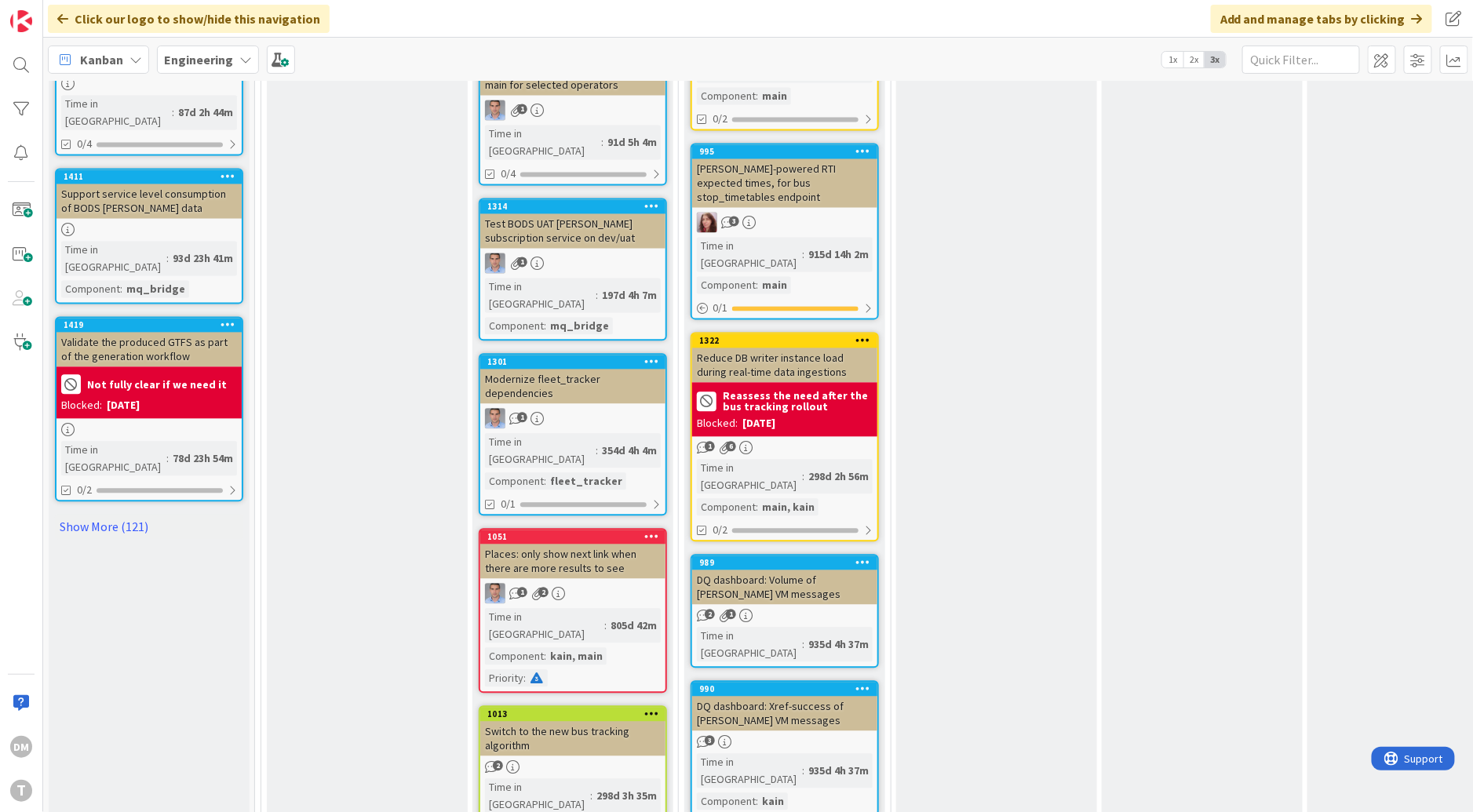
scroll to position [1298, 0]
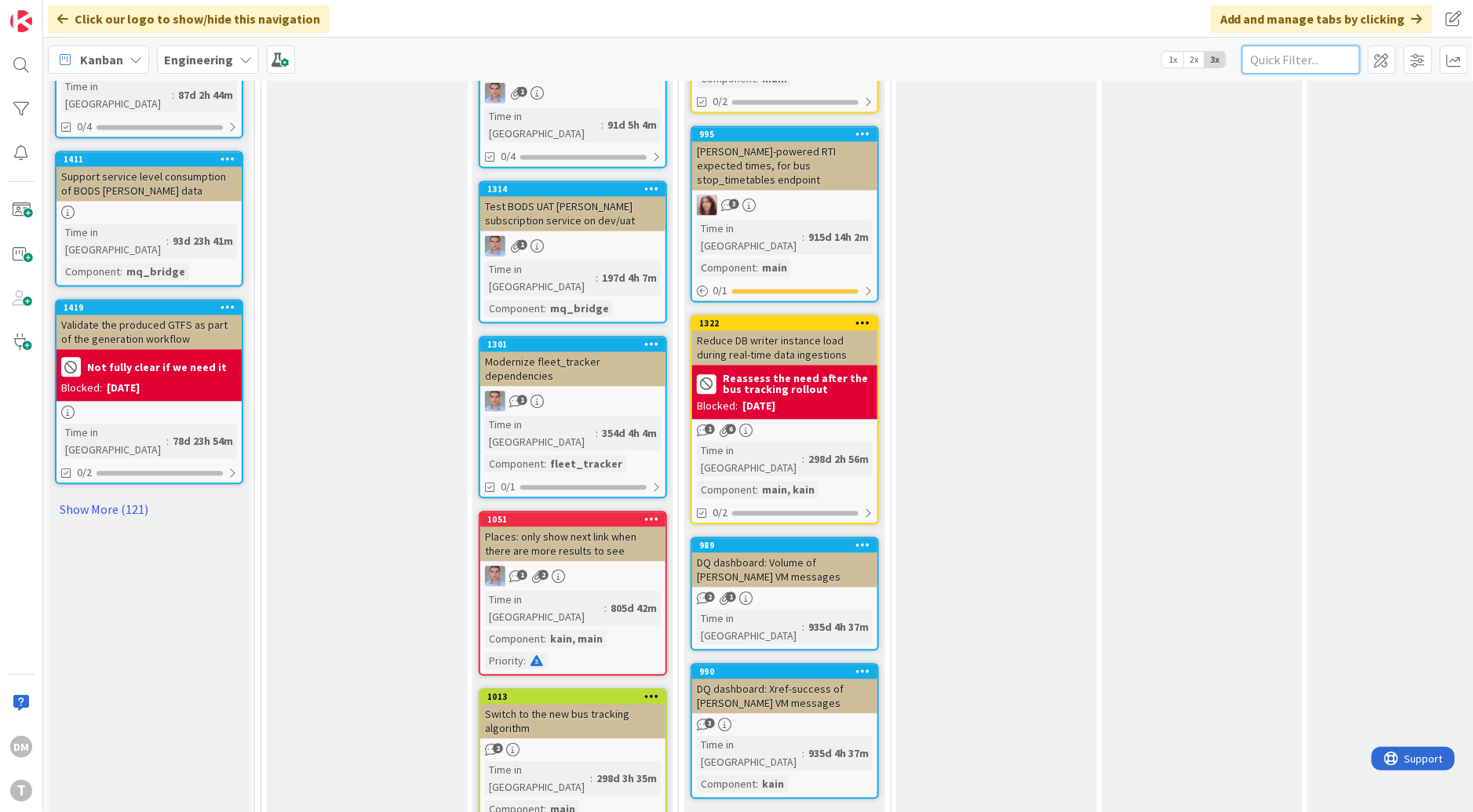
click at [1278, 59] on input "text" at bounding box center [1301, 59] width 118 height 28
type input "first"
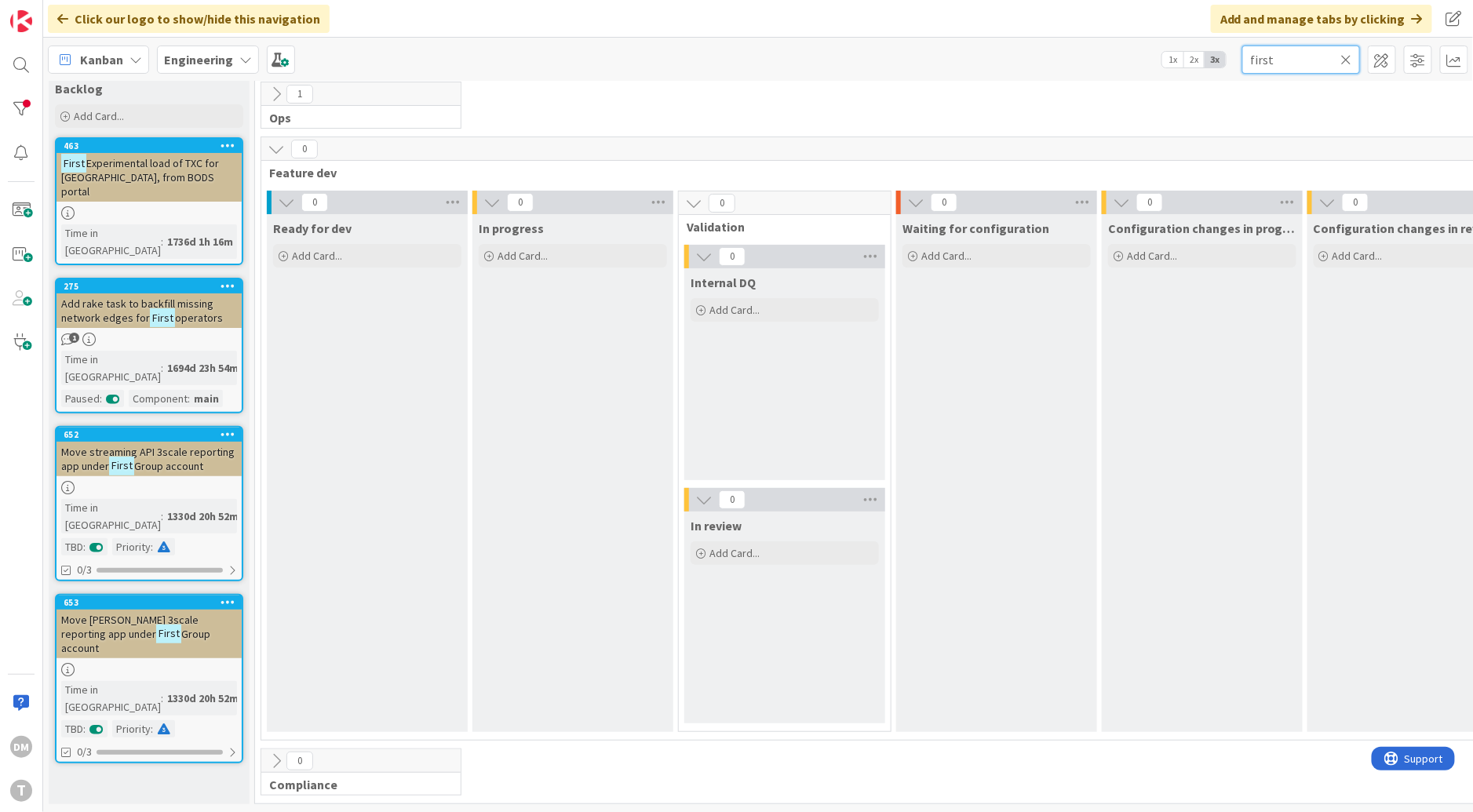
scroll to position [31, 0]
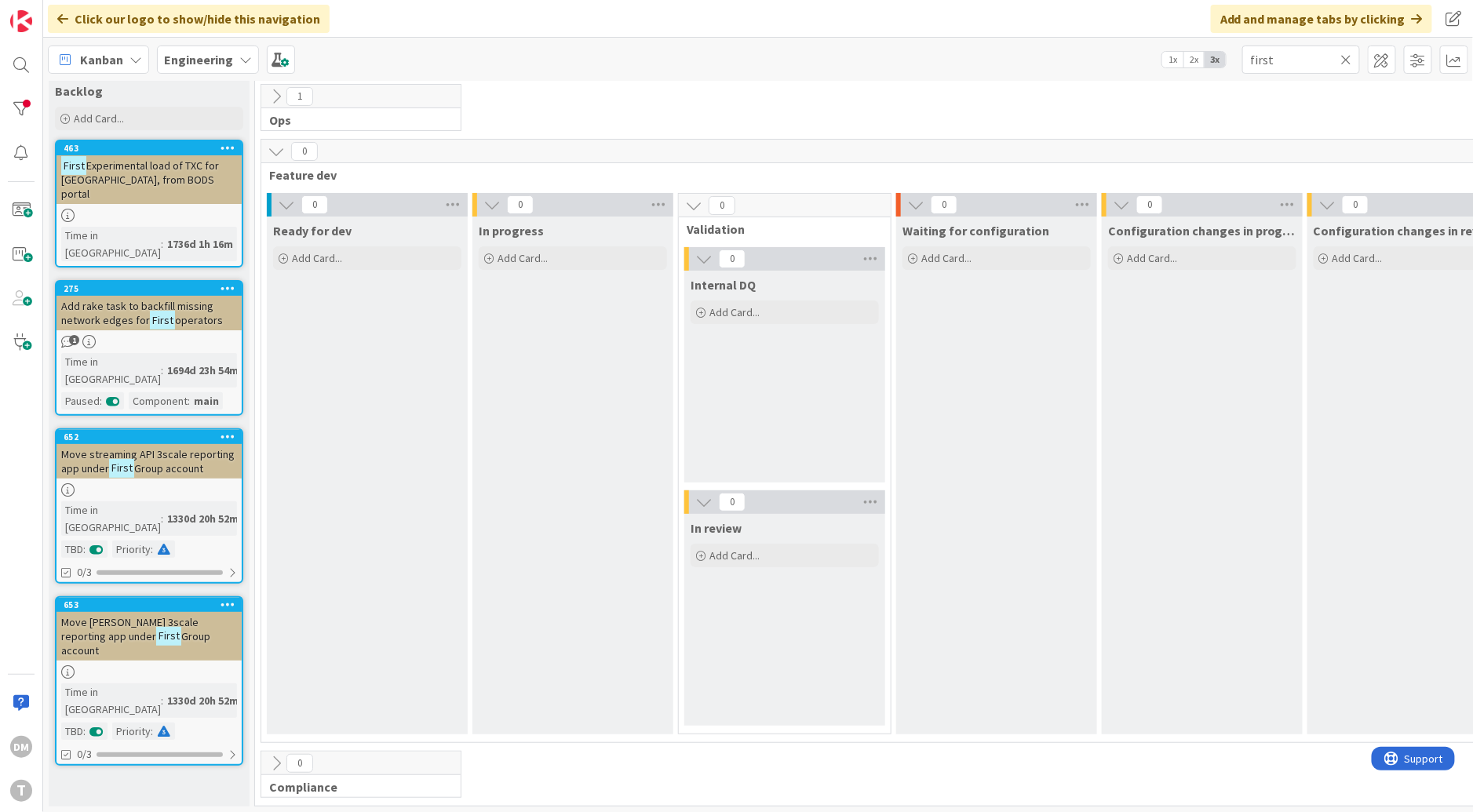
click at [169, 175] on span "Experimental load of TXC for [GEOGRAPHIC_DATA], from BODS portal" at bounding box center [139, 180] width 158 height 43
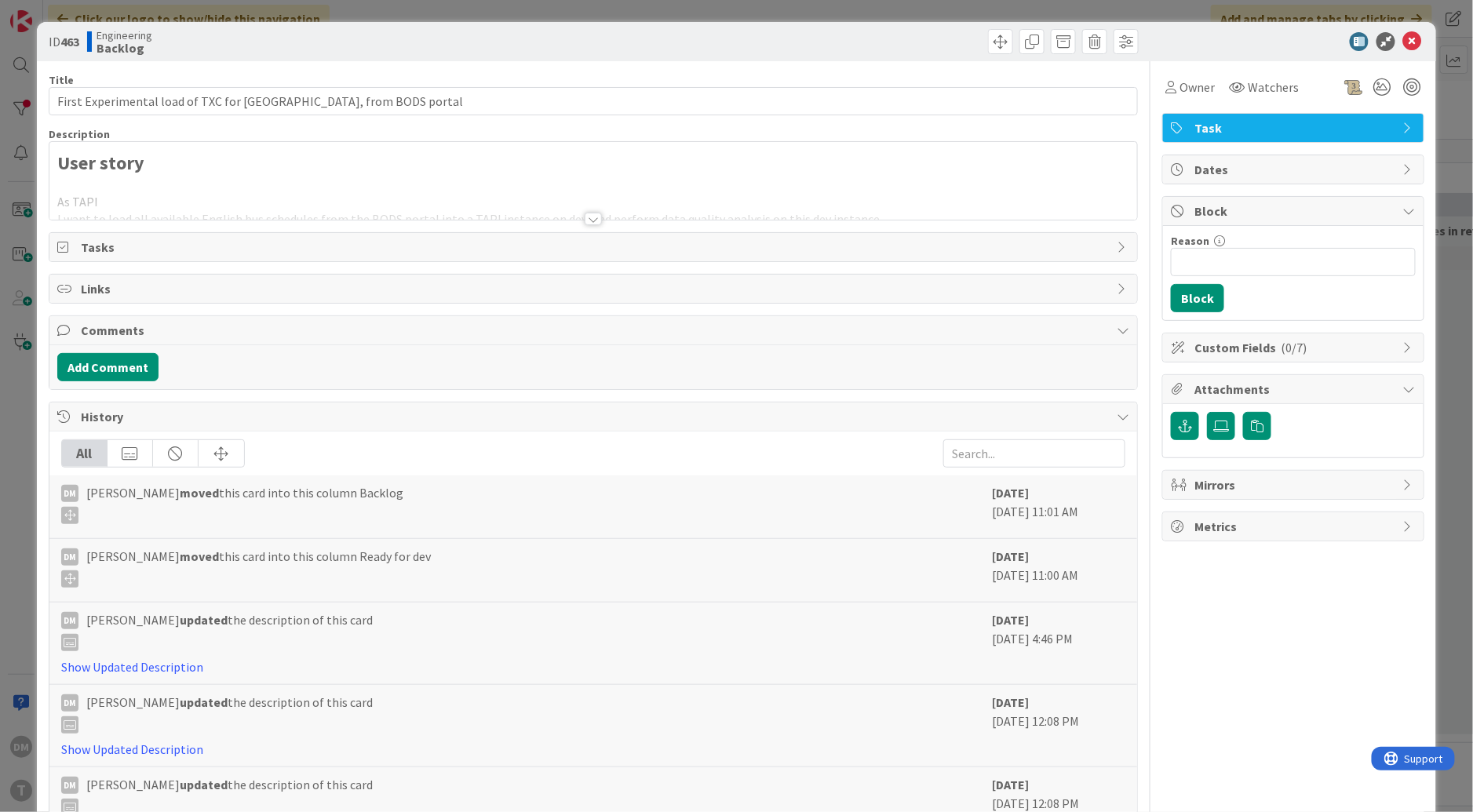
click at [588, 216] on div at bounding box center [593, 218] width 17 height 13
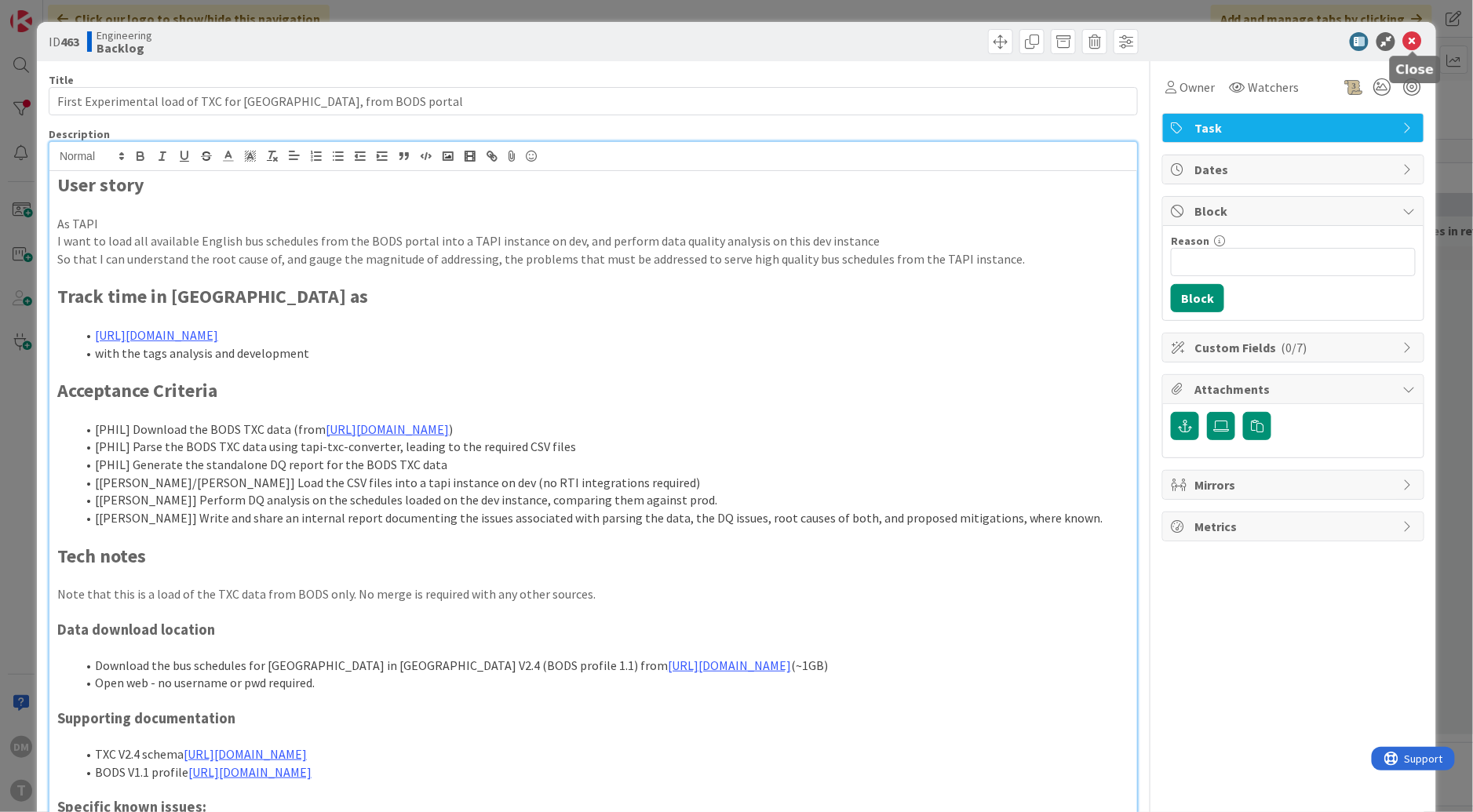
click at [1418, 40] on icon at bounding box center [1411, 41] width 18 height 18
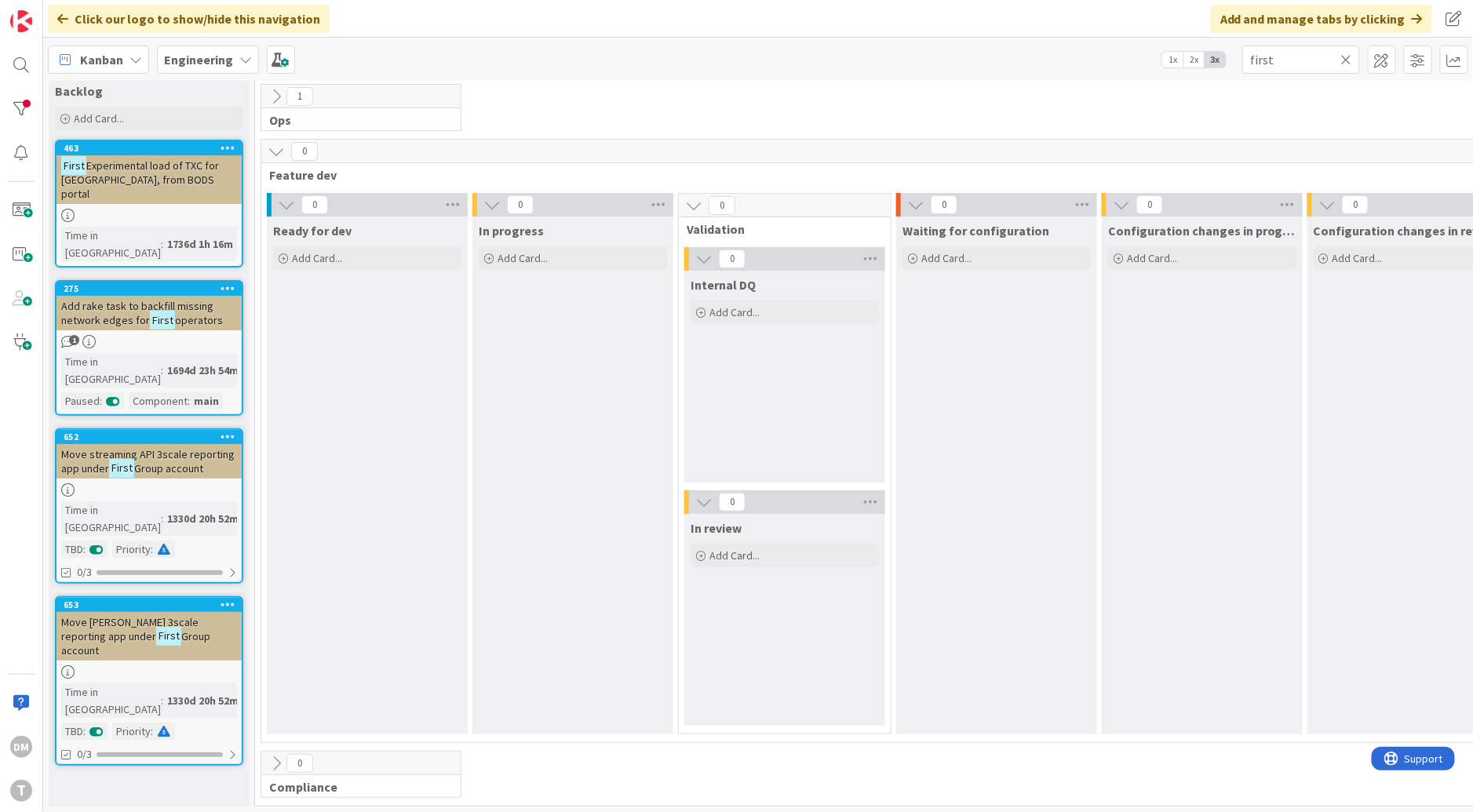
click at [196, 299] on span "Add rake task to backfill missing network edges for" at bounding box center [136, 312] width 152 height 28
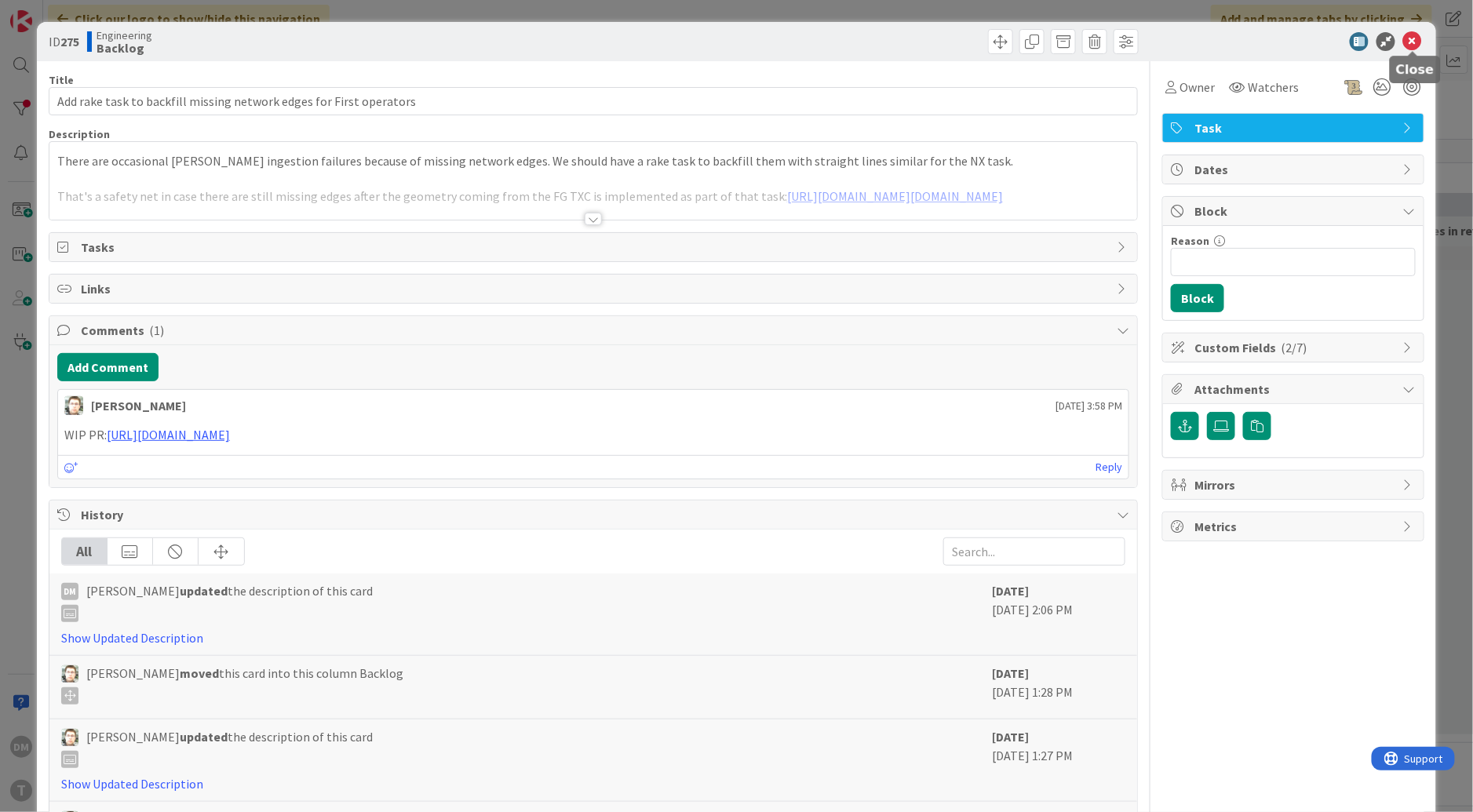
click at [1413, 45] on icon at bounding box center [1411, 41] width 18 height 18
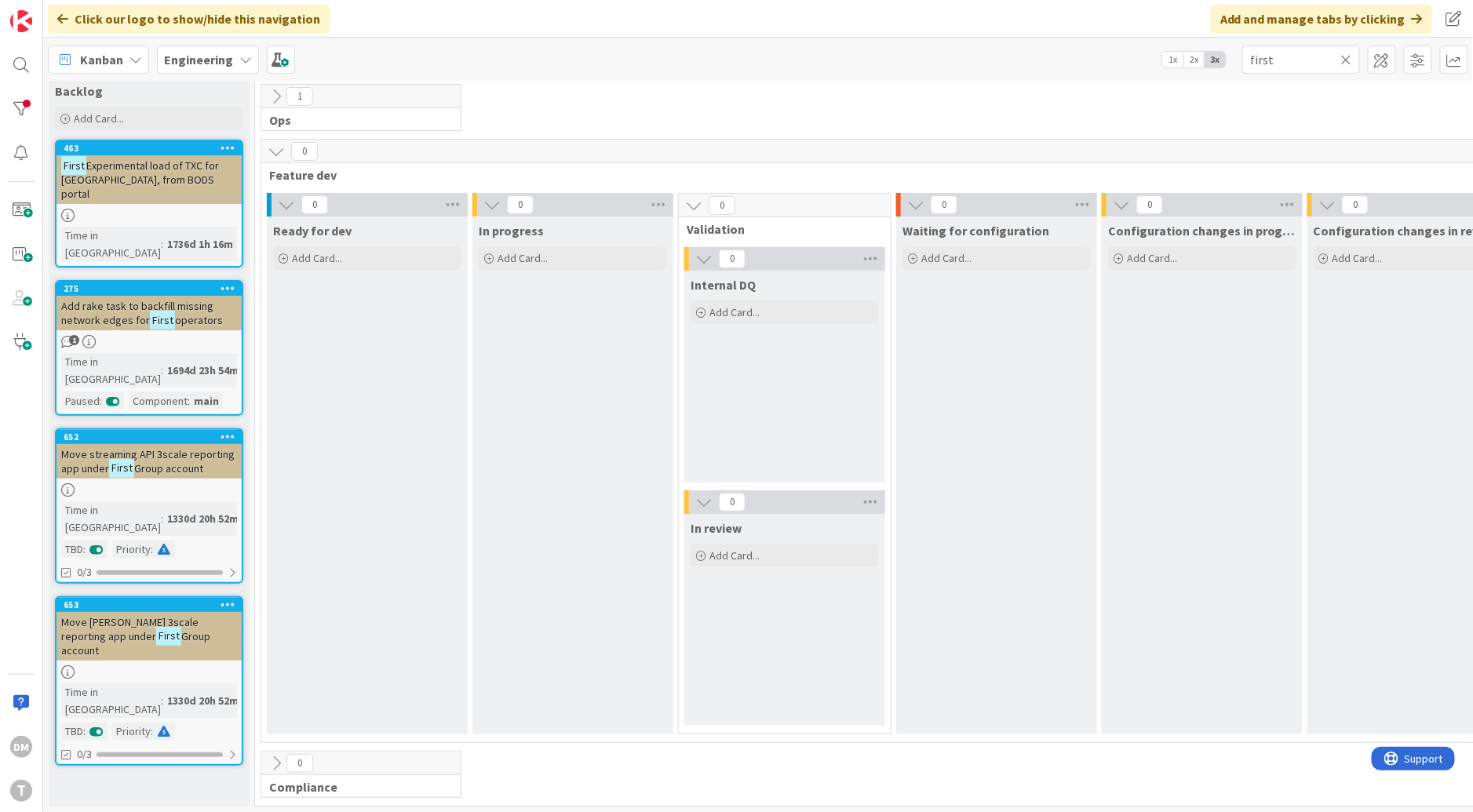
click at [182, 615] on span "Move [PERSON_NAME] 3scale reporting app under" at bounding box center [130, 628] width 137 height 28
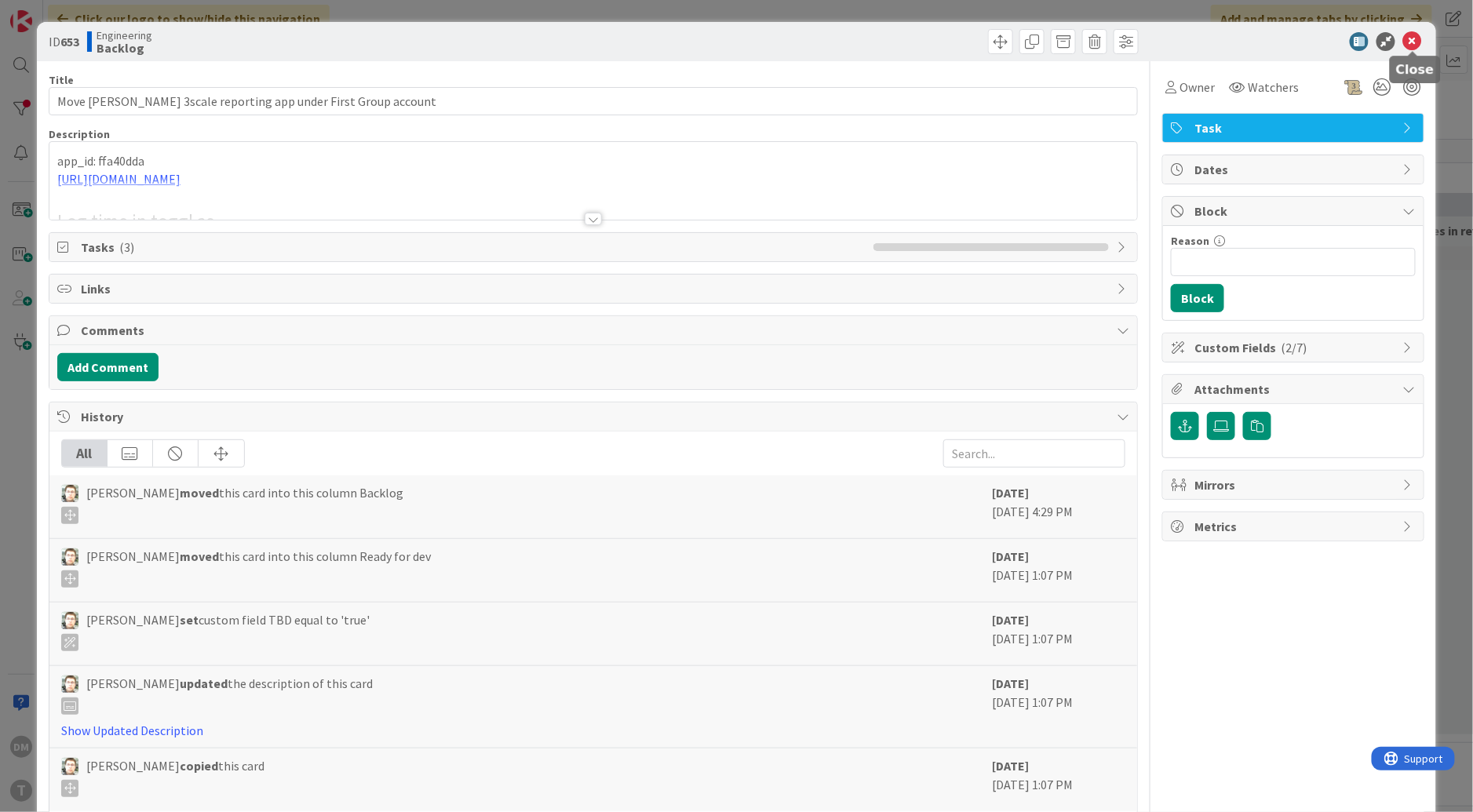
click at [1414, 42] on icon at bounding box center [1411, 41] width 18 height 18
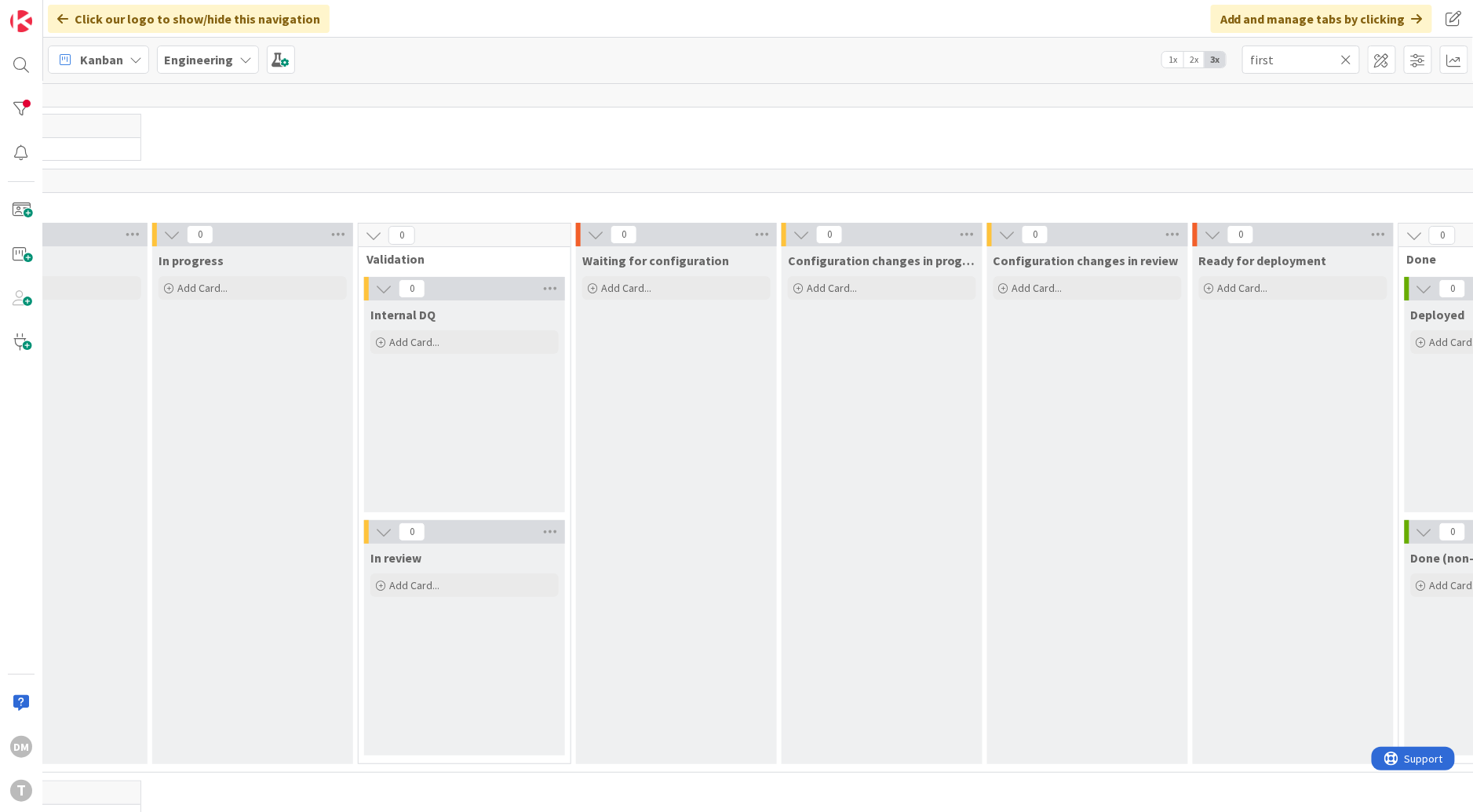
scroll to position [2, 558]
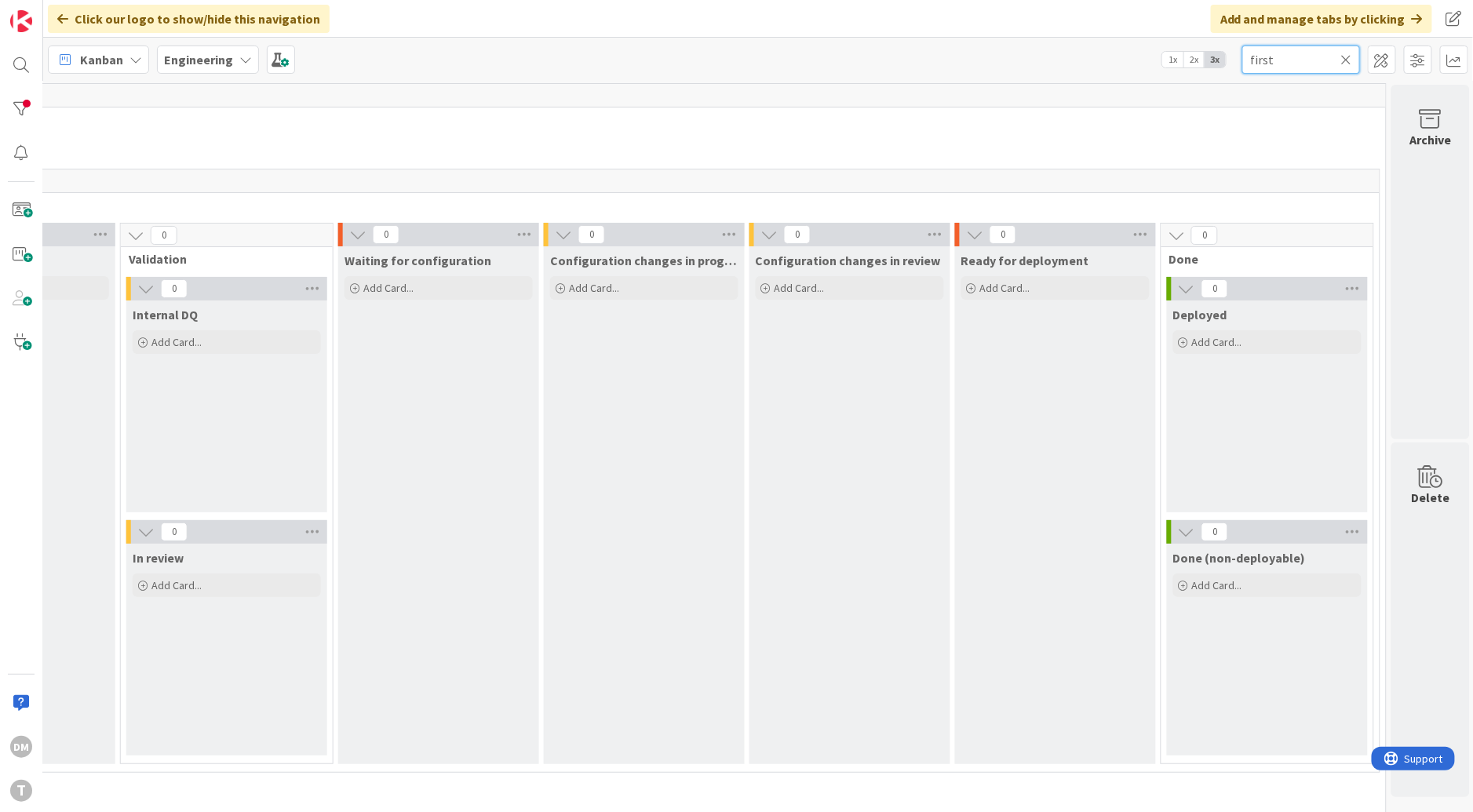
click at [1265, 60] on input "first" at bounding box center [1301, 59] width 118 height 28
click at [18, 213] on span at bounding box center [21, 210] width 31 height 31
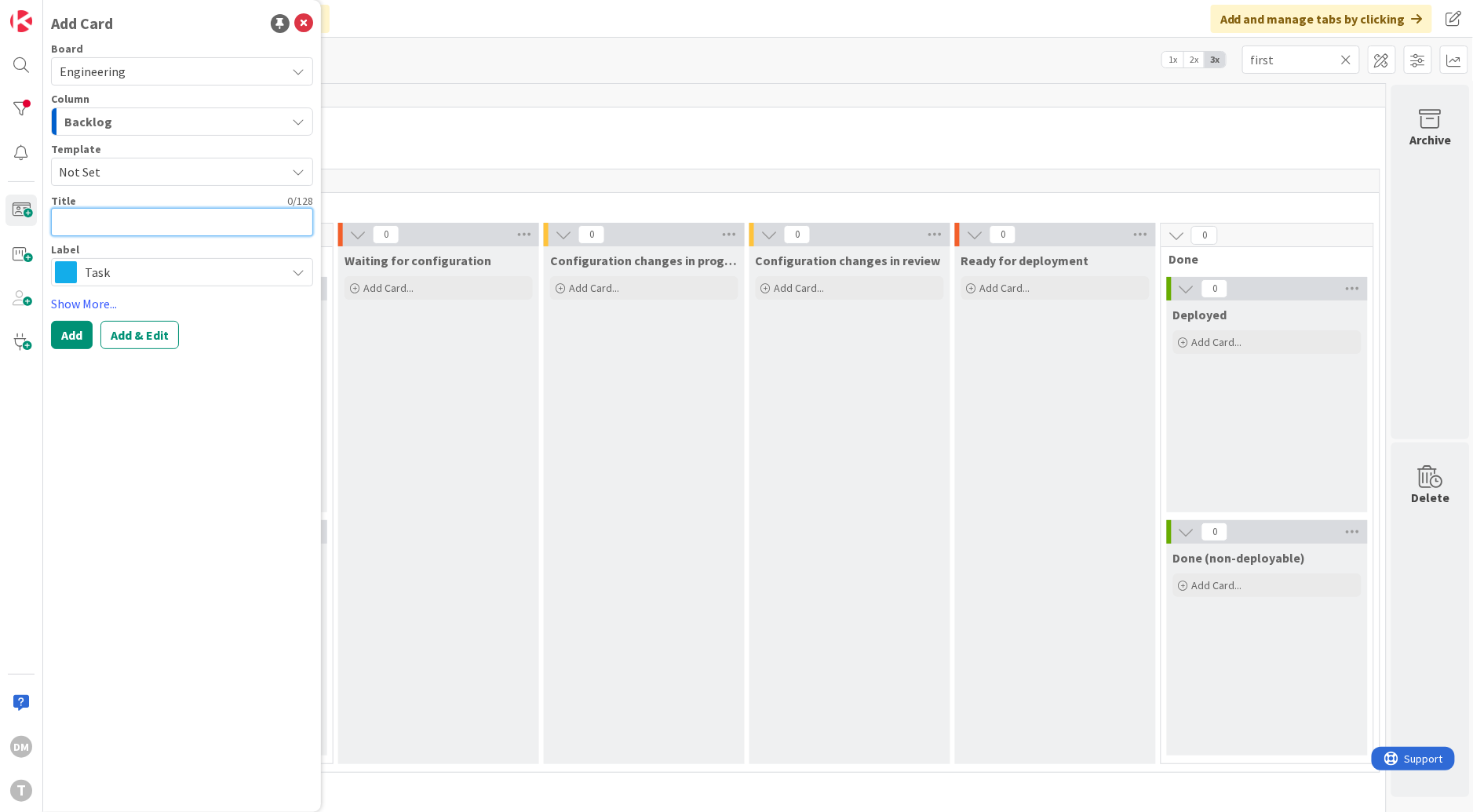
paste textarea "Respect DepartureDayShift to fix midnight wrapper bugs"
type textarea "x"
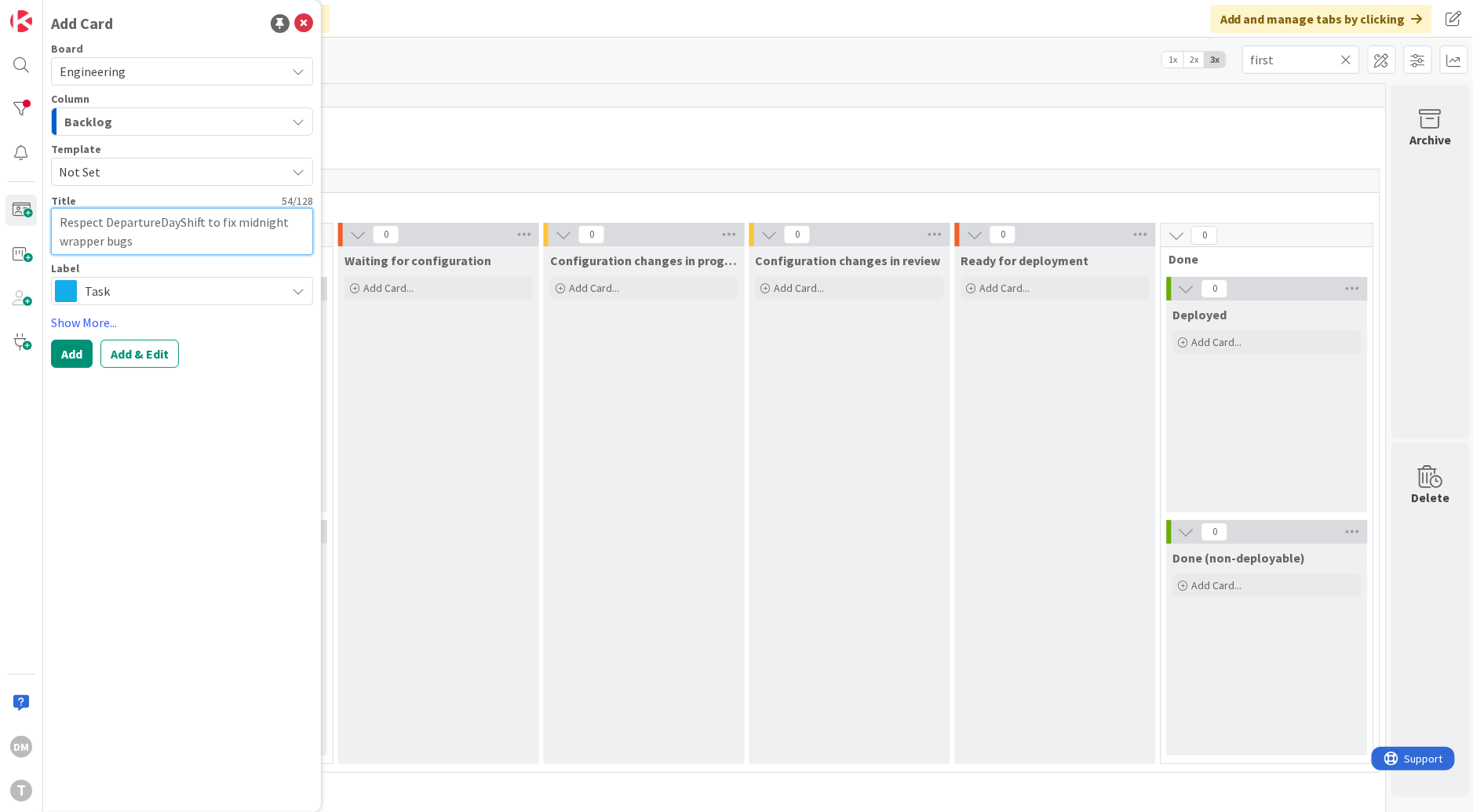
type textarea "Respect DepartureDayShift to fix midnight wrapper bugs"
click at [201, 166] on span "Not Set" at bounding box center [166, 171] width 215 height 20
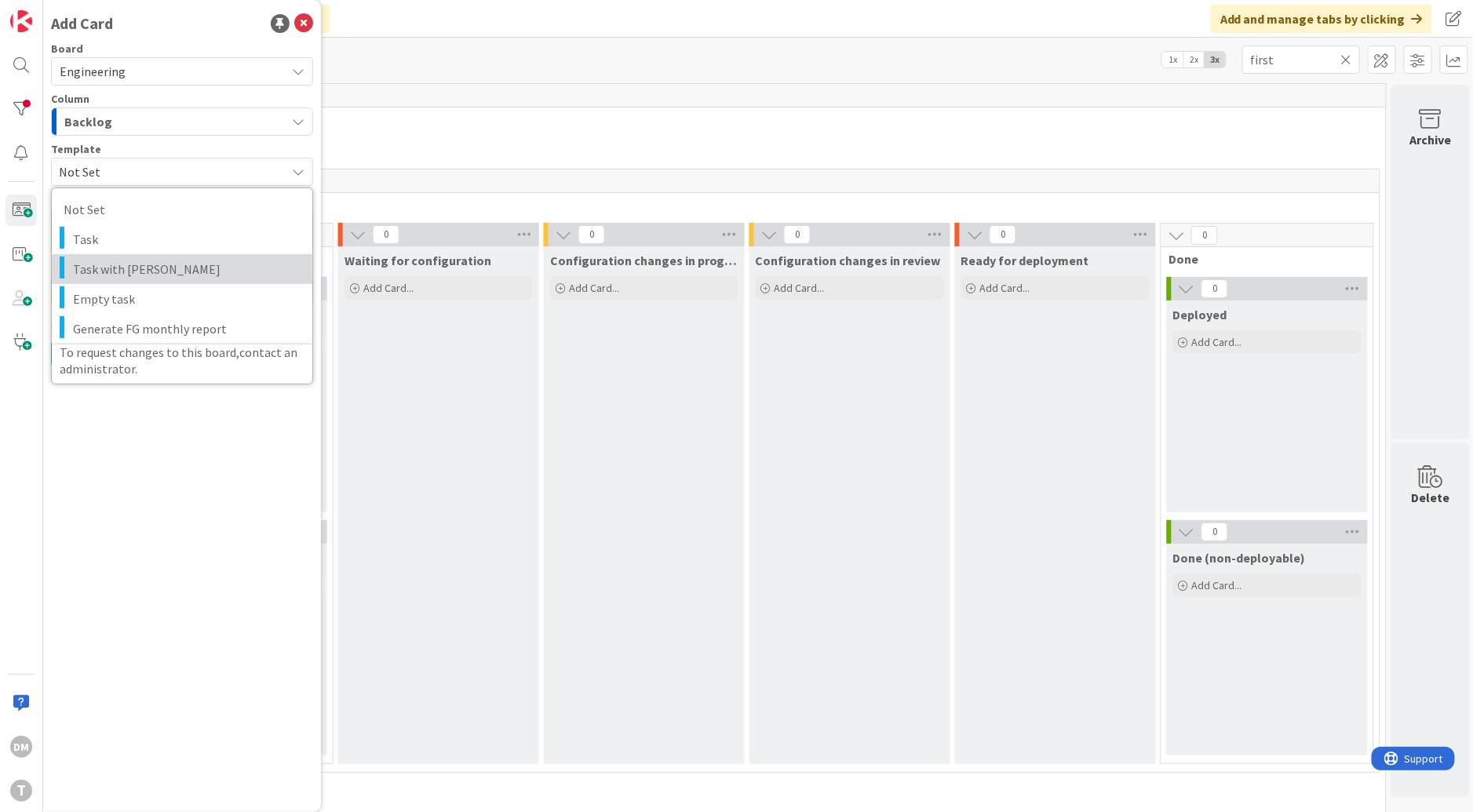
click at [175, 265] on span "Task with [PERSON_NAME]" at bounding box center [186, 269] width 227 height 20
type textarea "x"
type textarea "Task with [PERSON_NAME]"
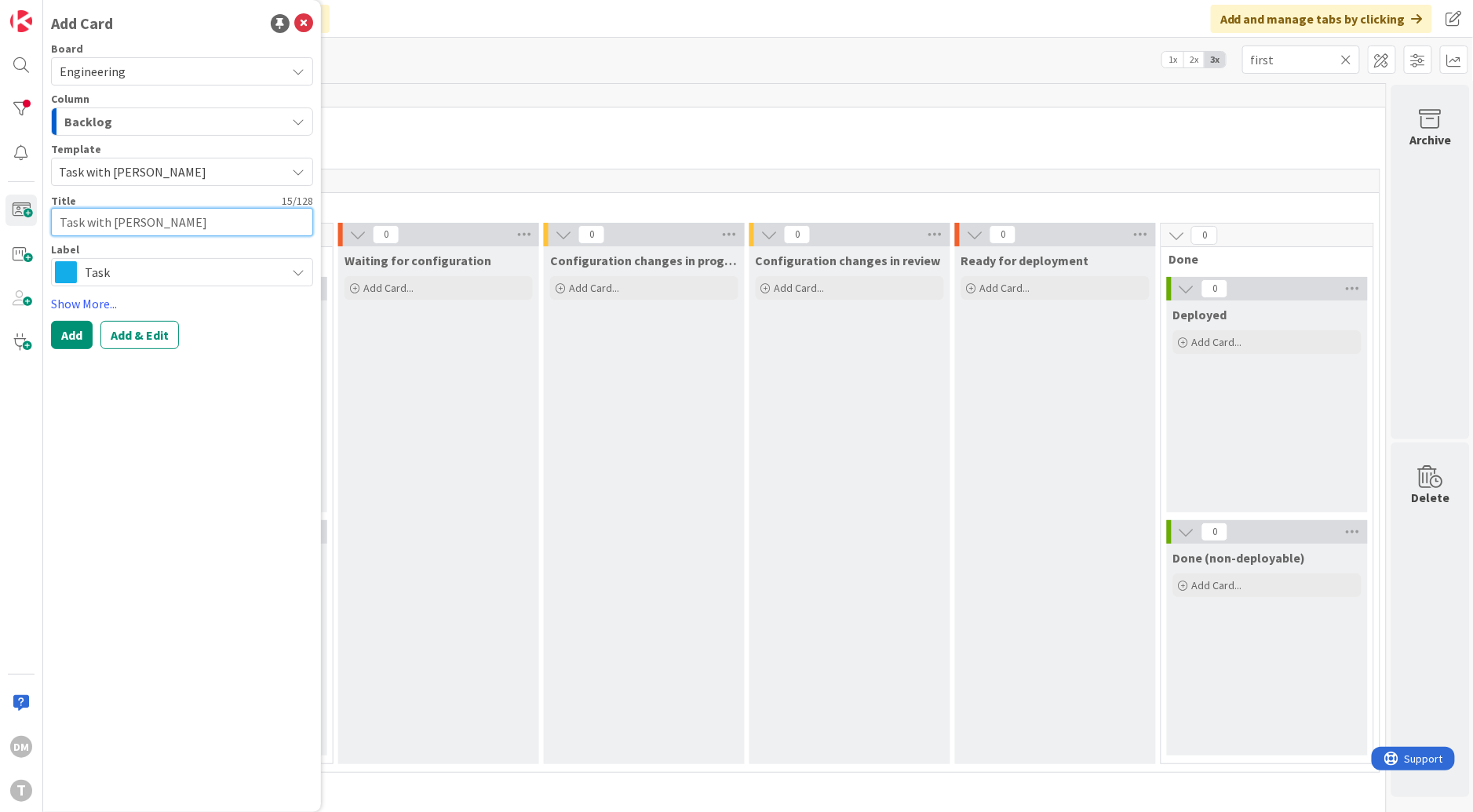
drag, startPoint x: 193, startPoint y: 225, endPoint x: 41, endPoint y: 214, distance: 152.4
click at [41, 214] on div "DM T Add Card Board Engineering Column Backlog Template Task with DaveQ Not Set…" at bounding box center [21, 406] width 44 height 812
paste textarea "Respect DepartureDayShift to fix midnight wrapper bugs"
type textarea "x"
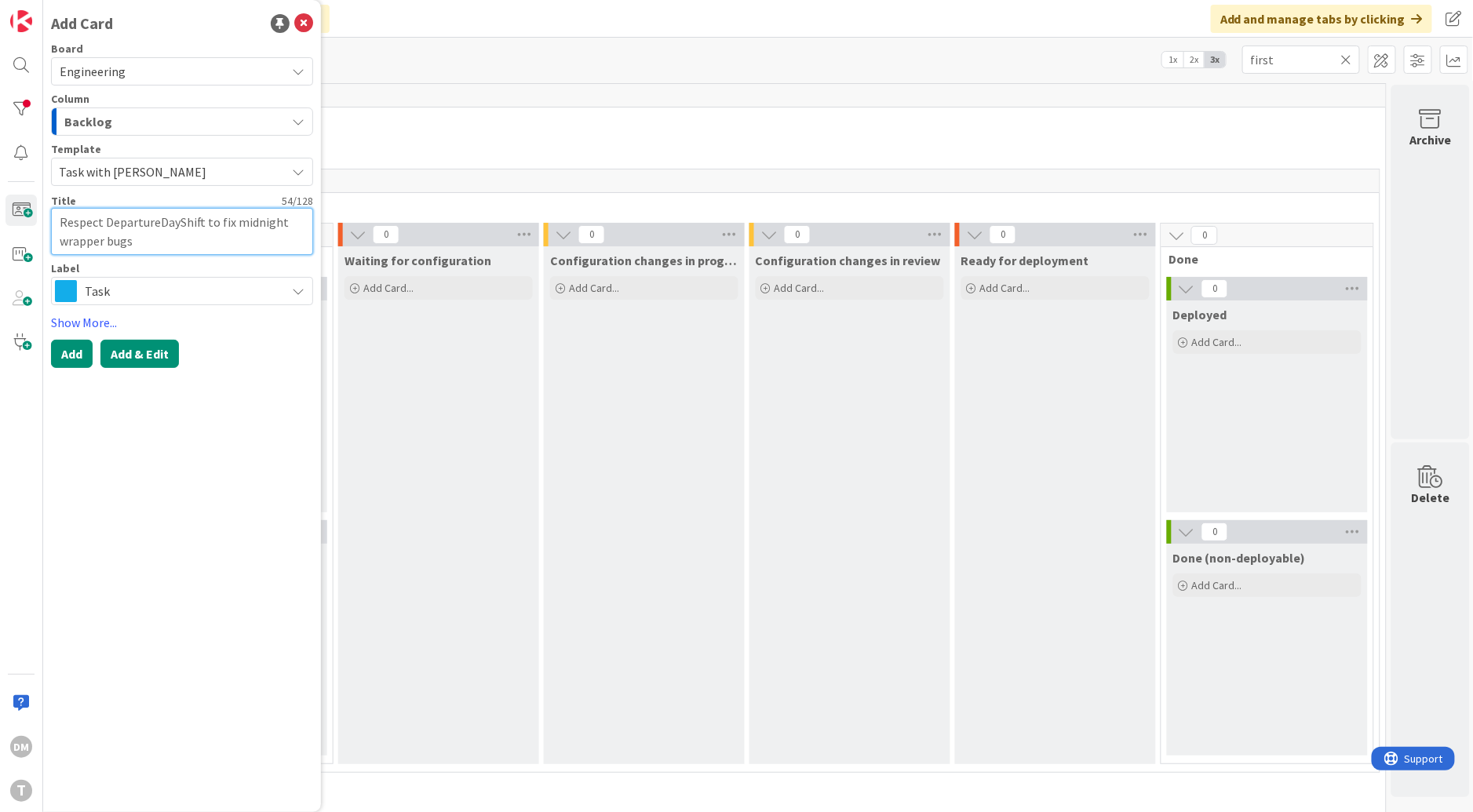
type textarea "Respect DepartureDayShift to fix midnight wrapper bugs"
click at [129, 351] on button "Add & Edit" at bounding box center [139, 353] width 78 height 28
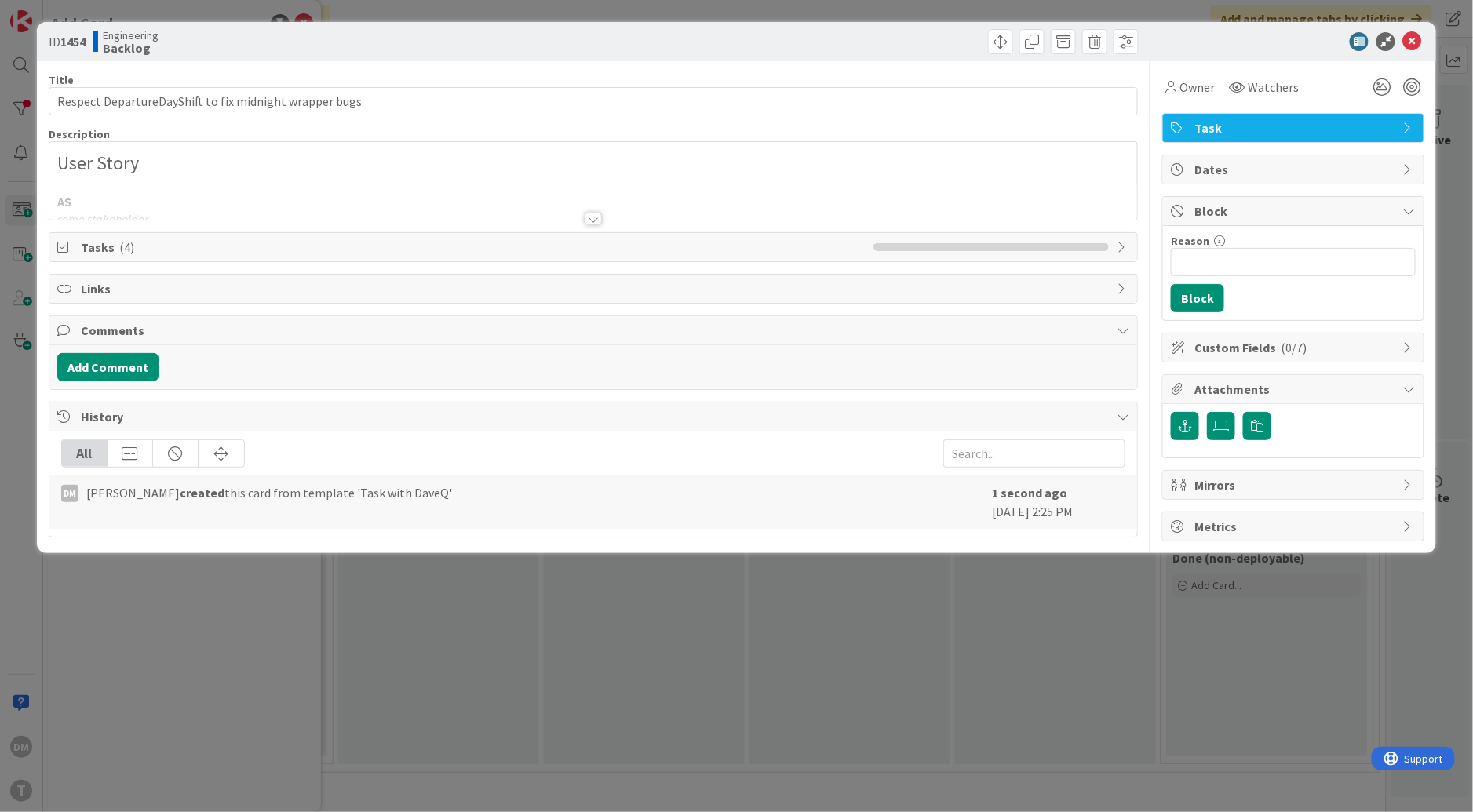
click at [588, 213] on div at bounding box center [593, 218] width 17 height 13
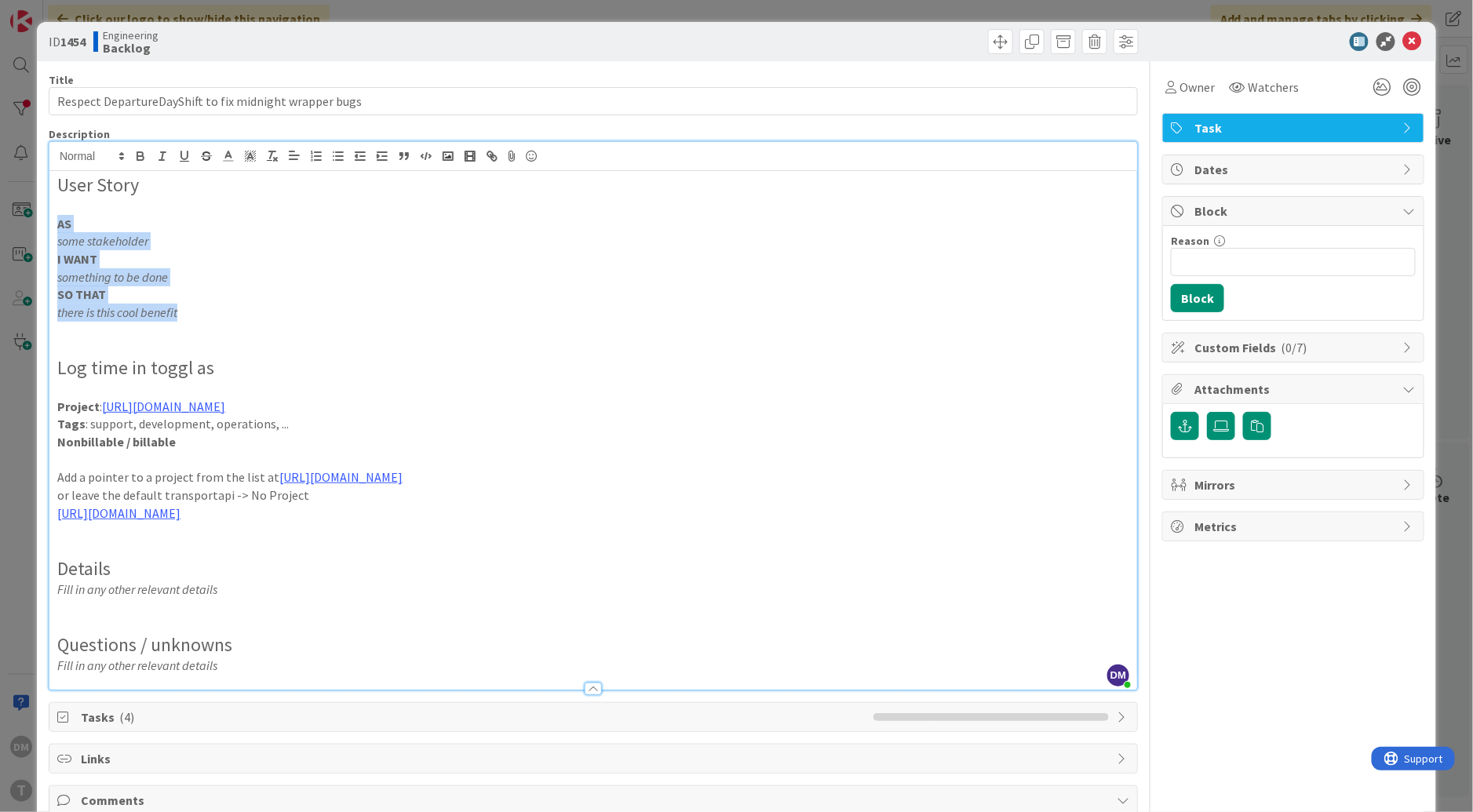
drag, startPoint x: 201, startPoint y: 315, endPoint x: 52, endPoint y: 225, distance: 174.1
click at [52, 225] on div "User Story AS some stakeholder I WANT something to be done SO THAT there is thi…" at bounding box center [593, 430] width 1087 height 518
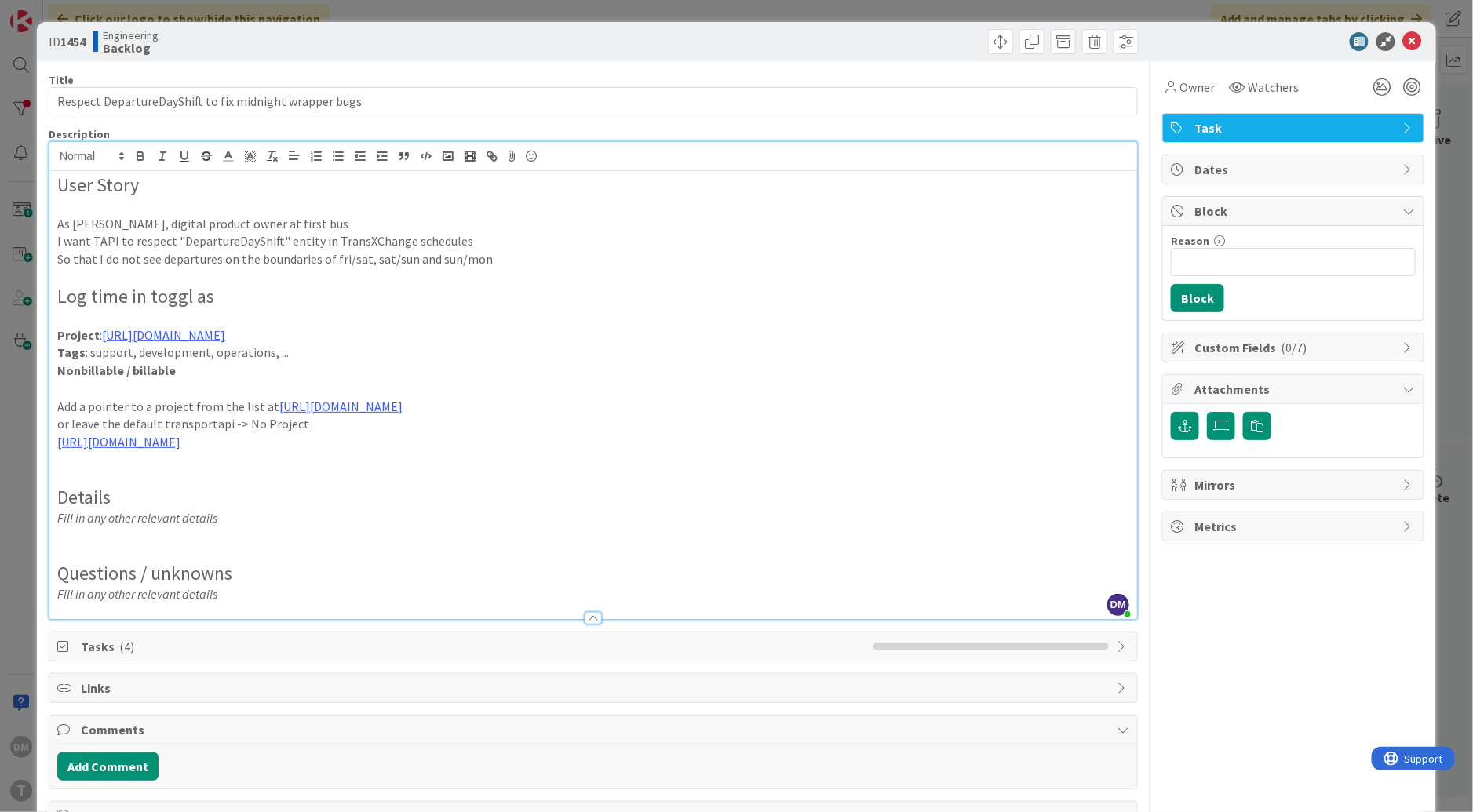
click at [530, 268] on h3 at bounding box center [593, 276] width 1072 height 17
drag, startPoint x: 468, startPoint y: 335, endPoint x: 104, endPoint y: 334, distance: 364.0
click at [104, 334] on p "Project : [URL][DOMAIN_NAME]" at bounding box center [593, 334] width 1072 height 18
drag, startPoint x: 89, startPoint y: 351, endPoint x: 135, endPoint y: 351, distance: 46.0
click at [135, 351] on p "Tags : support, development, operations, ..." at bounding box center [593, 352] width 1072 height 18
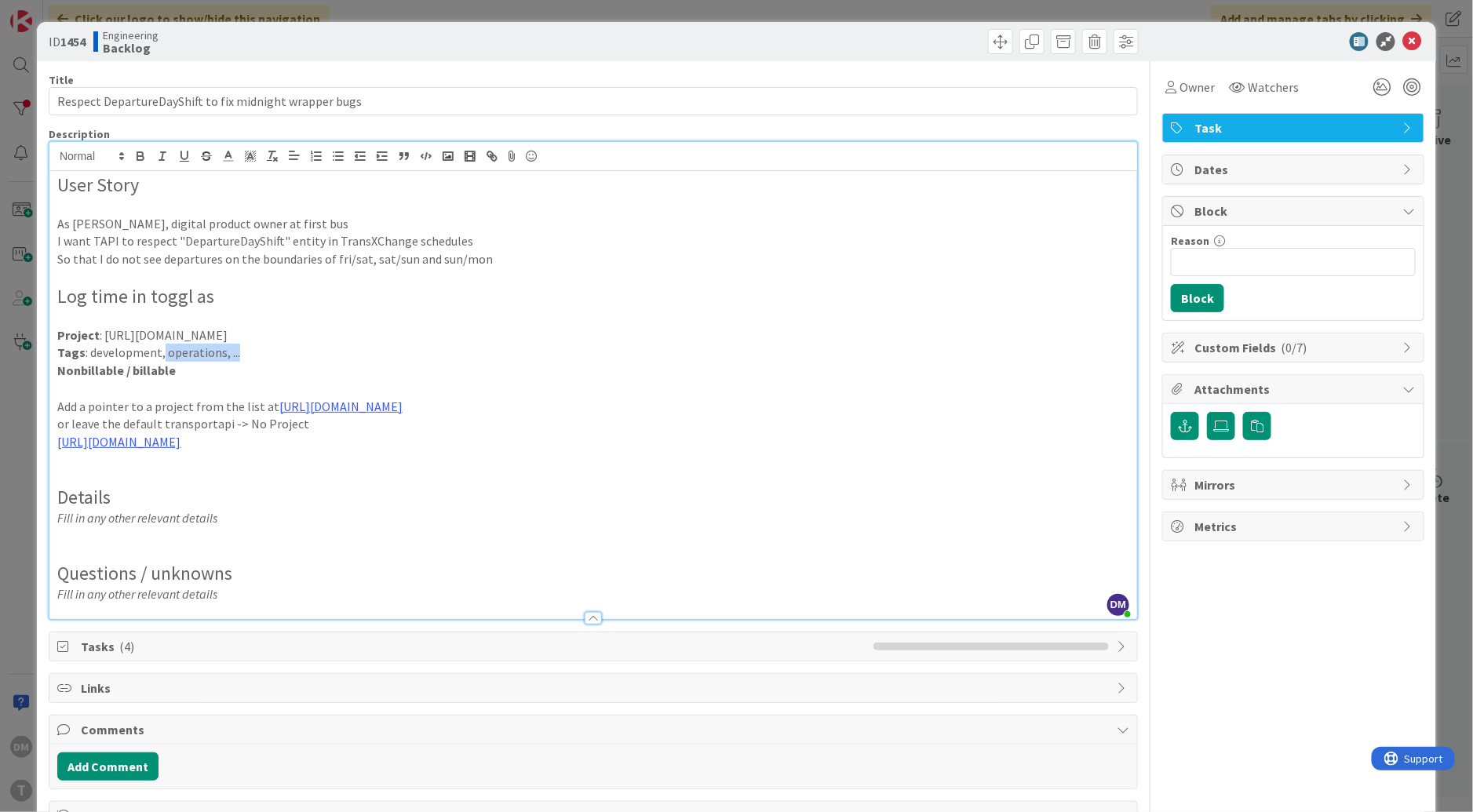
drag, startPoint x: 236, startPoint y: 354, endPoint x: 160, endPoint y: 354, distance: 76.0
click at [160, 354] on p "Tags : development, operations, ..." at bounding box center [593, 352] width 1072 height 18
click at [162, 368] on strong "Nonbillable / billable" at bounding box center [116, 370] width 118 height 15
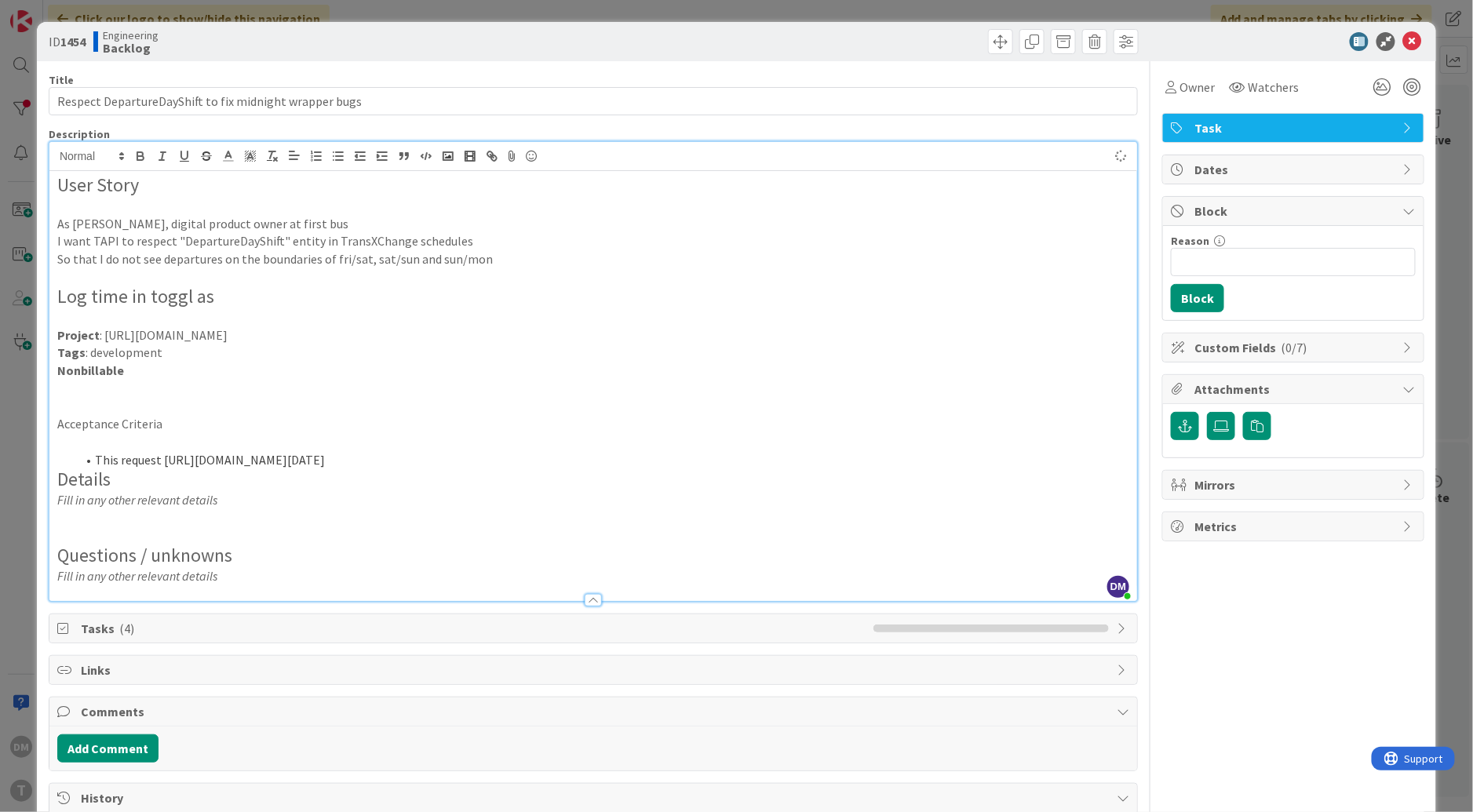
click at [425, 485] on h2 "Details" at bounding box center [593, 479] width 1072 height 23
click at [453, 469] on li "This request https://first.transportapi.com/v3/uk/bus/stop_timetables/0180BAA01…" at bounding box center [603, 459] width 1053 height 18
click at [550, 469] on li "This request https://first.transportapi.com/v3/uk/bus/stop_timetables/0180BAA01…" at bounding box center [603, 459] width 1053 height 18
click at [749, 468] on li "This request https://first.transportapi.com/v3/uk/bus/stop_timetables/0180BAA01…" at bounding box center [603, 459] width 1053 height 18
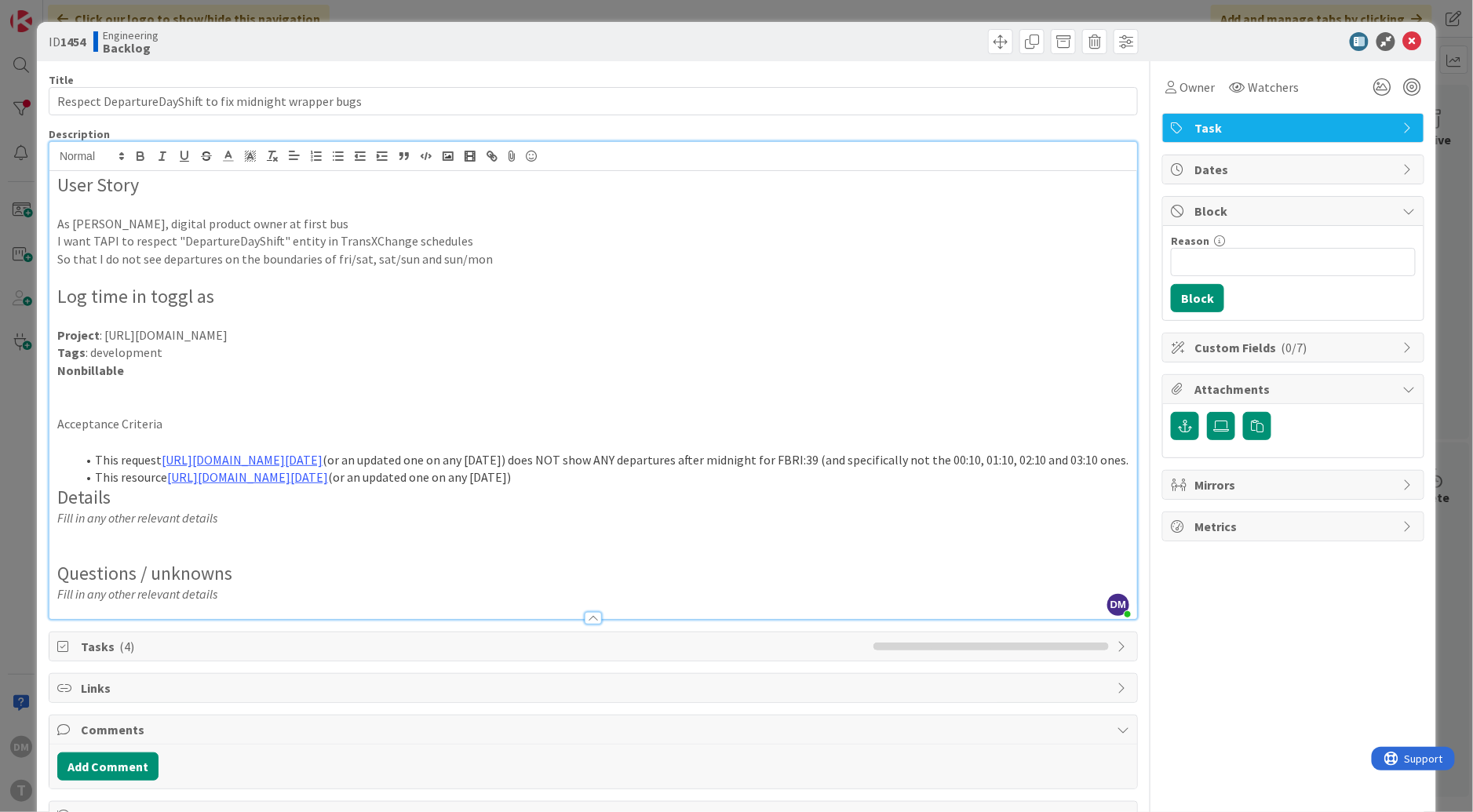
drag, startPoint x: 468, startPoint y: 478, endPoint x: 1105, endPoint y: 476, distance: 637.0
click at [1105, 469] on li "This request https://first.transportapi.com/v3/uk/bus/stop_timetables/0180BAA01…" at bounding box center [603, 459] width 1053 height 18
copy li "does NOT show ANY departures after midnight for FBRI:39 (and specifically not t…"
click at [788, 486] on li "This resource https://first.transportapi.com/v3/uk/bus/service_timetables.json?…" at bounding box center [603, 477] width 1053 height 18
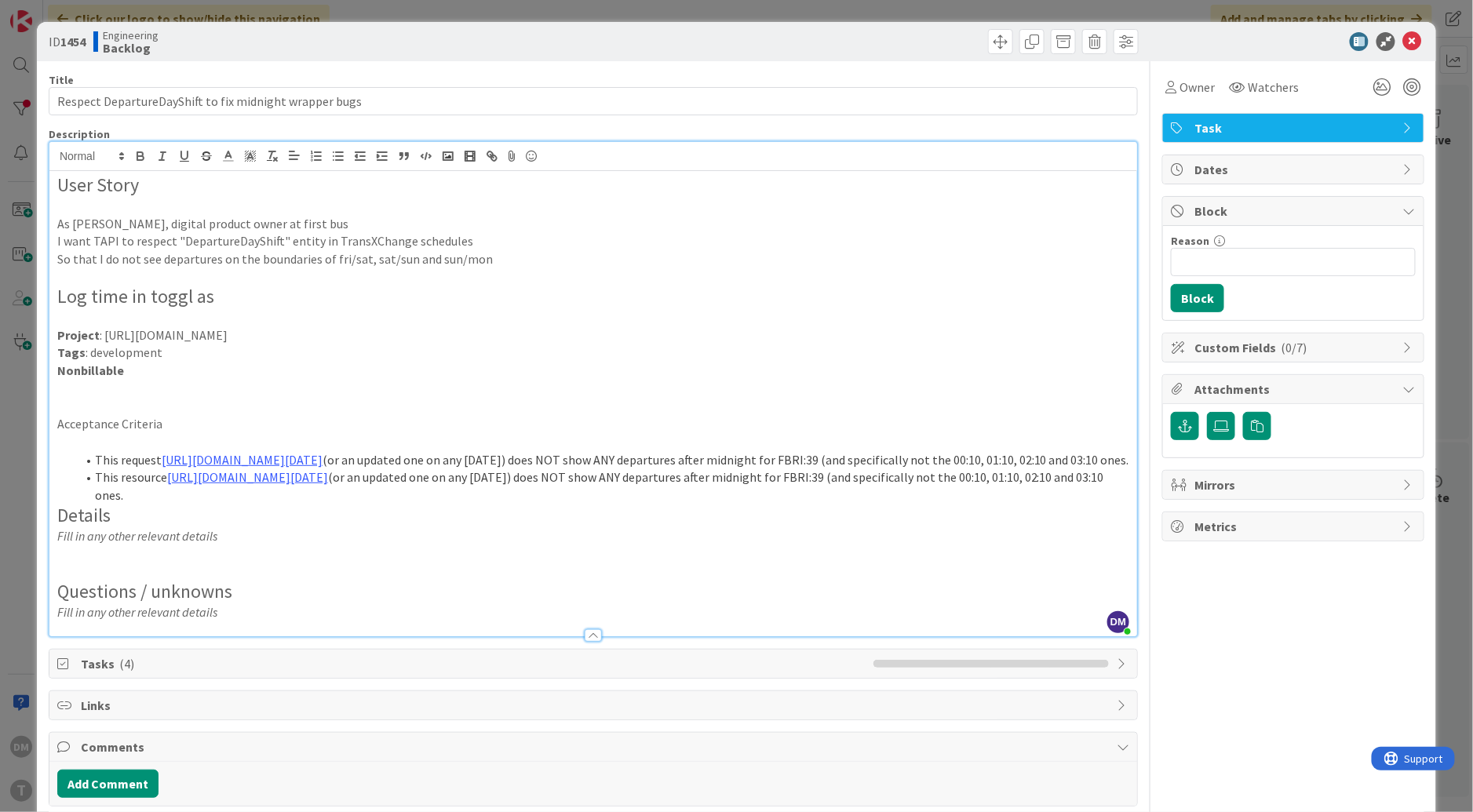
click at [825, 504] on li "This resource https://first.transportapi.com/v3/uk/bus/service_timetables.json?…" at bounding box center [603, 485] width 1053 height 36
click at [327, 504] on li "This resource https://first.transportapi.com/v3/uk/bus/service_timetables.json?…" at bounding box center [603, 485] width 1053 height 36
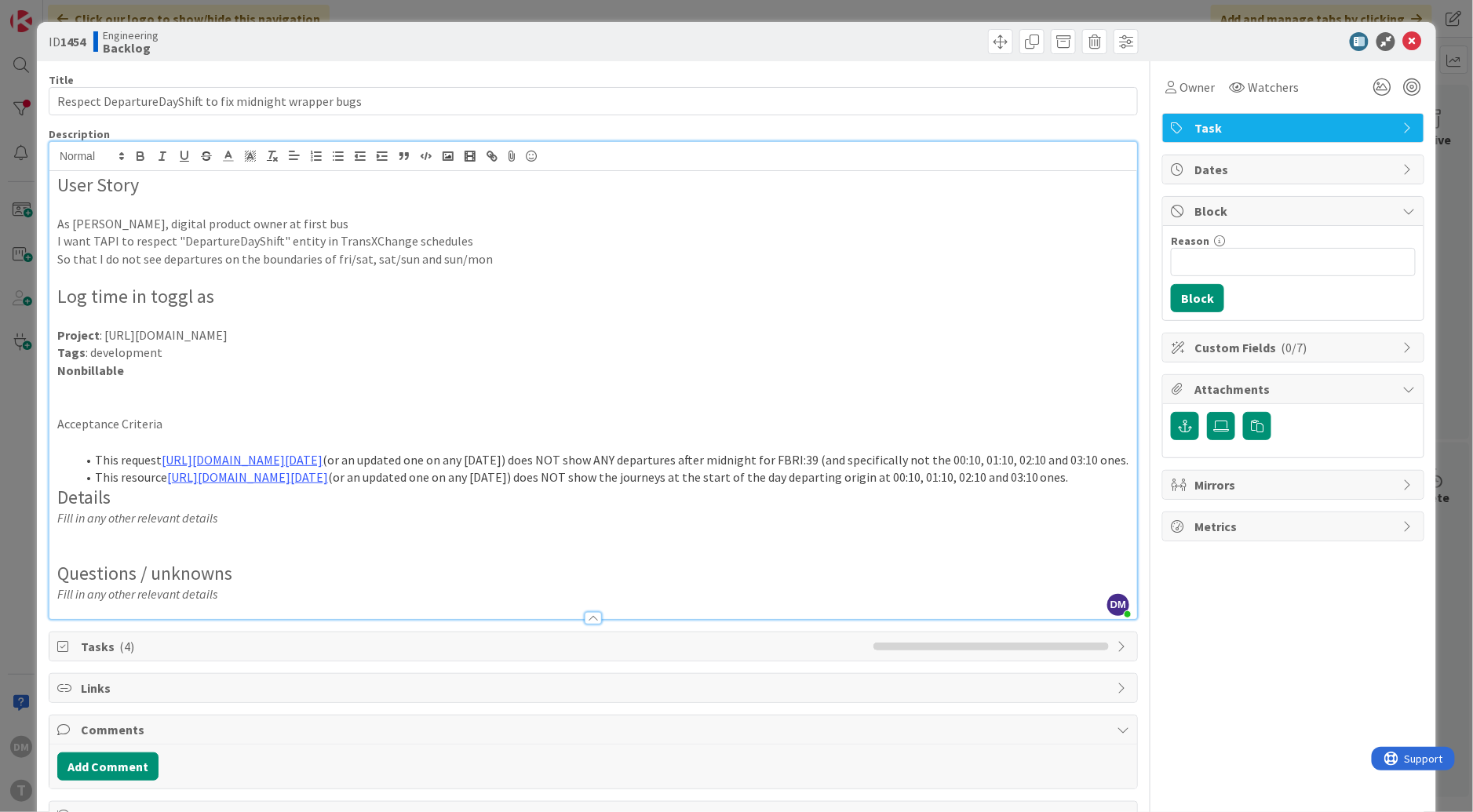
click at [255, 486] on li "This resource https://first.transportapi.com/v3/uk/bus/service_timetables.json?…" at bounding box center [603, 477] width 1053 height 18
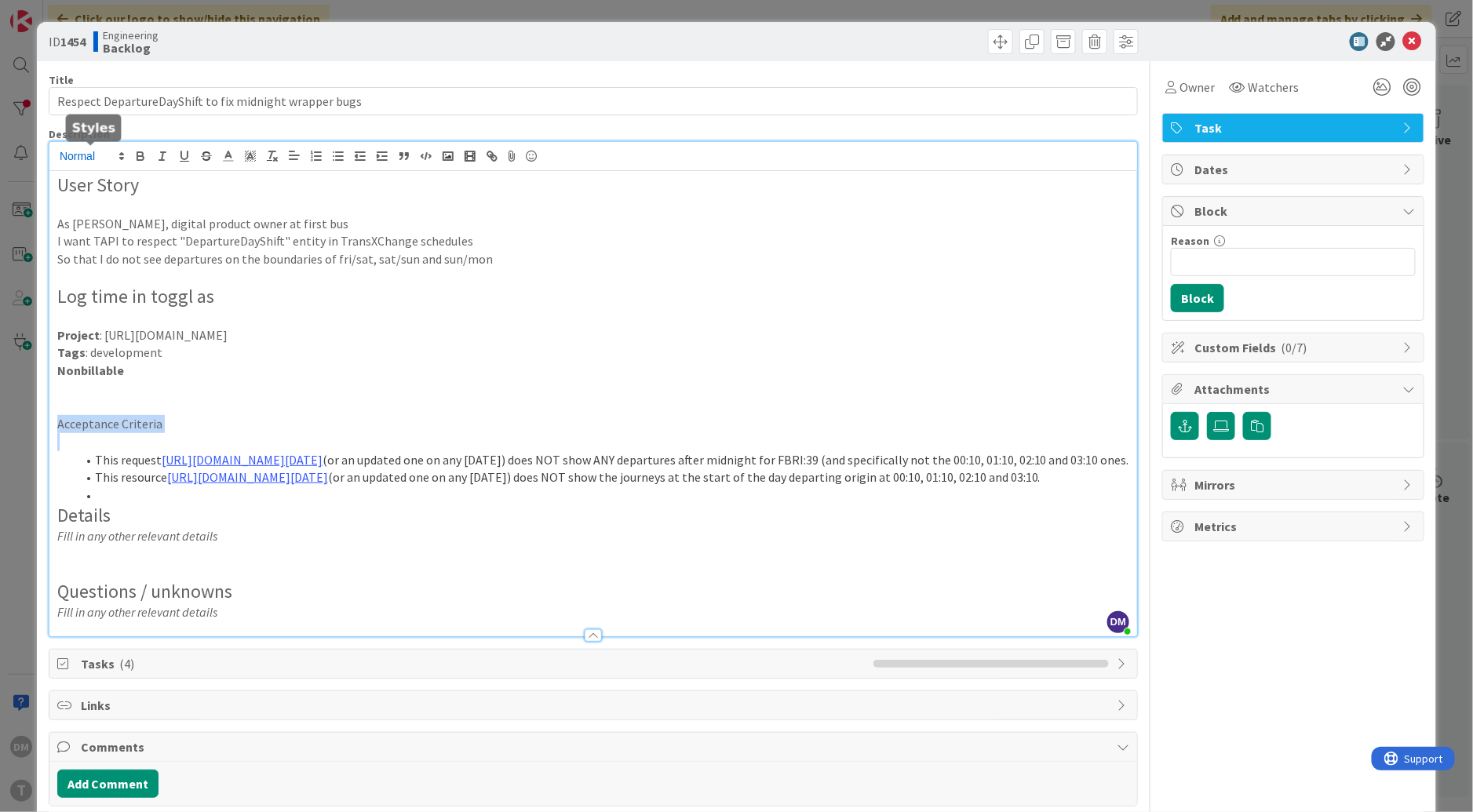
click at [123, 156] on icon at bounding box center [121, 156] width 15 height 14
click at [94, 228] on span at bounding box center [91, 232] width 63 height 29
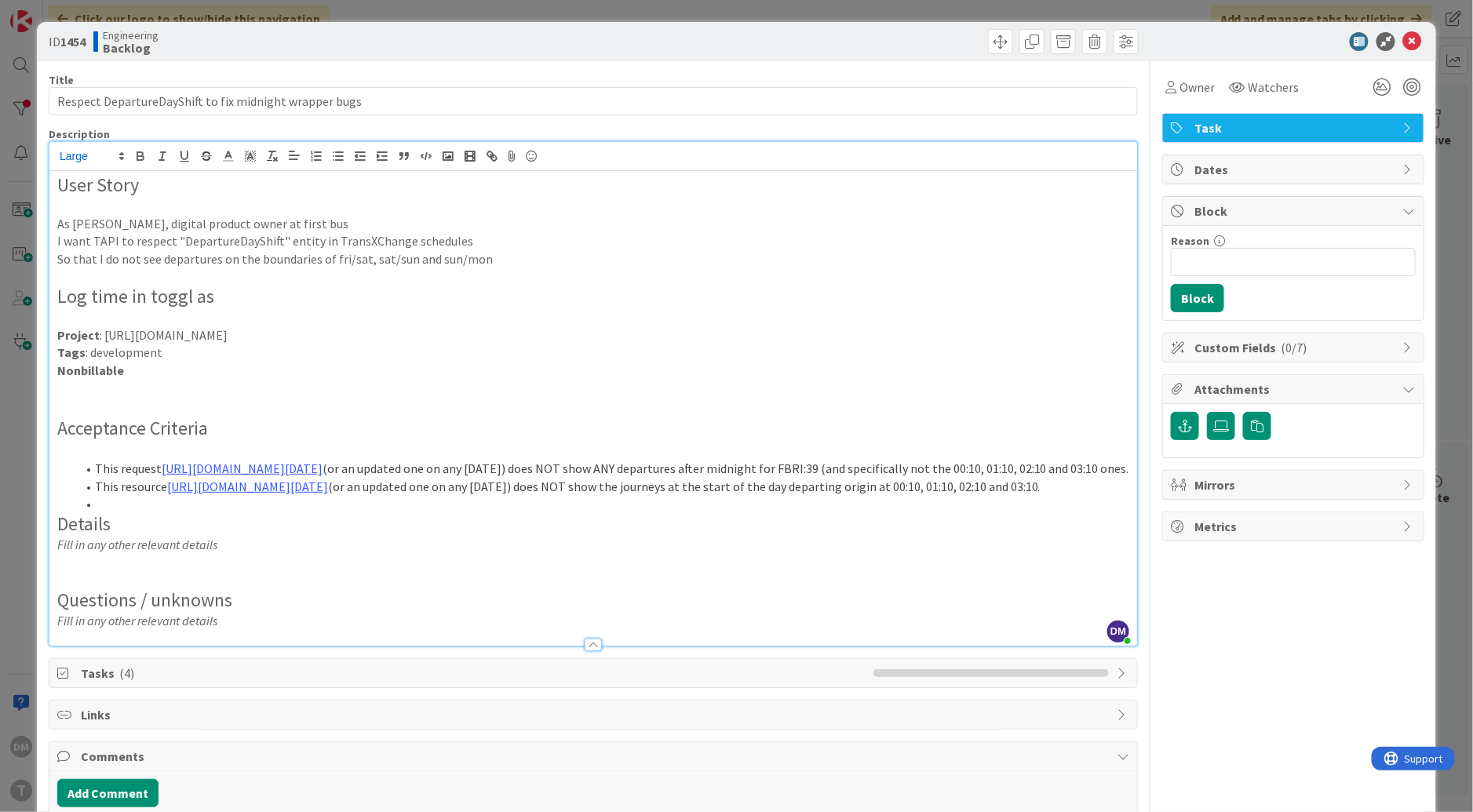
click at [97, 461] on li "This request https://first.transportapi.com/v3/uk/bus/stop_timetables/0180BAA01…" at bounding box center [603, 468] width 1053 height 18
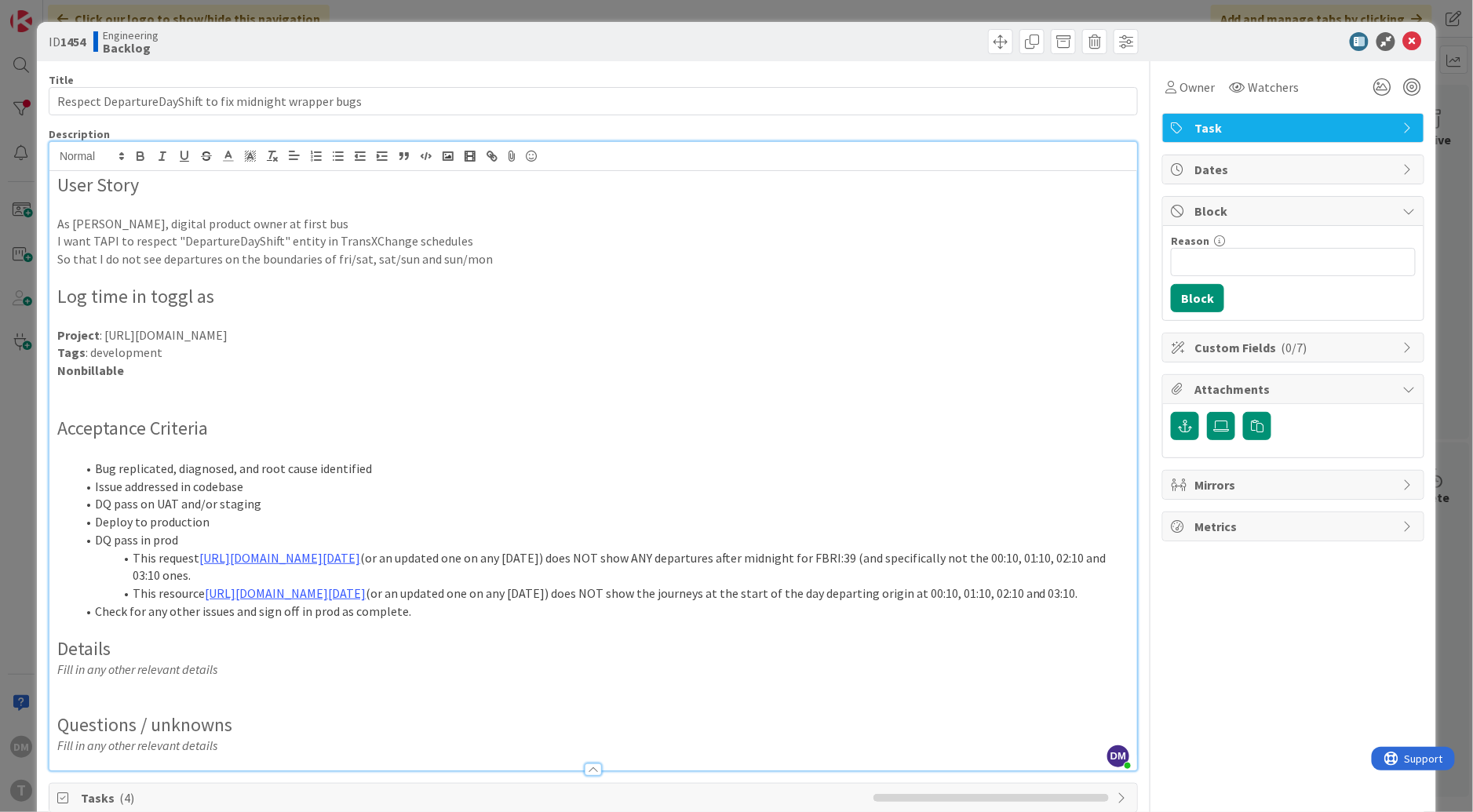
click at [221, 402] on p at bounding box center [593, 406] width 1072 height 18
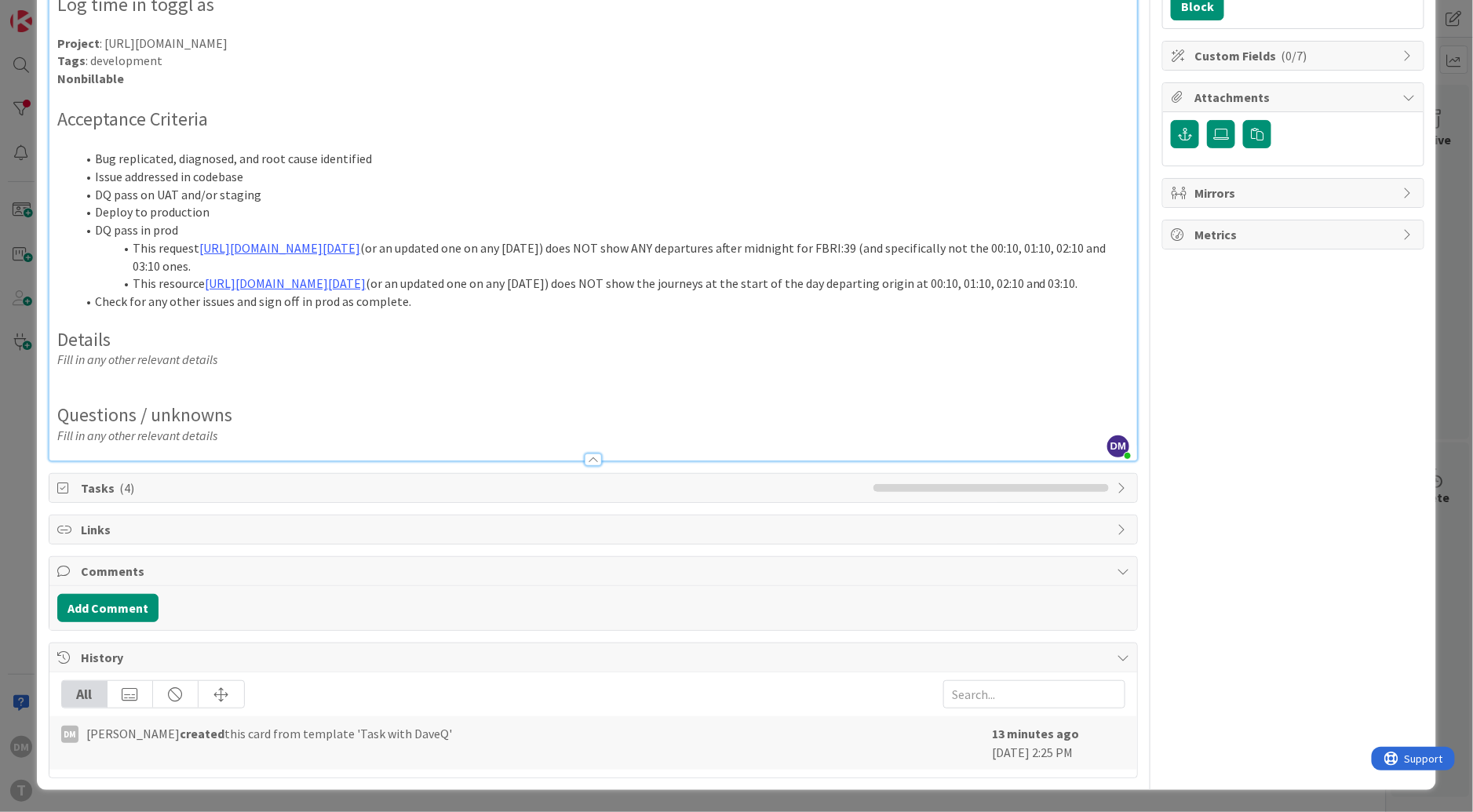
scroll to position [328, 0]
click at [281, 384] on p at bounding box center [593, 377] width 1072 height 18
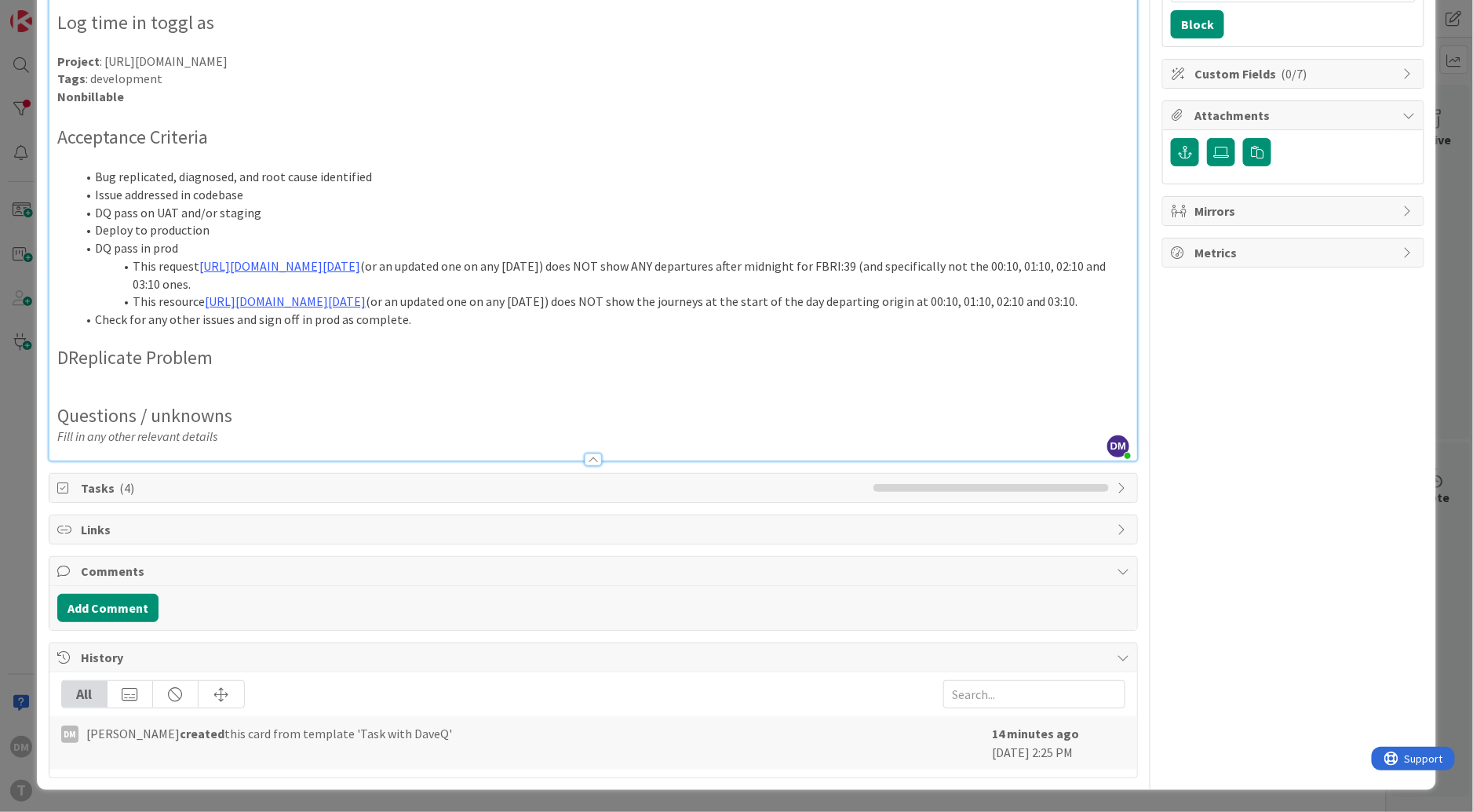
scroll to position [325, 0]
click at [156, 392] on p at bounding box center [593, 395] width 1072 height 18
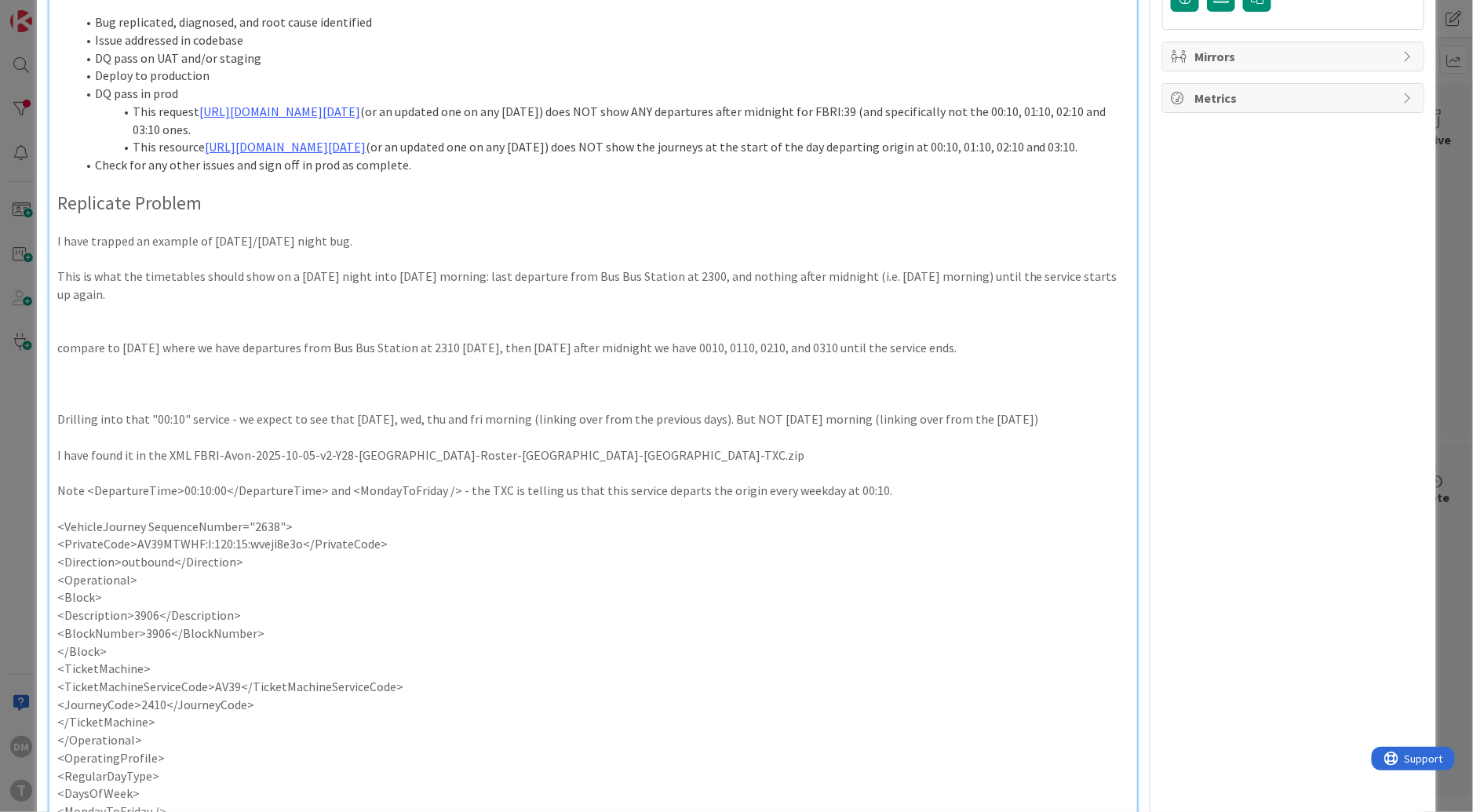
scroll to position [405, 0]
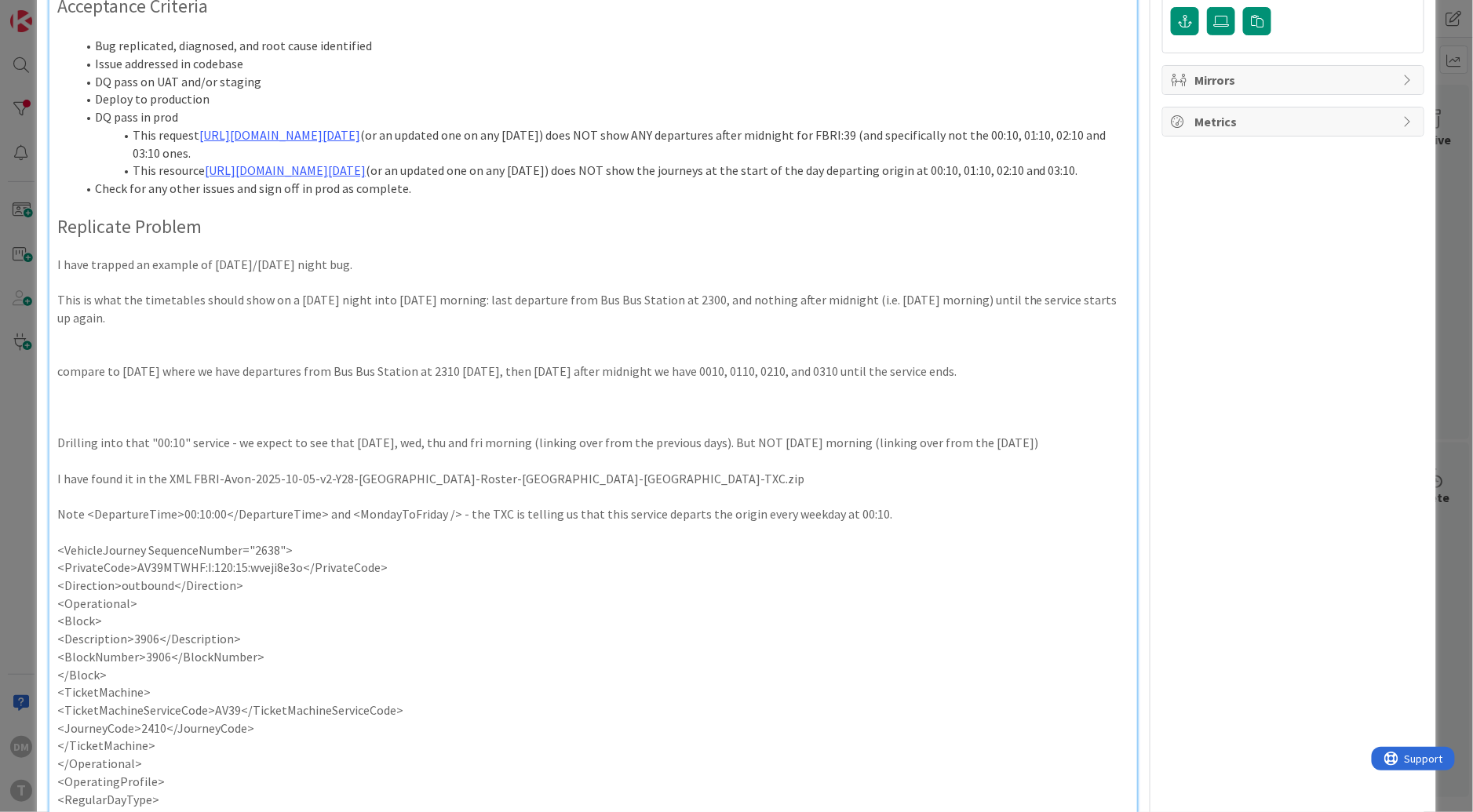
click at [129, 239] on h2 "Replicate Problem" at bounding box center [593, 227] width 1072 height 23
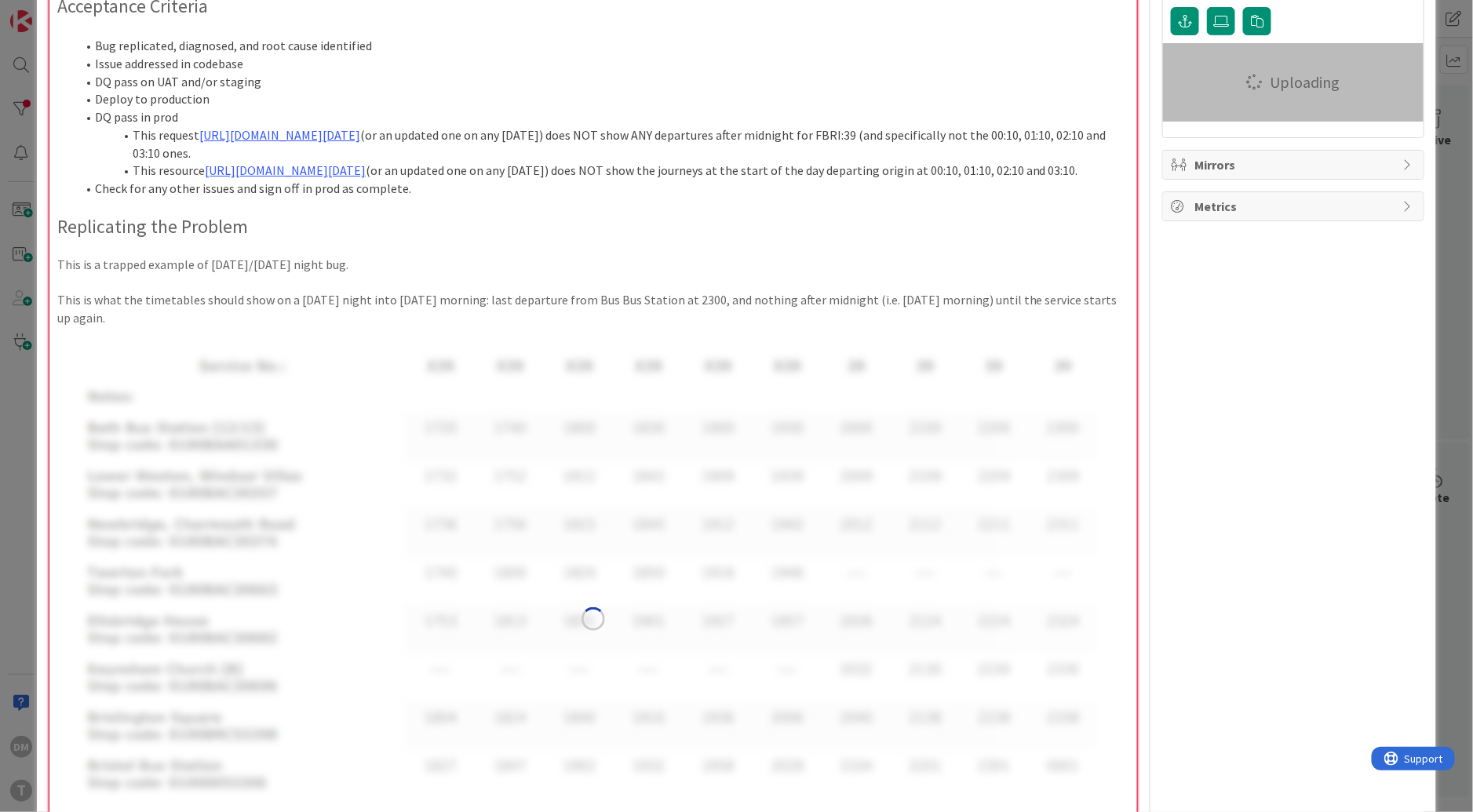
click at [469, 419] on img at bounding box center [593, 619] width 1072 height 584
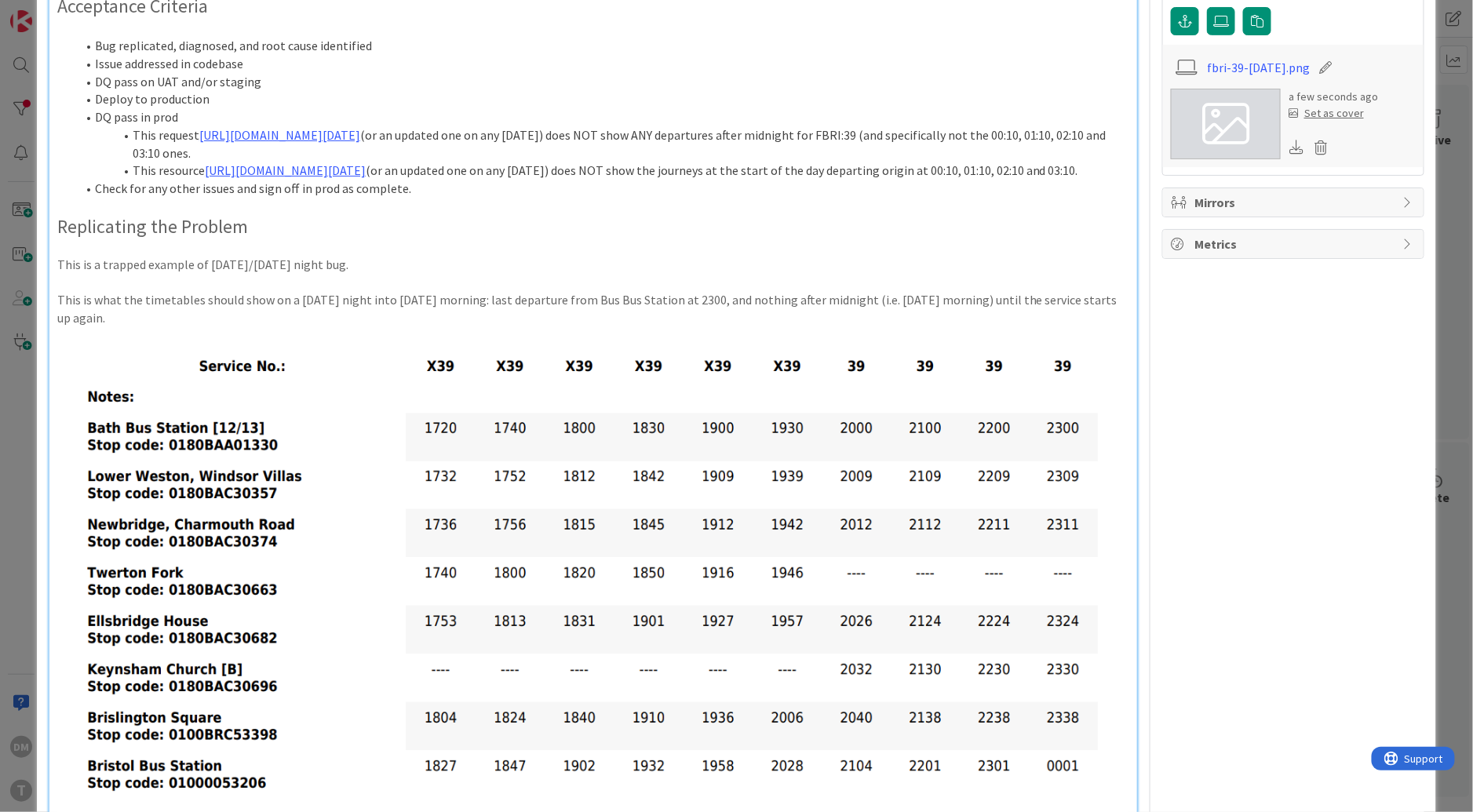
click at [403, 326] on p "This is what the timetables should show on a sunday night into monday morning: …" at bounding box center [593, 308] width 1072 height 36
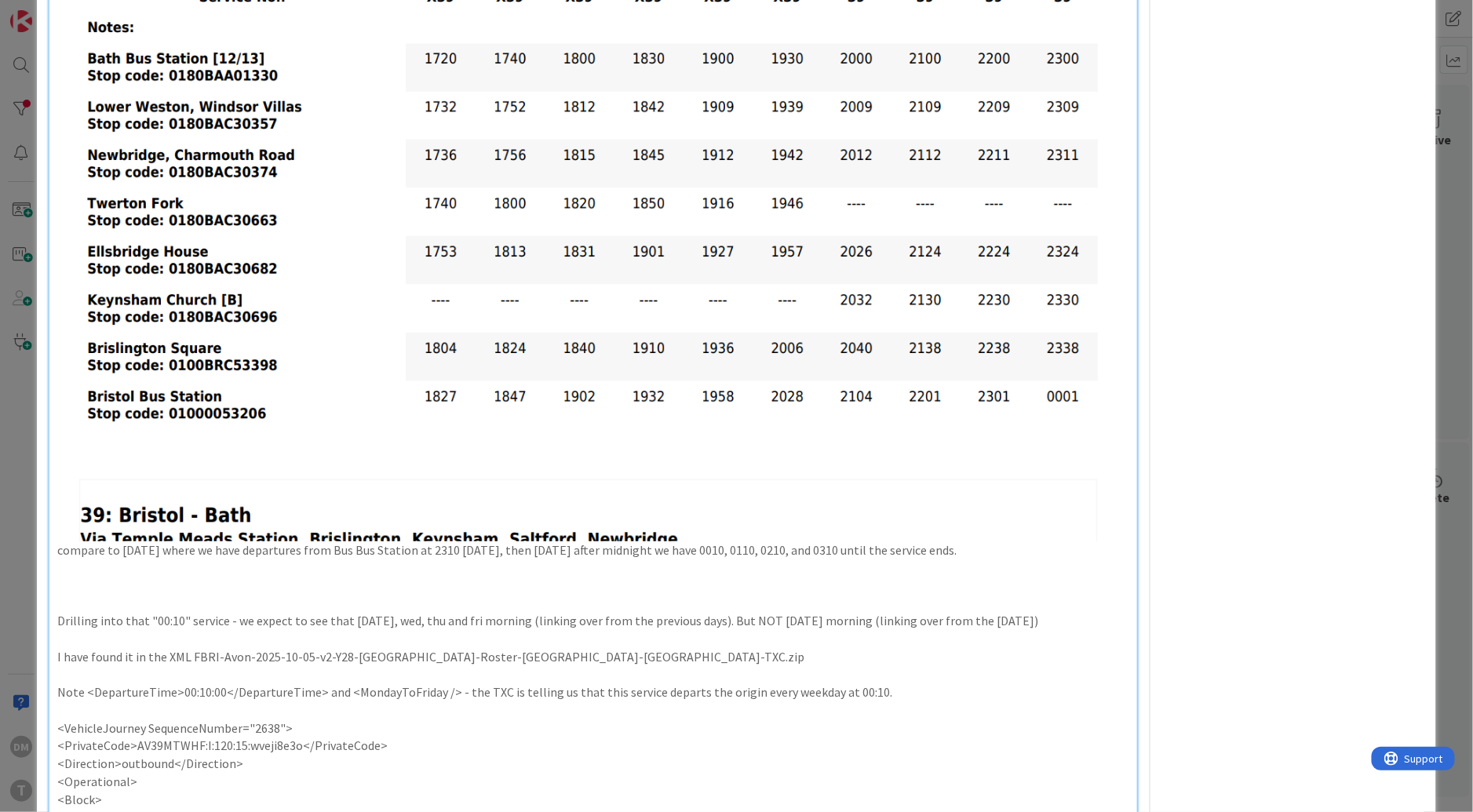
scroll to position [809, 0]
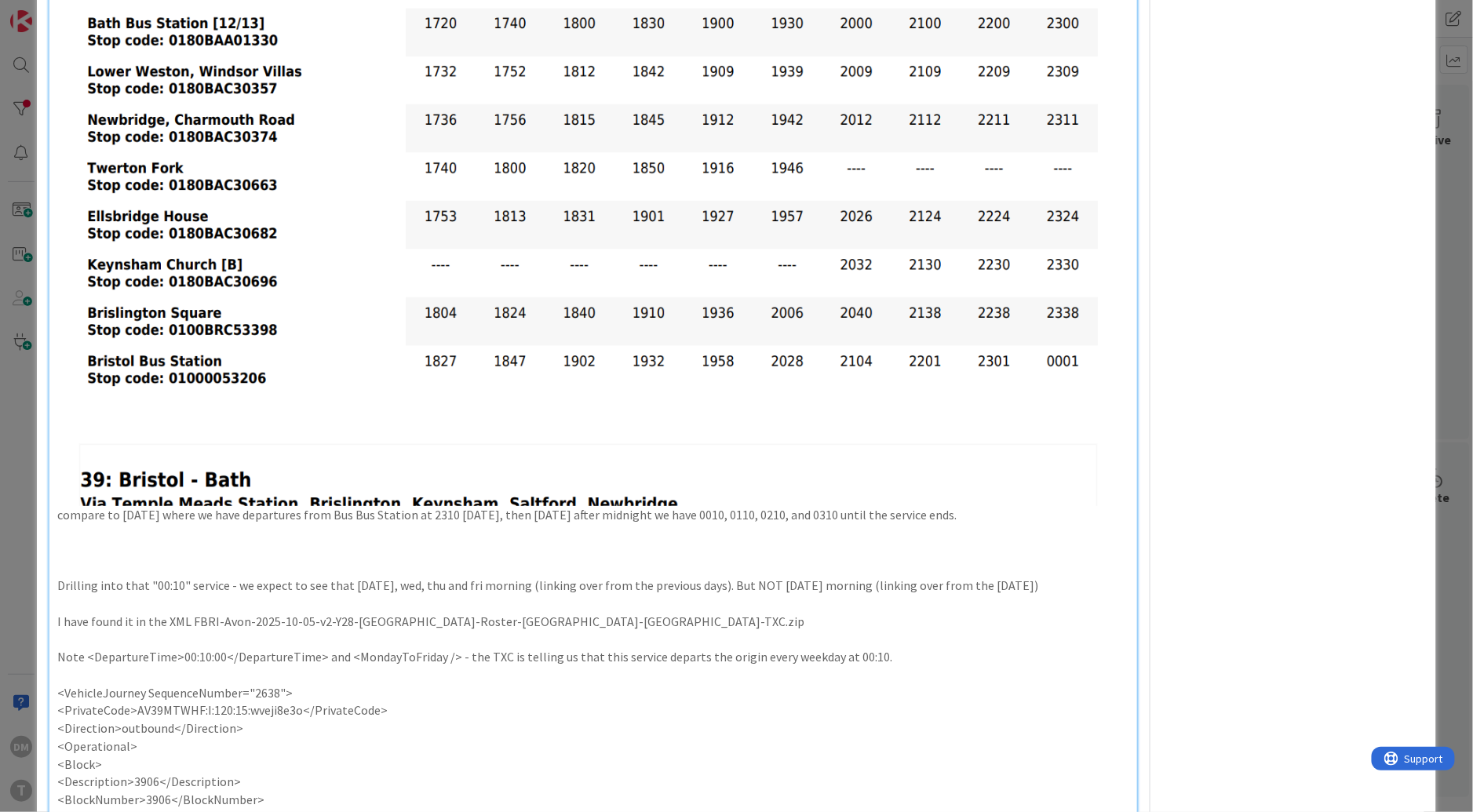
click at [62, 523] on p "compare to monday where we have departures from Bus Bus Station at 2310 on mond…" at bounding box center [593, 222] width 1072 height 600
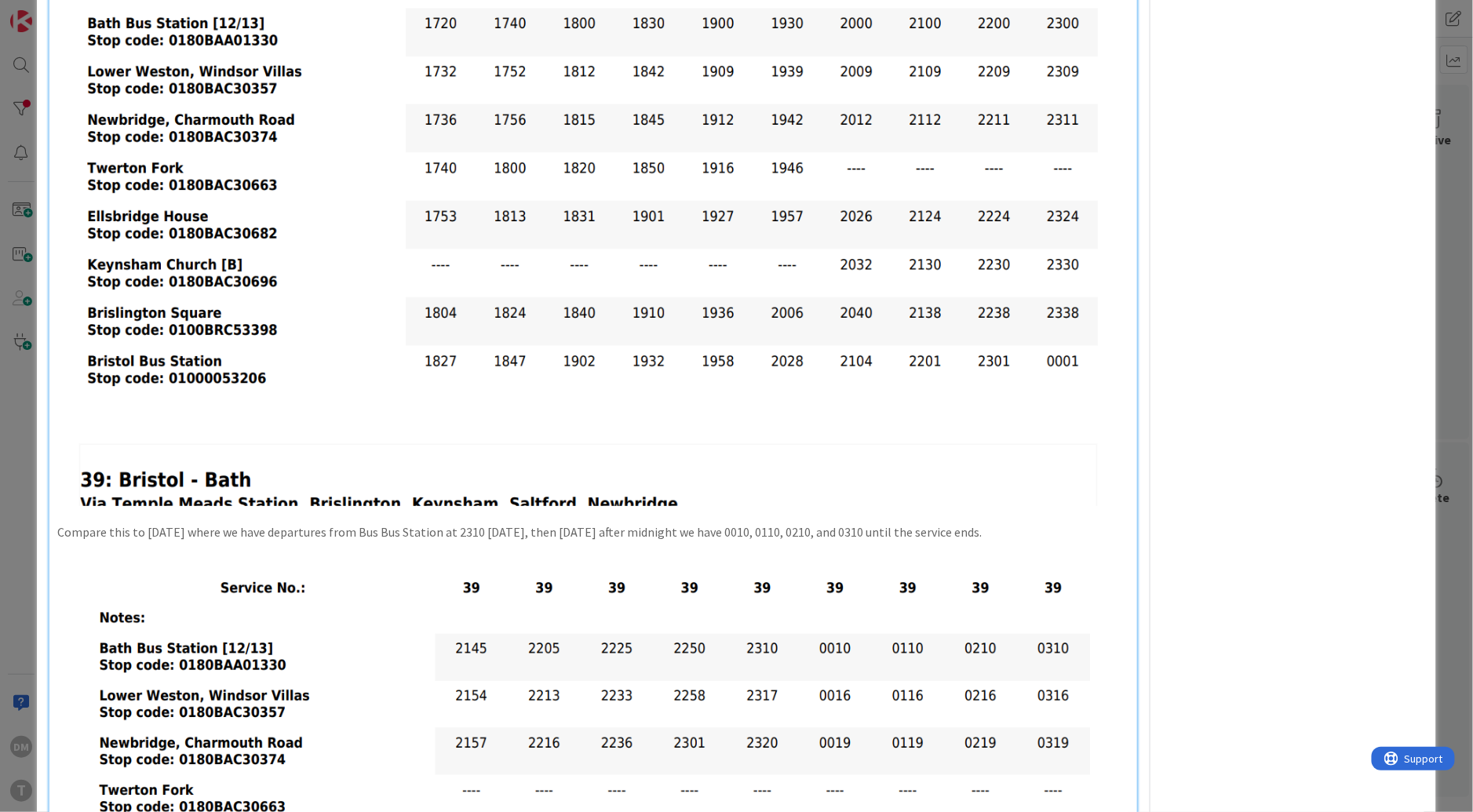
click at [1022, 541] on p "Compare this to Monday where we have departures from Bus Bus Station at 2310 on…" at bounding box center [593, 532] width 1072 height 18
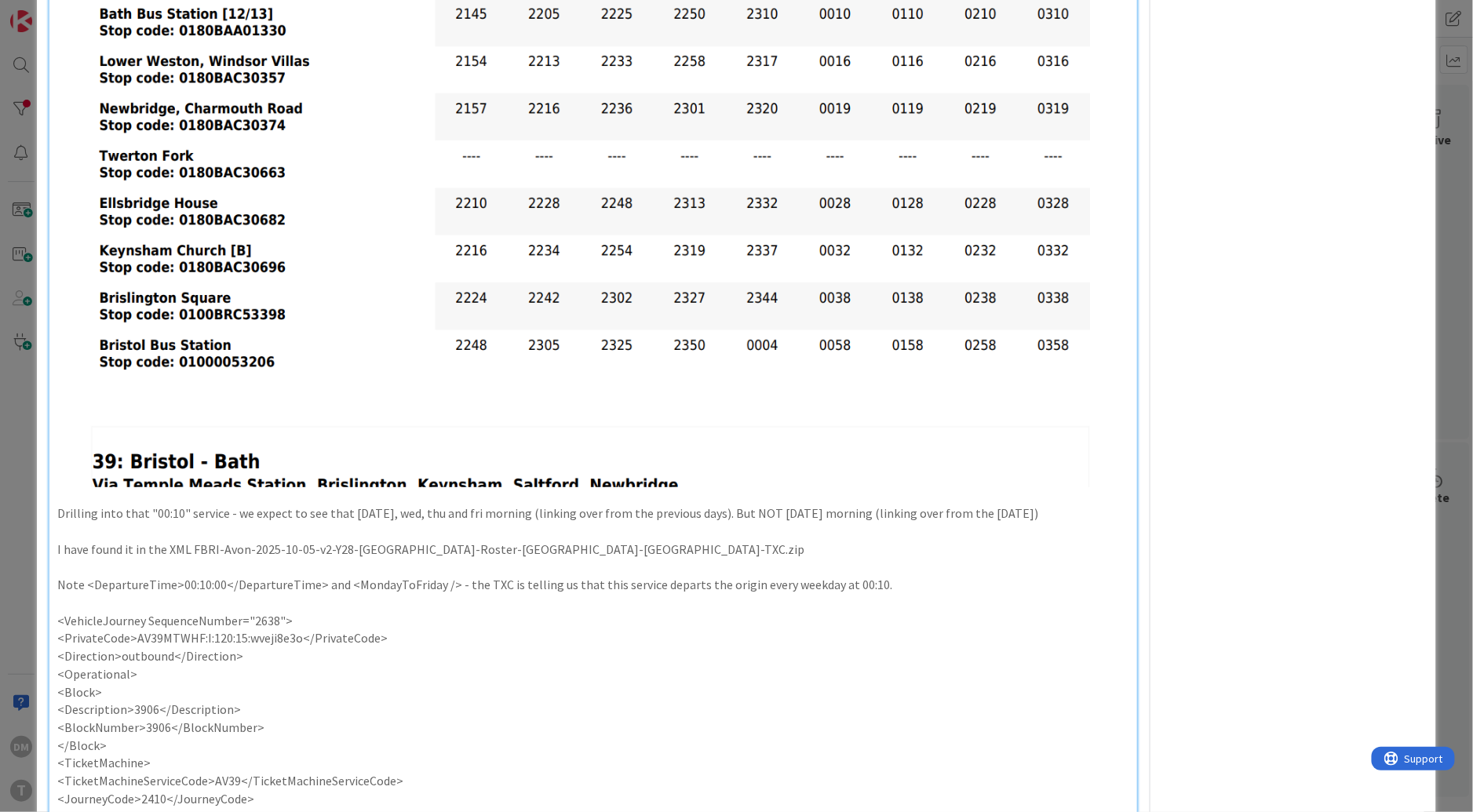
scroll to position [1501, 0]
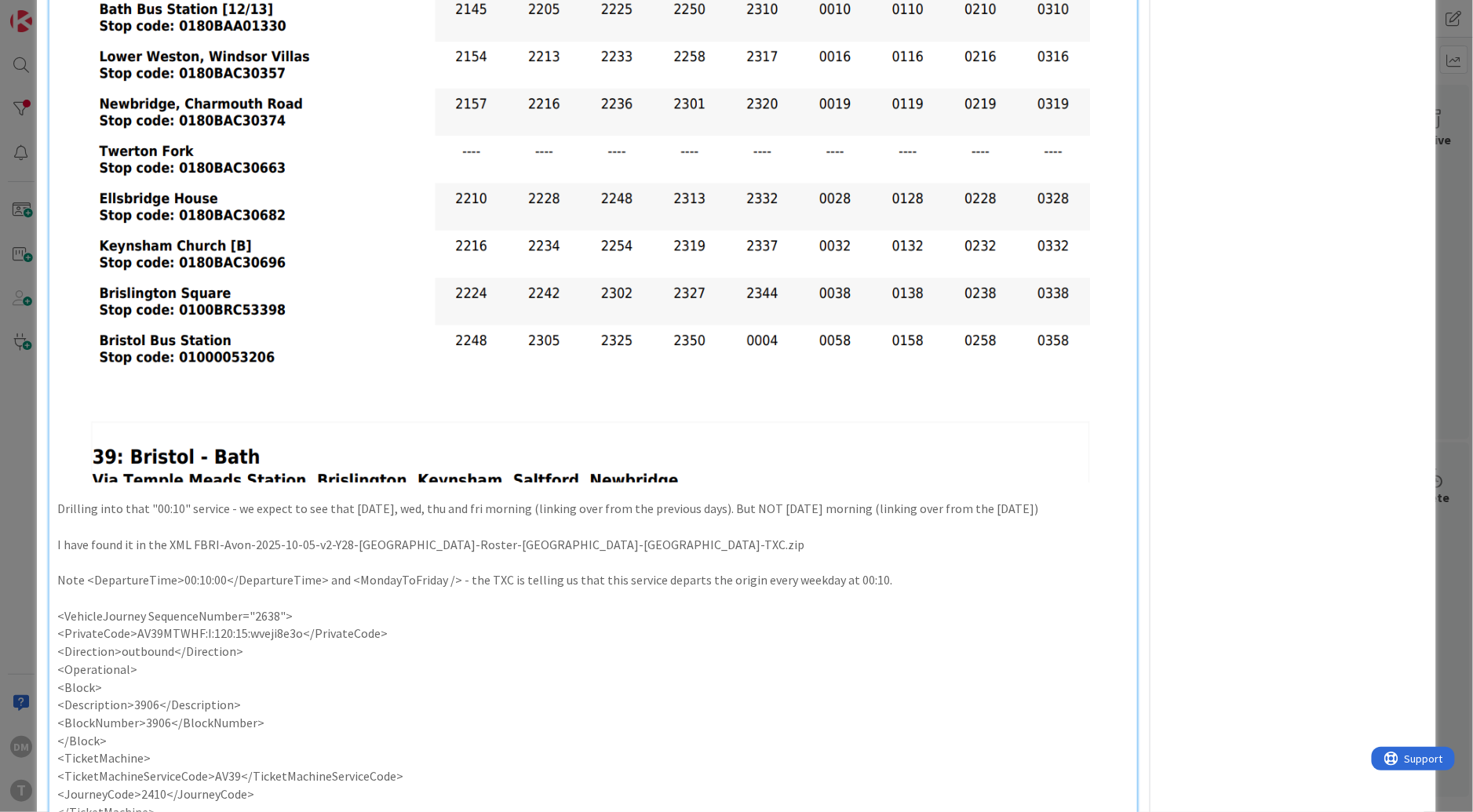
click at [57, 517] on p "Drilling into that "00:10" service - we expect to see that on tue, wed, thu and…" at bounding box center [593, 508] width 1072 height 18
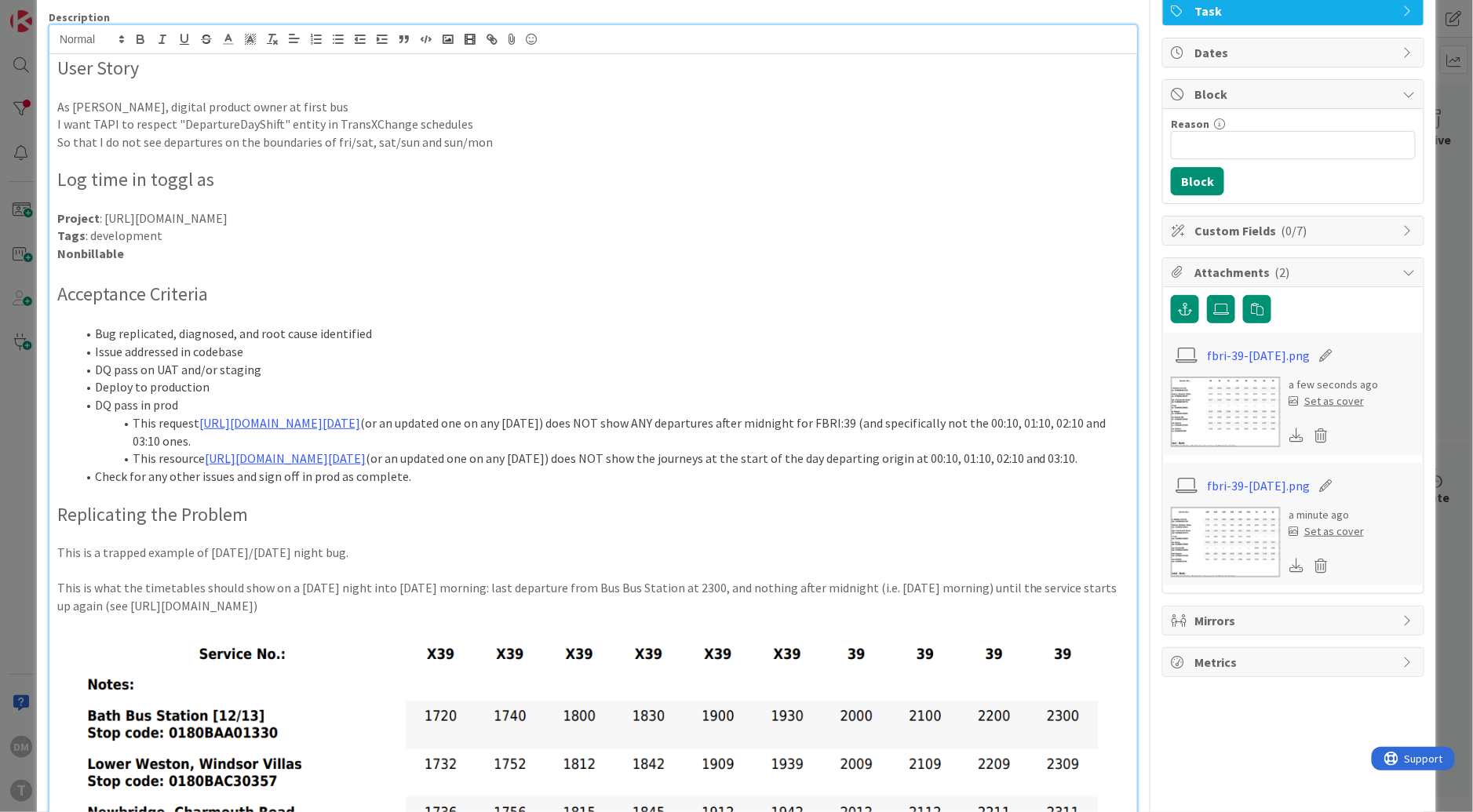
scroll to position [198, 0]
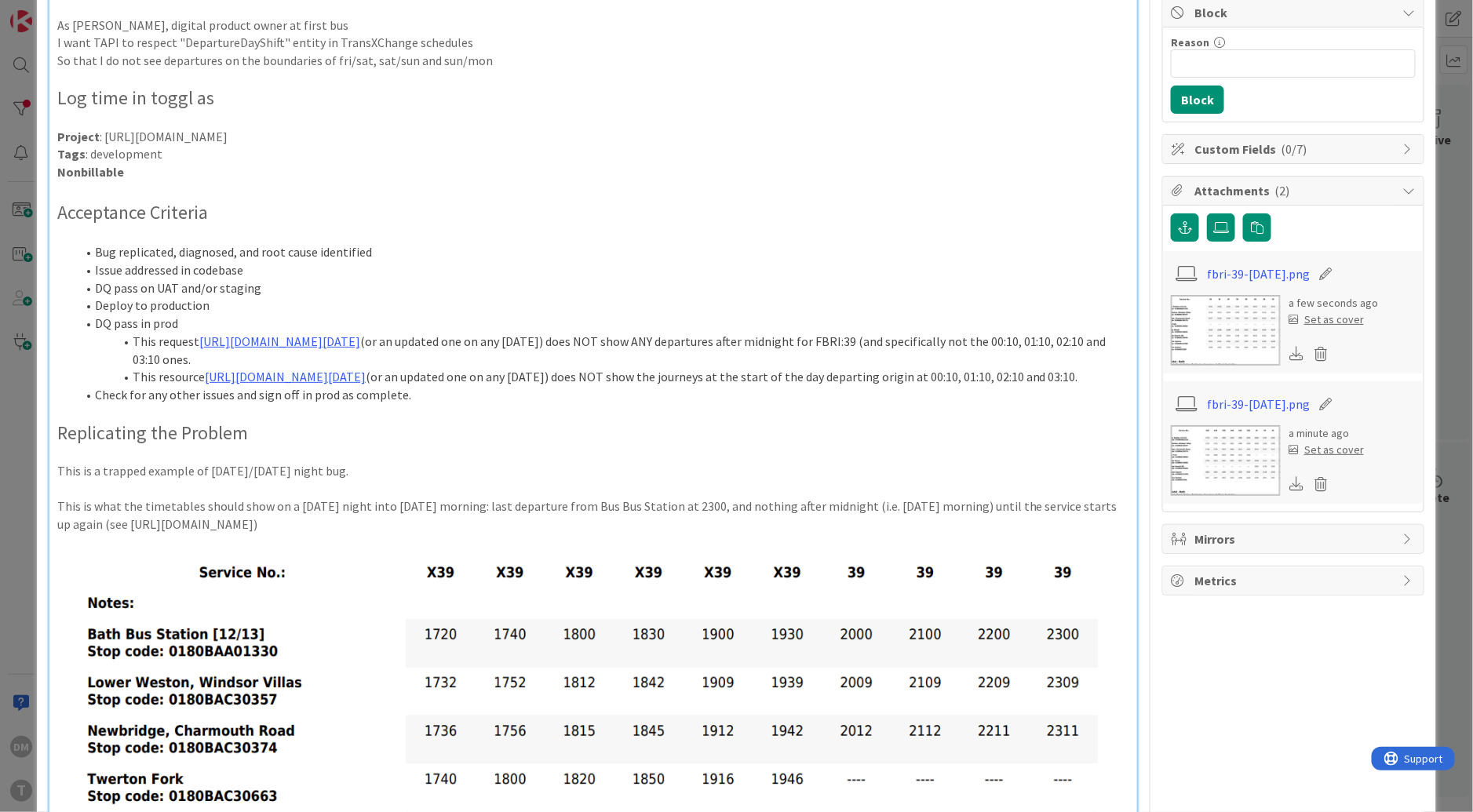
click at [96, 255] on li "Bug replicated, diagnosed, and root cause identified" at bounding box center [603, 251] width 1053 height 18
copy li "[MUST]"
click at [94, 404] on li "Check for any other issues and sign off in prod as complete." at bounding box center [603, 394] width 1053 height 18
click at [118, 303] on li "[MUST] Deploy to production" at bounding box center [603, 305] width 1053 height 18
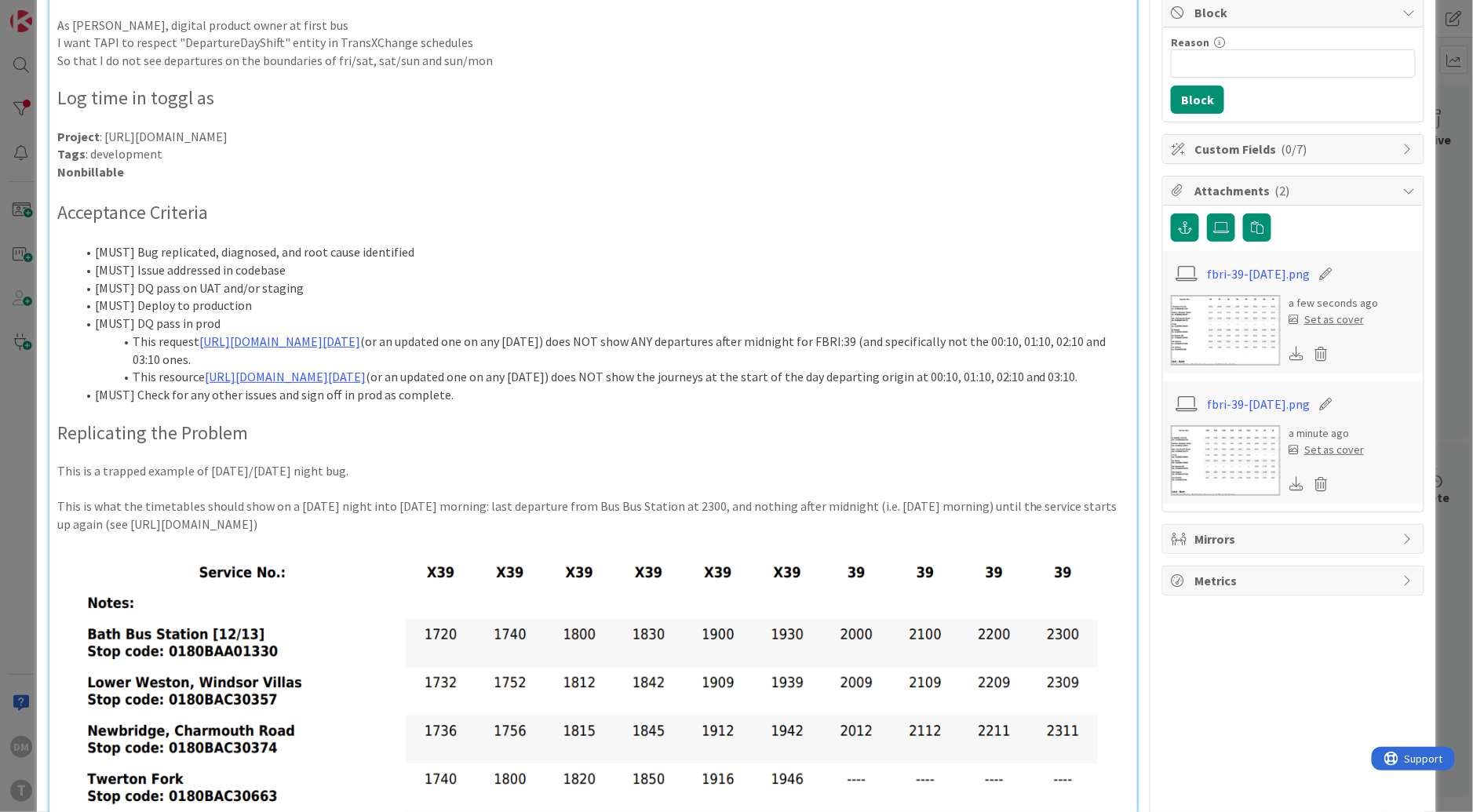
click at [118, 284] on li "[MUST] DQ pass on UAT and/or staging" at bounding box center [603, 288] width 1053 height 18
click at [472, 404] on li "[MUST] Check for any other issues and sign off in prod as complete." at bounding box center [603, 394] width 1053 height 18
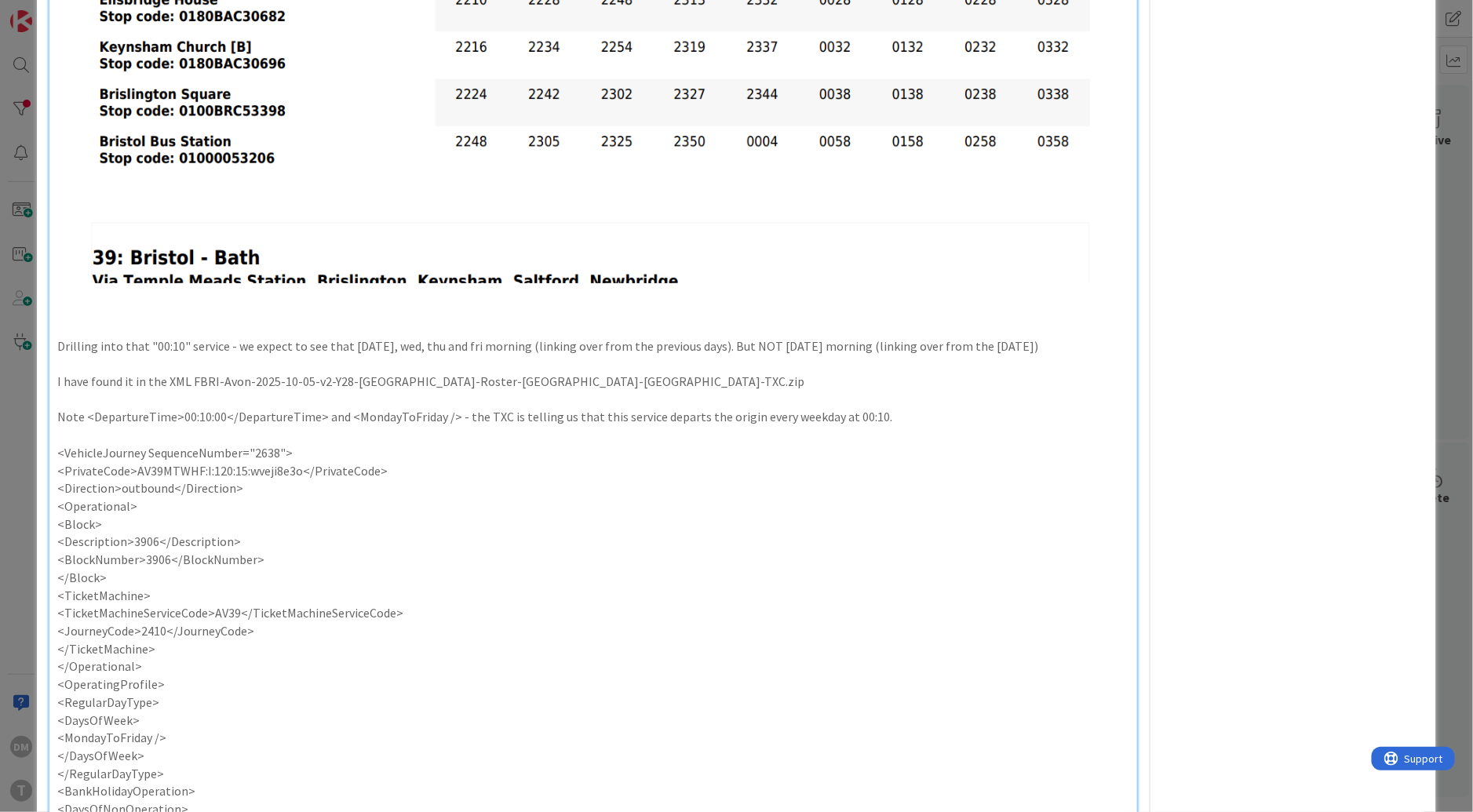
click at [450, 534] on p "<Block>" at bounding box center [593, 524] width 1072 height 18
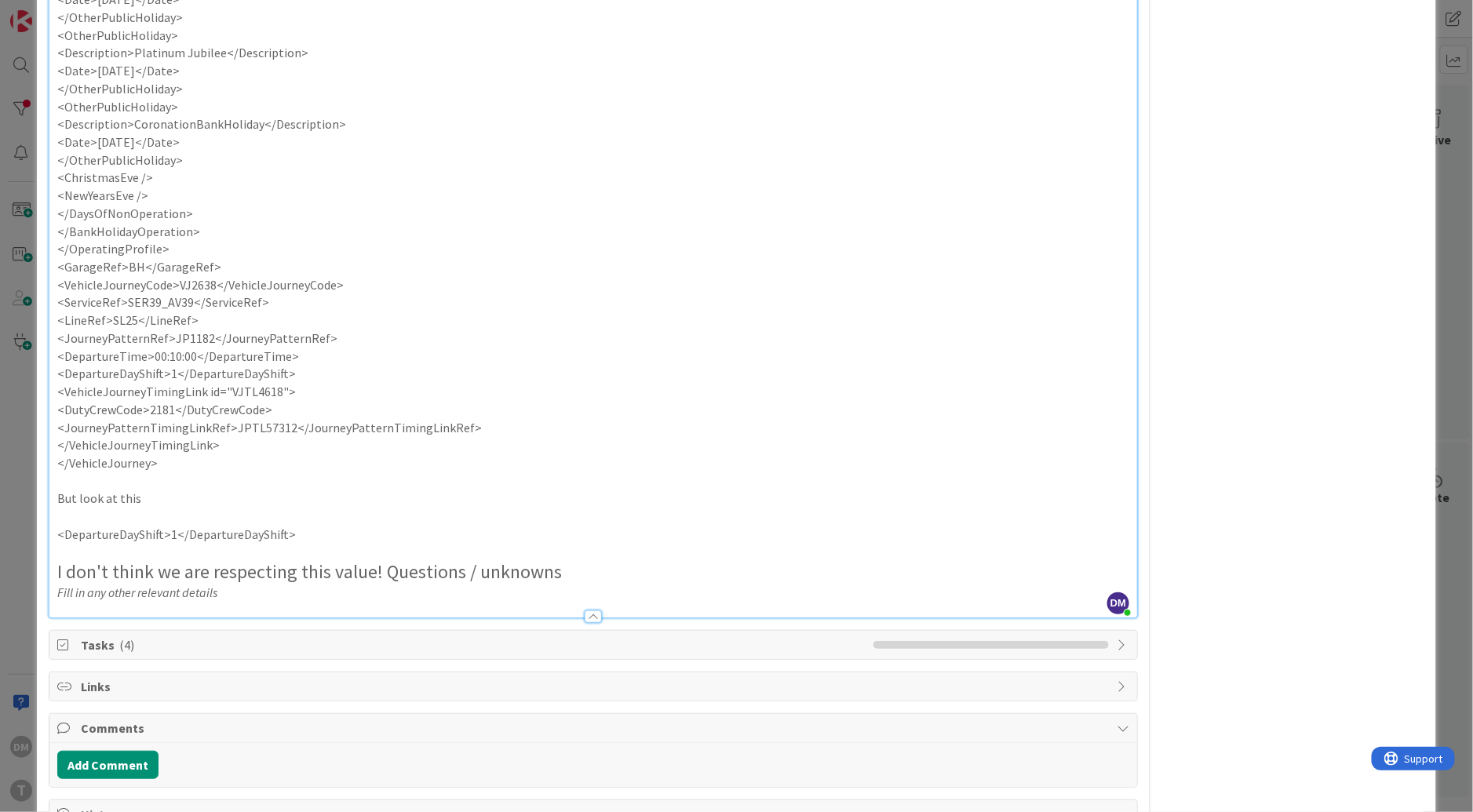
scroll to position [2777, 0]
click at [240, 542] on p "<DepartureDayShift>1</DepartureDayShift>" at bounding box center [593, 534] width 1072 height 18
copy p "DepartureDayShift"
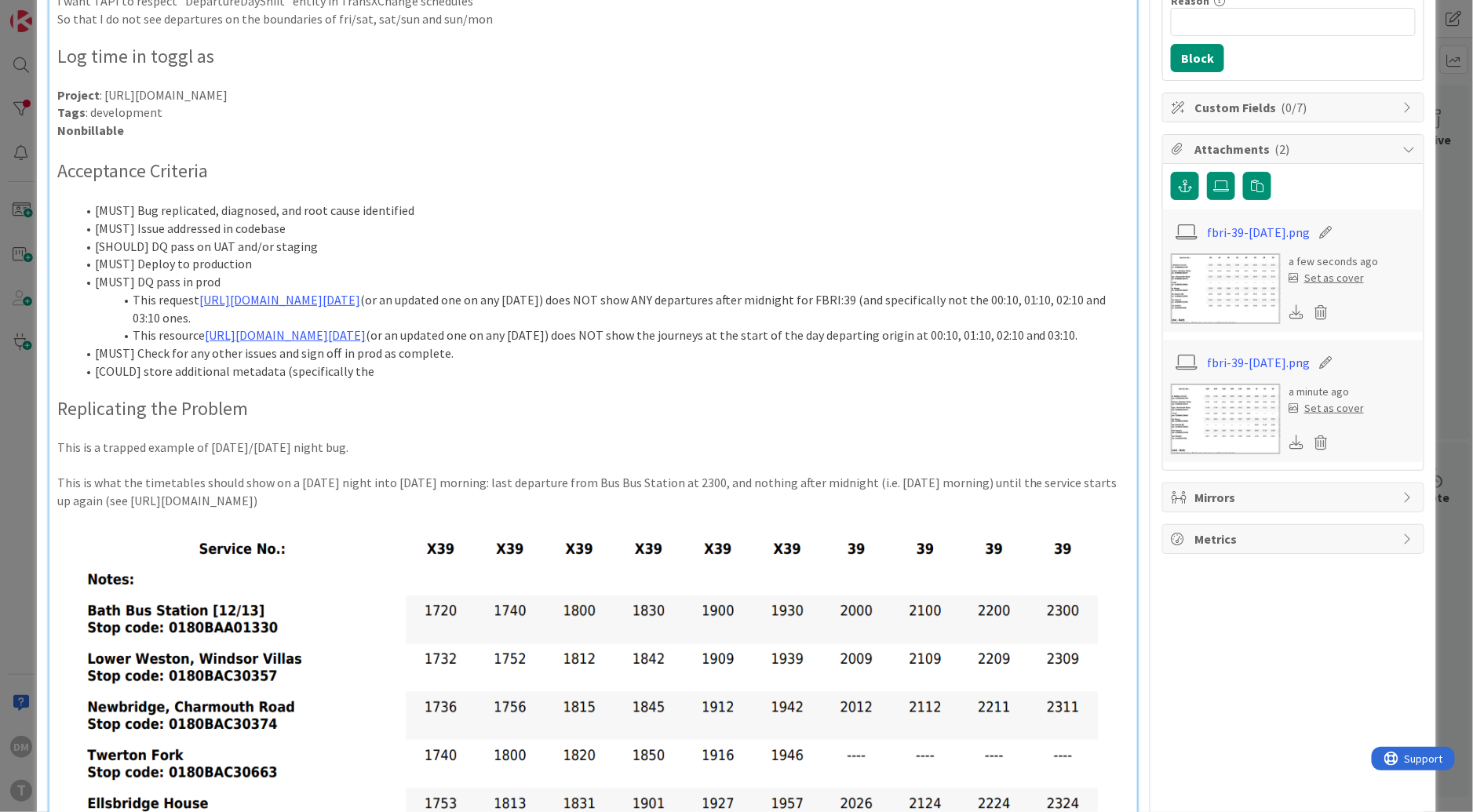
scroll to position [248, 0]
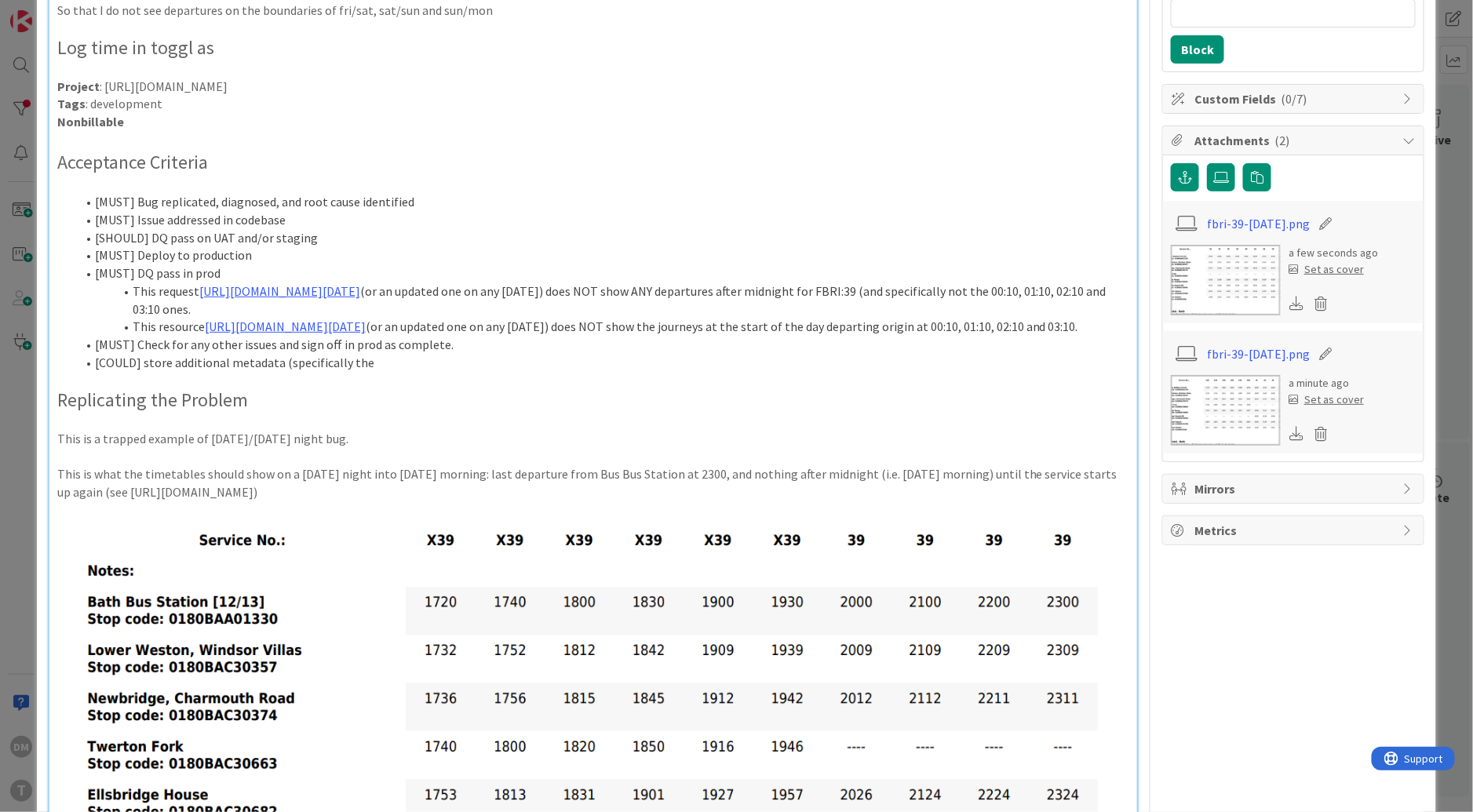
click at [394, 372] on li "[COULD] store additional metadata (specifically the" at bounding box center [603, 362] width 1053 height 18
click at [567, 372] on li "[COULD] store additional metadata (specifically the DepartureDayShift field as …" at bounding box center [603, 362] width 1053 height 18
drag, startPoint x: 491, startPoint y: 418, endPoint x: 554, endPoint y: 416, distance: 63.0
click at [554, 372] on li "[COULD] store additional metadata (specifically the DepartureDayShift field as …" at bounding box center [603, 362] width 1053 height 18
click at [722, 372] on li "[COULD] store additional metadata (specifically the DepartureDayShift field) as…" at bounding box center [603, 362] width 1053 height 18
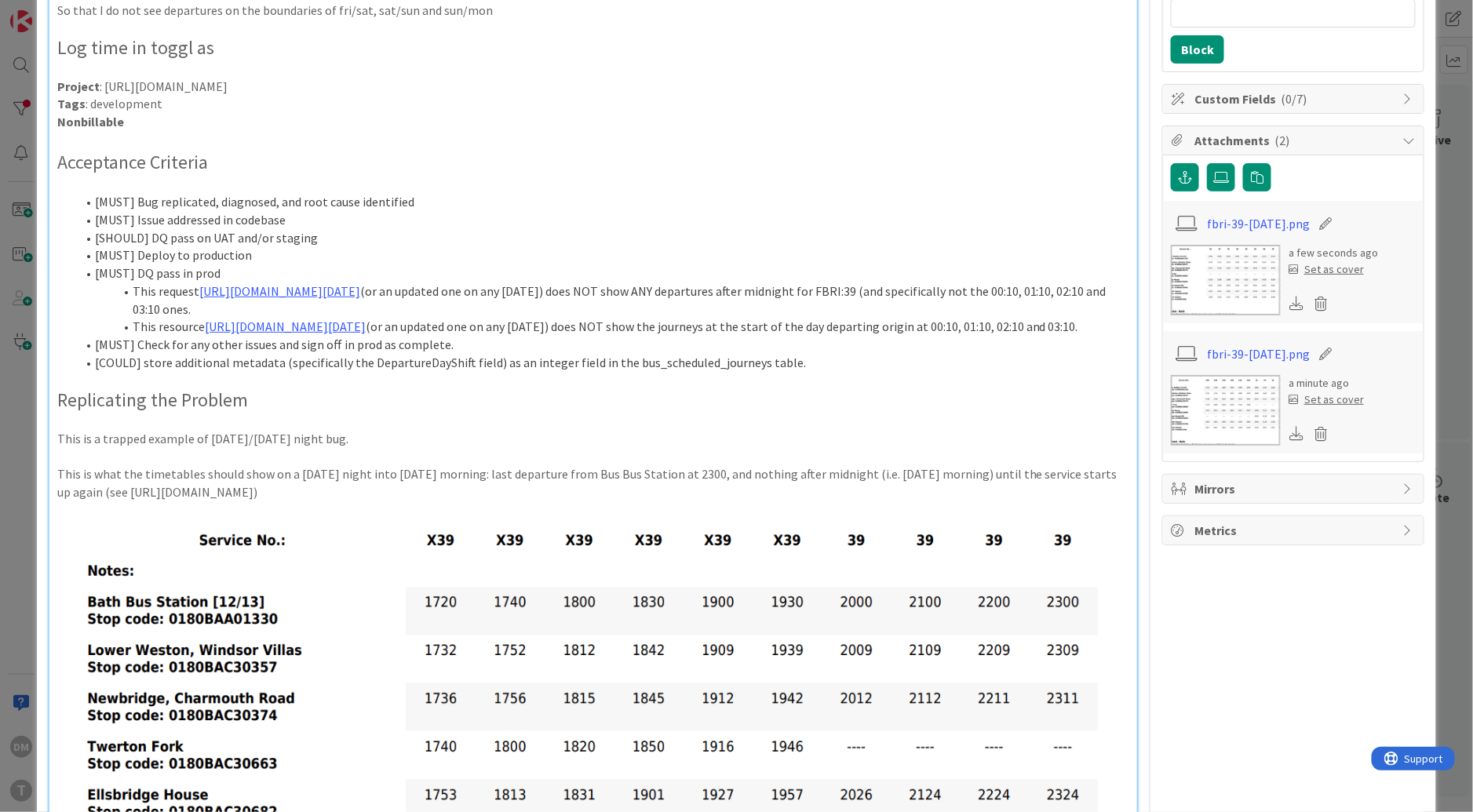
click at [282, 372] on li "[COULD] store additional metadata (specifically the DepartureDayShift field) as…" at bounding box center [603, 362] width 1053 height 18
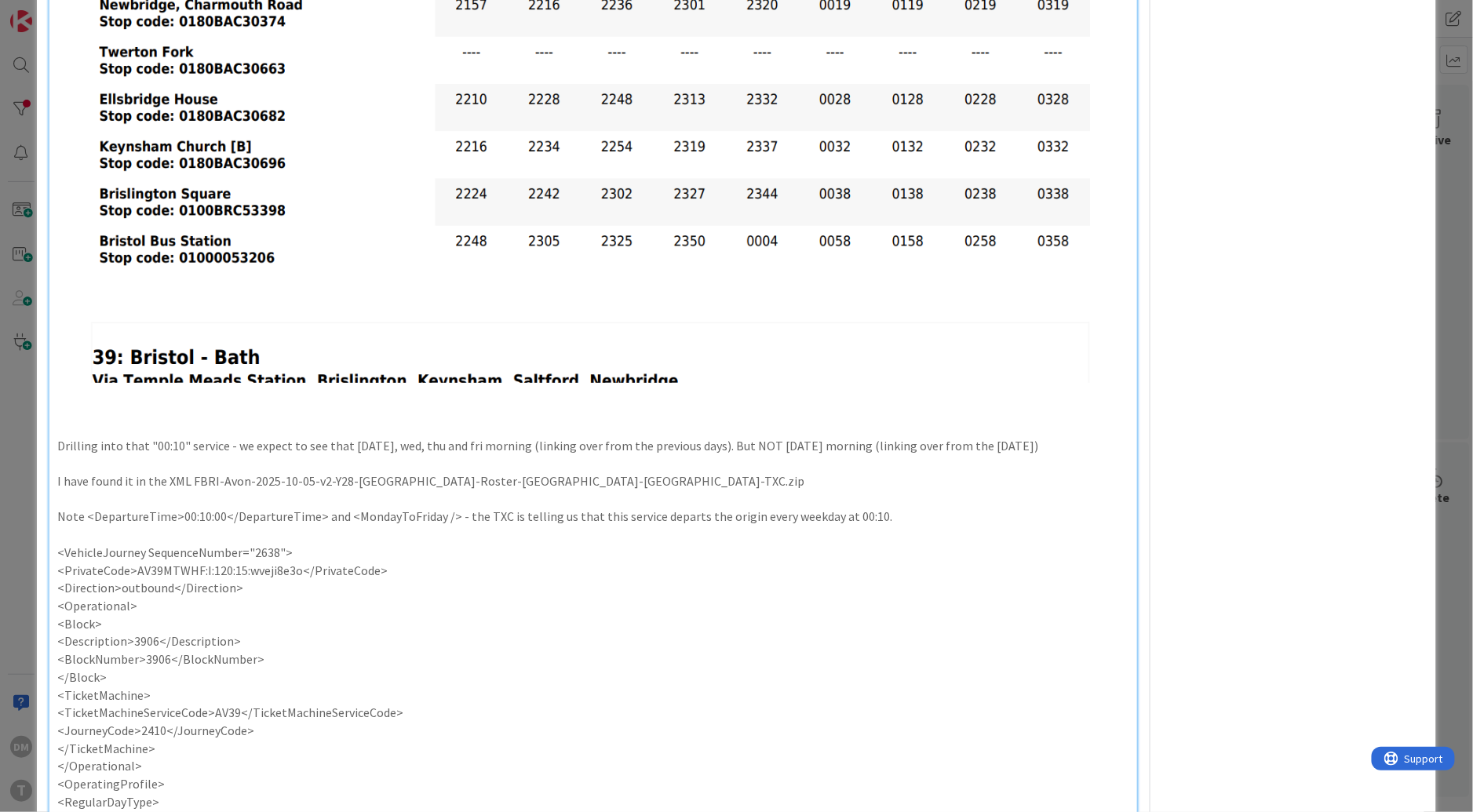
scroll to position [1622, 0]
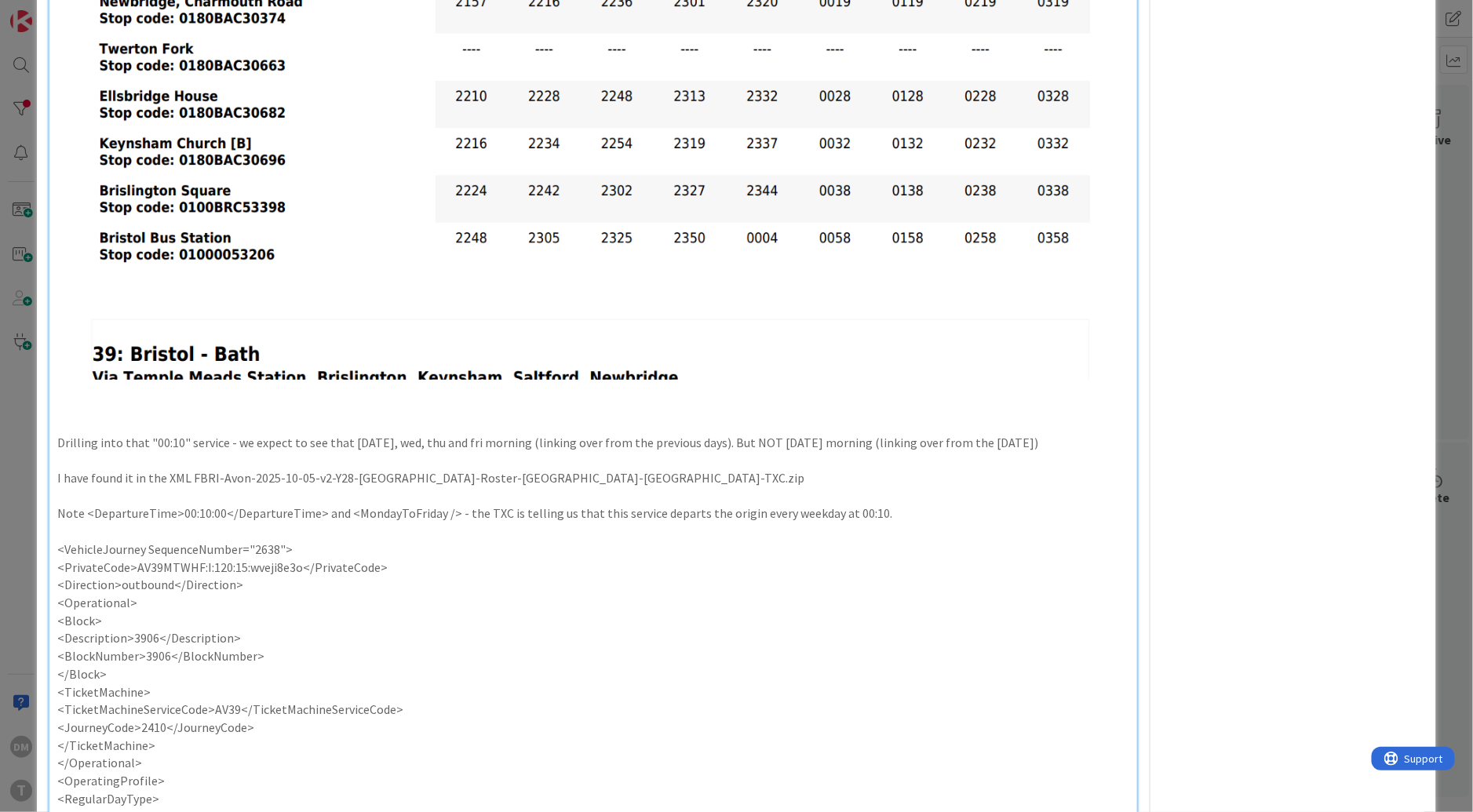
click at [484, 416] on p at bounding box center [593, 406] width 1072 height 18
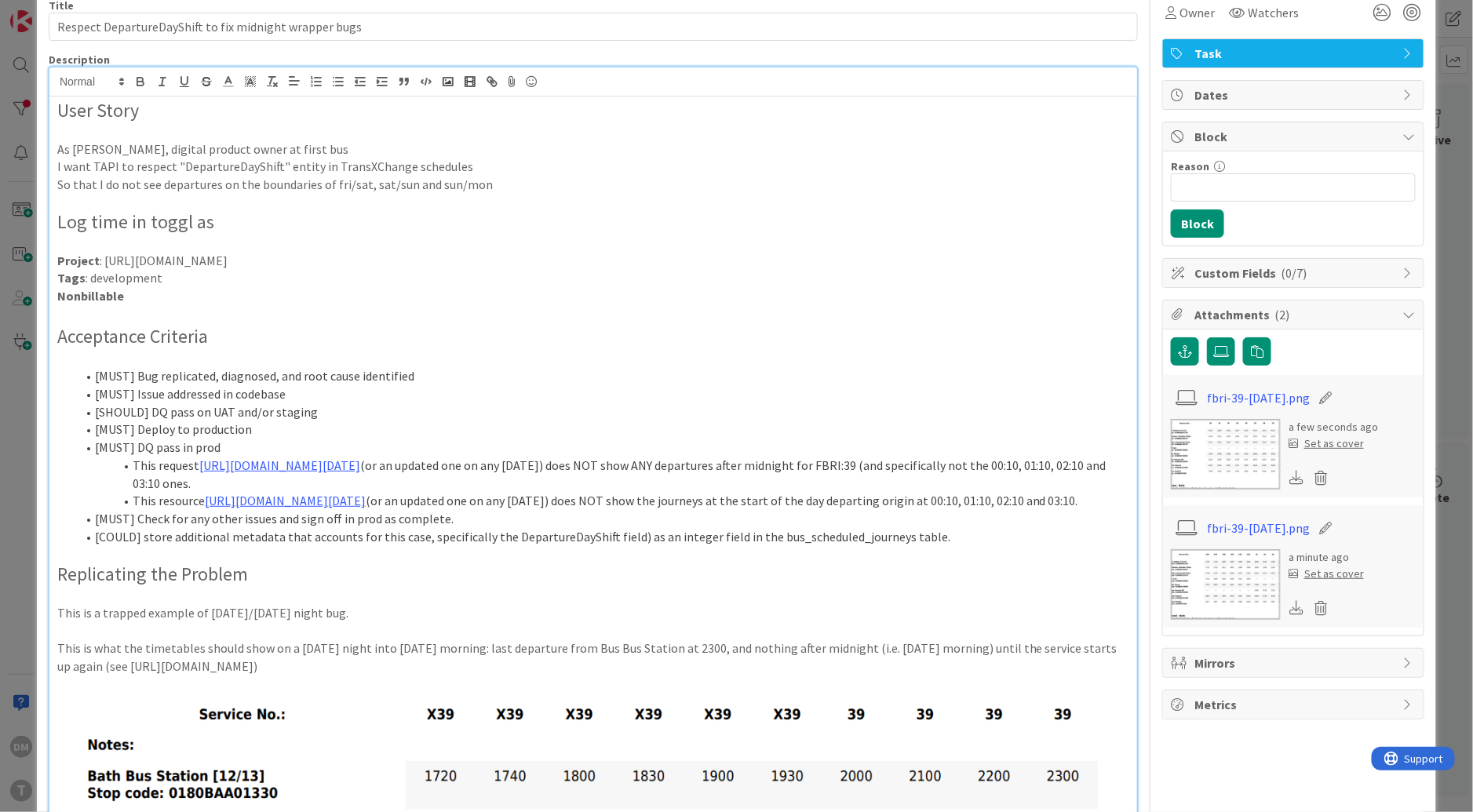
scroll to position [3, 0]
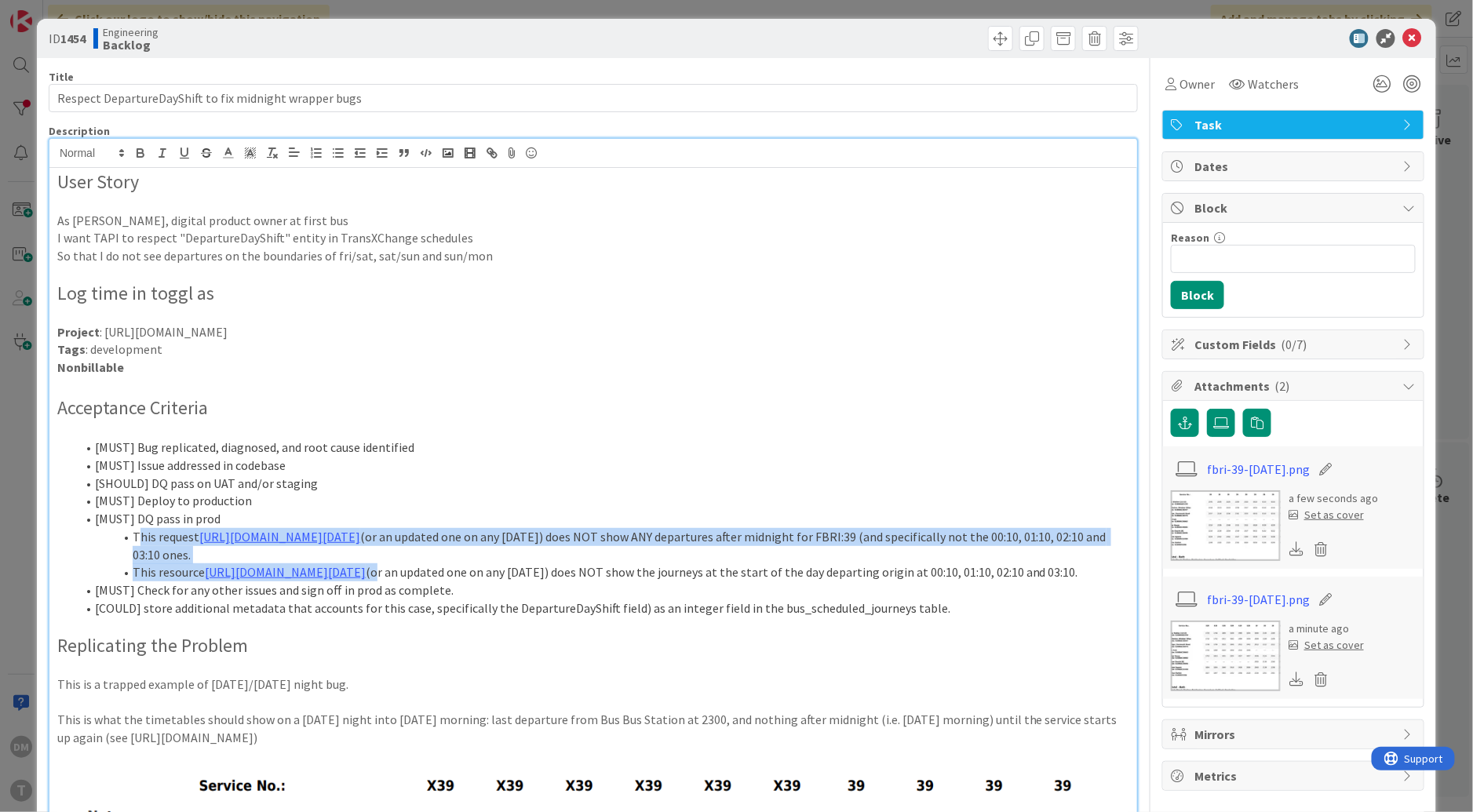
drag, startPoint x: 575, startPoint y: 605, endPoint x: 139, endPoint y: 538, distance: 441.1
click at [139, 538] on ol "[MUST] Bug replicated, diagnosed, and root cause identified [MUST] Issue addres…" at bounding box center [593, 527] width 1072 height 178
click at [171, 581] on li "This resource https://first.transportapi.com/v3/uk/bus/service_timetables.json?…" at bounding box center [603, 571] width 1053 height 18
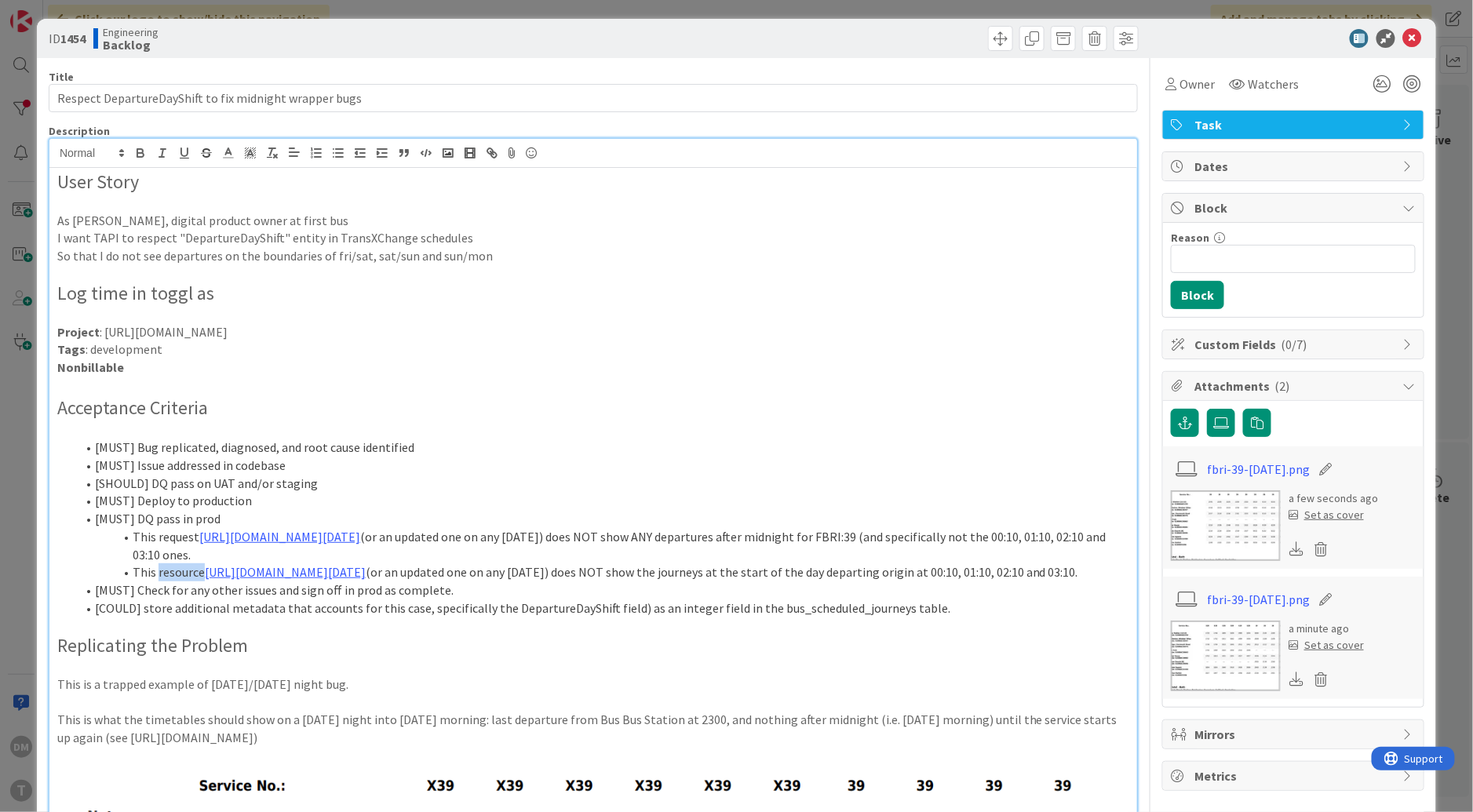
click at [171, 581] on li "This resource https://first.transportapi.com/v3/uk/bus/service_timetables.json?…" at bounding box center [603, 571] width 1053 height 18
copy li "resource"
click at [181, 534] on li "This request https://first.transportapi.com/v3/uk/bus/stop_timetables/0180BAA01…" at bounding box center [603, 545] width 1053 height 36
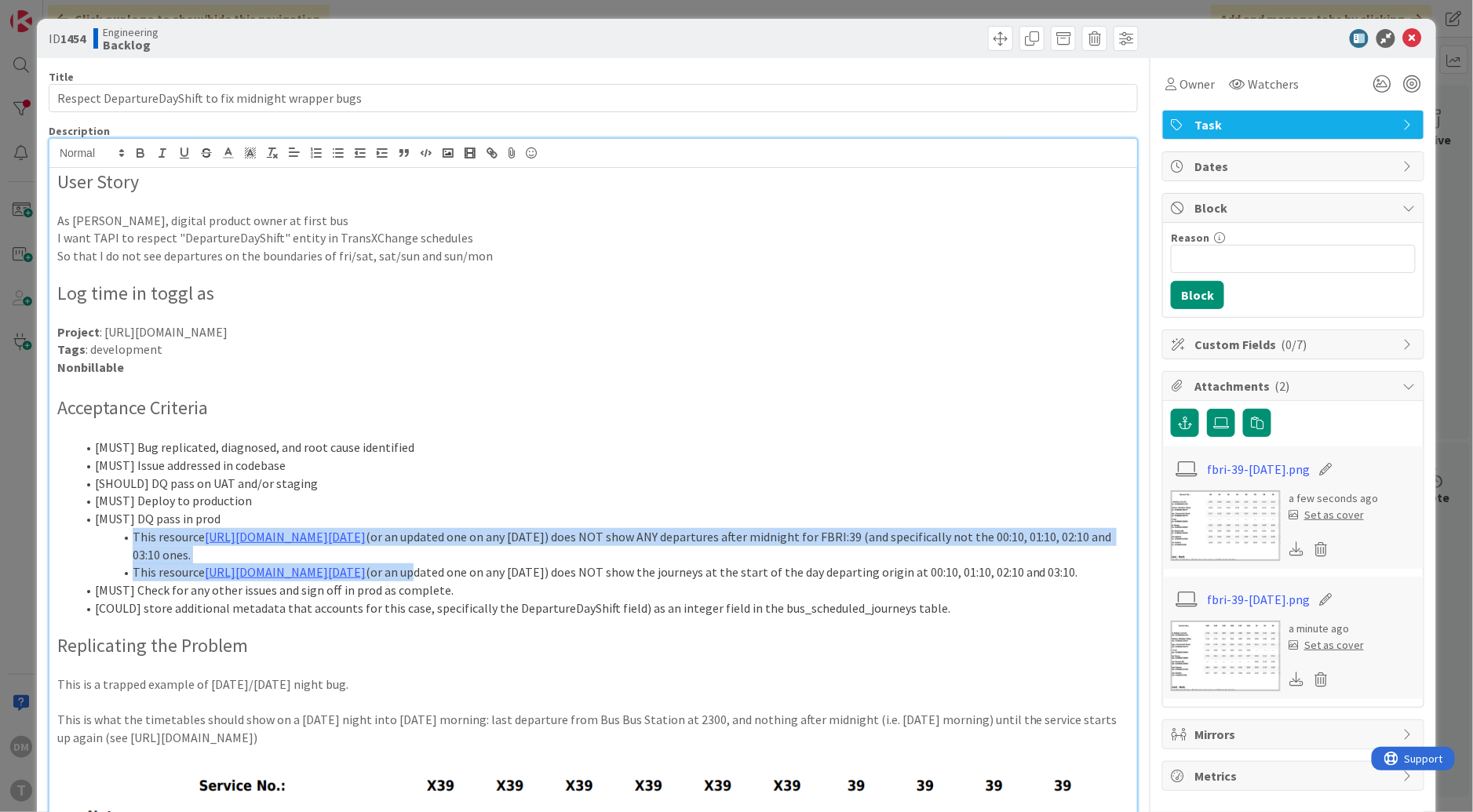
drag, startPoint x: 617, startPoint y: 606, endPoint x: 131, endPoint y: 541, distance: 490.3
click at [131, 541] on ol "[MUST] Bug replicated, diagnosed, and root cause identified [MUST] Issue addres…" at bounding box center [593, 527] width 1072 height 178
copy ol "This resource https://first.transportapi.com/v3/uk/bus/stop_timetables/0180BAA0…"
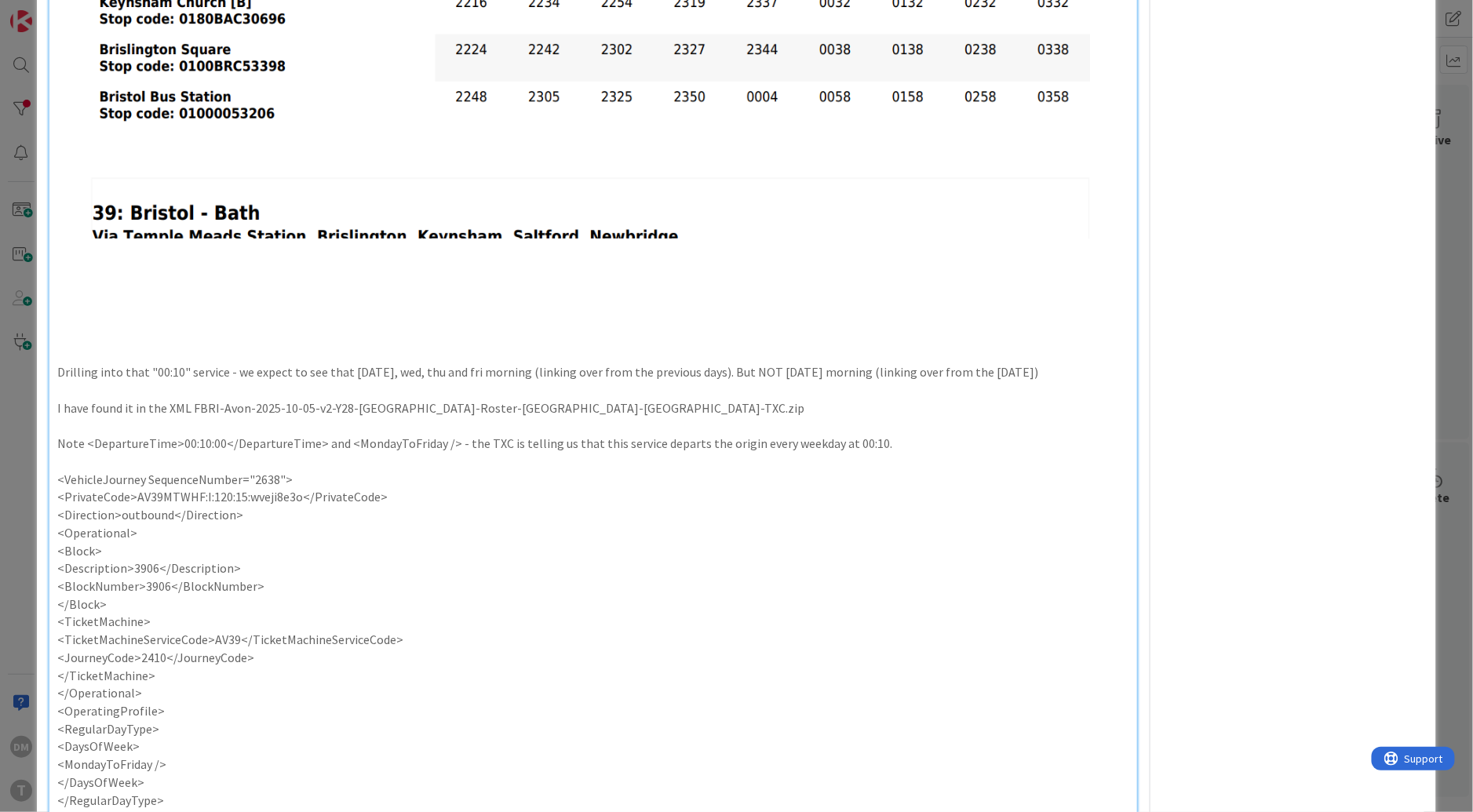
scroll to position [1817, 0]
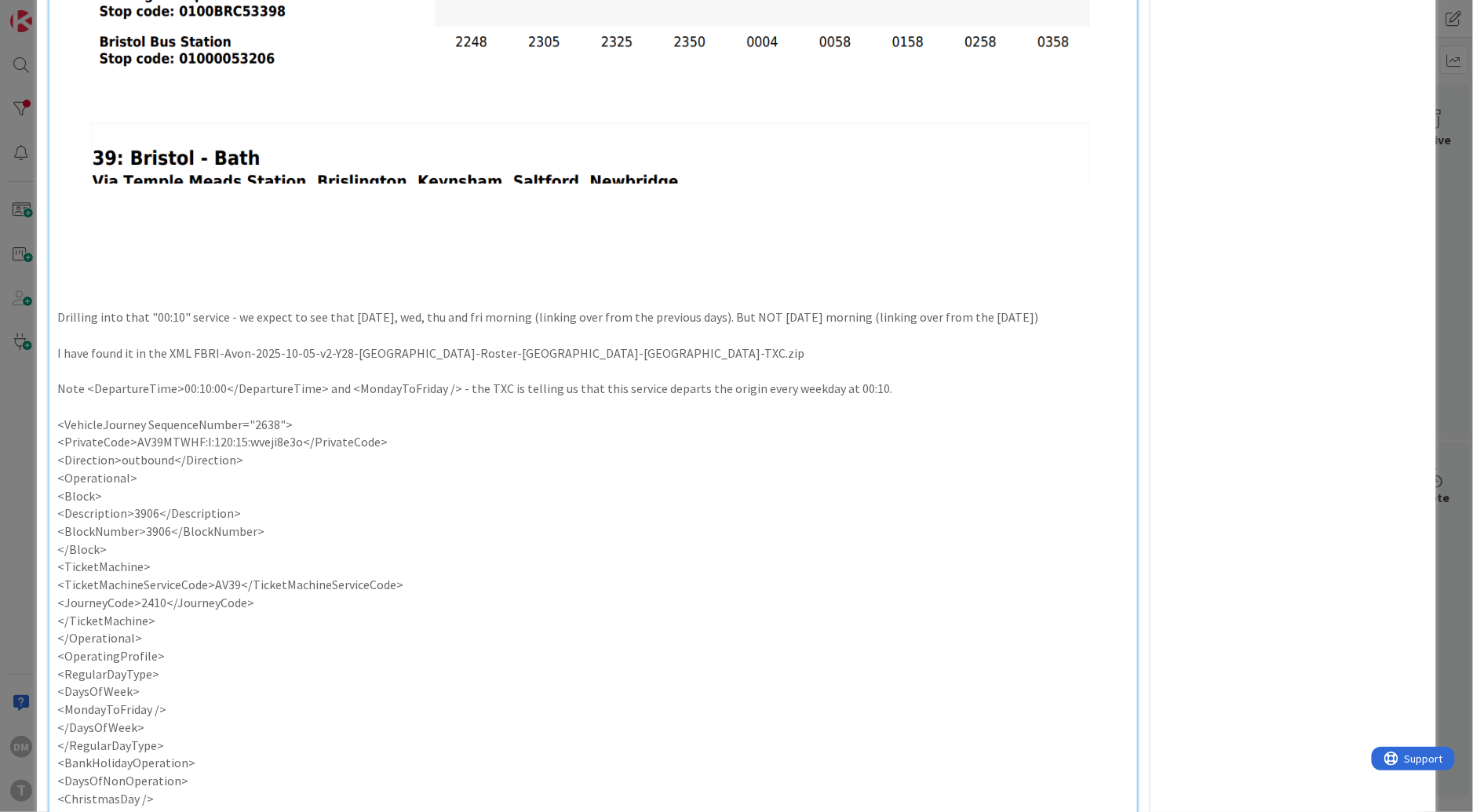
click at [179, 273] on p at bounding box center [593, 264] width 1072 height 18
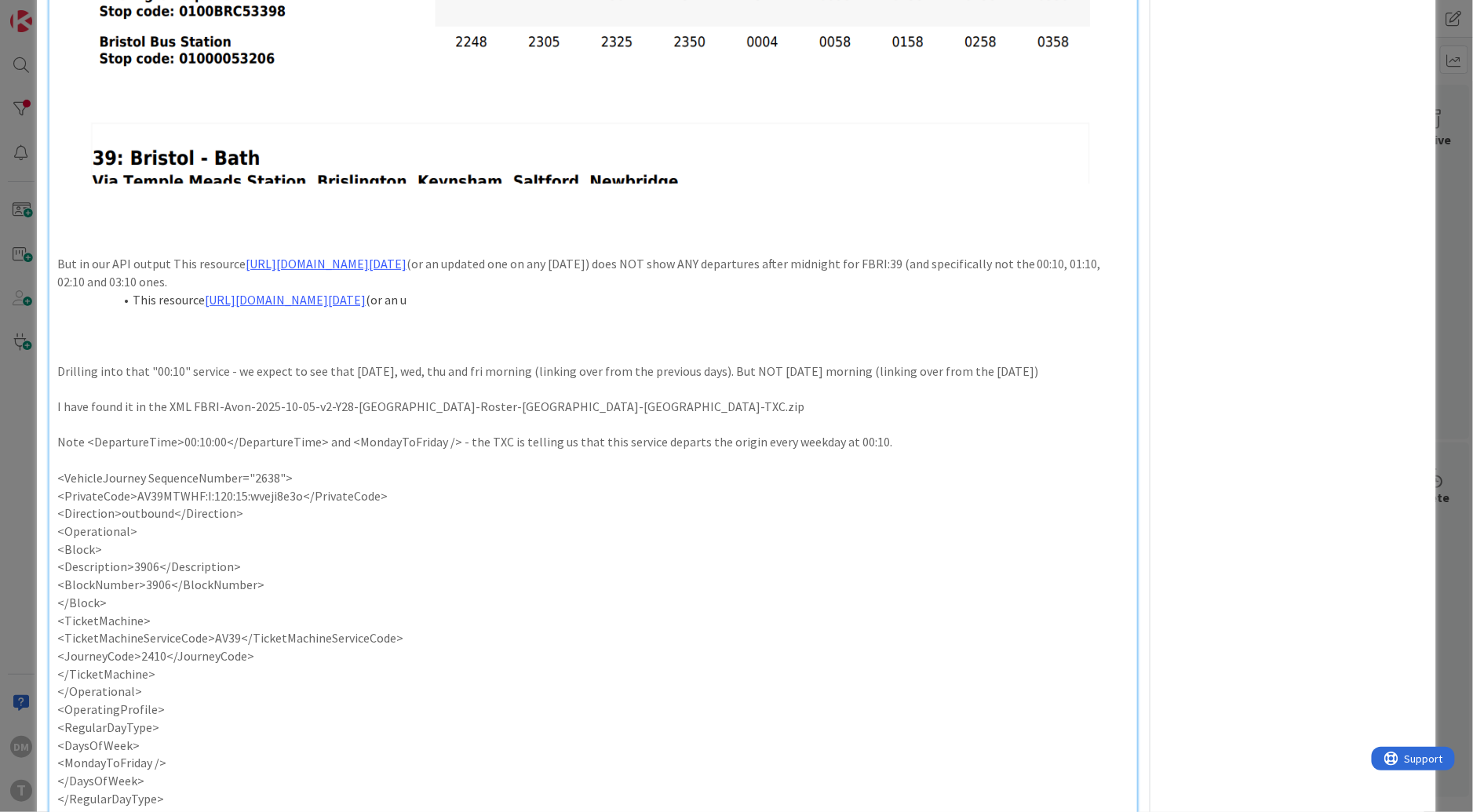
click at [178, 290] on p "But in our API output This resource https://first.transportapi.com/v3/uk/bus/st…" at bounding box center [593, 273] width 1072 height 36
click at [345, 290] on p "But in our API output those monday 00:00, 01:10, 02:10, resource https://first.…" at bounding box center [593, 273] width 1072 height 36
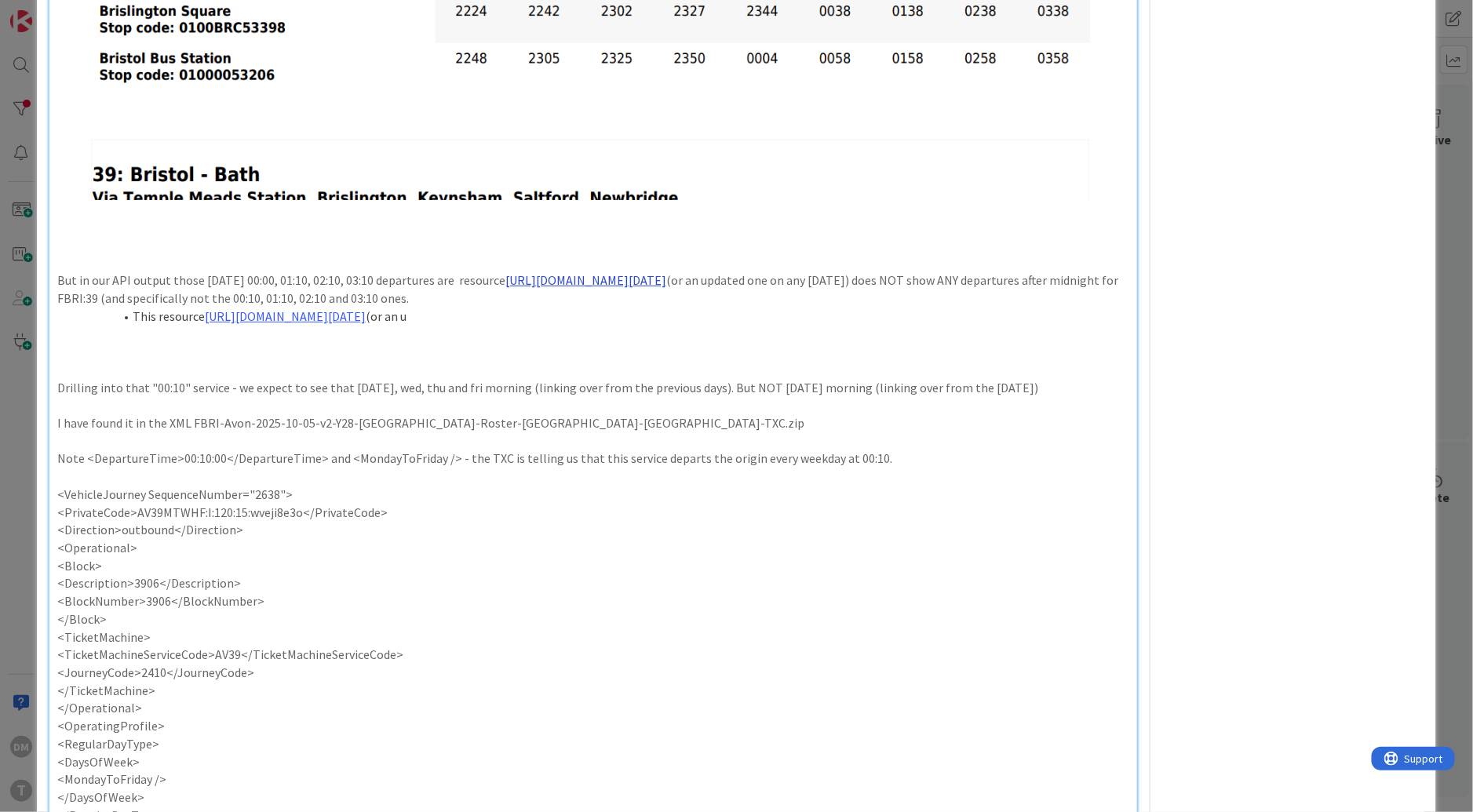
scroll to position [1773, 0]
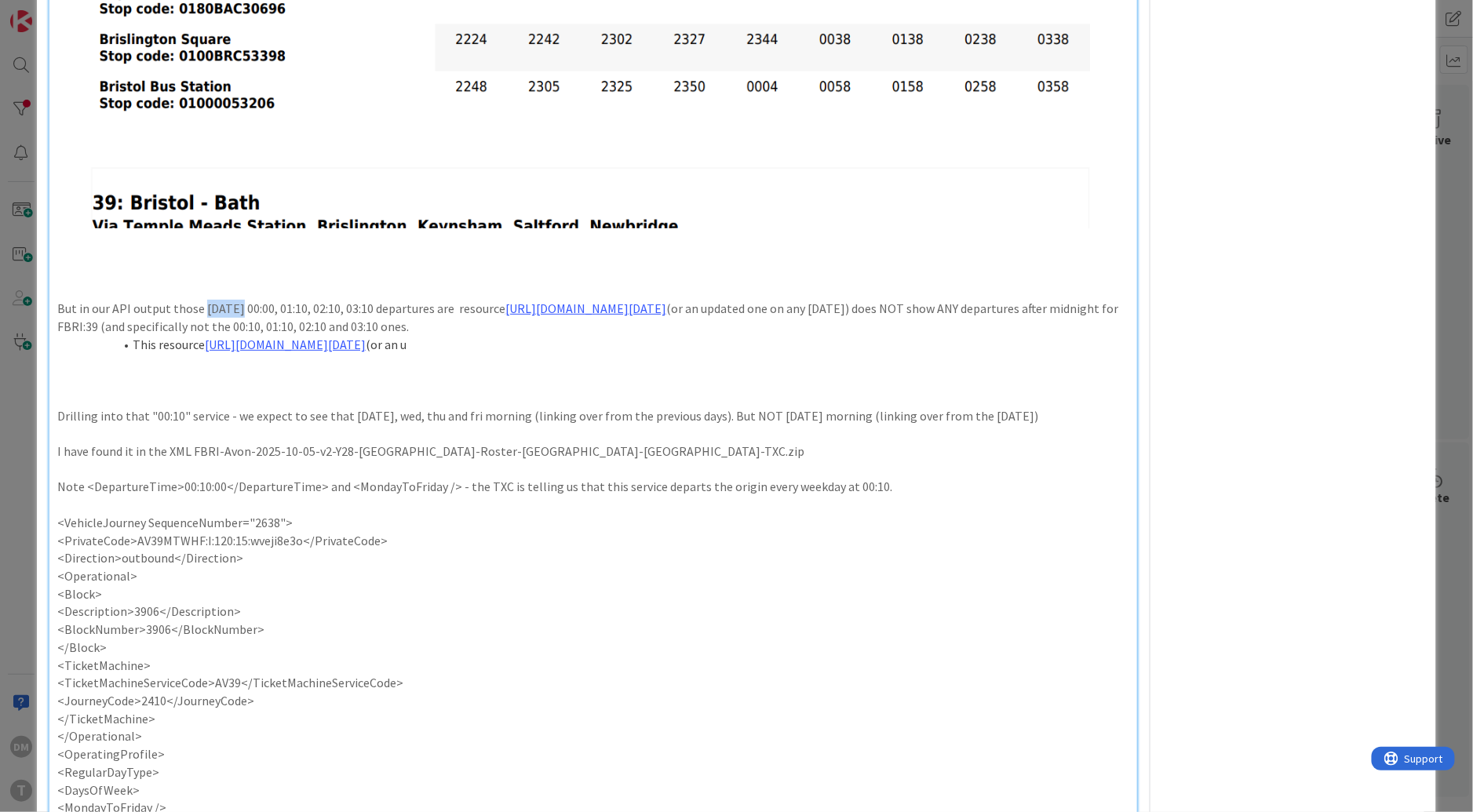
drag, startPoint x: 203, startPoint y: 362, endPoint x: 243, endPoint y: 362, distance: 40.0
click at [243, 334] on p "But in our API output those monday 00:00, 01:10, 02:10, 03:10 departures are re…" at bounding box center [593, 317] width 1072 height 36
click at [496, 334] on p "But in our API output those TUESDAY MORNING 00:00, 01:10, 02:10, 03:10 departur…" at bounding box center [593, 317] width 1072 height 36
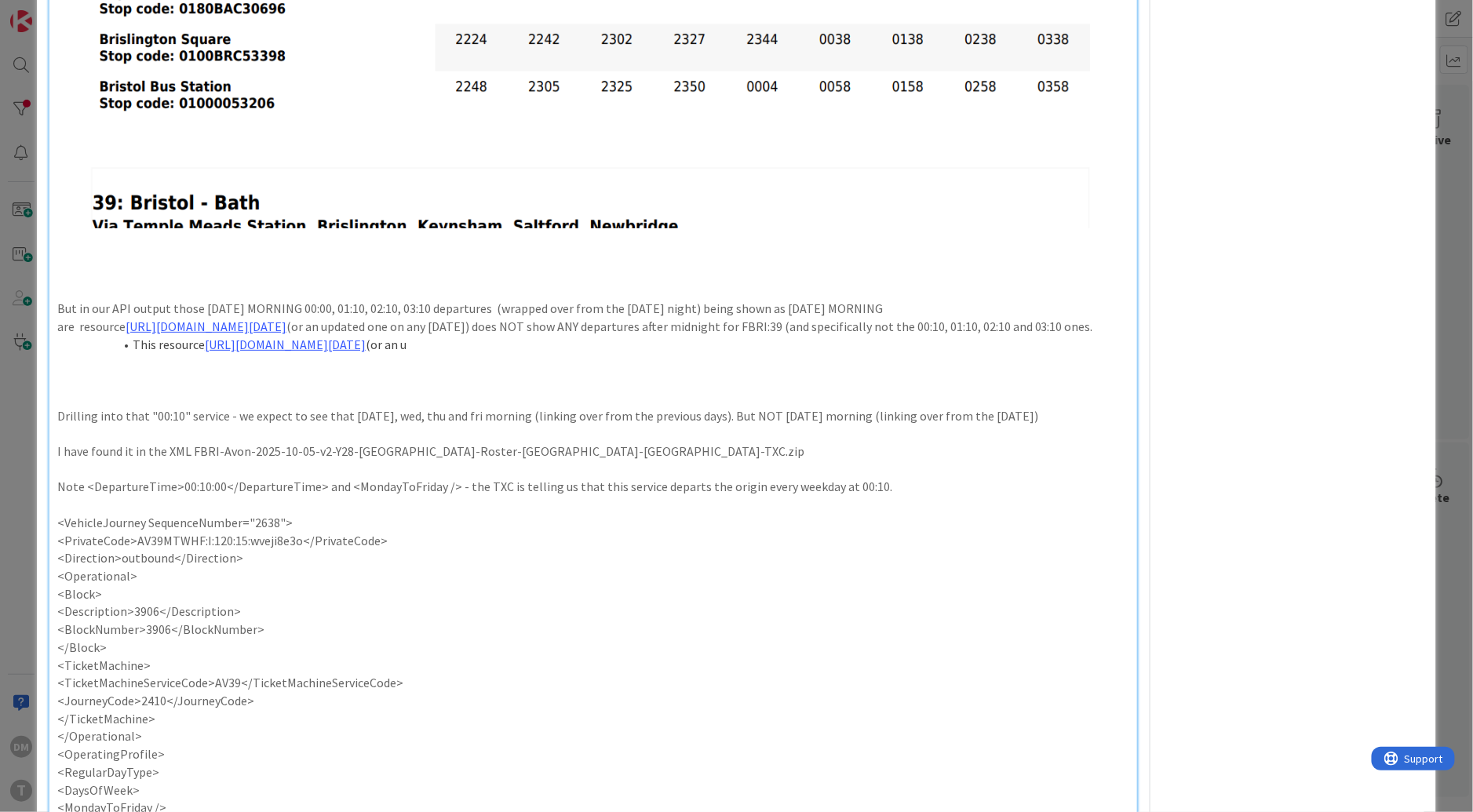
click at [908, 318] on p "But in our API output those TUESDAY MORNING 00:00, 01:10, 02:10, 03:10 departur…" at bounding box center [593, 308] width 1072 height 18
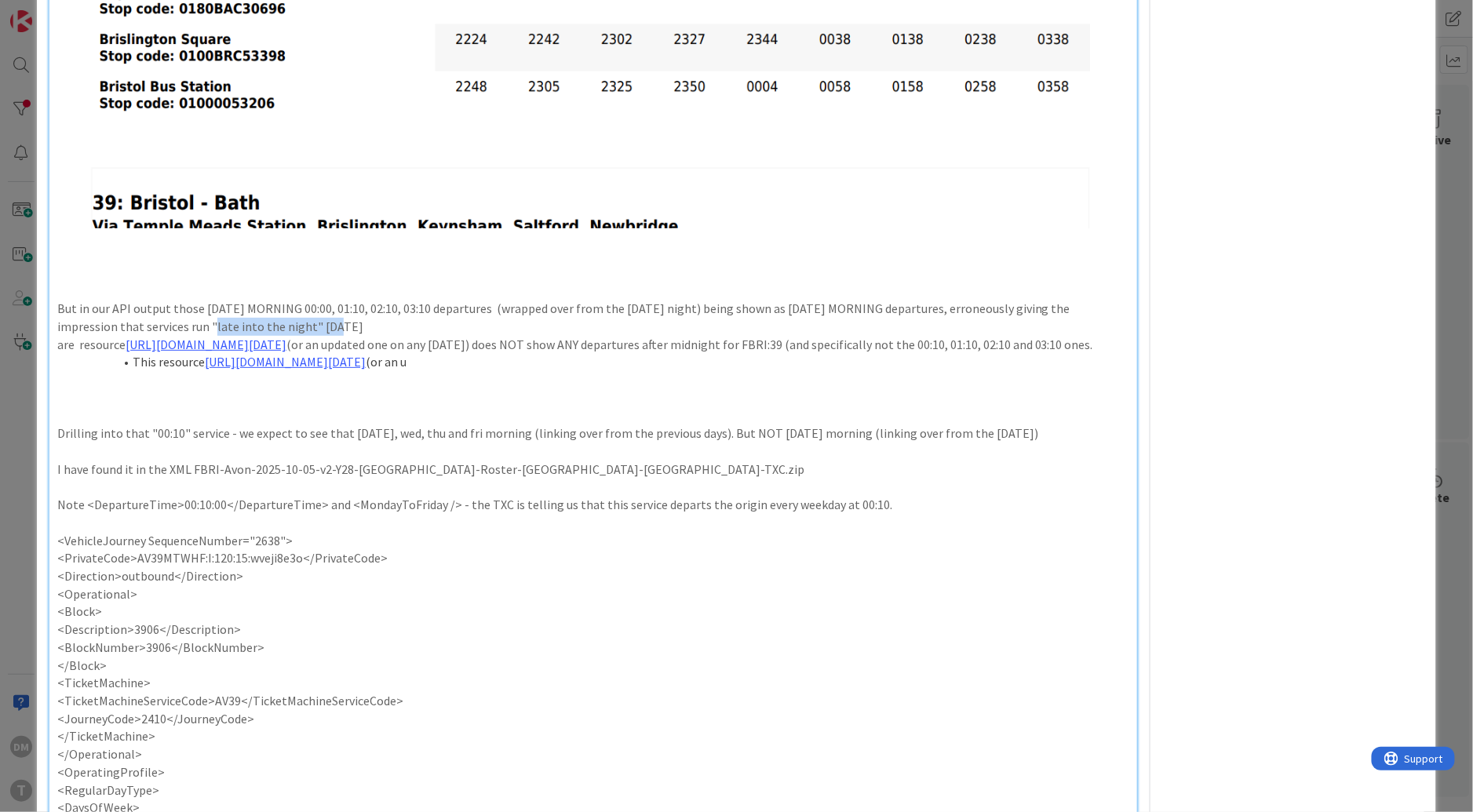
drag, startPoint x: 206, startPoint y: 377, endPoint x: 326, endPoint y: 377, distance: 120.0
click at [326, 334] on p "But in our API output those TUESDAY MORNING 00:00, 01:10, 02:10, 03:10 departur…" at bounding box center [593, 317] width 1072 height 36
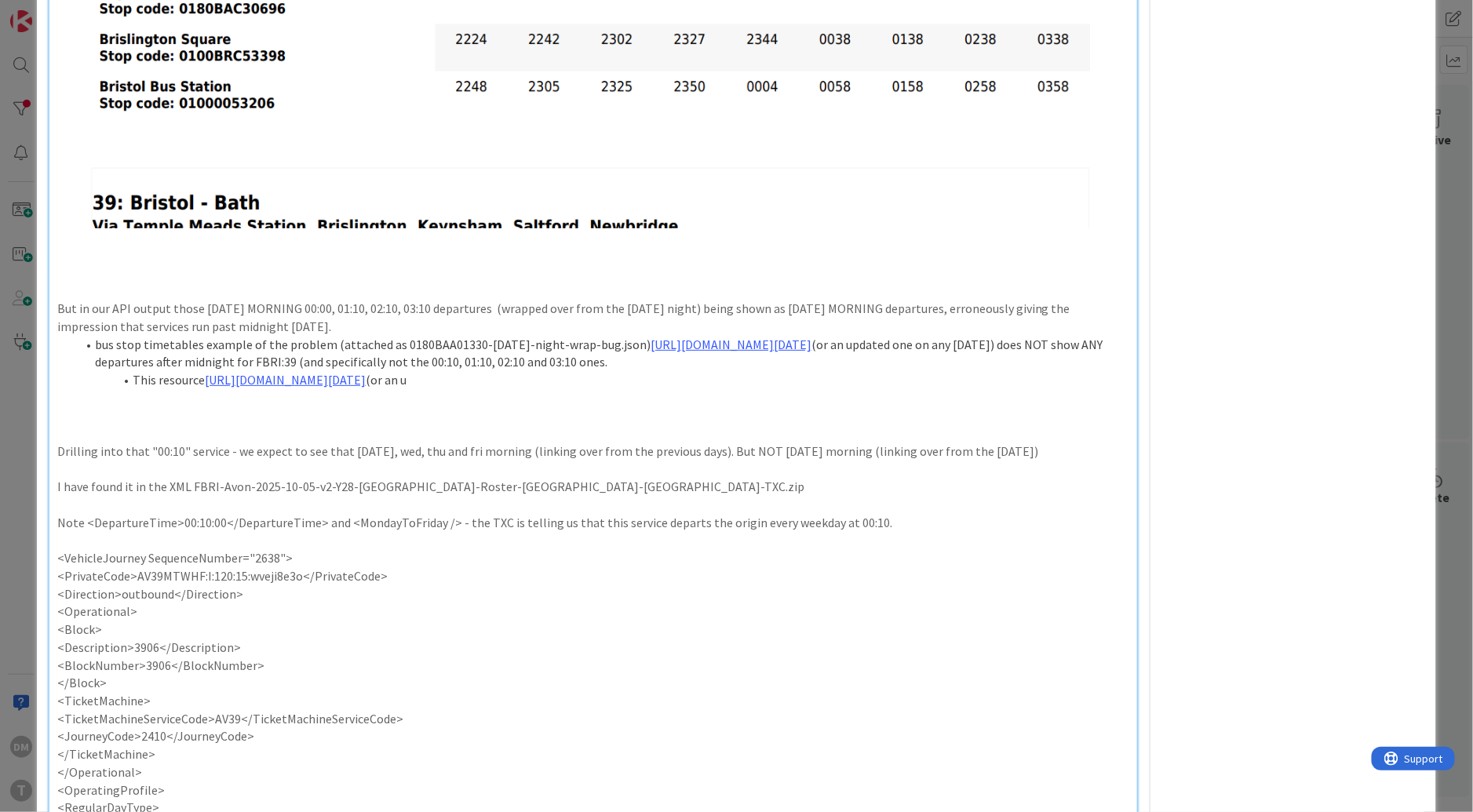
click at [816, 371] on li "bus stop timetables example of the problem (attached as 0180BAA01330-sunday-nig…" at bounding box center [603, 353] width 1053 height 36
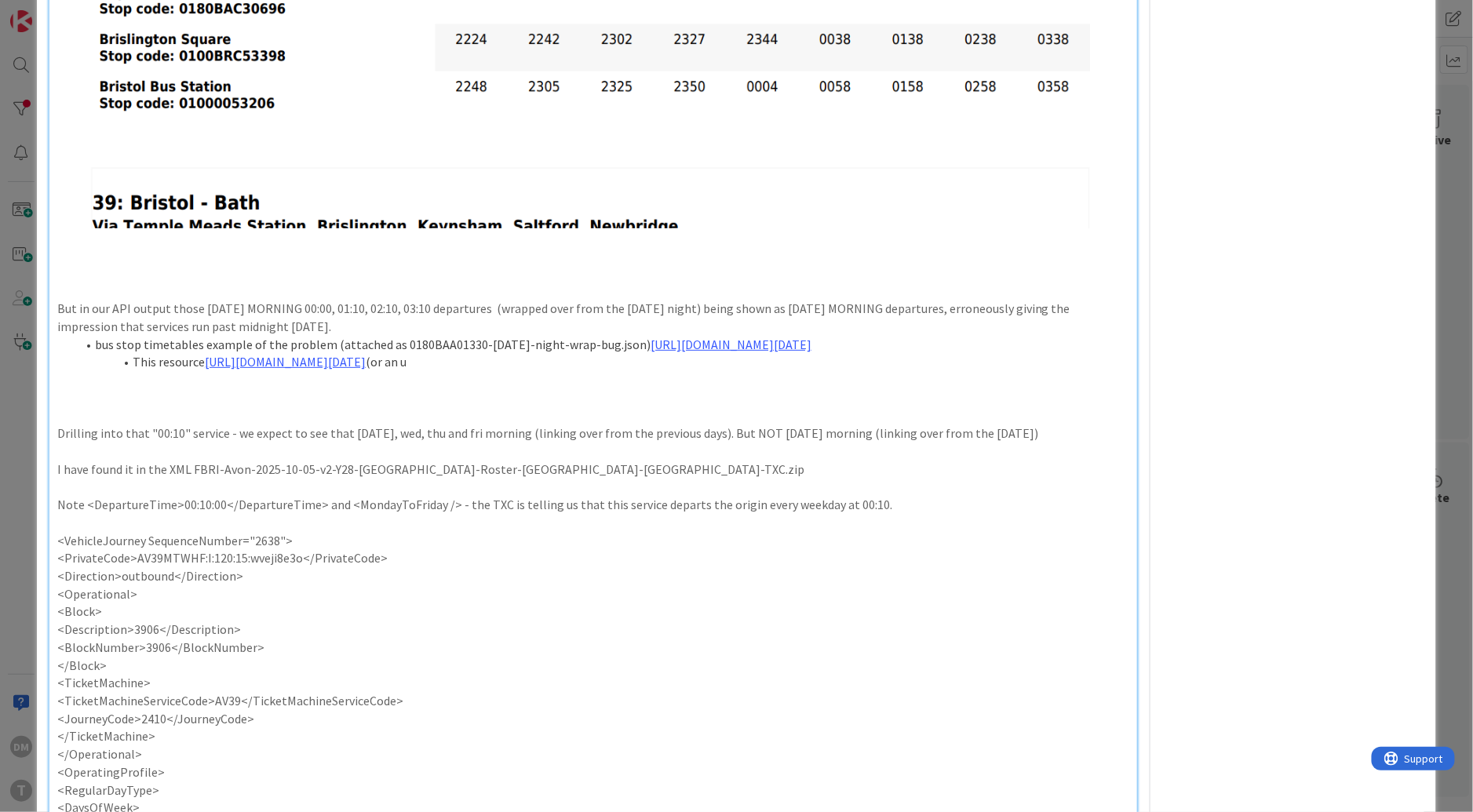
click at [646, 334] on p "But in our API output those TUESDAY MORNING 00:00, 01:10, 02:10, 03:10 departur…" at bounding box center [593, 317] width 1072 height 36
drag, startPoint x: 201, startPoint y: 398, endPoint x: 323, endPoint y: 398, distance: 122.0
click at [323, 354] on li "bus stop timetables example of the problem (attached as 0180BAA01330-sunday-nig…" at bounding box center [603, 344] width 1053 height 18
drag, startPoint x: 98, startPoint y: 397, endPoint x: 264, endPoint y: 401, distance: 166.0
click at [264, 354] on li "bus stop timetables (attached as 0180BAA01330-sunday-night-wrap-bug.json) https…" at bounding box center [603, 344] width 1053 height 18
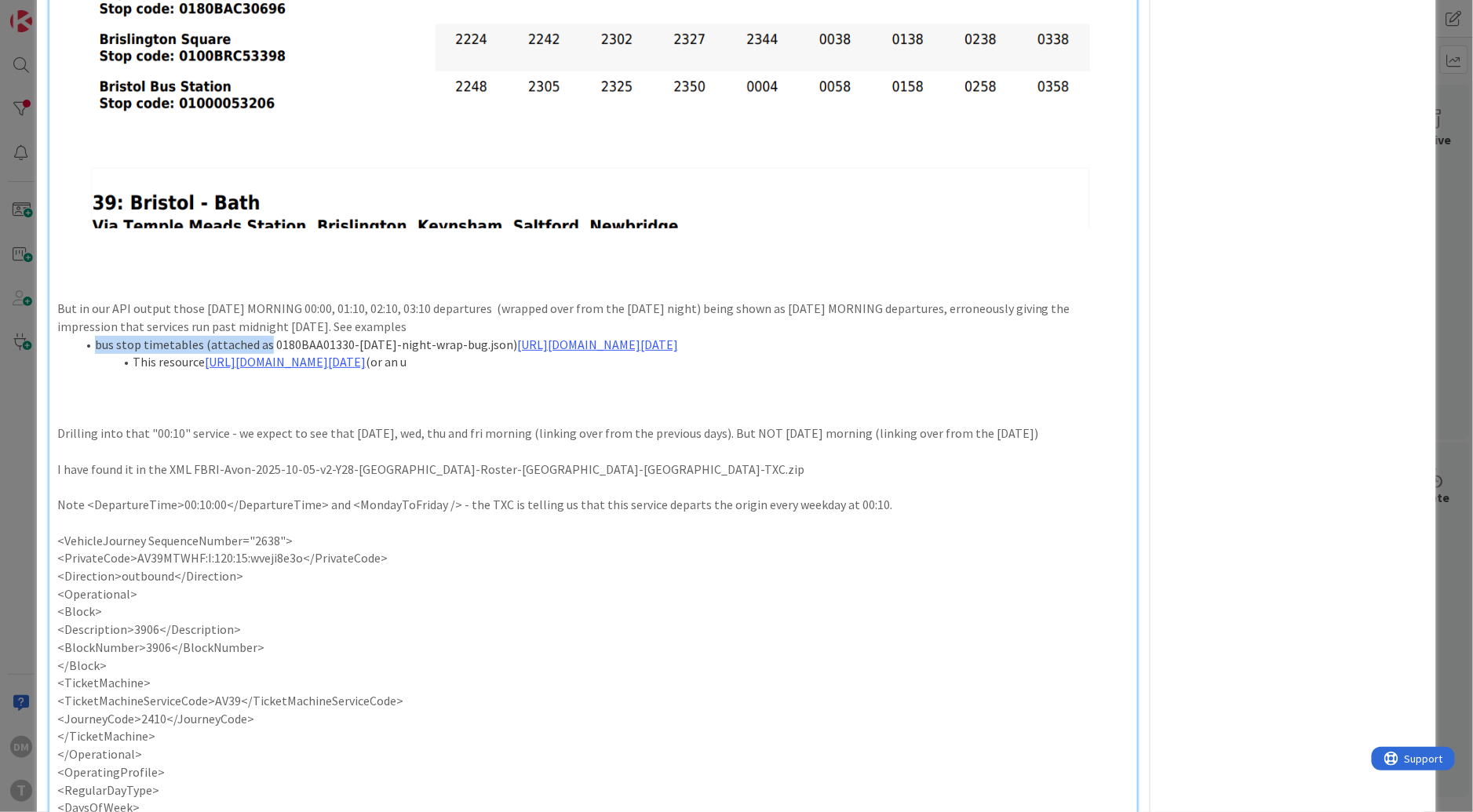
copy li "bus stop timetables (attached as"
click at [134, 371] on li "This resource https://first.transportapi.com/v3/uk/bus/service_timetables.json?…" at bounding box center [603, 362] width 1053 height 18
click at [340, 371] on li "bus stop timetables (attached as ) This resource https://first.transportapi.com…" at bounding box center [603, 362] width 1053 height 18
drag, startPoint x: 591, startPoint y: 453, endPoint x: 542, endPoint y: 453, distance: 49.0
click at [542, 371] on li "bus stop timetables (attached as ) https://first.transportapi.com/v3/uk/bus/ser…" at bounding box center [603, 362] width 1053 height 18
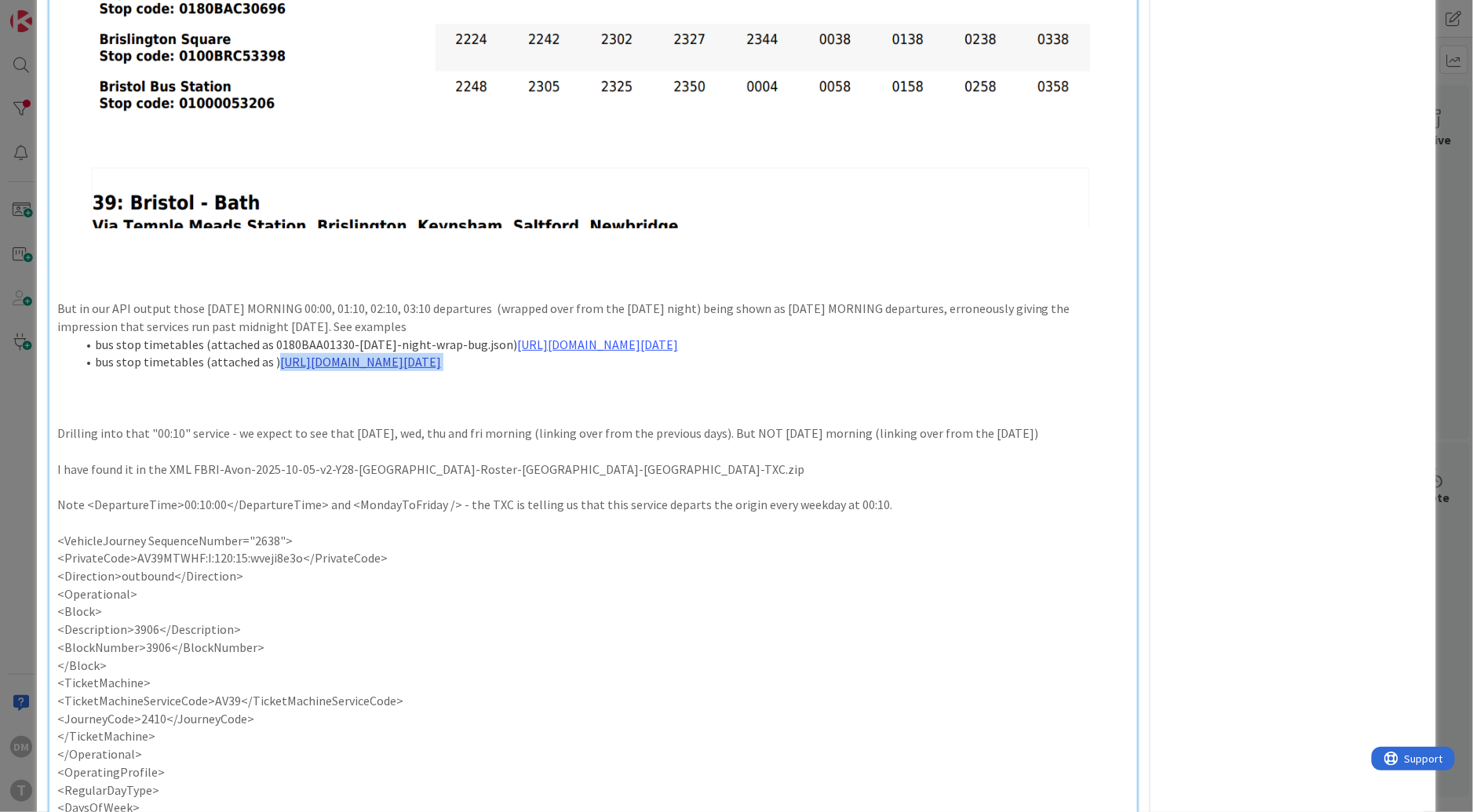
drag, startPoint x: 544, startPoint y: 450, endPoint x: 277, endPoint y: 437, distance: 267.3
click at [277, 371] on li "bus stop timetables (attached as ) https://first.transportapi.com/v3/uk/bus/ser…" at bounding box center [603, 362] width 1053 height 18
copy li "https://first.transportapi.com/v3/uk/bus/service_timetables.json?operator=FBRI&…"
click at [268, 369] on li "bus stop timetables (attached as ) https://first.transportapi.com/v3/uk/bus/ser…" at bounding box center [603, 360] width 1053 height 18
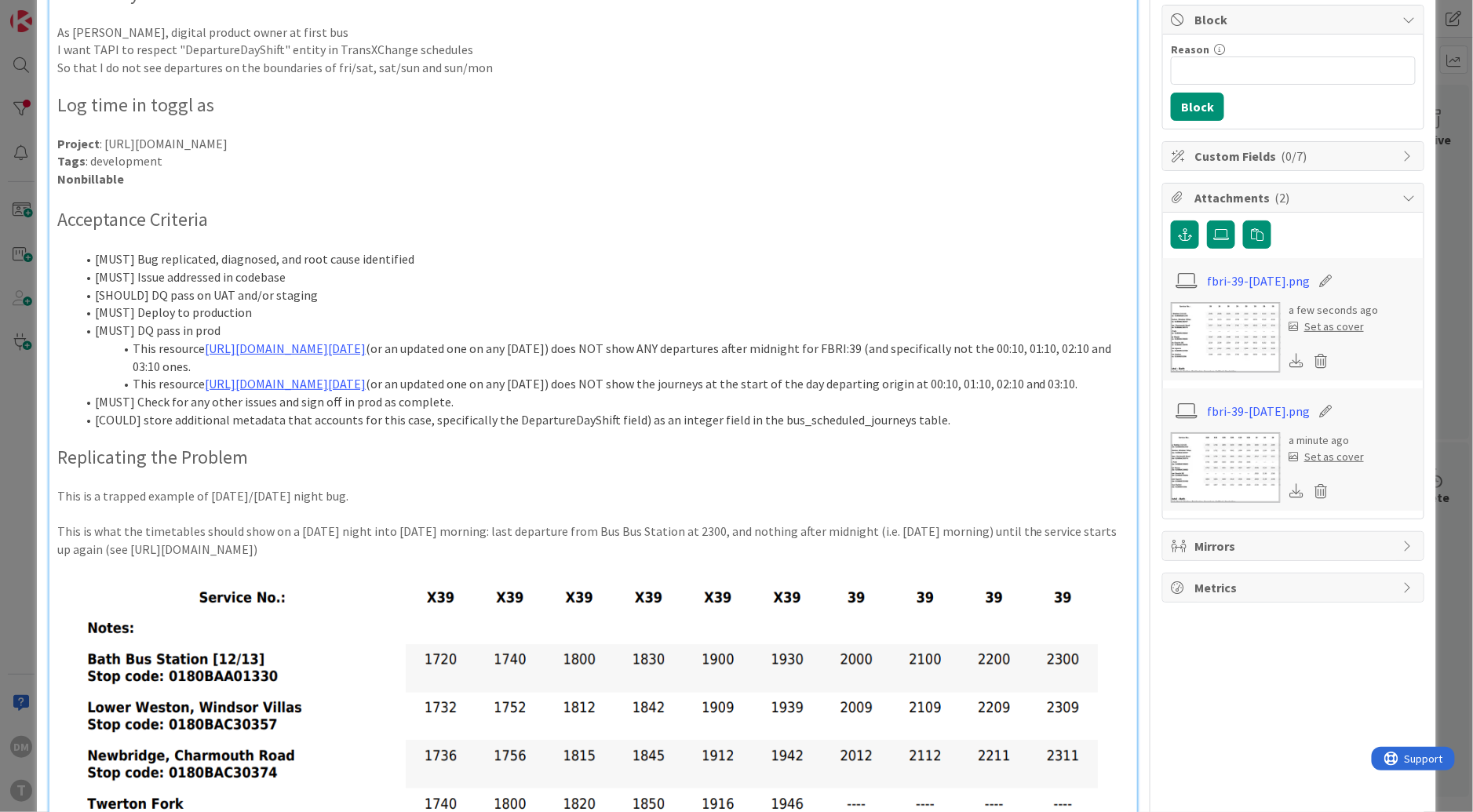
scroll to position [189, 0]
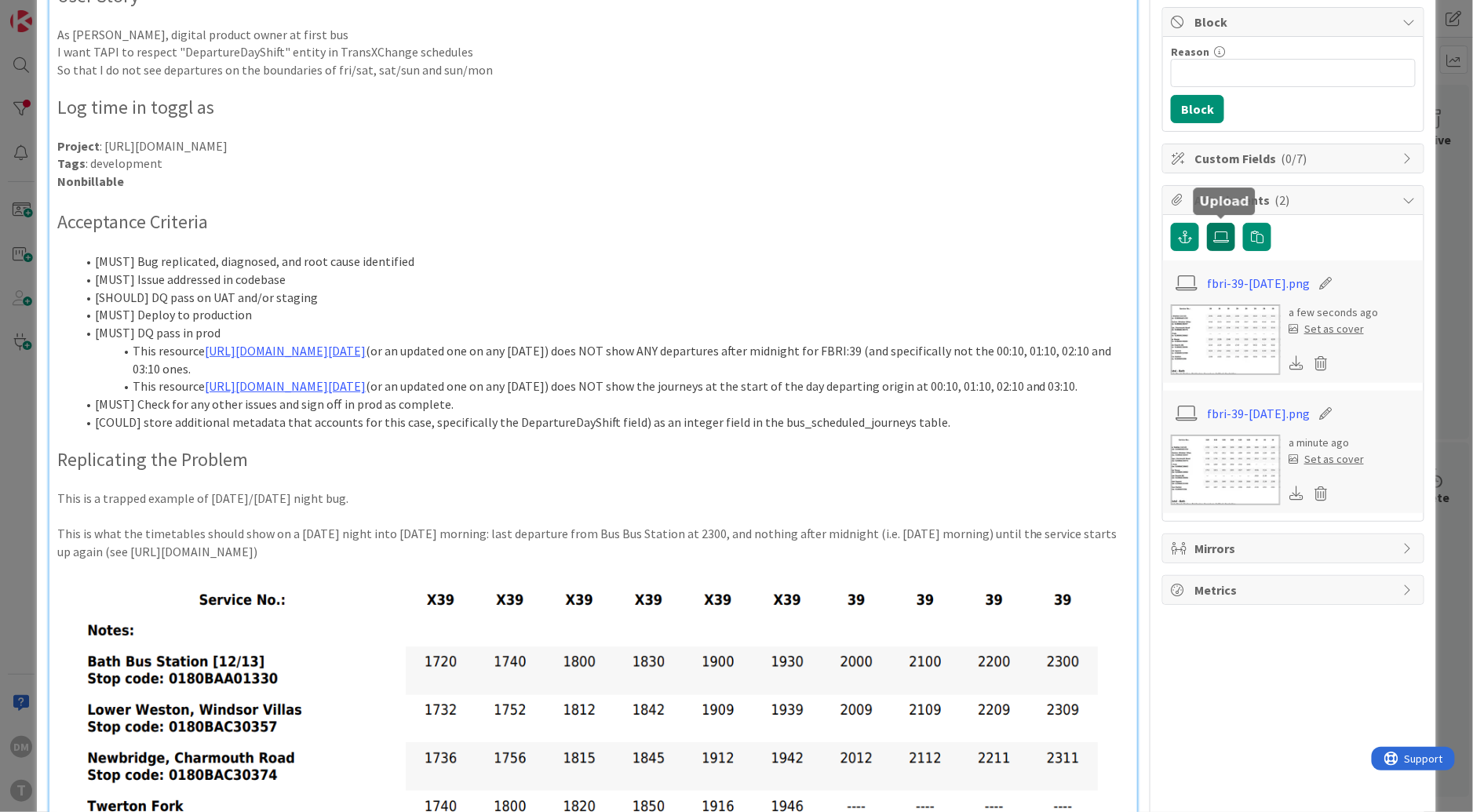
click at [1219, 231] on icon at bounding box center [1221, 236] width 15 height 13
click at [1207, 222] on input "file" at bounding box center [1207, 222] width 0 height 0
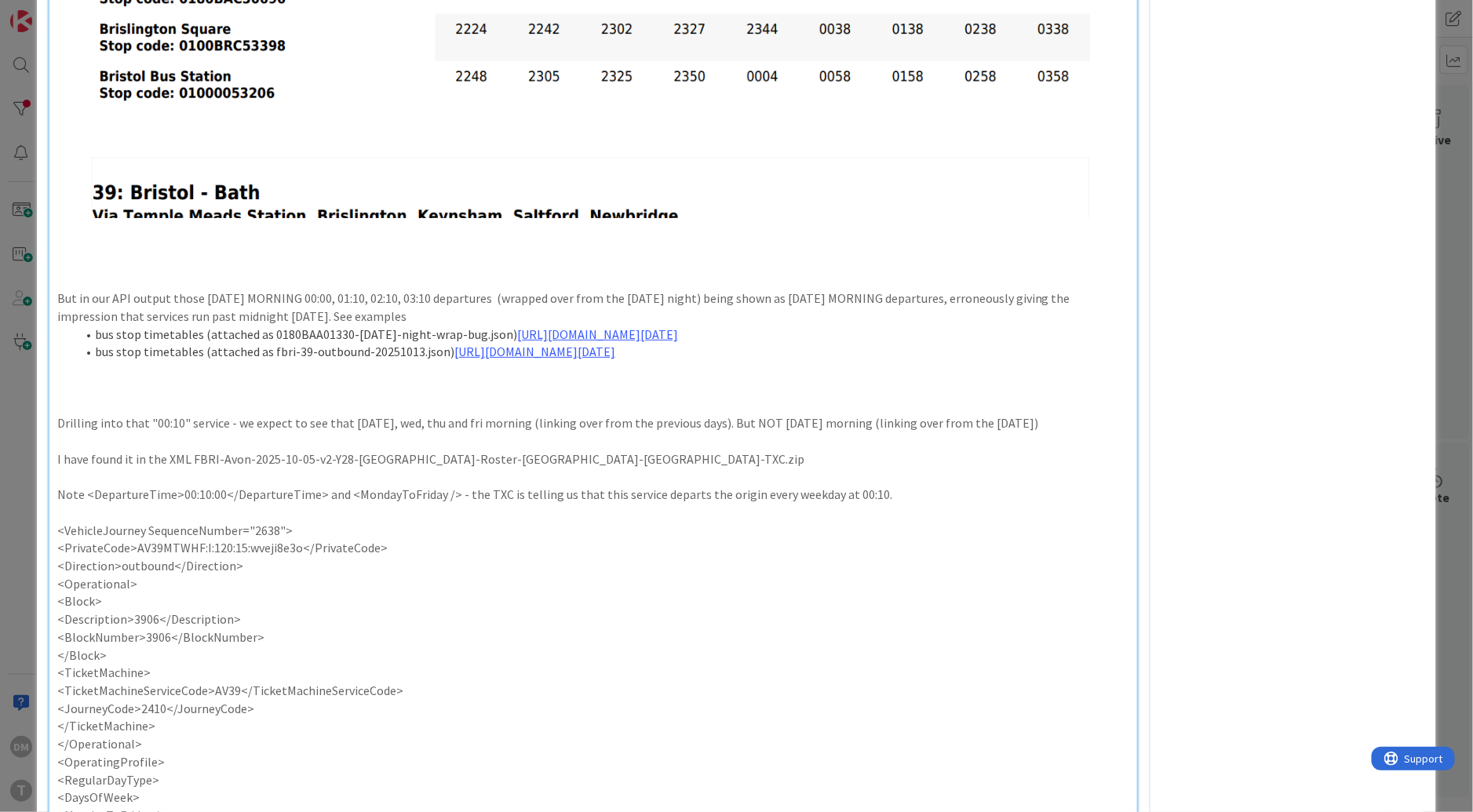
scroll to position [1805, 0]
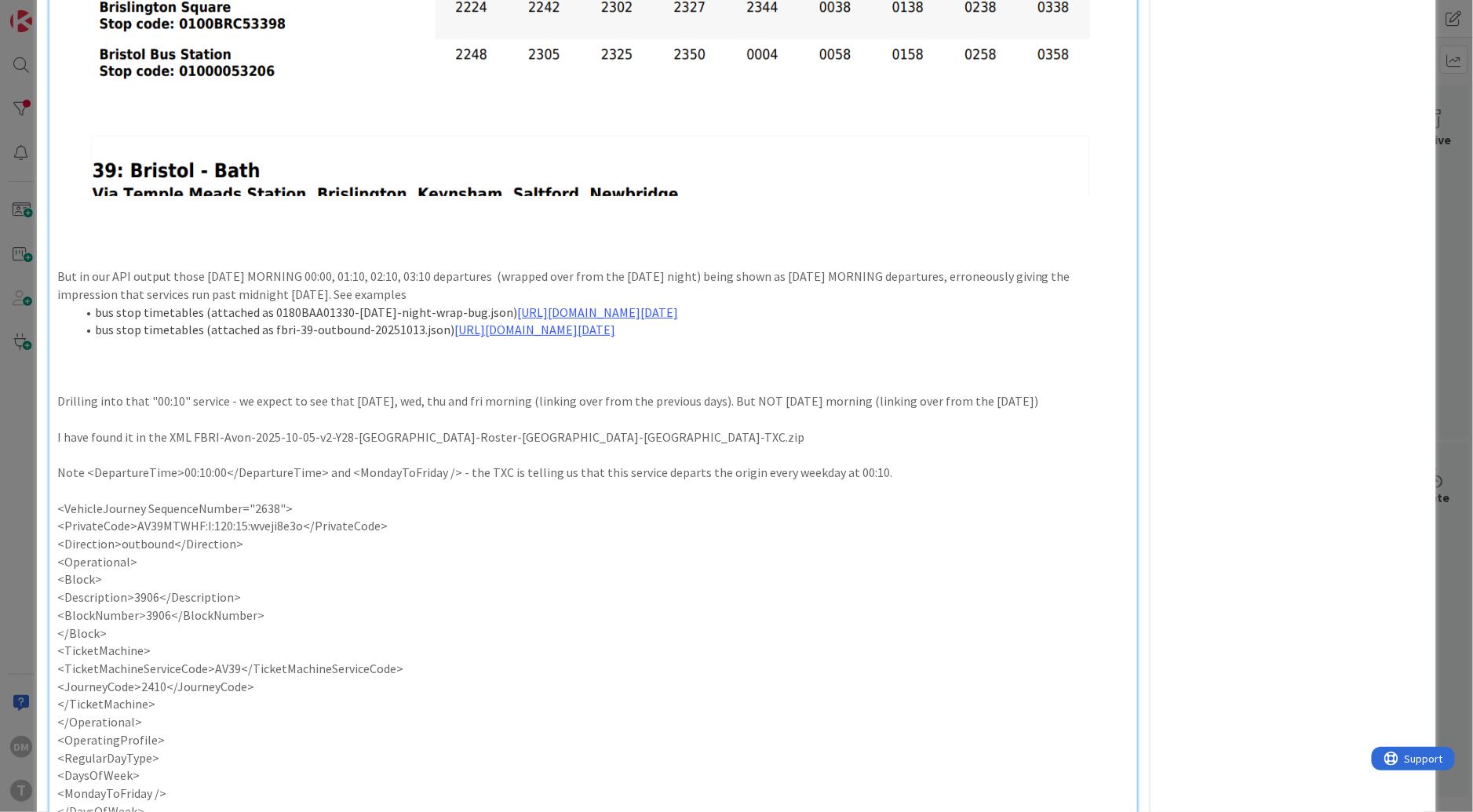
click at [416, 268] on p at bounding box center [593, 259] width 1072 height 18
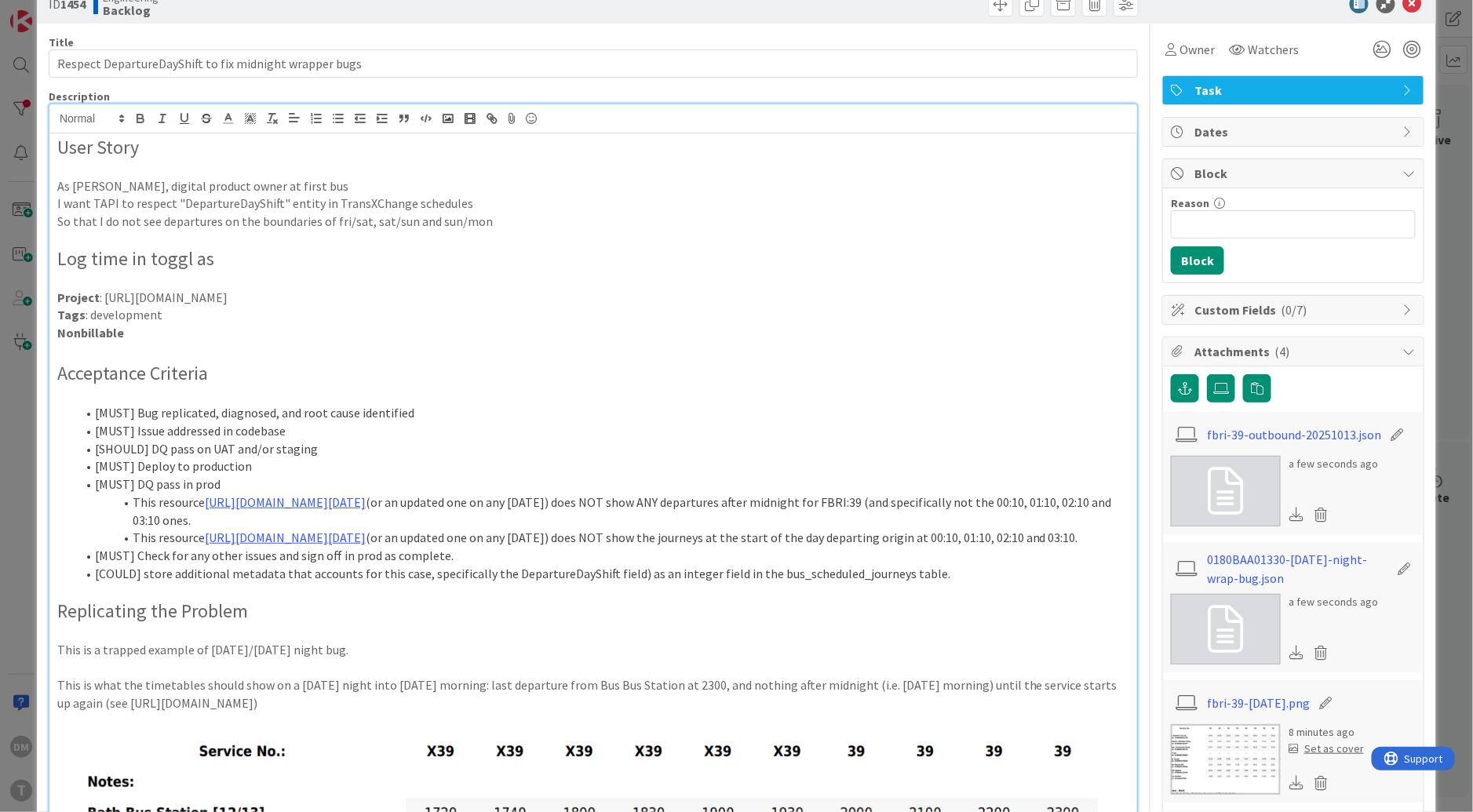
scroll to position [0, 0]
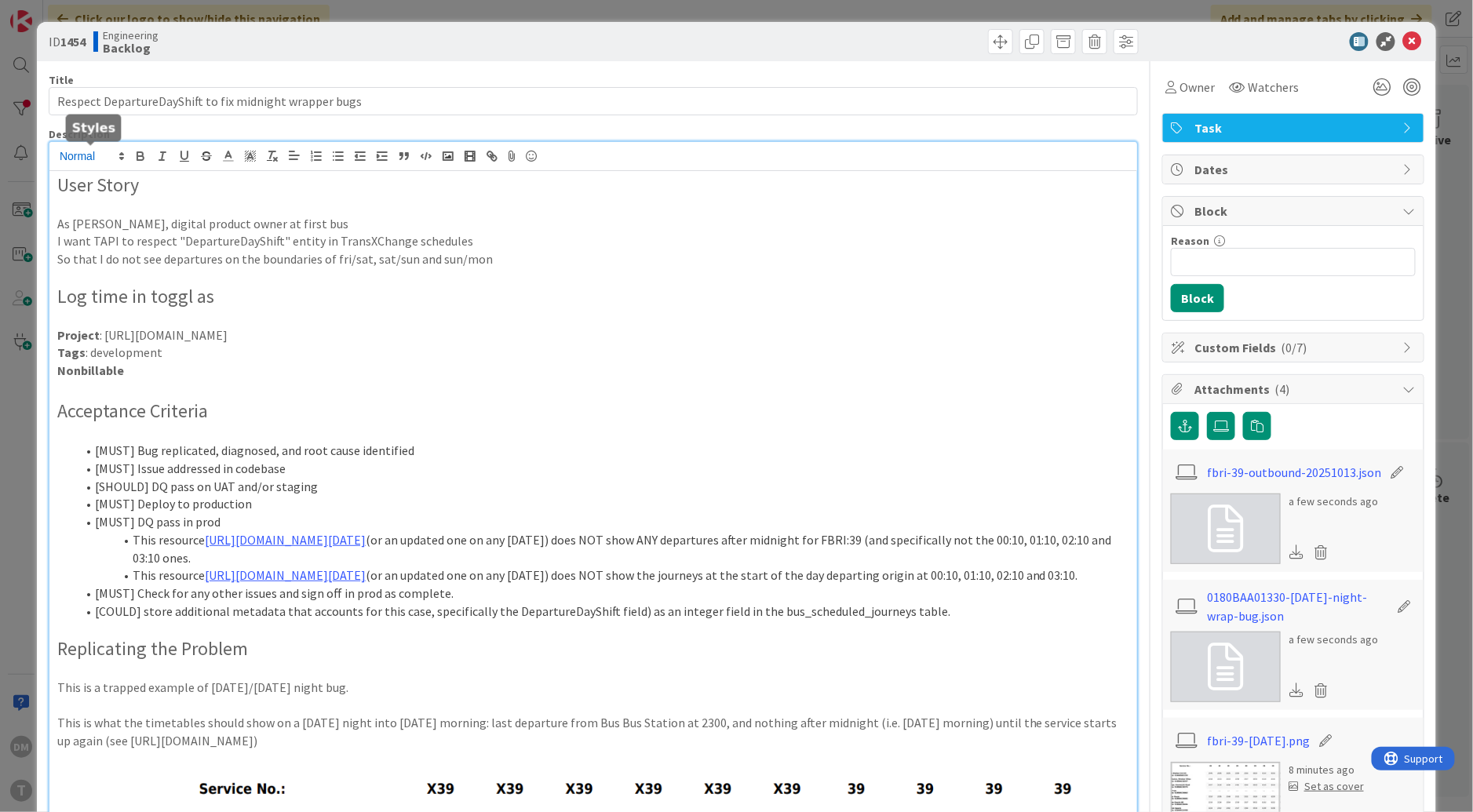
click at [102, 155] on span at bounding box center [90, 156] width 76 height 18
click at [88, 227] on span at bounding box center [91, 232] width 63 height 29
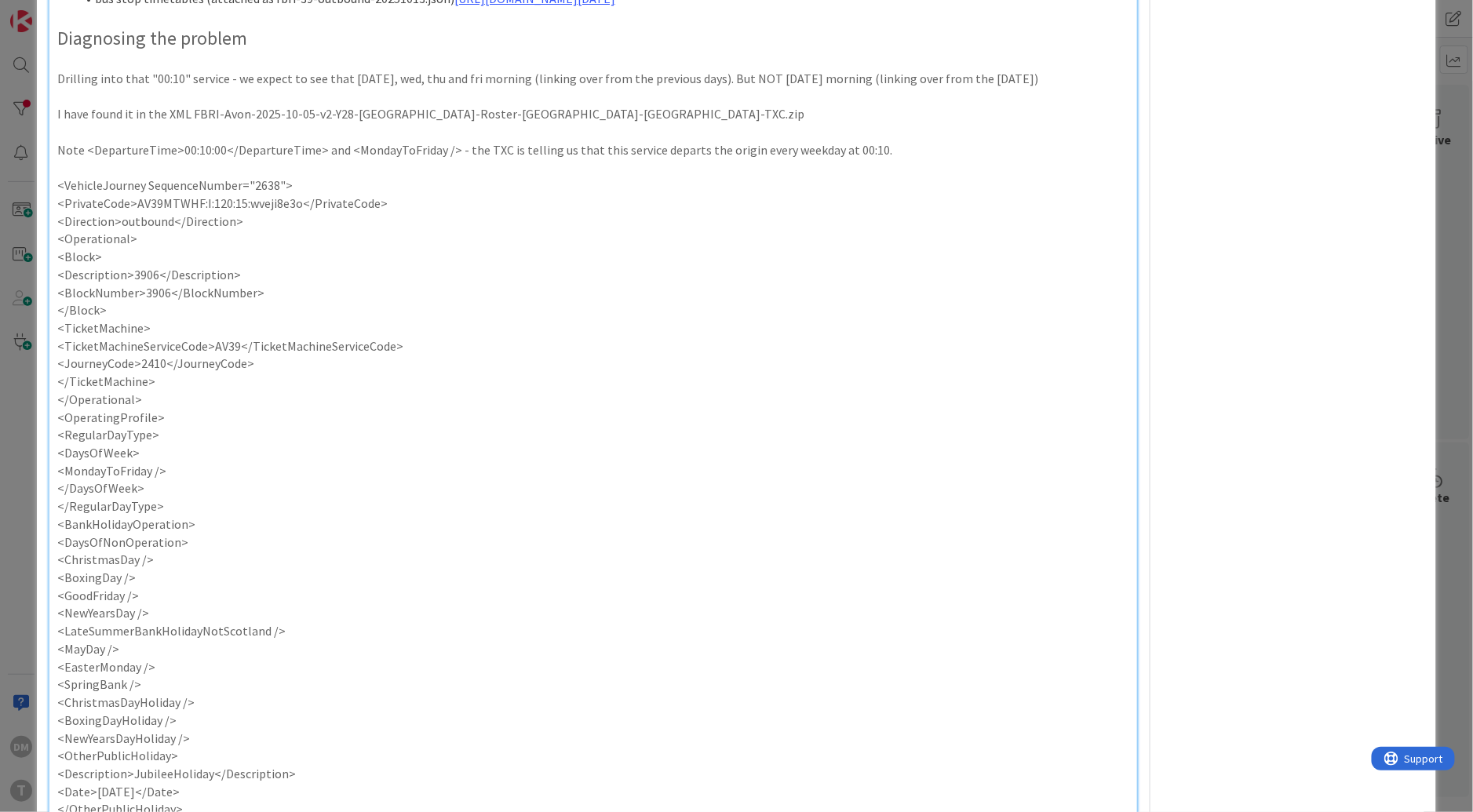
scroll to position [2122, 0]
click at [255, 67] on p at bounding box center [593, 57] width 1072 height 18
drag, startPoint x: 152, startPoint y: 200, endPoint x: 16, endPoint y: 201, distance: 136.0
click at [16, 201] on div "ID 1454 Engineering Backlog Title 54 / 128 Respect DepartureDayShift to fix mid…" at bounding box center [736, 406] width 1473 height 812
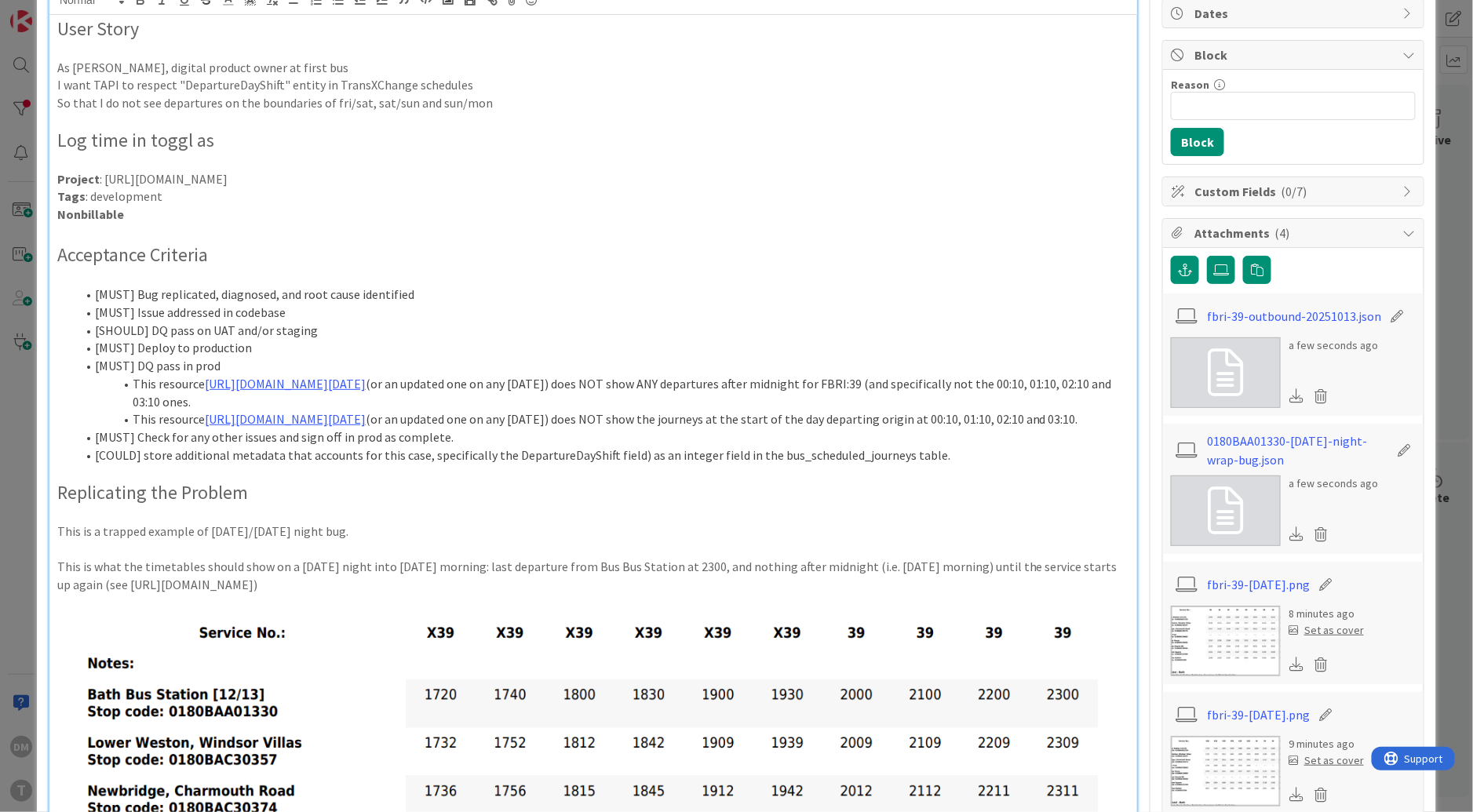
scroll to position [0, 0]
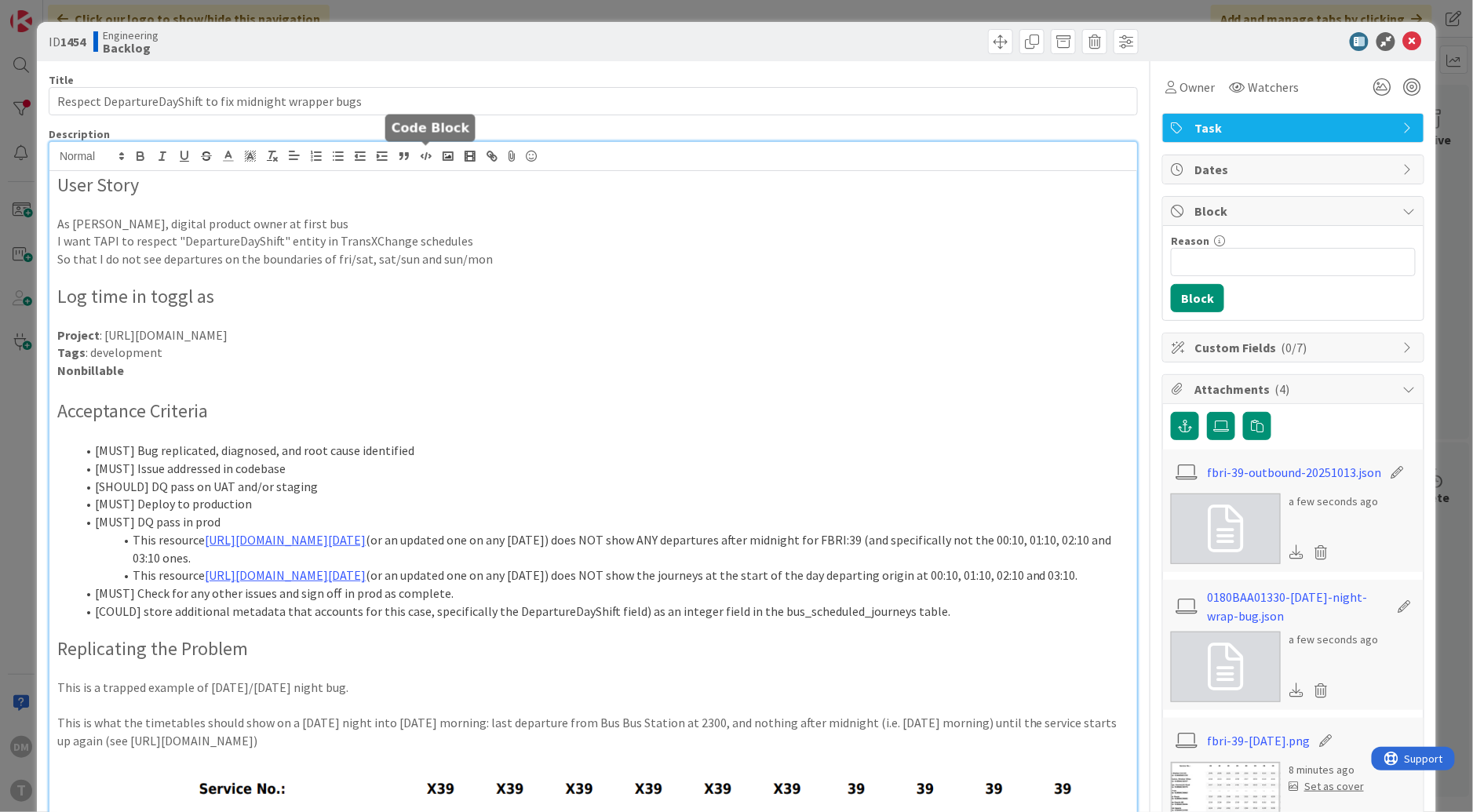
click at [425, 155] on icon "button" at bounding box center [426, 156] width 15 height 14
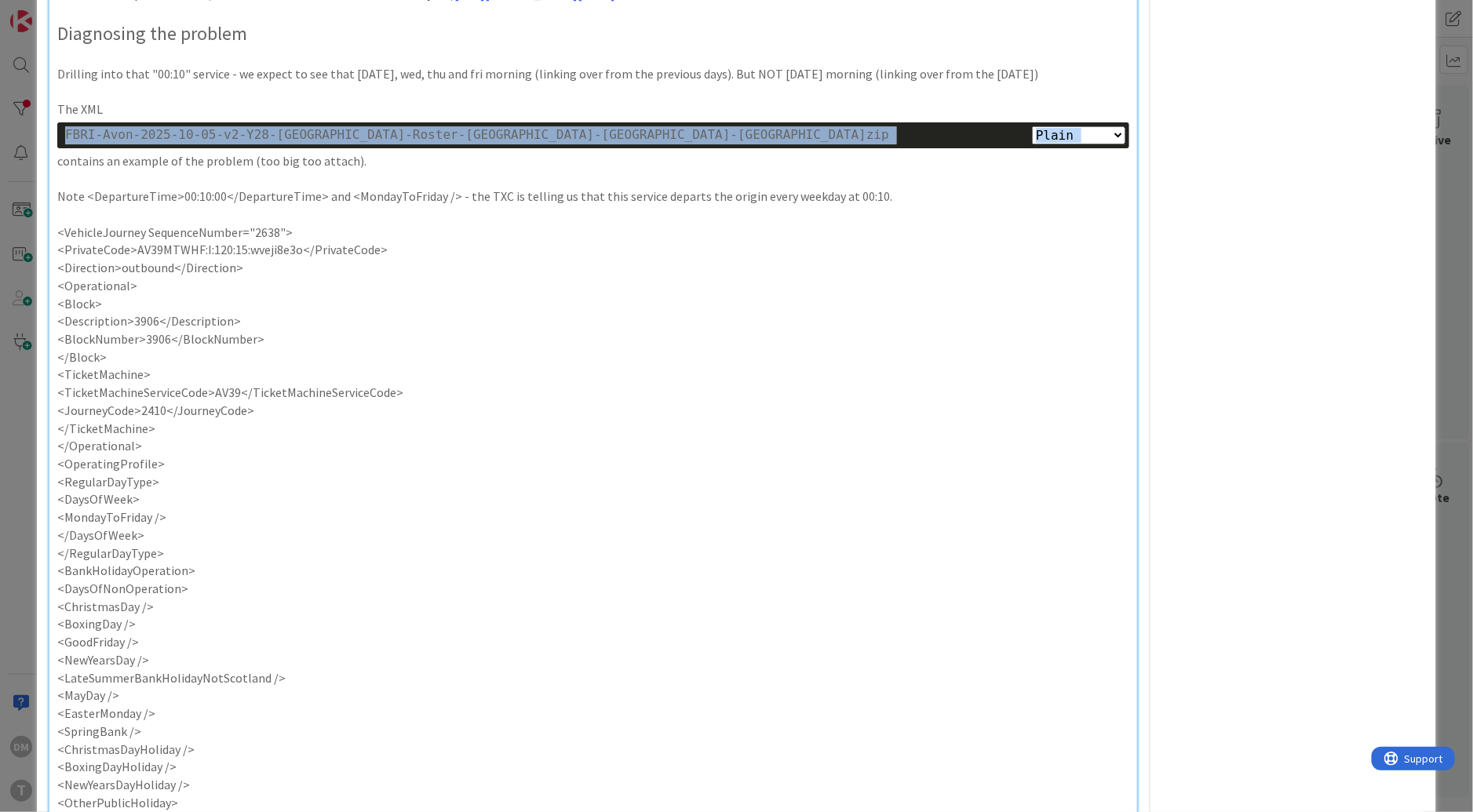
scroll to position [2129, 0]
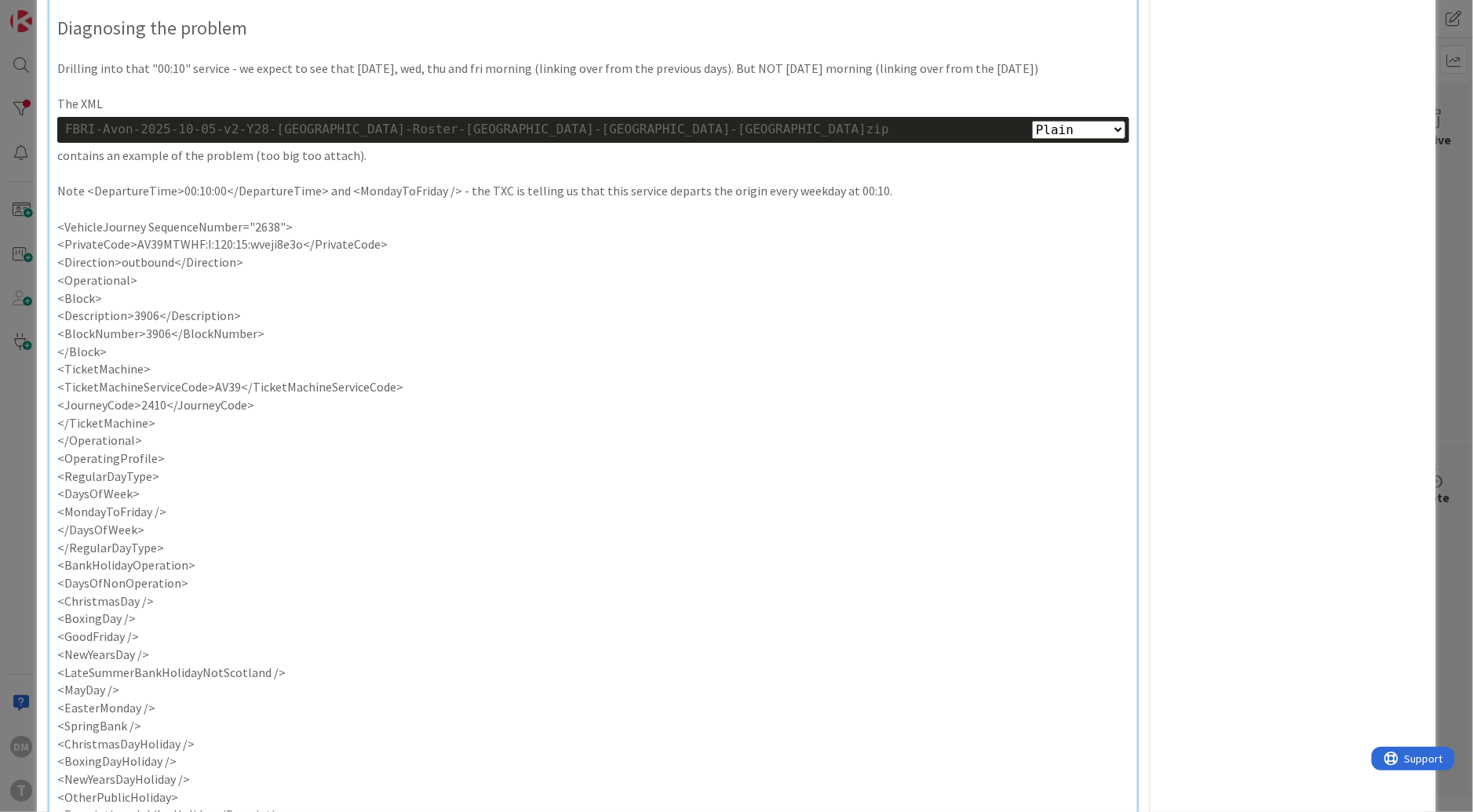
click at [335, 183] on p at bounding box center [593, 173] width 1072 height 18
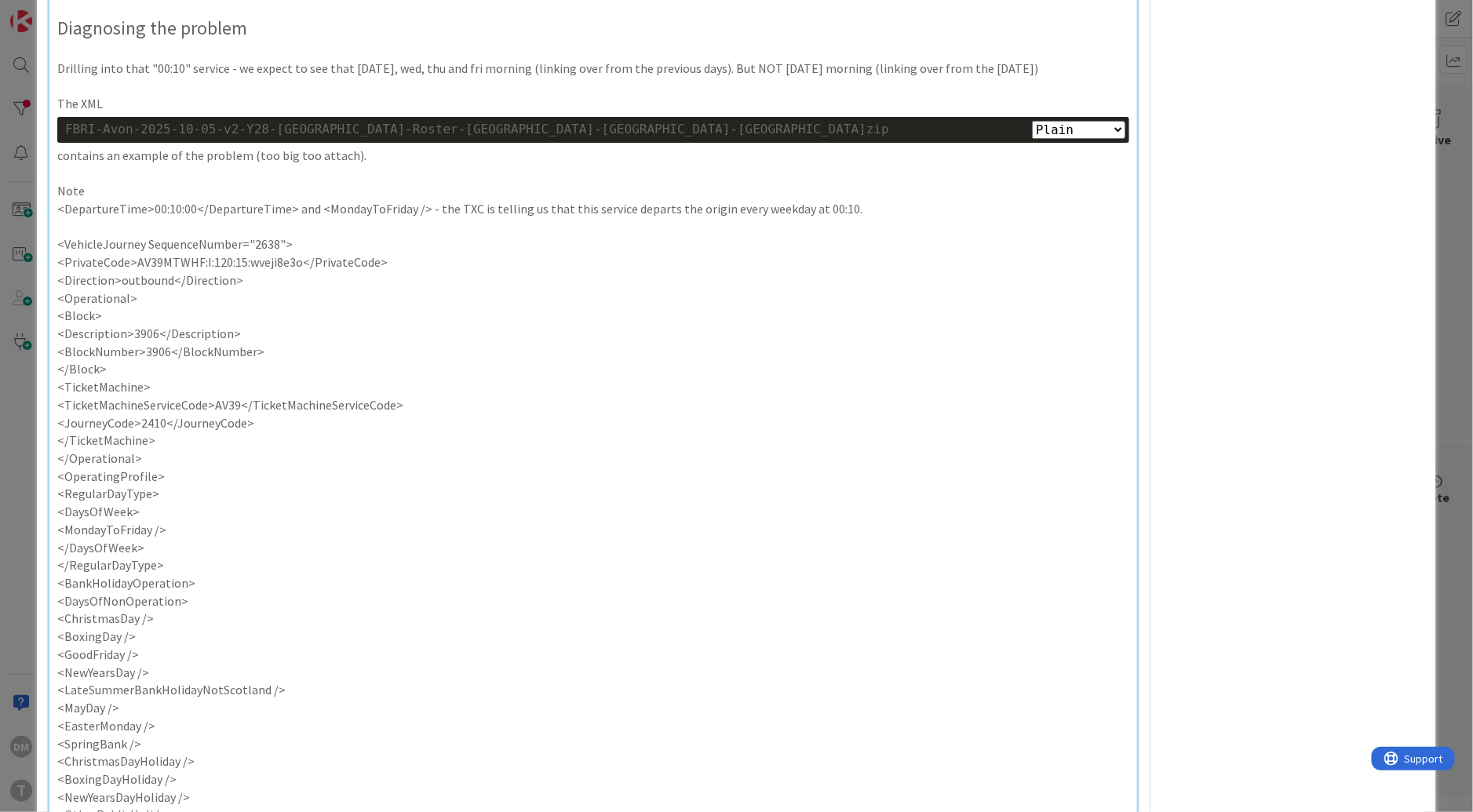
click at [295, 218] on p "<DepartureTime>00:10:00</DepartureTime> and <MondayToFriday /> - the TXC is tel…" at bounding box center [593, 209] width 1072 height 18
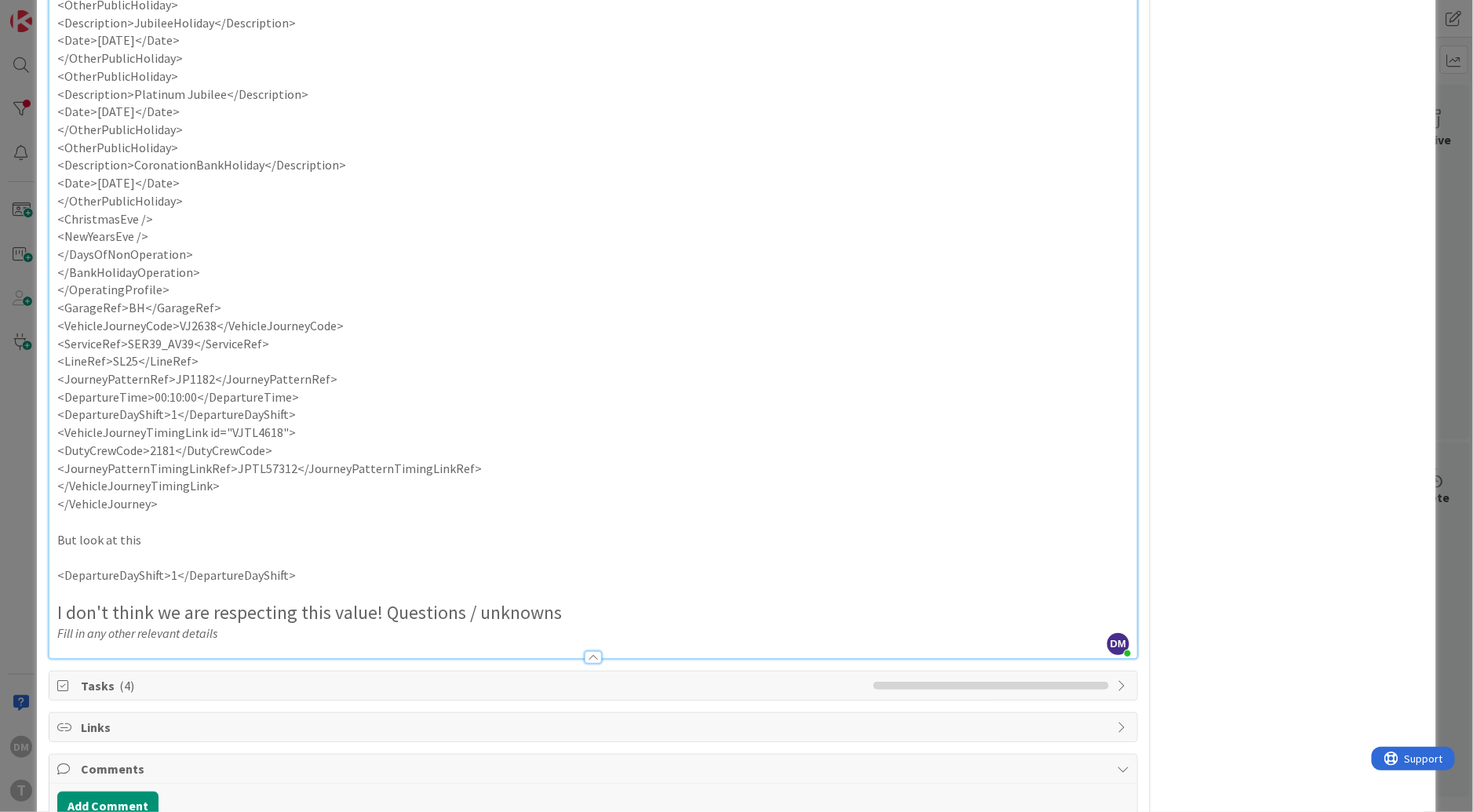
scroll to position [3187, 0]
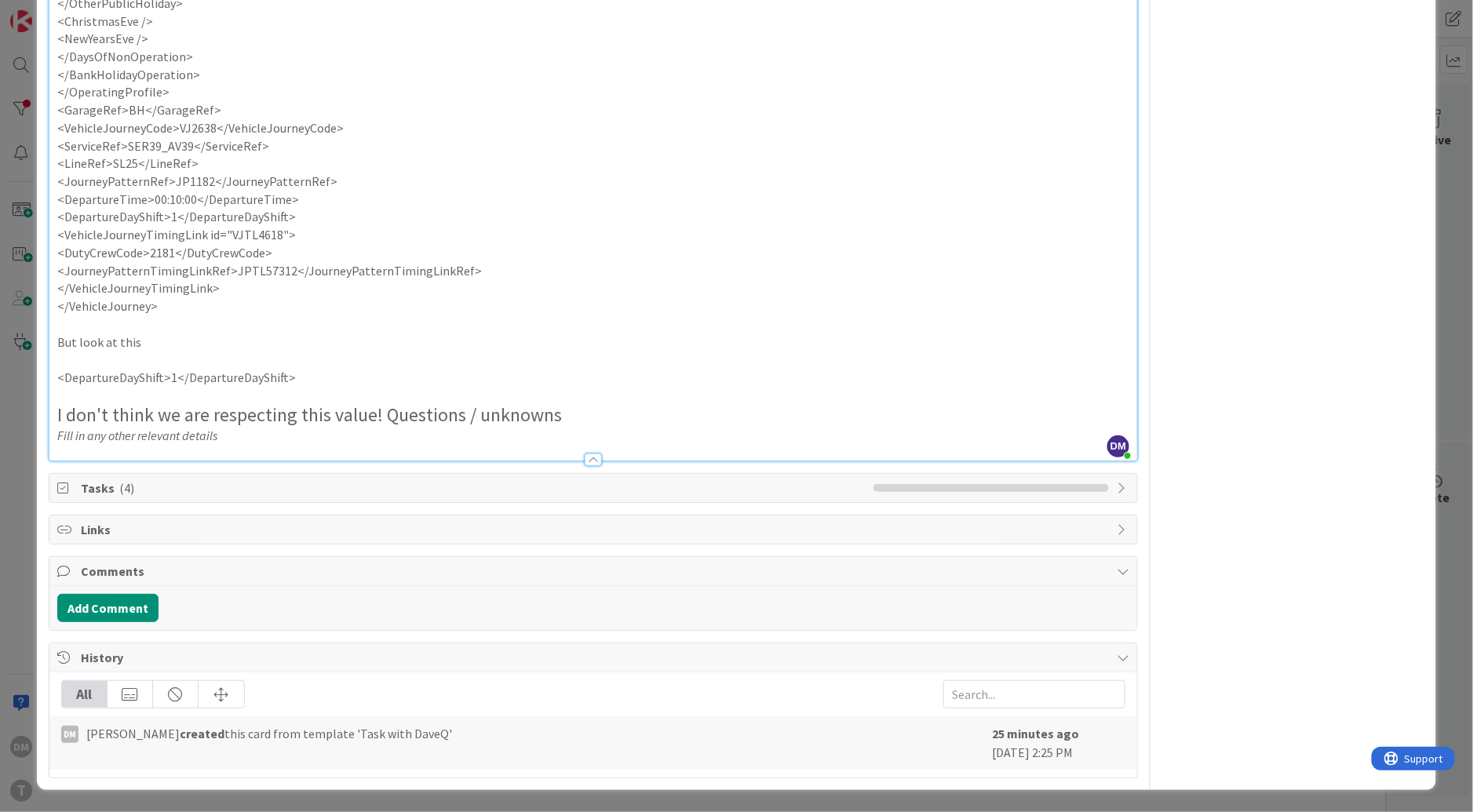
click at [229, 363] on p at bounding box center [593, 360] width 1072 height 18
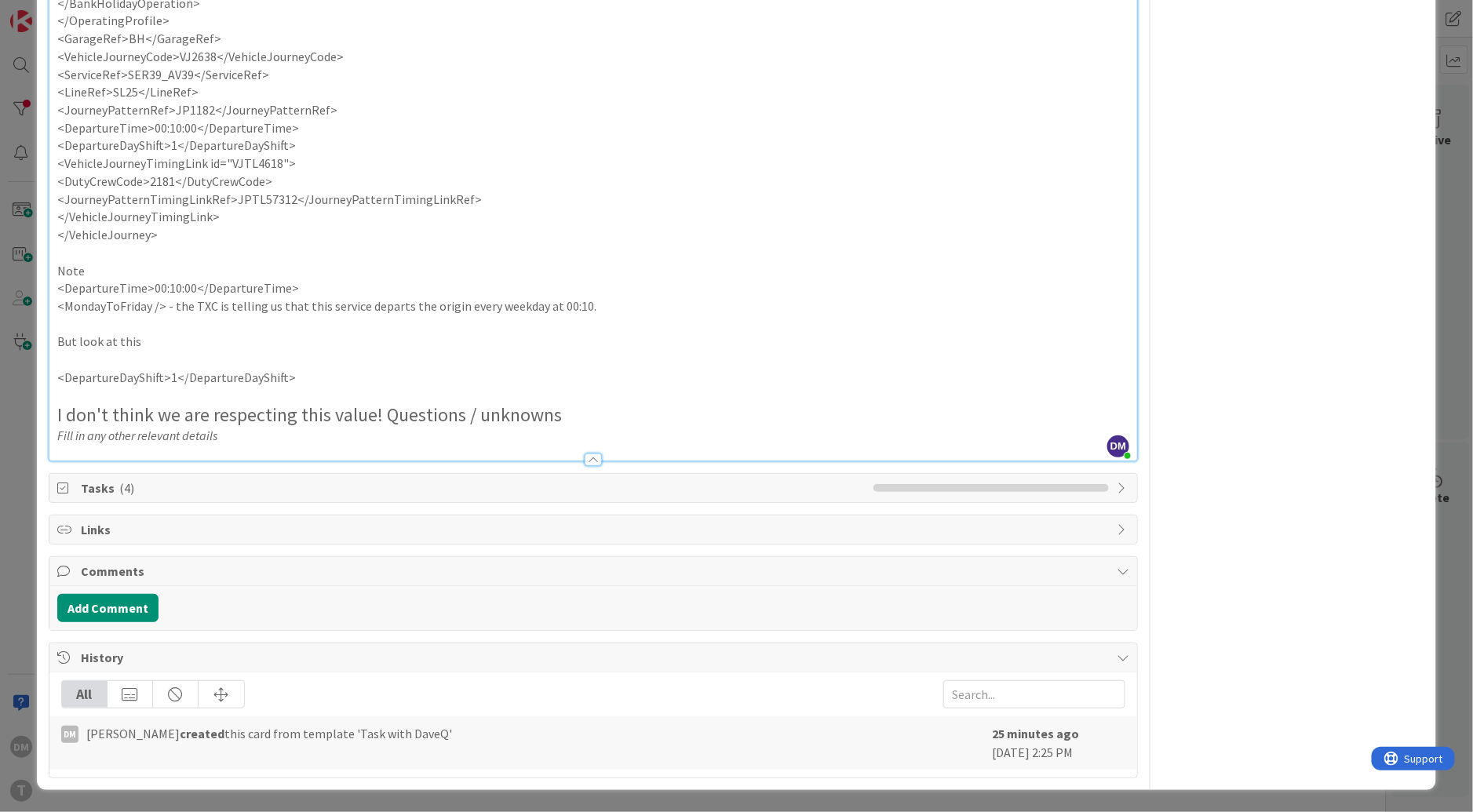
click at [195, 244] on p "</VehicleJourney>" at bounding box center [593, 235] width 1072 height 18
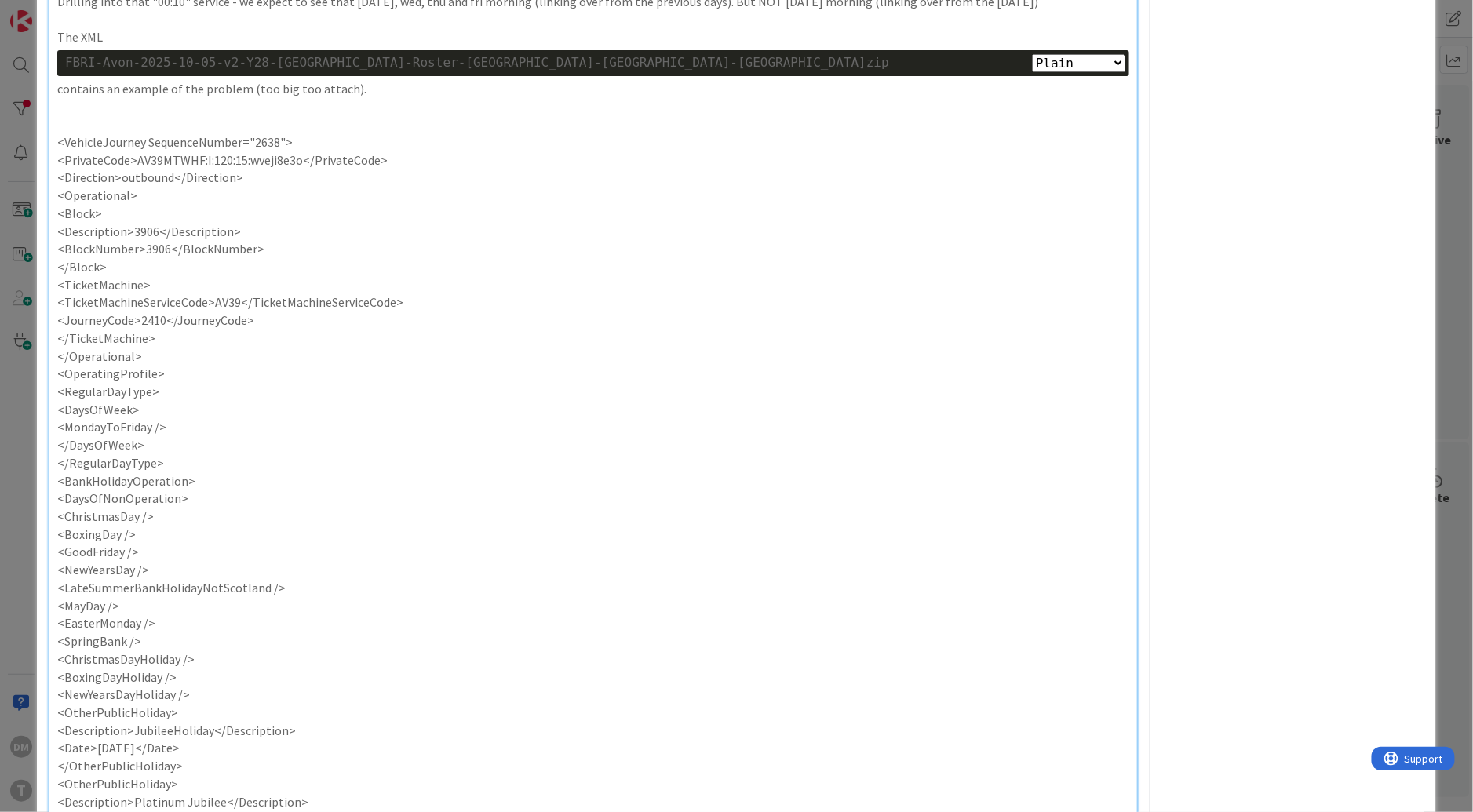
scroll to position [2187, 0]
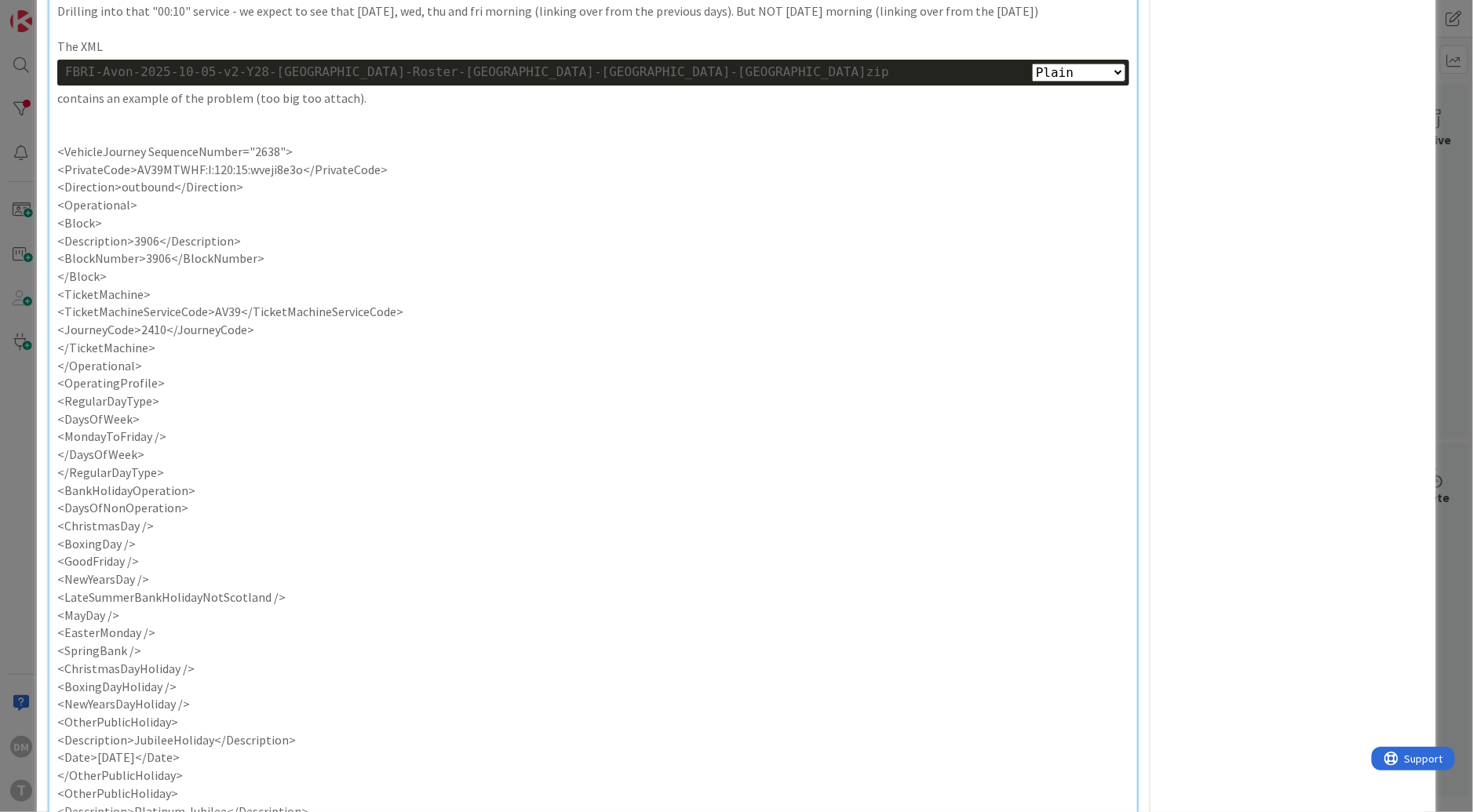
click at [57, 160] on p "<VehicleJourney SequenceNumber="2638">" at bounding box center [593, 152] width 1072 height 18
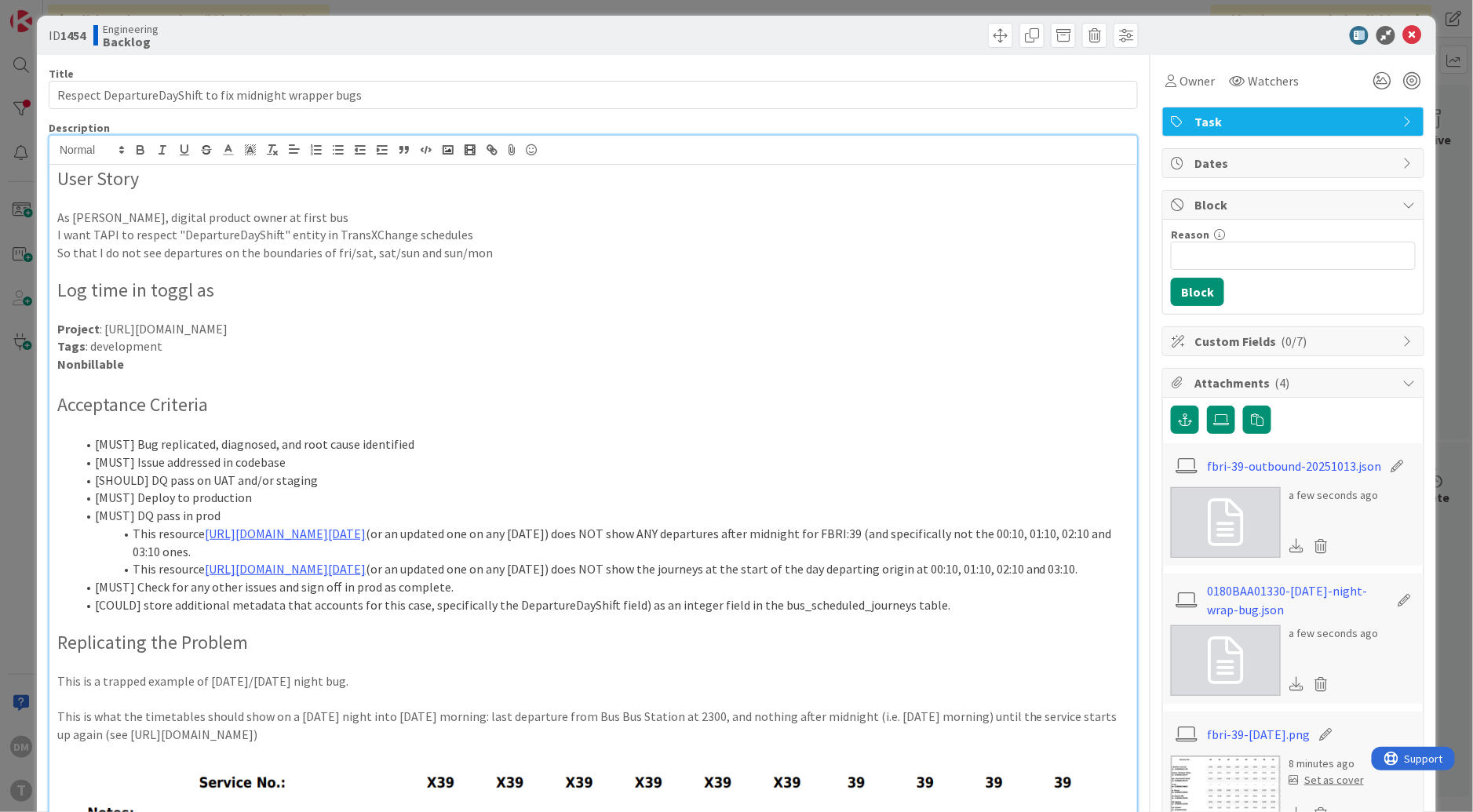
scroll to position [0, 0]
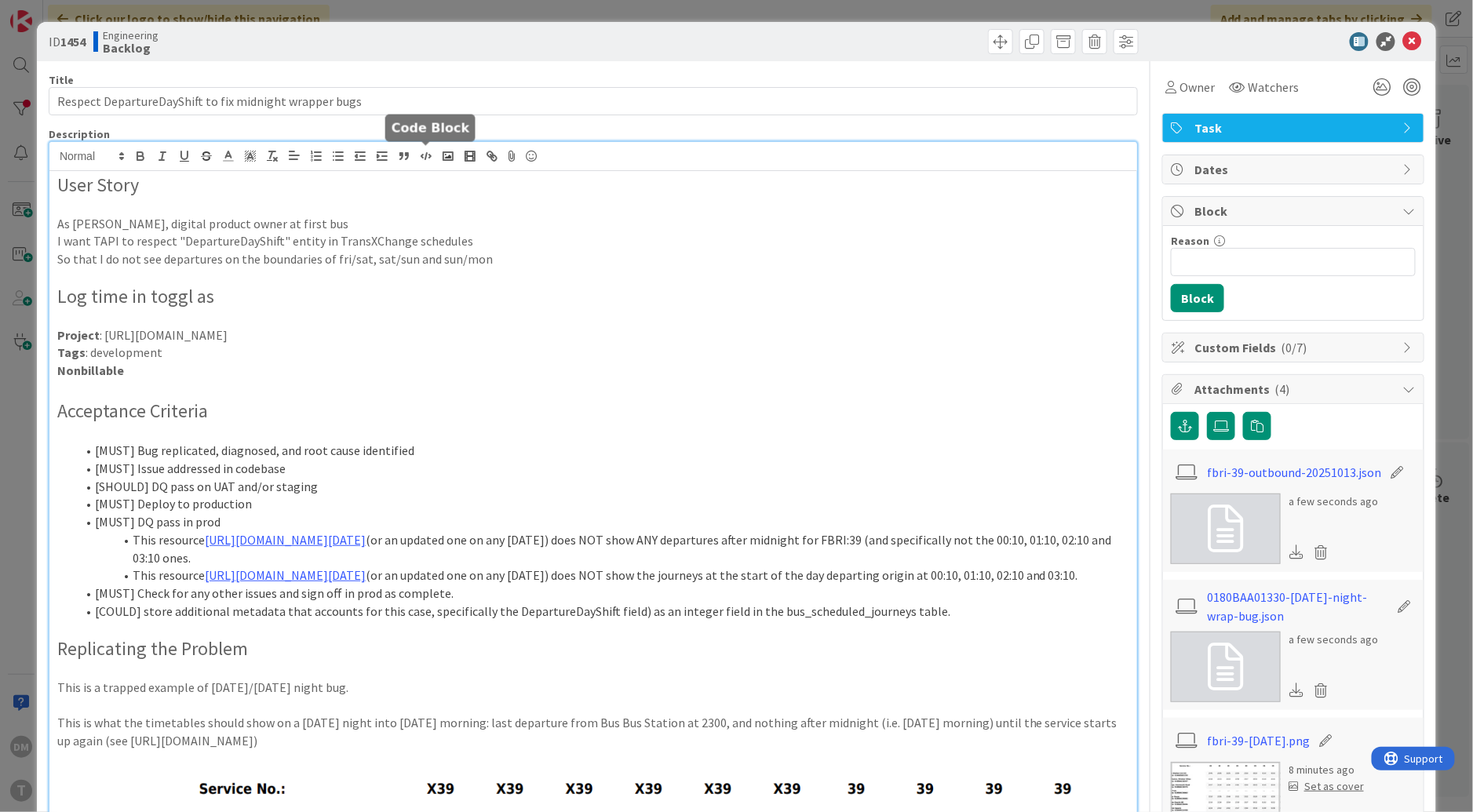
click at [423, 160] on icon "button" at bounding box center [426, 156] width 15 height 14
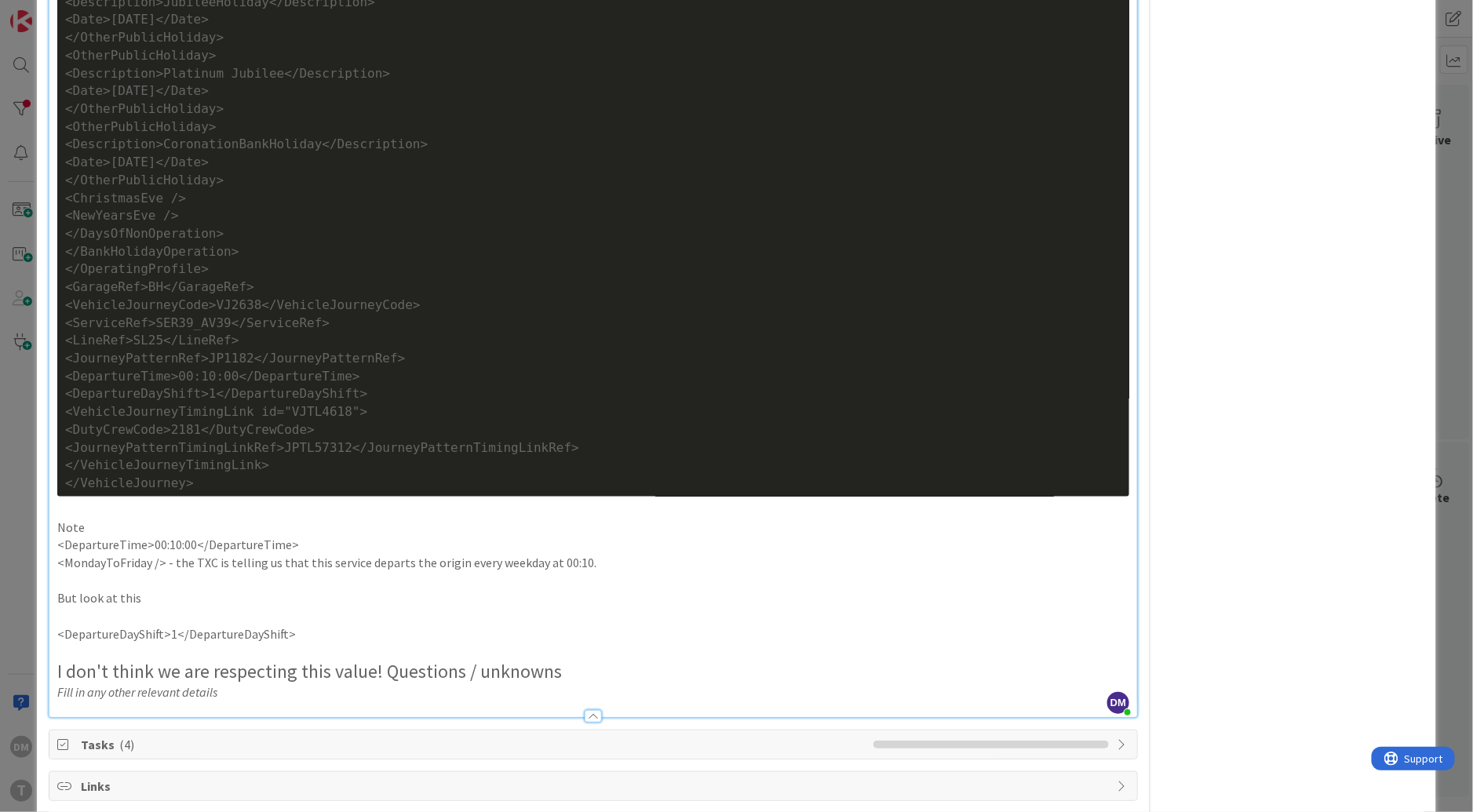
scroll to position [3275, 0]
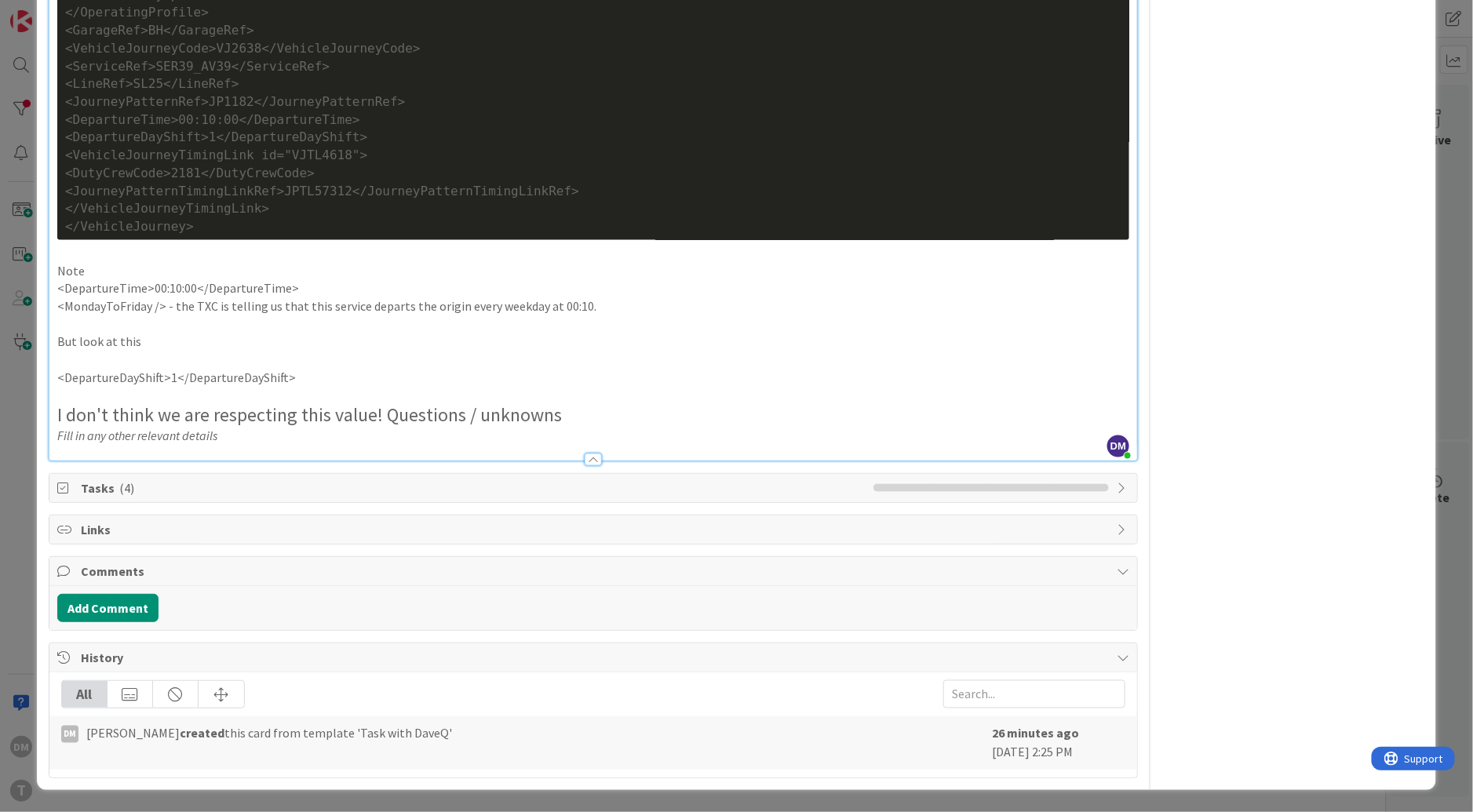
click at [309, 305] on p "<MondayToFriday /> - the TXC is telling us that this service departs the origin…" at bounding box center [593, 305] width 1072 height 18
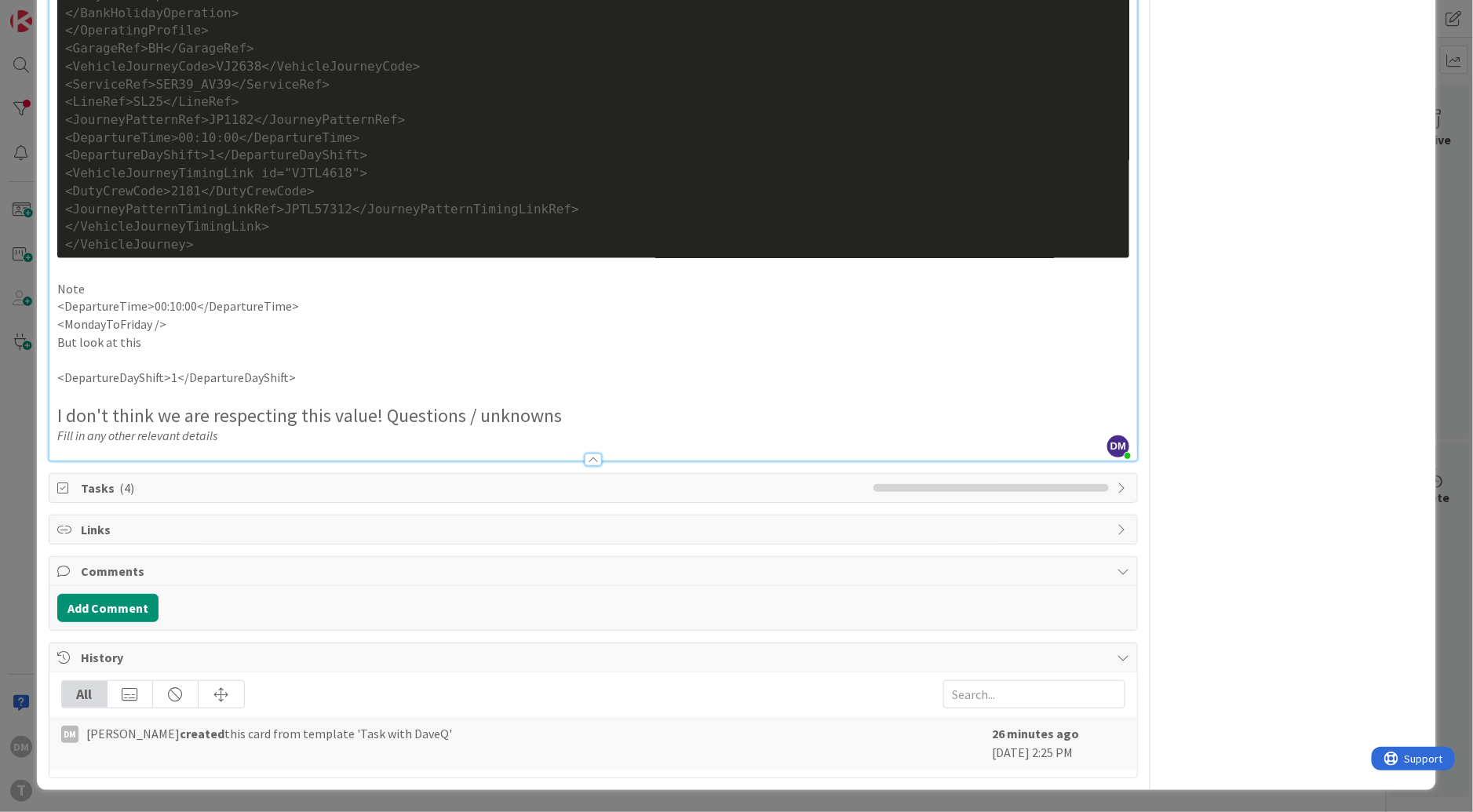
scroll to position [3257, 0]
click at [339, 306] on p "<DepartureTime>00:10:00</DepartureTime>" at bounding box center [593, 305] width 1072 height 18
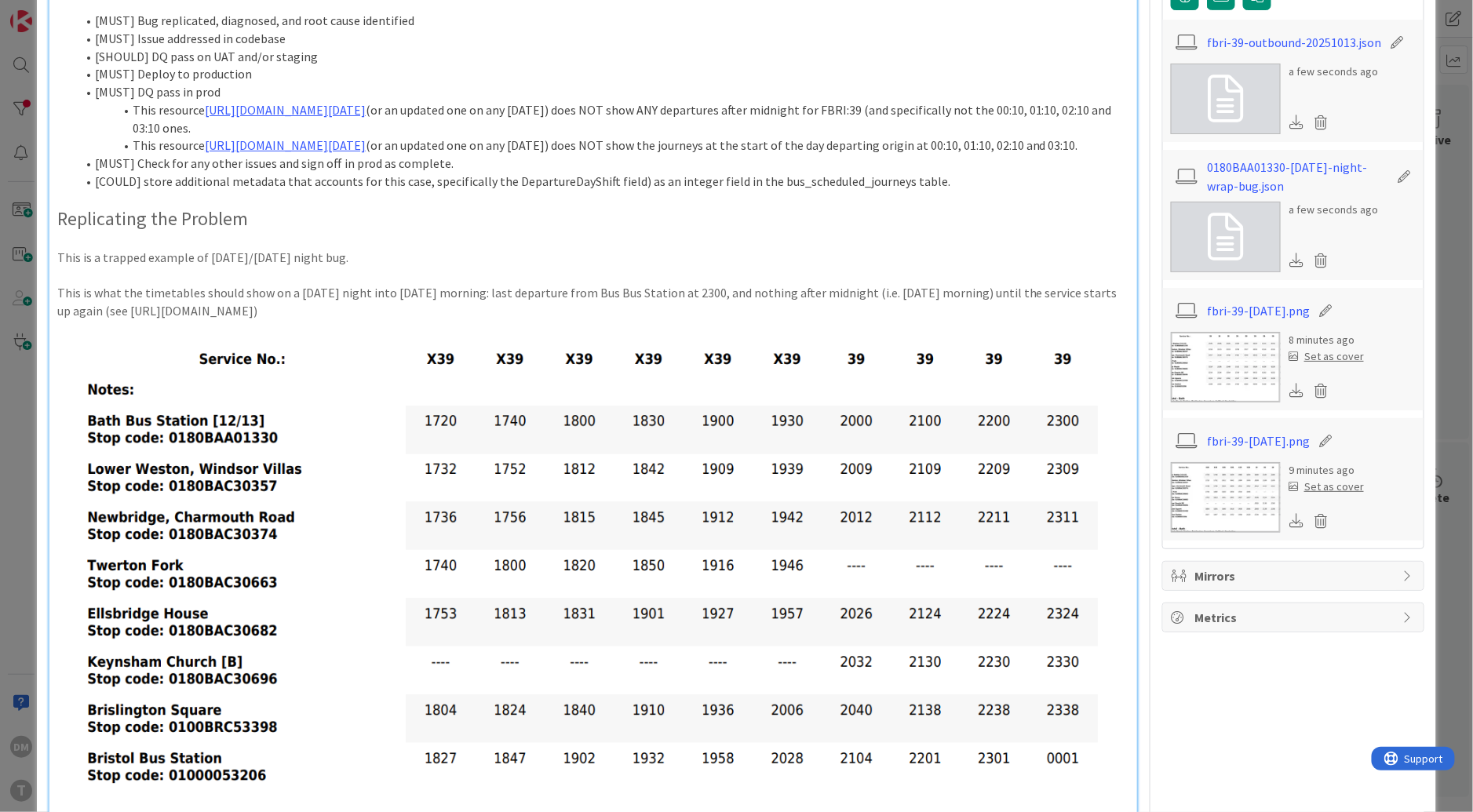
scroll to position [0, 0]
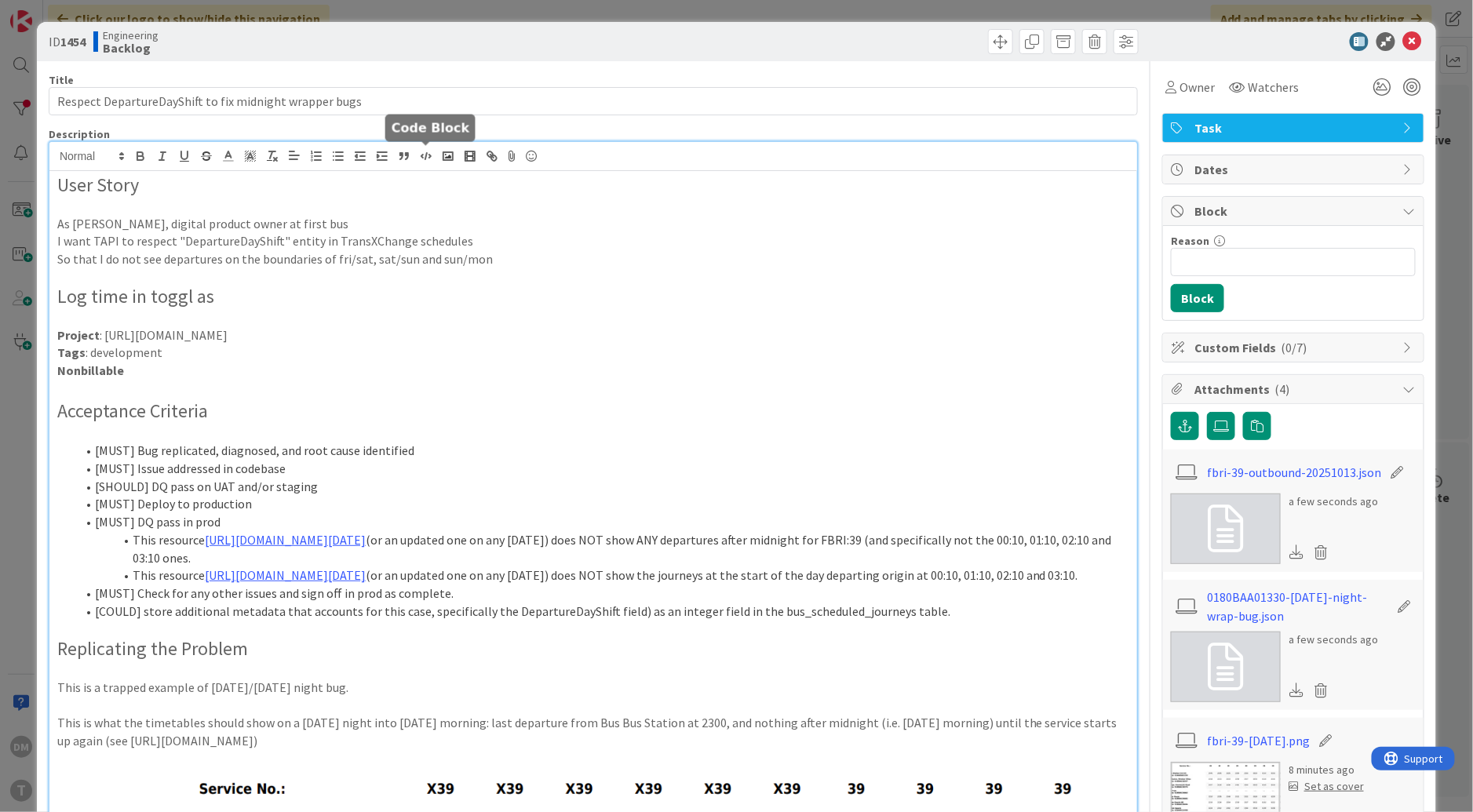
click at [423, 153] on icon "button" at bounding box center [426, 156] width 15 height 14
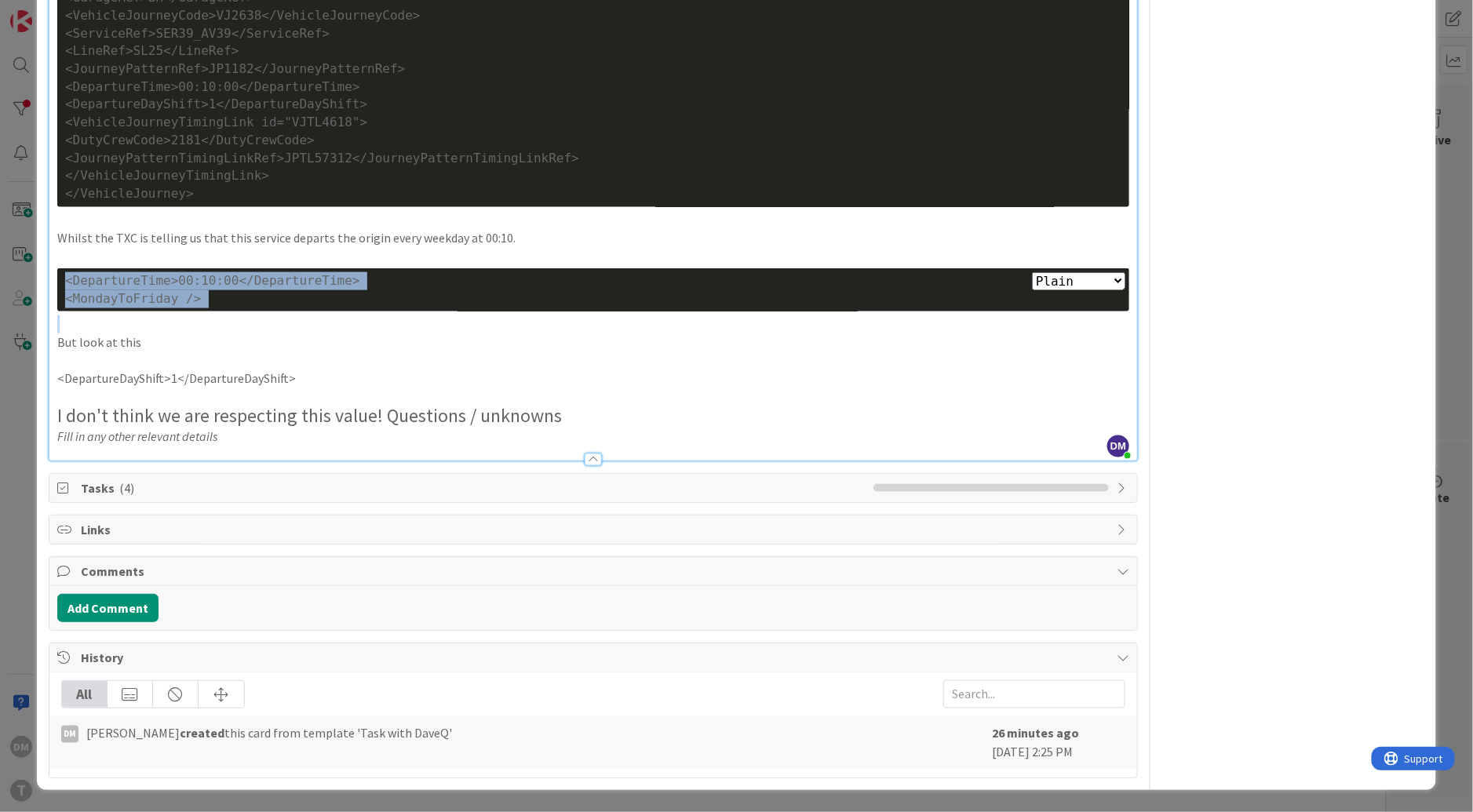
scroll to position [3304, 0]
click at [347, 368] on p at bounding box center [593, 360] width 1072 height 18
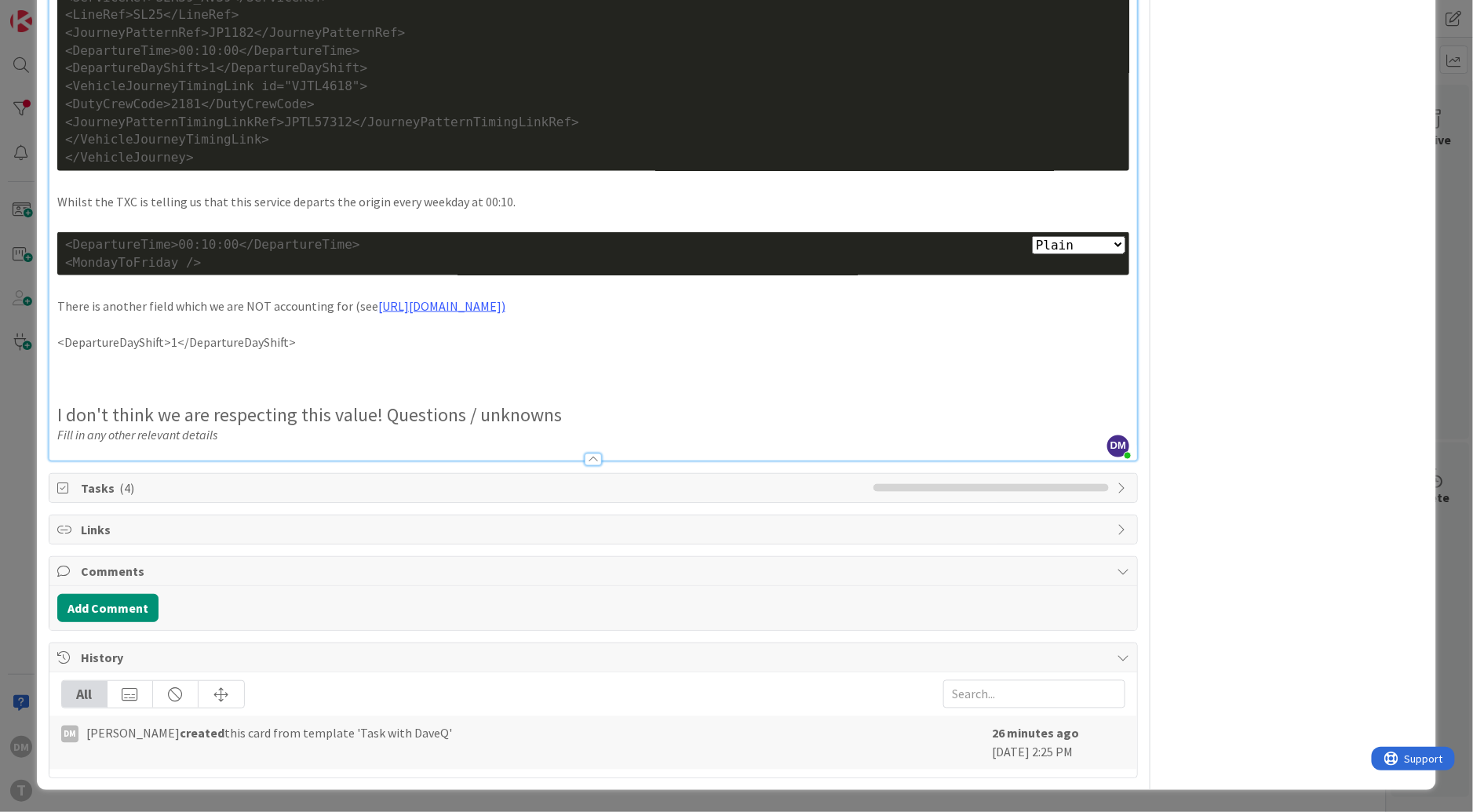
click at [385, 426] on h2 "I don't think we are respecting this value! Questions / unknowns" at bounding box center [593, 416] width 1072 height 23
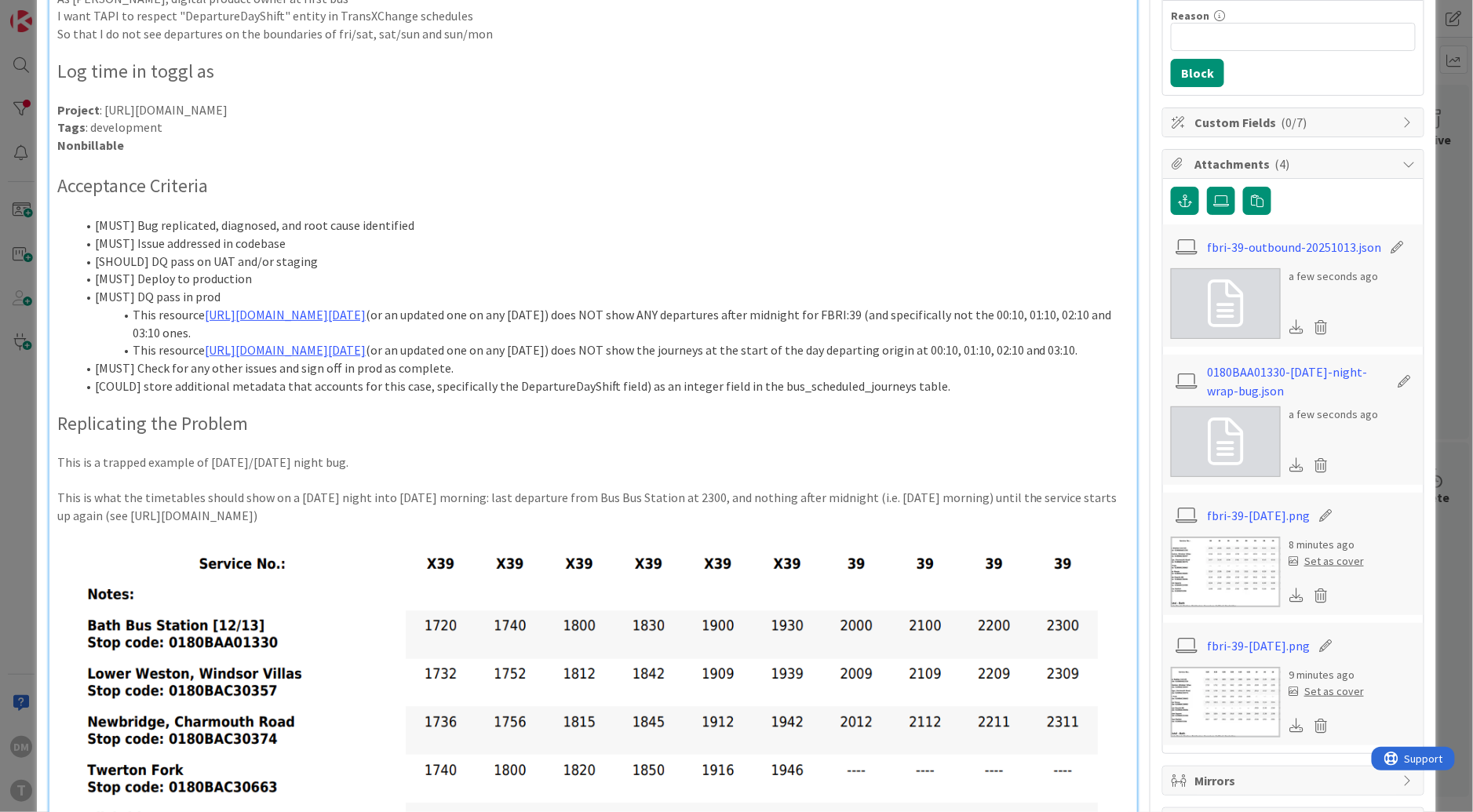
scroll to position [0, 0]
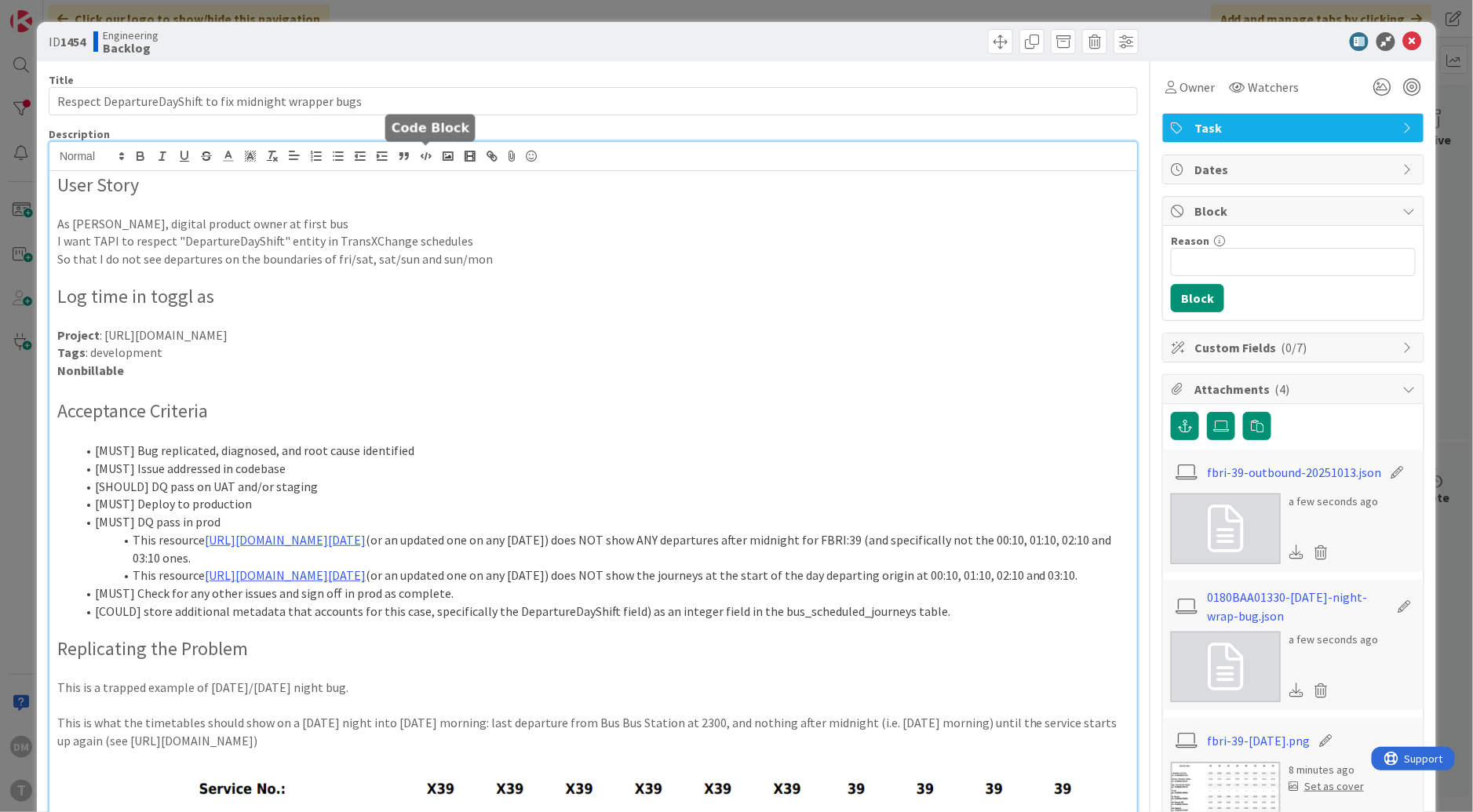
click at [422, 155] on polyline "button" at bounding box center [423, 156] width 2 height 3
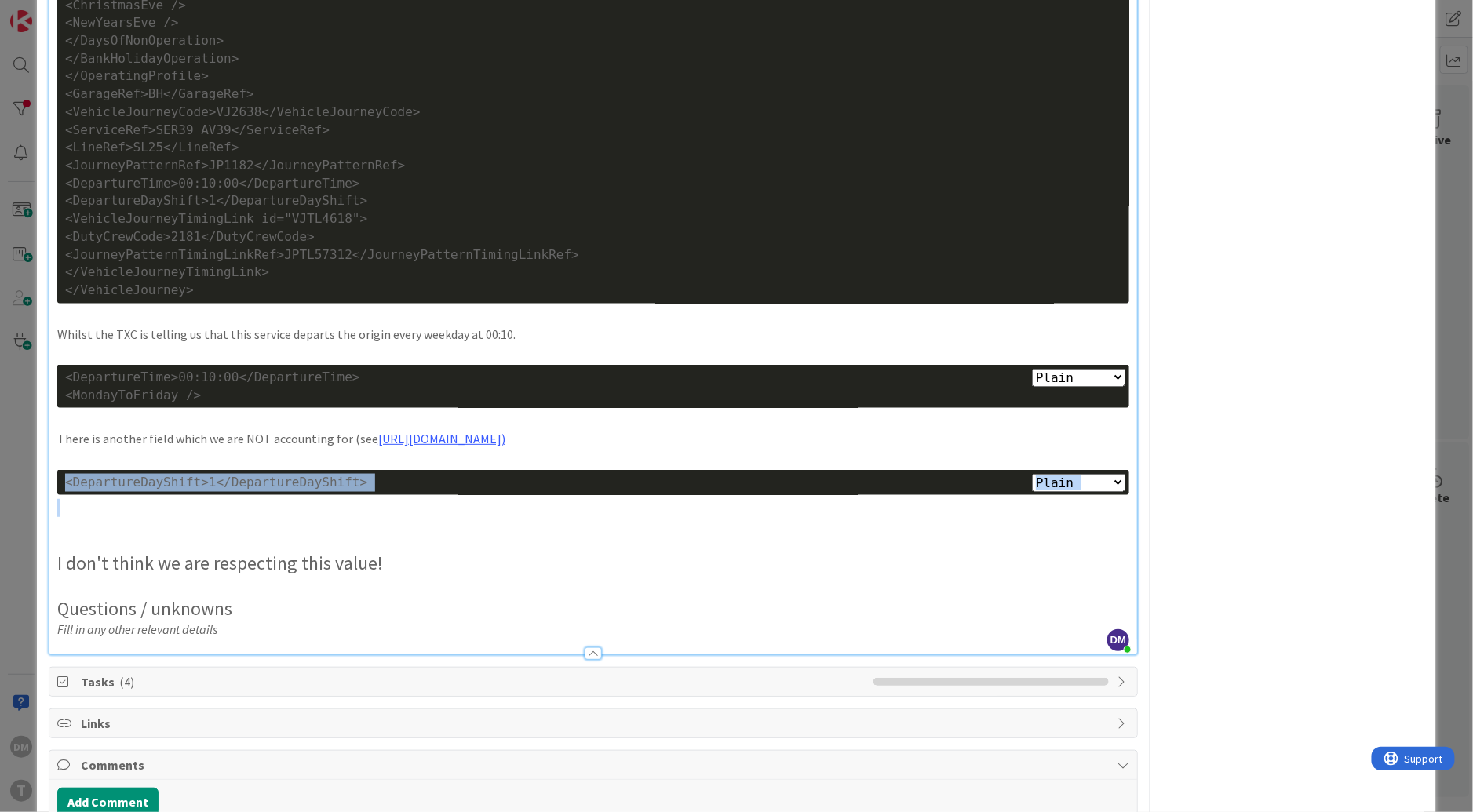
scroll to position [3206, 0]
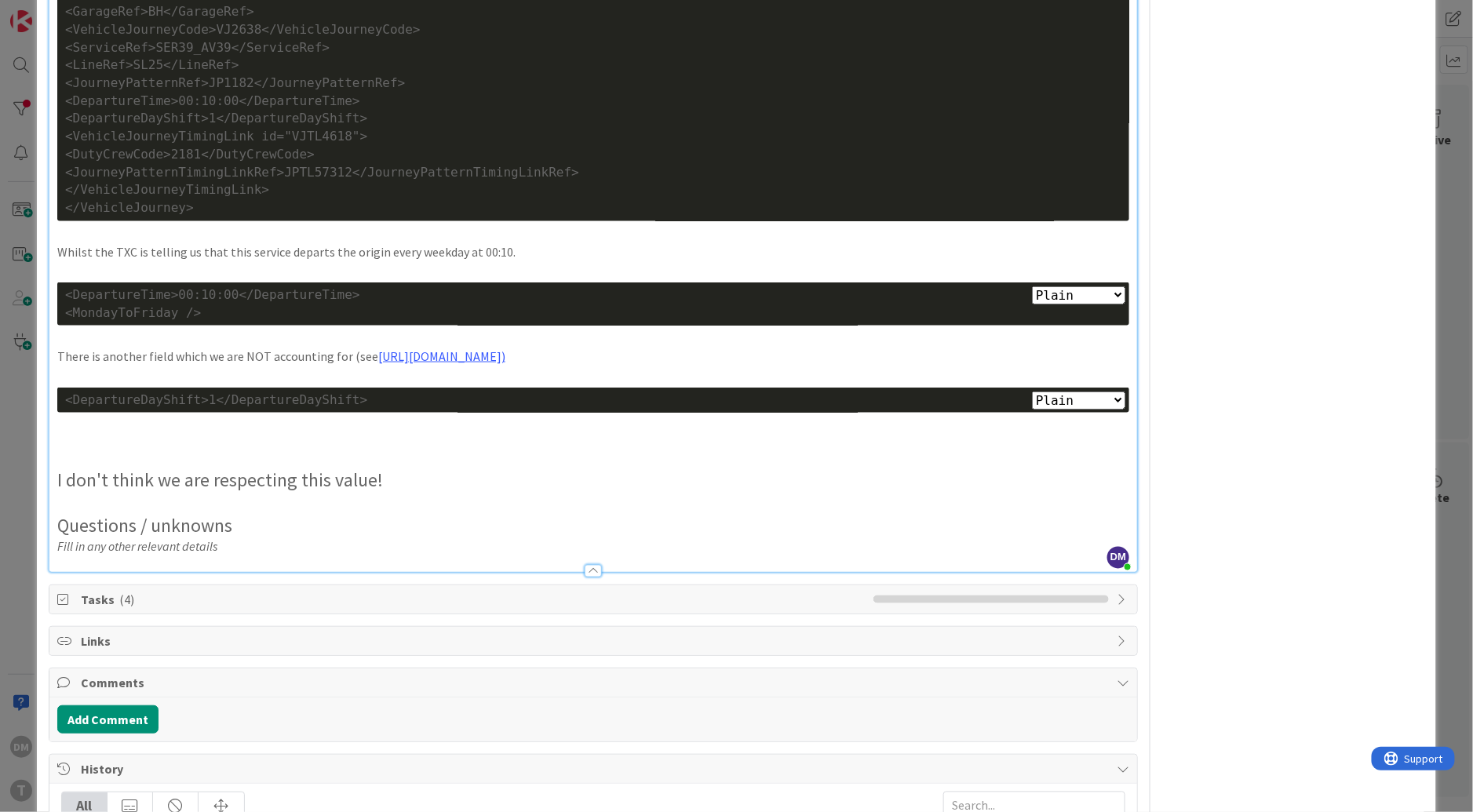
click at [342, 452] on p at bounding box center [593, 443] width 1072 height 18
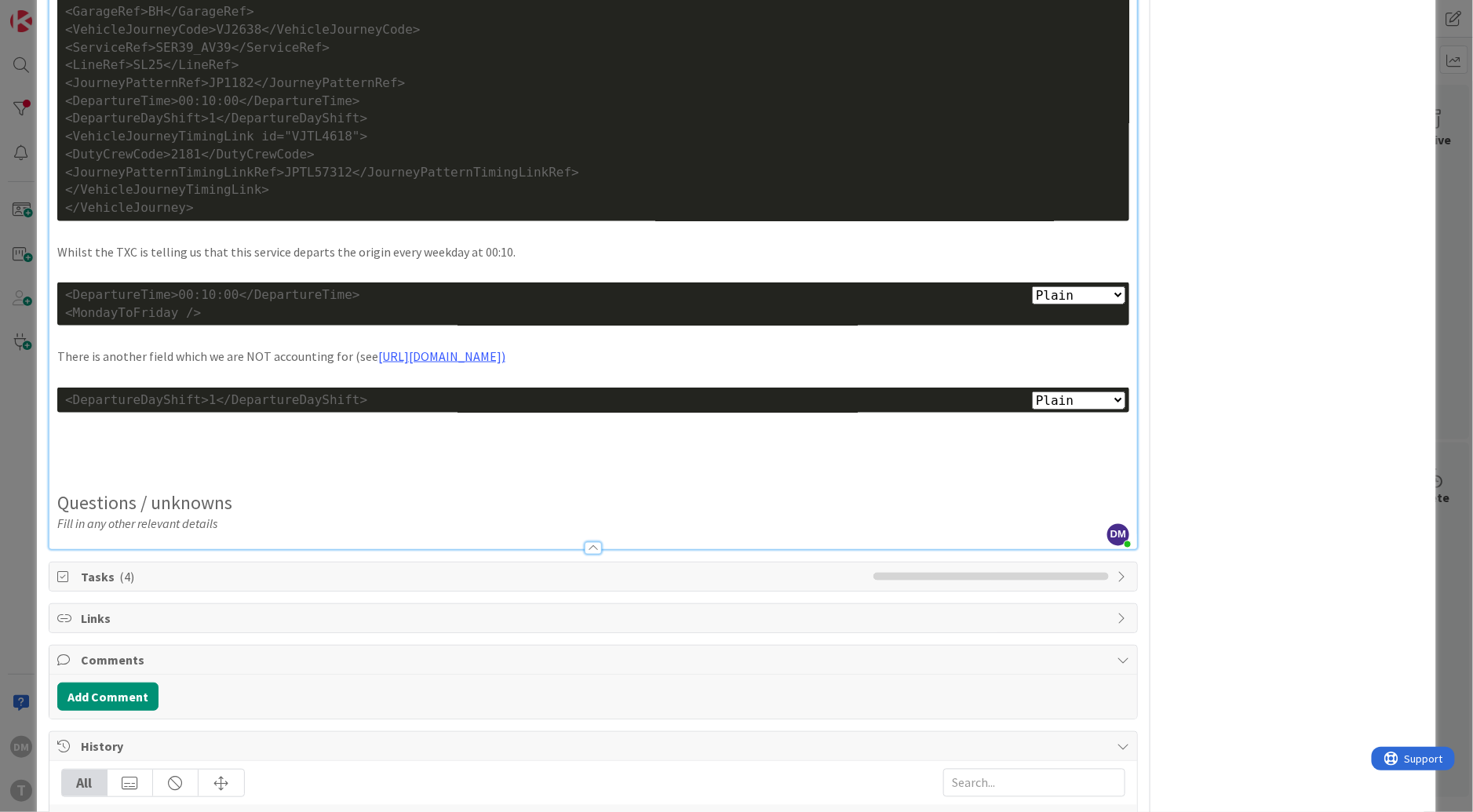
click at [276, 409] on div "<DepartureDayShift>1</DepartureDayShift>" at bounding box center [593, 400] width 1056 height 18
copy div "DepartureDayShift"
click at [432, 471] on p at bounding box center [593, 461] width 1072 height 18
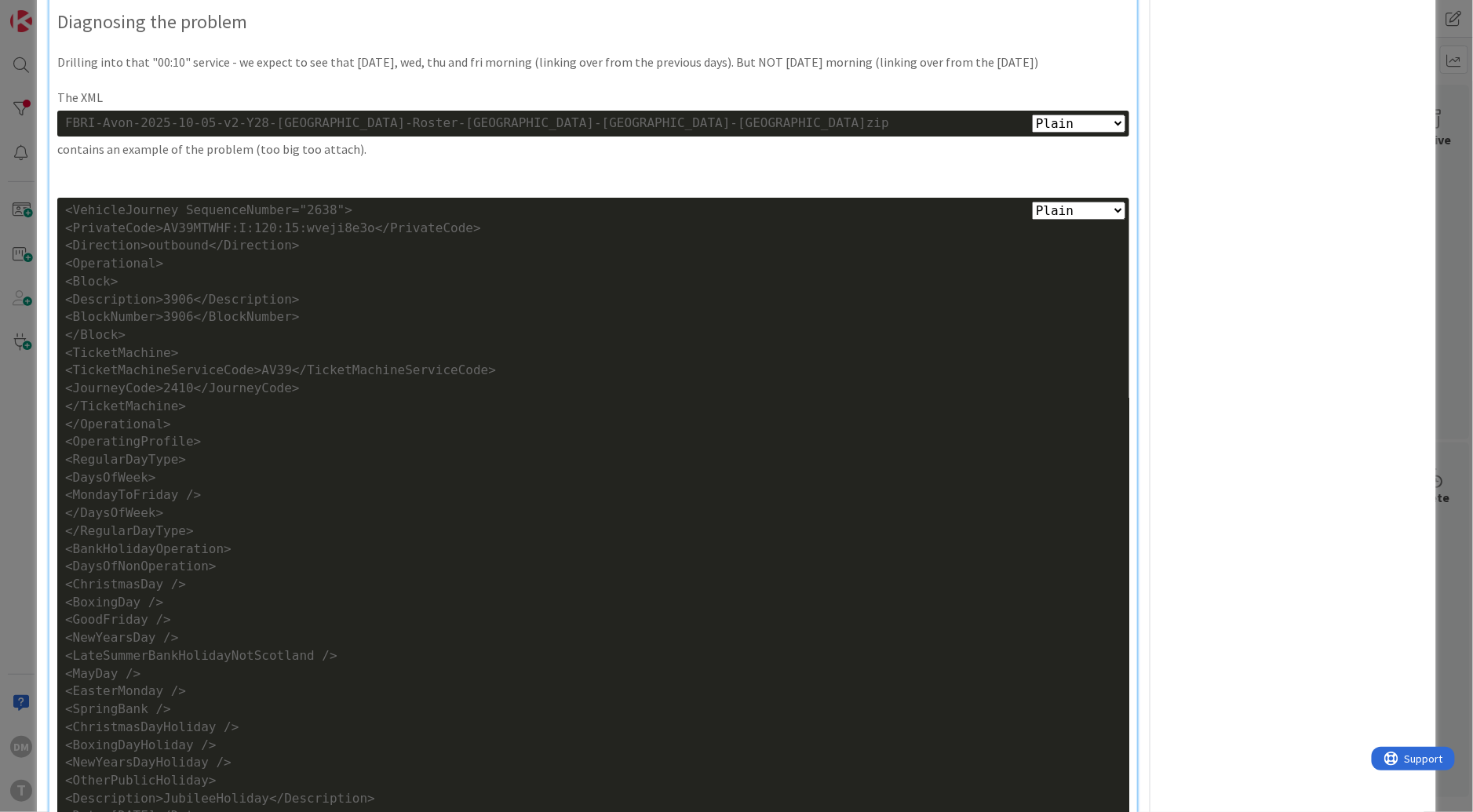
scroll to position [2134, 0]
click at [368, 194] on p at bounding box center [593, 186] width 1072 height 18
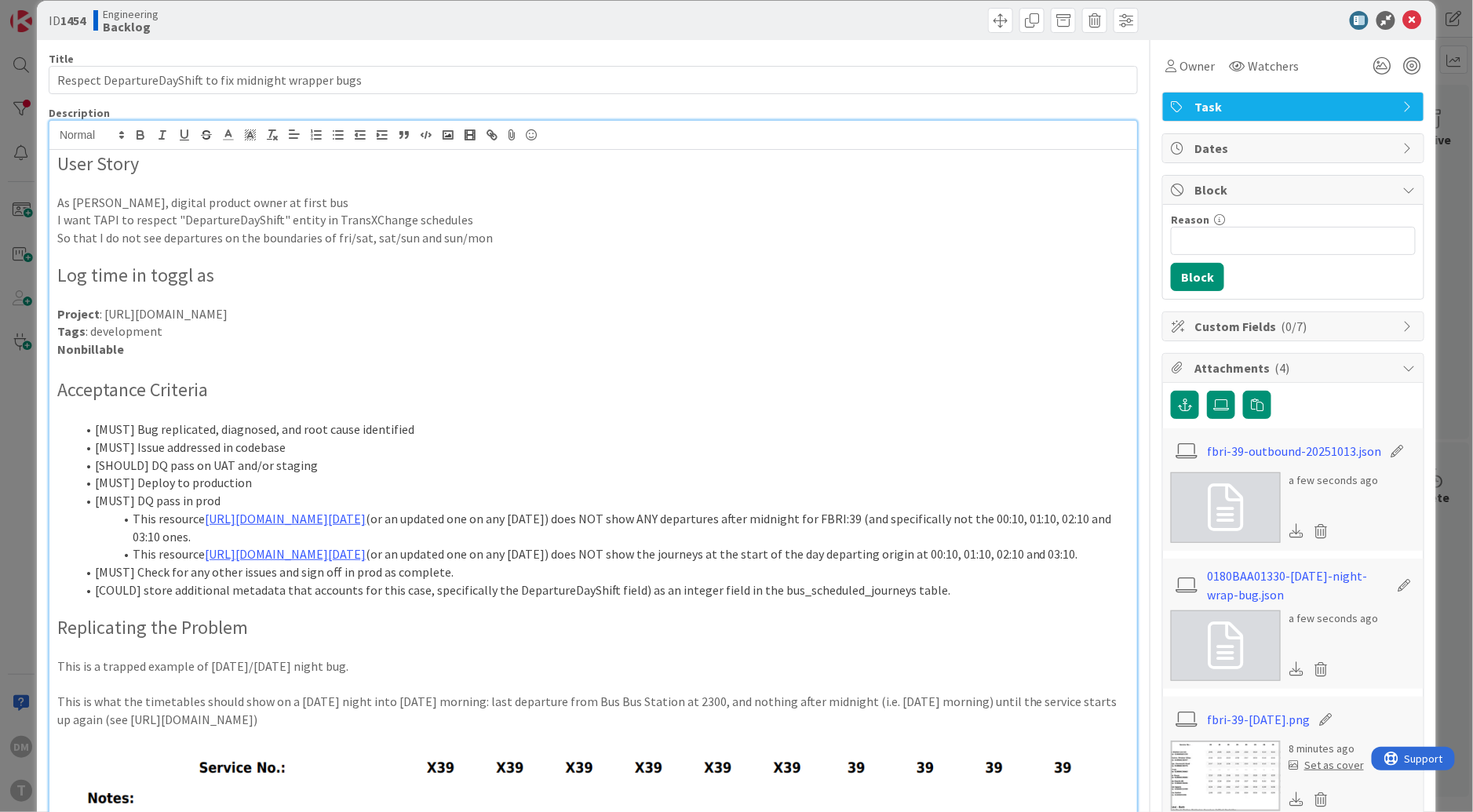
scroll to position [0, 0]
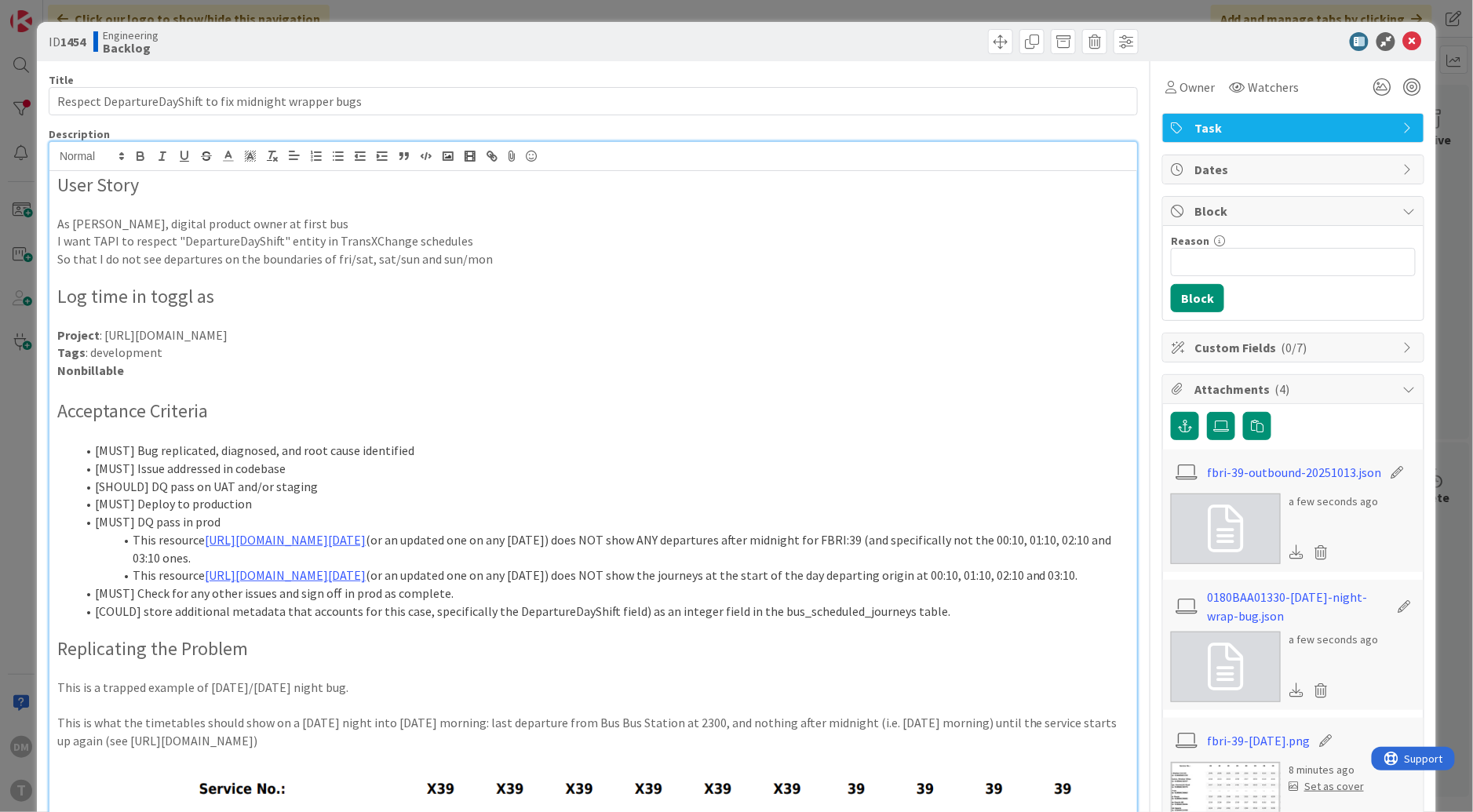
click at [416, 364] on p "Nonbillable" at bounding box center [593, 370] width 1072 height 18
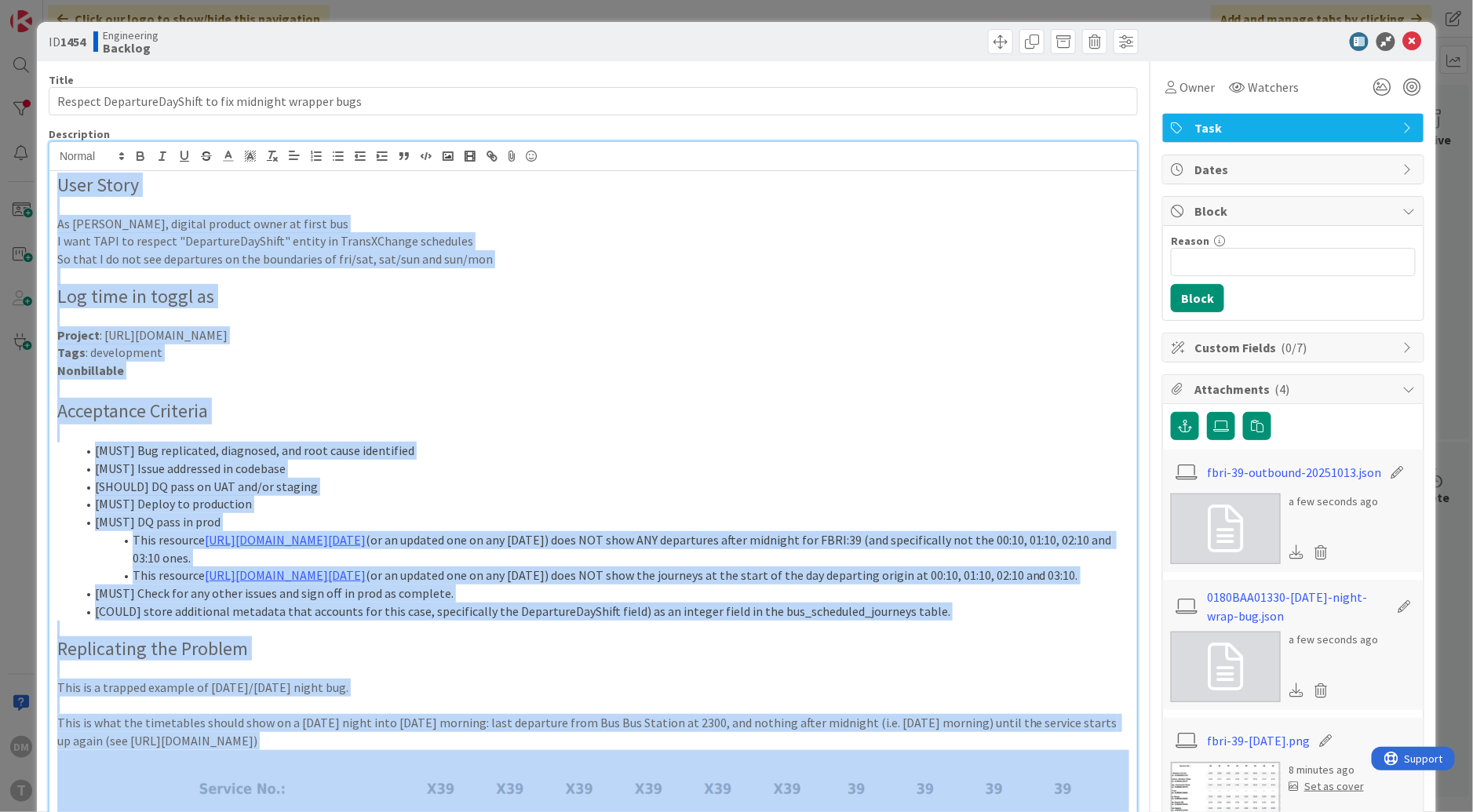
copy div "User Story As Antony Vernon, digital product owner at first bus I want TAPI to …"
click at [73, 481] on ol "[MUST] Bug replicated, diagnosed, and root cause identified [MUST] Issue addres…" at bounding box center [593, 531] width 1072 height 178
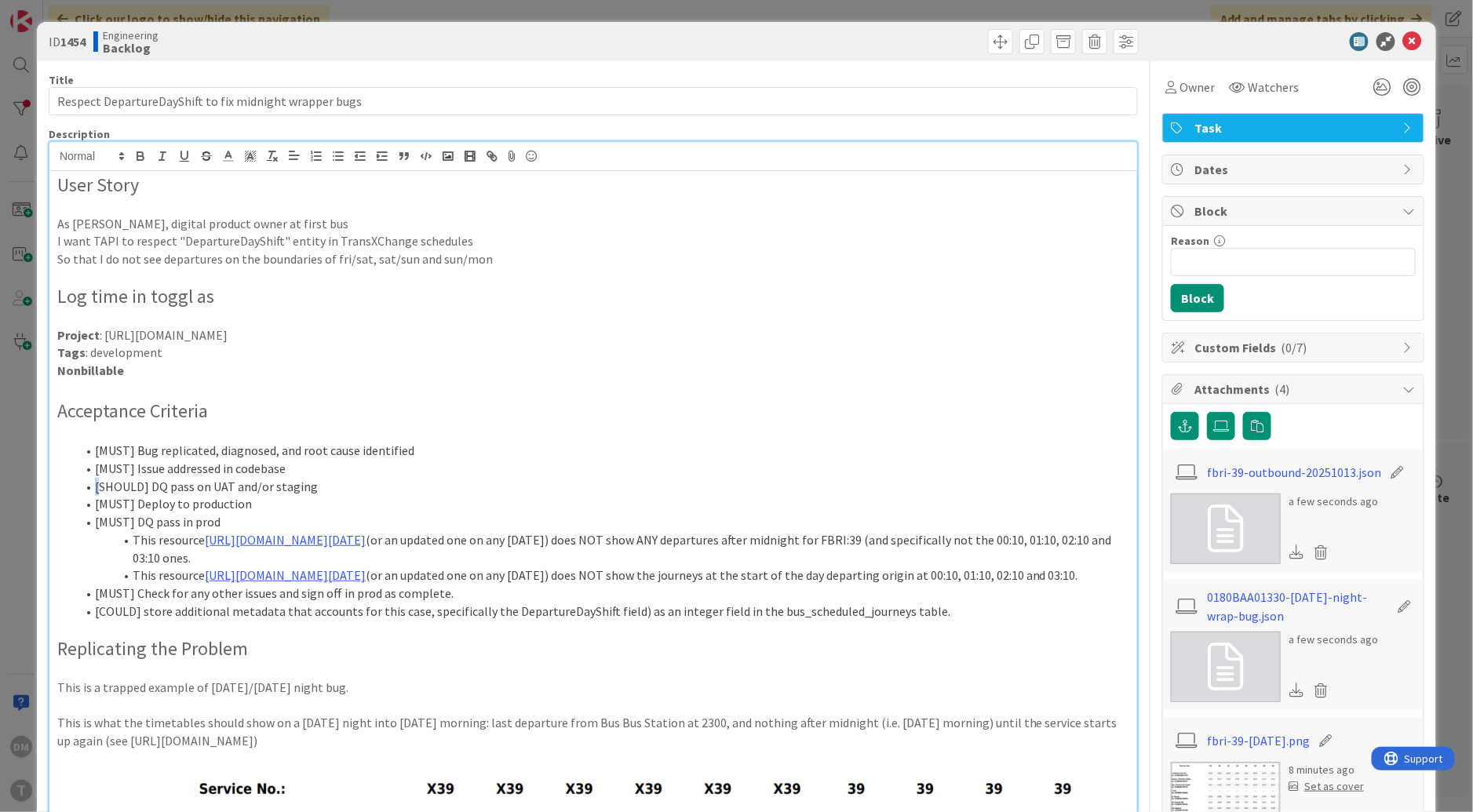
click at [73, 481] on ol "[MUST] Bug replicated, diagnosed, and root cause identified [MUST] Issue addres…" at bounding box center [593, 531] width 1072 height 178
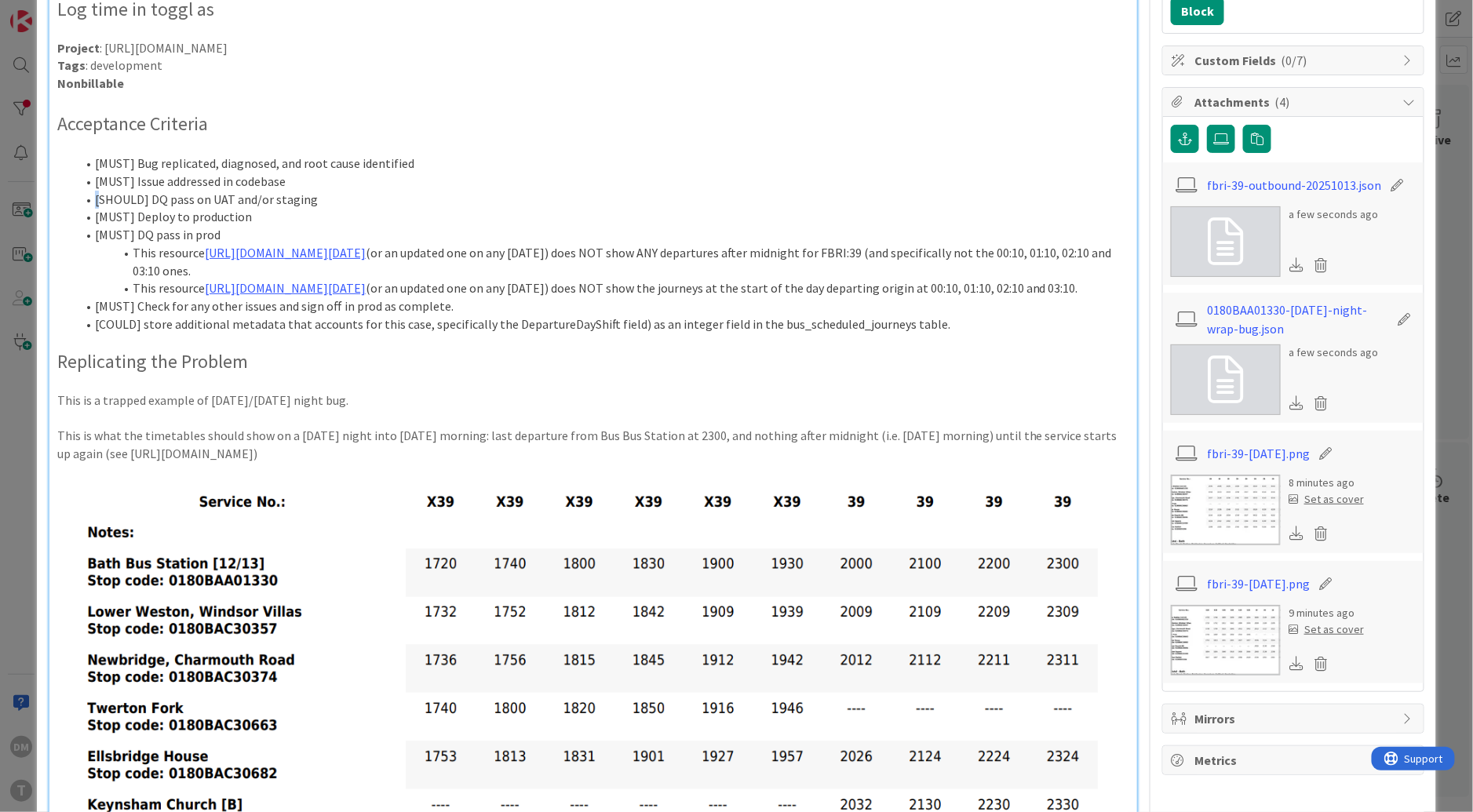
scroll to position [284, 0]
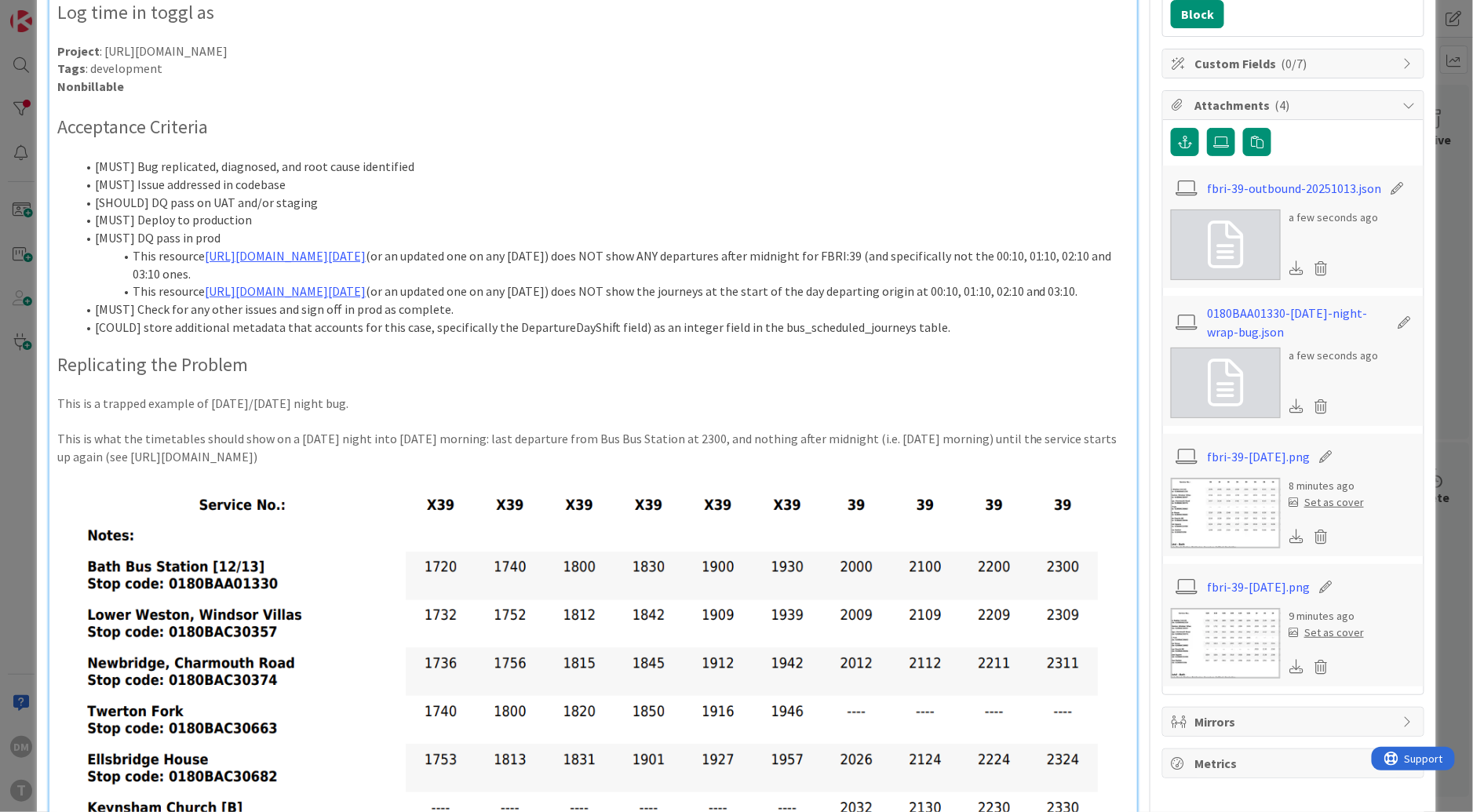
click at [558, 318] on li "[MUST] Check for any other issues and sign off in prod as complete." at bounding box center [603, 309] width 1053 height 18
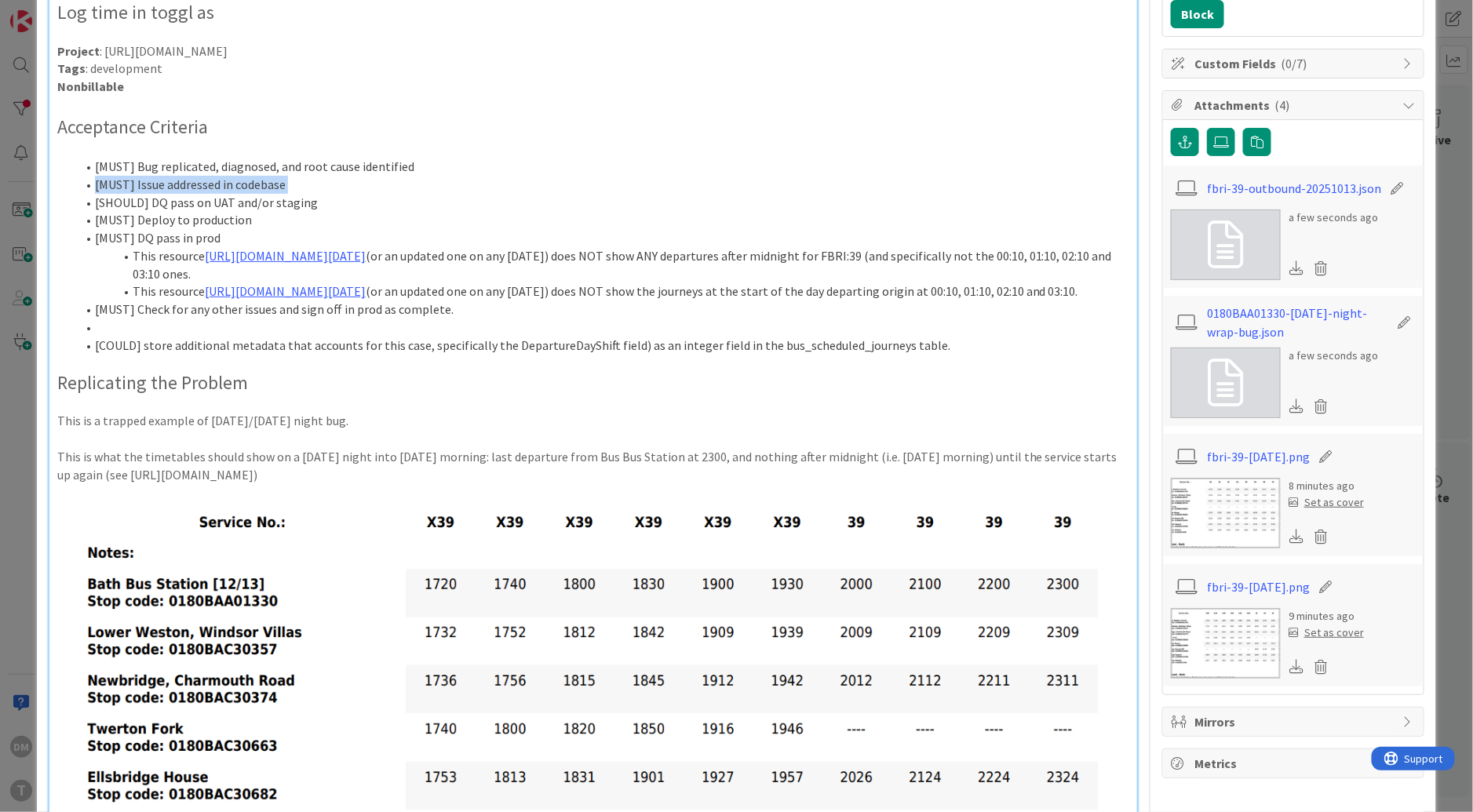
copy ol "[MUST] Issue addressed in codebase"
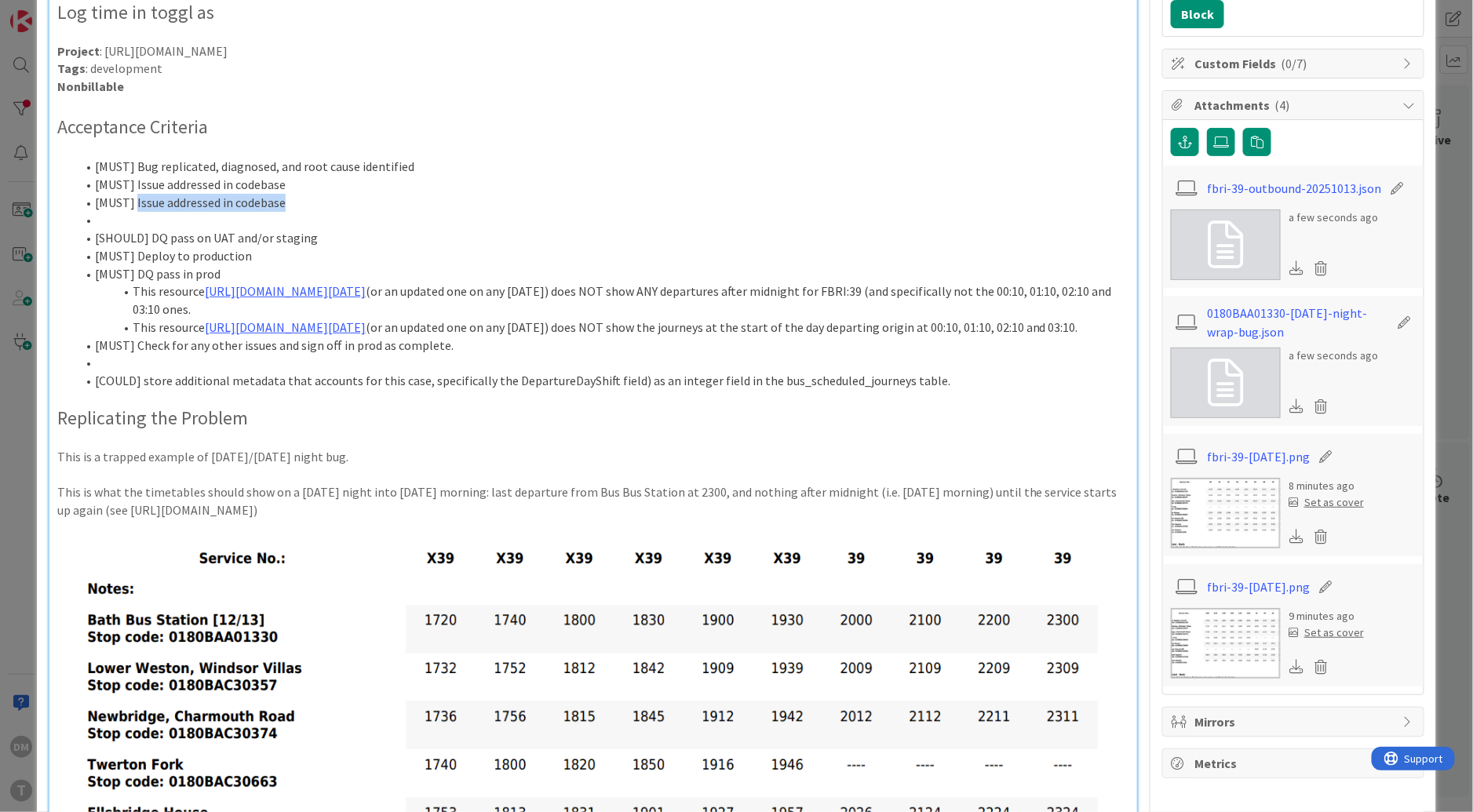
drag, startPoint x: 301, startPoint y: 203, endPoint x: 134, endPoint y: 206, distance: 167.0
click at [134, 206] on li "[MUST] Issue addressed in codebase" at bounding box center [603, 202] width 1053 height 18
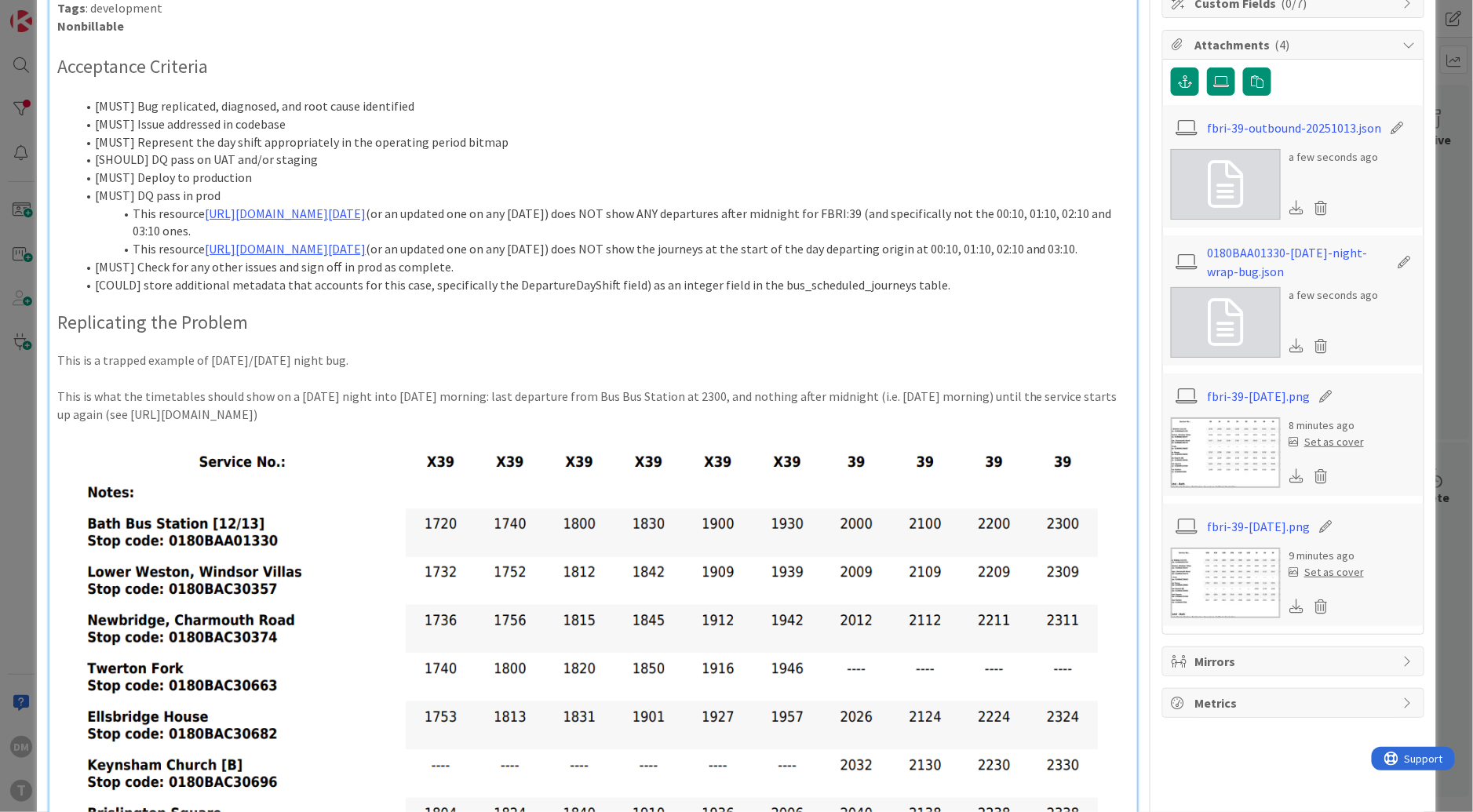
scroll to position [411, 0]
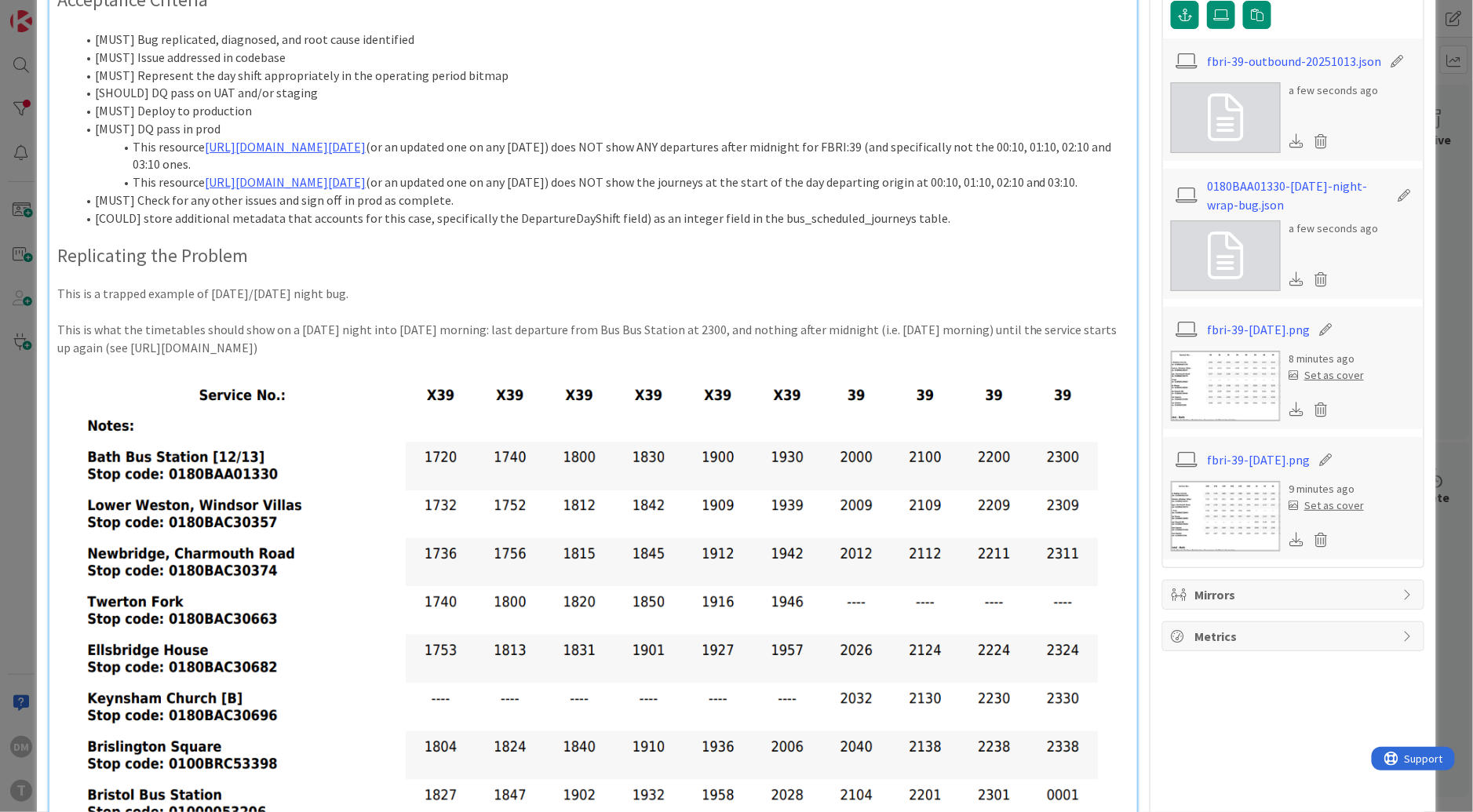
click at [252, 321] on p at bounding box center [593, 311] width 1072 height 18
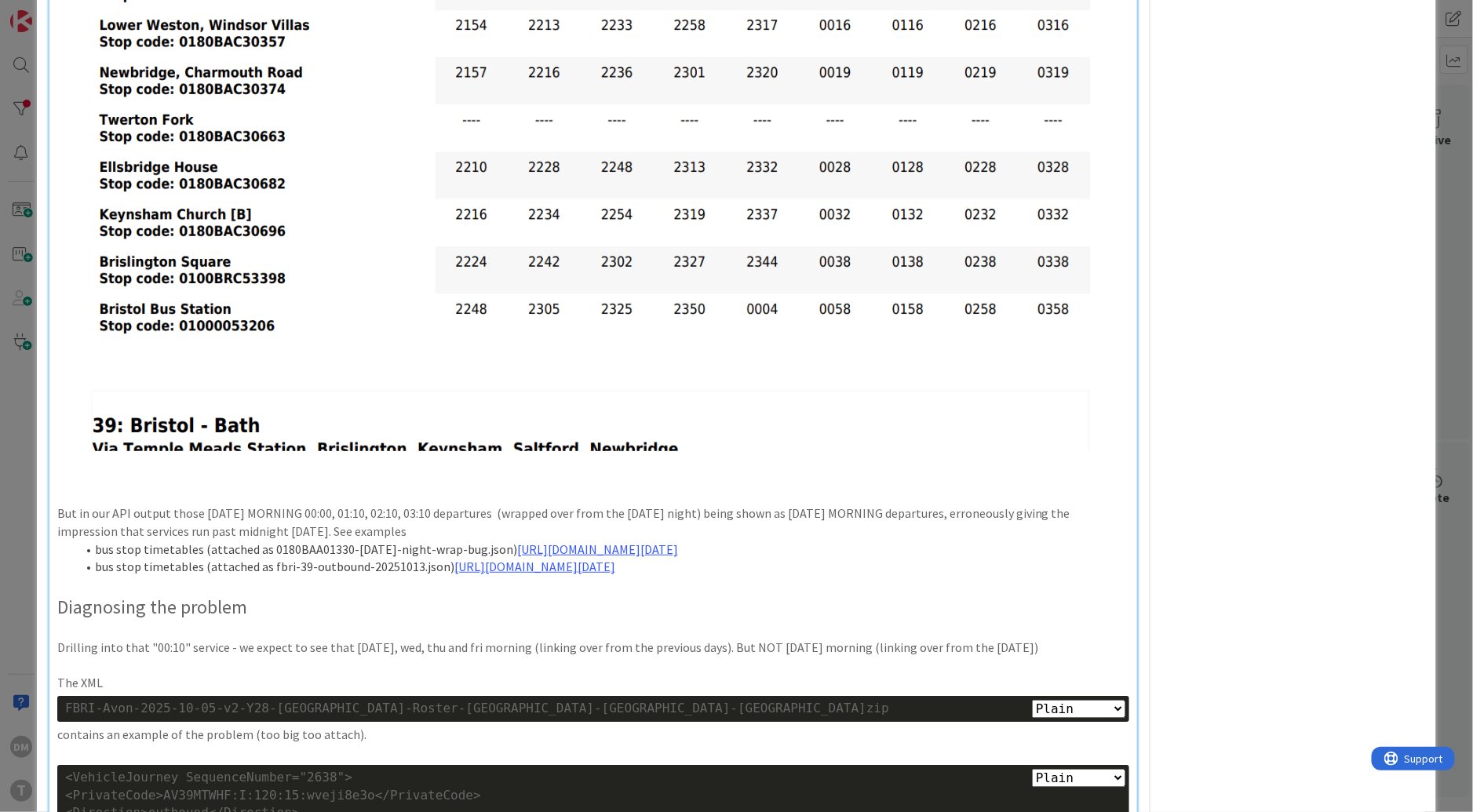
scroll to position [1568, 0]
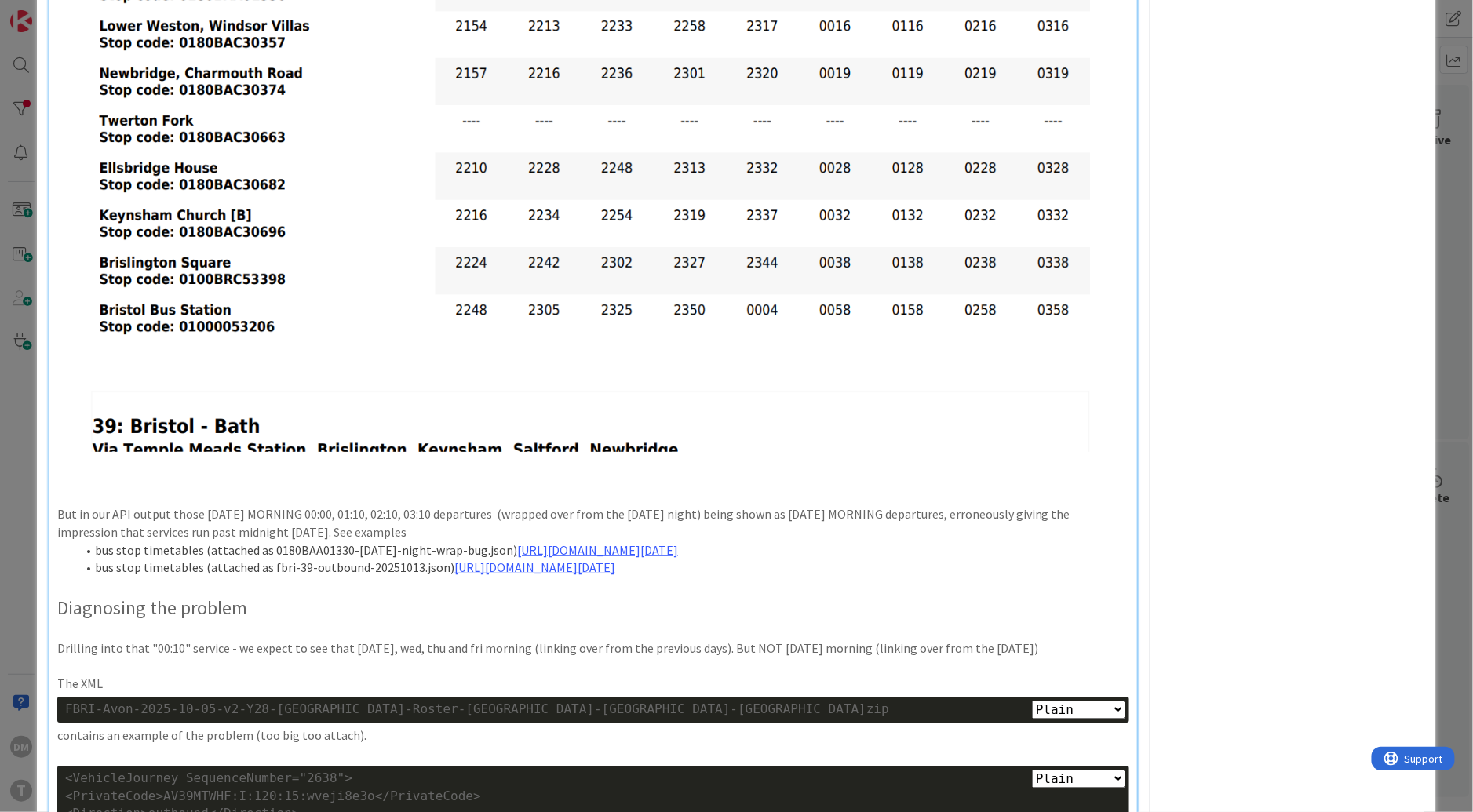
click at [742, 313] on img at bounding box center [593, 171] width 1072 height 563
click at [796, 309] on img at bounding box center [593, 171] width 1072 height 563
click at [931, 350] on img at bounding box center [593, 171] width 1072 height 563
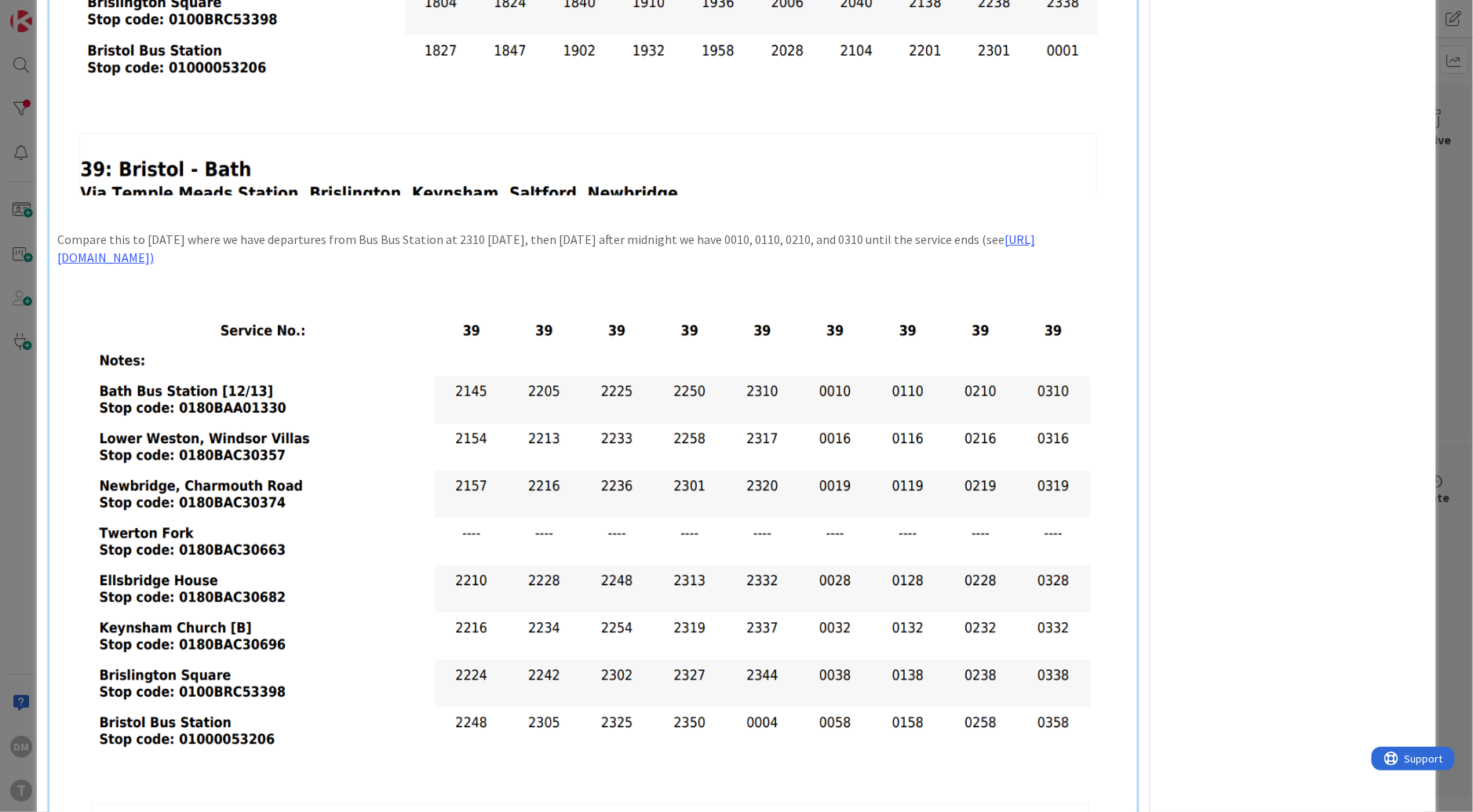
scroll to position [1132, 0]
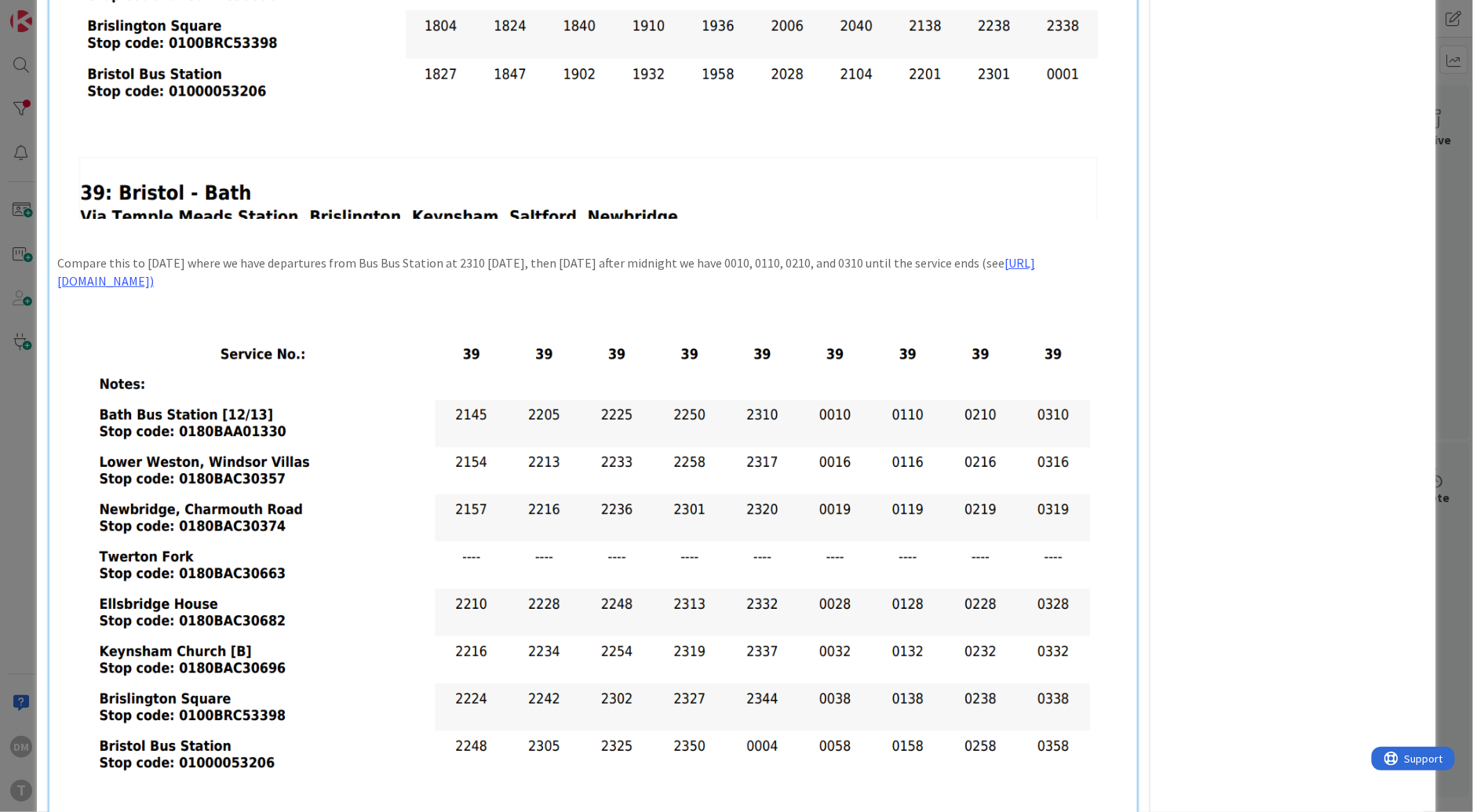
click at [931, 308] on p at bounding box center [593, 299] width 1072 height 18
click at [903, 412] on img at bounding box center [593, 607] width 1072 height 563
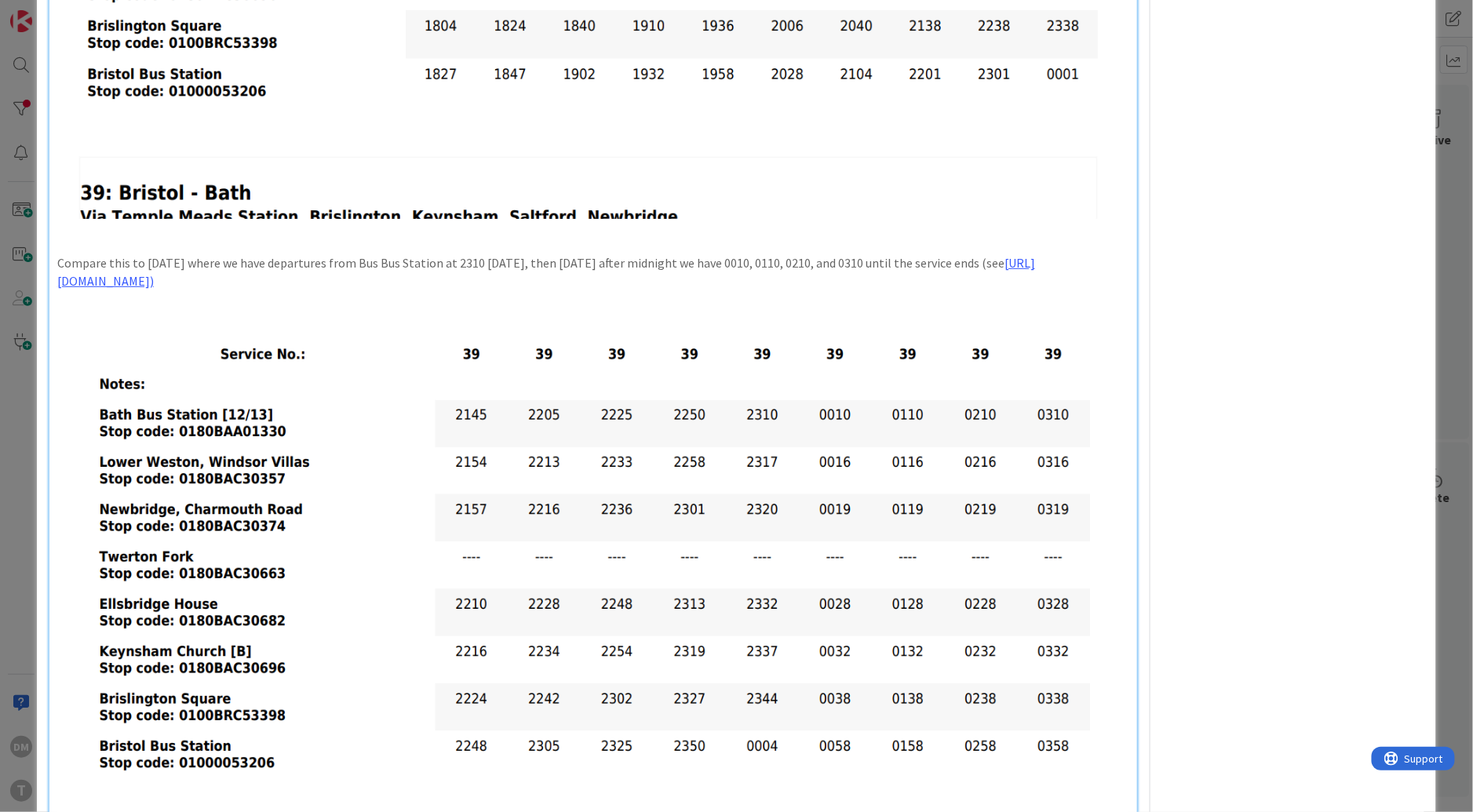
click at [844, 289] on p "Compare this to Monday where we have departures from Bus Bus Station at 2310 on…" at bounding box center [593, 272] width 1072 height 36
drag, startPoint x: 829, startPoint y: 320, endPoint x: 768, endPoint y: 313, distance: 61.4
click at [772, 289] on p "Compare this to Monday where we have departures from Bus Bus Station at 2310 on…" at bounding box center [593, 272] width 1072 height 36
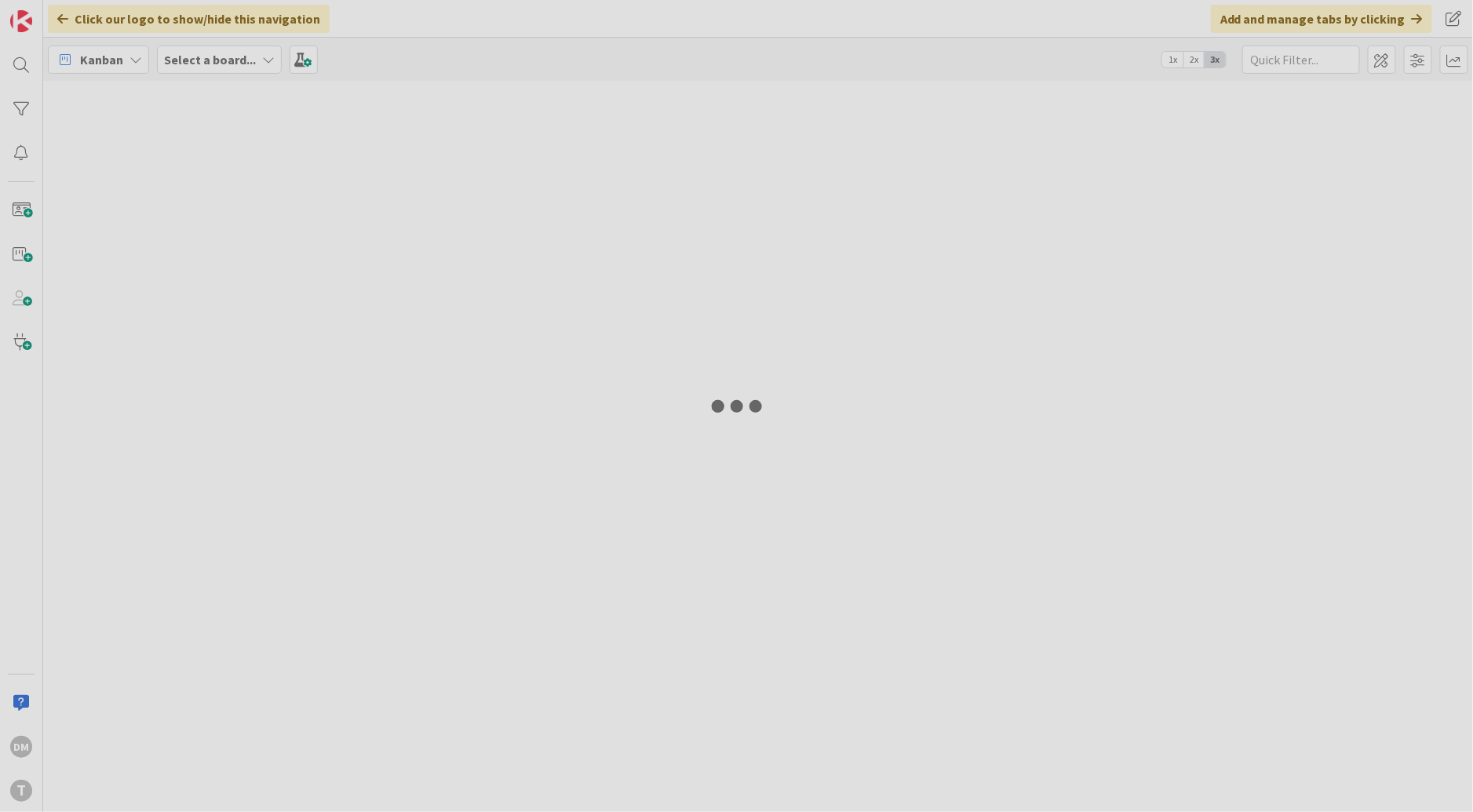
type input "first"
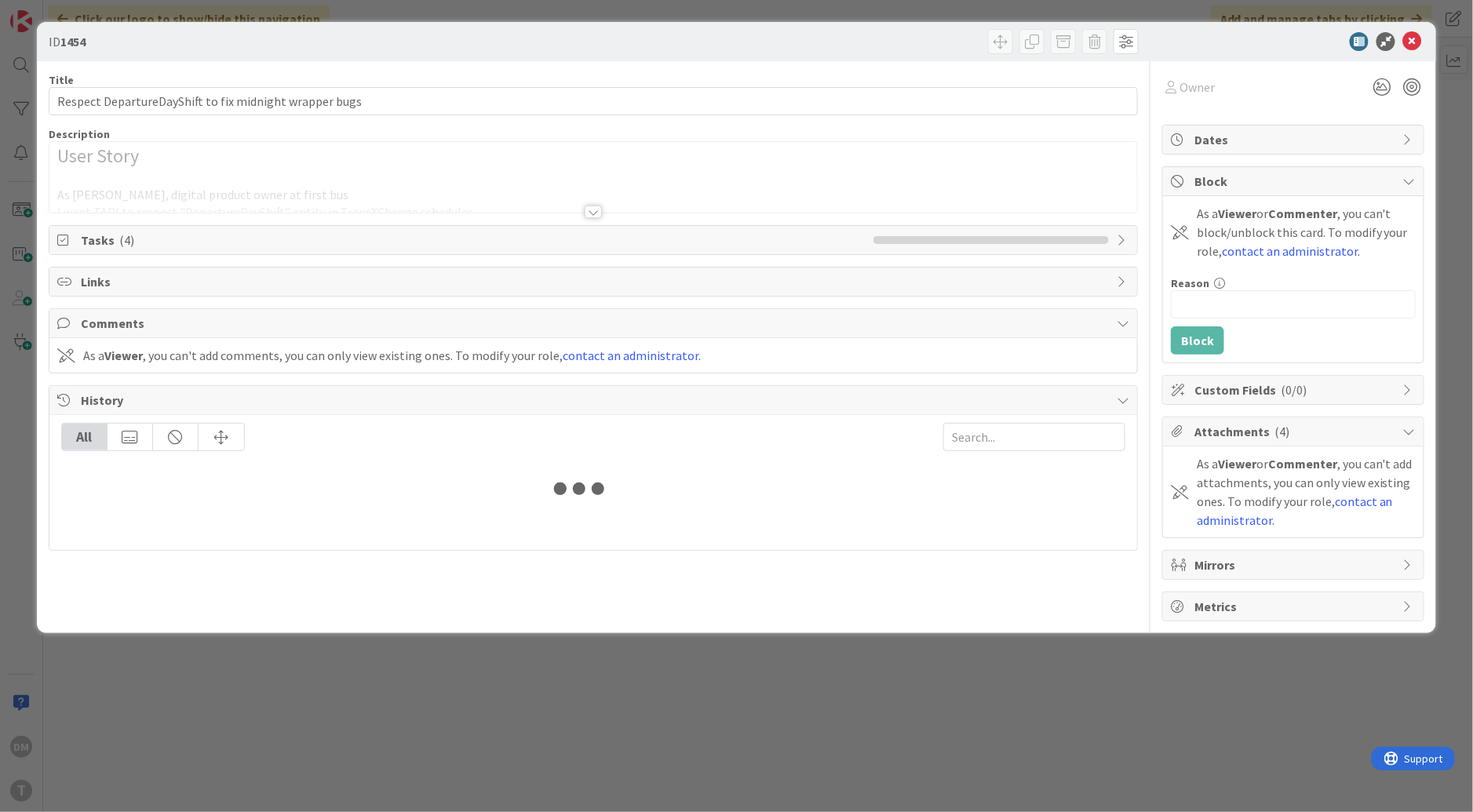
type input "first"
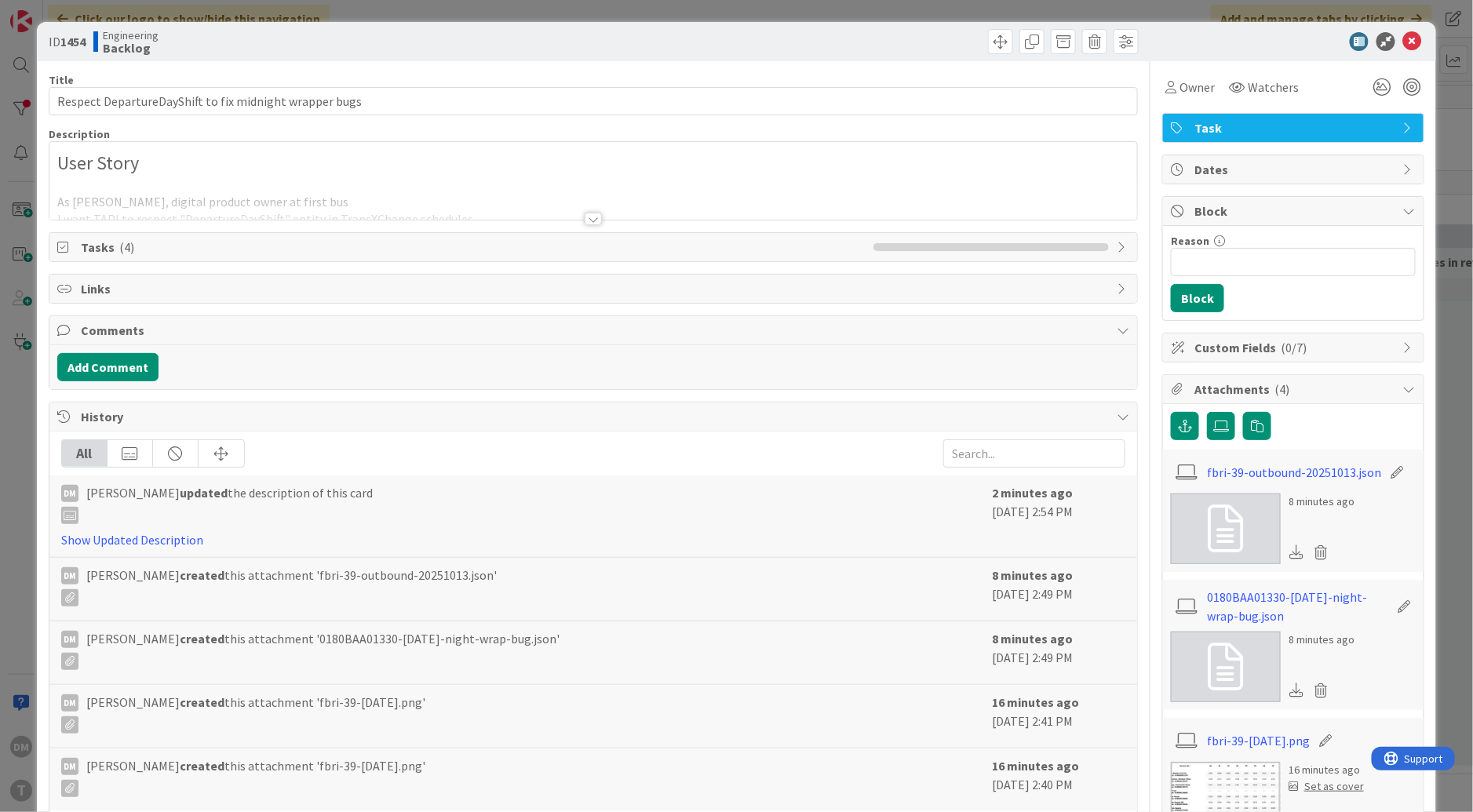
click at [589, 213] on div at bounding box center [593, 218] width 17 height 13
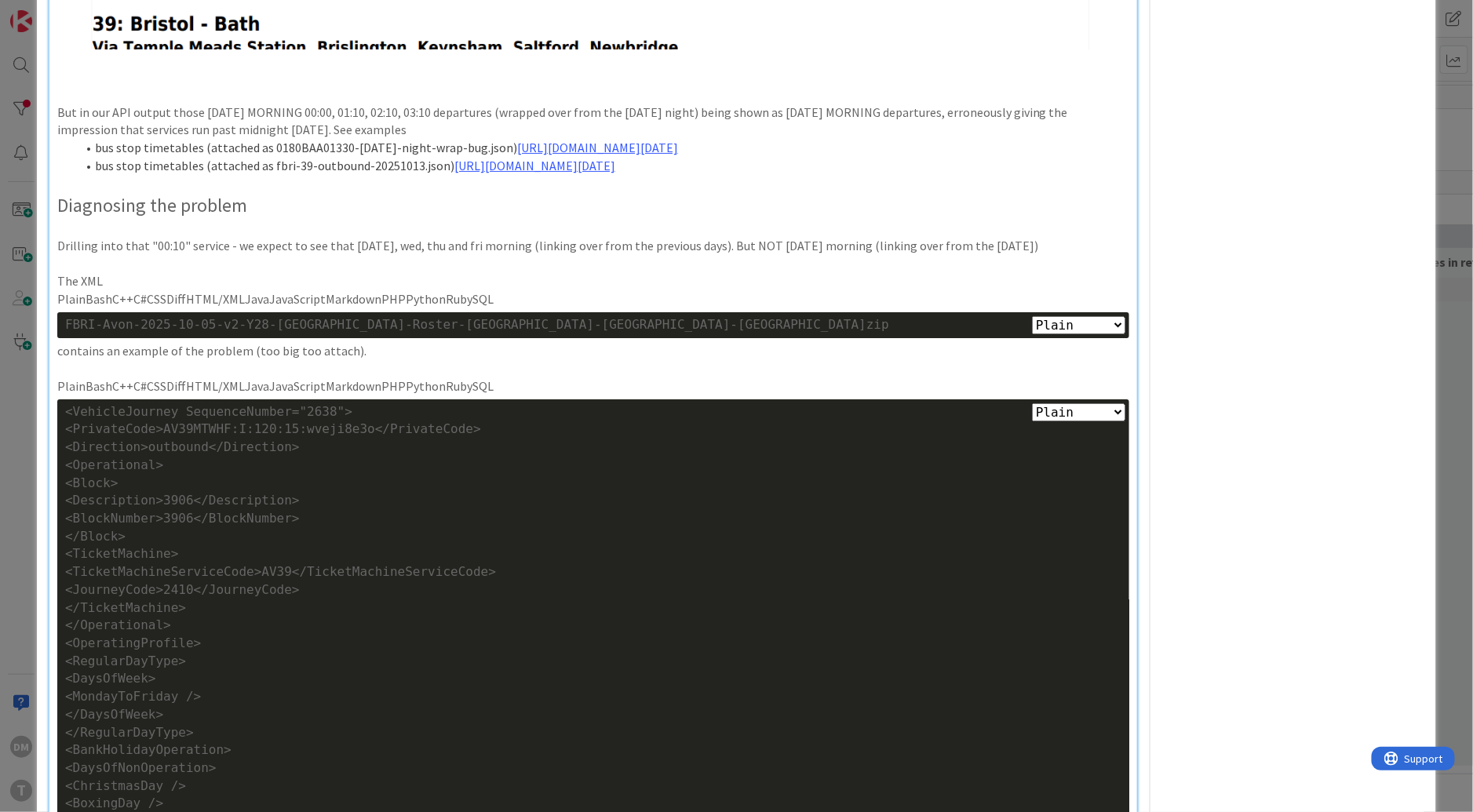
scroll to position [1980, 0]
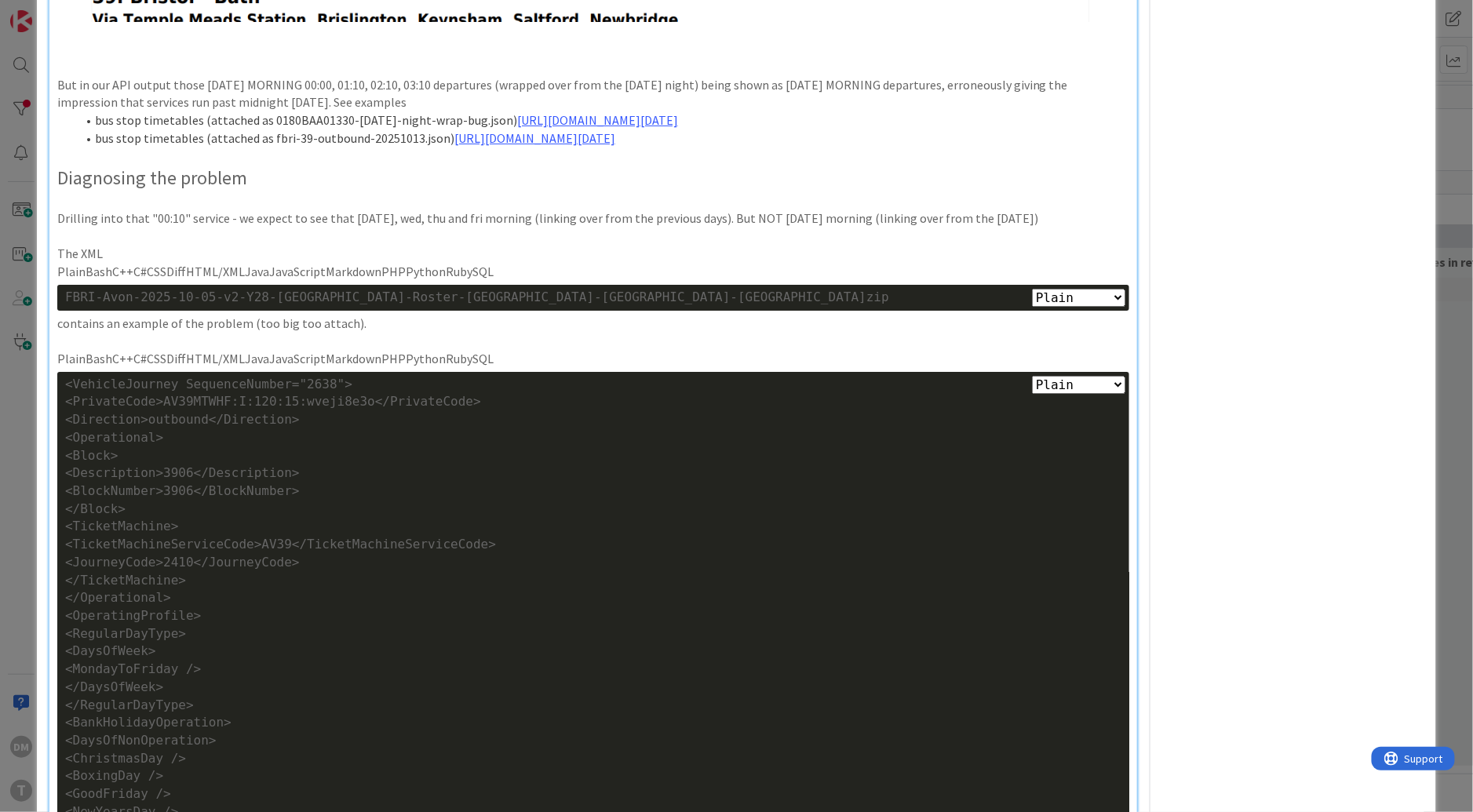
click at [539, 280] on p "PlainBashC++C#CSSDiffHTML/XMLJavaJavaScriptMarkdownPHPPythonRubySQL" at bounding box center [593, 272] width 1072 height 18
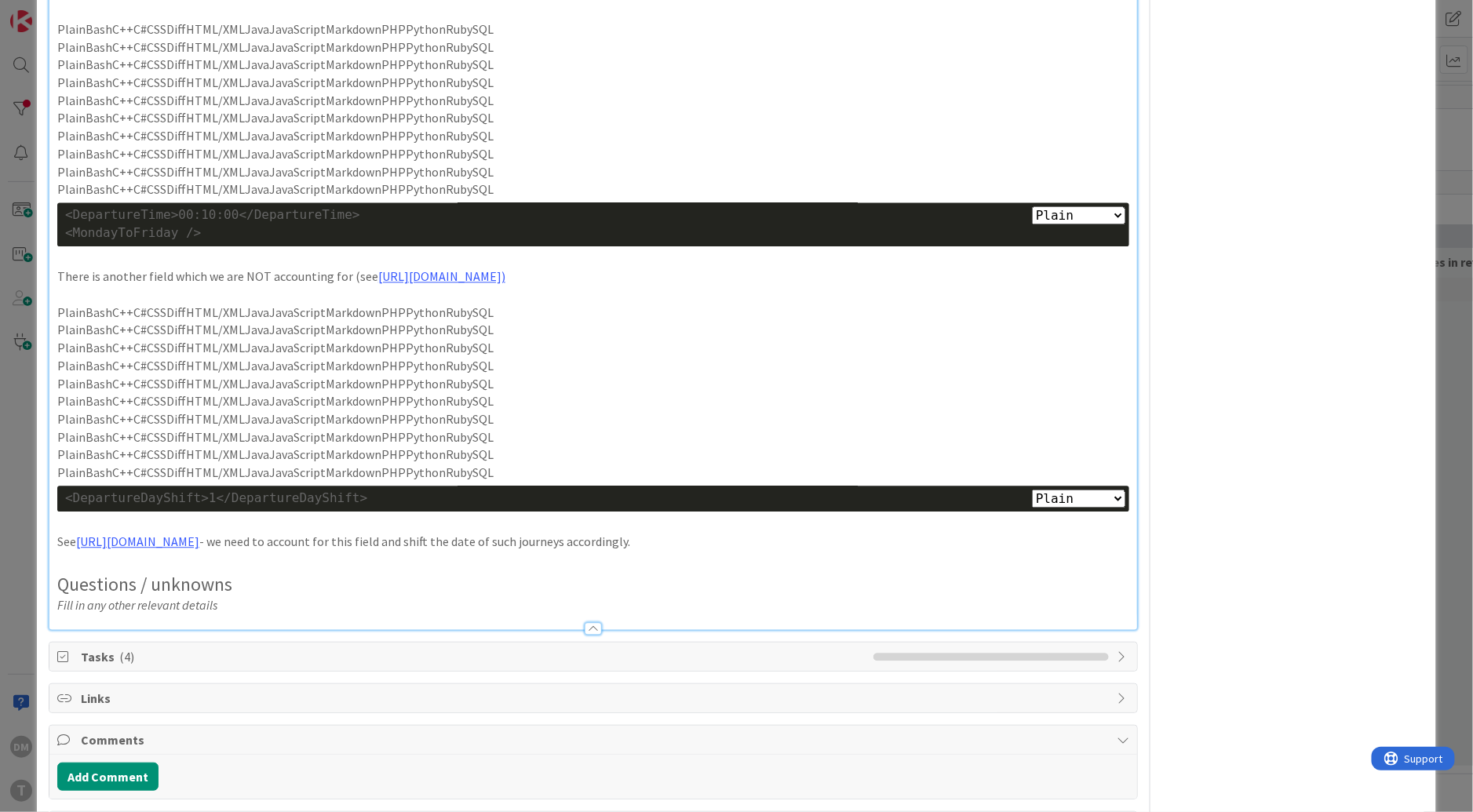
scroll to position [3775, 0]
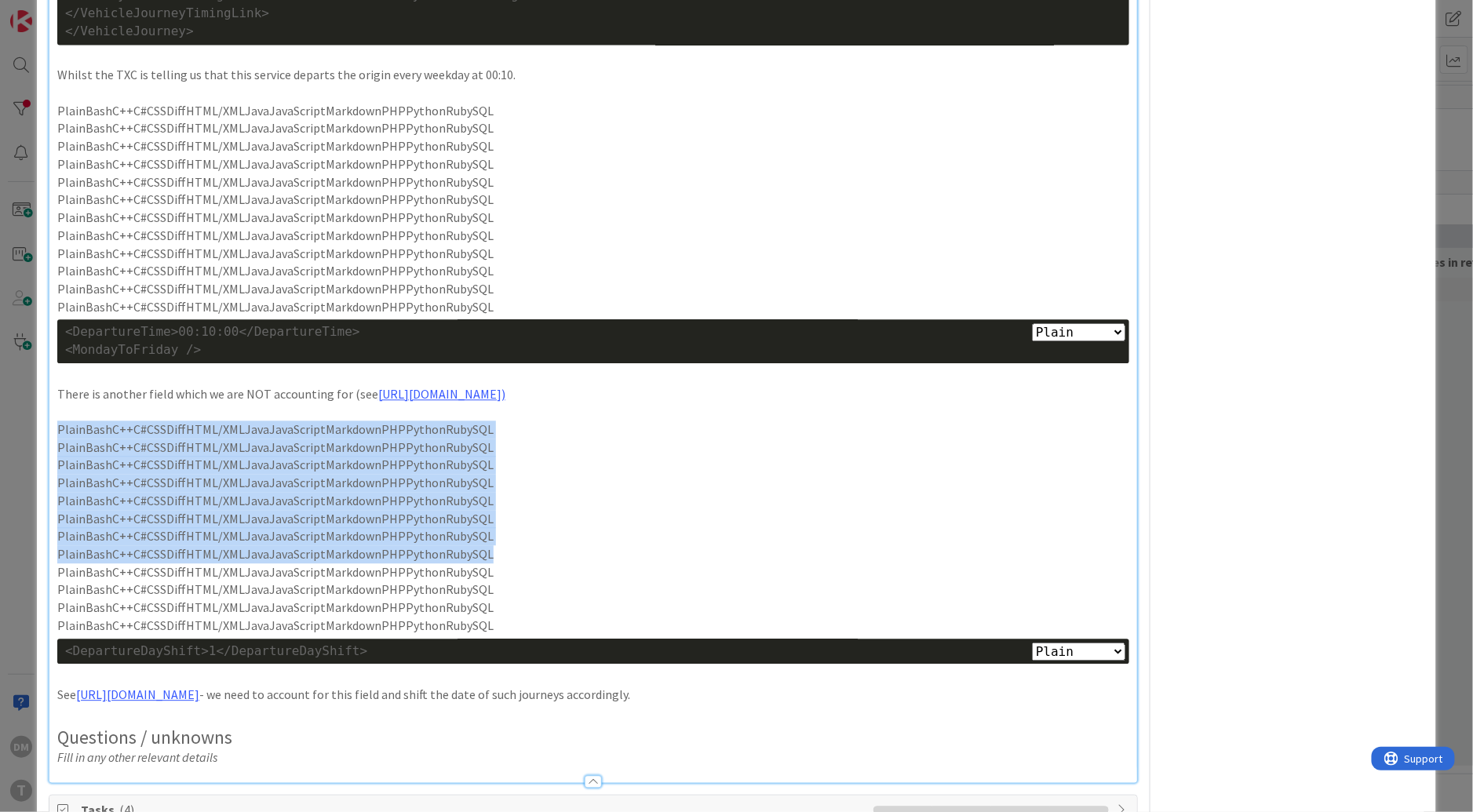
drag, startPoint x: 366, startPoint y: 547, endPoint x: 54, endPoint y: 520, distance: 313.2
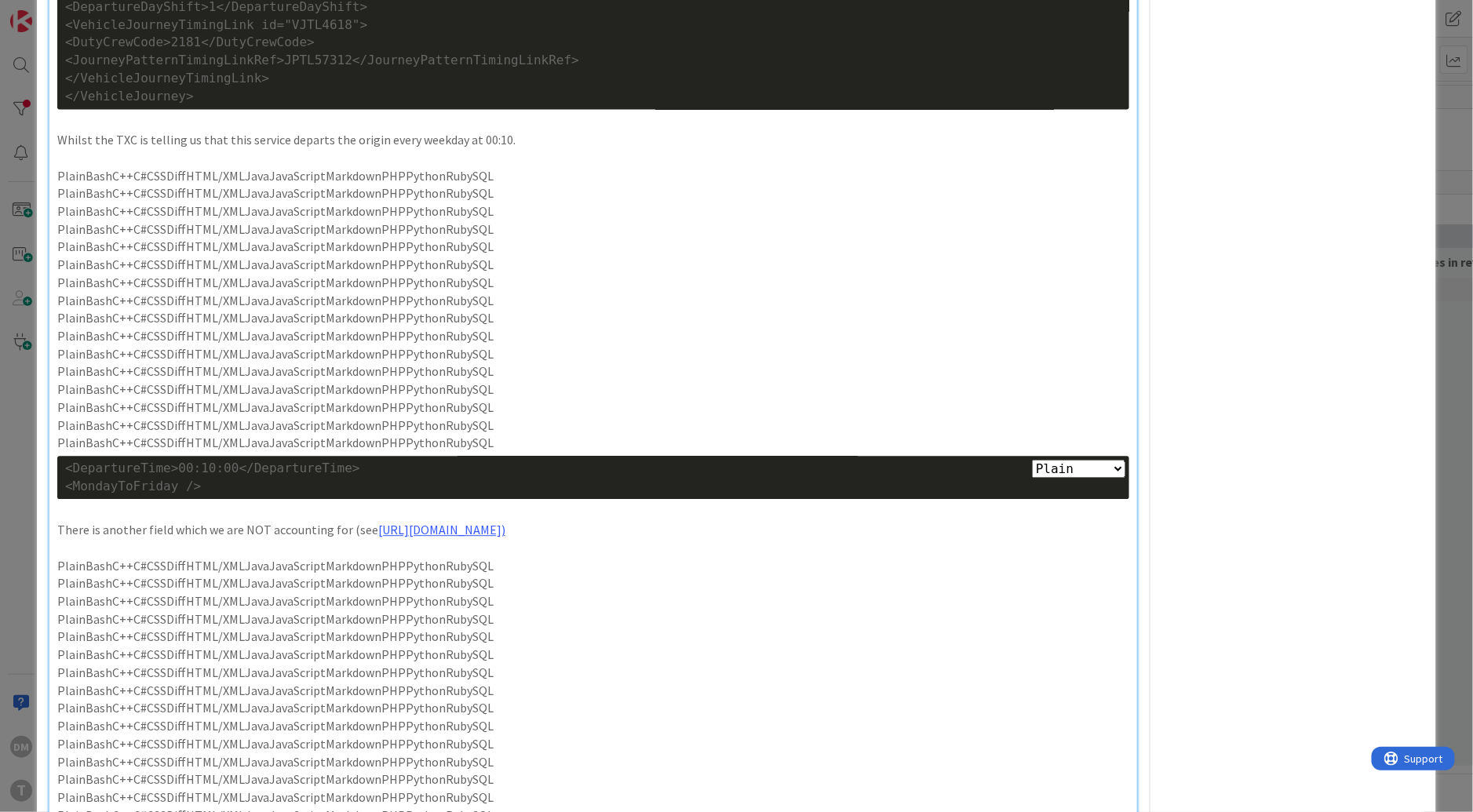
scroll to position [3855, 0]
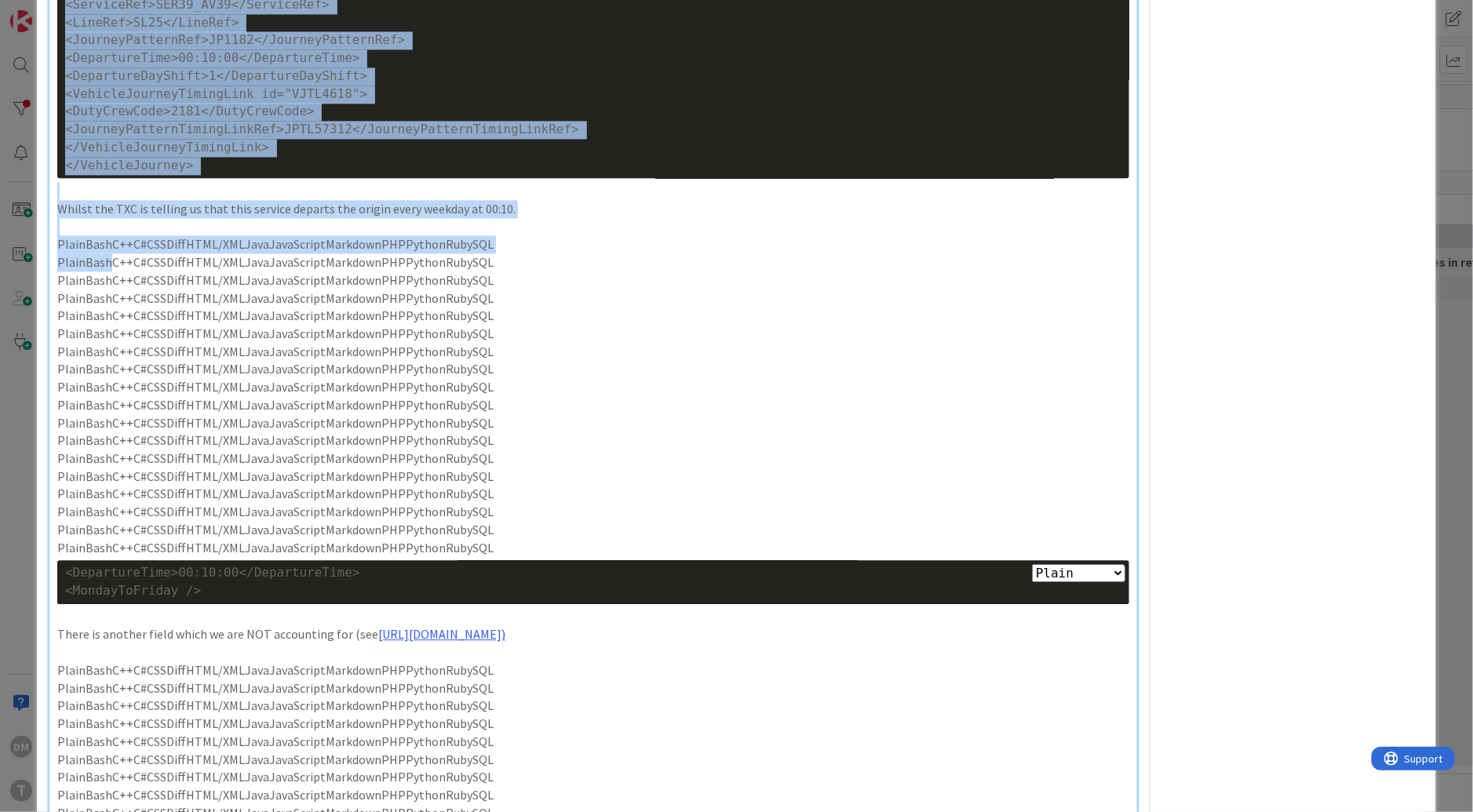
drag, startPoint x: 488, startPoint y: 571, endPoint x: 112, endPoint y: 358, distance: 432.1
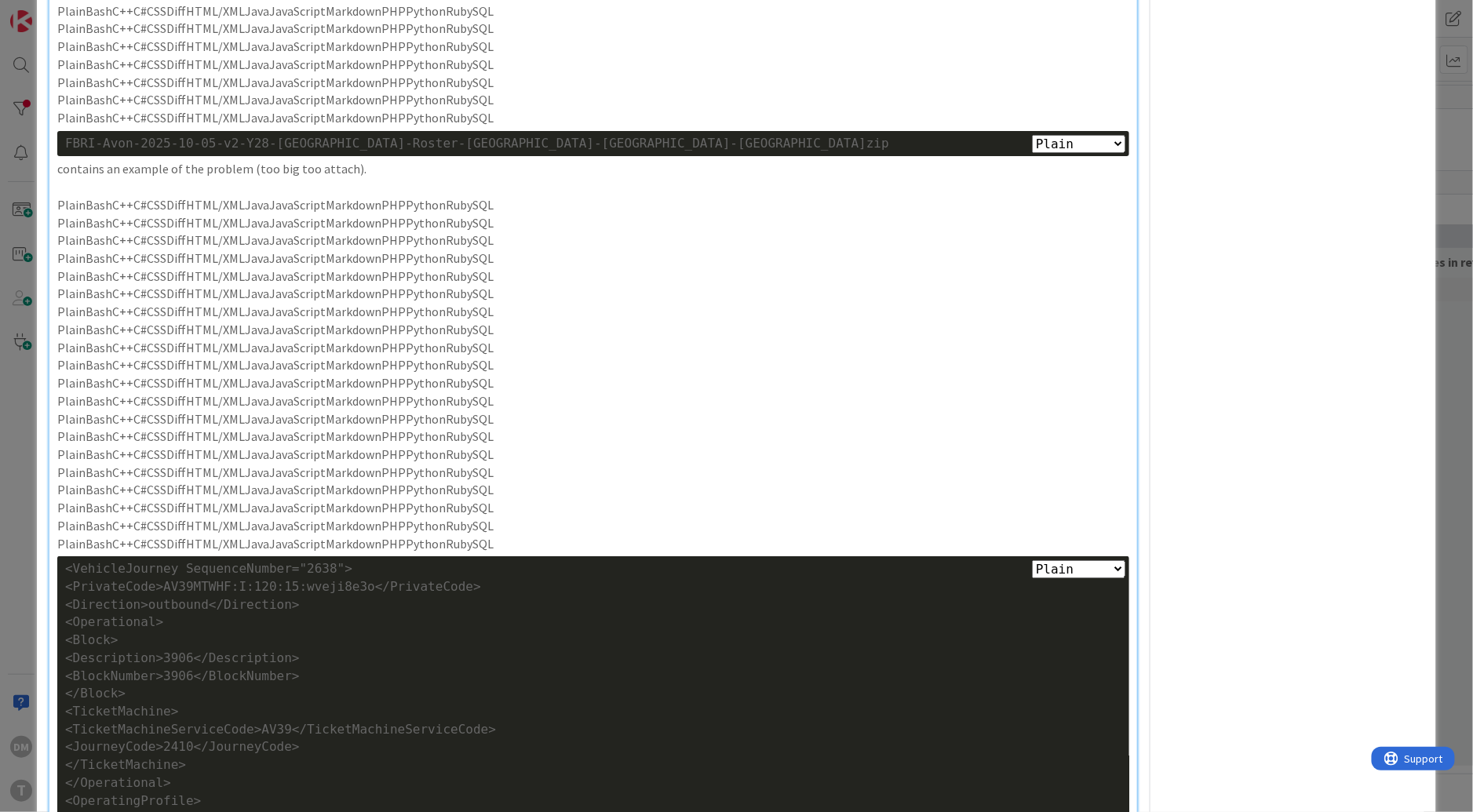
scroll to position [2459, 0]
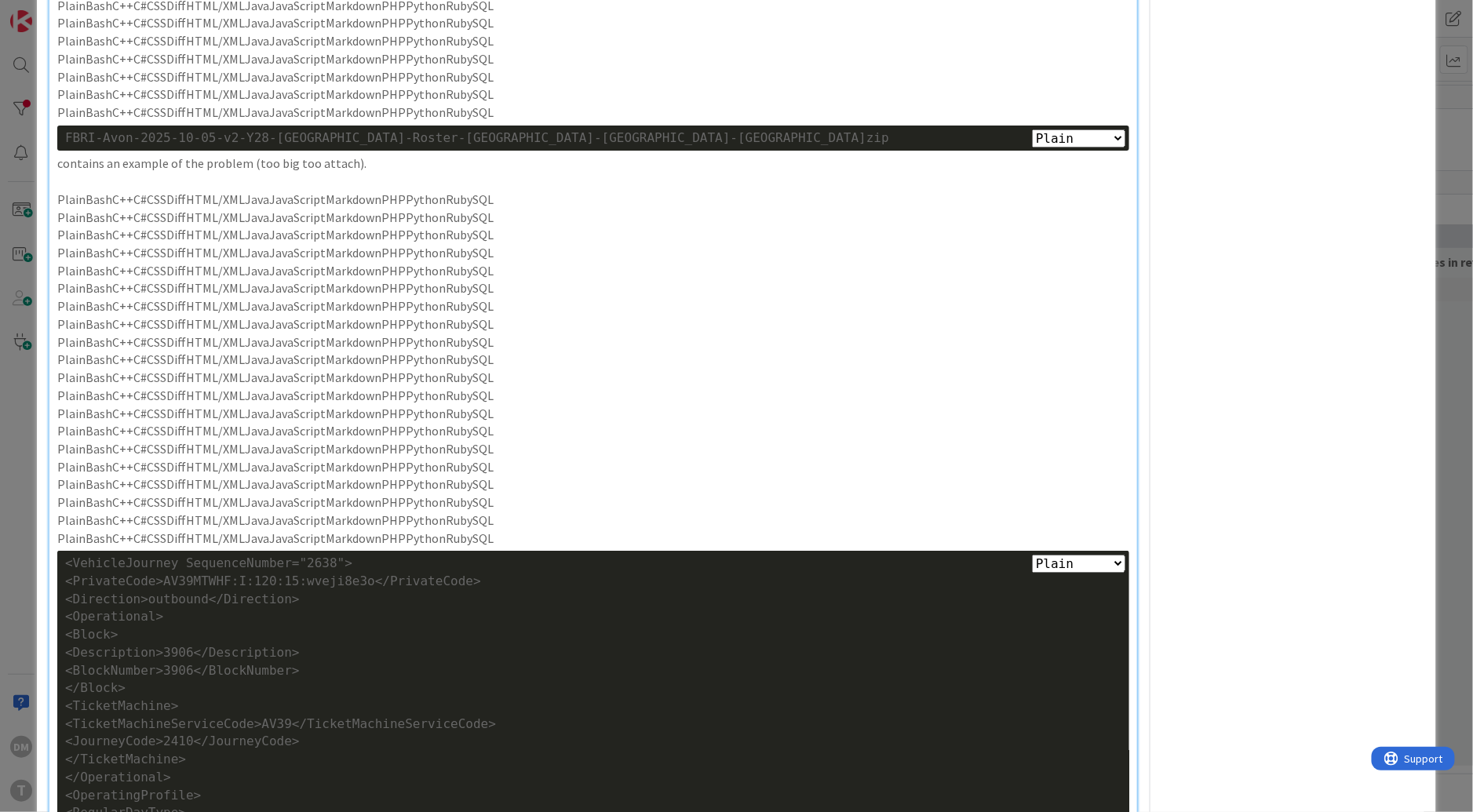
click at [286, 334] on p "PlainBashC++C#CSSDiffHTML/XMLJavaJavaScriptMarkdownPHPPythonRubySQL" at bounding box center [593, 324] width 1072 height 18
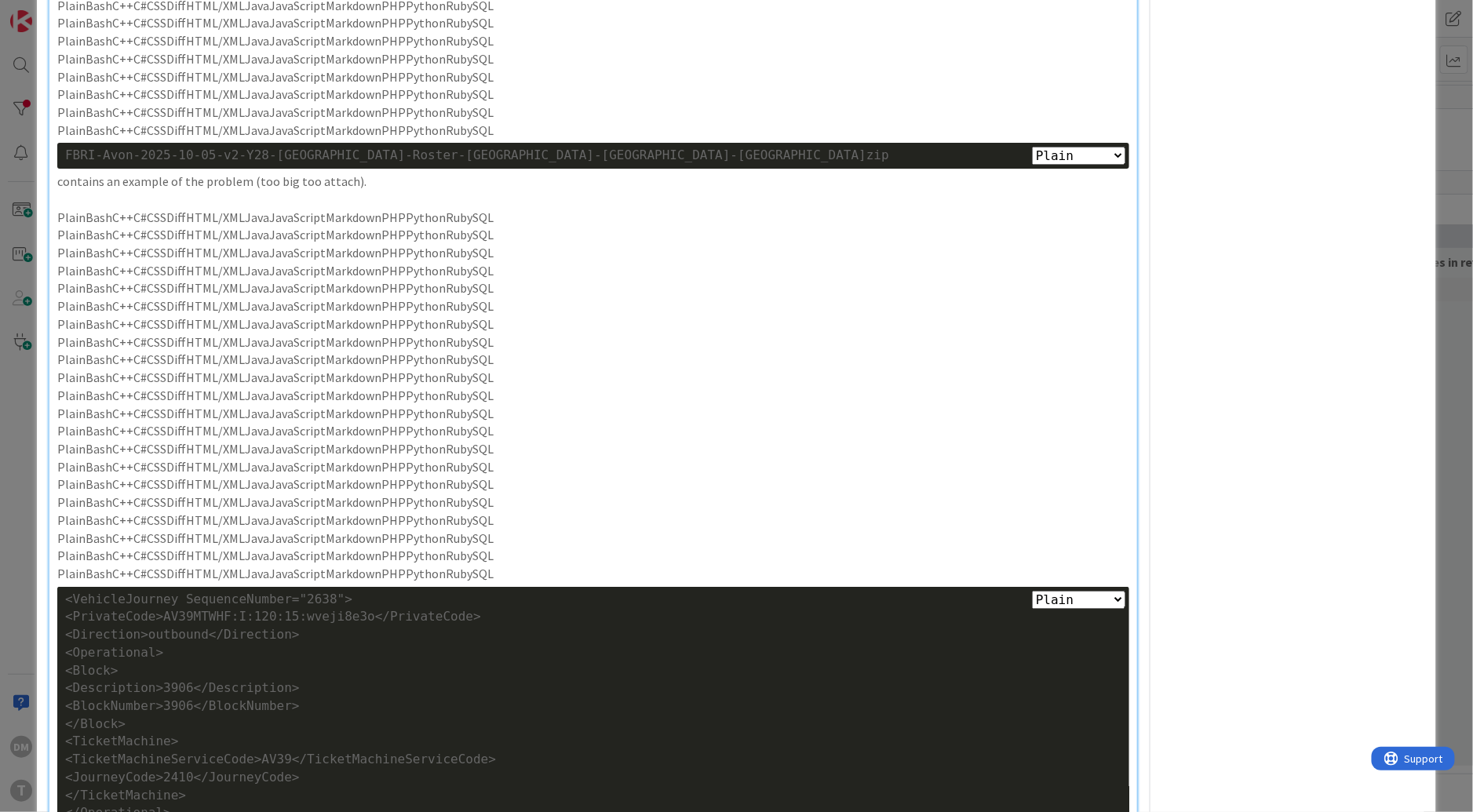
click at [318, 14] on p "PlainBashC++C#CSSDiffHTML/XMLJavaJavaScriptMarkdownPHPPythonRubySQL" at bounding box center [593, 6] width 1072 height 18
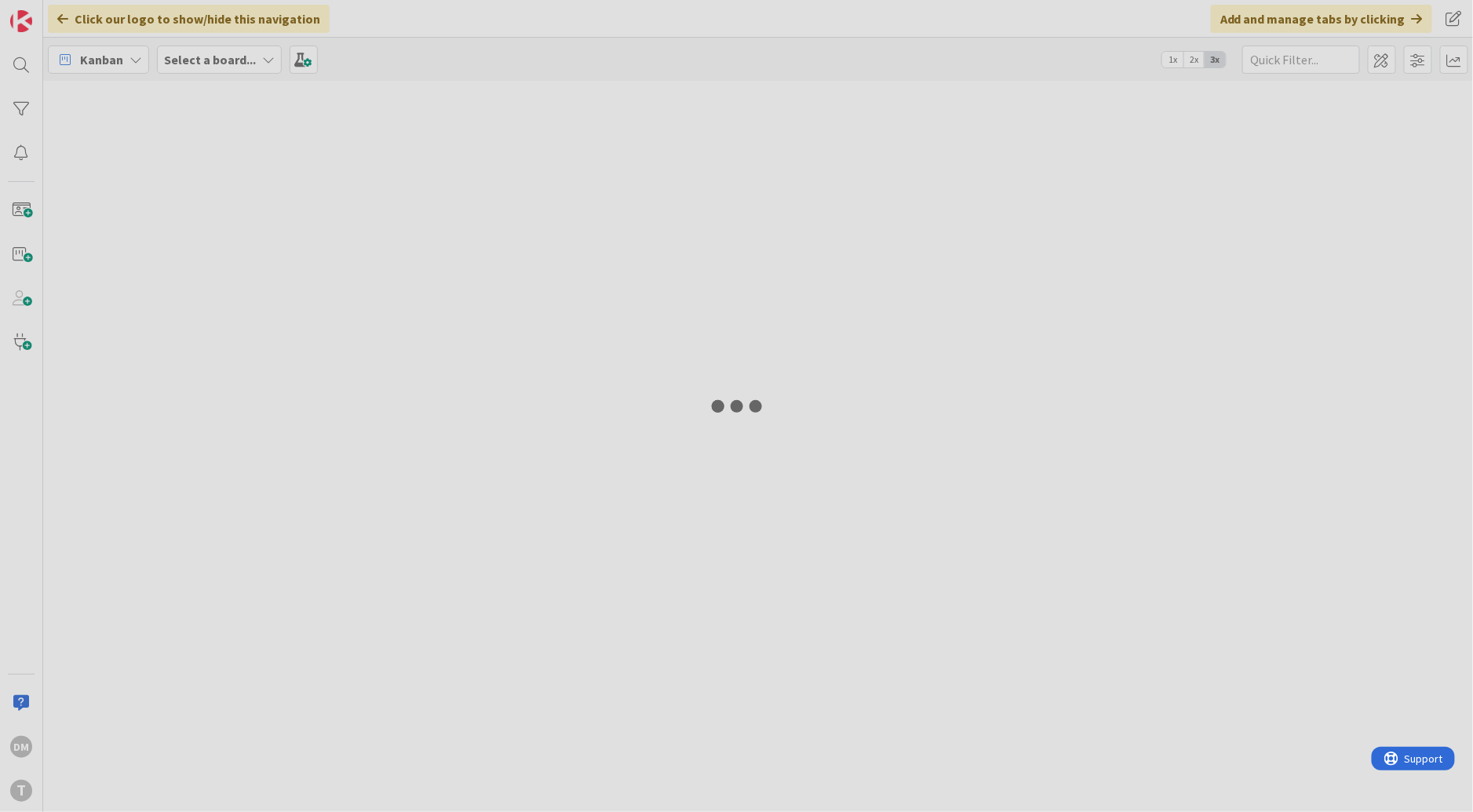
type input "first"
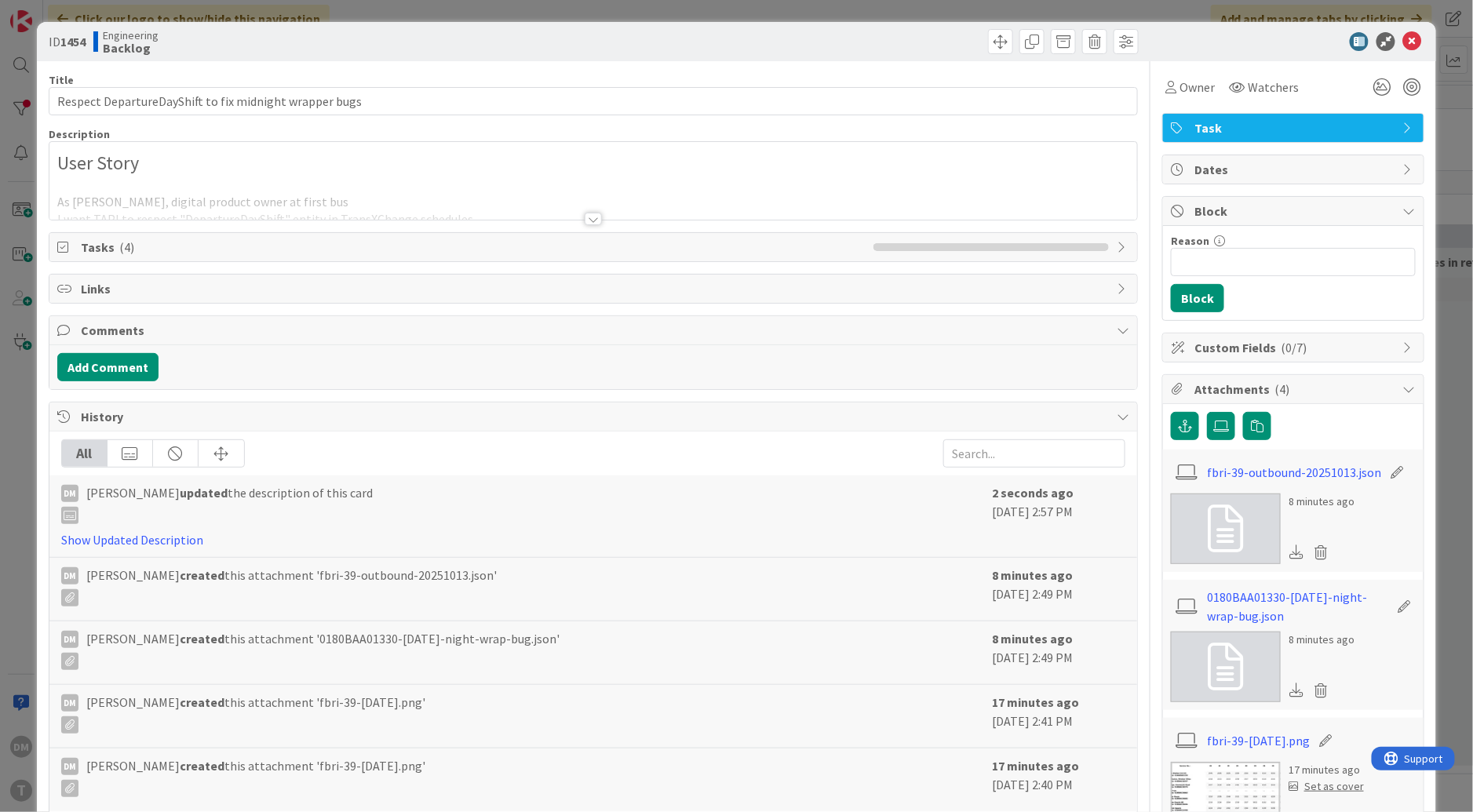
click at [595, 215] on div at bounding box center [593, 218] width 17 height 13
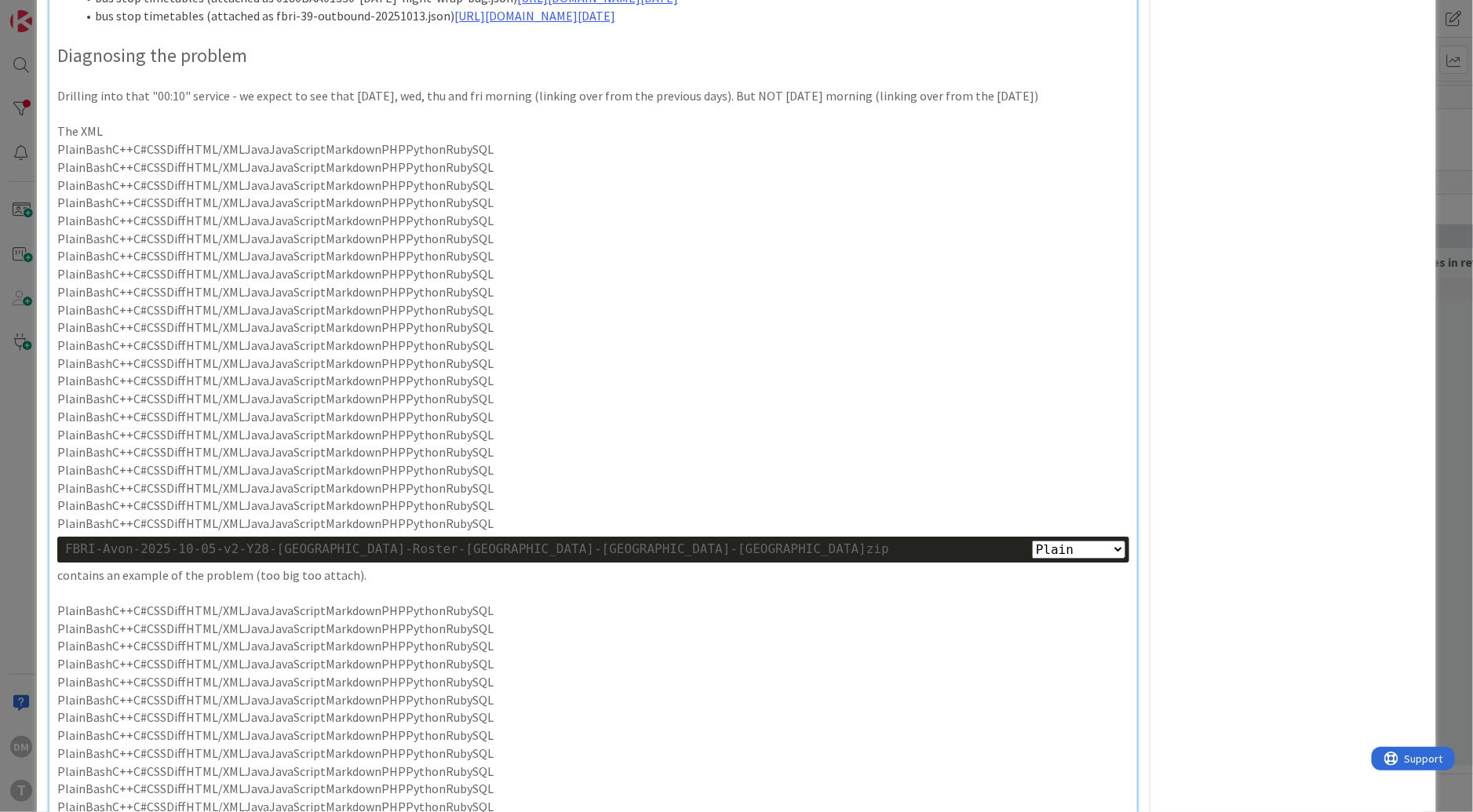
scroll to position [2167, 0]
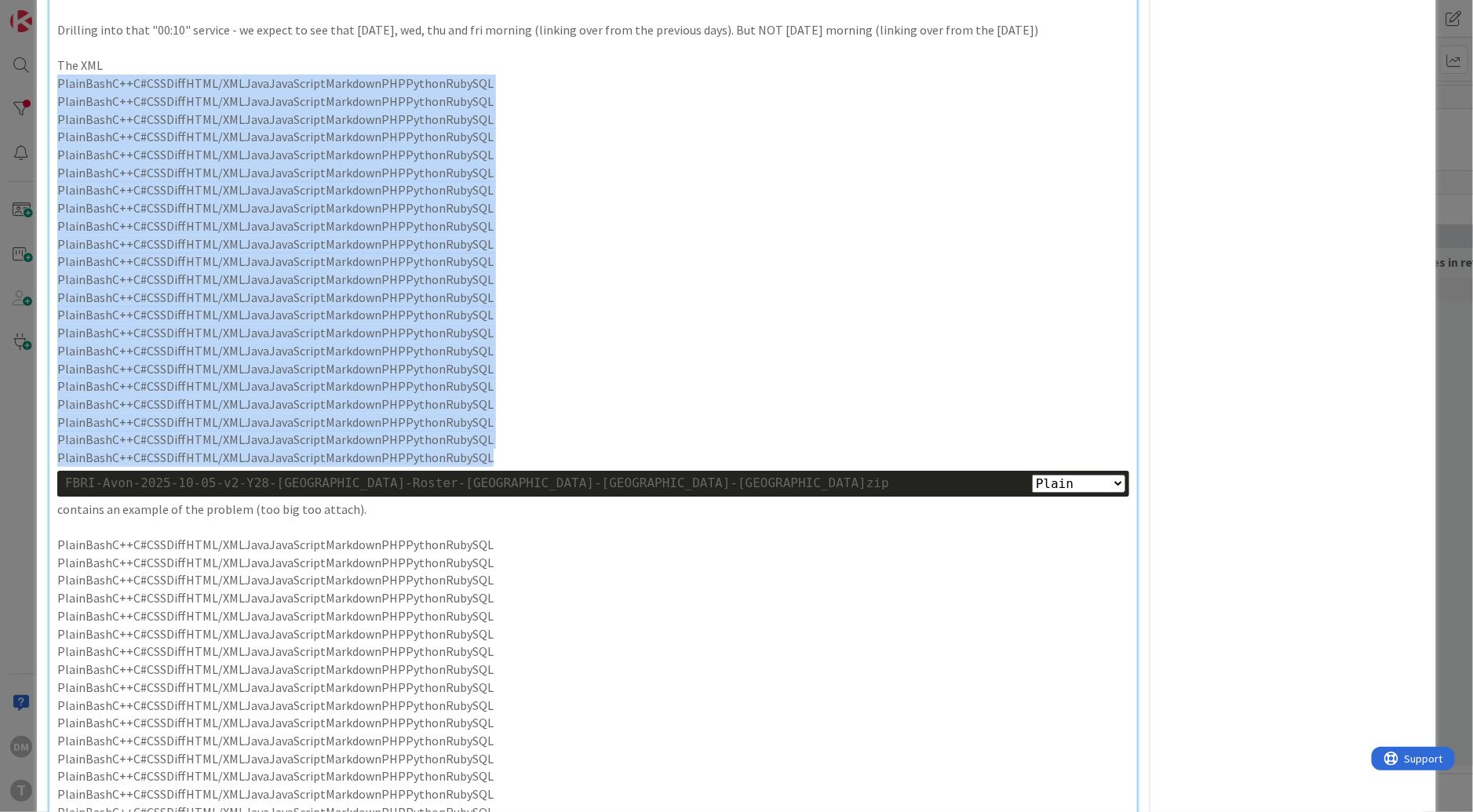
drag, startPoint x: 498, startPoint y: 548, endPoint x: 46, endPoint y: 176, distance: 585.4
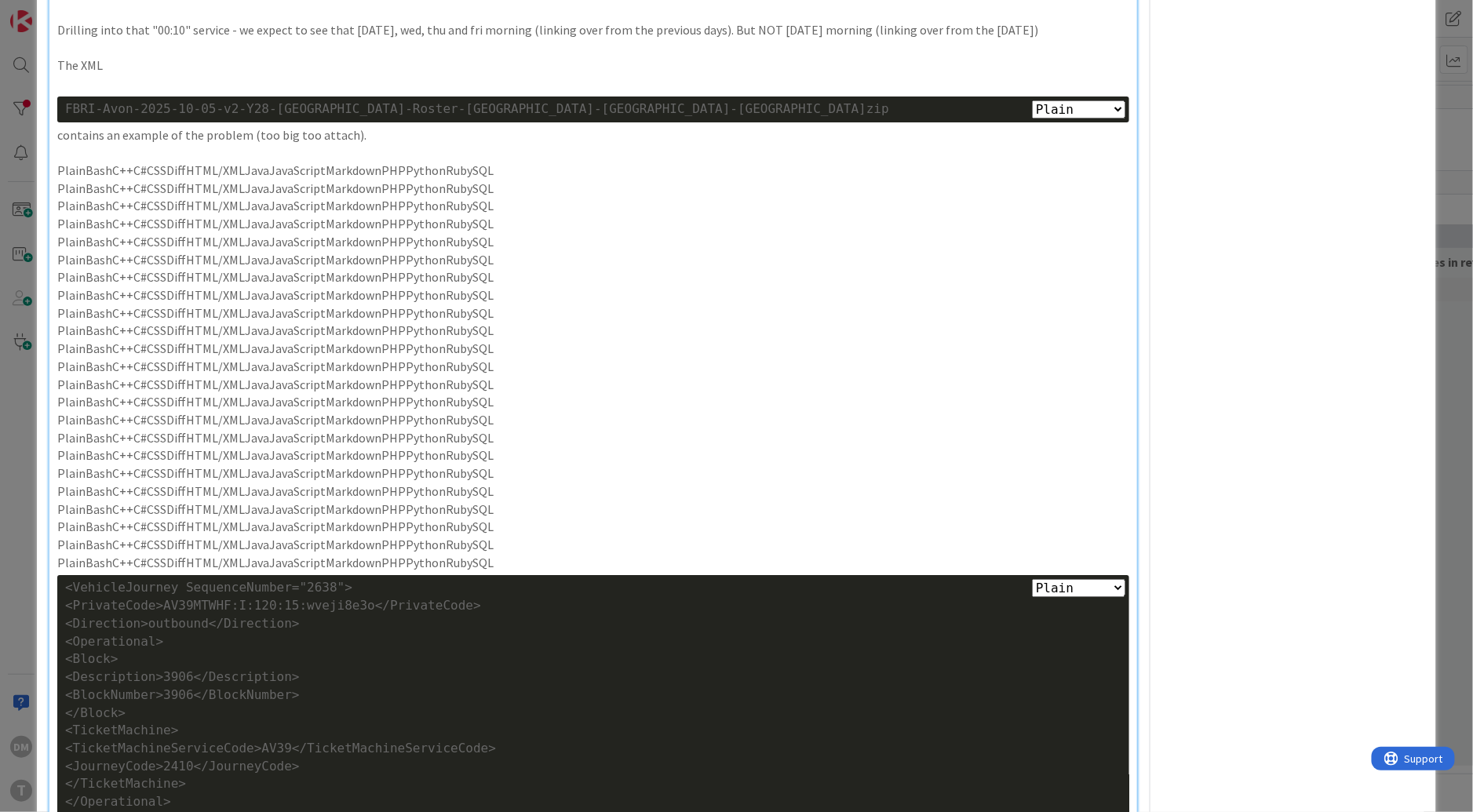
click at [241, 233] on p "PlainBashC++C#CSSDiffHTML/XMLJavaJavaScriptMarkdownPHPPythonRubySQL" at bounding box center [593, 223] width 1072 height 18
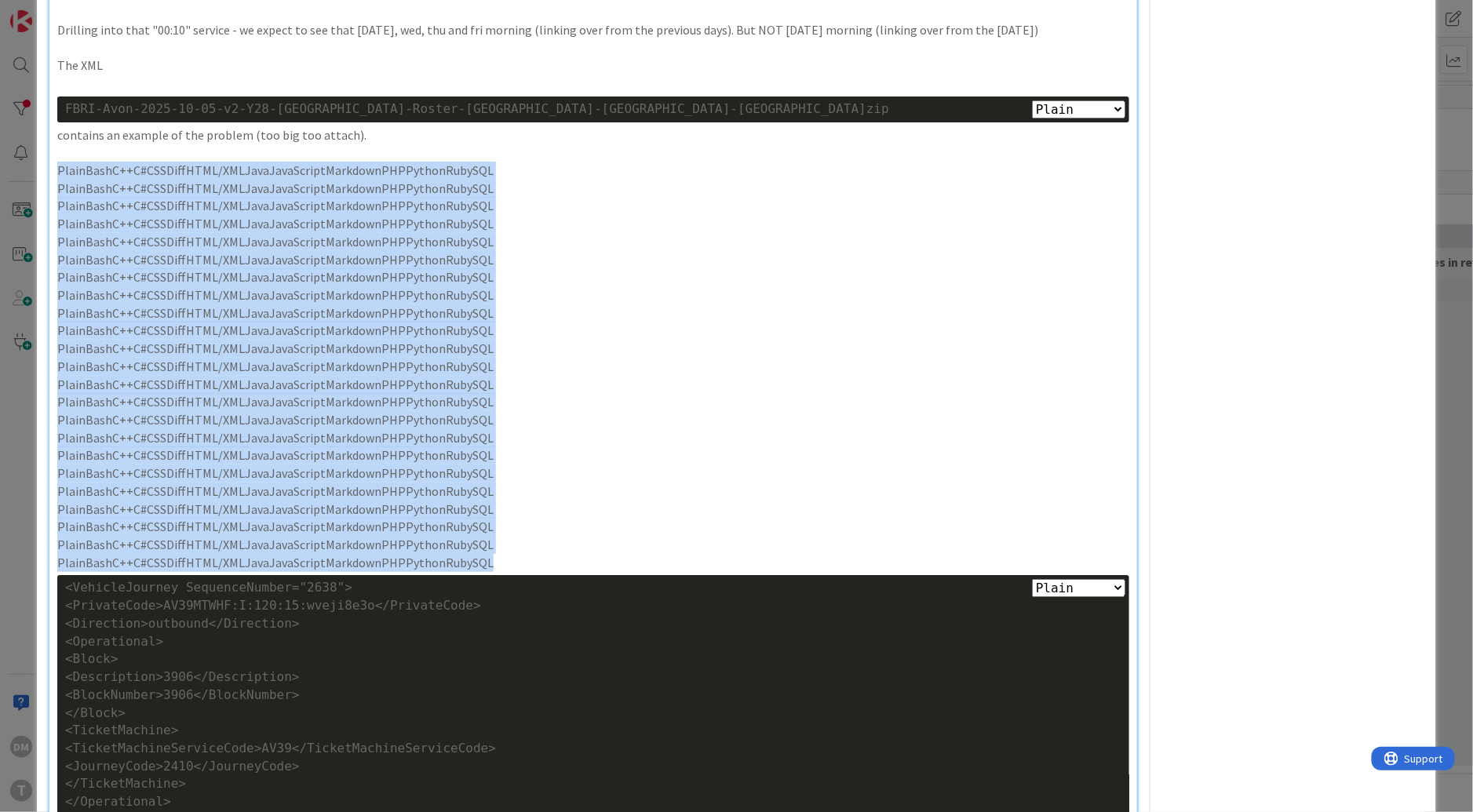
drag, startPoint x: 490, startPoint y: 650, endPoint x: 35, endPoint y: 252, distance: 604.5
click at [35, 252] on div "ID 1454 Engineering Backlog Title 54 / 128 Respect DepartureDayShift to fix mid…" at bounding box center [736, 406] width 1473 height 812
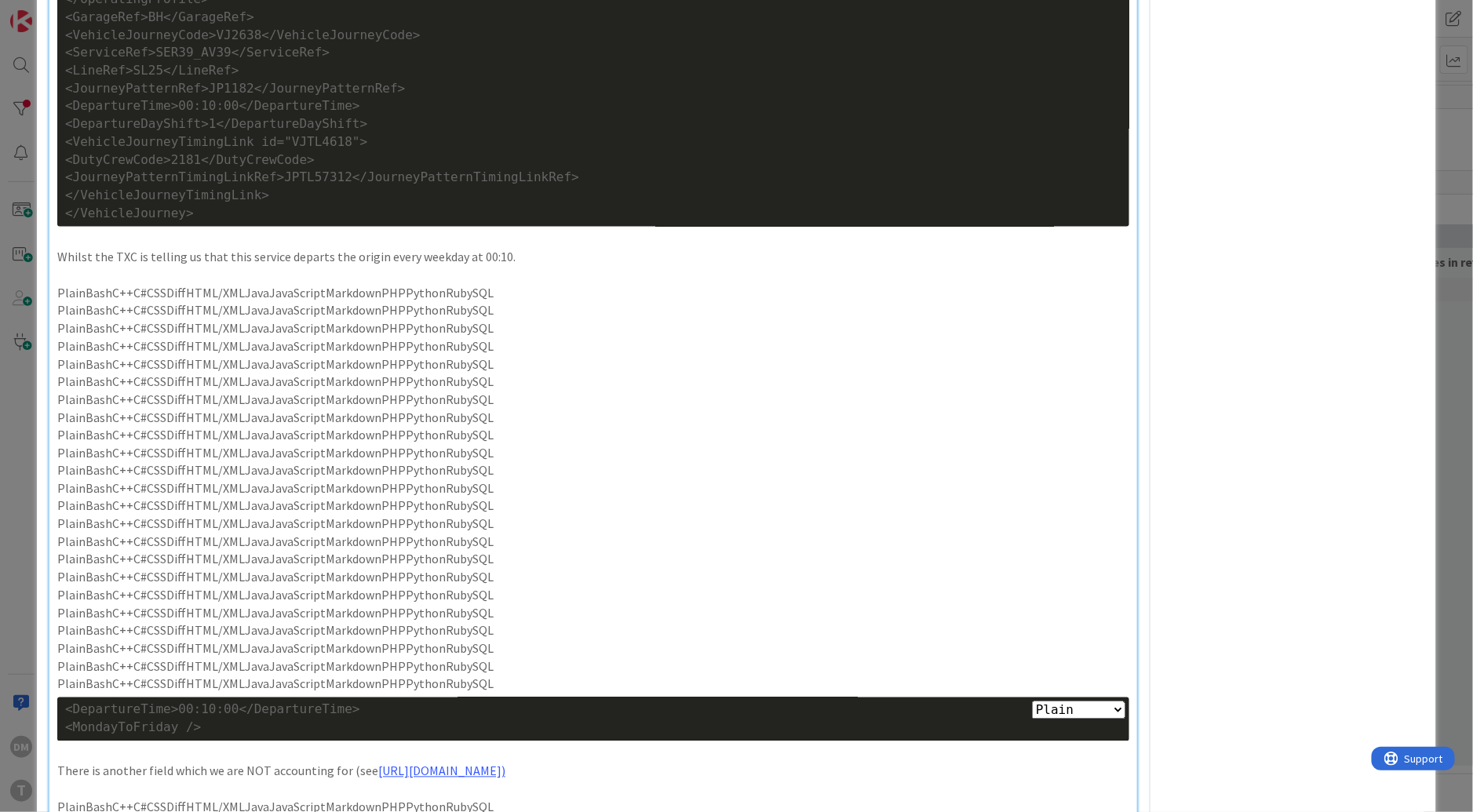
click at [299, 355] on p "PlainBashC++C#CSSDiffHTML/XMLJavaJavaScriptMarkdownPHPPythonRubySQL" at bounding box center [593, 346] width 1072 height 18
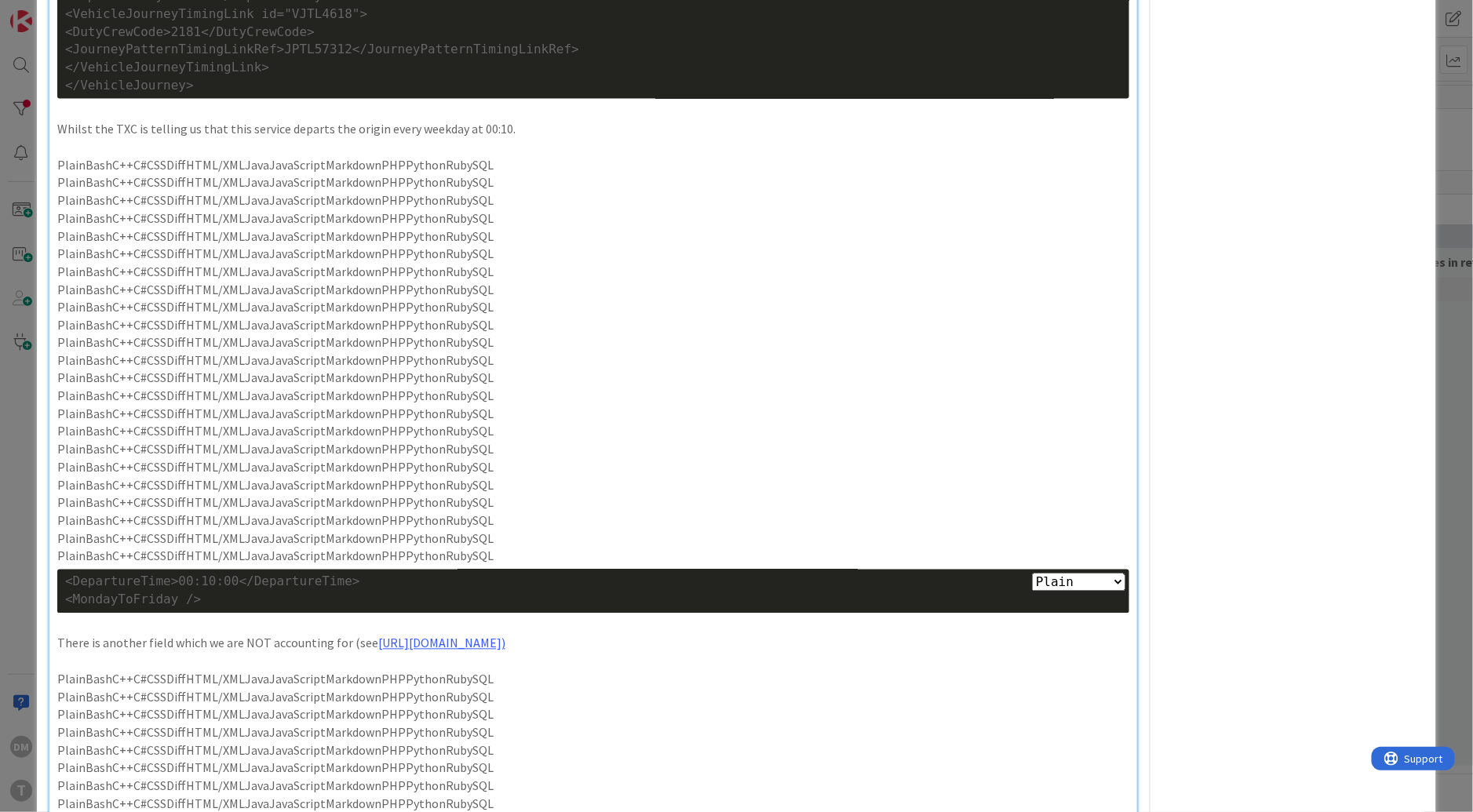
scroll to position [3419, 0]
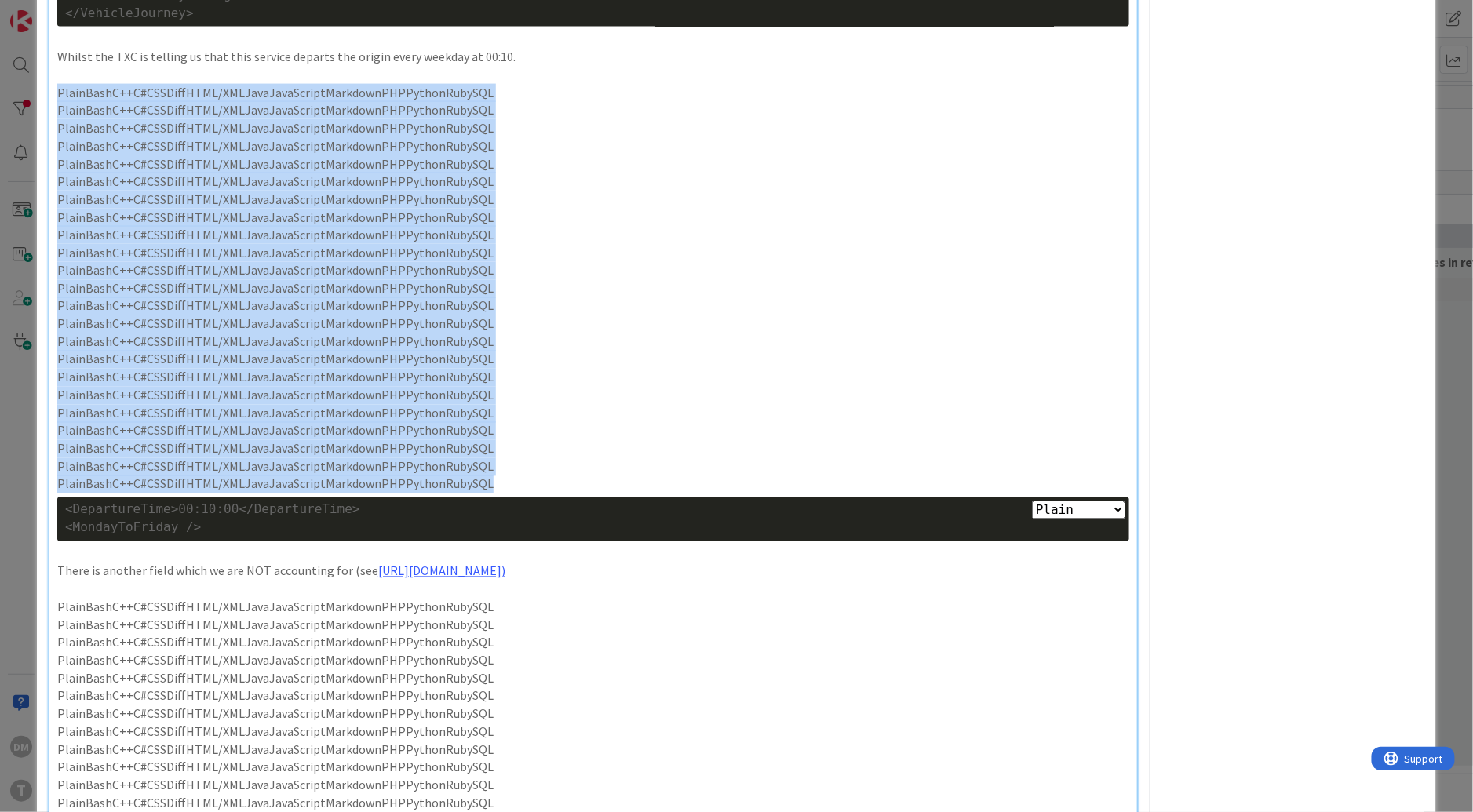
drag, startPoint x: 487, startPoint y: 573, endPoint x: 41, endPoint y: 183, distance: 592.5
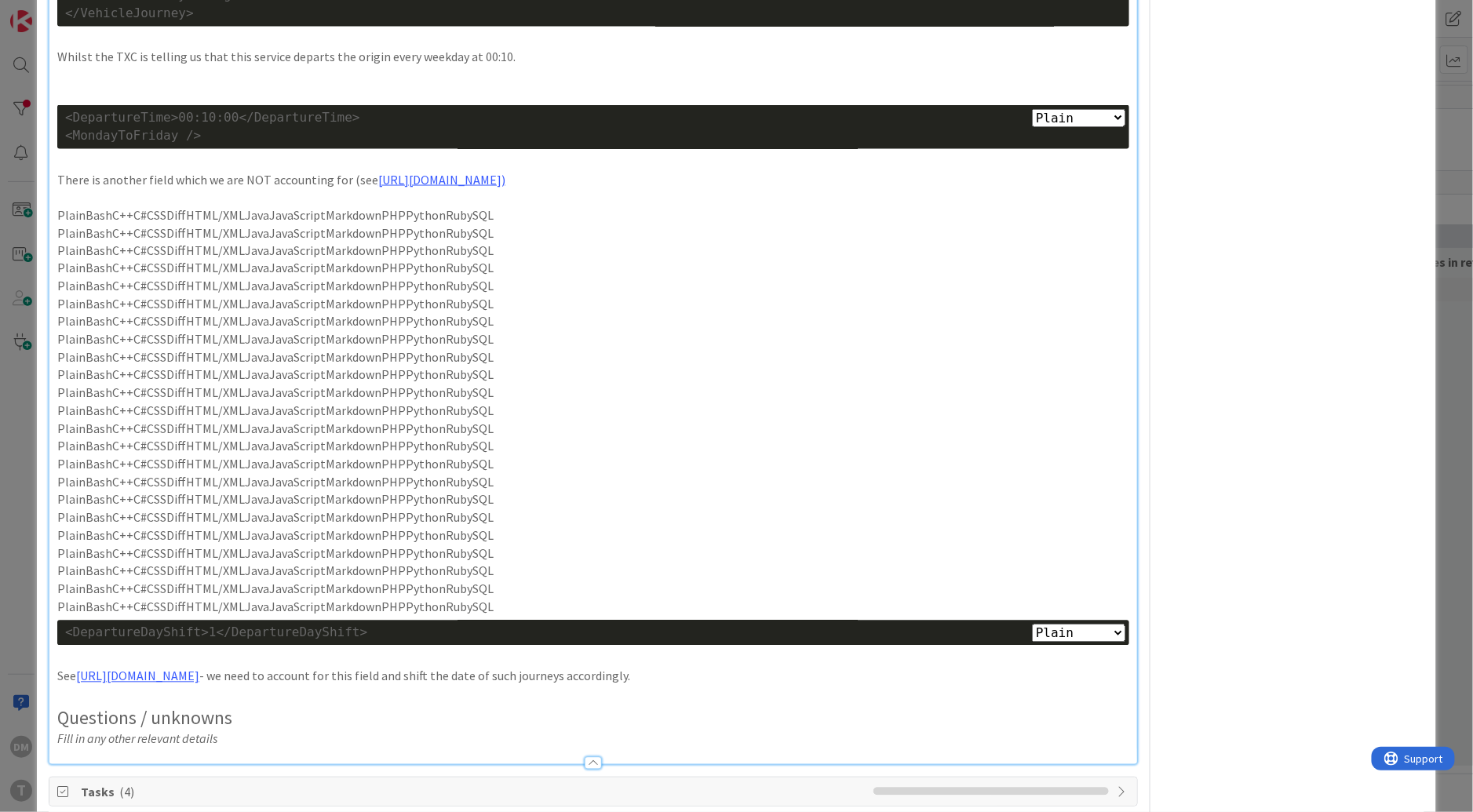
click at [366, 438] on p "PlainBashC++C#CSSDiffHTML/XMLJavaJavaScriptMarkdownPHPPythonRubySQL" at bounding box center [593, 429] width 1072 height 18
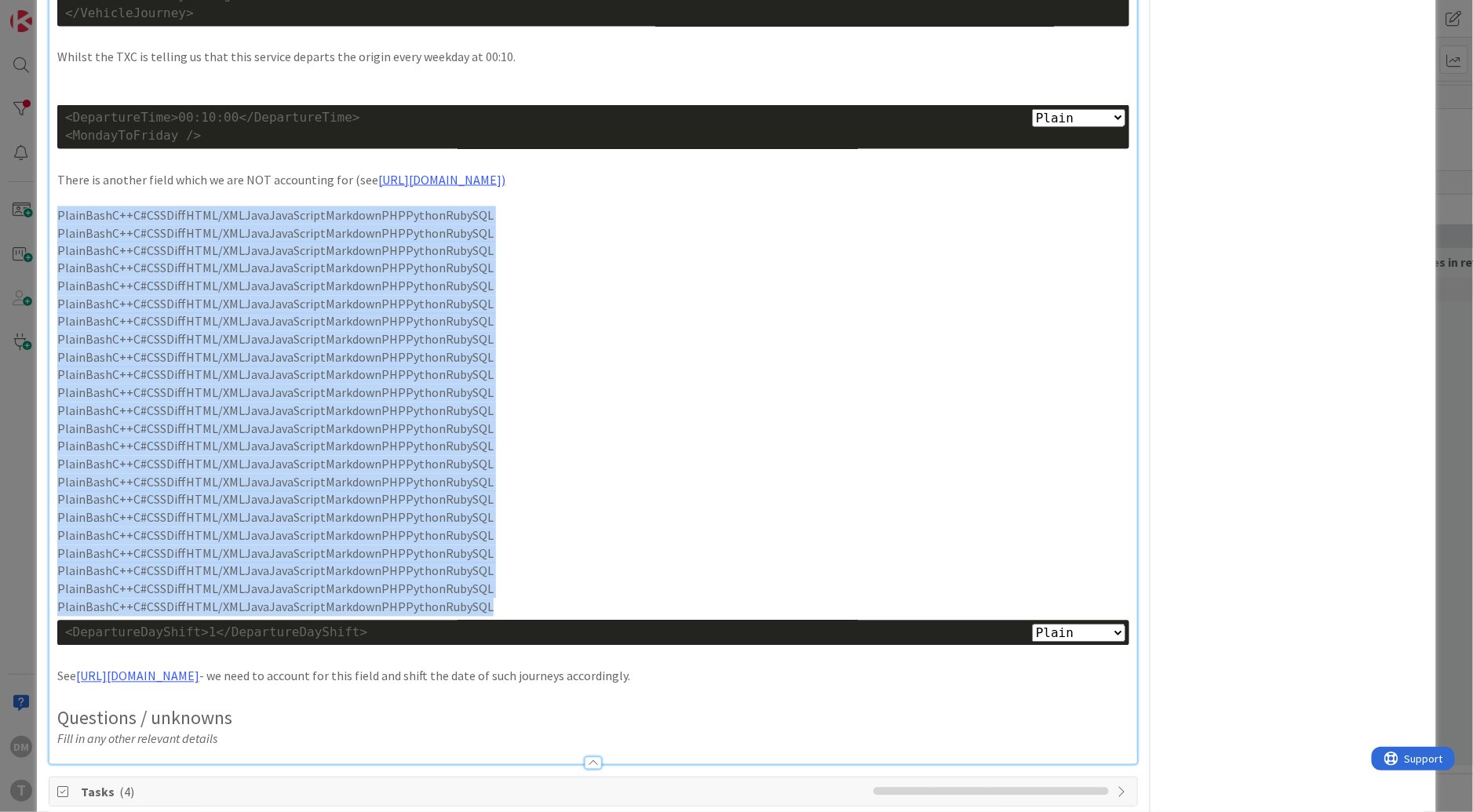
drag, startPoint x: 486, startPoint y: 696, endPoint x: 56, endPoint y: 304, distance: 581.9
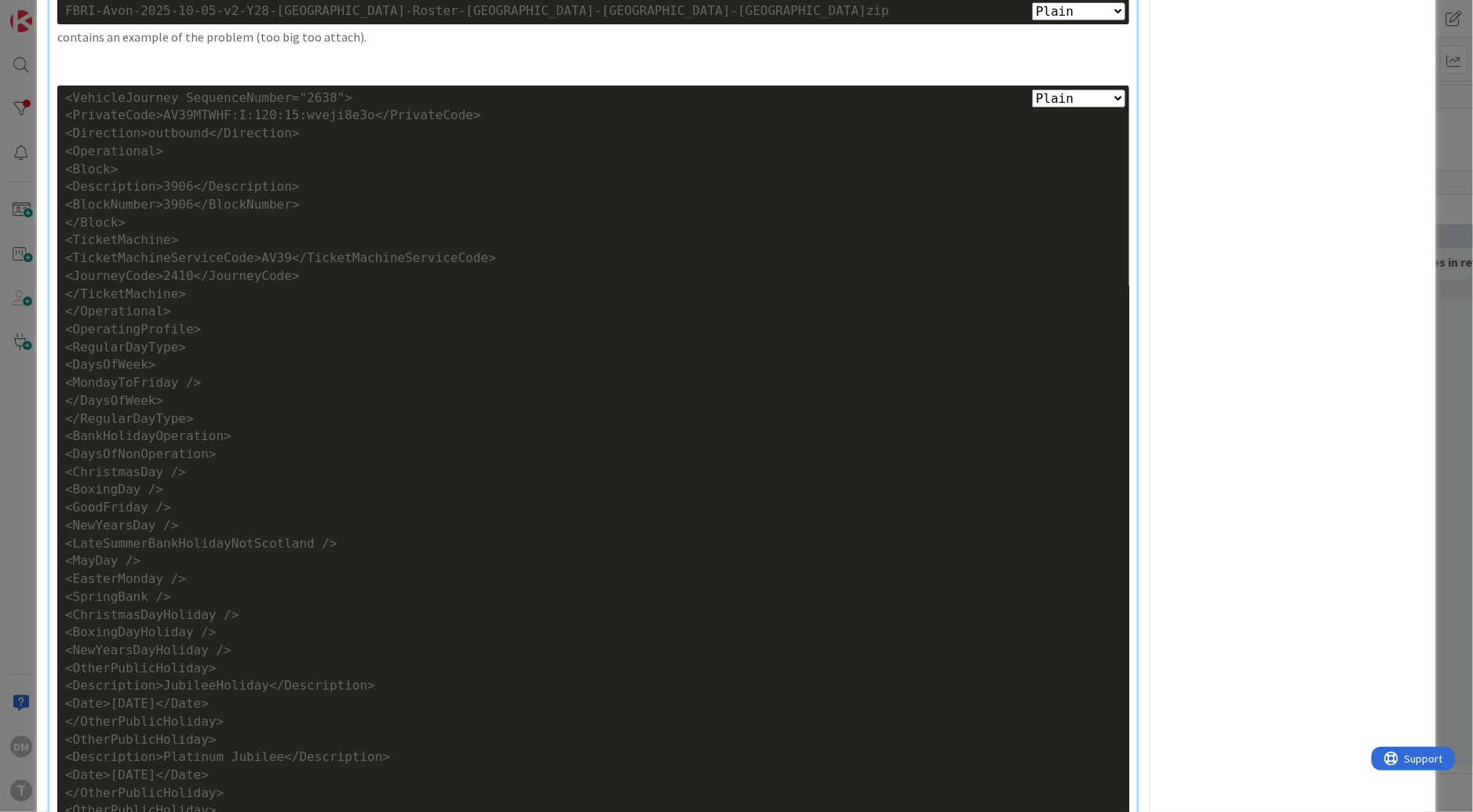
scroll to position [2055, 0]
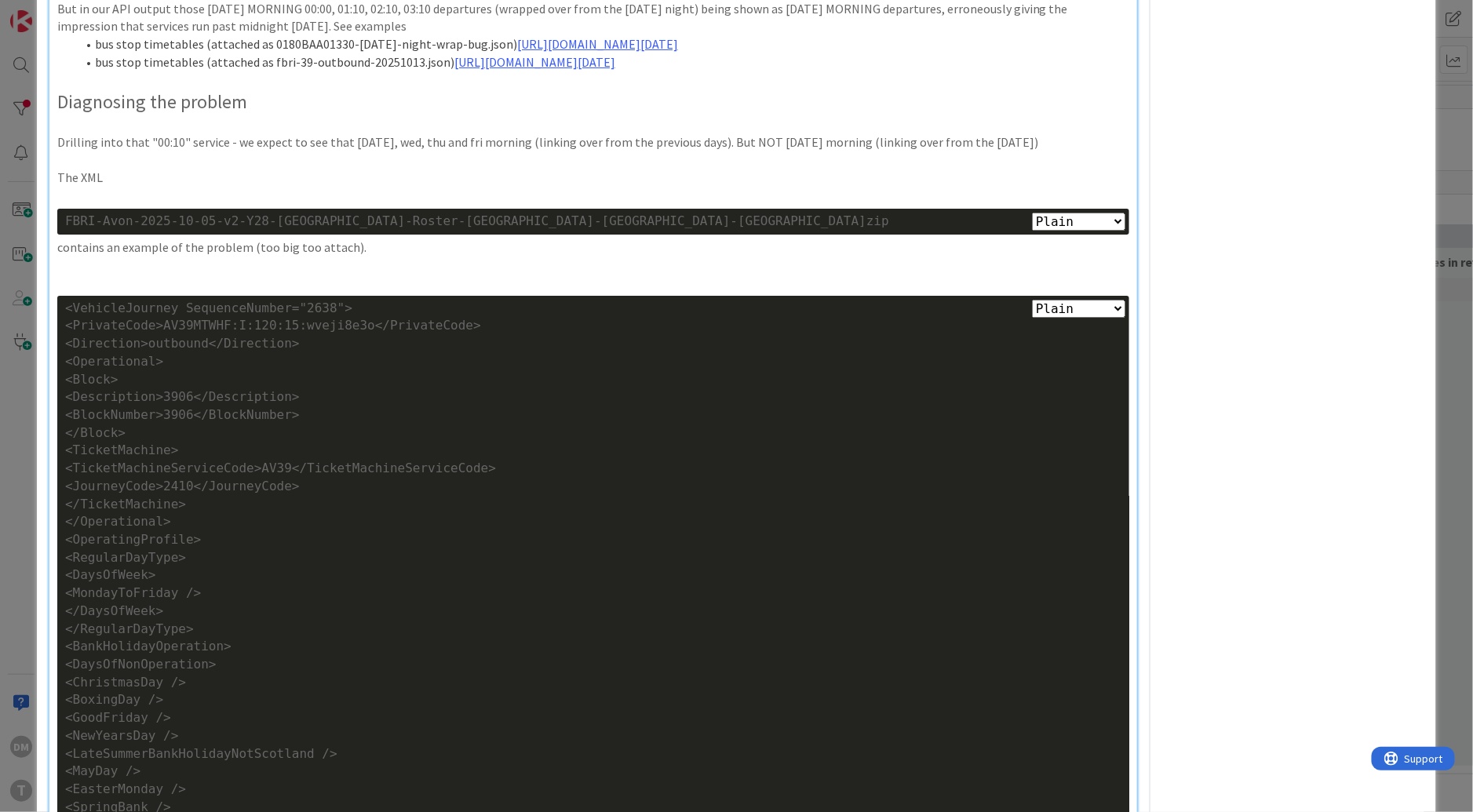
click at [105, 274] on p at bounding box center [593, 264] width 1072 height 18
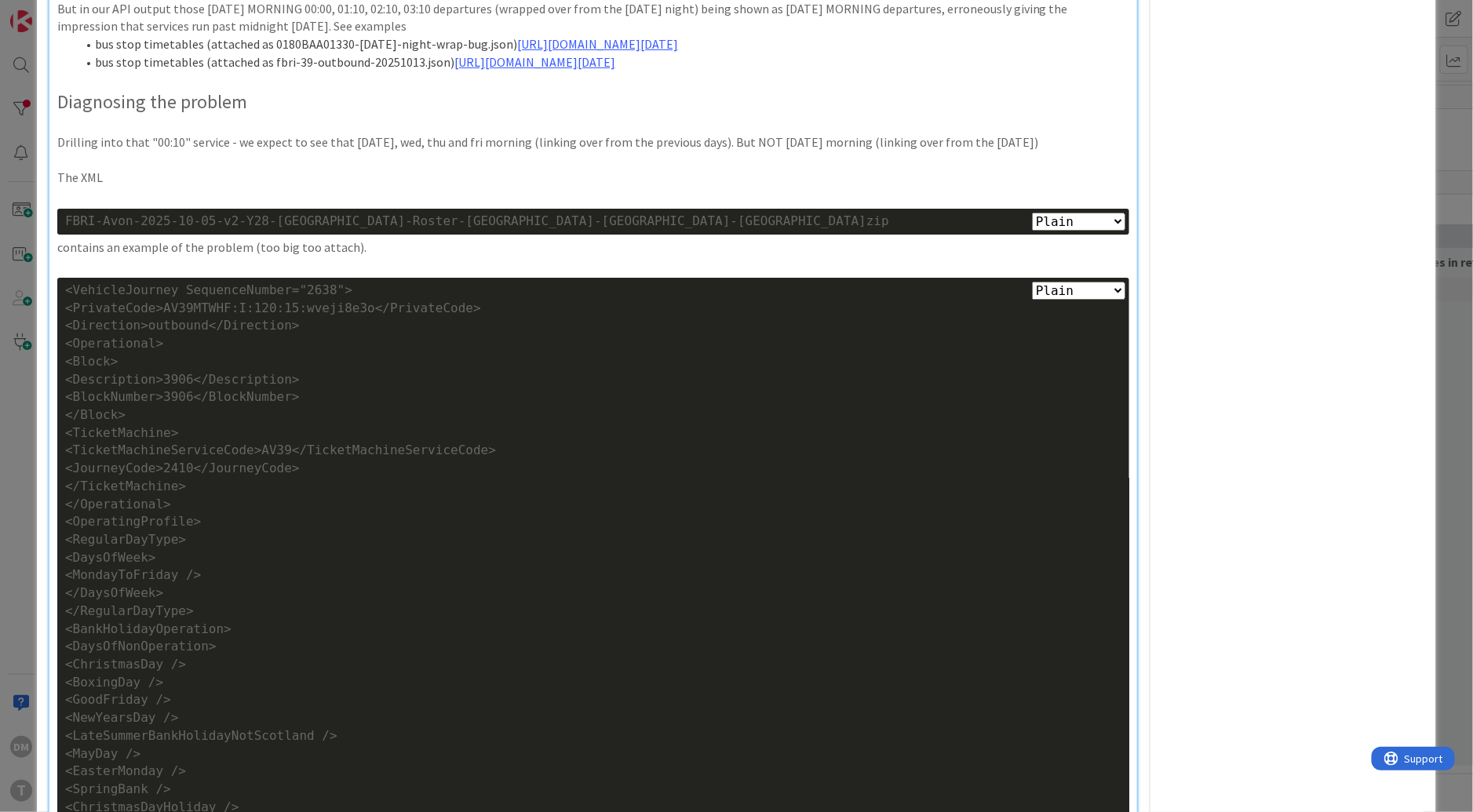
click at [127, 205] on p at bounding box center [593, 195] width 1072 height 18
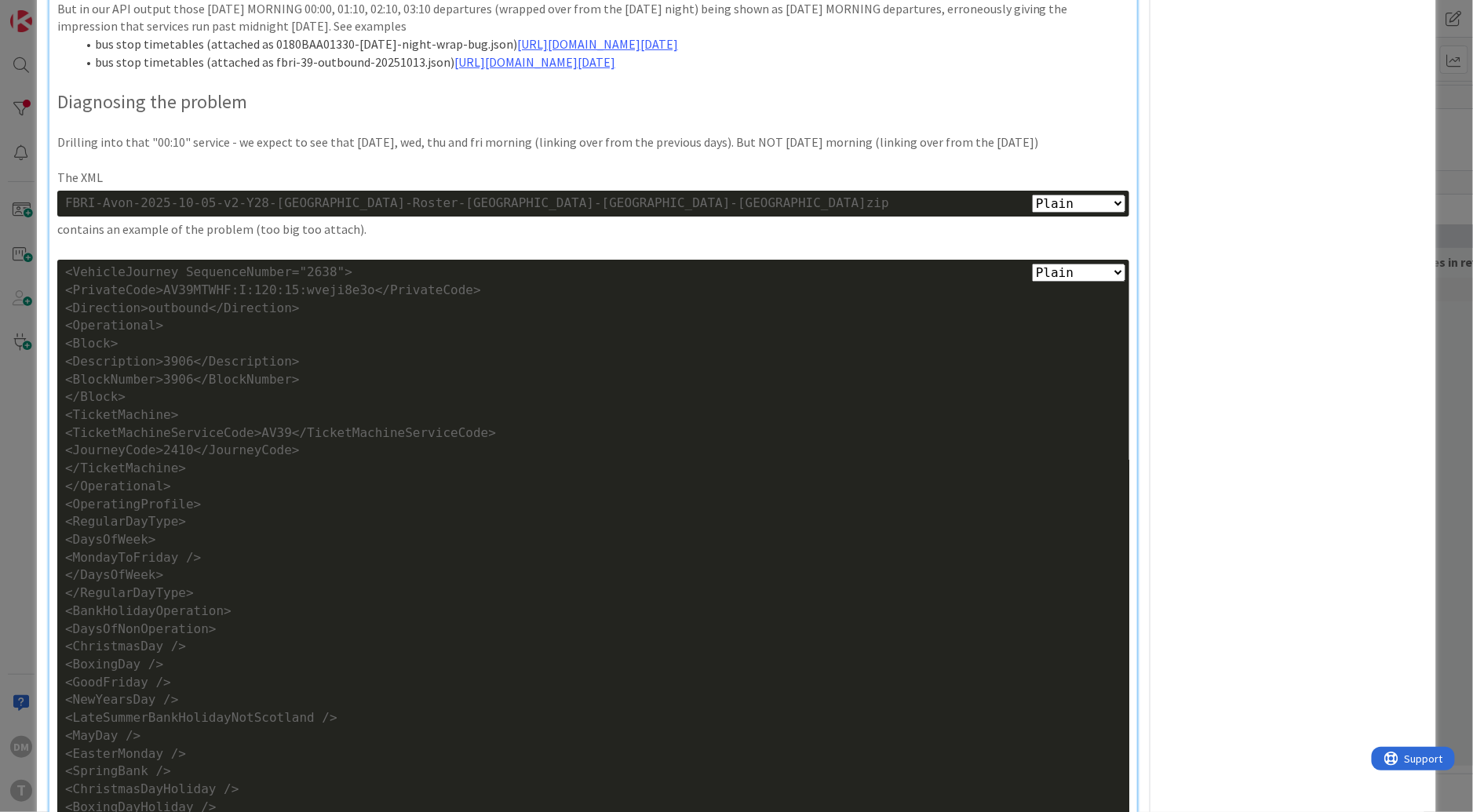
click at [162, 169] on p at bounding box center [593, 160] width 1072 height 18
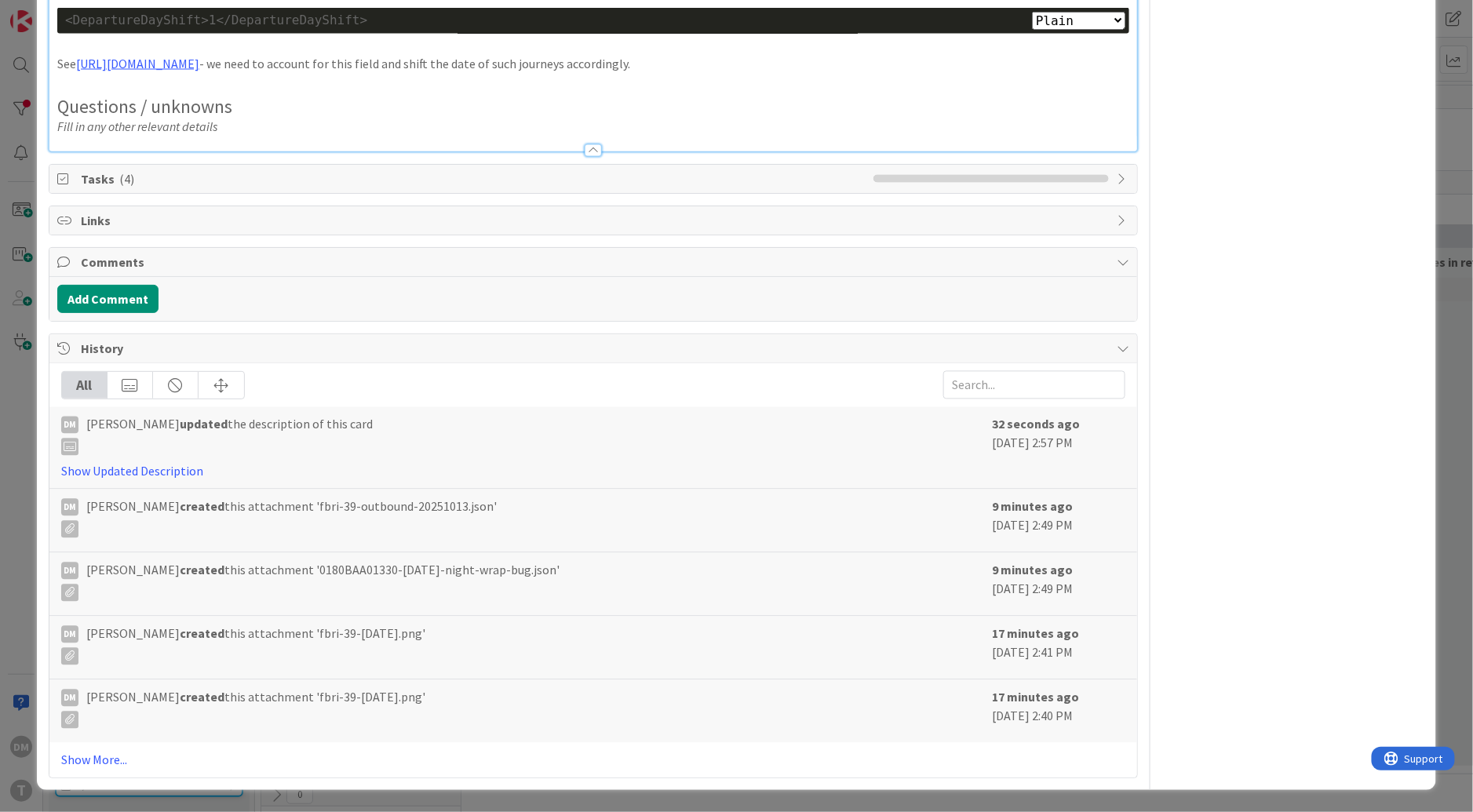
scroll to position [3601, 0]
click at [596, 157] on div at bounding box center [593, 150] width 17 height 13
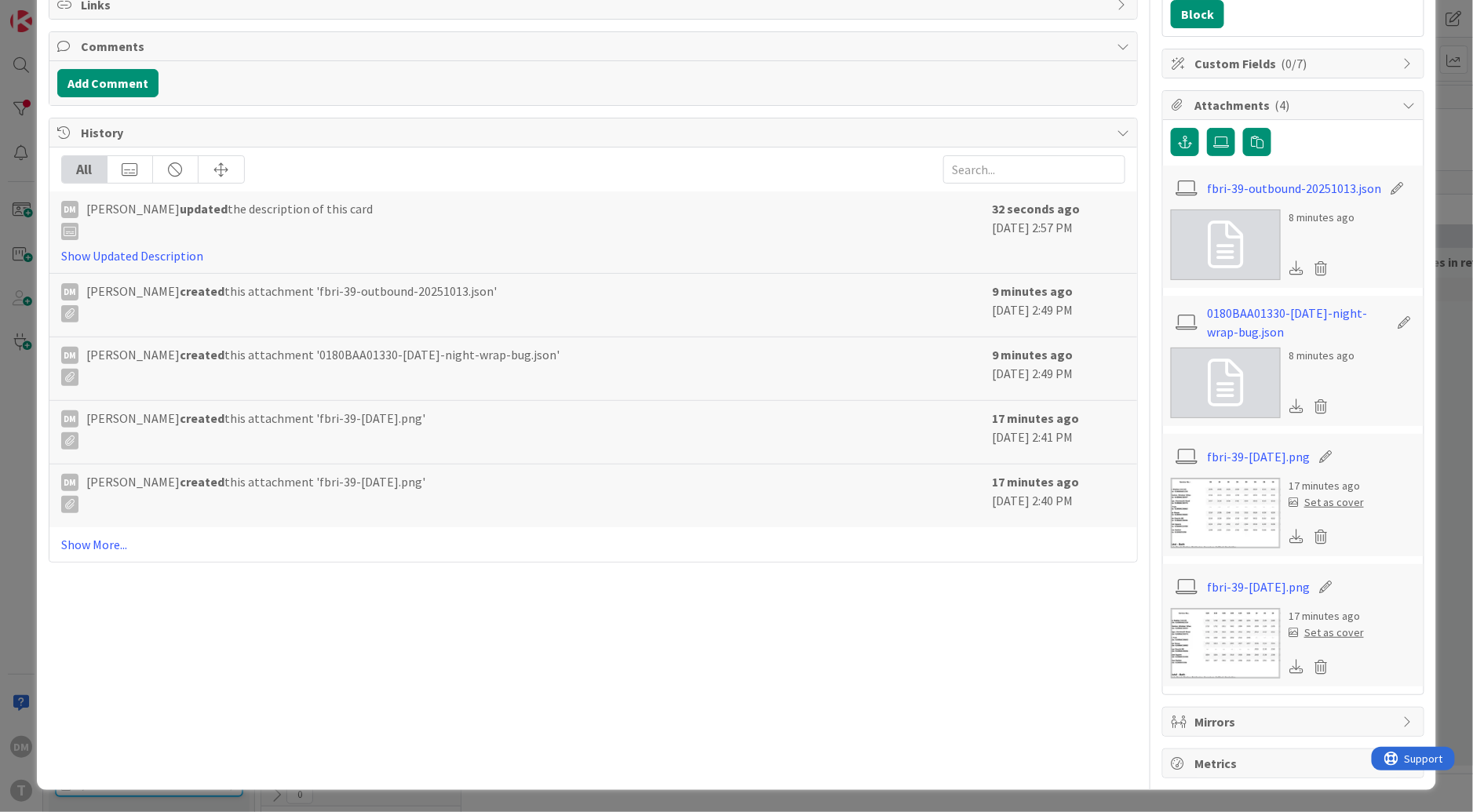
scroll to position [280, 0]
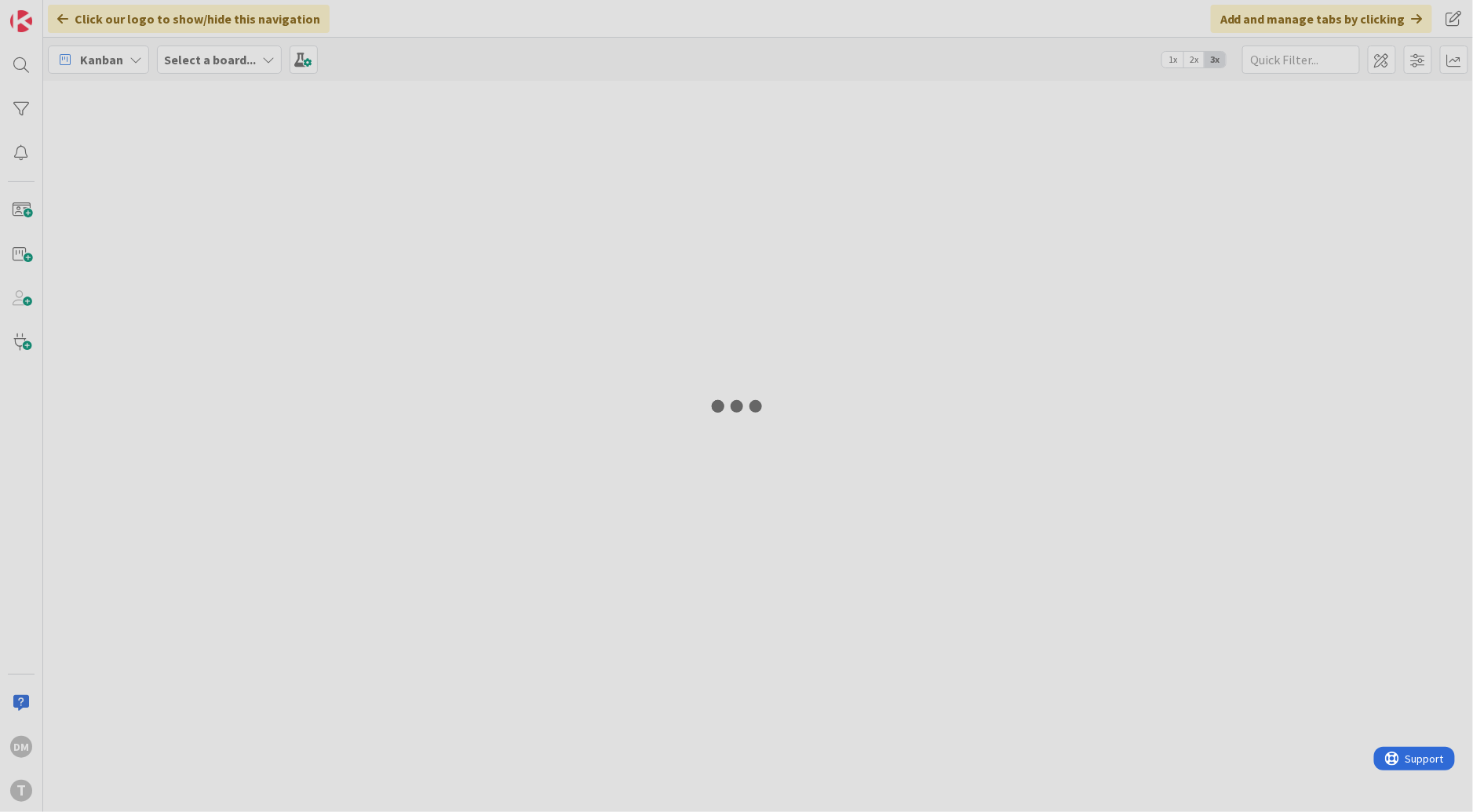
type input "first"
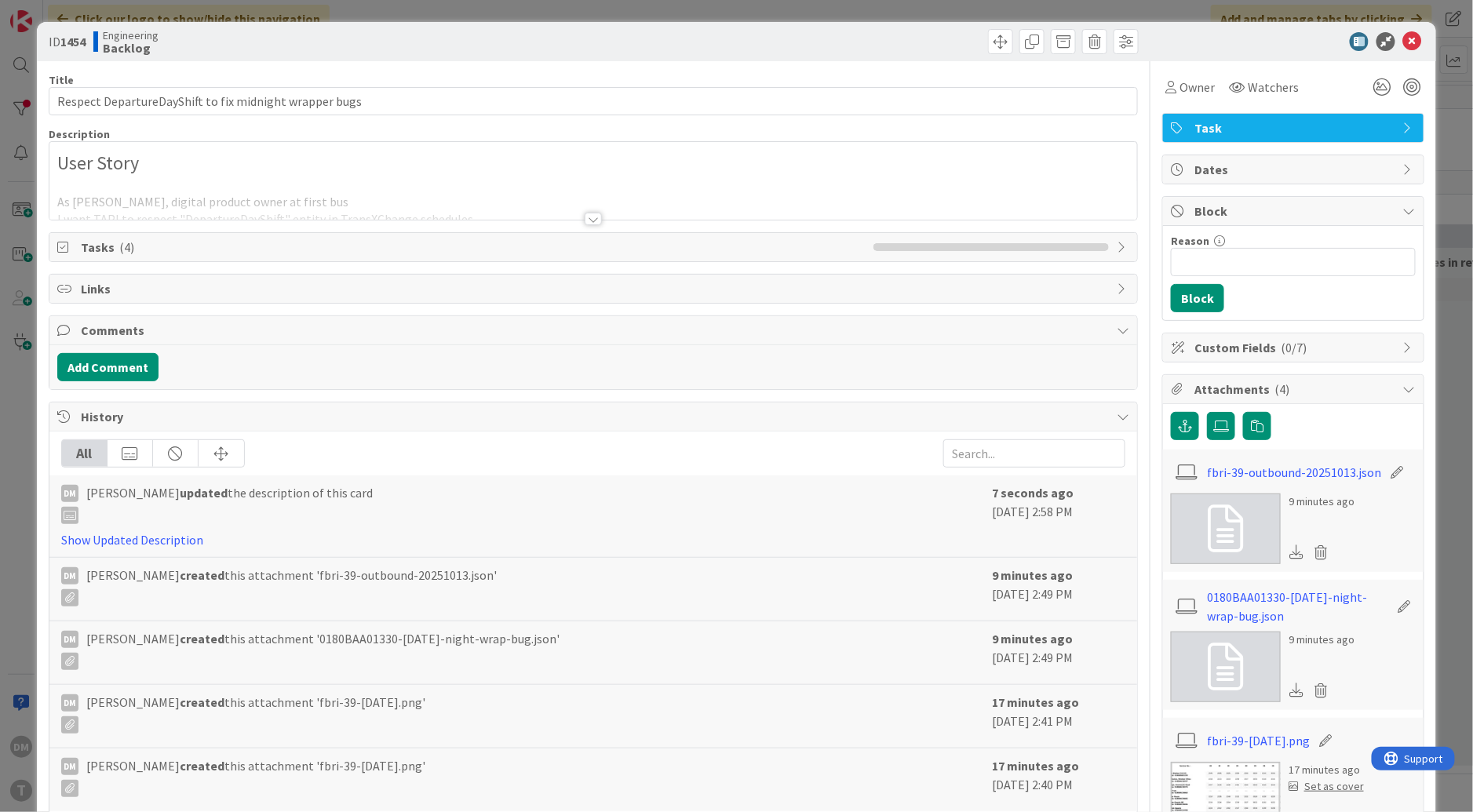
click at [592, 214] on div at bounding box center [593, 218] width 17 height 13
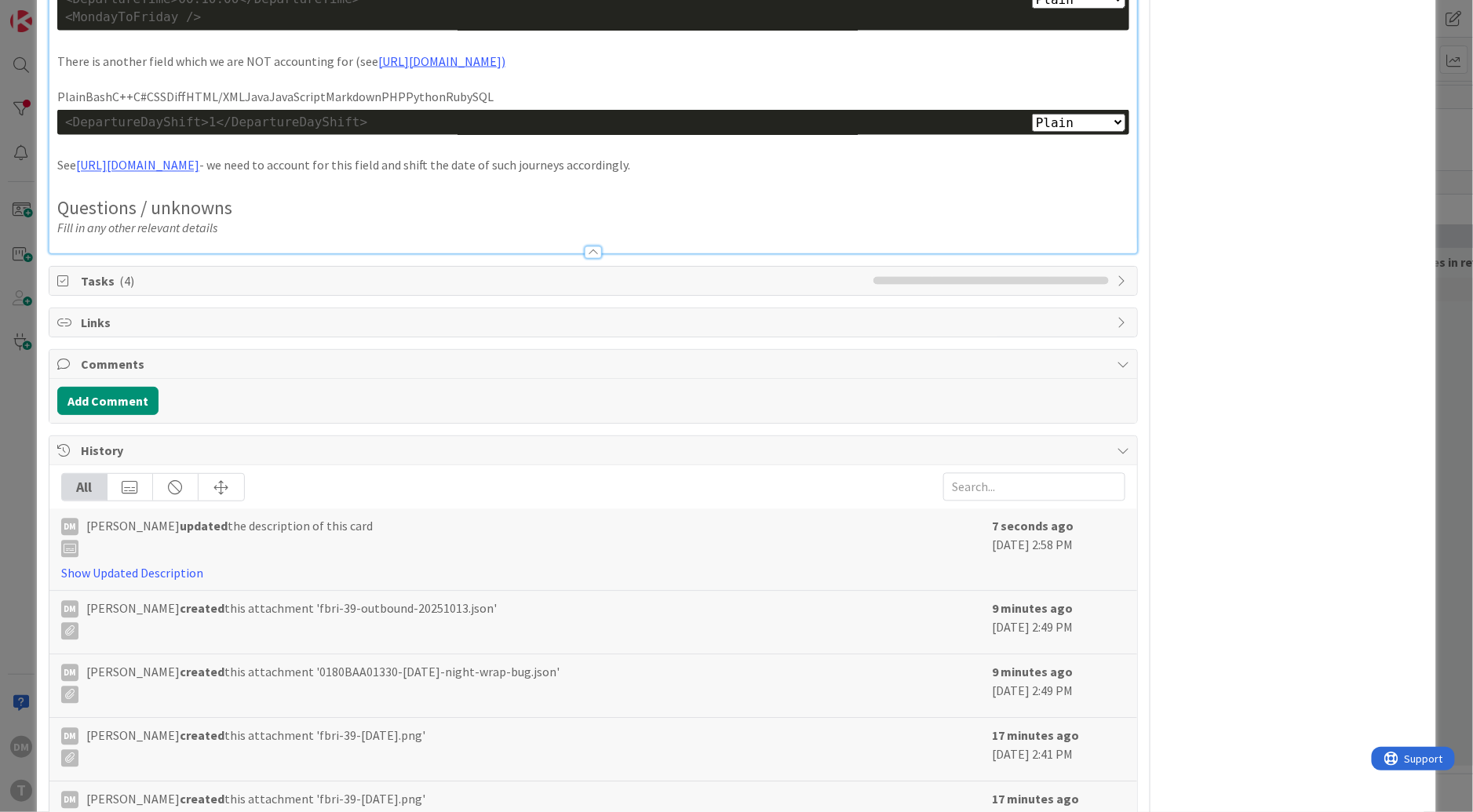
scroll to position [3543, 0]
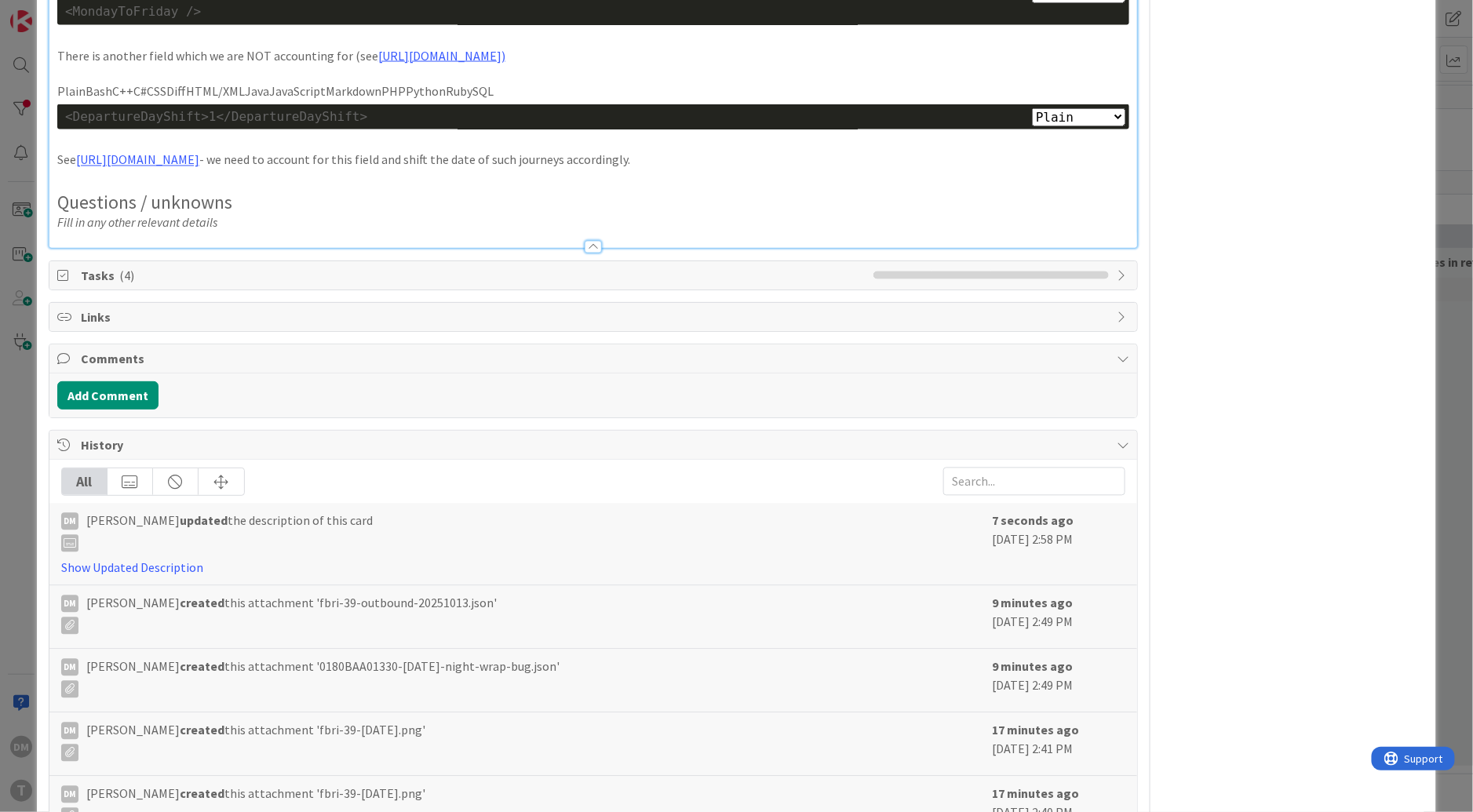
click at [284, 127] on div "<DepartureDayShift>1</DepartureDayShift>" at bounding box center [593, 117] width 1056 height 18
copy div "DepartureDayShift"
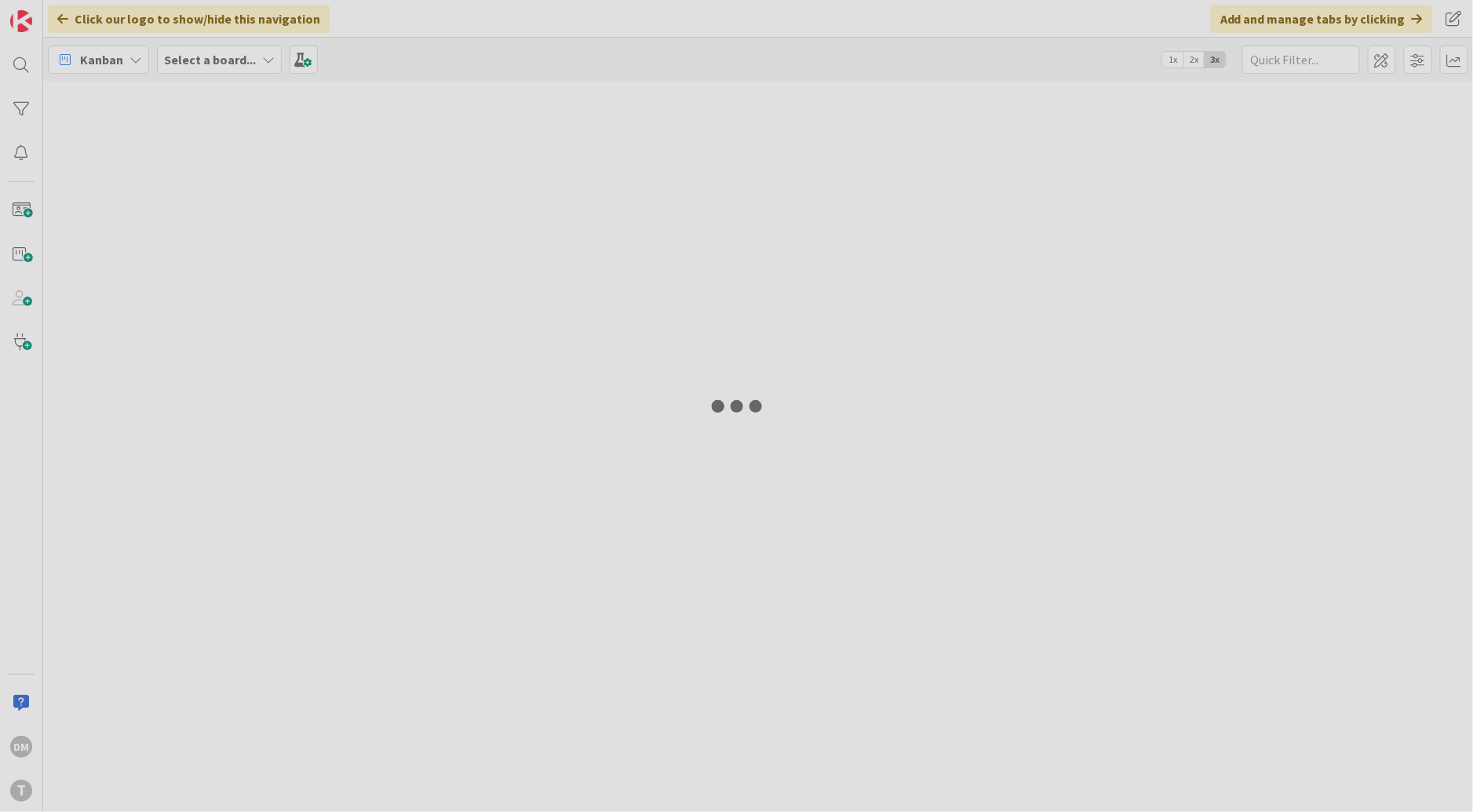
type input "first"
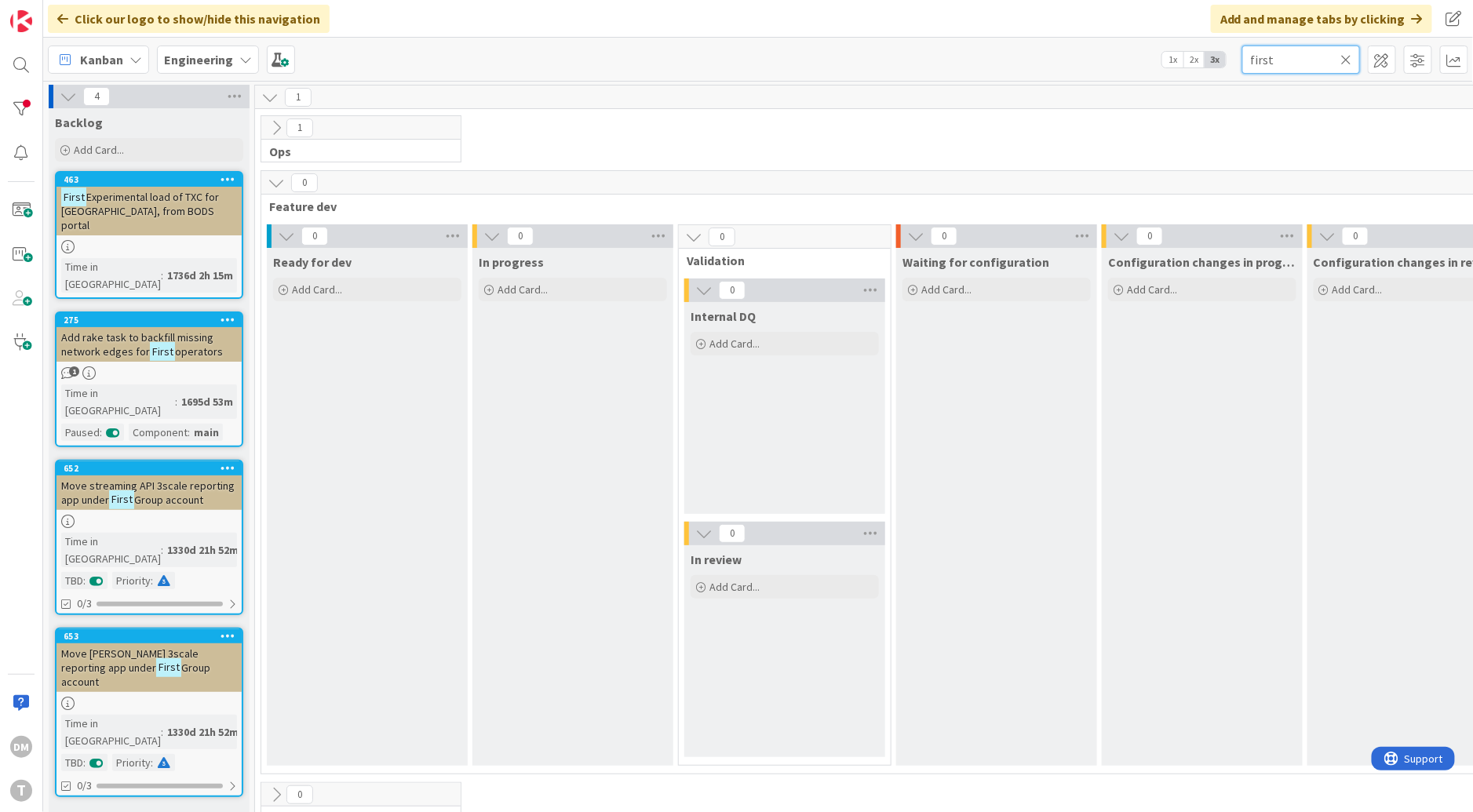
click at [1265, 61] on input "first" at bounding box center [1301, 59] width 118 height 28
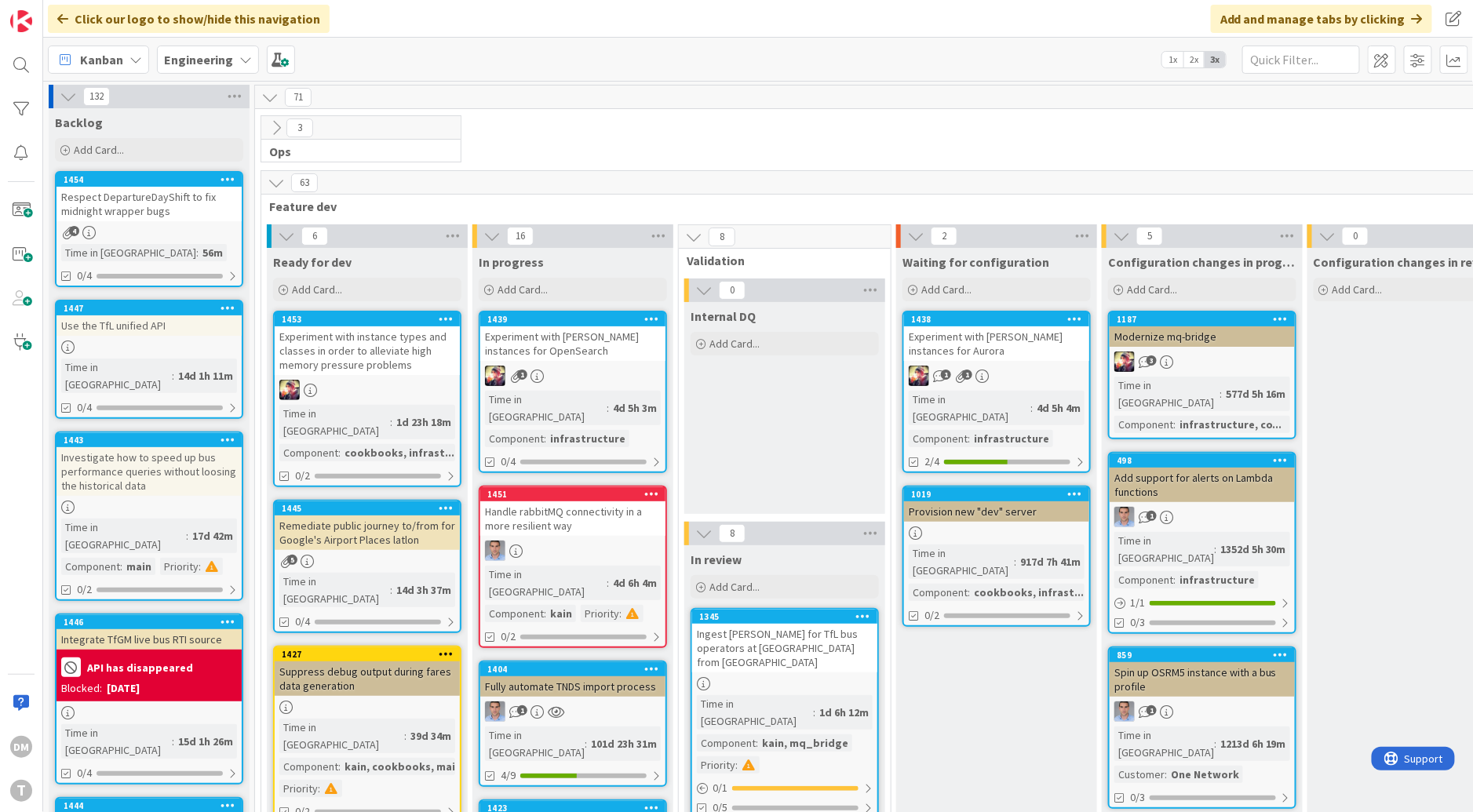
click at [148, 204] on div "Respect DepartureDayShift to fix midnight wrapper bugs" at bounding box center [148, 204] width 185 height 35
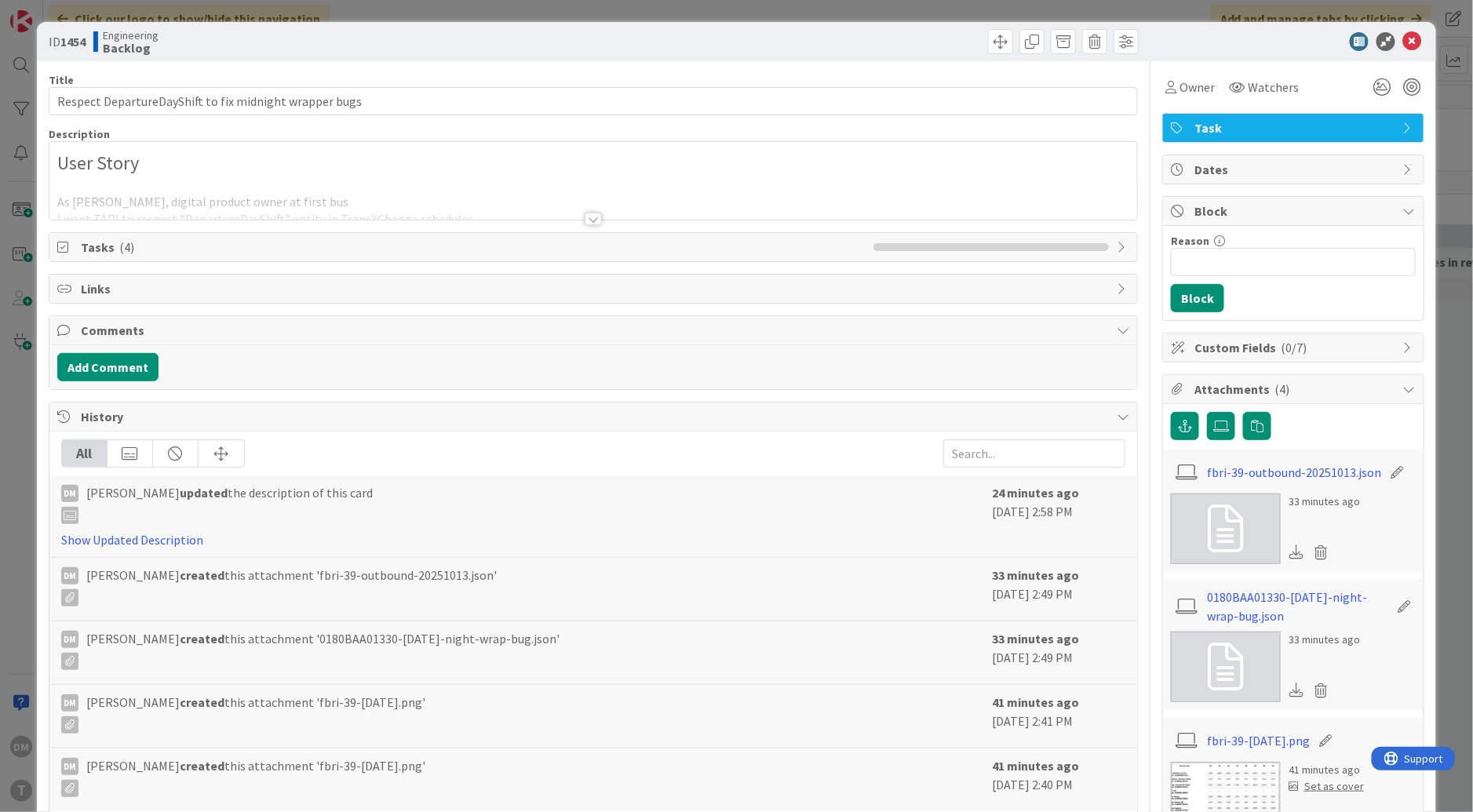
click at [596, 213] on div at bounding box center [593, 218] width 17 height 13
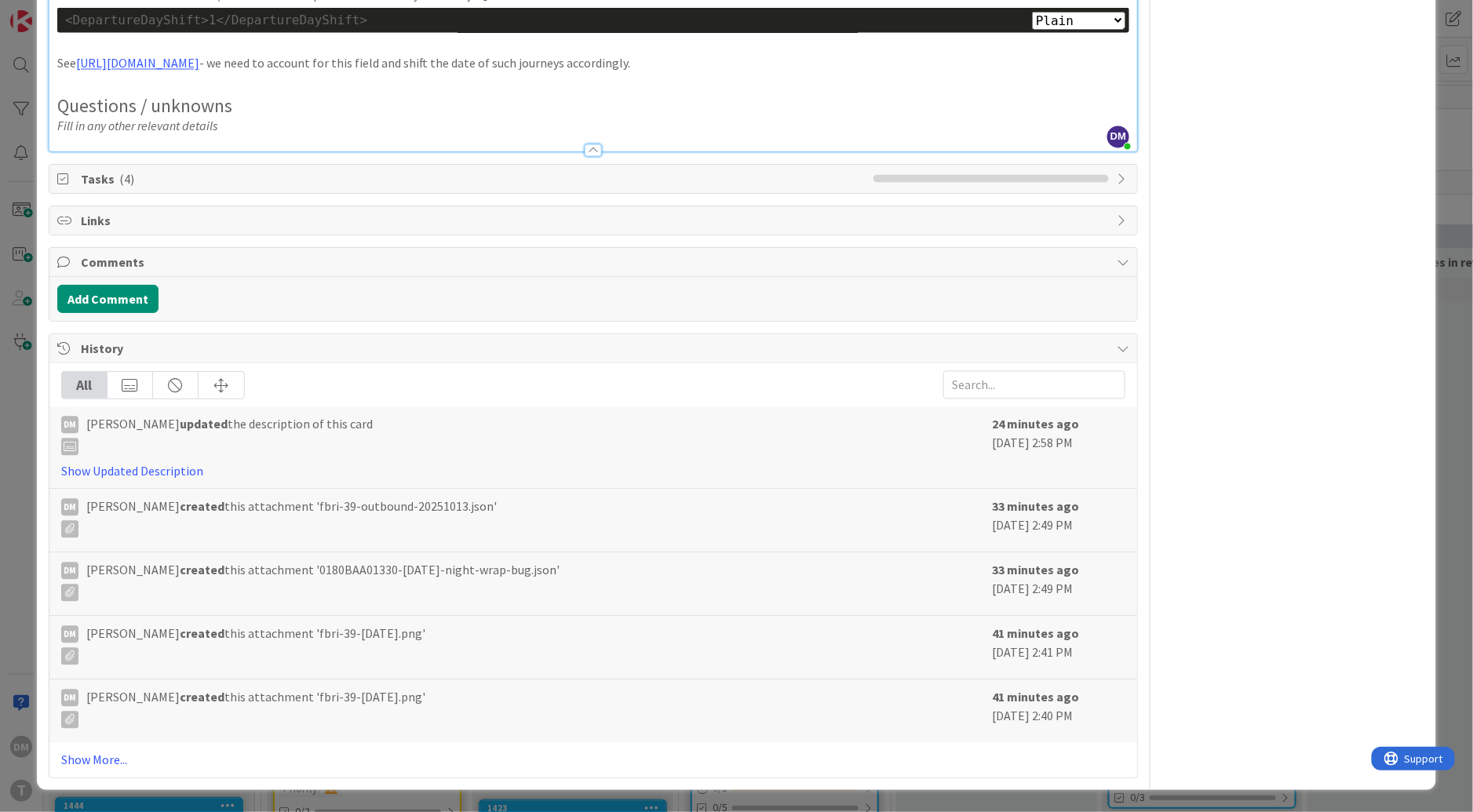
scroll to position [3592, 0]
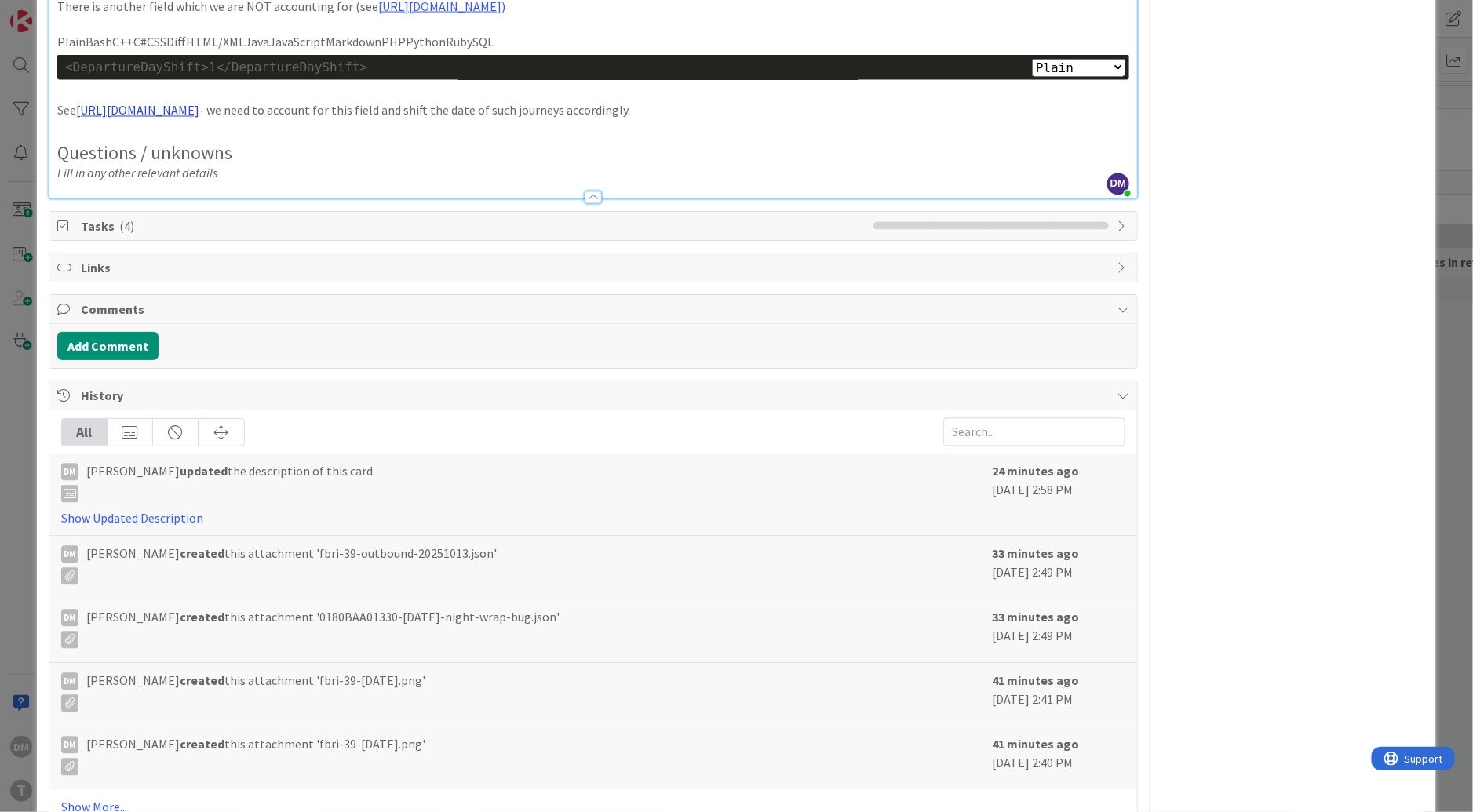
click at [199, 118] on link "[URL][DOMAIN_NAME]" at bounding box center [137, 110] width 123 height 15
click at [414, 228] on link "[URL][DOMAIN_NAME]" at bounding box center [385, 231] width 107 height 20
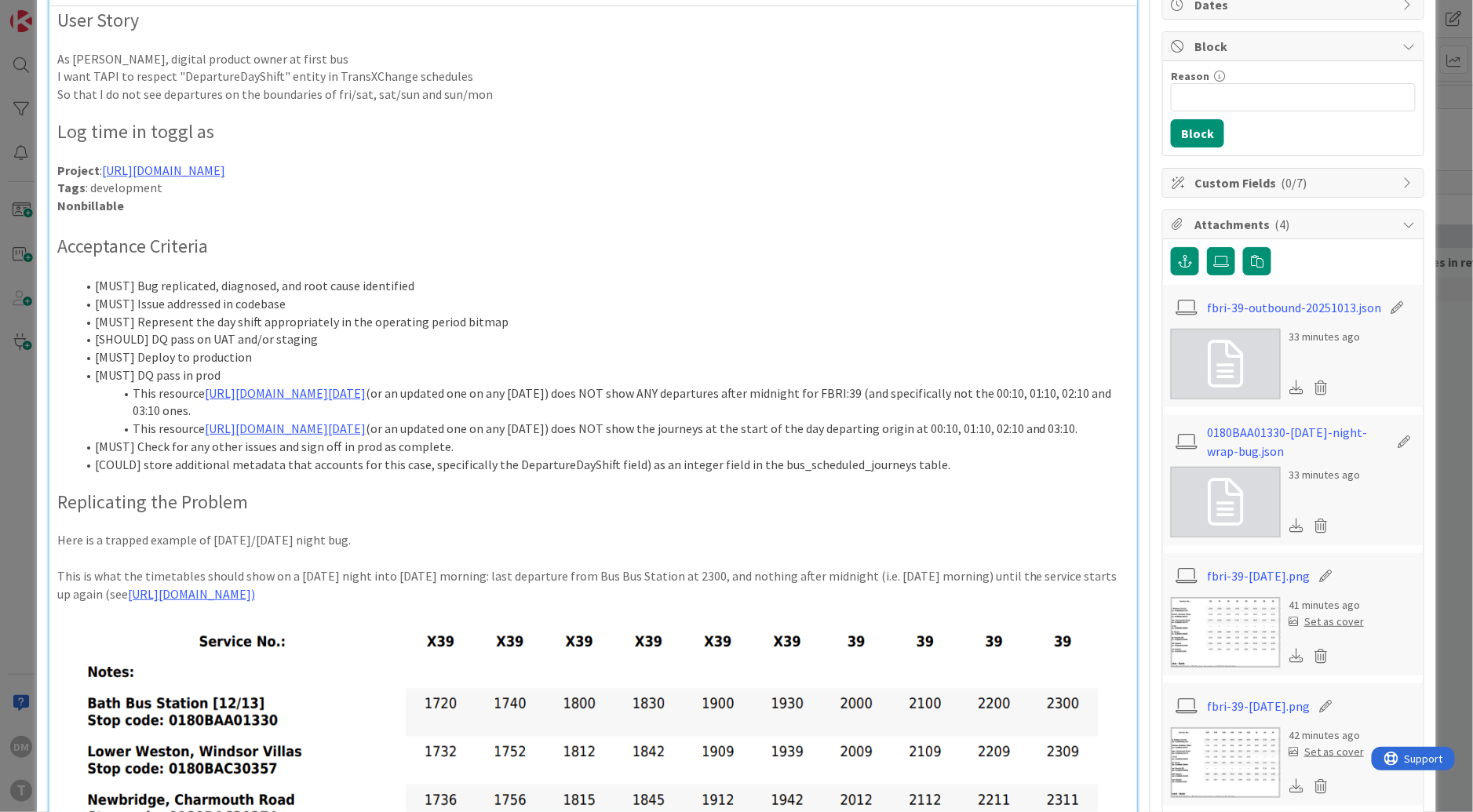
scroll to position [0, 0]
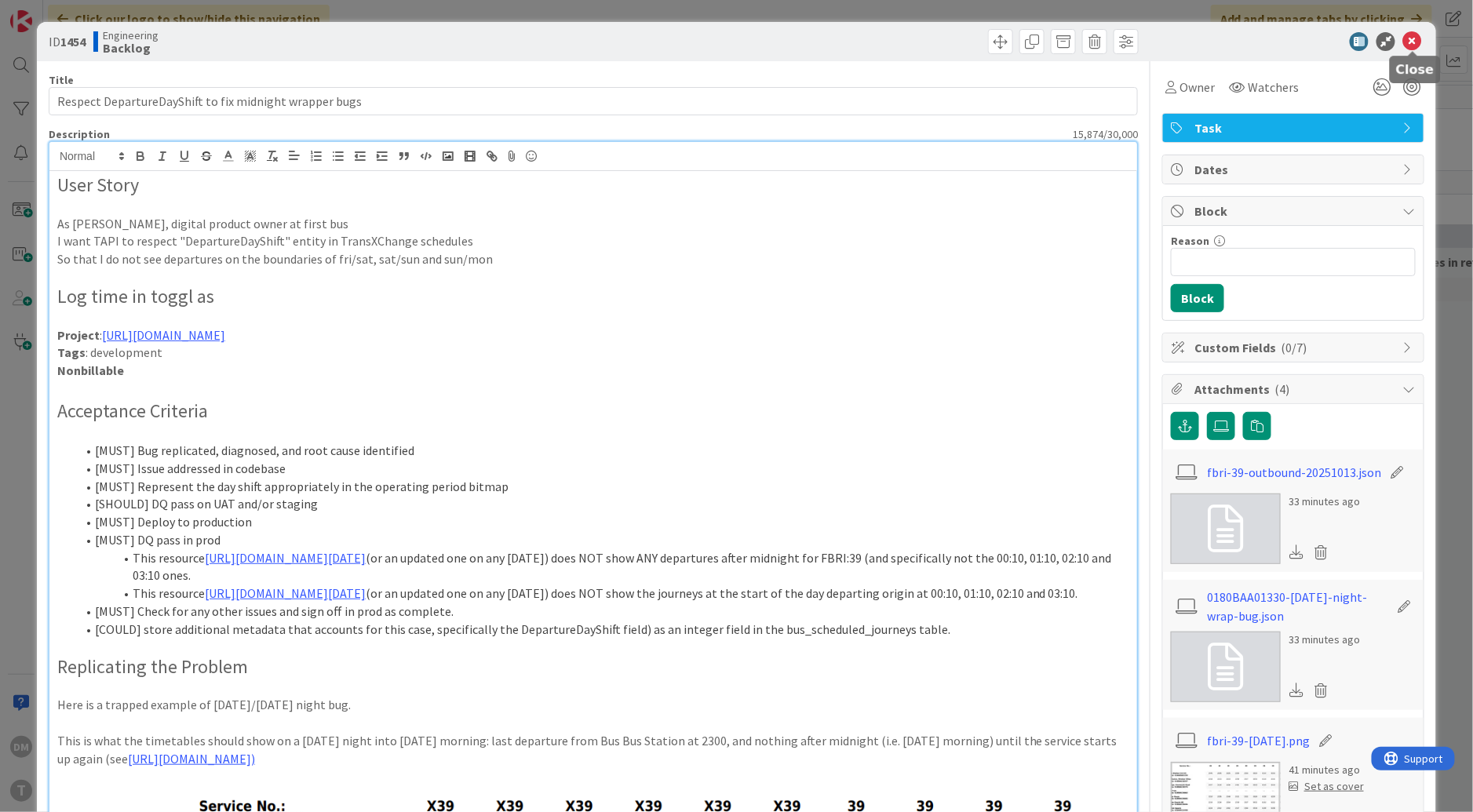
click at [1415, 45] on icon at bounding box center [1411, 41] width 18 height 18
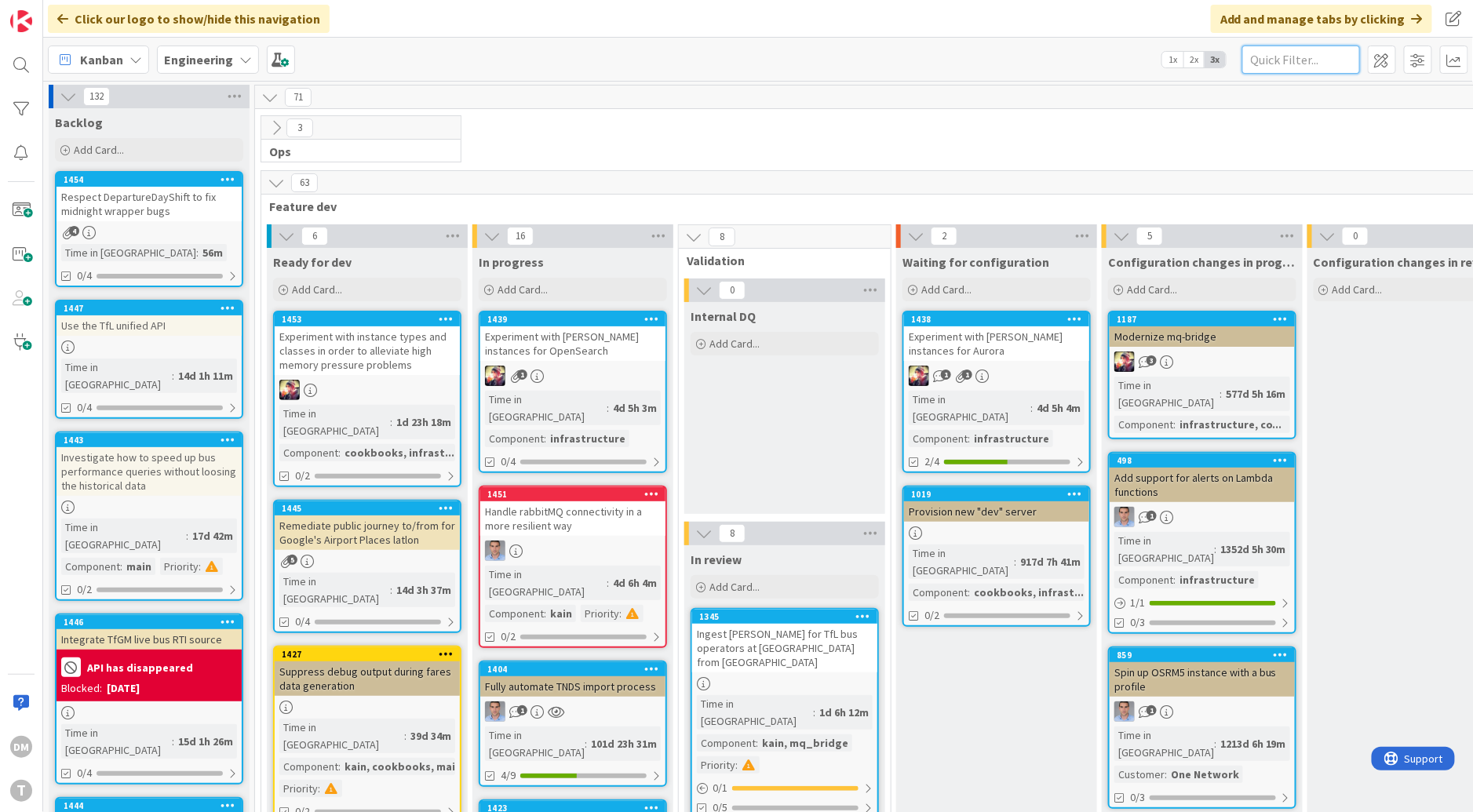
click at [1324, 59] on input "text" at bounding box center [1301, 59] width 118 height 28
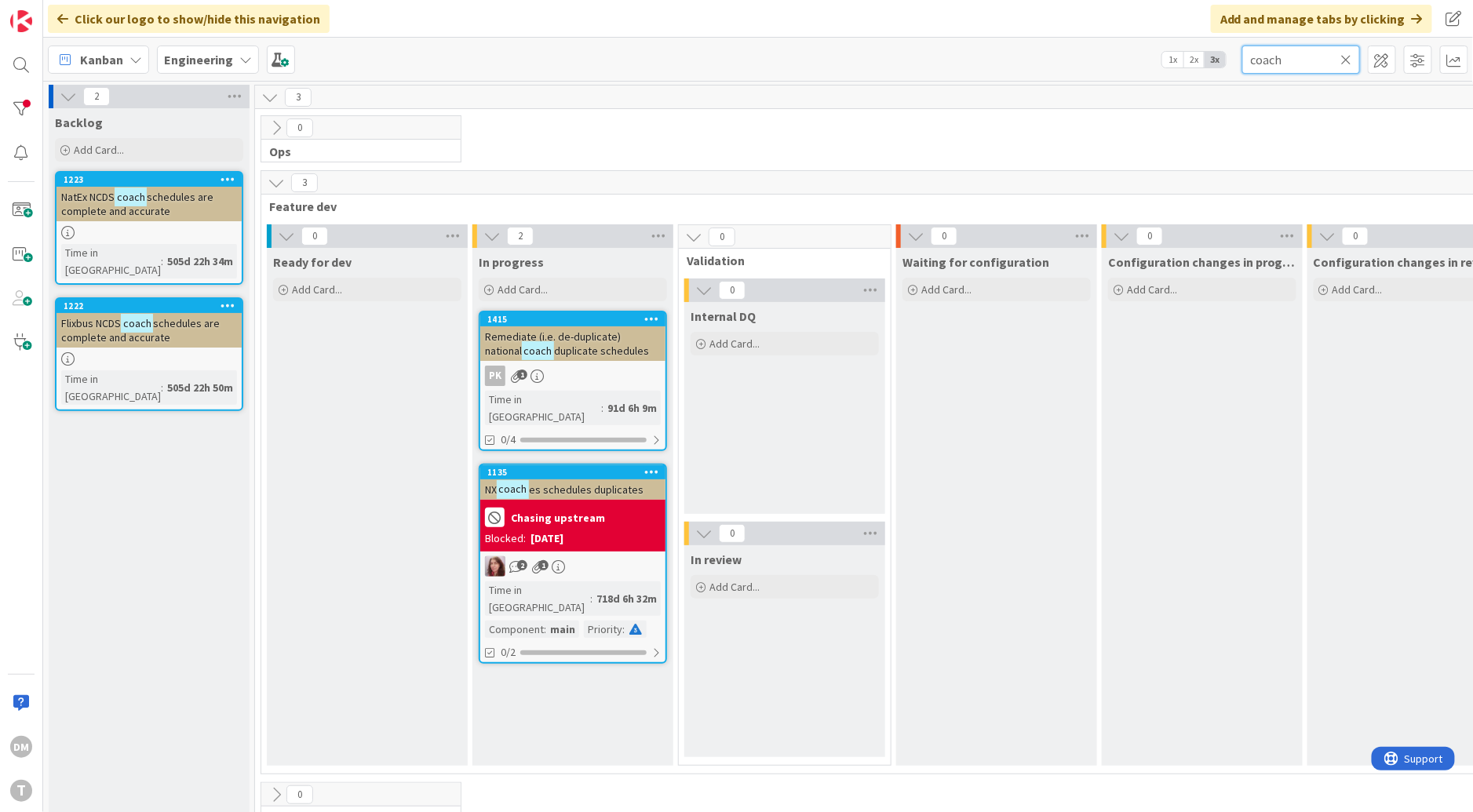
click at [1277, 58] on input "coach" at bounding box center [1301, 59] width 118 height 28
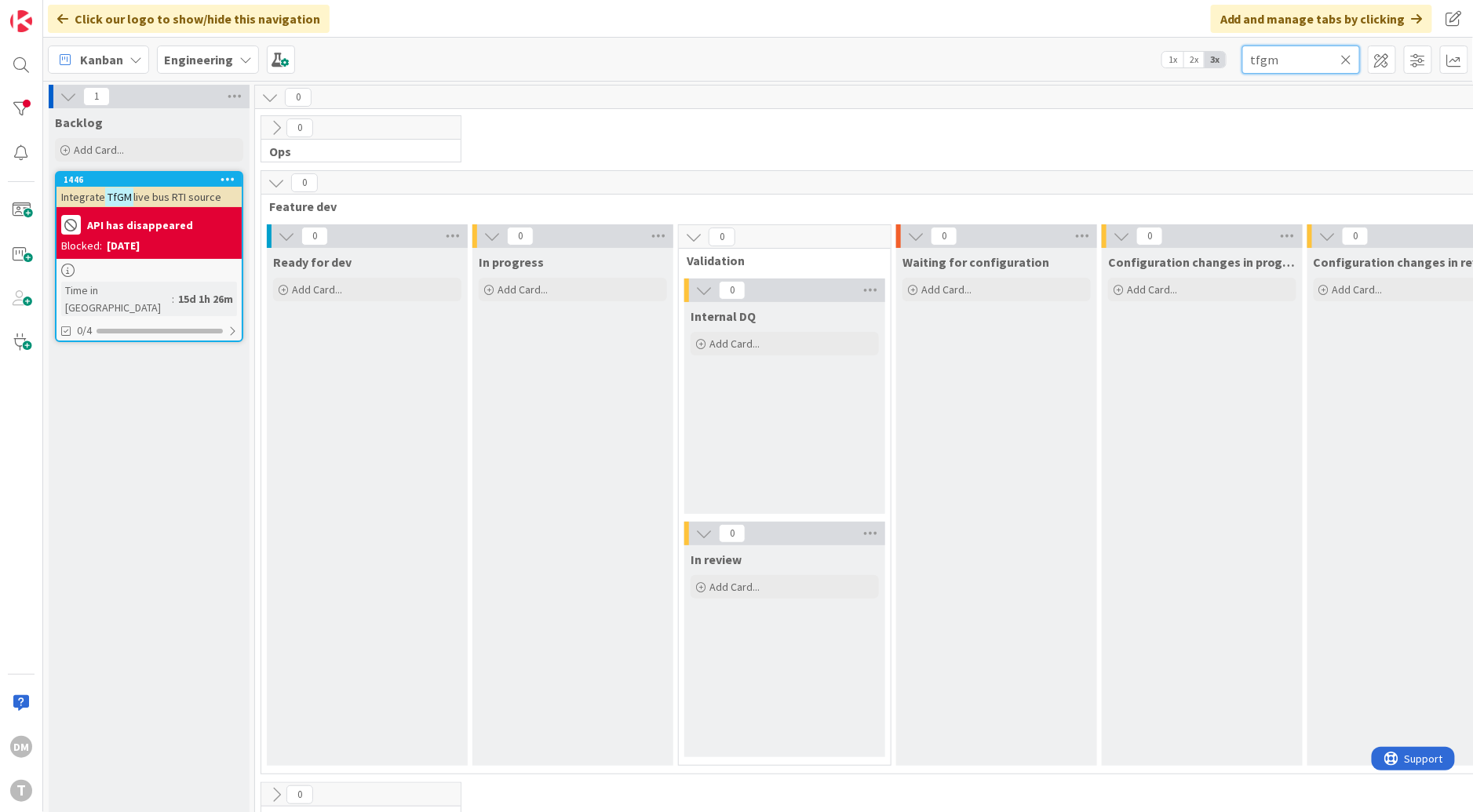
click at [1266, 60] on input "tfgm" at bounding box center [1301, 59] width 118 height 28
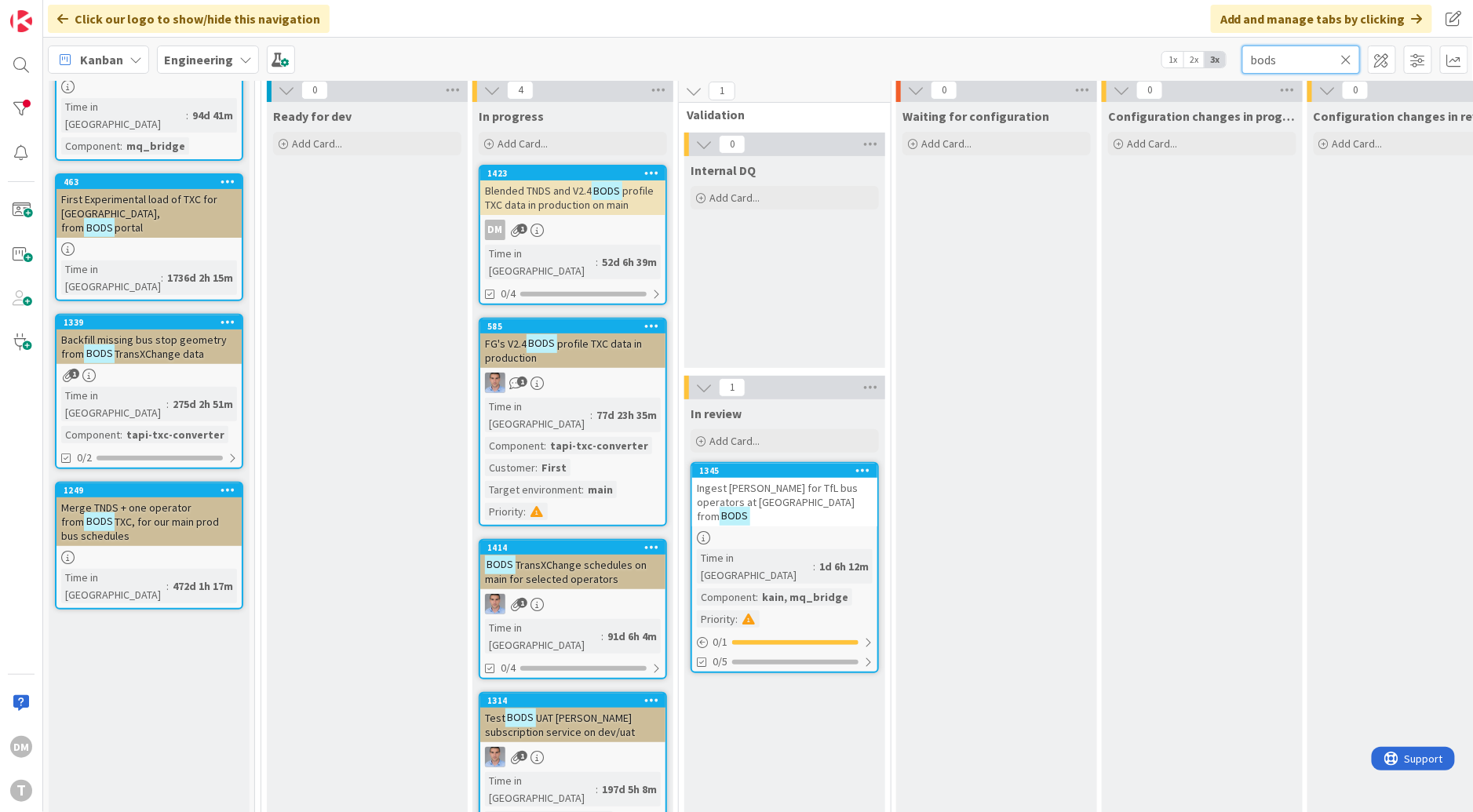
scroll to position [148, 0]
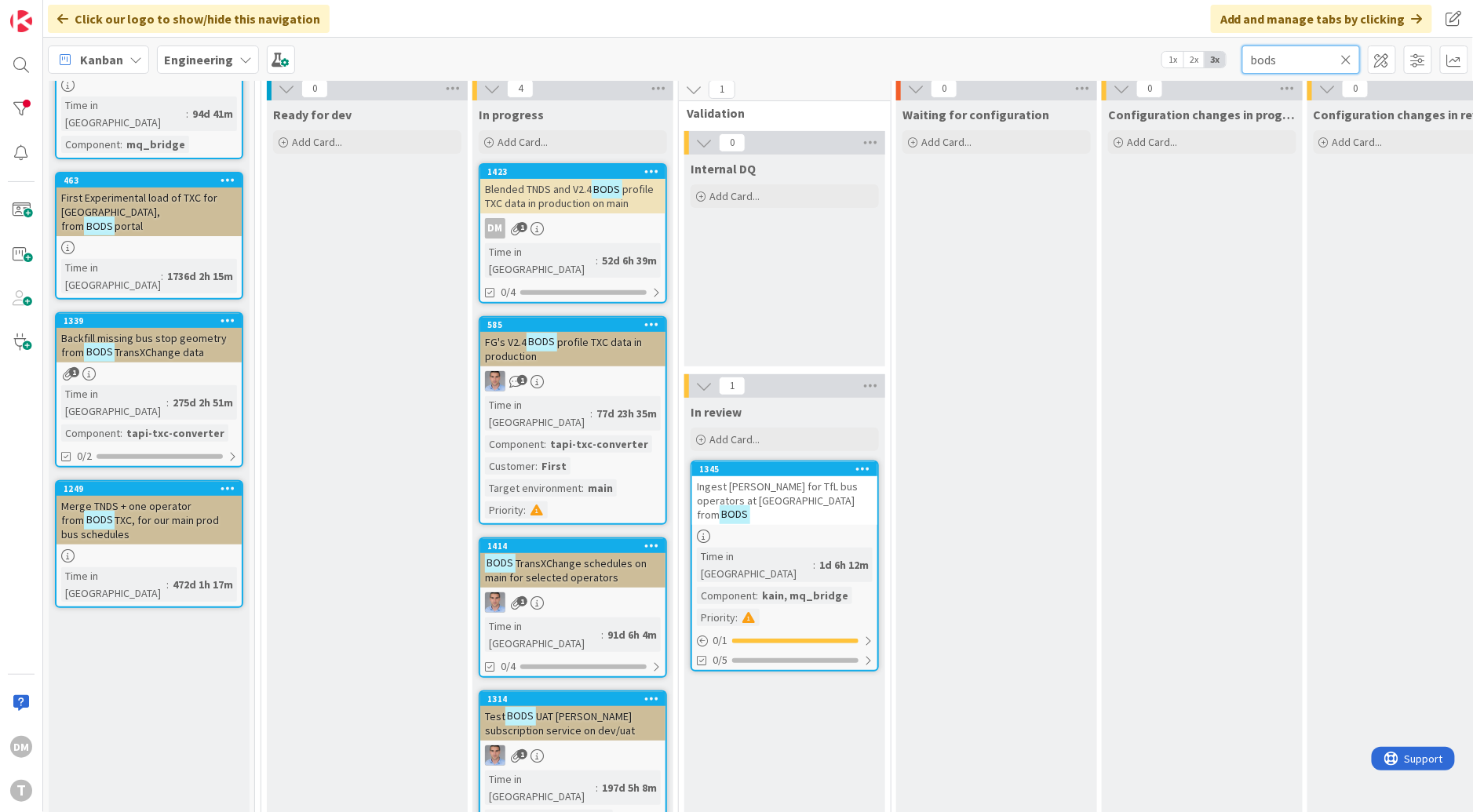
drag, startPoint x: 1283, startPoint y: 59, endPoint x: 1218, endPoint y: 56, distance: 65.1
click at [1218, 56] on div "Kanban Engineering 1x 2x 3x bods" at bounding box center [758, 59] width 1429 height 44
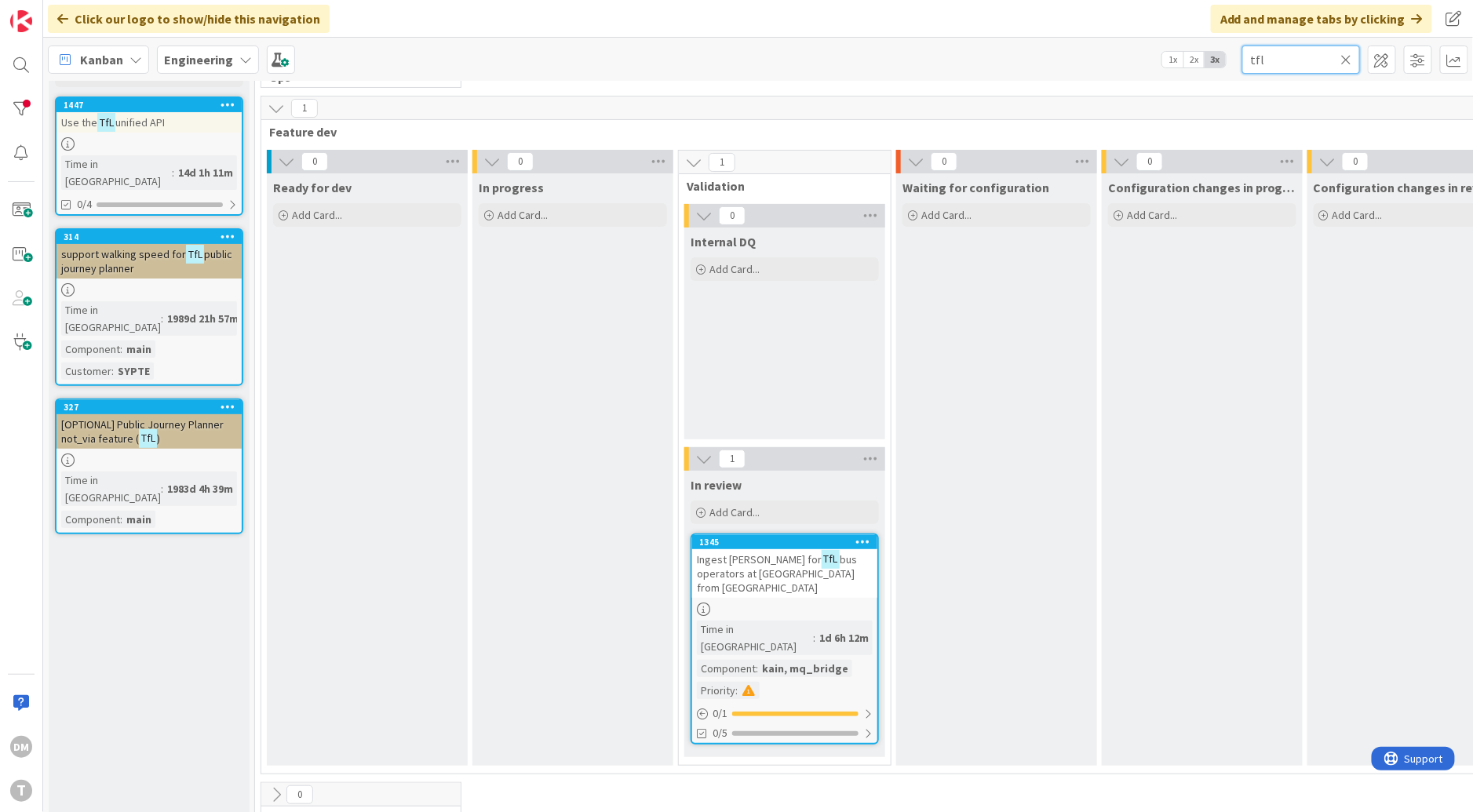
type input "tfl"
click at [776, 563] on span "Ingest [PERSON_NAME] for" at bounding box center [758, 559] width 125 height 14
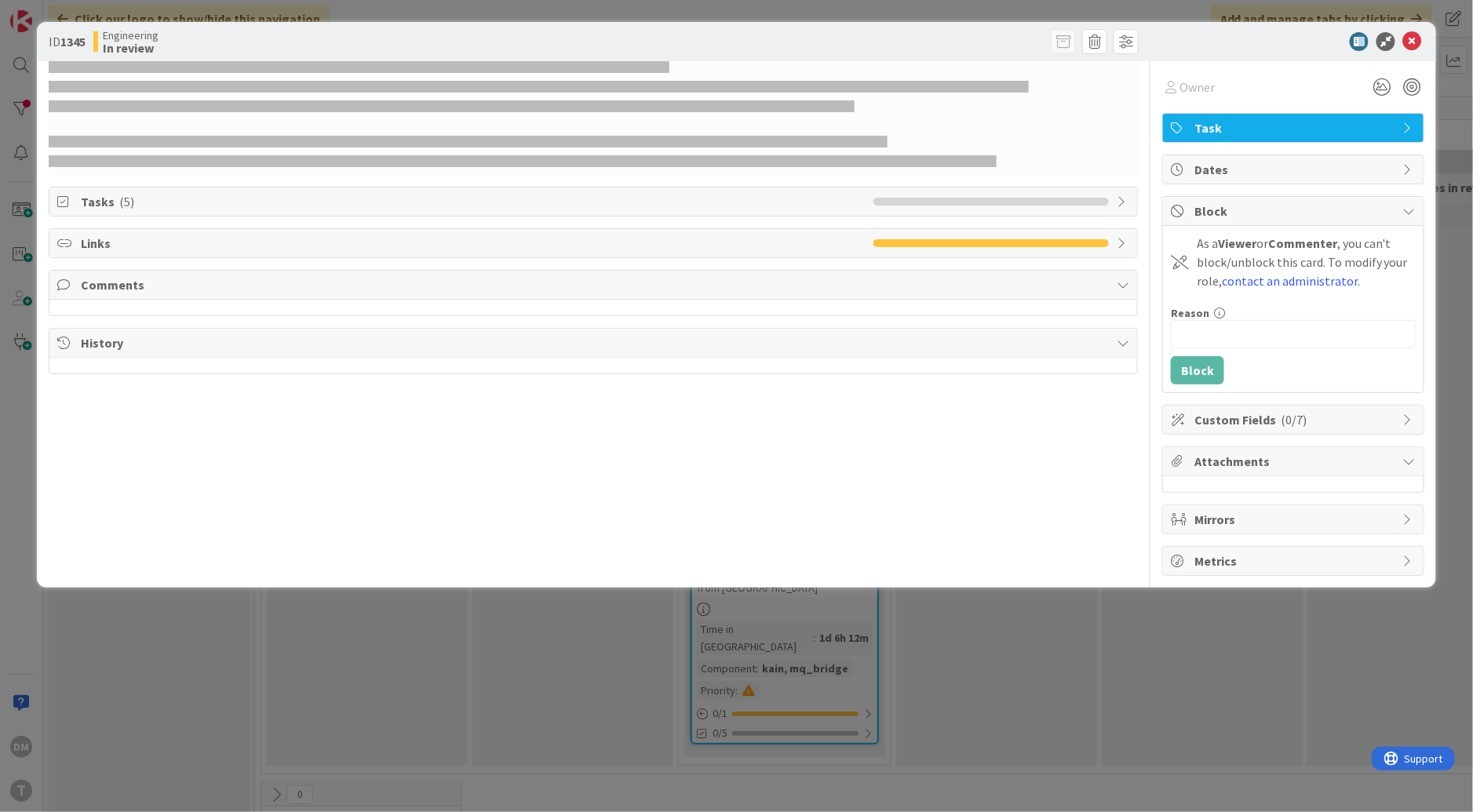
select select "xml"
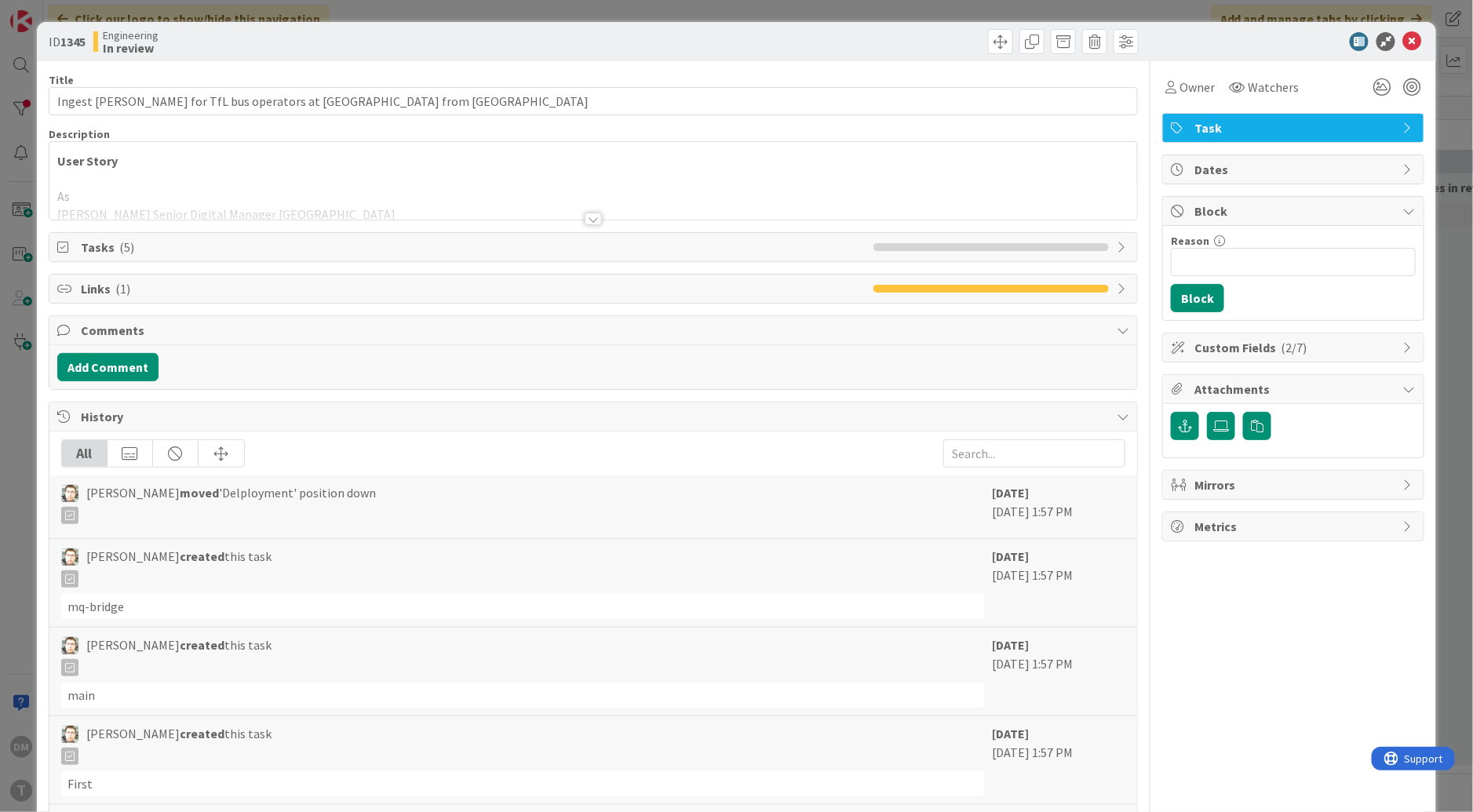
click at [595, 222] on div at bounding box center [593, 218] width 17 height 13
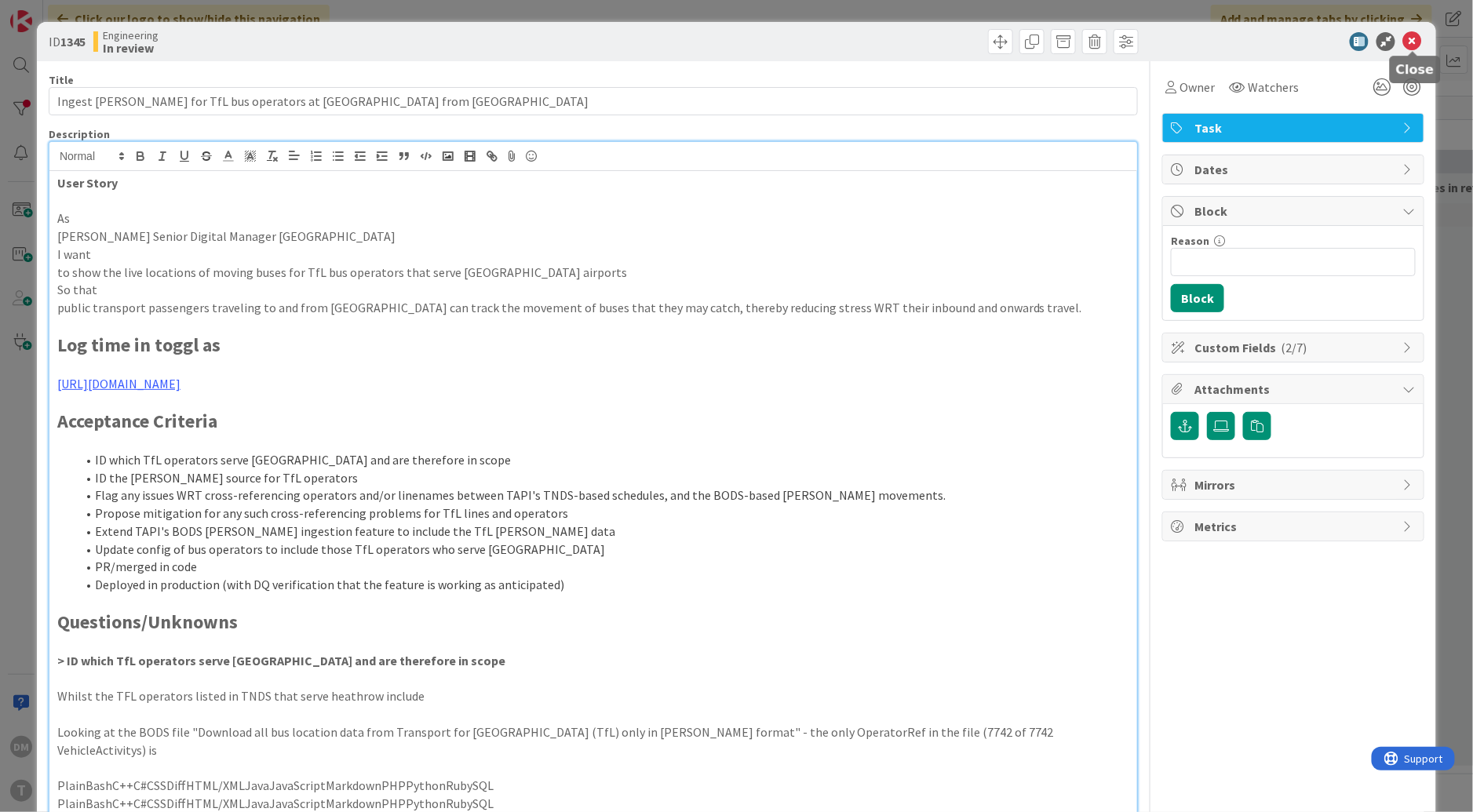
click at [1415, 44] on icon at bounding box center [1411, 41] width 18 height 18
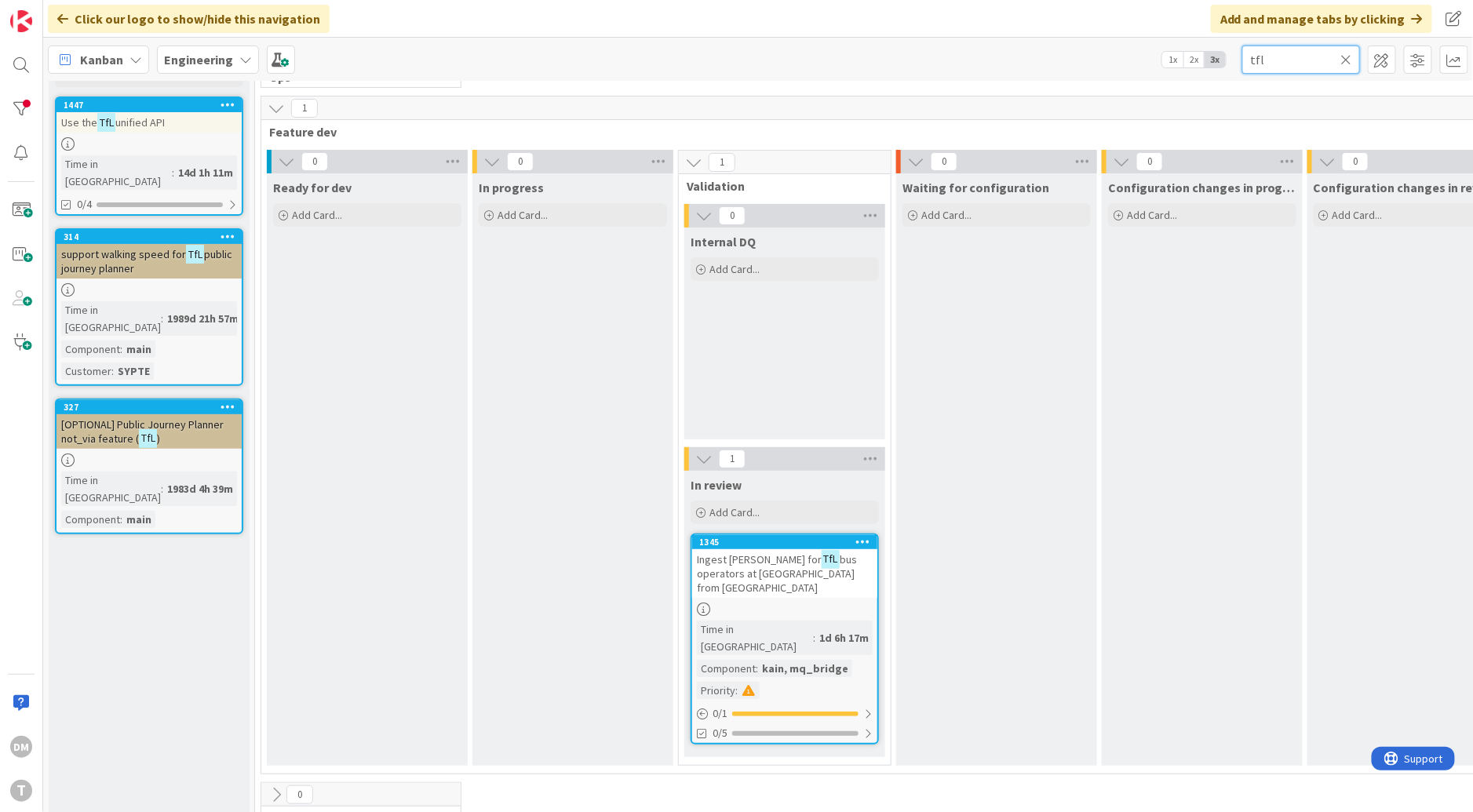
drag, startPoint x: 1276, startPoint y: 56, endPoint x: 1226, endPoint y: 55, distance: 50.0
click at [1226, 55] on div "Kanban Engineering 1x 2x 3x tfl" at bounding box center [758, 59] width 1429 height 44
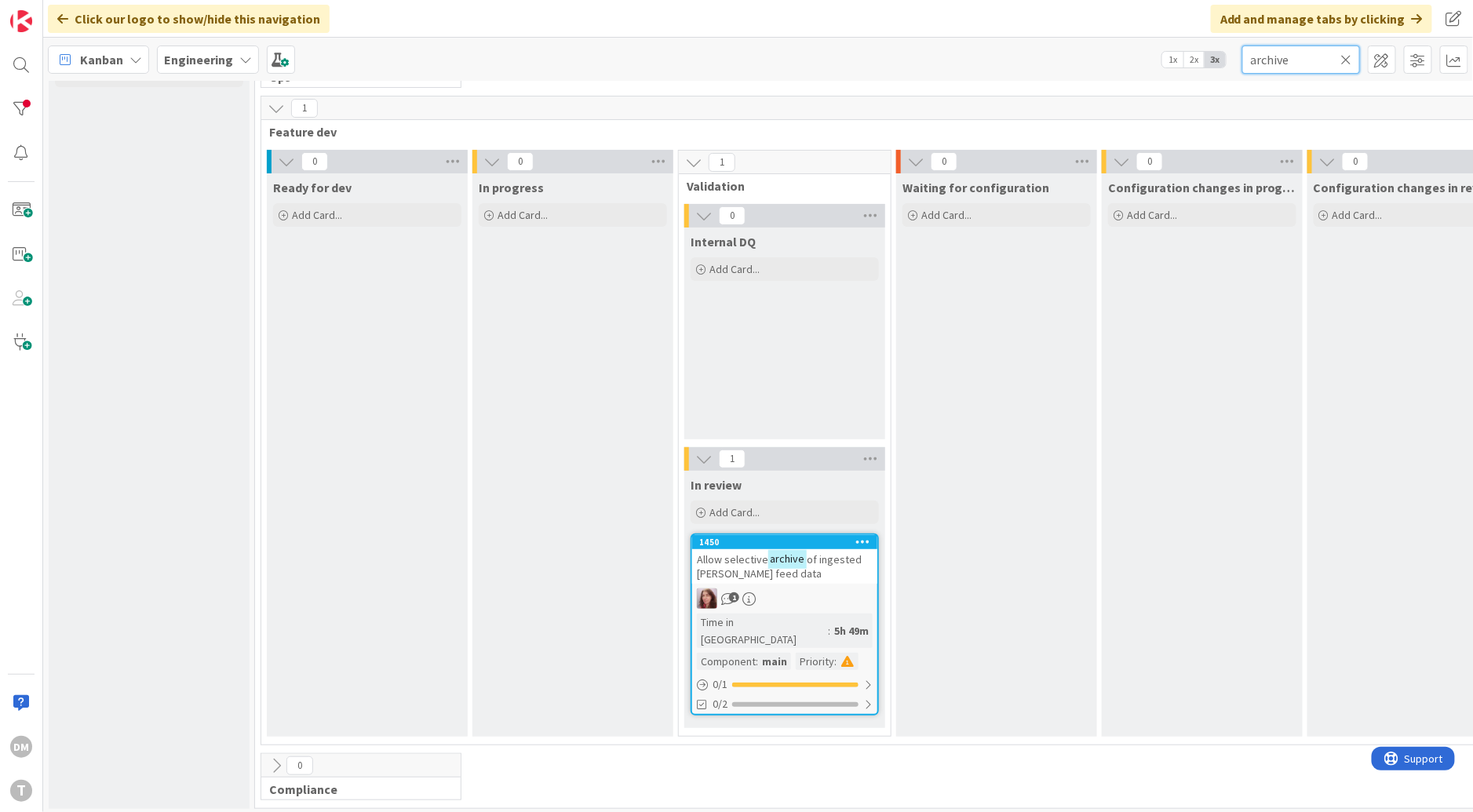
scroll to position [60, 0]
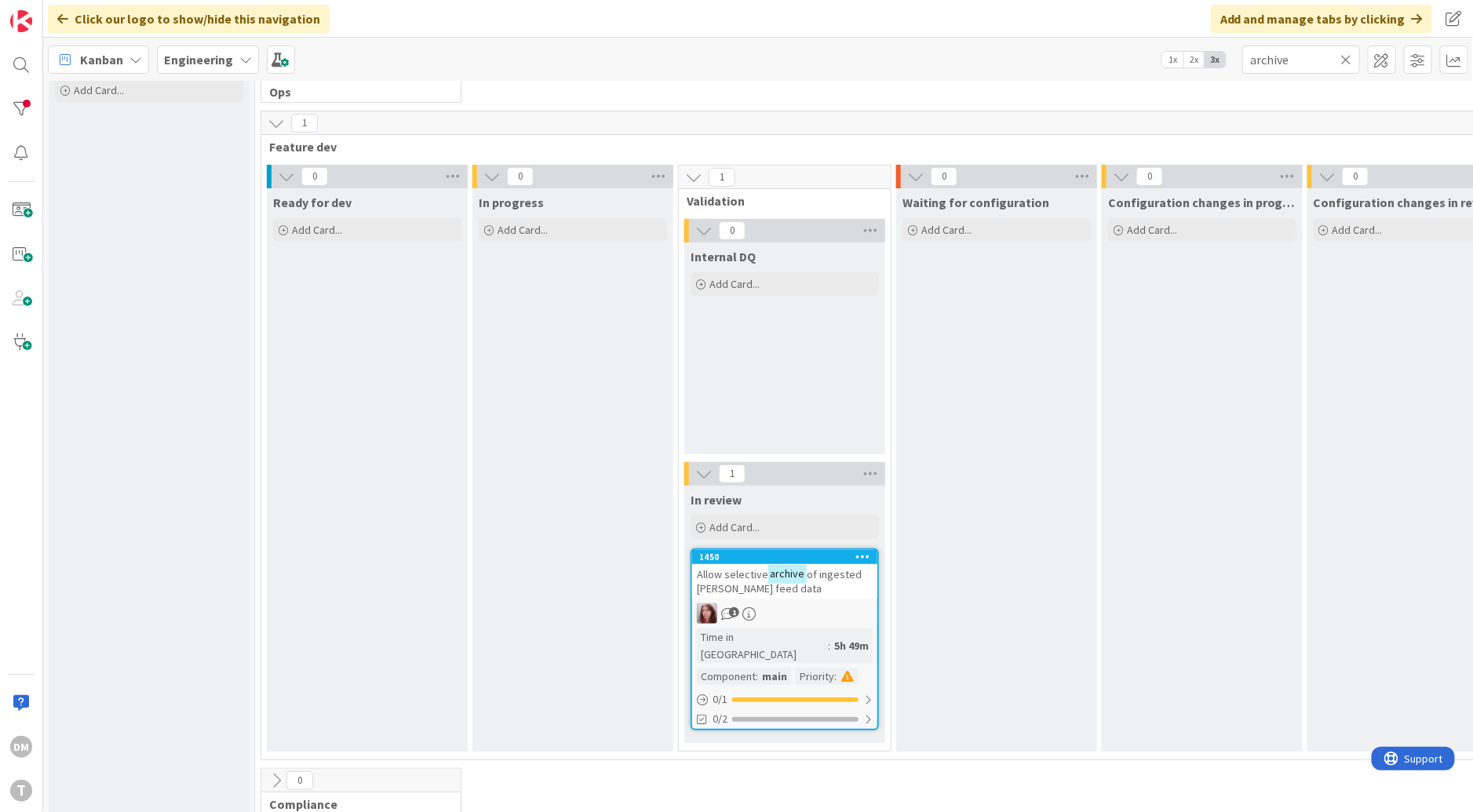
click at [824, 576] on span "of ingested SIRI-VM feed data" at bounding box center [779, 581] width 164 height 28
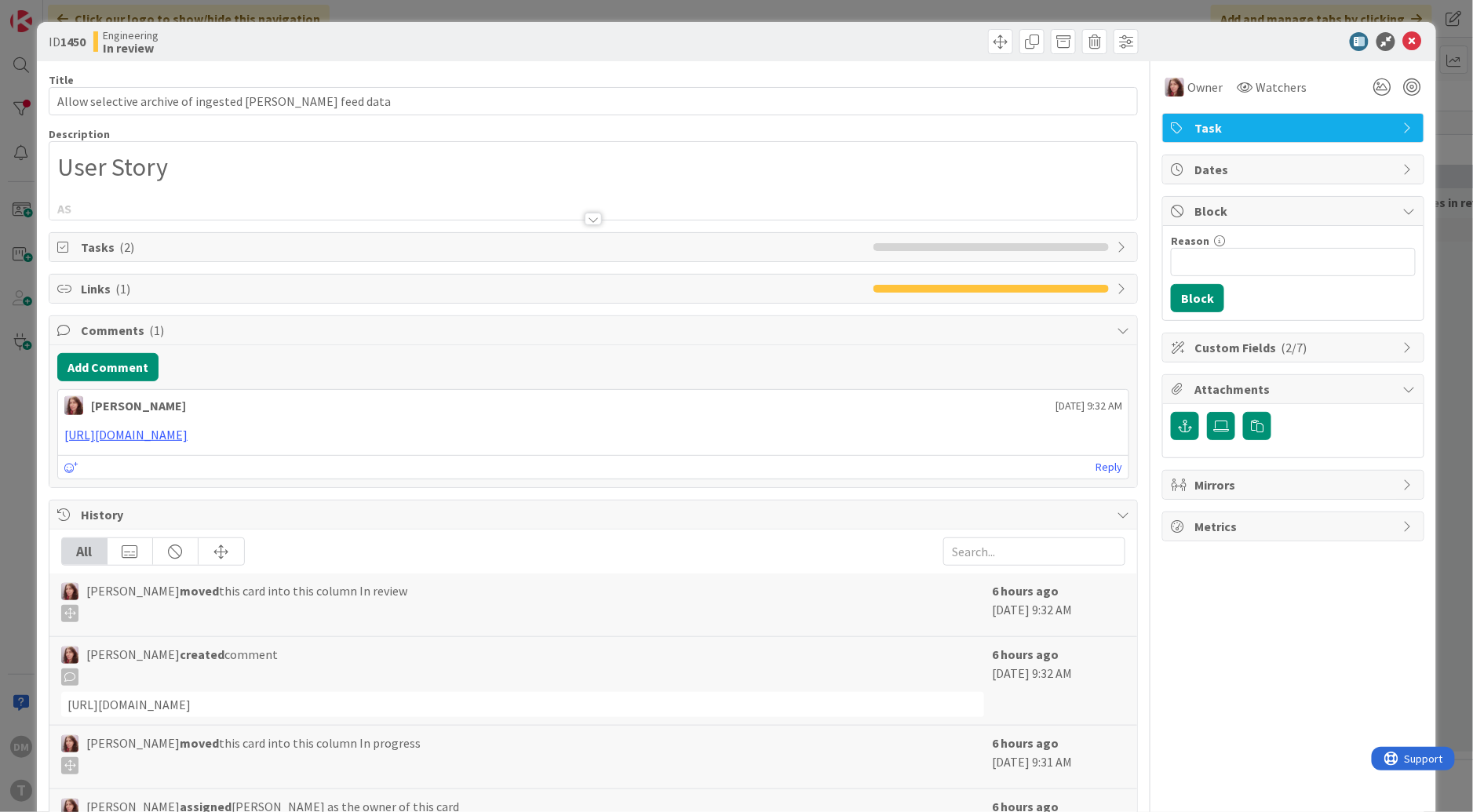
click at [598, 218] on div at bounding box center [593, 218] width 17 height 13
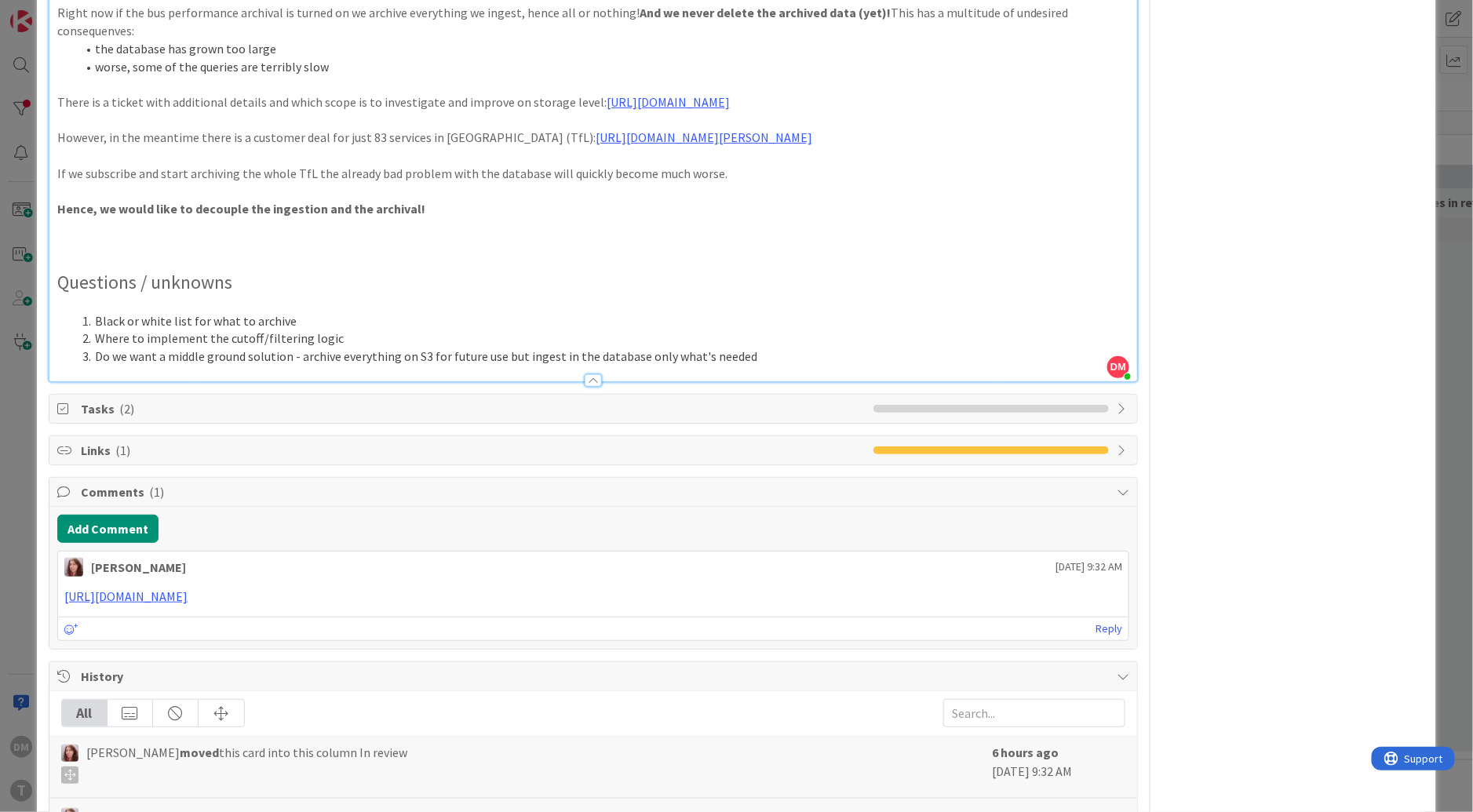
scroll to position [729, 0]
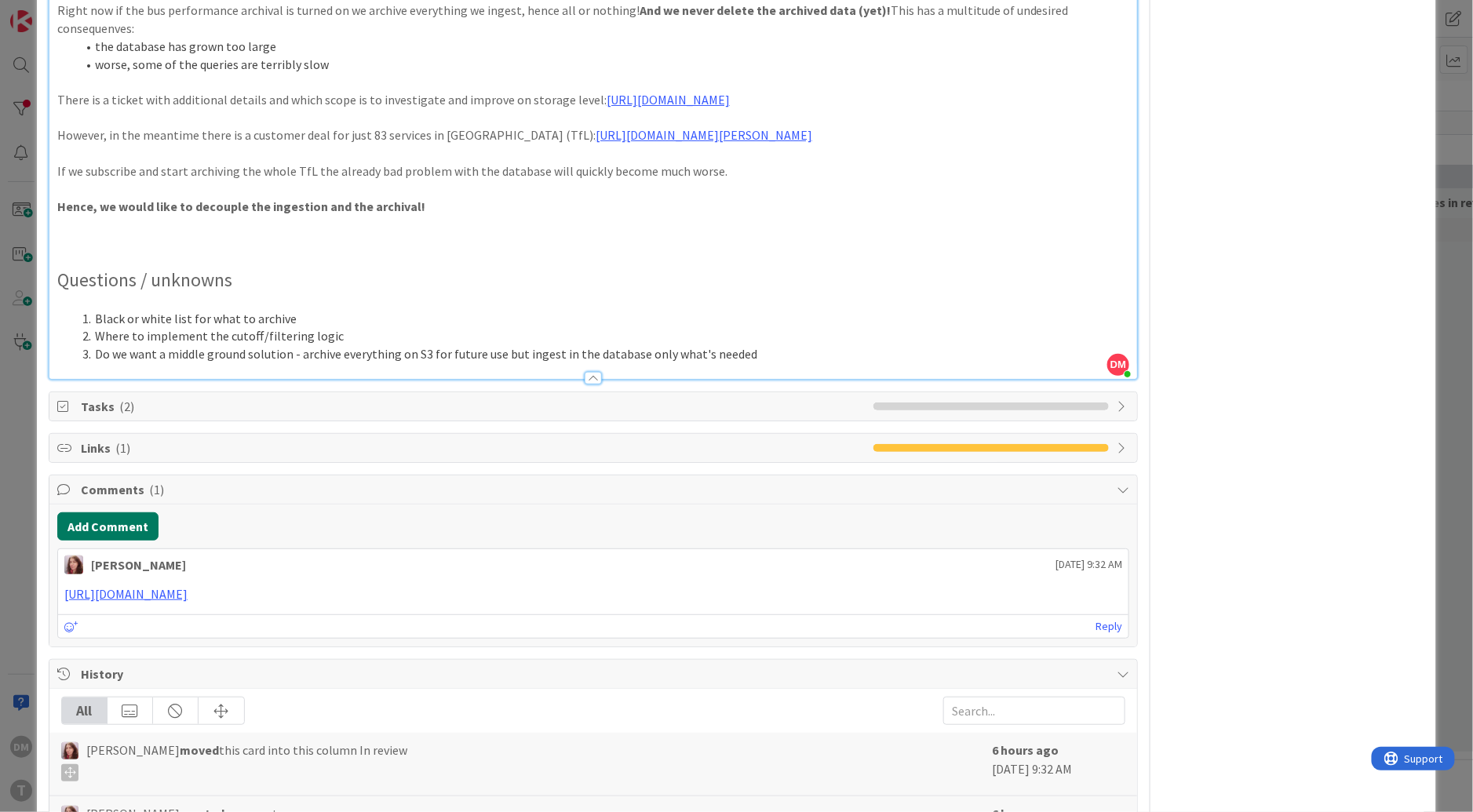
click at [127, 526] on button "Add Comment" at bounding box center [107, 526] width 102 height 28
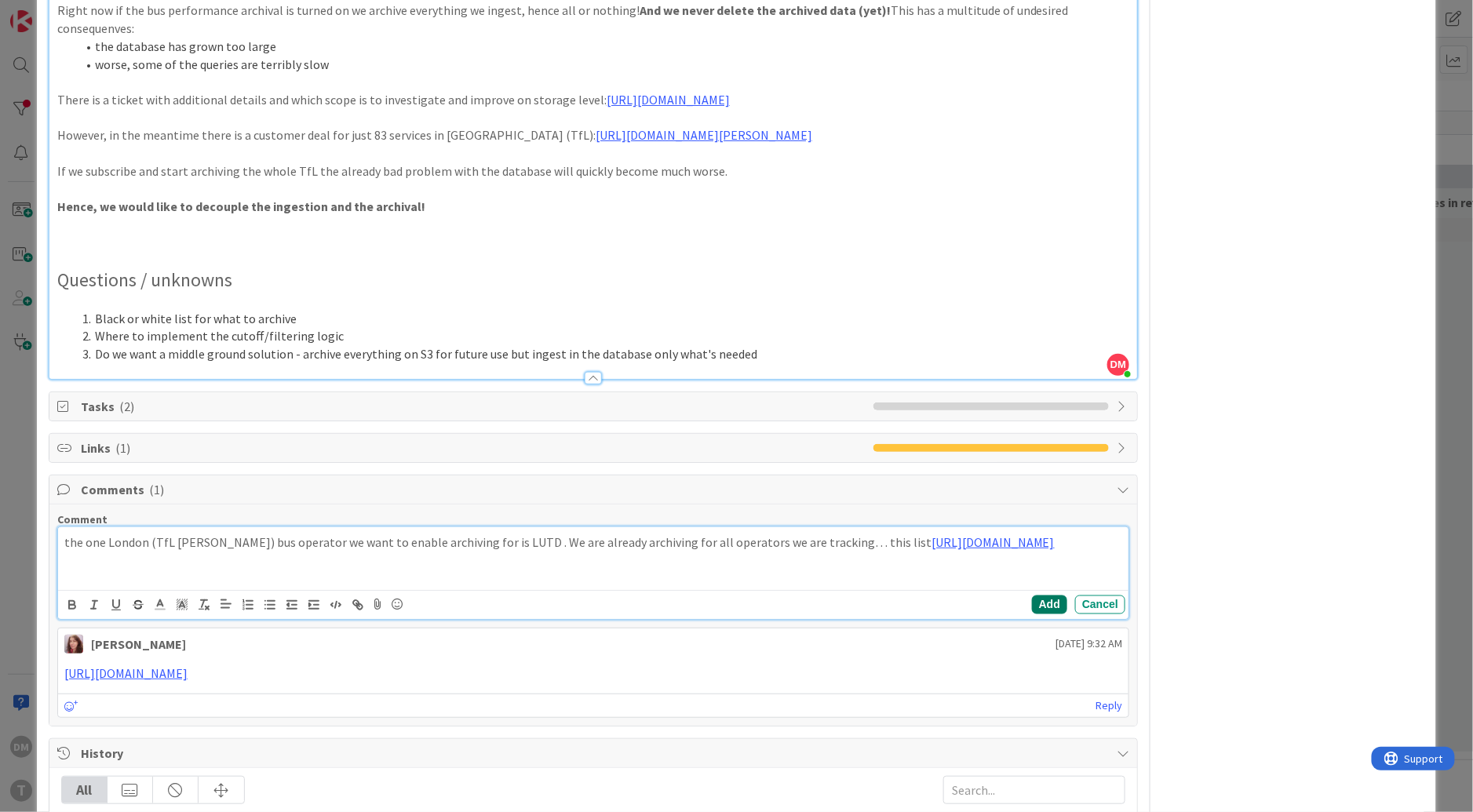
click at [1044, 599] on button "Add" at bounding box center [1049, 604] width 36 height 18
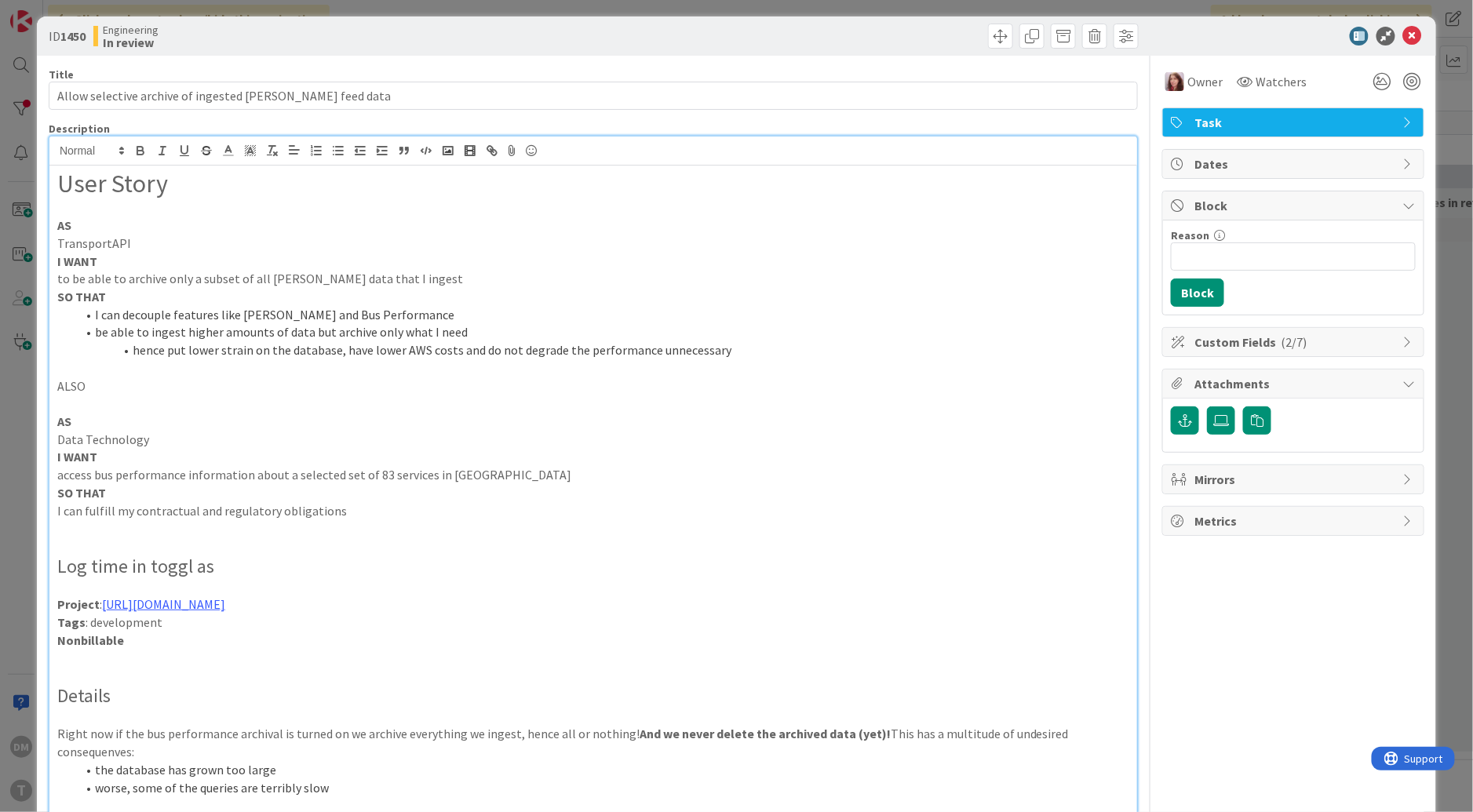
scroll to position [0, 0]
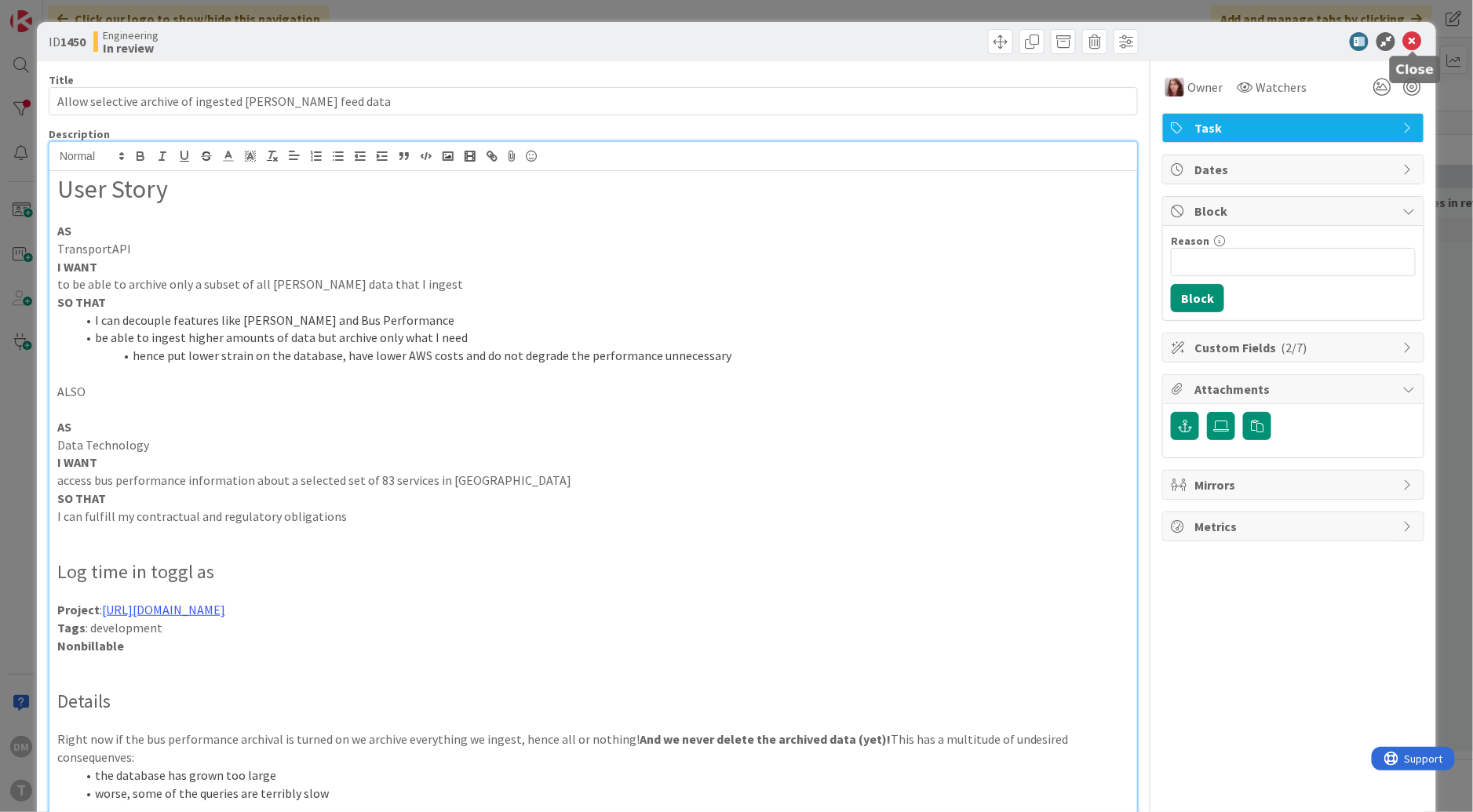
click at [1416, 44] on icon at bounding box center [1411, 41] width 18 height 18
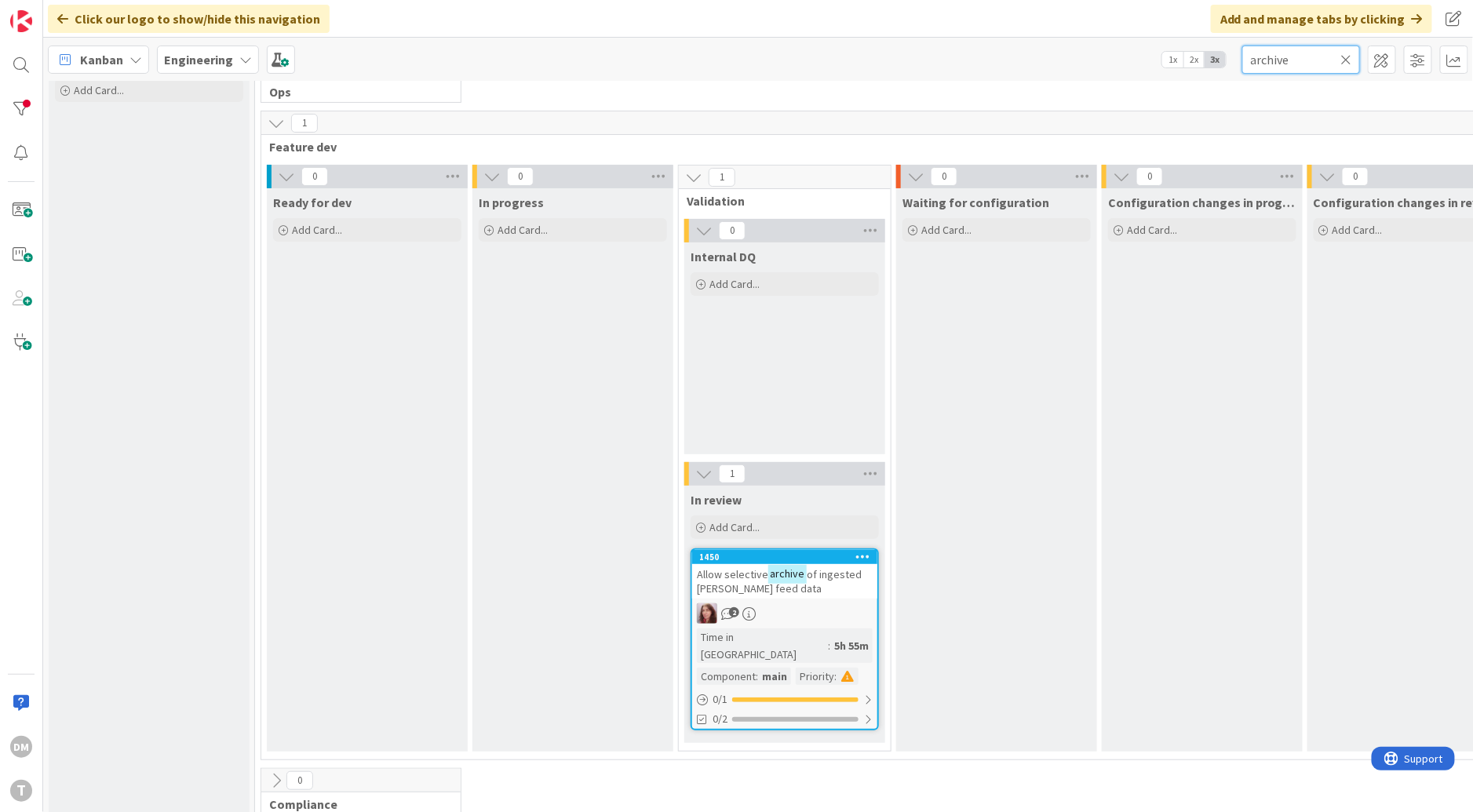
click at [1270, 62] on input "archive" at bounding box center [1301, 59] width 118 height 28
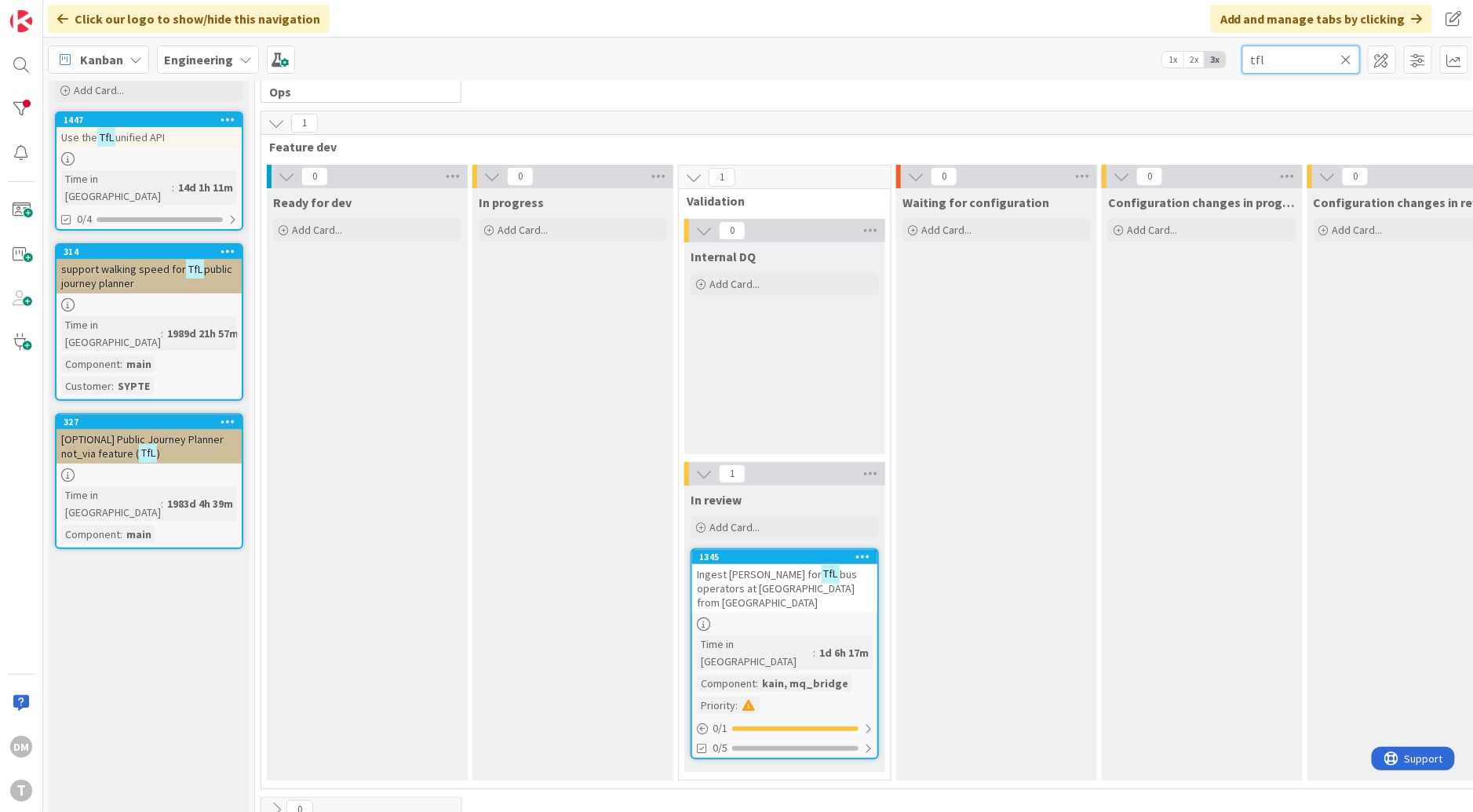
scroll to position [74, 0]
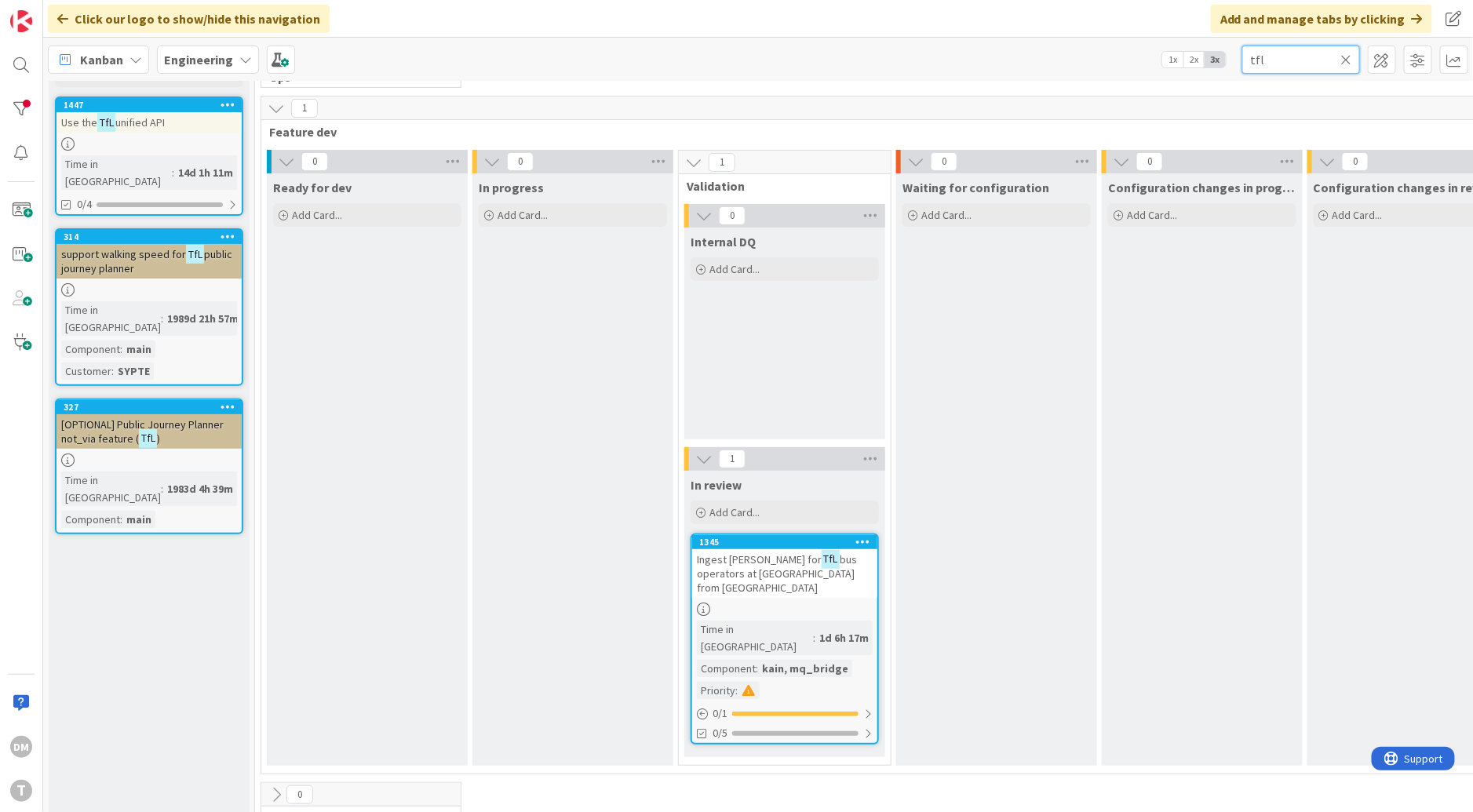
click at [1261, 60] on input "tfl" at bounding box center [1301, 59] width 118 height 28
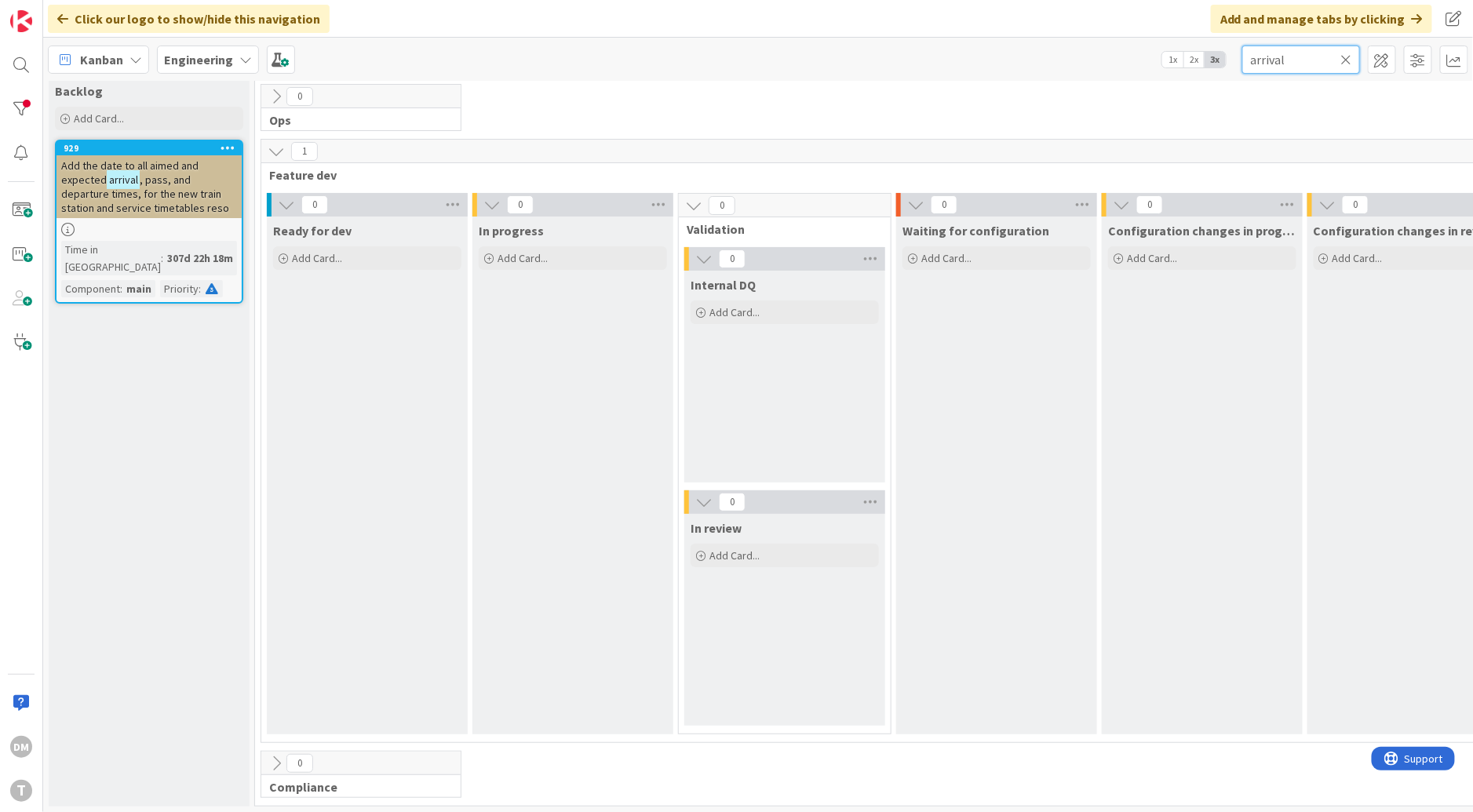
type input "arrival"
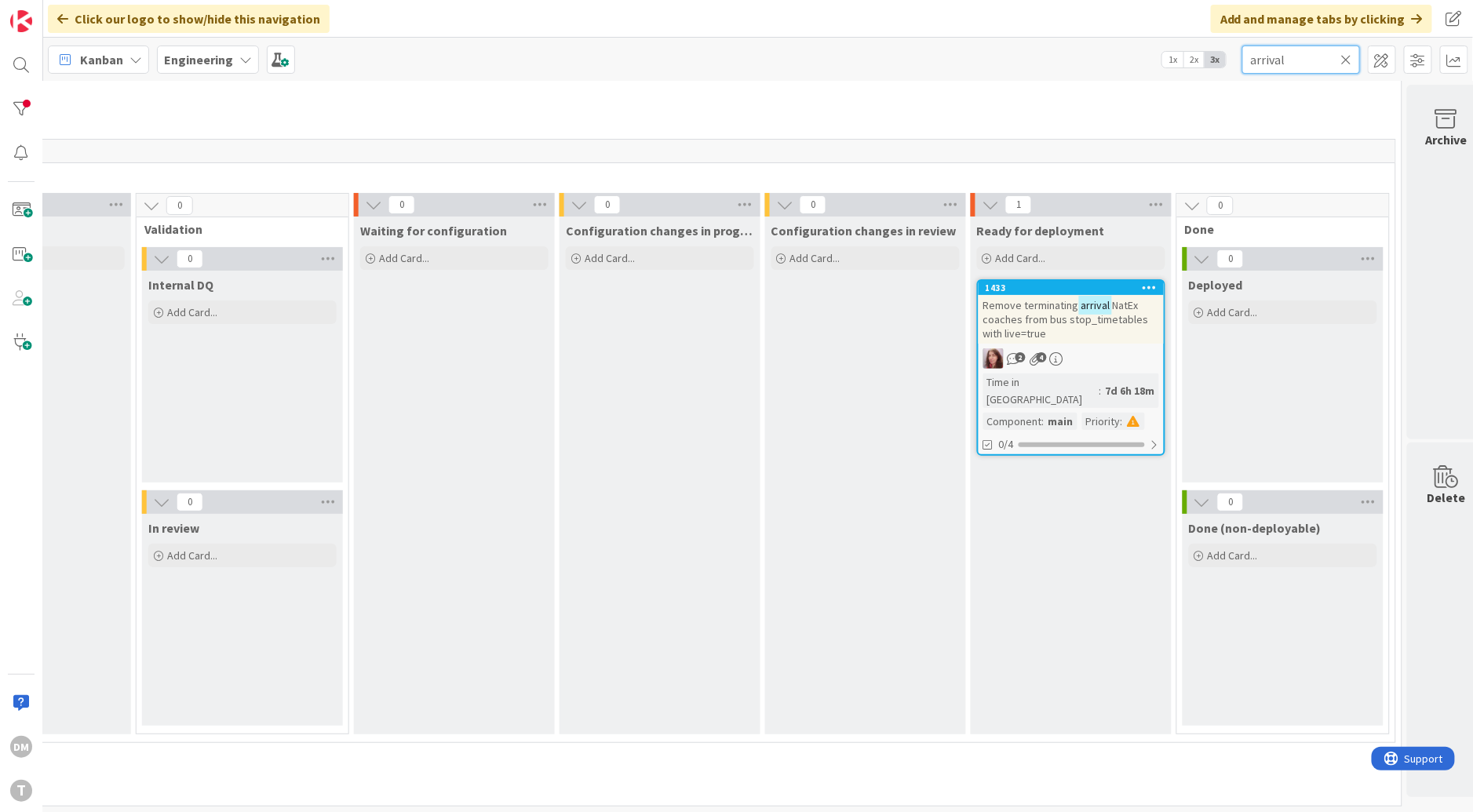
scroll to position [31, 558]
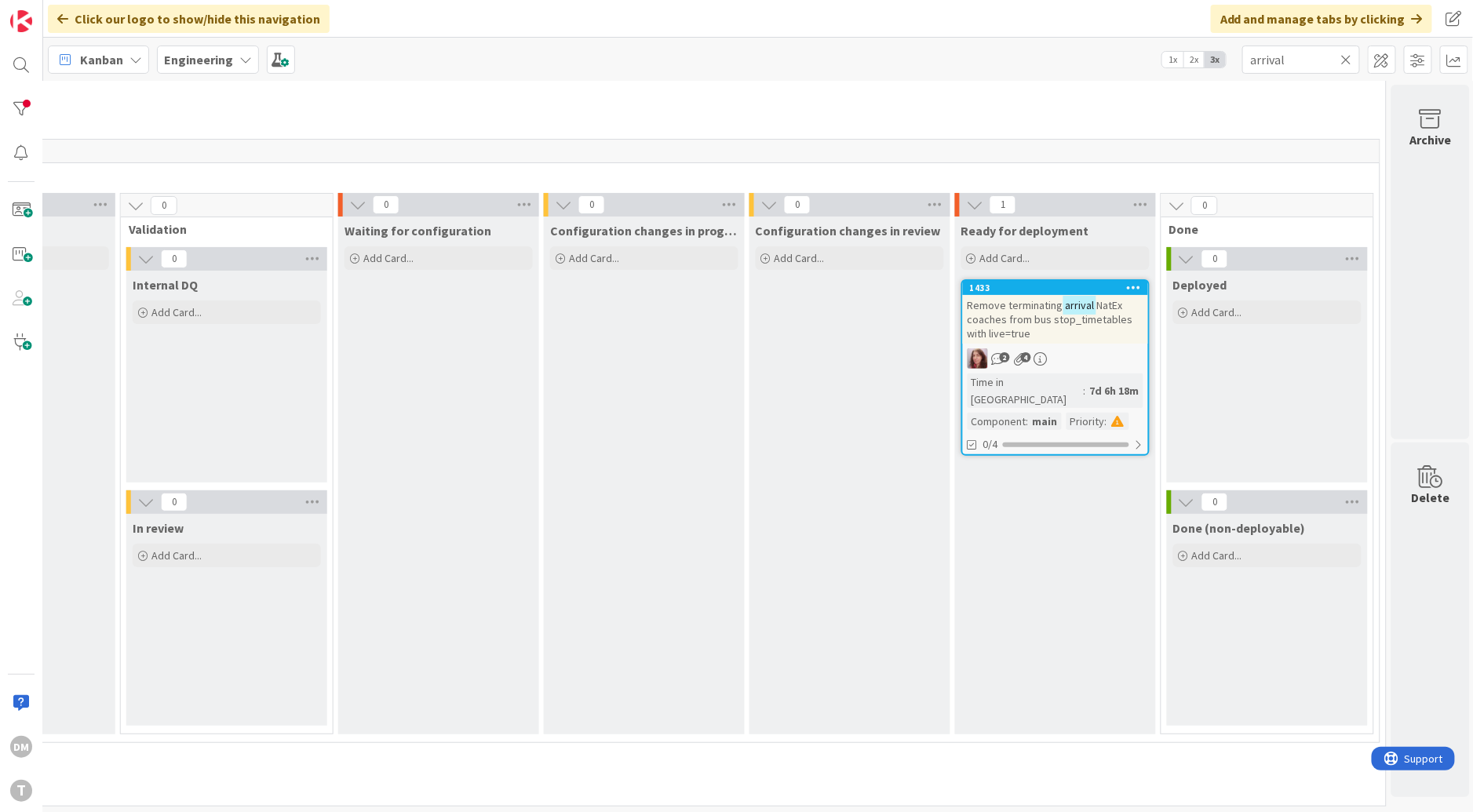
click at [1063, 310] on span "NatEx coaches from bus stop_timetables with live=true" at bounding box center [1049, 319] width 165 height 43
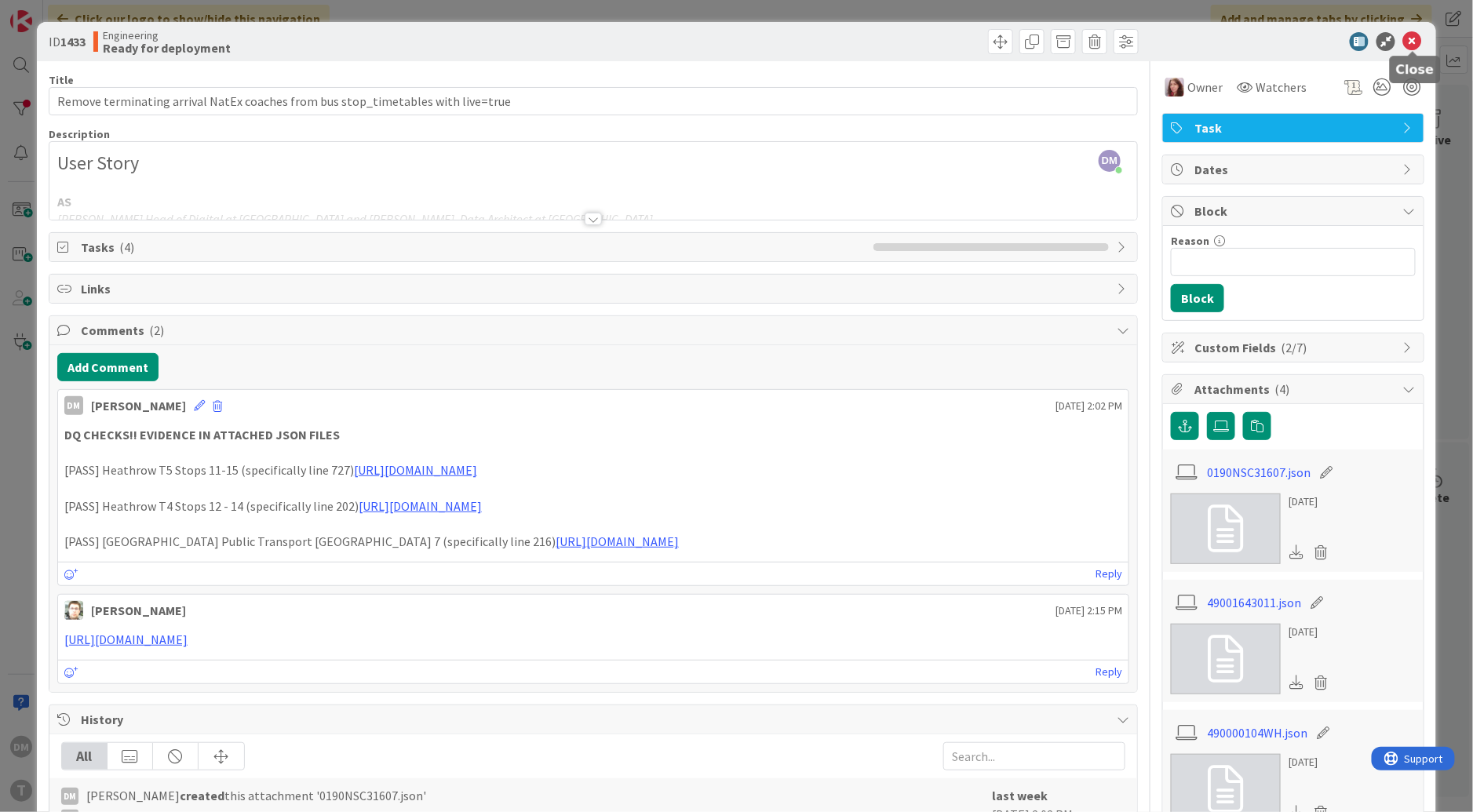
click at [1419, 40] on icon at bounding box center [1411, 41] width 18 height 18
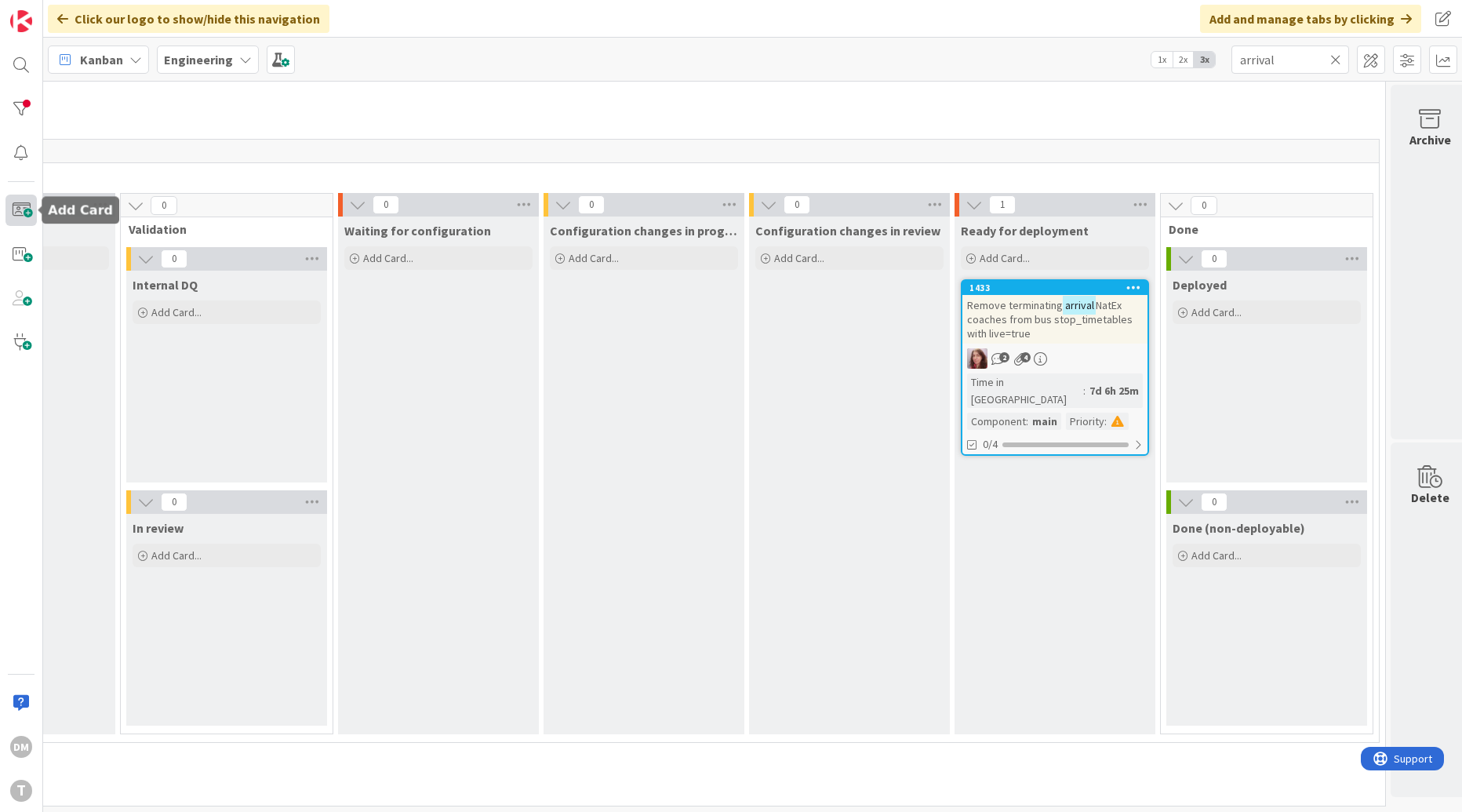
click at [24, 210] on span at bounding box center [21, 210] width 31 height 31
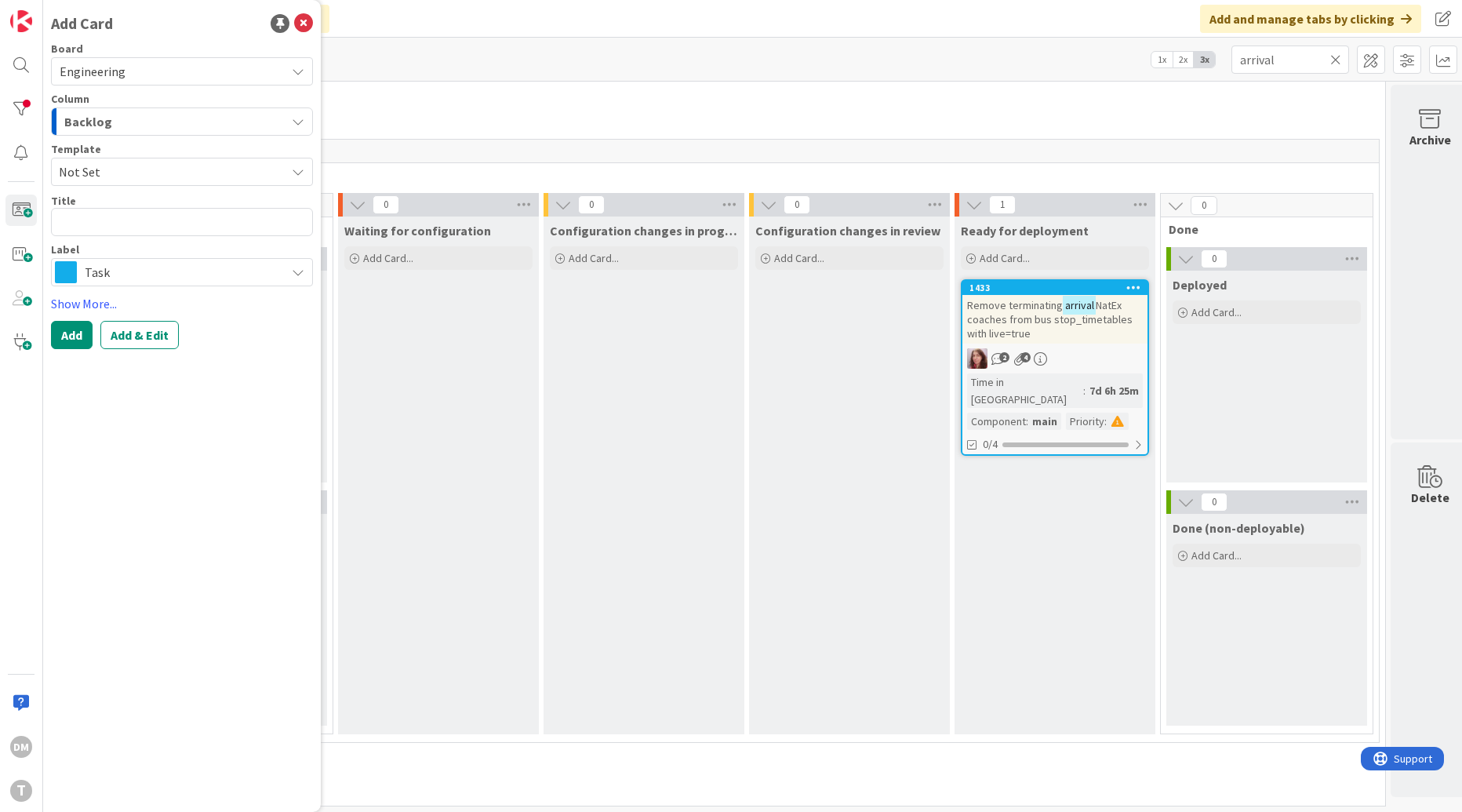
click at [272, 168] on span "Not Set" at bounding box center [166, 171] width 215 height 20
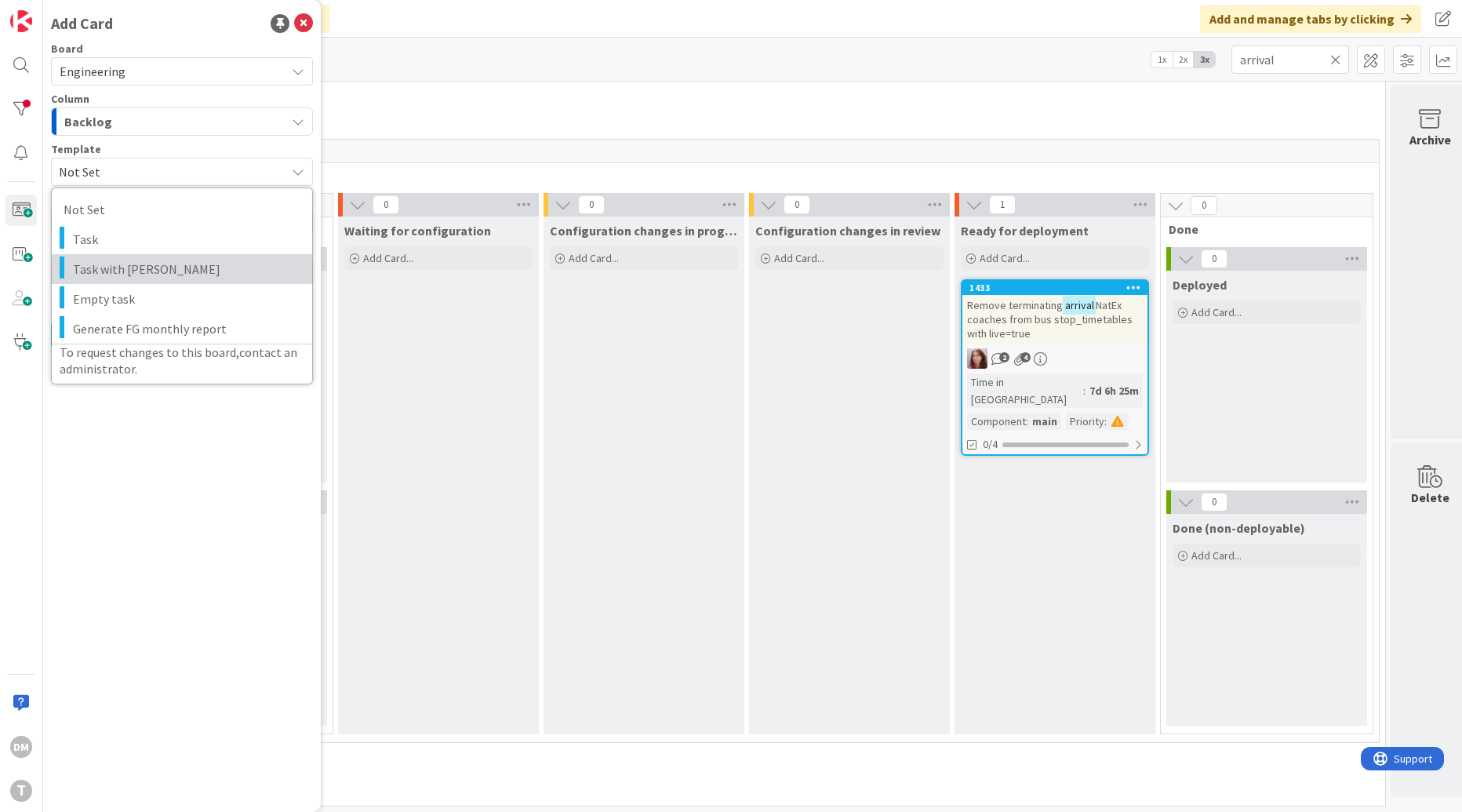
click at [201, 259] on span "Task with DaveQ" at bounding box center [186, 269] width 227 height 20
type textarea "x"
type textarea "Task with DaveQ"
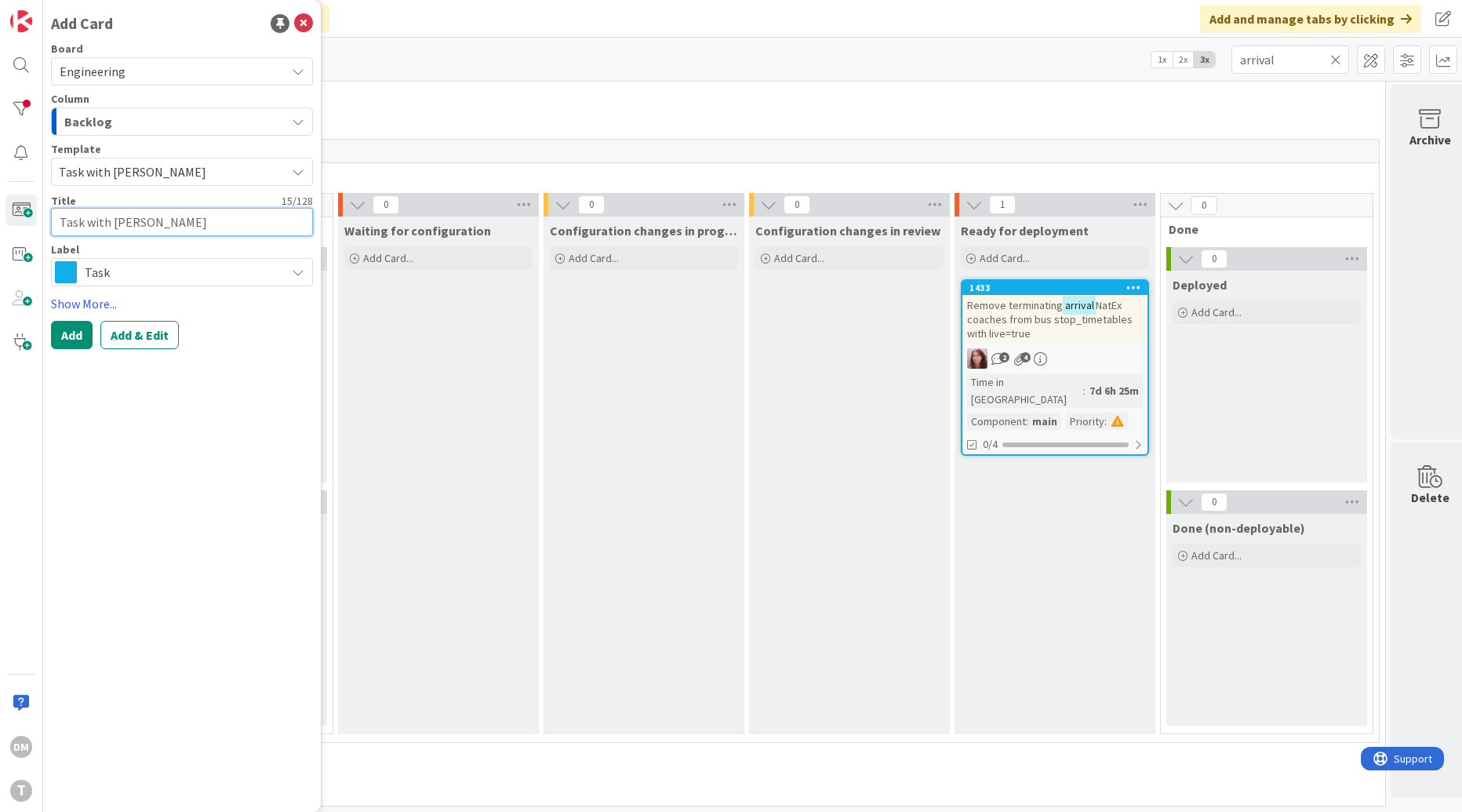
drag, startPoint x: 166, startPoint y: 221, endPoint x: 47, endPoint y: 218, distance: 119.0
click at [47, 218] on div "Add Card Board Engineering Column Backlog Template Task with DaveQ Not Set Task…" at bounding box center [182, 406] width 278 height 812
drag, startPoint x: 168, startPoint y: 216, endPoint x: 27, endPoint y: 229, distance: 141.6
click at [27, 229] on div "DM T Add Card Board Engineering Column Backlog Template Task with DaveQ Not Set…" at bounding box center [21, 406] width 44 height 812
type textarea "x"
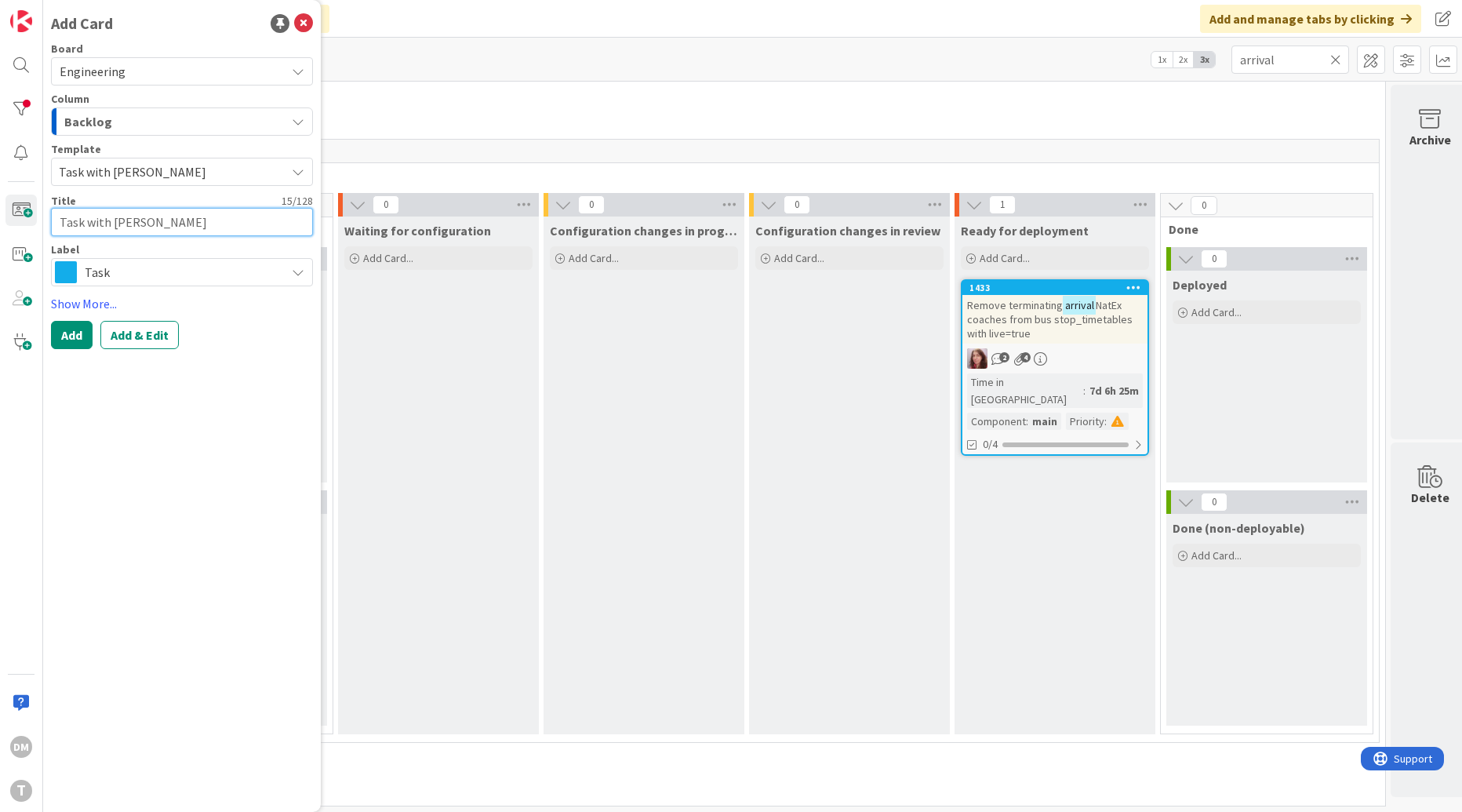
type textarea "R"
type textarea "x"
type textarea "Re"
type textarea "x"
type textarea "Rem"
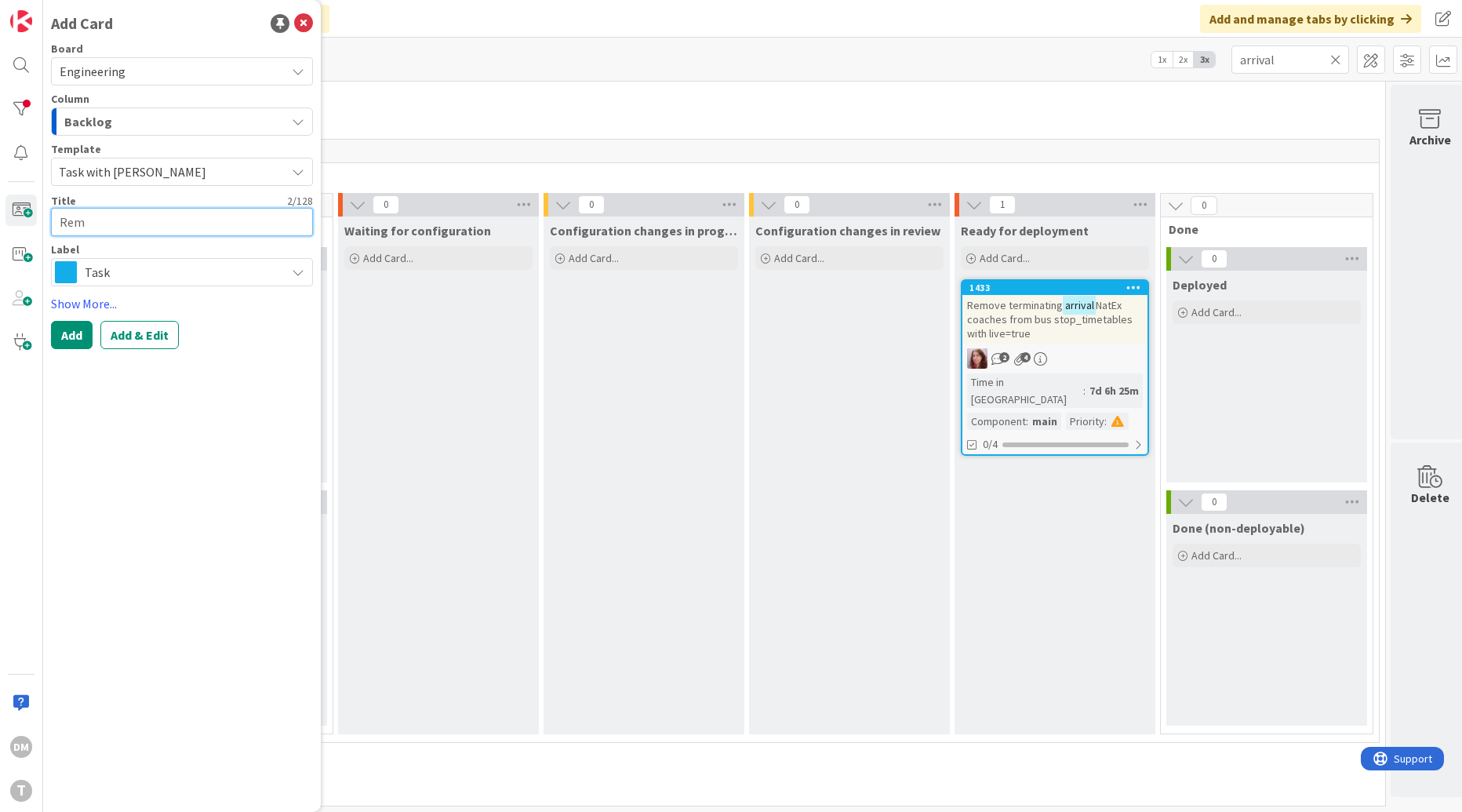
type textarea "x"
type textarea "Remo"
type textarea "x"
type textarea "Remov"
type textarea "x"
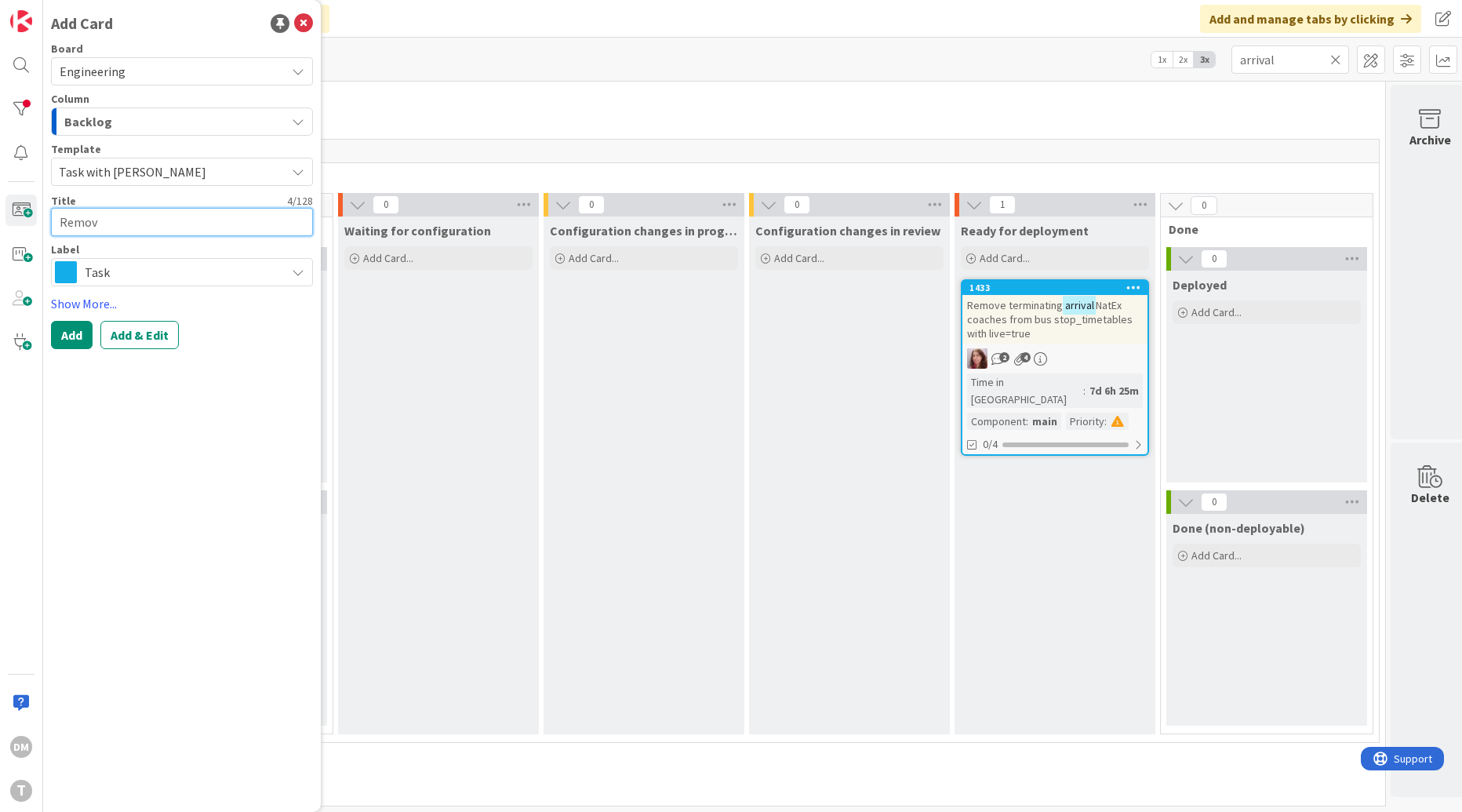
type textarea "Remove"
type textarea "x"
type textarea "Remove"
type textarea "x"
type textarea "Remove t"
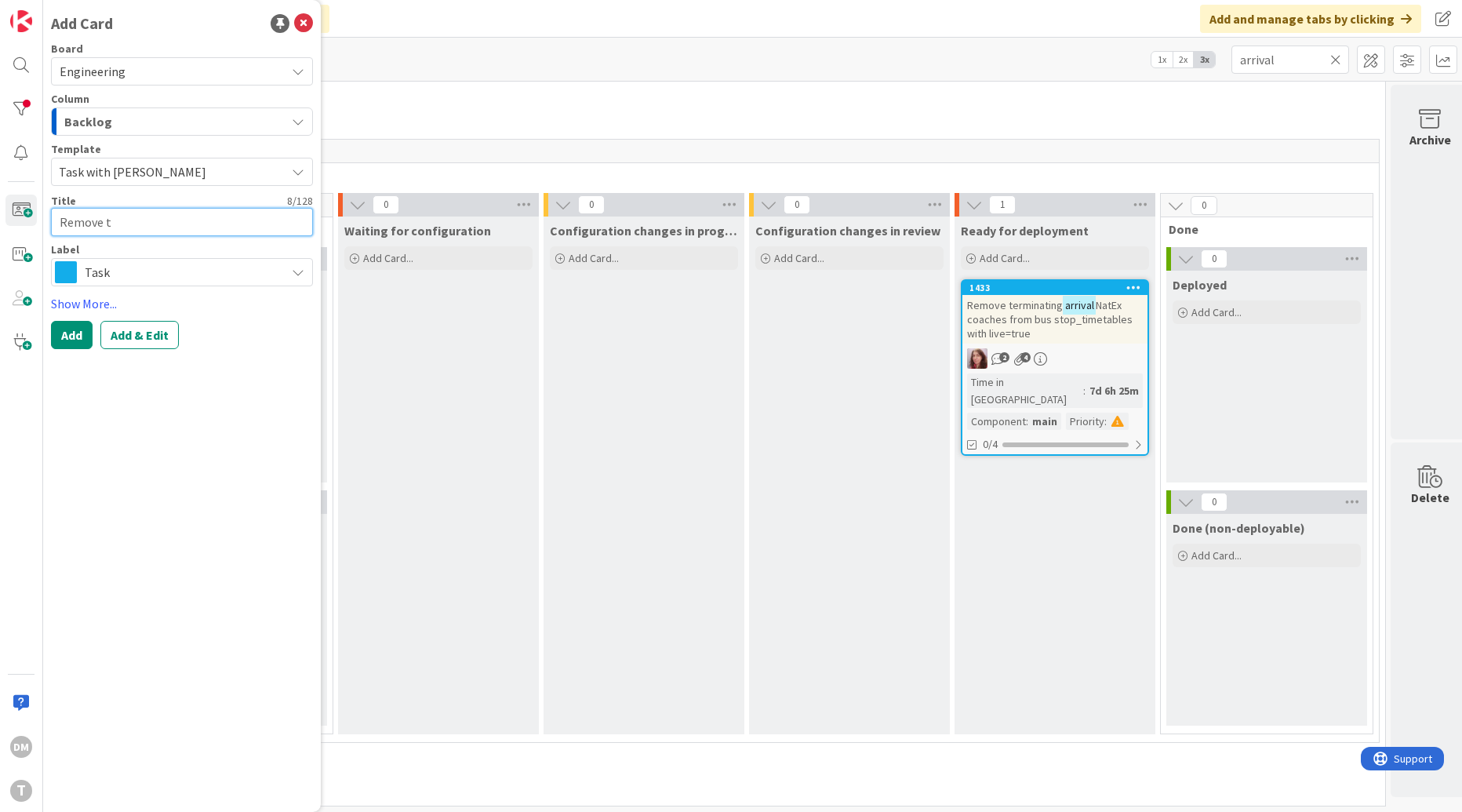
type textarea "x"
type textarea "Remove te"
type textarea "x"
type textarea "Remove ter"
type textarea "x"
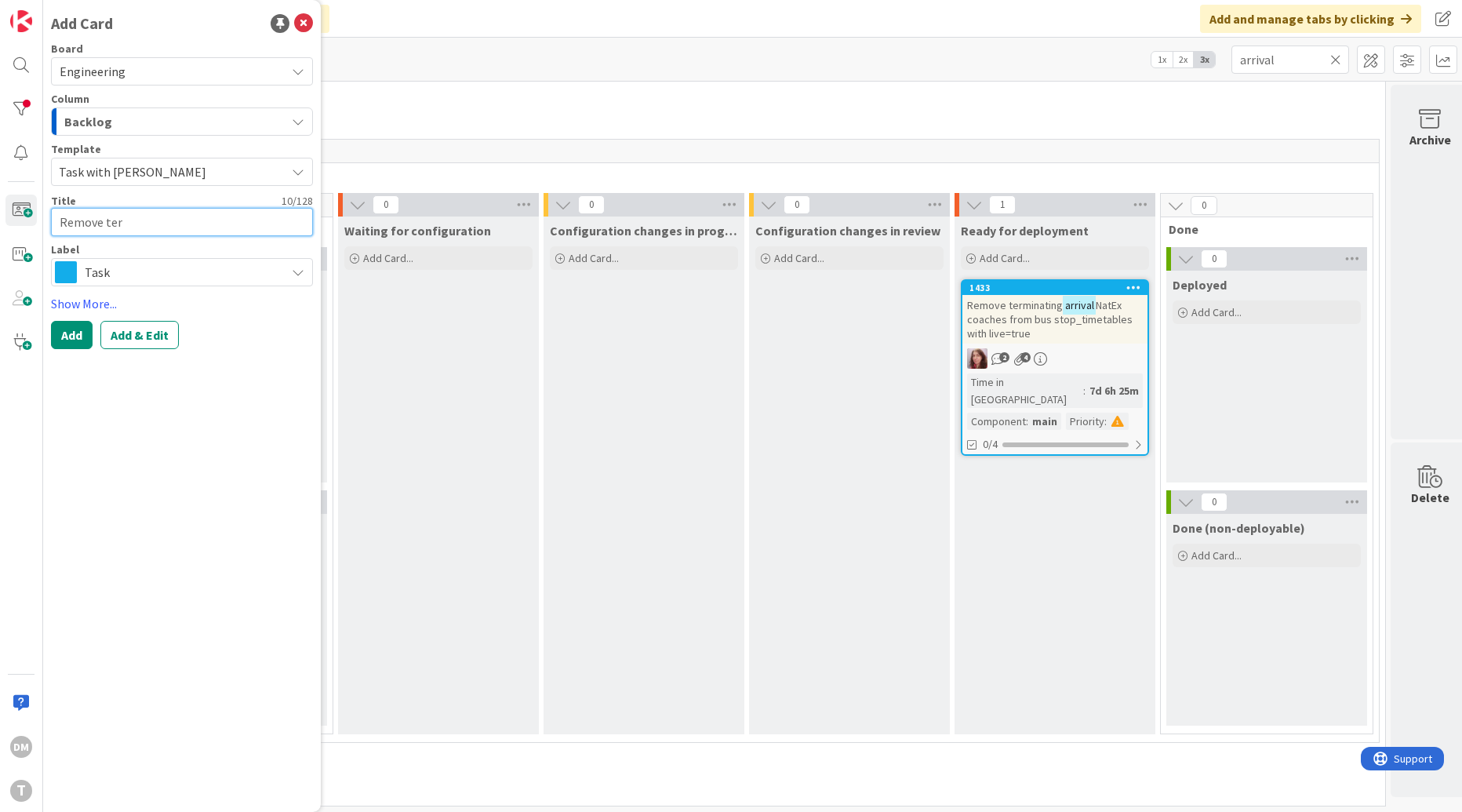
type textarea "Remove term"
type textarea "x"
type textarea "Remove termi"
type textarea "x"
type textarea "Remove termin"
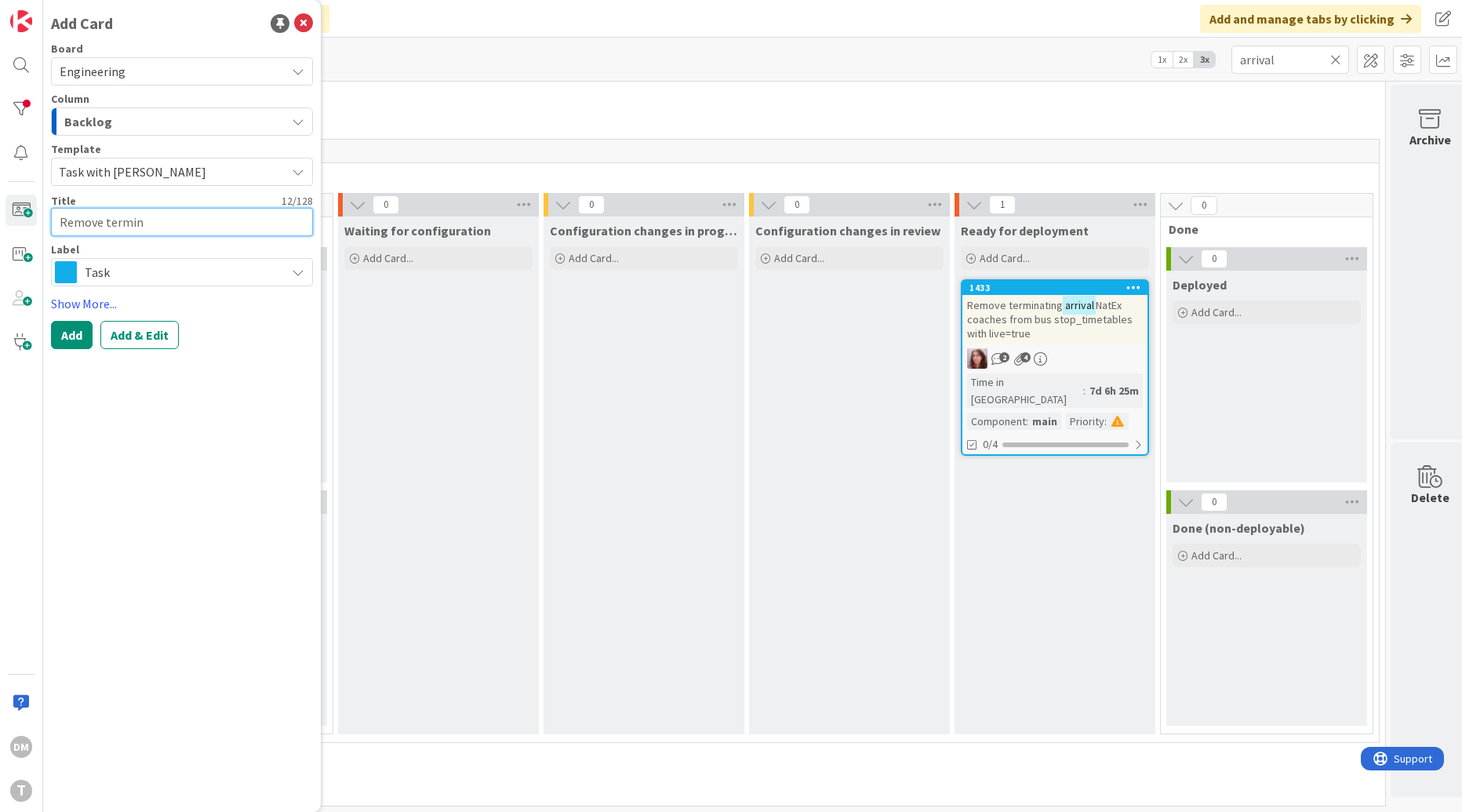
type textarea "x"
type textarea "Remove termina"
type textarea "x"
type textarea "Remove terminat"
type textarea "x"
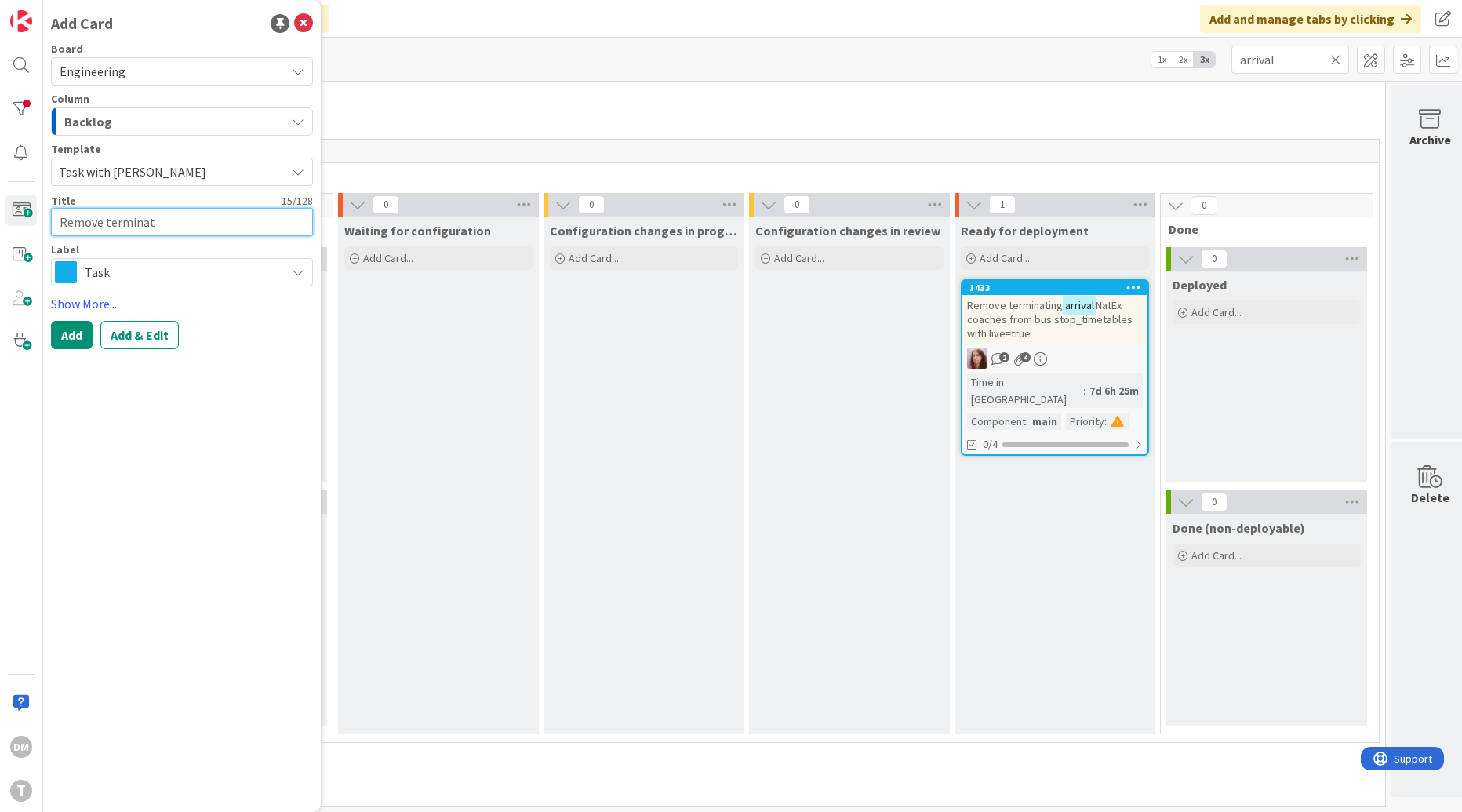
type textarea "Remove terminati"
type textarea "x"
type textarea "Remove terminatin"
type textarea "x"
type textarea "Remove terminating"
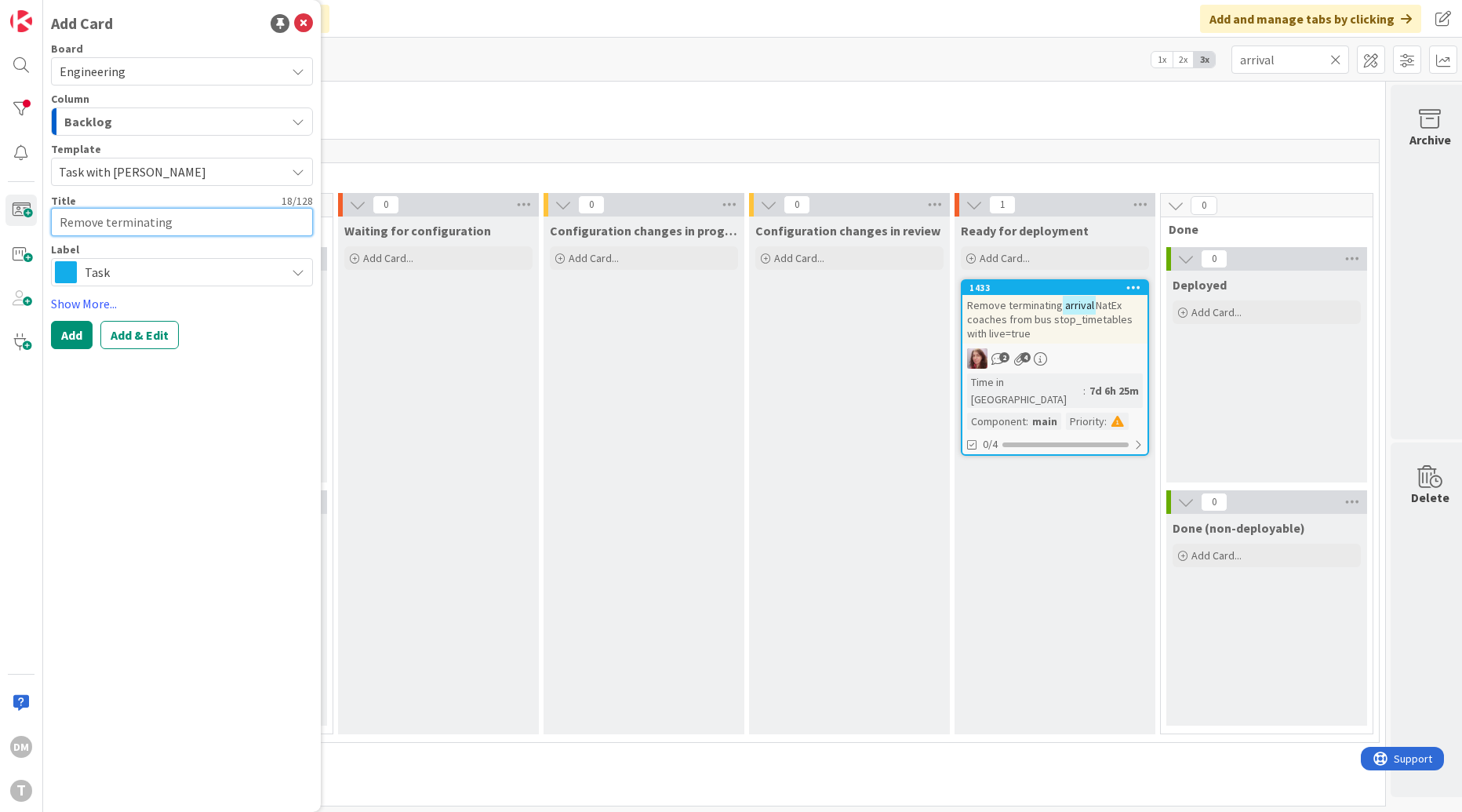
type textarea "x"
type textarea "Remove terminating"
type textarea "x"
type textarea "Remove terminating a"
type textarea "x"
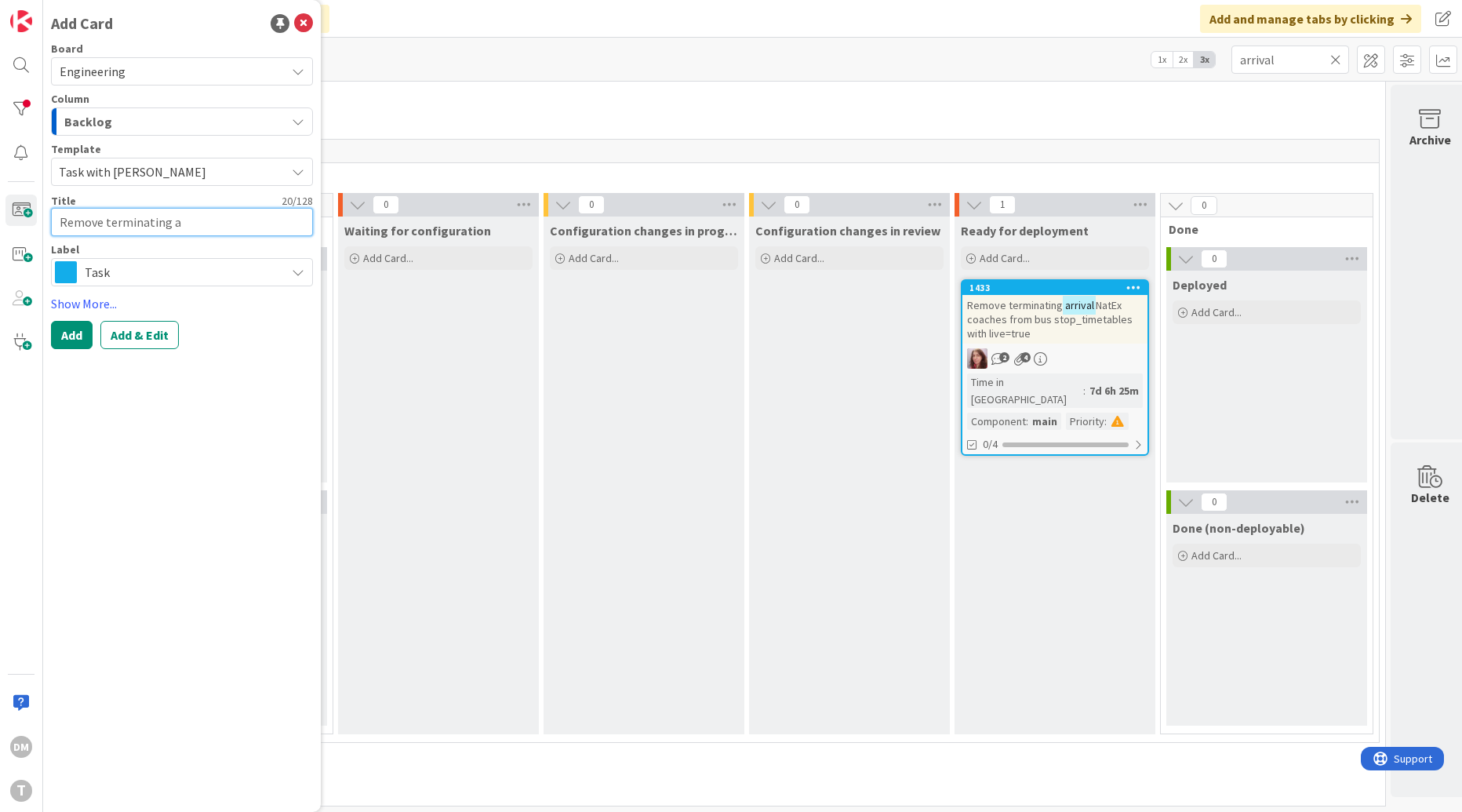
type textarea "Remove terminating ar"
type textarea "x"
type textarea "Remove terminating arr"
type textarea "x"
type textarea "Remove terminating arri"
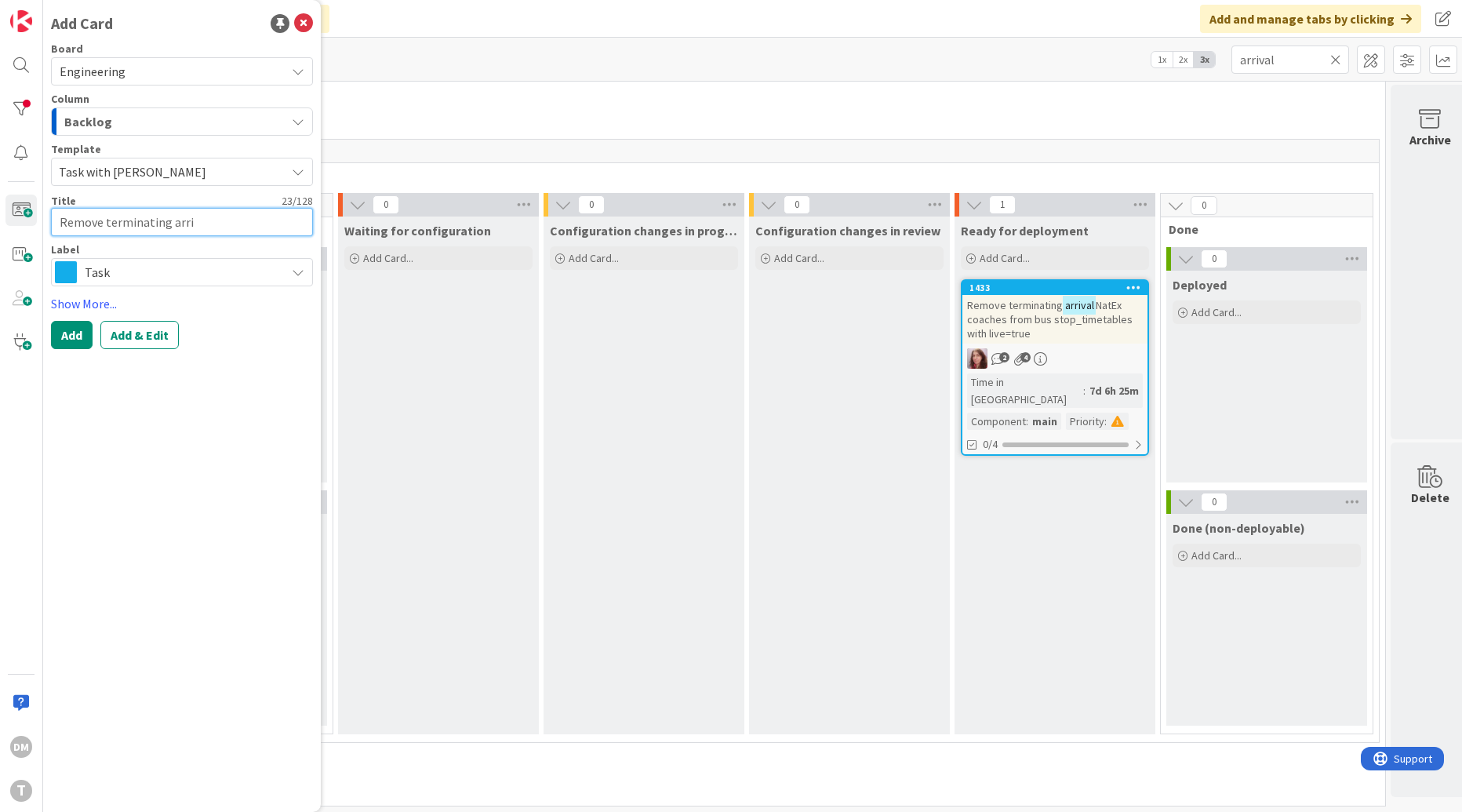
type textarea "x"
type textarea "Remove terminating arriv"
type textarea "x"
type textarea "Remove terminating arriva"
type textarea "x"
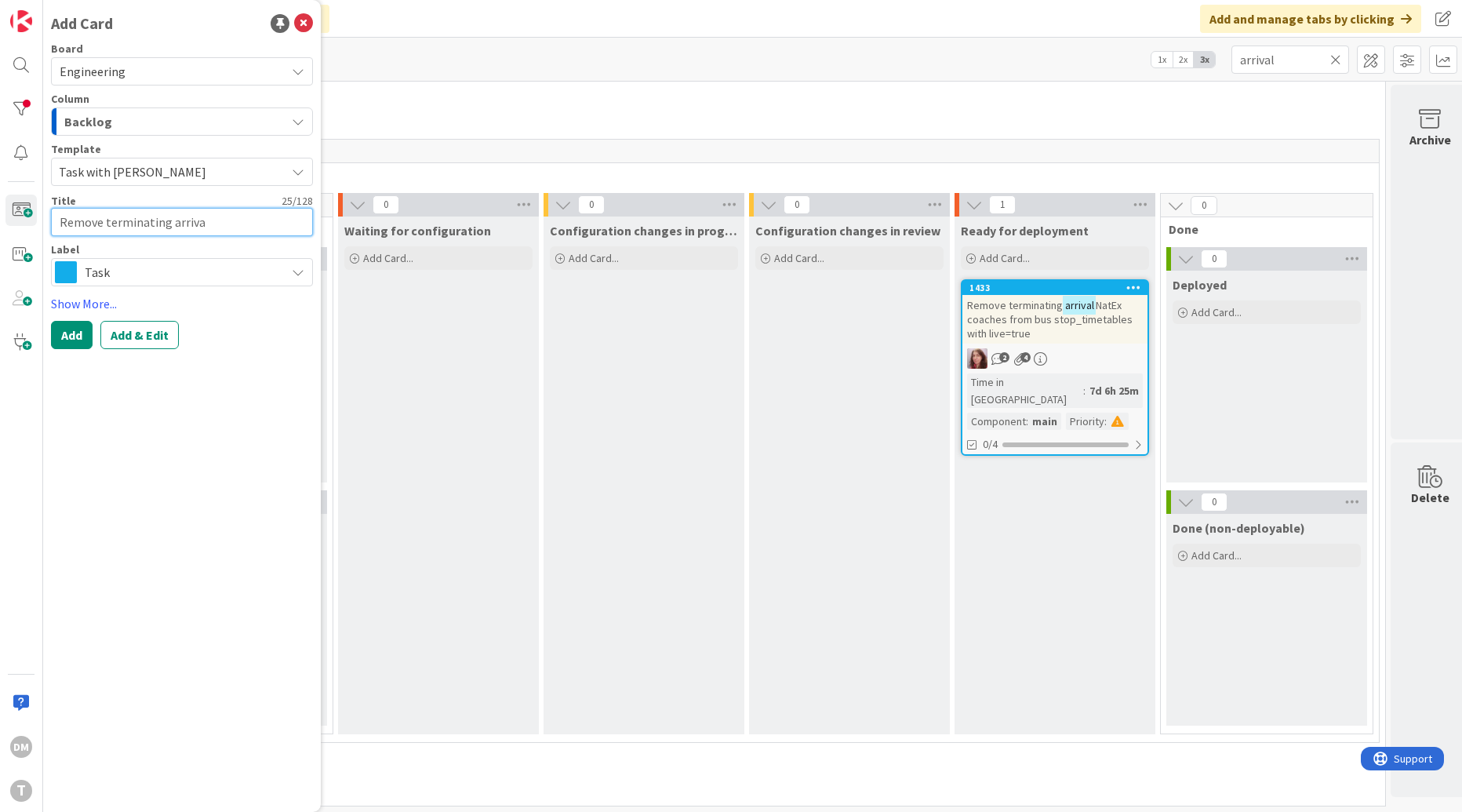
type textarea "Remove terminating arrival"
type textarea "x"
type textarea "Remove terminating arrival"
type textarea "x"
type textarea "Remove terminating arrival T"
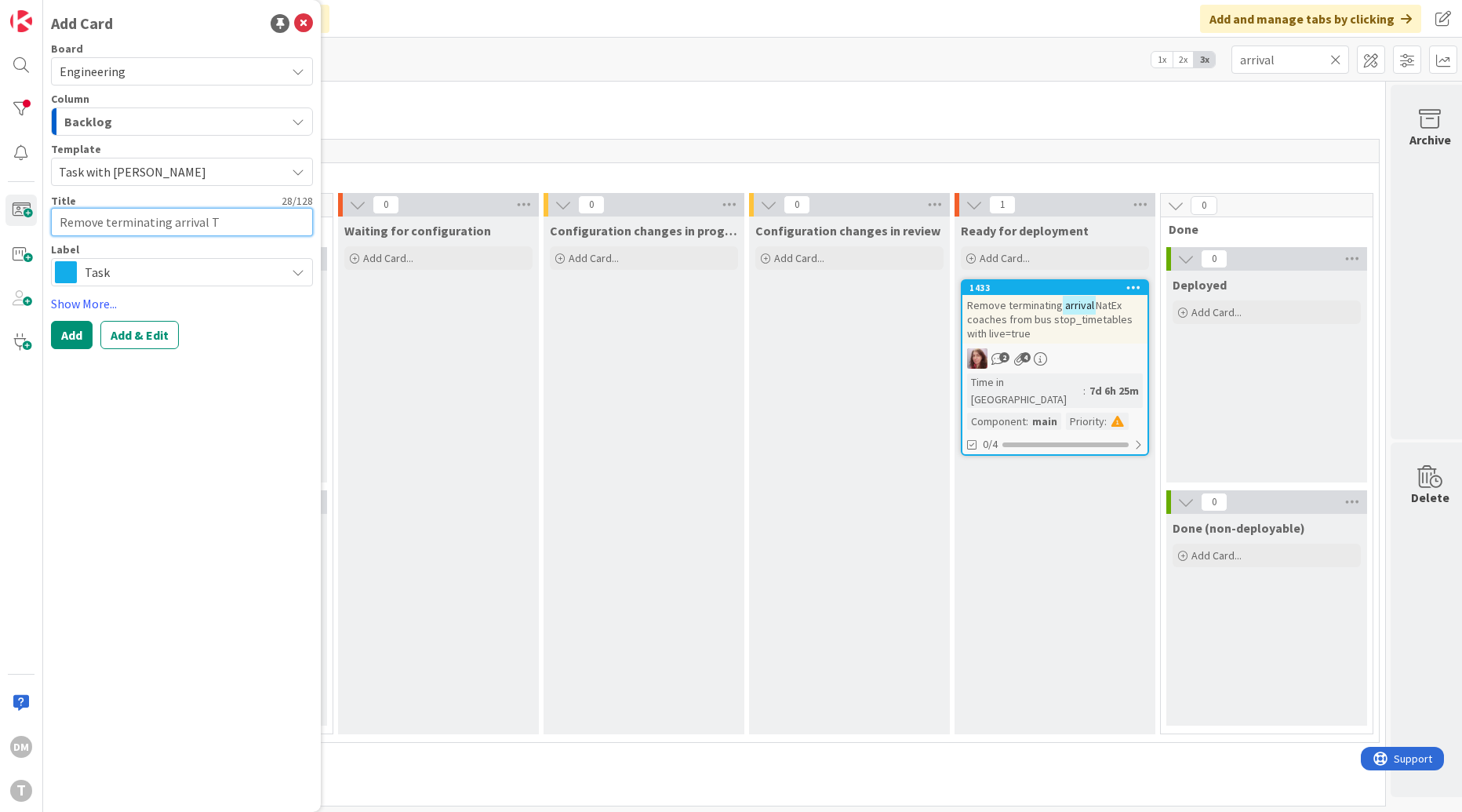
type textarea "x"
type textarea "Remove terminating arrival Tf"
type textarea "x"
type textarea "Remove terminating arrival TfL"
type textarea "x"
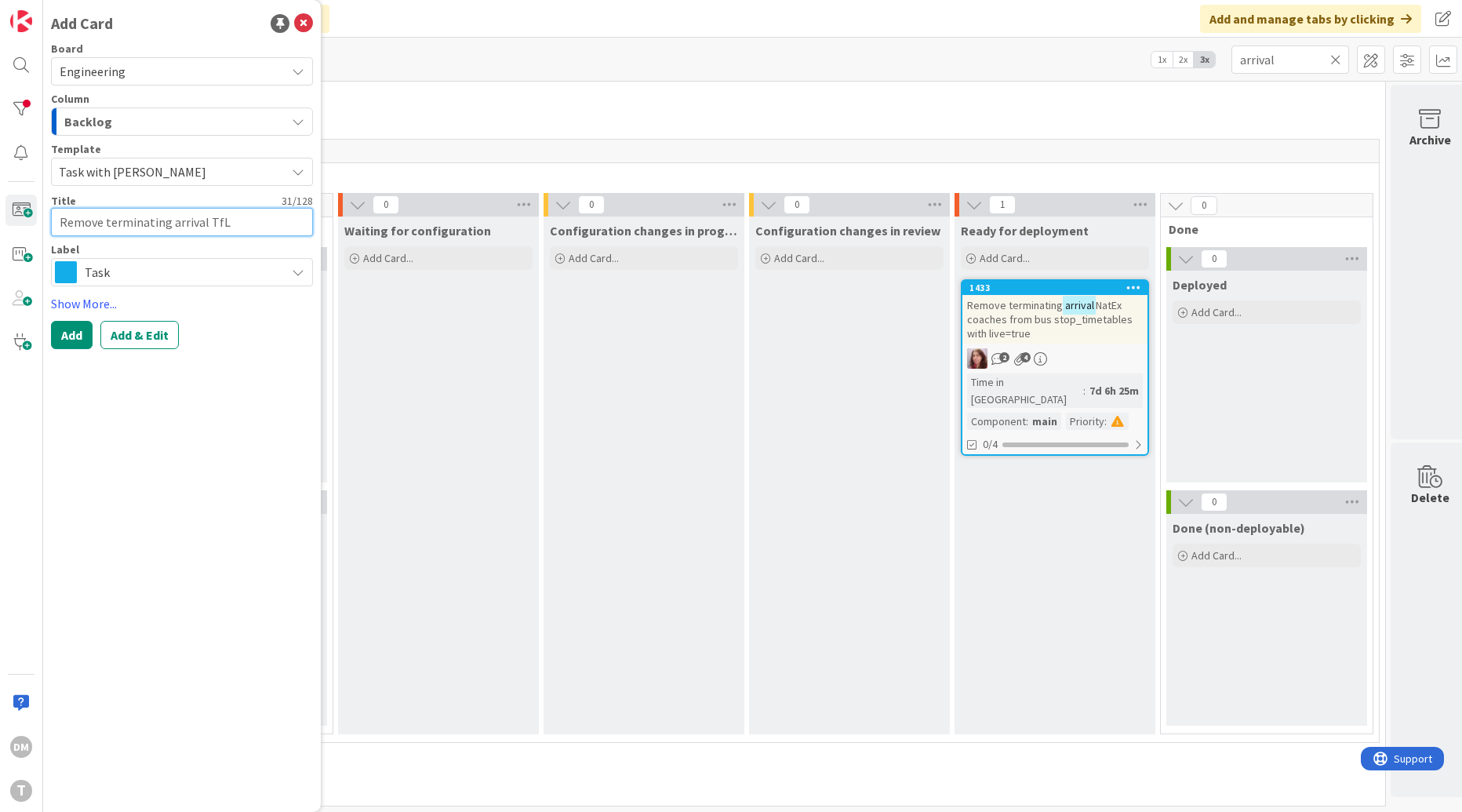
type textarea "Remove terminating arrival TfL b"
type textarea "x"
type textarea "Remove terminating arrival TfL bv"
type textarea "x"
type textarea "Remove terminating arrival TfL bvu"
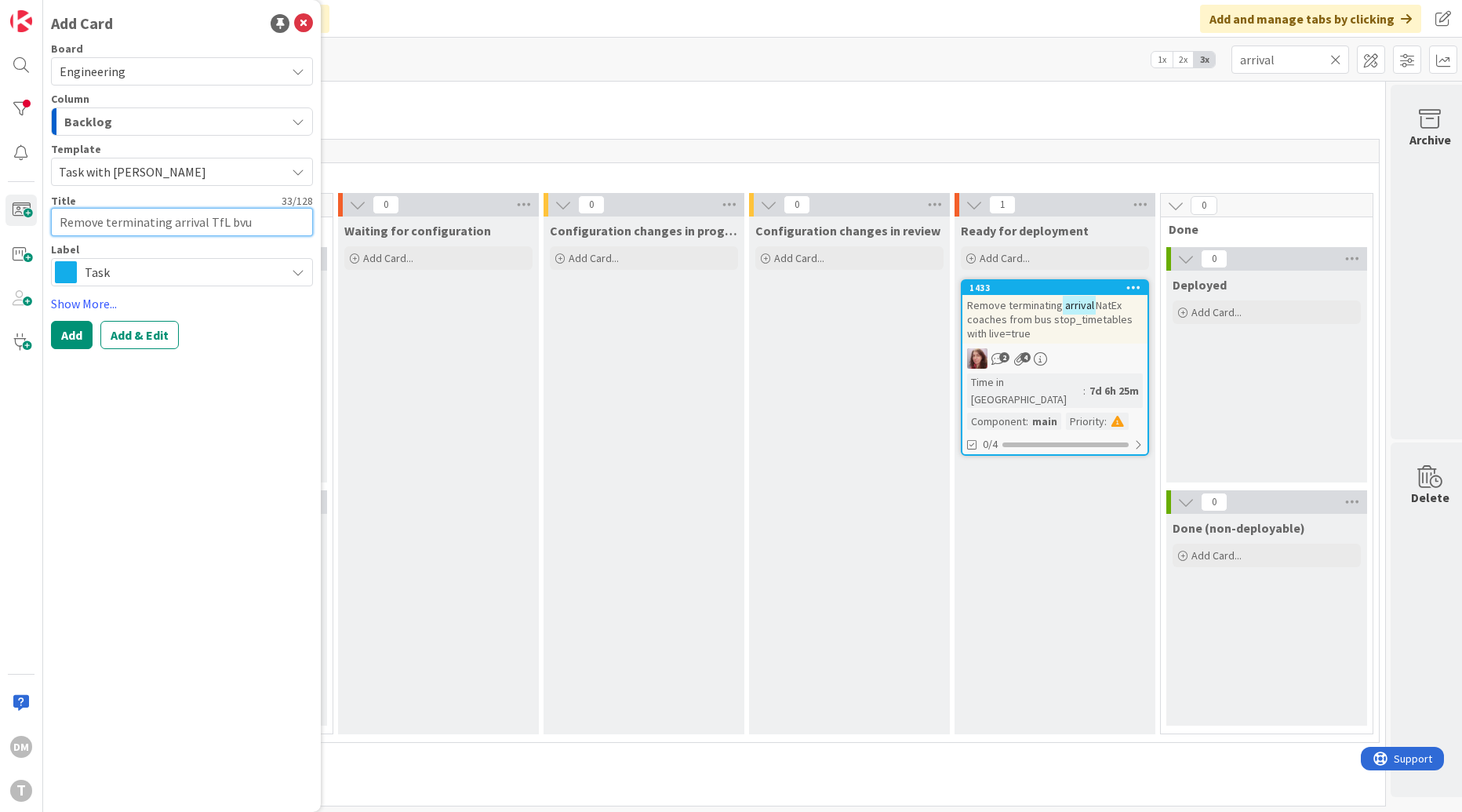
type textarea "x"
type textarea "Remove terminating arrival TfL bvus"
type textarea "x"
type textarea "Remove terminating arrival TfL bvuse"
type textarea "x"
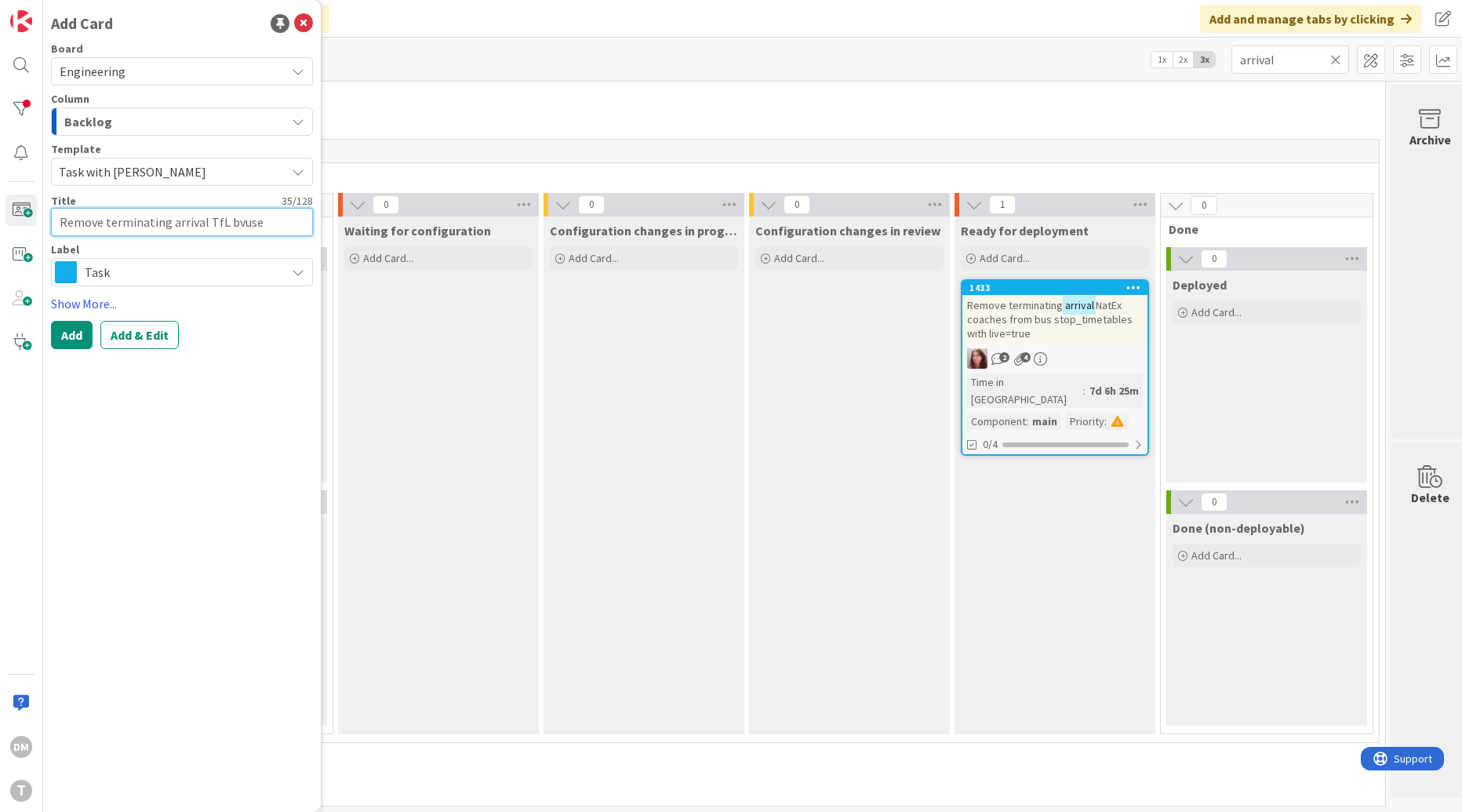
type textarea "Remove terminating arrival TfL bvuses"
type textarea "x"
type textarea "Remove terminating arrival TfL bvuses"
type textarea "x"
type textarea "Remove terminating arrival TfL bvuses f"
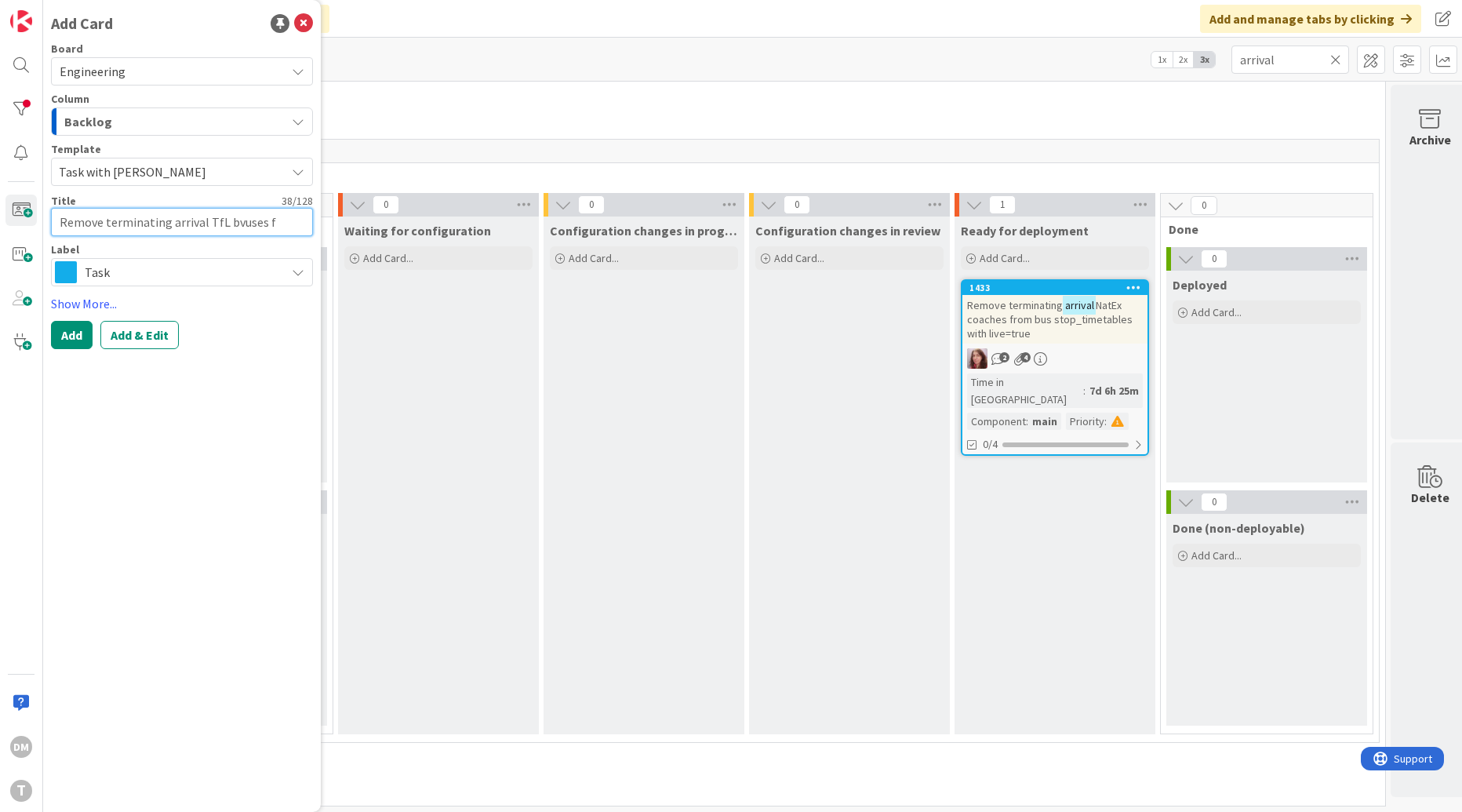
type textarea "x"
type textarea "Remove terminating arrival TfL bvuses fr"
type textarea "x"
type textarea "Remove terminating arrival TfL bvuses fro"
type textarea "x"
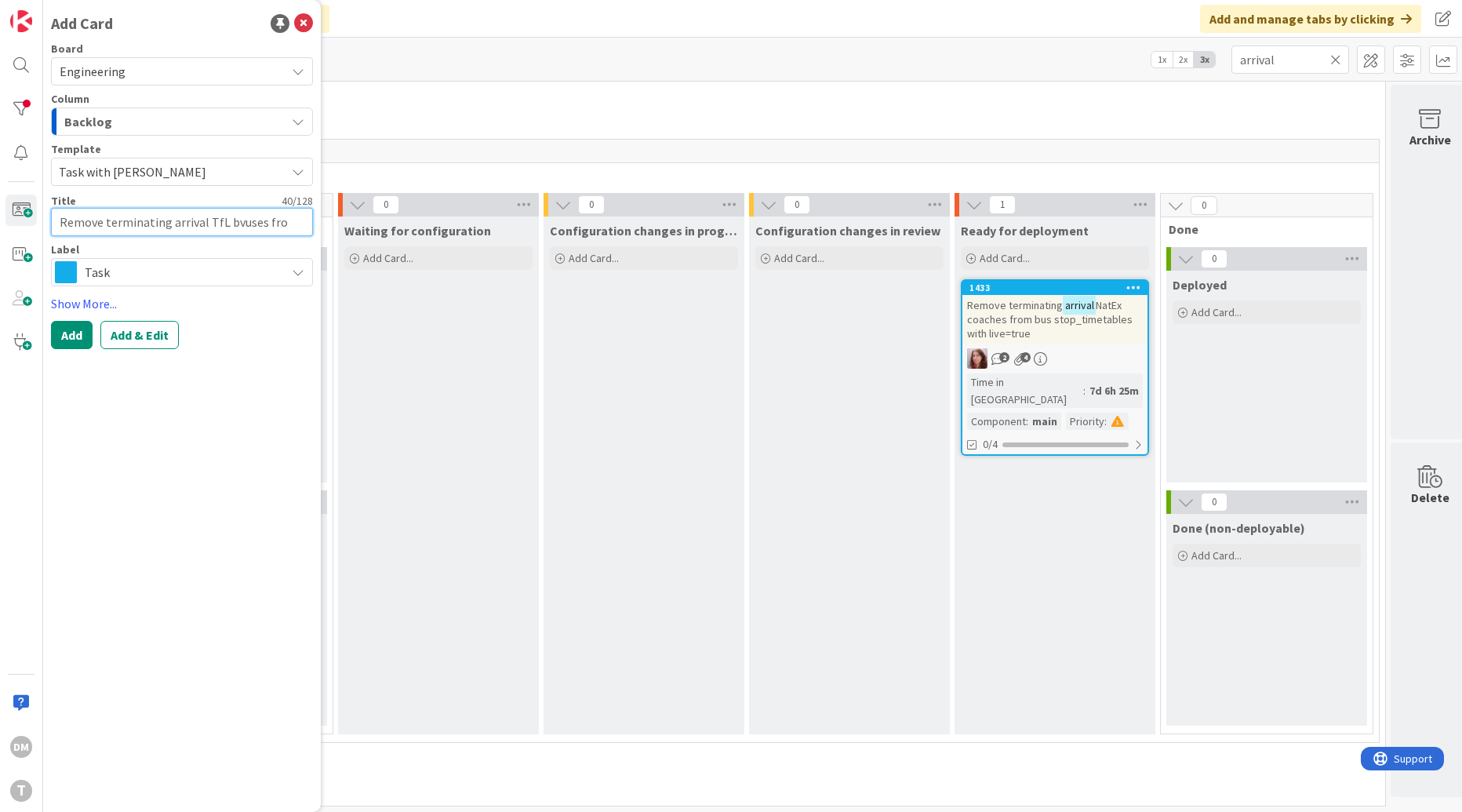
type textarea "Remove terminating arrival TfL bvuses from"
type textarea "x"
type textarea "Remove terminating arrival TfL bvuses from"
type textarea "x"
type textarea "Remove terminating arrival TfL bvuses from b"
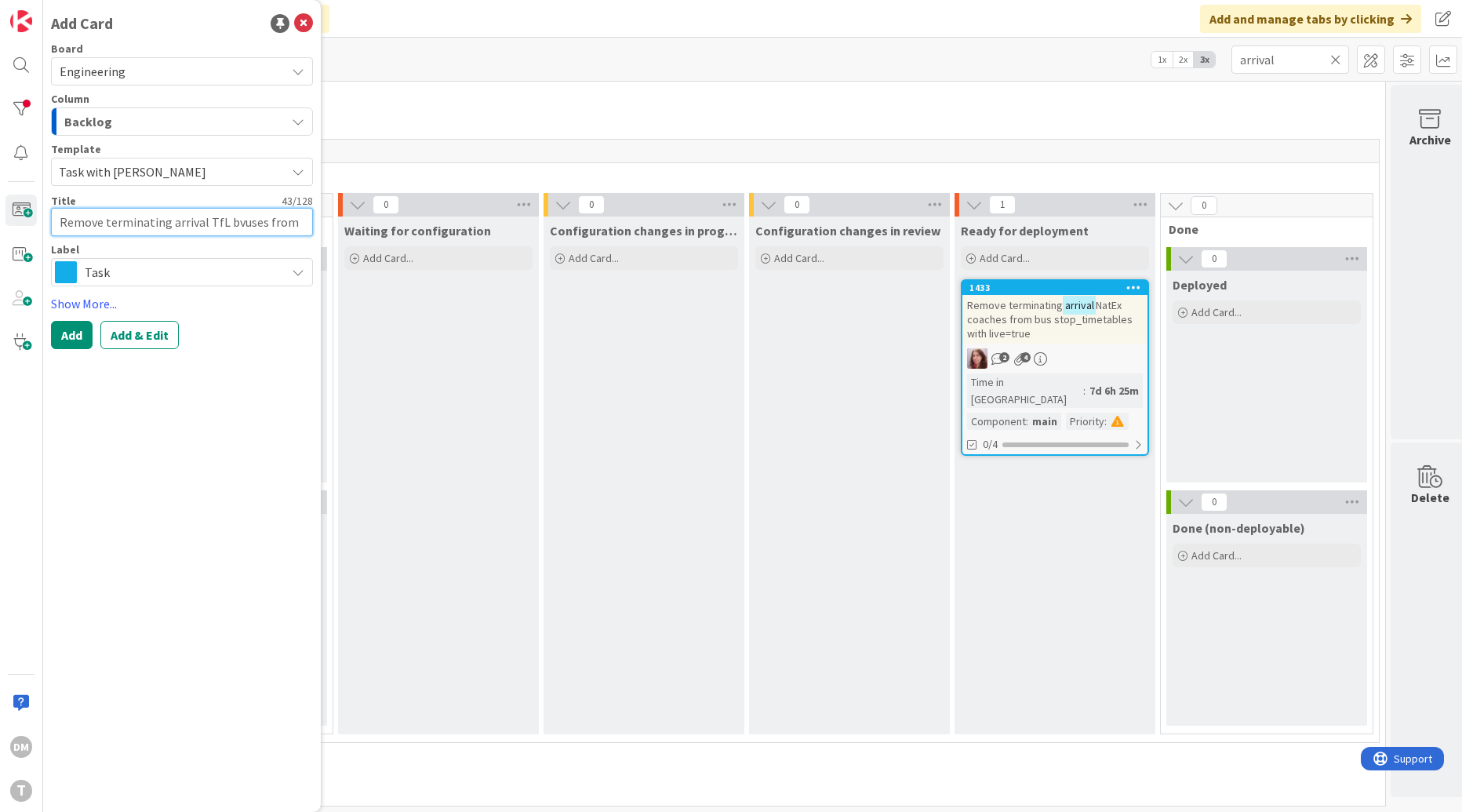
type textarea "x"
type textarea "Remove terminating arrival TfL bvuses from bu"
type textarea "x"
type textarea "Remove terminating arrival TfL bvuses from bus"
type textarea "x"
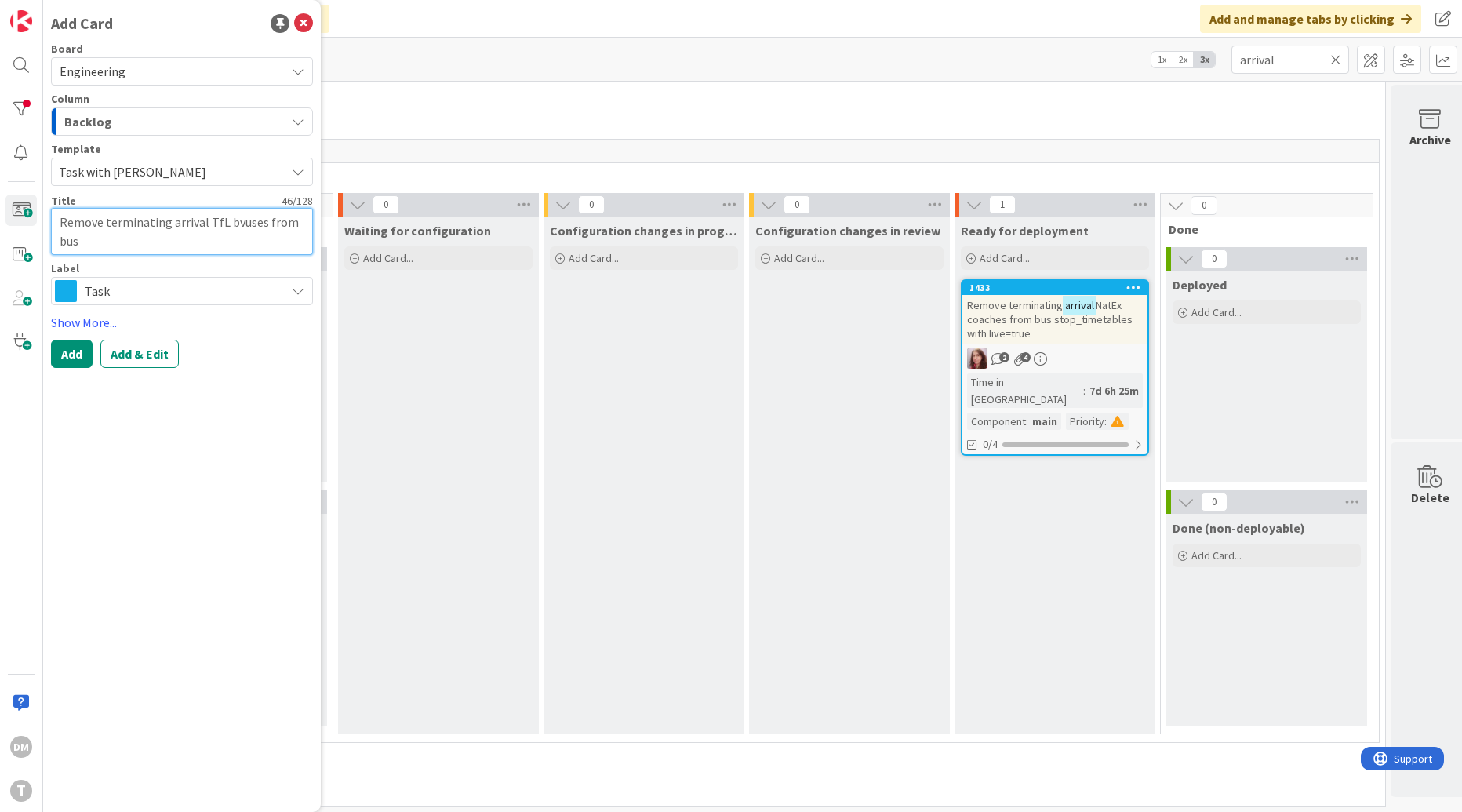
type textarea "Remove terminating arrival TfL bvuses from bus"
type textarea "x"
type textarea "Remove terminating arrival TfL bvuses from bus s"
type textarea "x"
type textarea "Remove terminating arrival TfL bvuses from bus st"
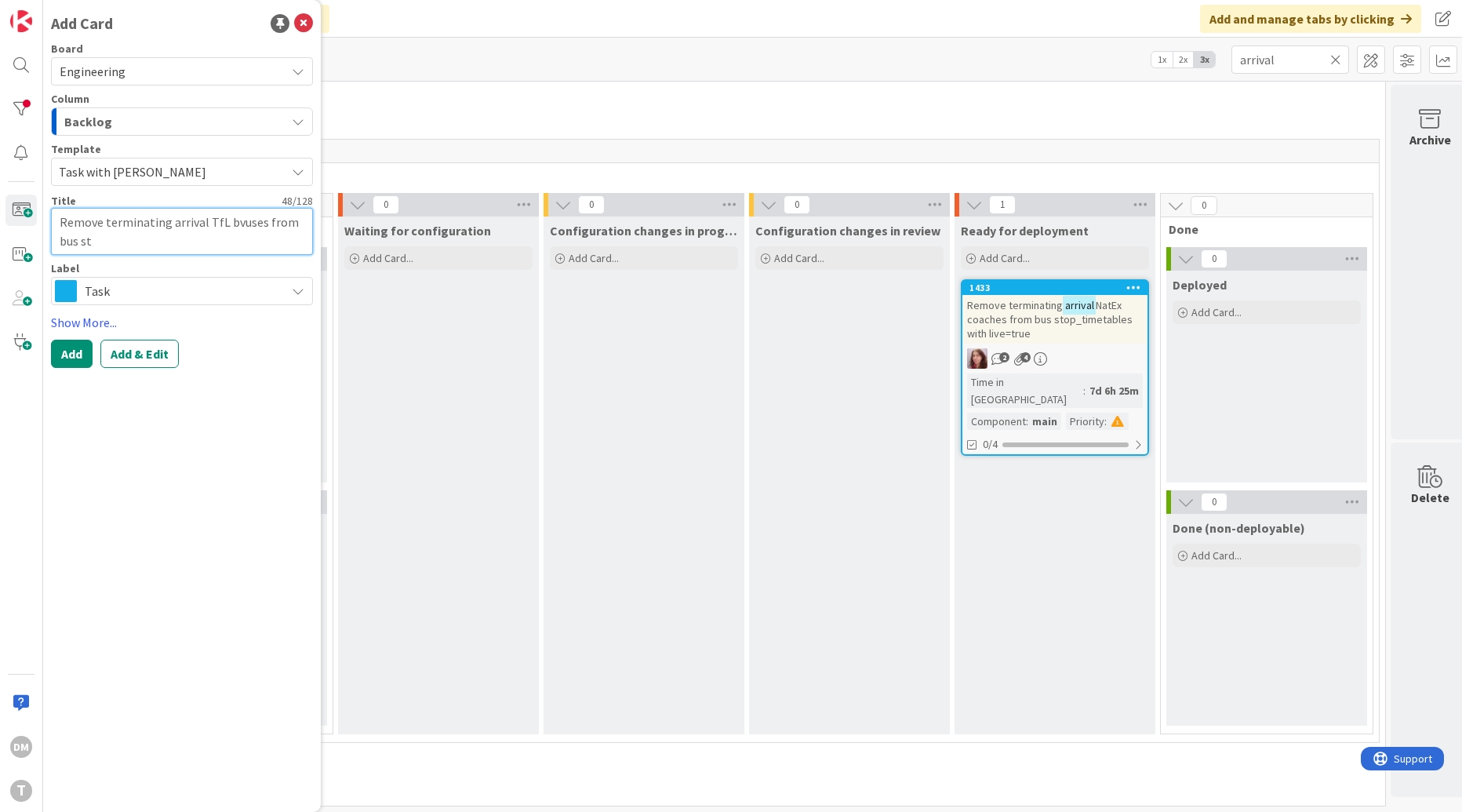
type textarea "x"
type textarea "Remove terminating arrival TfL bvuses from bus sto"
type textarea "x"
type textarea "Remove terminating arrival TfL bvuses from bus stop"
type textarea "x"
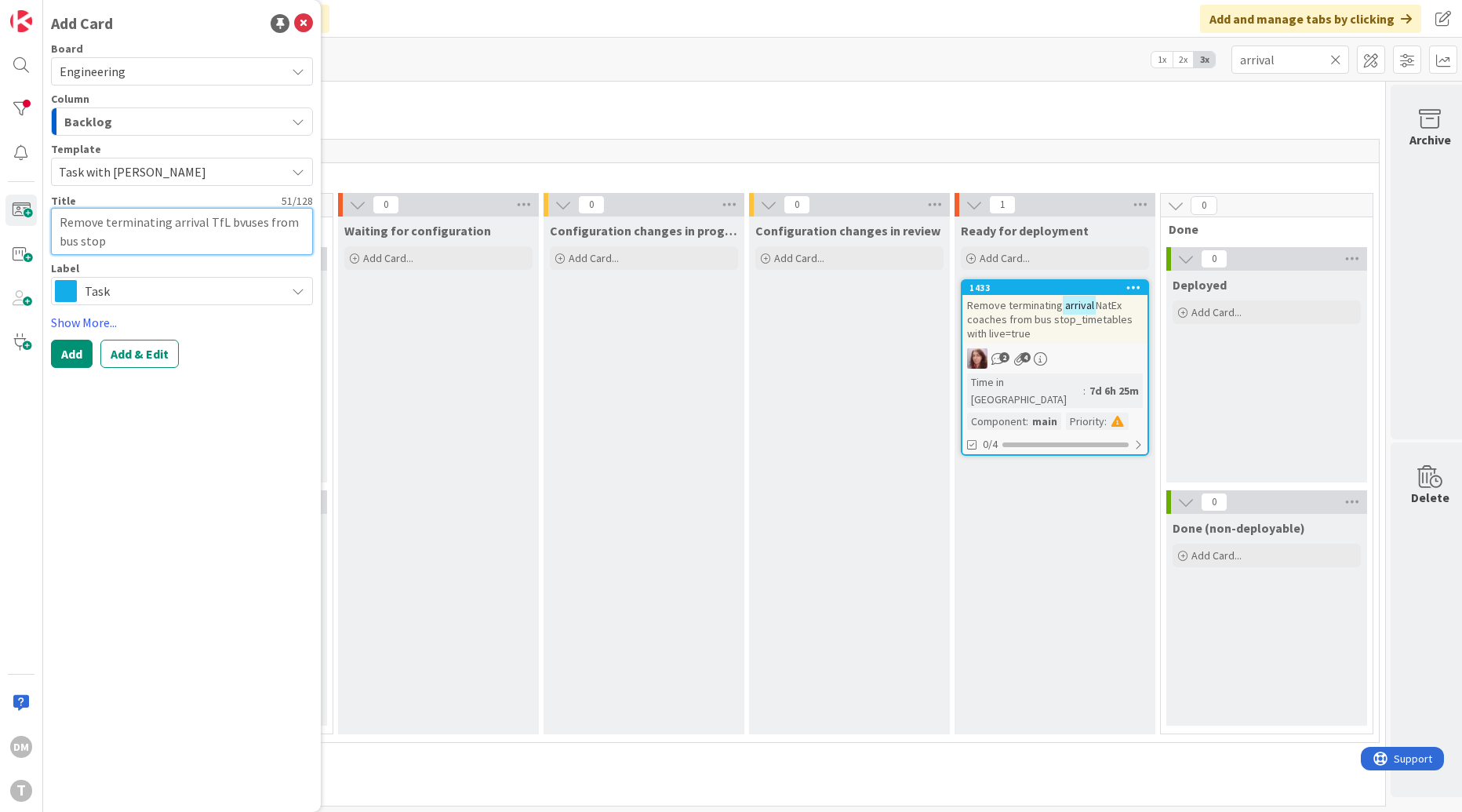
type textarea "Remove terminating arrival TfL bvuses from bus stop_"
type textarea "x"
type textarea "Remove terminating arrival TfL bvuses from bus stop_t"
type textarea "x"
type textarea "Remove terminating arrival TfL bvuses from bus stop_ti"
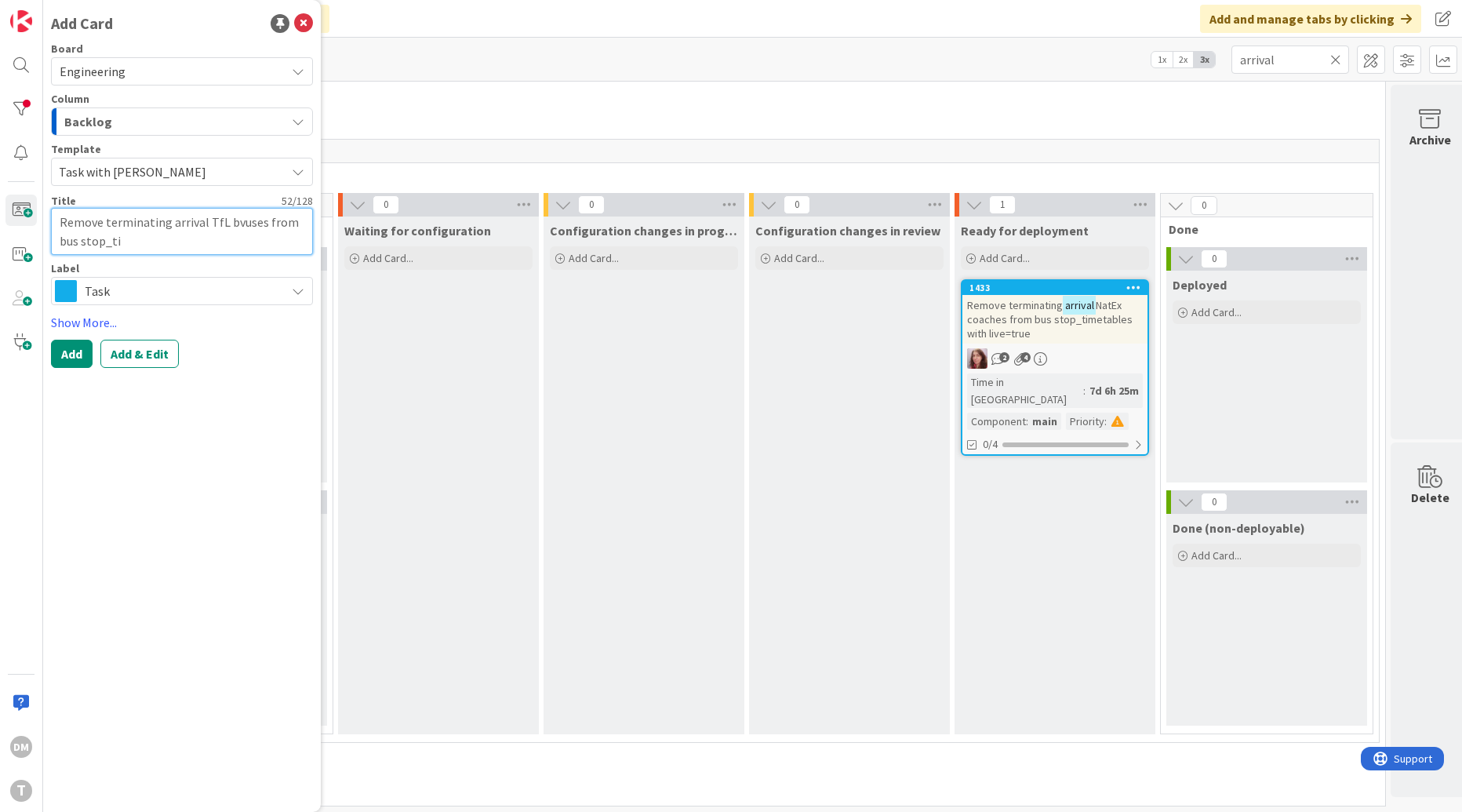
type textarea "x"
type textarea "Remove terminating arrival TfL bvuses from bus stop_time"
type textarea "x"
type textarea "Remove terminating arrival TfL bvuses from bus stop_timet"
type textarea "x"
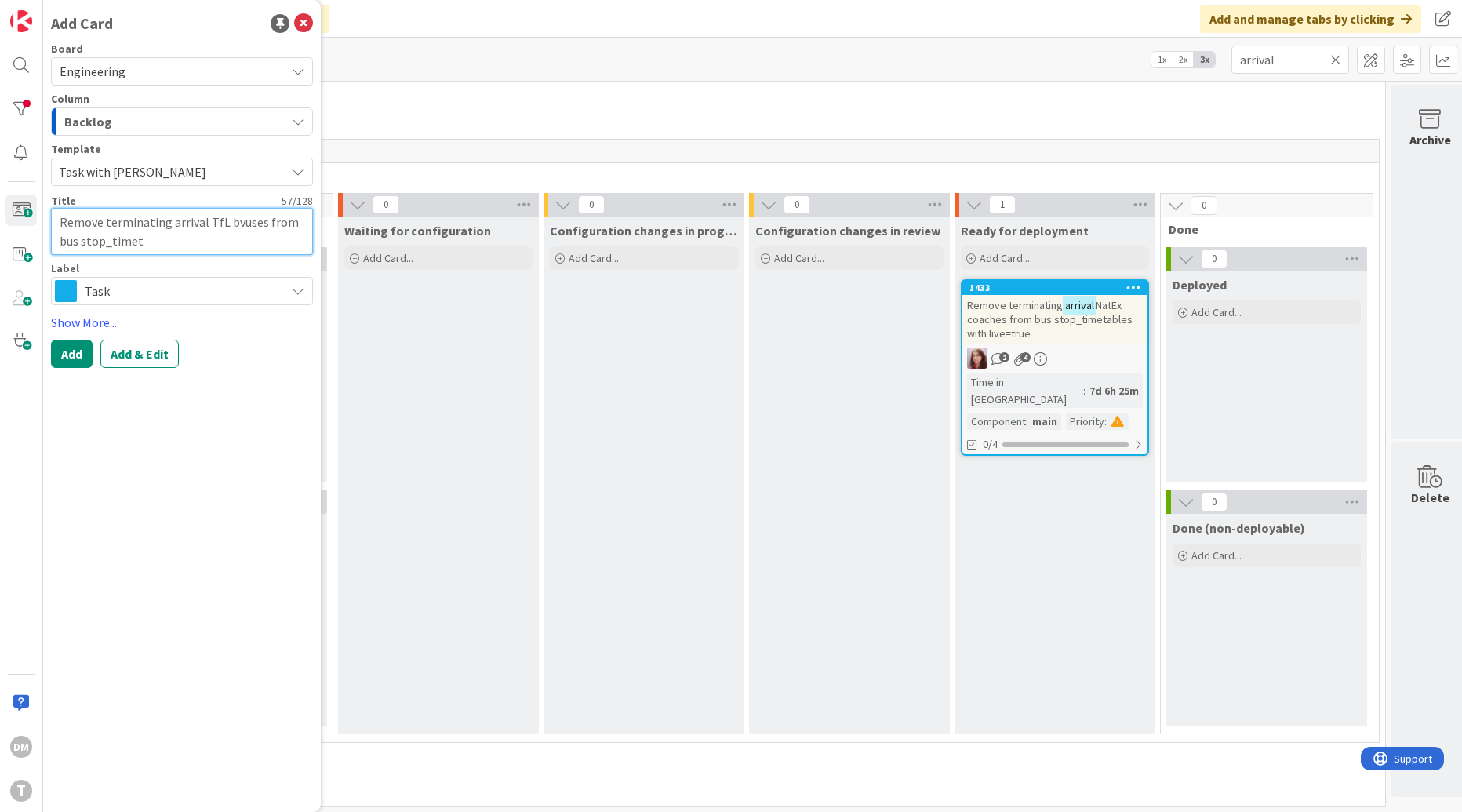
type textarea "Remove terminating arrival TfL bvuses from bus stop_timeta"
type textarea "x"
type textarea "Remove terminating arrival TfL bvuses from bus stop_timetab"
type textarea "x"
type textarea "Remove terminating arrival TfL bvuses from bus stop_timetabl"
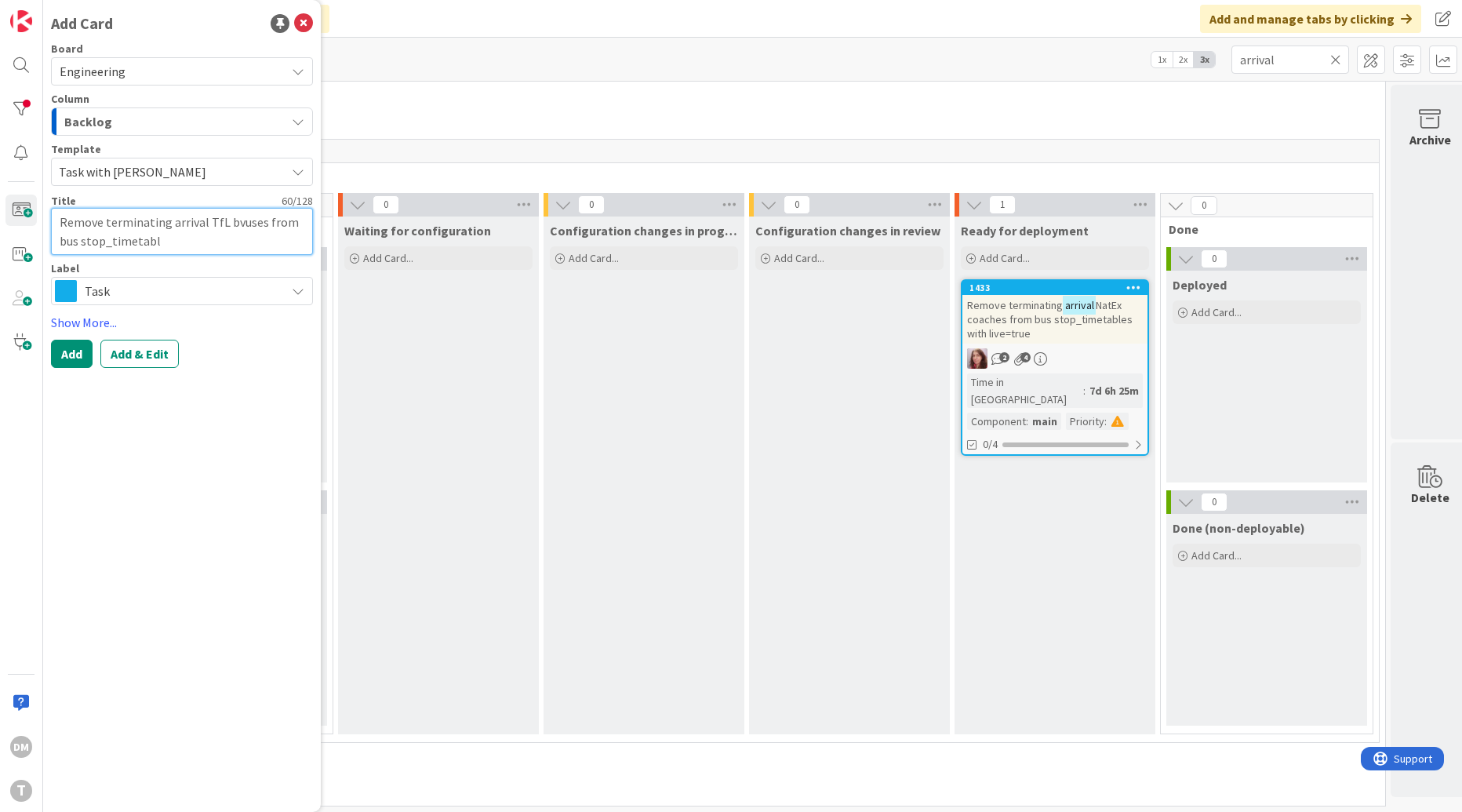
type textarea "x"
type textarea "Remove terminating arrival TfL bvuses from bus stop_timetable"
type textarea "x"
type textarea "Remove terminating arrival TfL bvuses from bus stop_timetables"
type textarea "x"
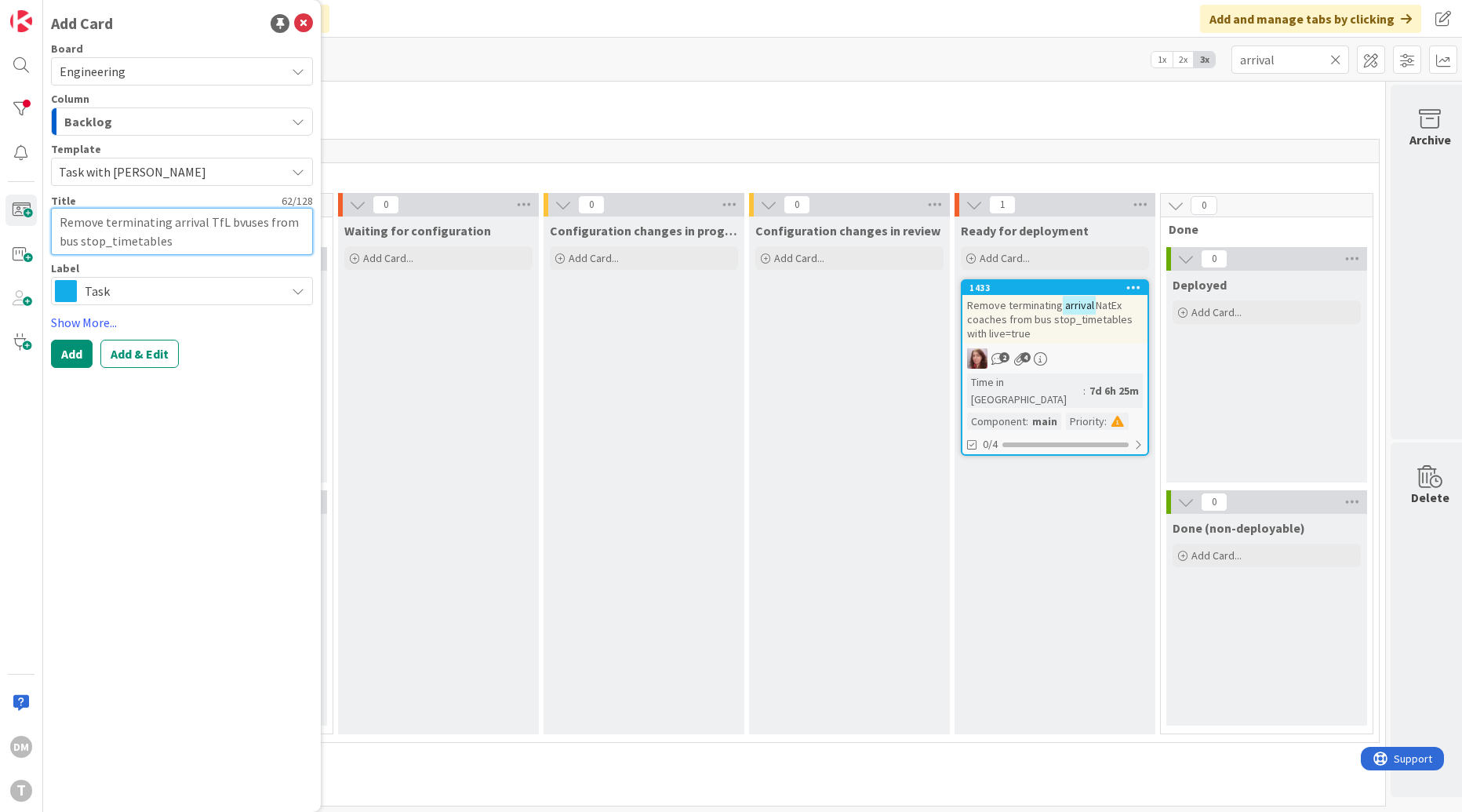
type textarea "Remove terminating arrival TfL bvuses from bus stop_timetables"
type textarea "x"
type textarea "Remove terminating arrival TfL bvuses from bus stop_timetables w"
type textarea "x"
type textarea "Remove terminating arrival TfL bvuses from bus stop_timetables wi"
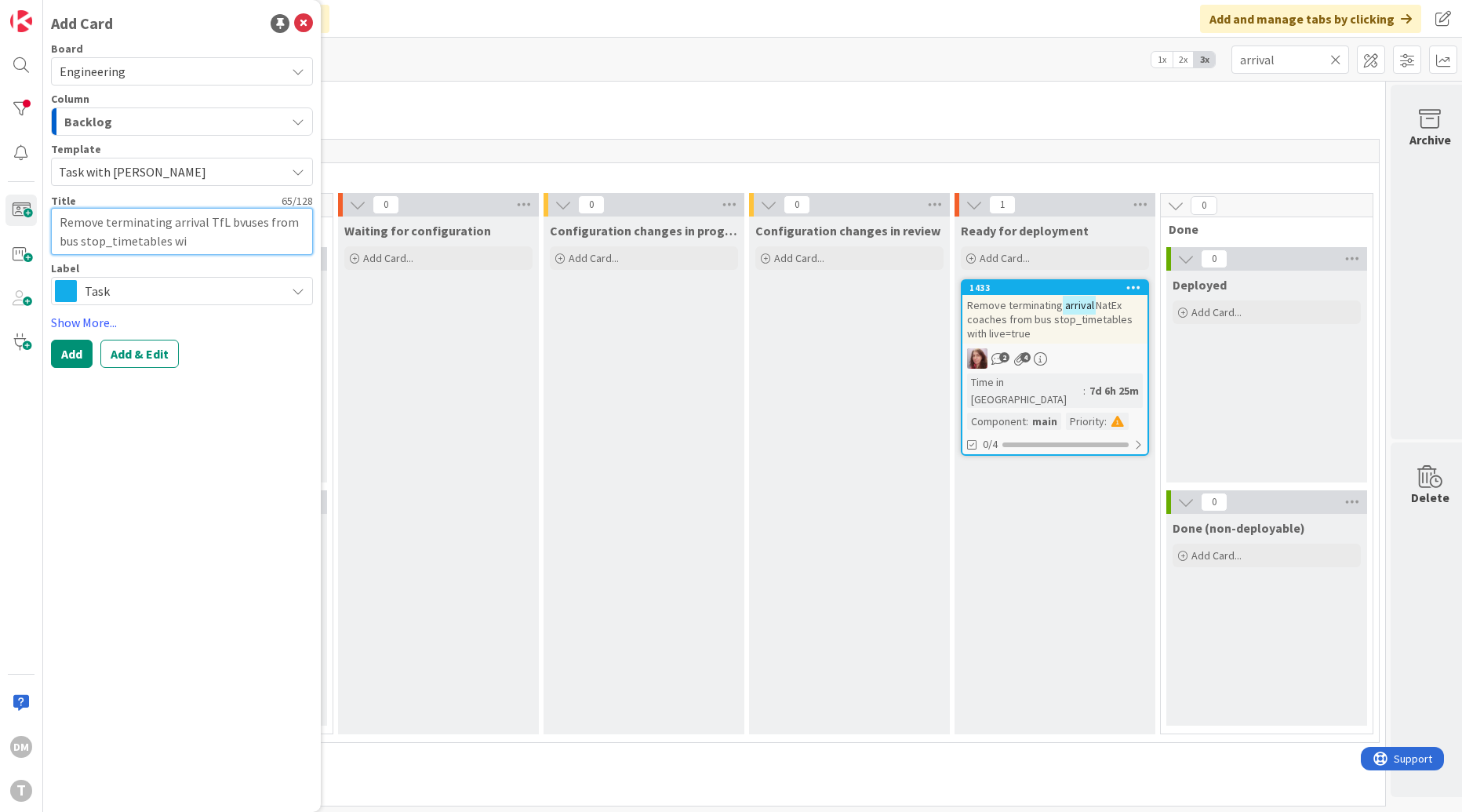
type textarea "x"
type textarea "Remove terminating arrival TfL bvuses from bus stop_timetables wit"
type textarea "x"
type textarea "Remove terminating arrival TfL bvuses from bus stop_timetables with"
type textarea "x"
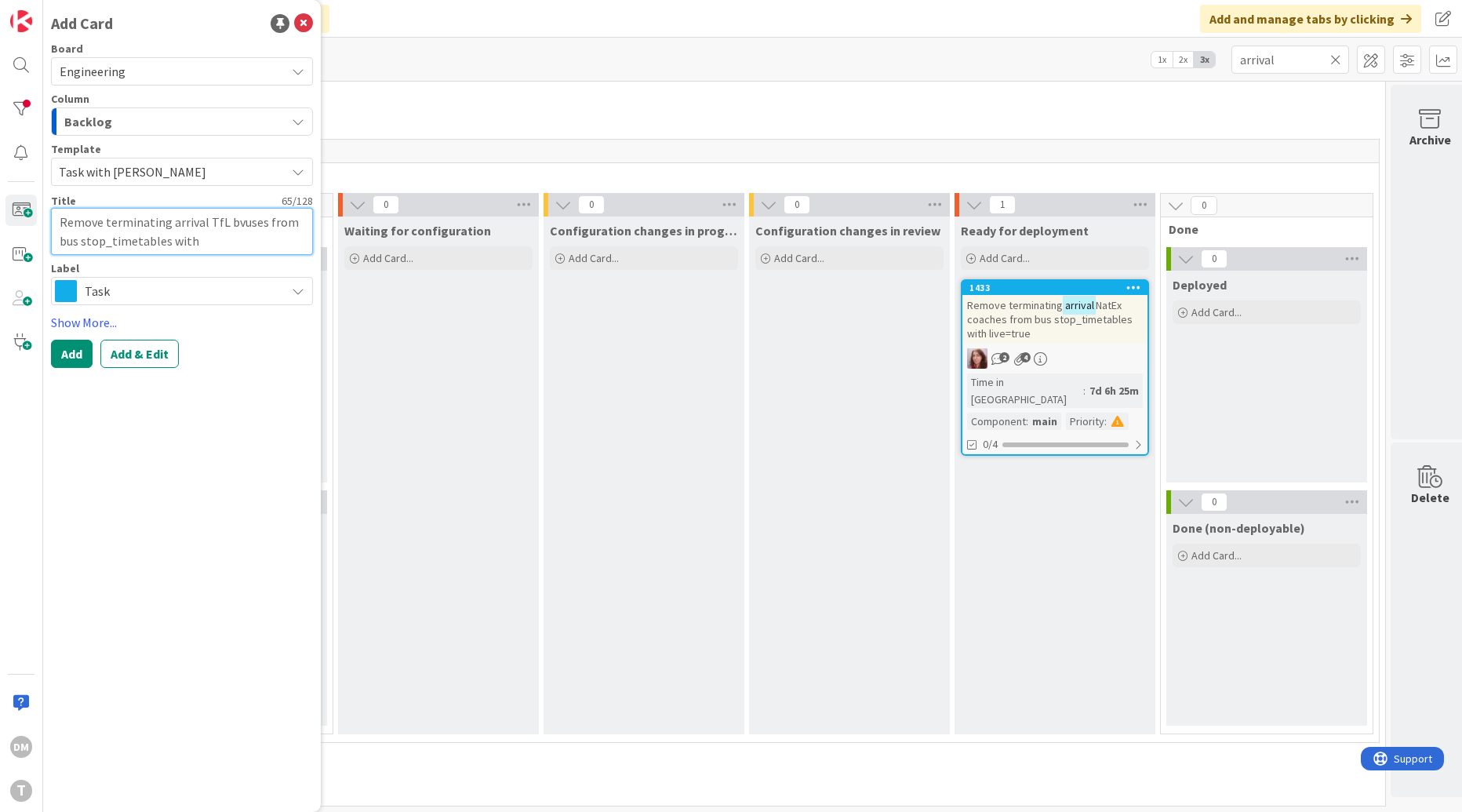
type textarea "Remove terminating arrival TfL bvuses from bus stop_timetables with"
type textarea "x"
type textarea "Remove terminating arrival TfL bvuses from bus stop_timetables with l"
type textarea "x"
type textarea "Remove terminating arrival TfL bvuses from bus stop_timetables with liv"
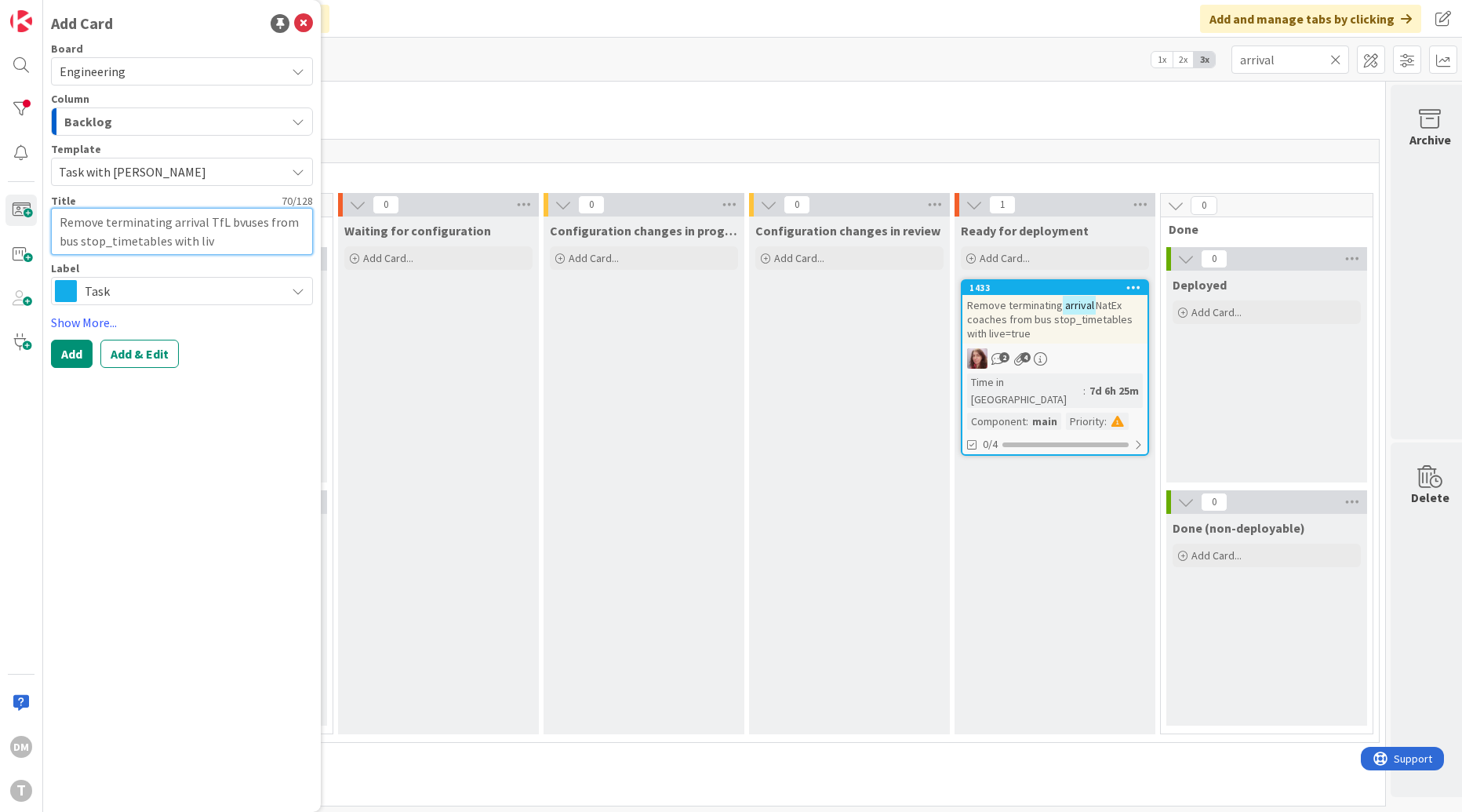
type textarea "x"
type textarea "Remove terminating arrival TfL bvuses from bus stop_timetables with live"
type textarea "x"
type textarea "Remove terminating arrival TfL bvuses from bus stop_timetables with live="
type textarea "x"
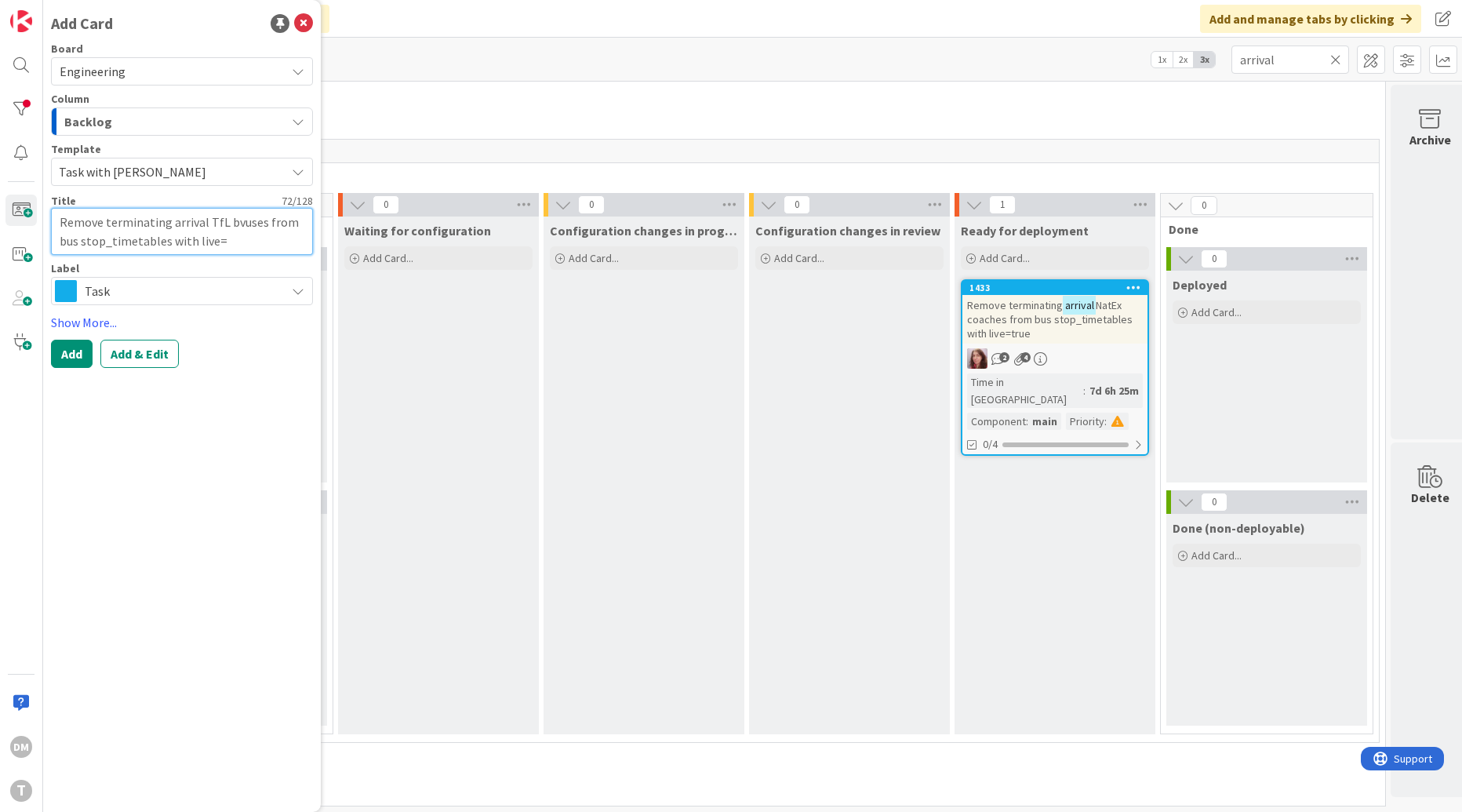
type textarea "Remove terminating arrival TfL bvuses from bus stop_timetables with live=t"
type textarea "x"
type textarea "Remove terminating arrival TfL bvuses from bus stop_timetables with live=tr"
type textarea "x"
type textarea "Remove terminating arrival TfL bvuses from bus stop_timetables with live=tru"
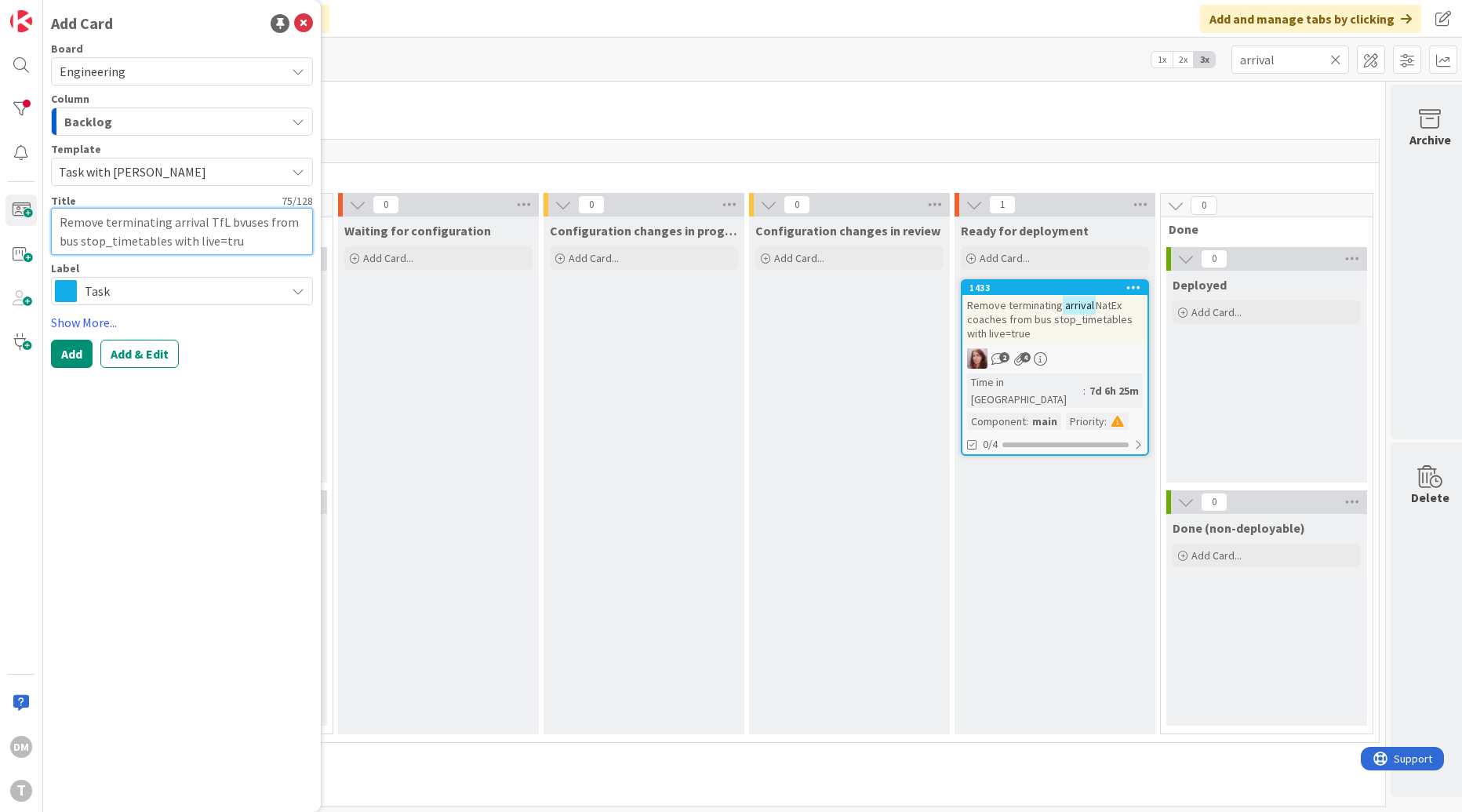
type textarea "x"
type textarea "Remove terminating arrival TfL bvuses from bus stop_timetables with live=true"
type textarea "x"
type textarea "Remove terminating arrival TfL buses from bus stop_timetables with live=true"
click at [147, 346] on button "Add & Edit" at bounding box center [139, 353] width 78 height 28
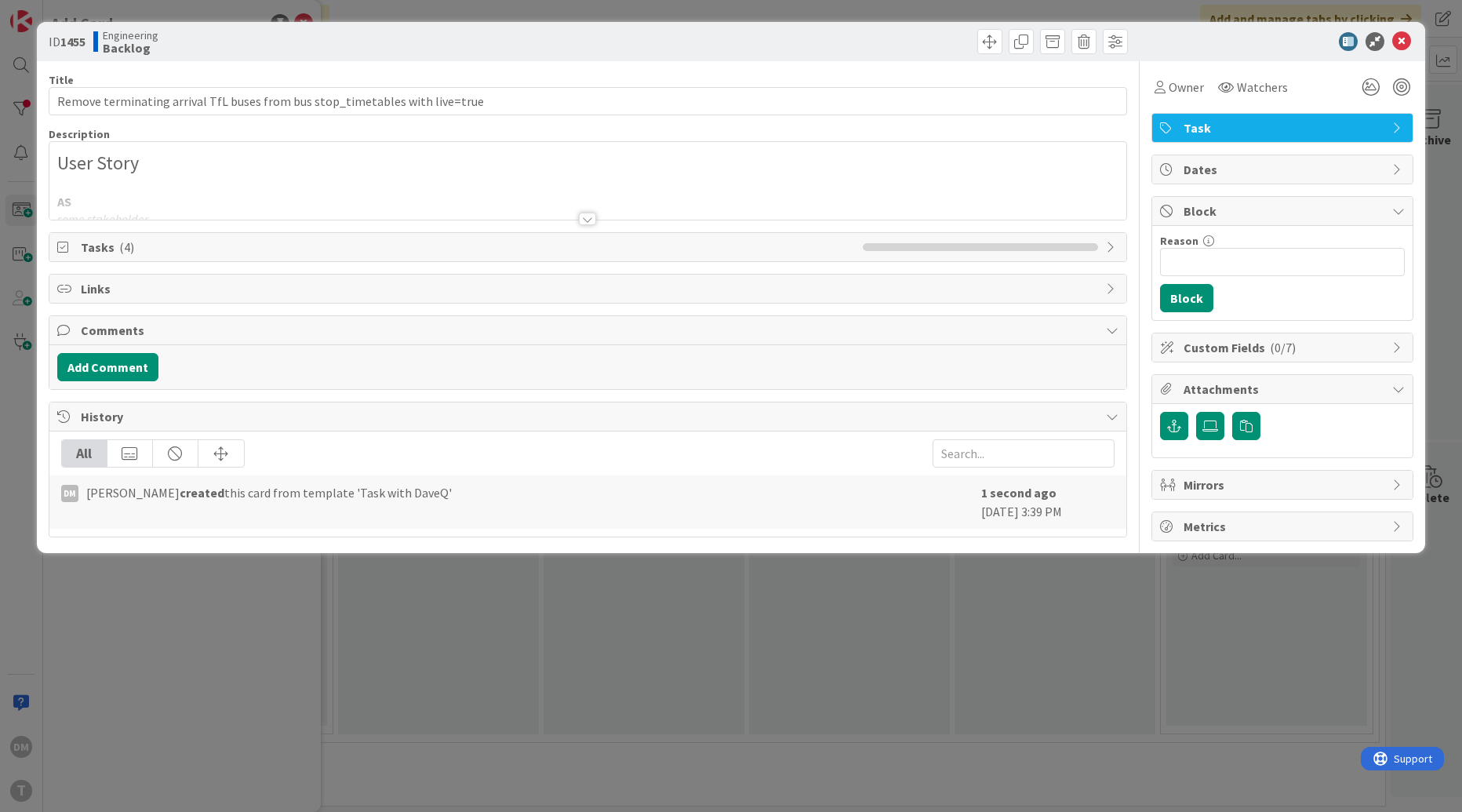
click at [585, 216] on div at bounding box center [588, 218] width 17 height 13
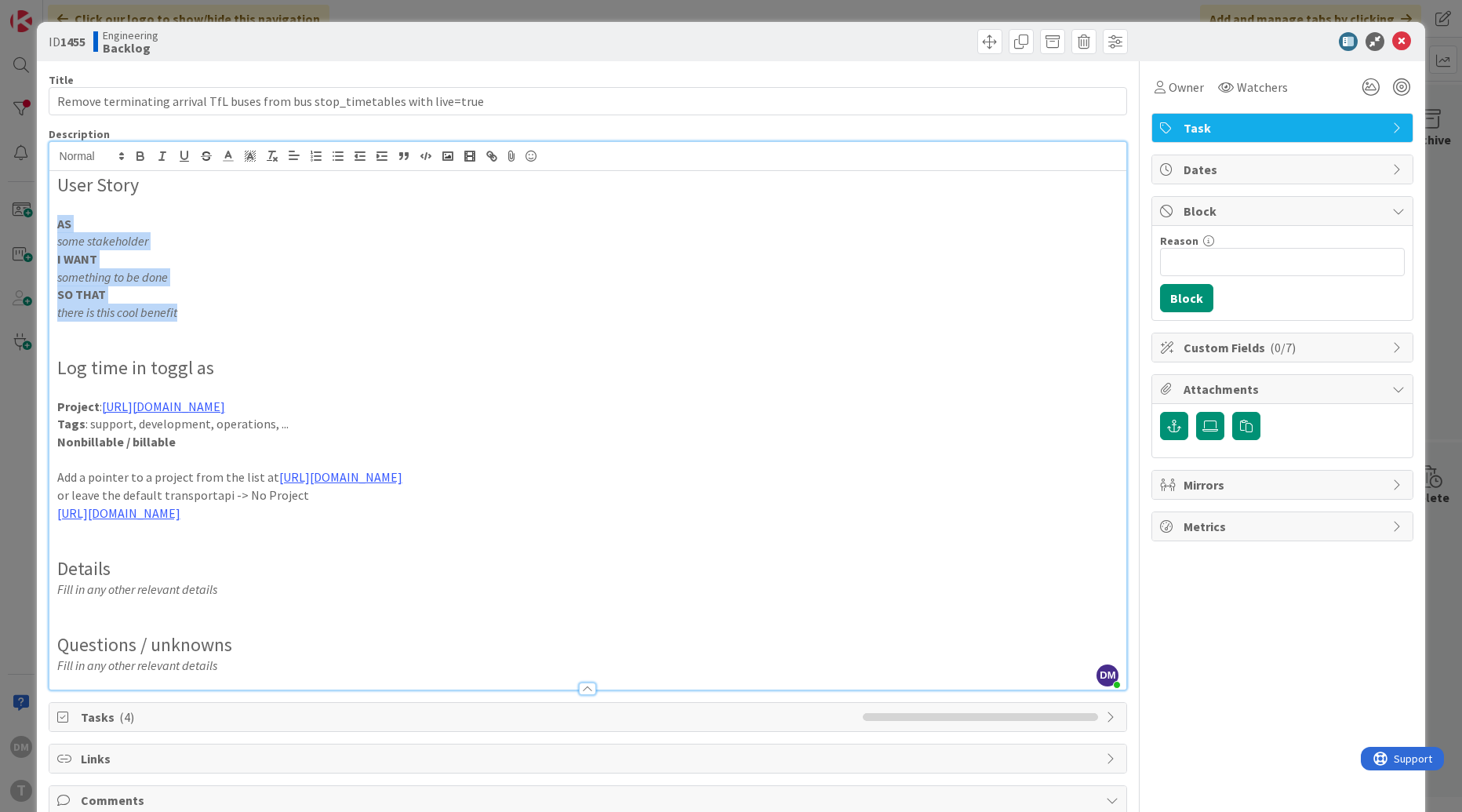
drag, startPoint x: 192, startPoint y: 313, endPoint x: 49, endPoint y: 218, distance: 171.7
click at [49, 218] on div "User Story AS some stakeholder I WANT something to be done SO THAT there is thi…" at bounding box center [588, 430] width 1078 height 518
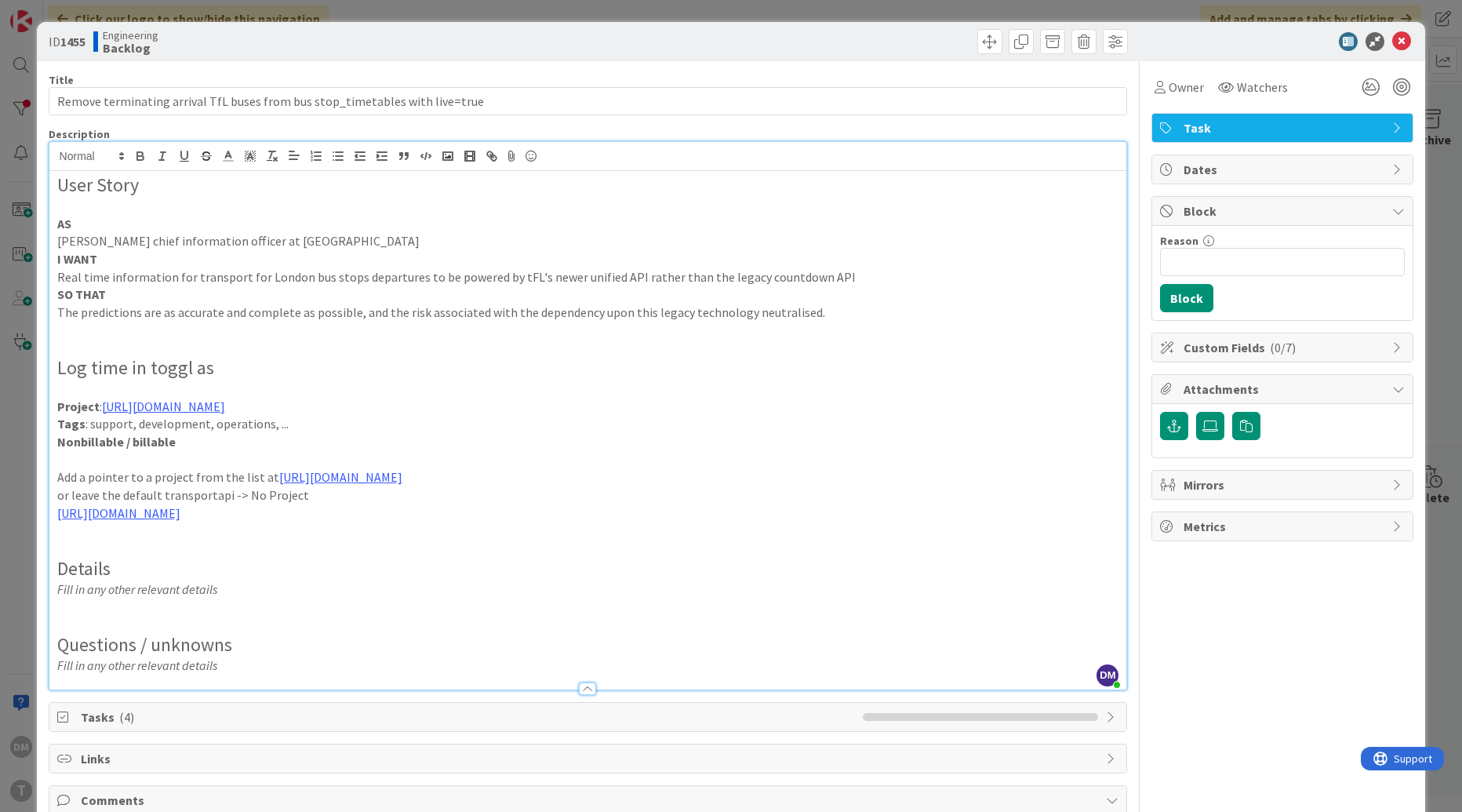
click at [268, 257] on p "I WANT" at bounding box center [588, 259] width 1062 height 18
click at [266, 268] on p "Real time information for transport for London bus stops departures to be power…" at bounding box center [588, 276] width 1062 height 18
click at [428, 339] on h3 at bounding box center [588, 348] width 1062 height 17
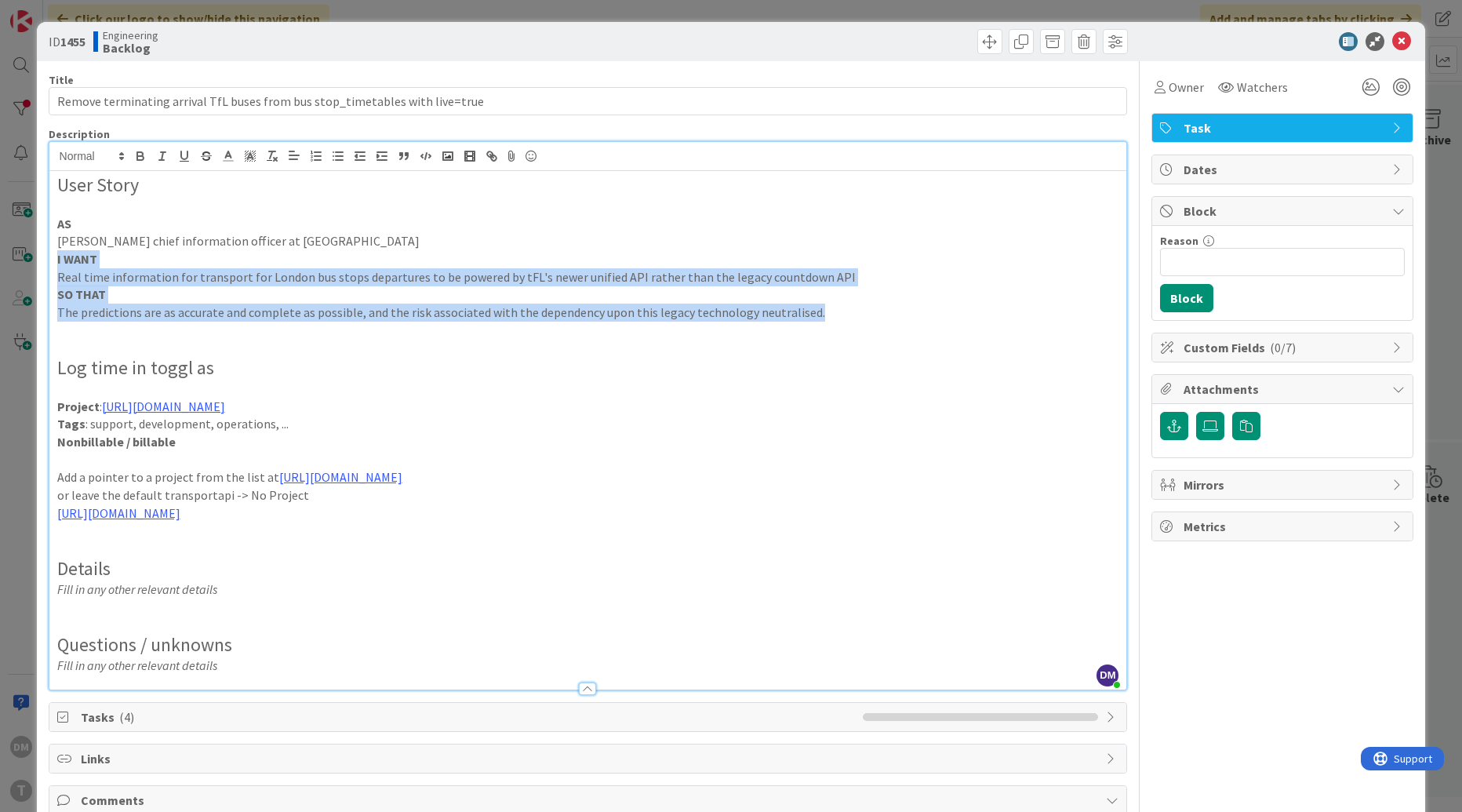
drag, startPoint x: 818, startPoint y: 312, endPoint x: -18, endPoint y: 255, distance: 837.9
click at [0, 255] on html "DM T Click our logo to show/hide this navigation Add and manage tabs by clickin…" at bounding box center [731, 406] width 1462 height 812
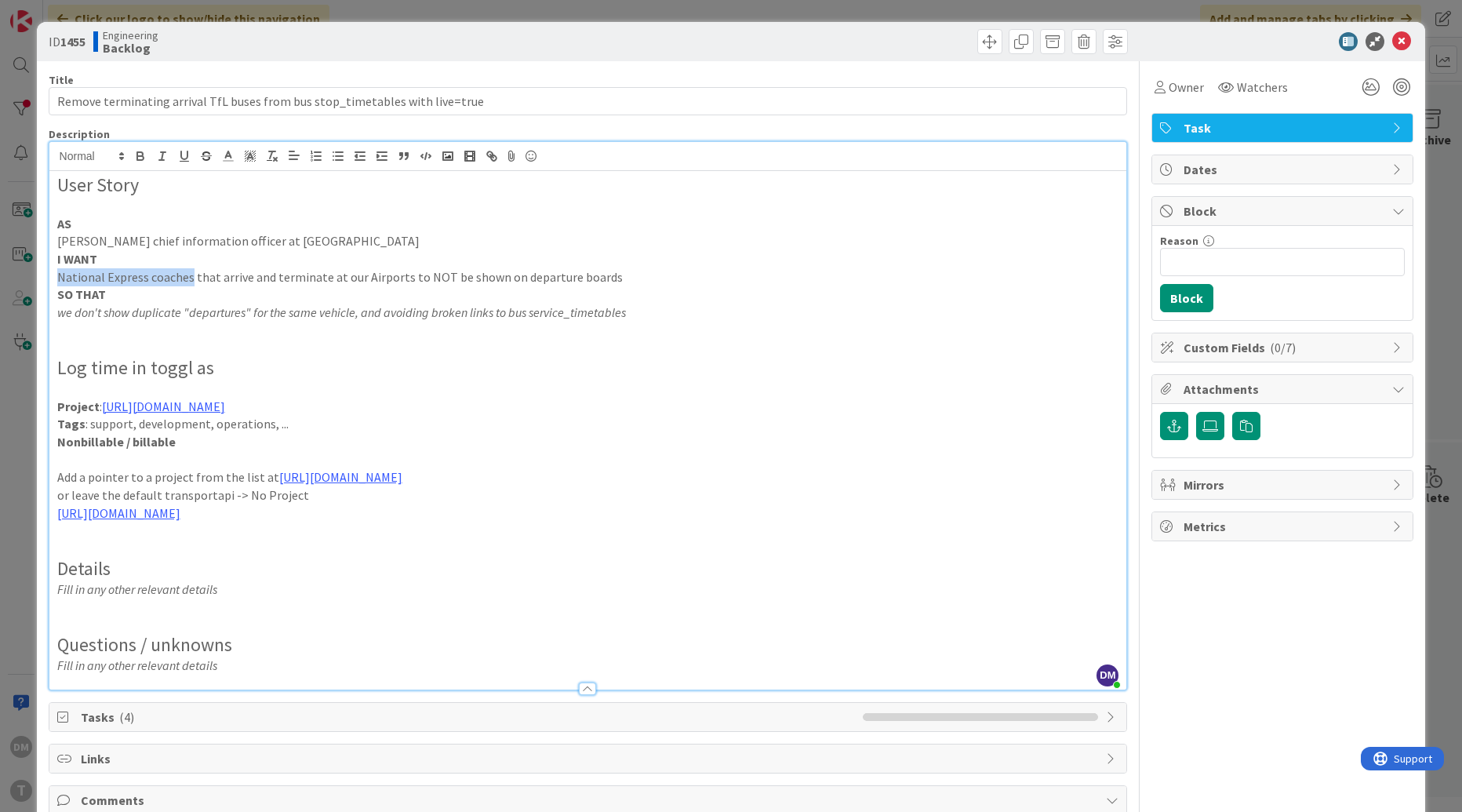
drag, startPoint x: 187, startPoint y: 276, endPoint x: 45, endPoint y: 272, distance: 142.1
click at [44, 272] on div "ID 1455 Engineering Backlog Title 76 / 128 Remove terminating arrival TfL buses…" at bounding box center [731, 520] width 1389 height 997
drag, startPoint x: 255, startPoint y: 278, endPoint x: 321, endPoint y: 276, distance: 66.0
click at [321, 276] on p "TfL buses that arrive and terminate at our Airports to NOT be shown on departur…" at bounding box center [588, 276] width 1062 height 18
drag, startPoint x: 436, startPoint y: 406, endPoint x: 102, endPoint y: 401, distance: 334.0
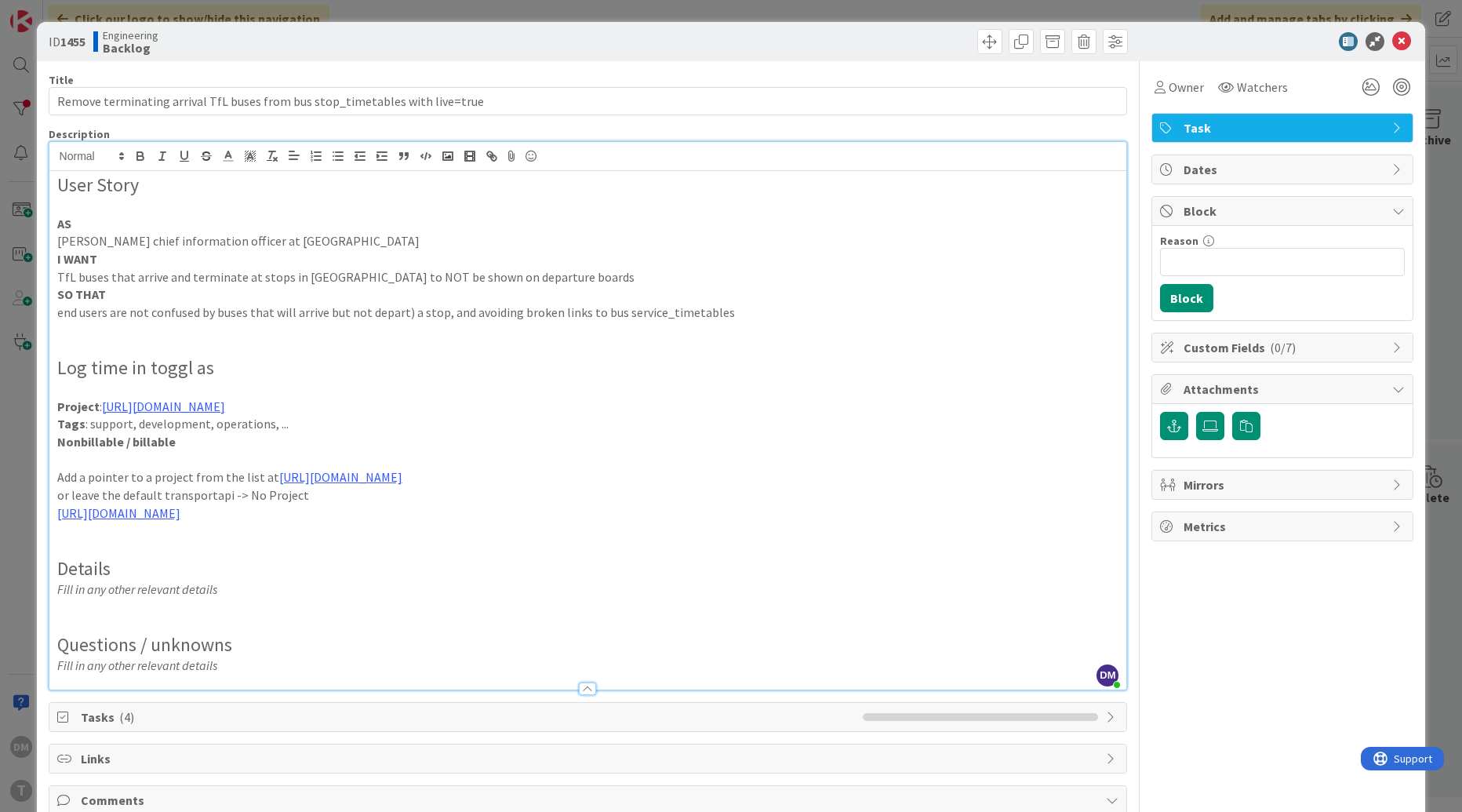
click at [102, 401] on p "Project : https://track.toggl.com/1095558/projects/152783194/tasks" at bounding box center [588, 406] width 1062 height 18
click at [199, 455] on p at bounding box center [588, 459] width 1062 height 18
drag, startPoint x: 118, startPoint y: 443, endPoint x: 188, endPoint y: 448, distance: 70.2
click at [188, 448] on p "Nonbillable / billable" at bounding box center [588, 442] width 1062 height 18
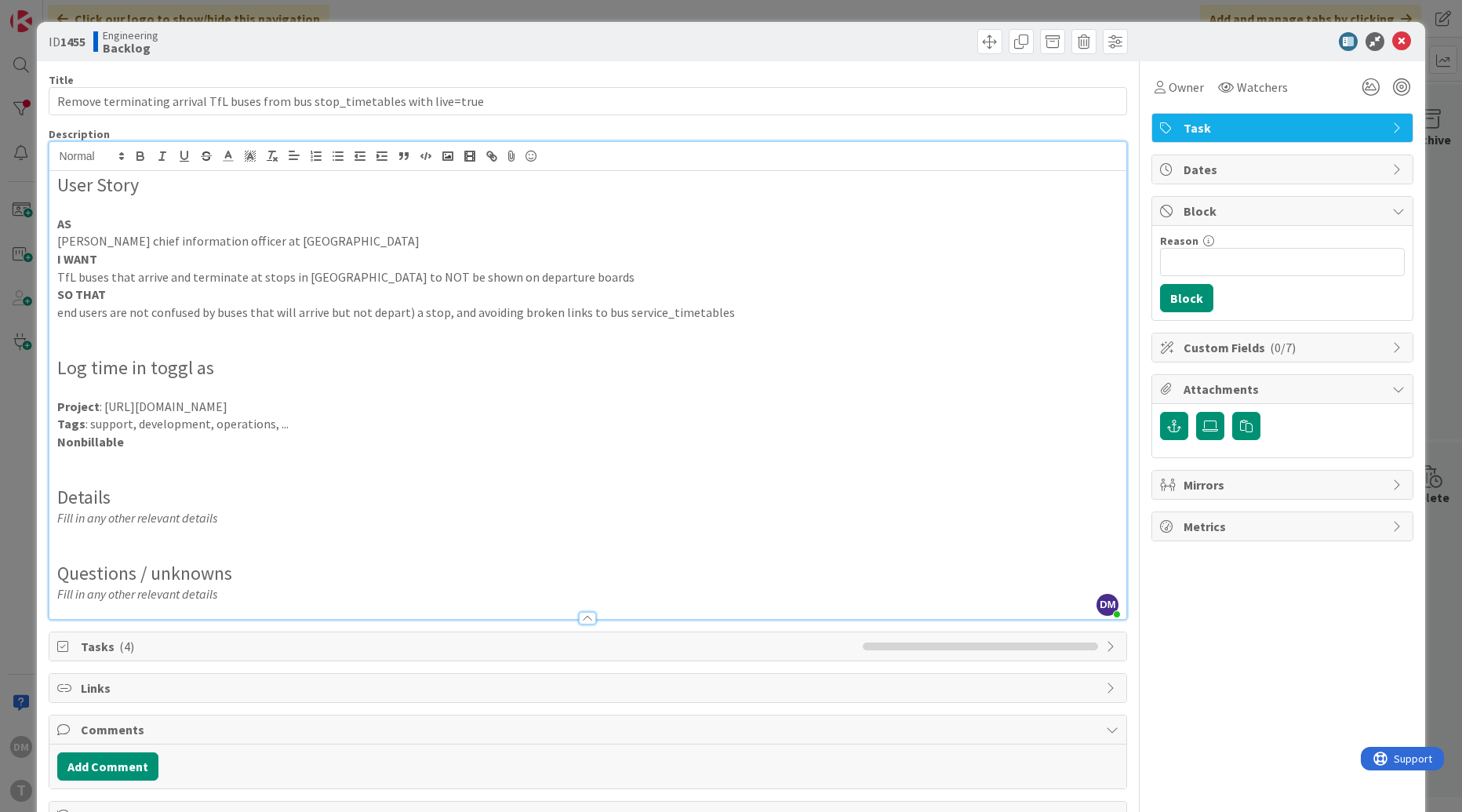
click at [230, 424] on p "Tags : support, development, operations, ..." at bounding box center [588, 423] width 1062 height 18
click at [125, 423] on p "Tags : support, development" at bounding box center [588, 423] width 1062 height 18
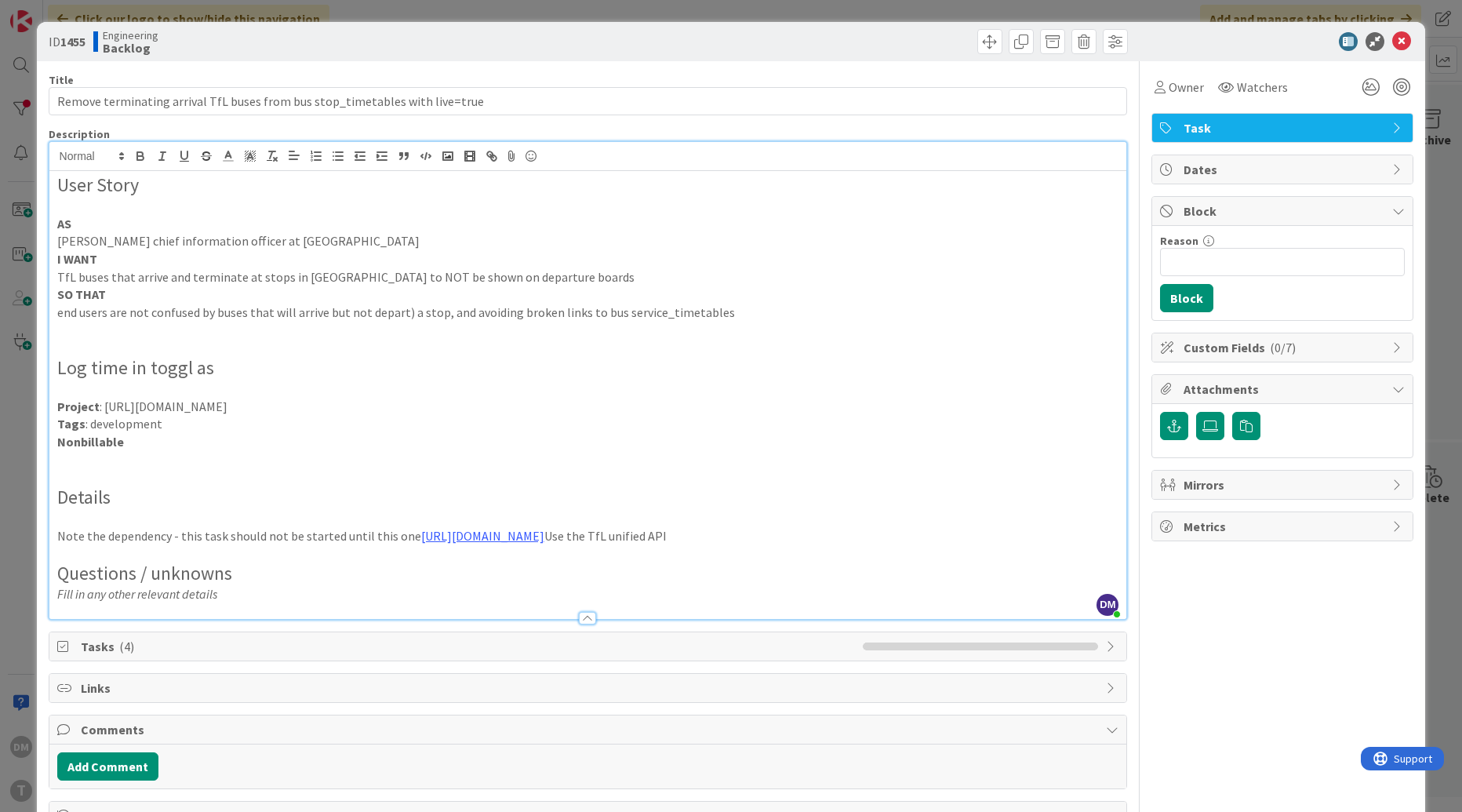
click at [764, 536] on p "Note the dependency - this task should not be started until this one https://ka…" at bounding box center [588, 536] width 1062 height 18
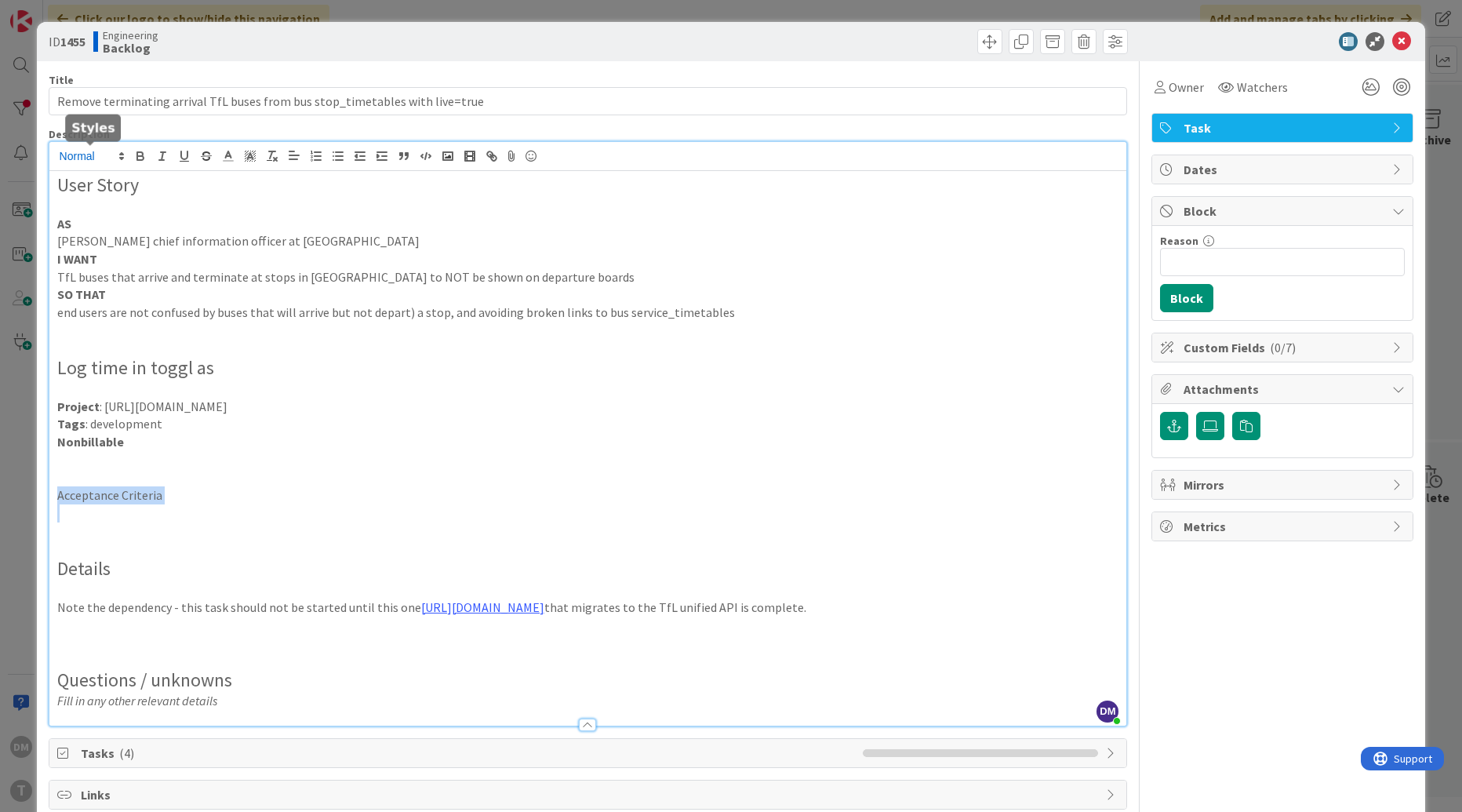
click at [104, 148] on span at bounding box center [90, 156] width 76 height 18
click at [88, 223] on span at bounding box center [91, 232] width 63 height 29
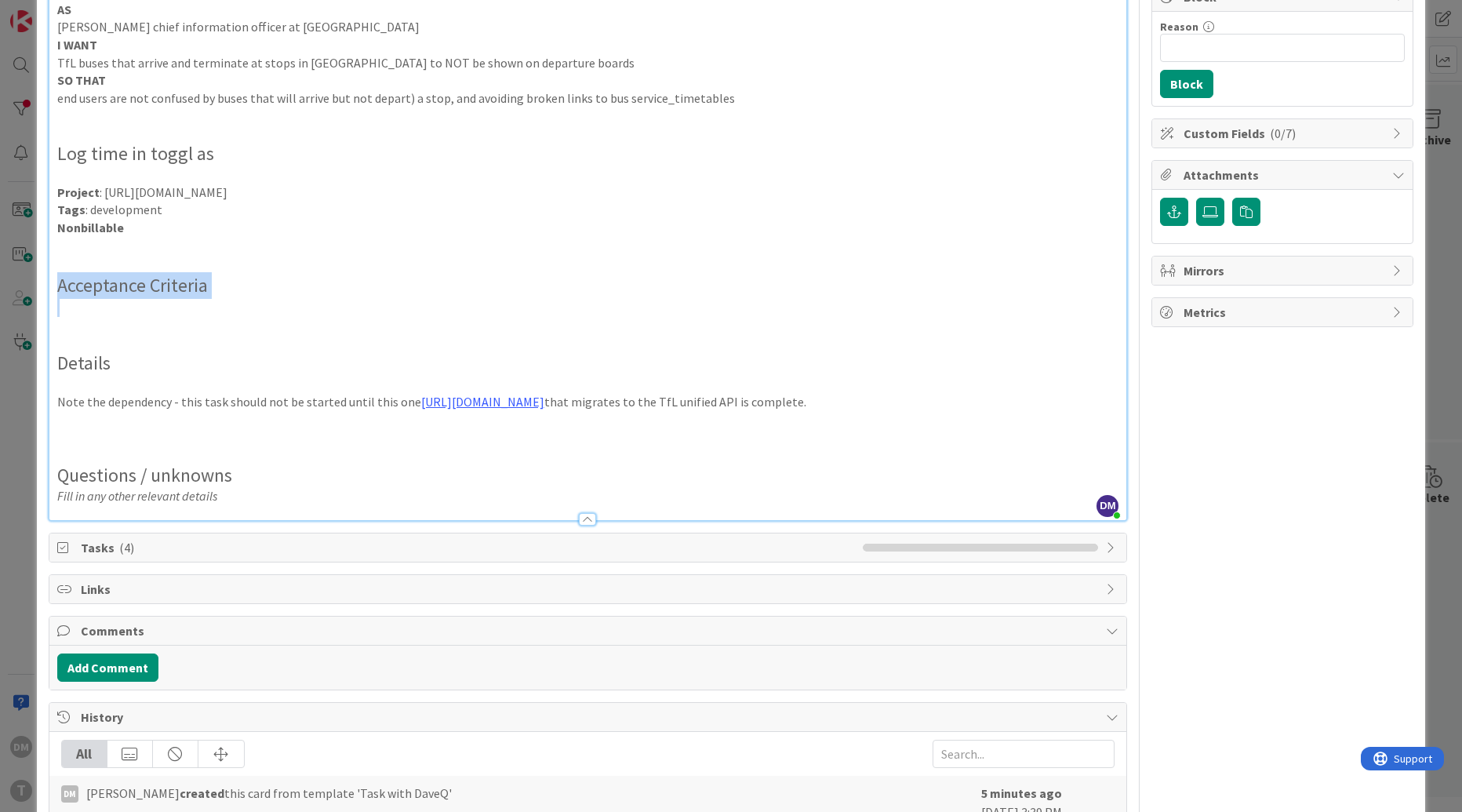
scroll to position [235, 0]
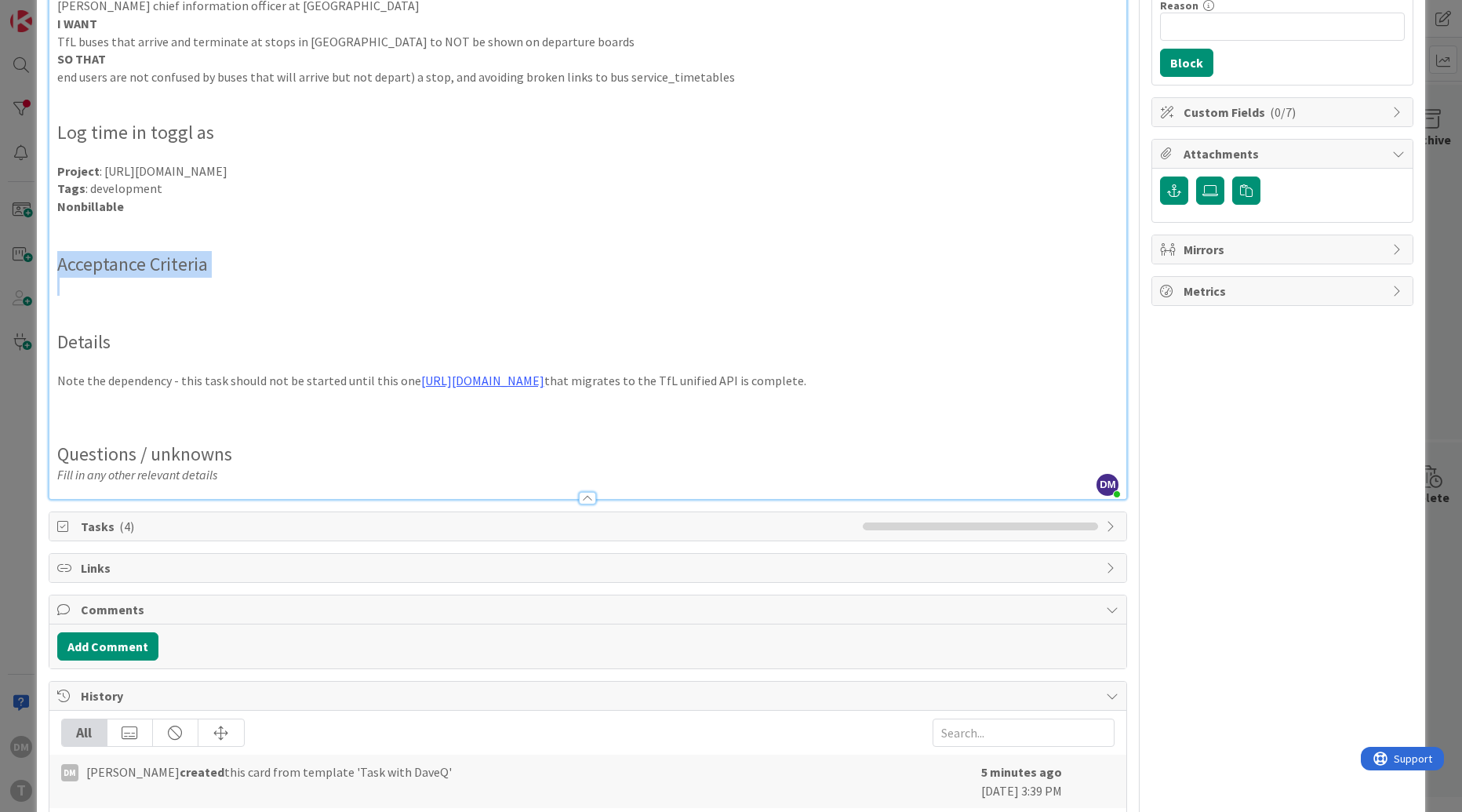
click at [243, 446] on h2 "Questions / unknowns" at bounding box center [588, 454] width 1062 height 23
click at [226, 420] on p at bounding box center [588, 416] width 1062 height 18
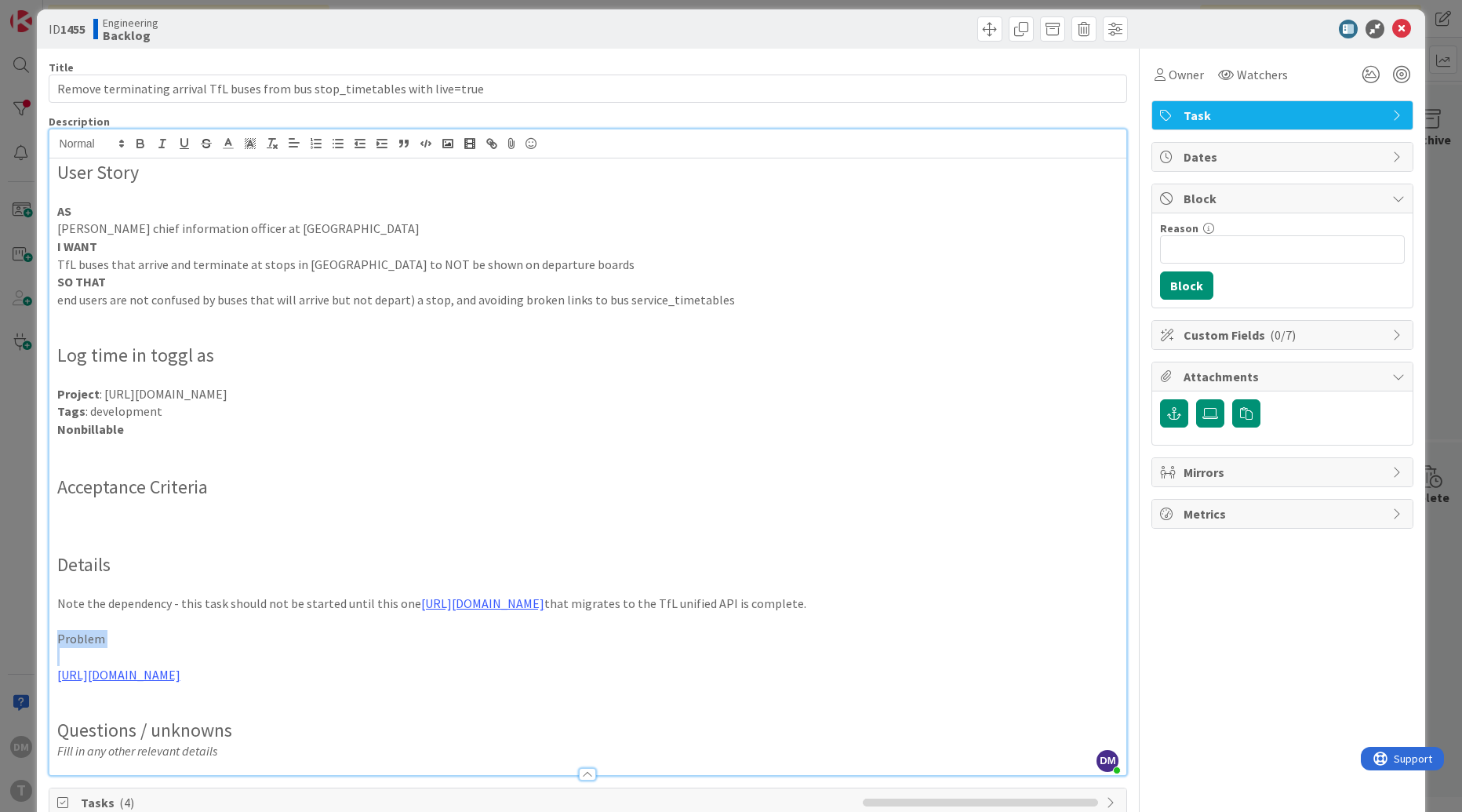
scroll to position [0, 0]
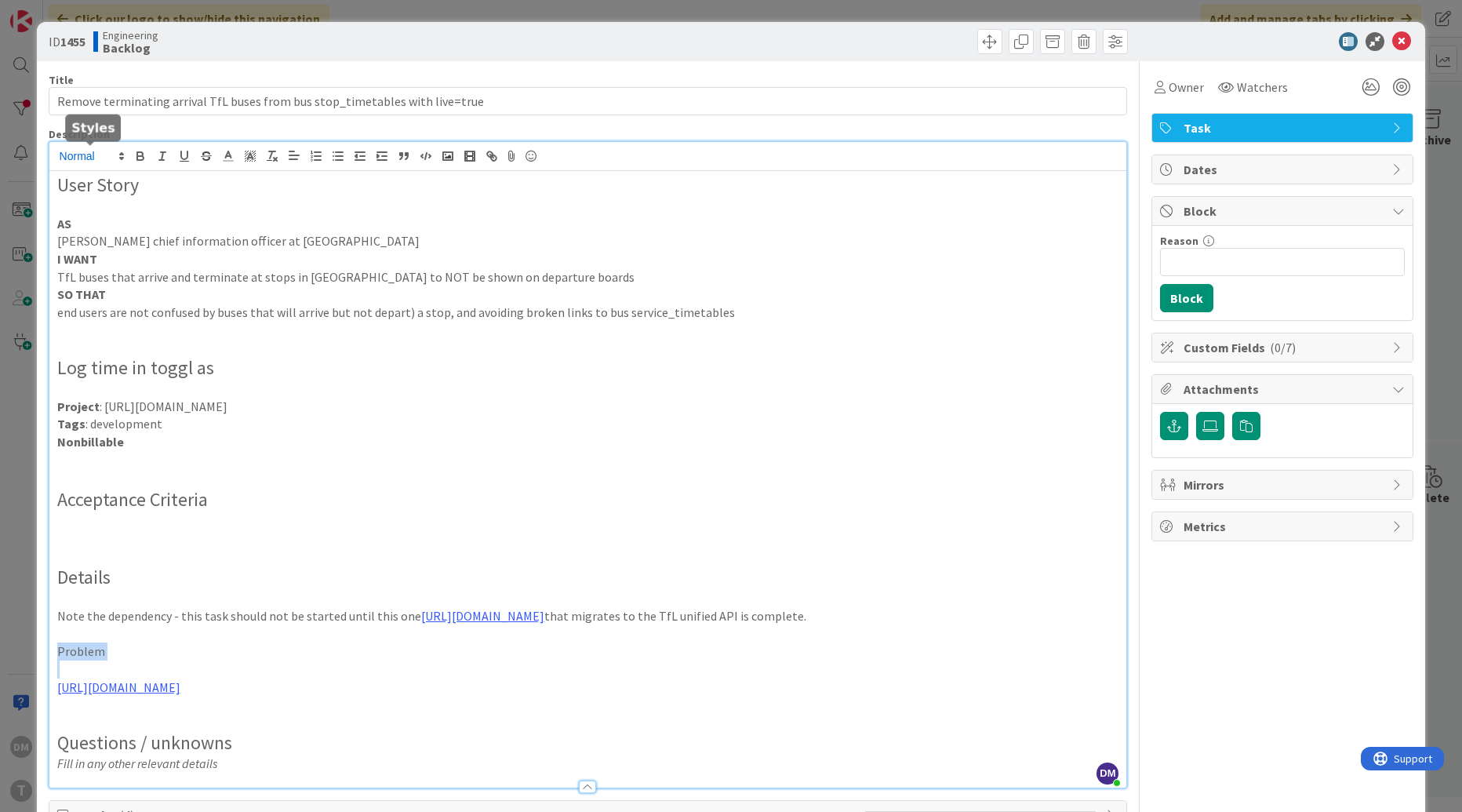
click at [120, 153] on polygon at bounding box center [121, 154] width 3 height 2
click at [92, 228] on span at bounding box center [91, 232] width 63 height 29
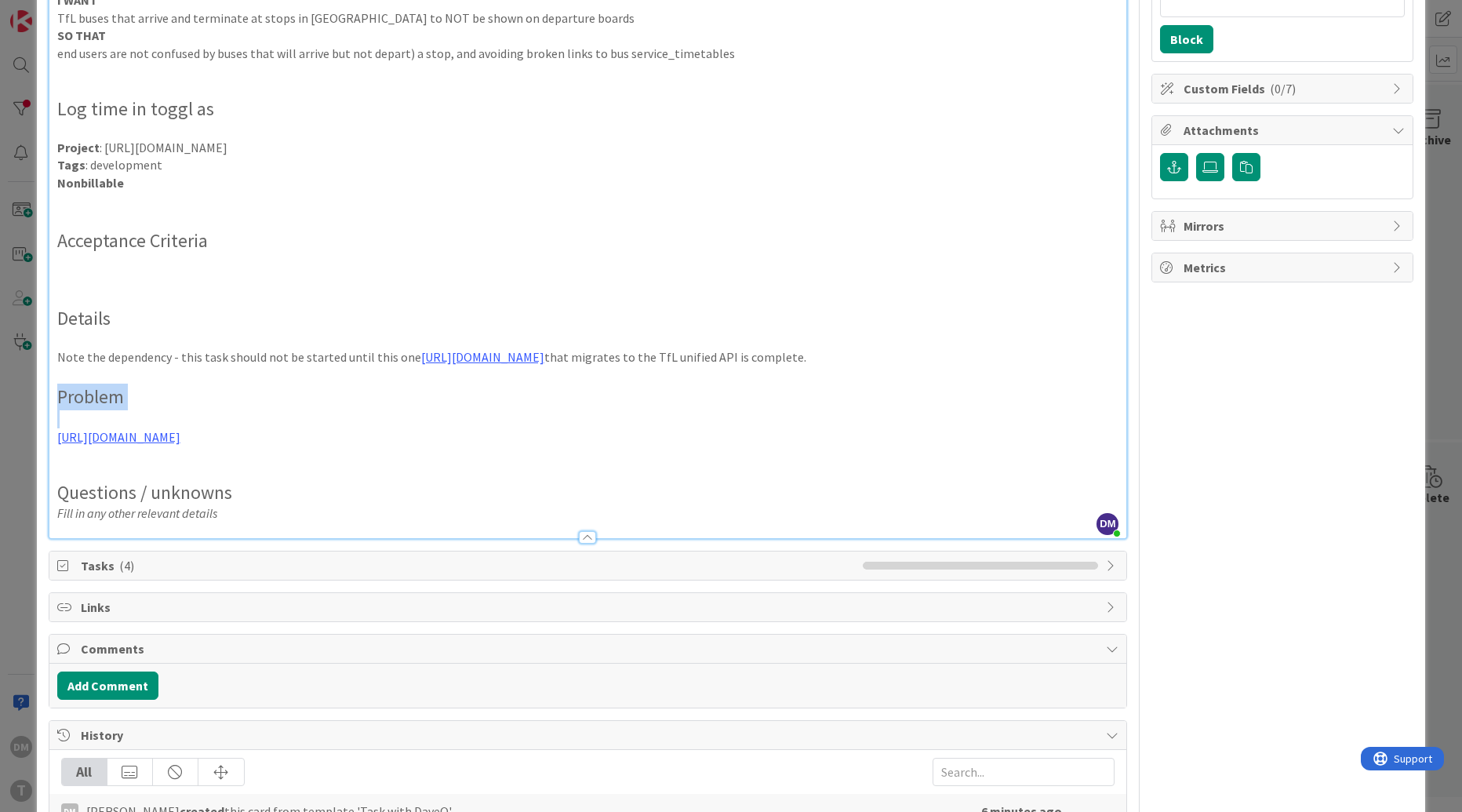
scroll to position [312, 0]
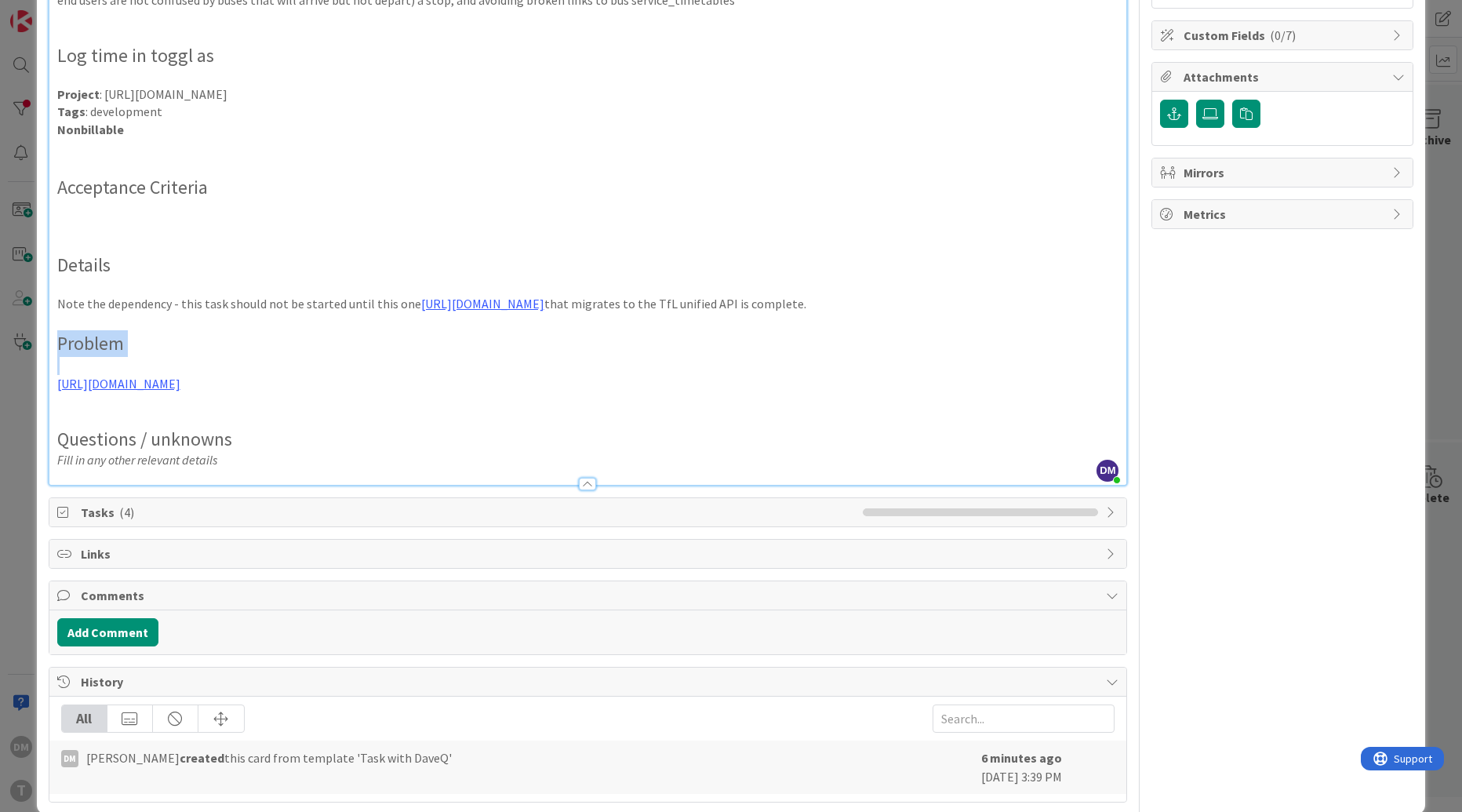
click at [158, 362] on p at bounding box center [588, 365] width 1062 height 18
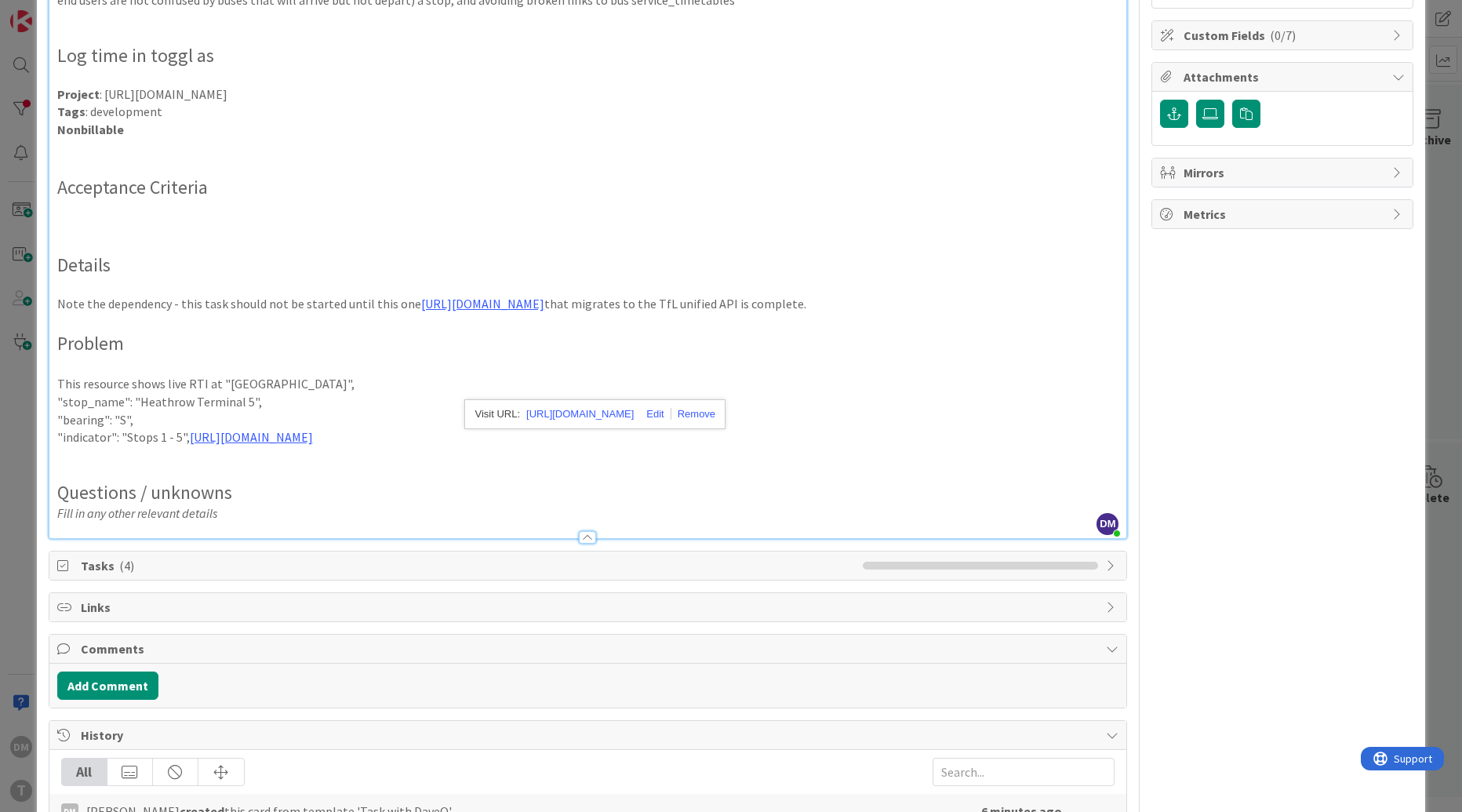
click at [224, 382] on p "This resource shows live RTI at "Heathrow Terminal 5"," at bounding box center [588, 384] width 1062 height 18
drag, startPoint x: 329, startPoint y: 384, endPoint x: 127, endPoint y: 435, distance: 208.3
click at [127, 435] on div "User Story AS Stephen Glenfield chief information officer at Heathrow Airport I…" at bounding box center [588, 198] width 1078 height 680
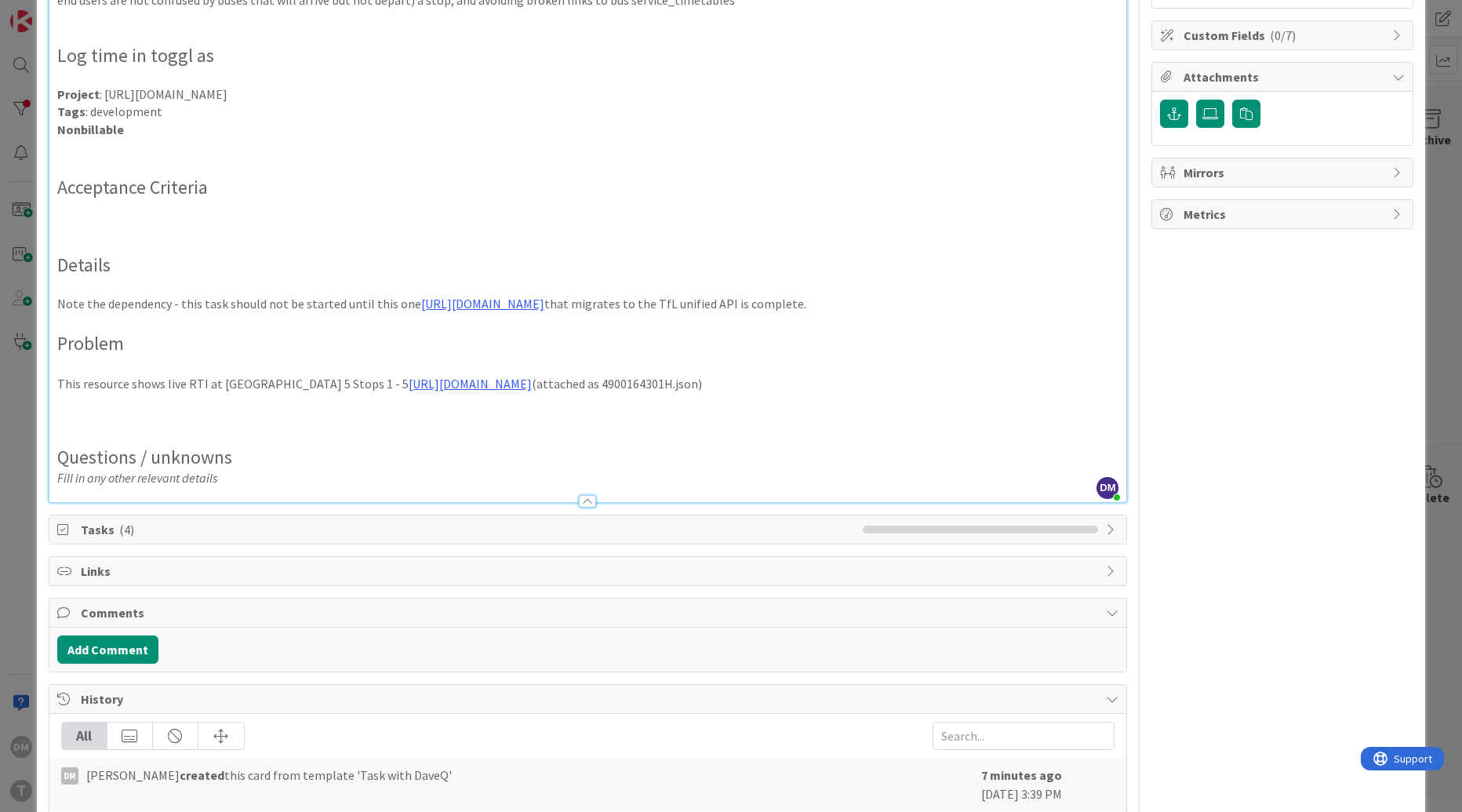
click at [928, 218] on p at bounding box center [588, 210] width 1062 height 18
click at [1210, 118] on label at bounding box center [1210, 113] width 28 height 28
click at [1196, 100] on input "file" at bounding box center [1196, 100] width 0 height 0
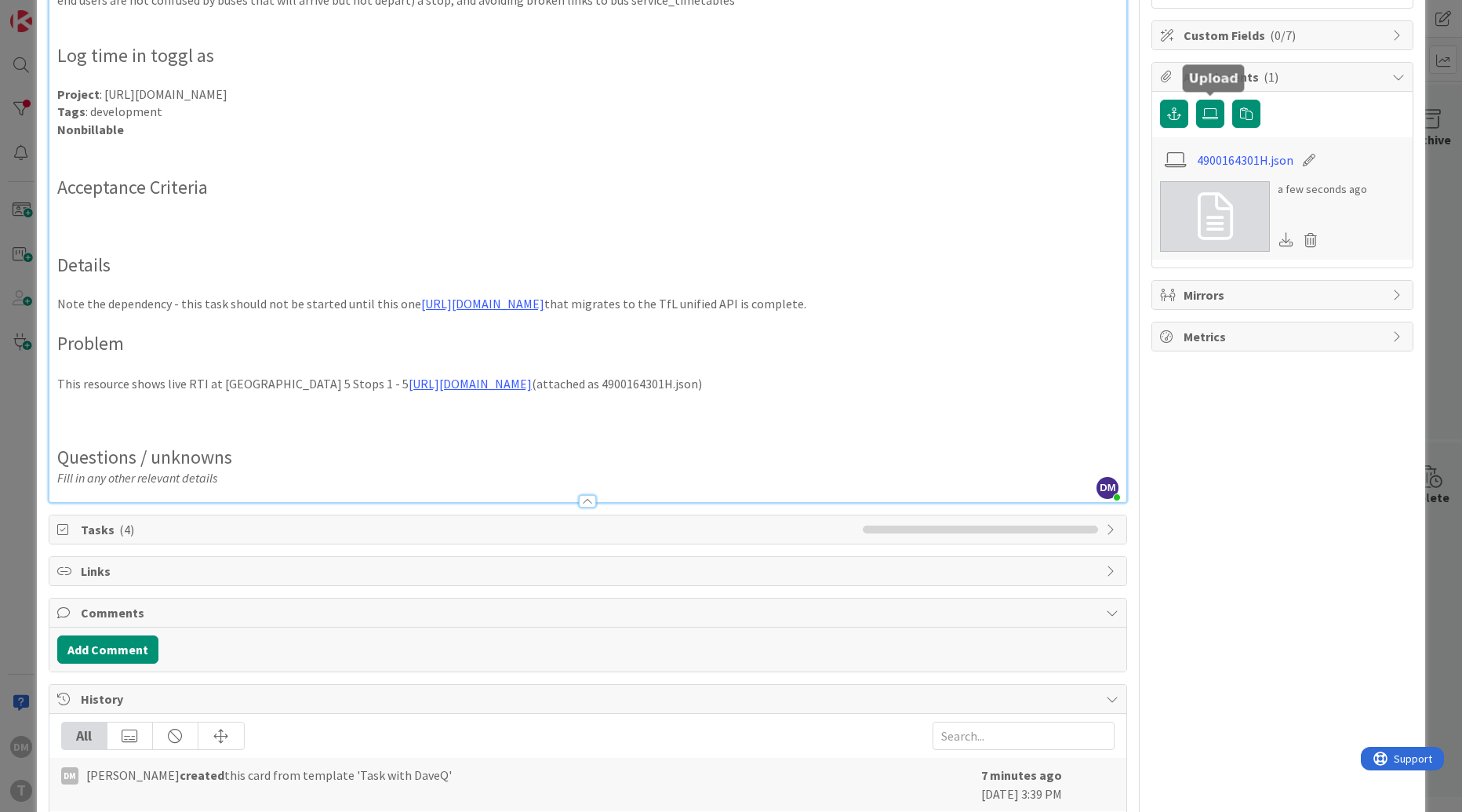
click at [719, 411] on p at bounding box center [588, 401] width 1062 height 18
click at [728, 392] on p "This resource shows live RTI at Heathrow Terminal 5 Stops 1 - 5 https://transpo…" at bounding box center [588, 384] width 1062 height 18
click at [882, 392] on p "This resource shows live RTI at Heathrow Terminal 5 Stops 1 - 5 https://transpo…" at bounding box center [588, 384] width 1062 height 18
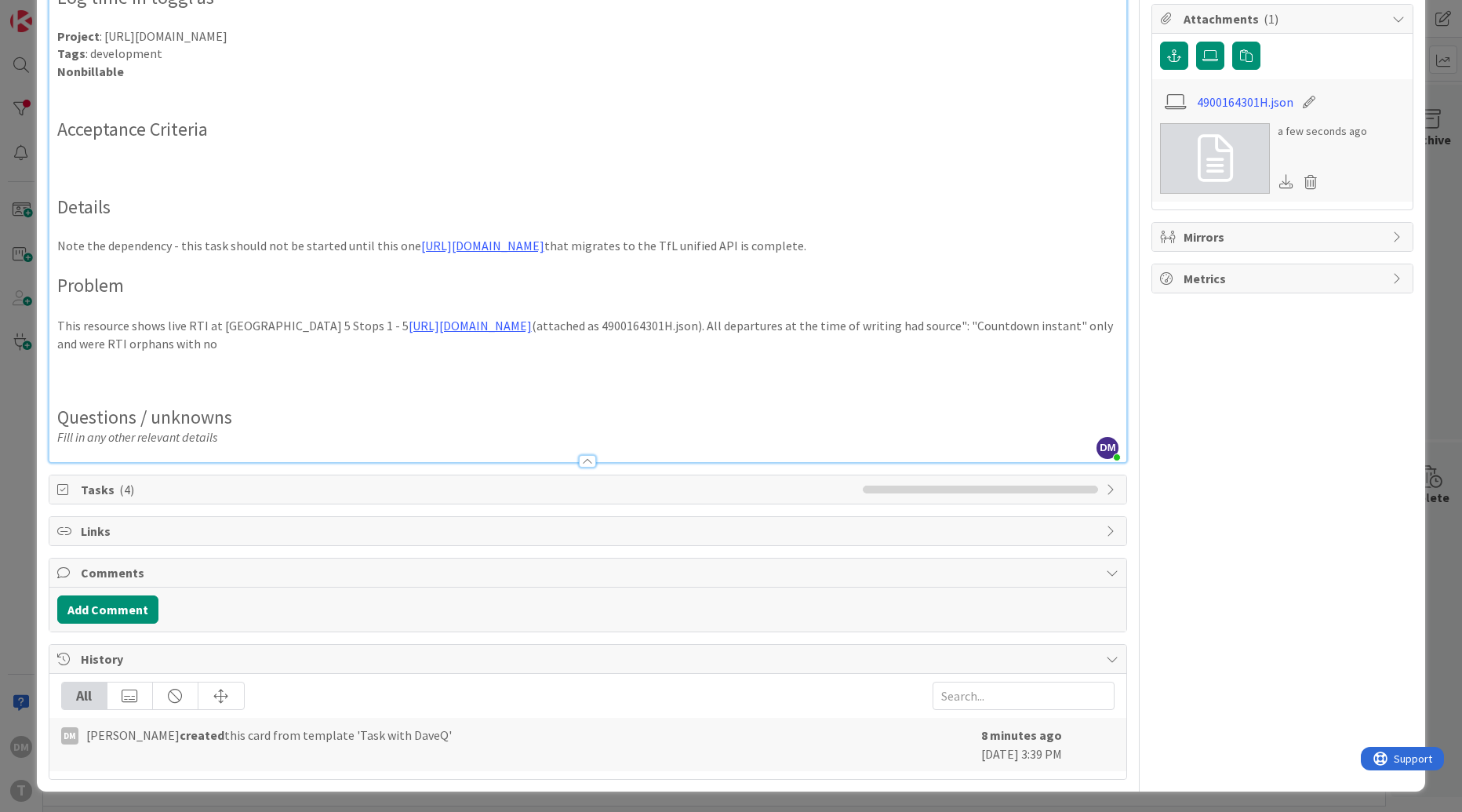
scroll to position [387, 0]
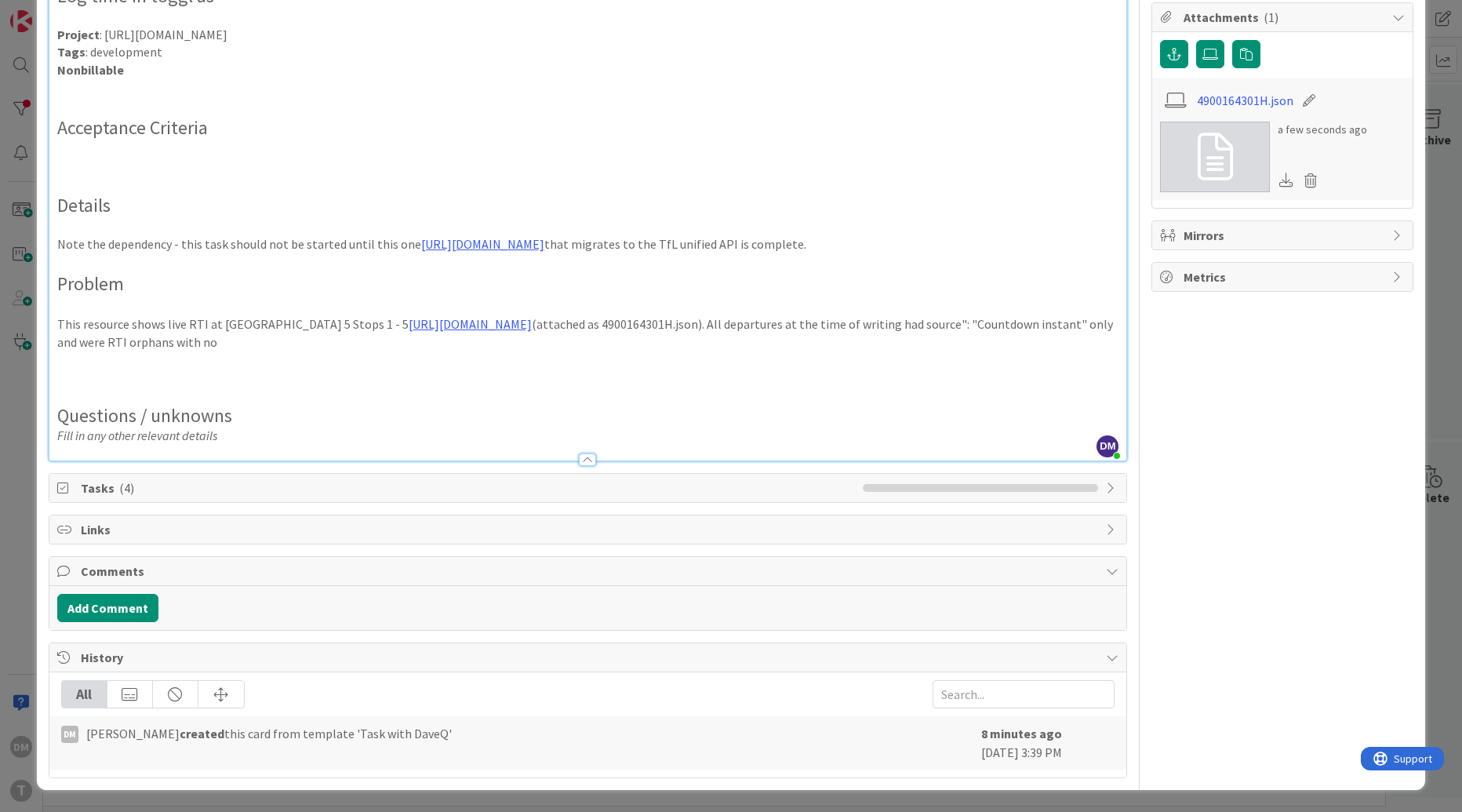
click at [436, 372] on p at bounding box center [588, 377] width 1062 height 18
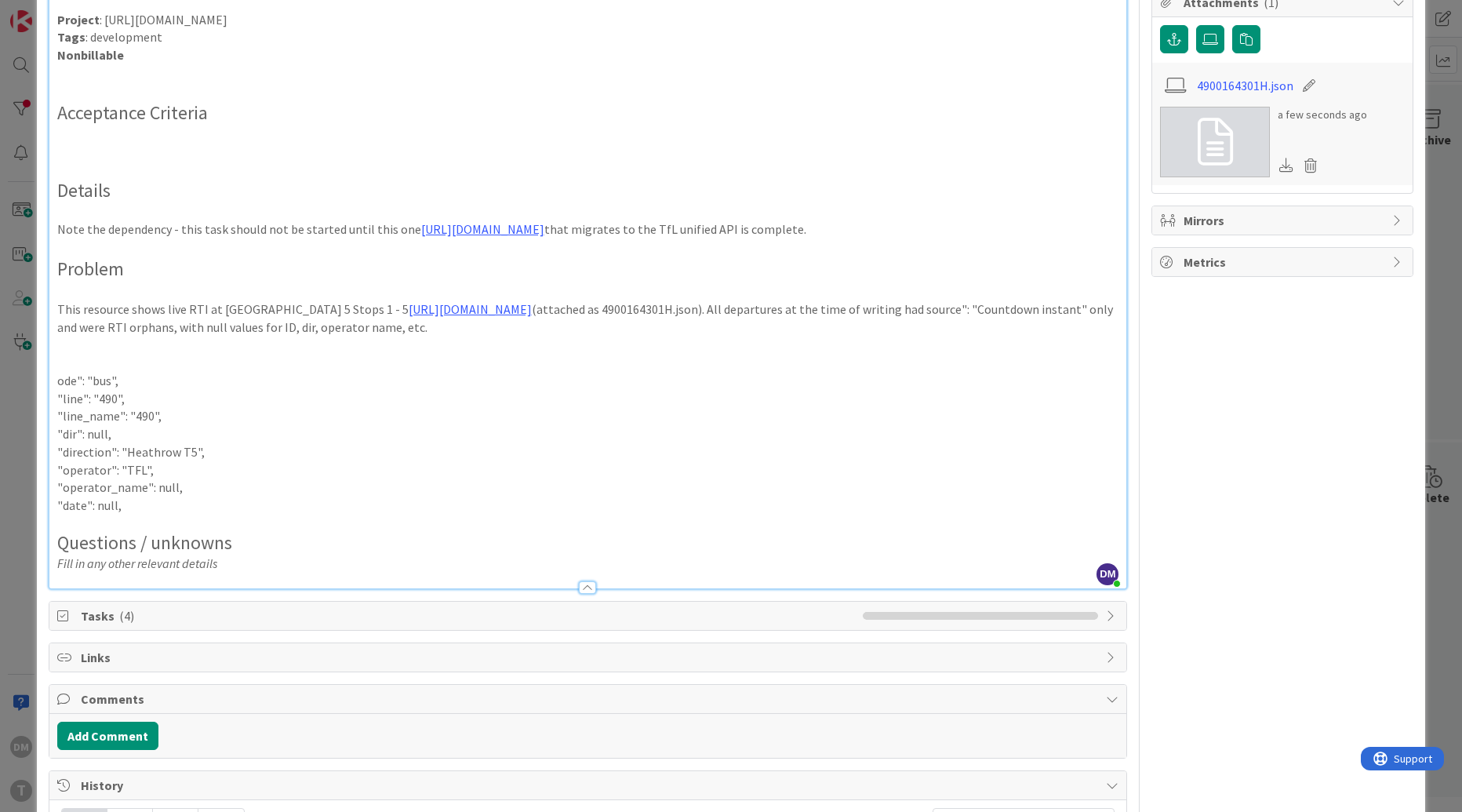
scroll to position [368, 0]
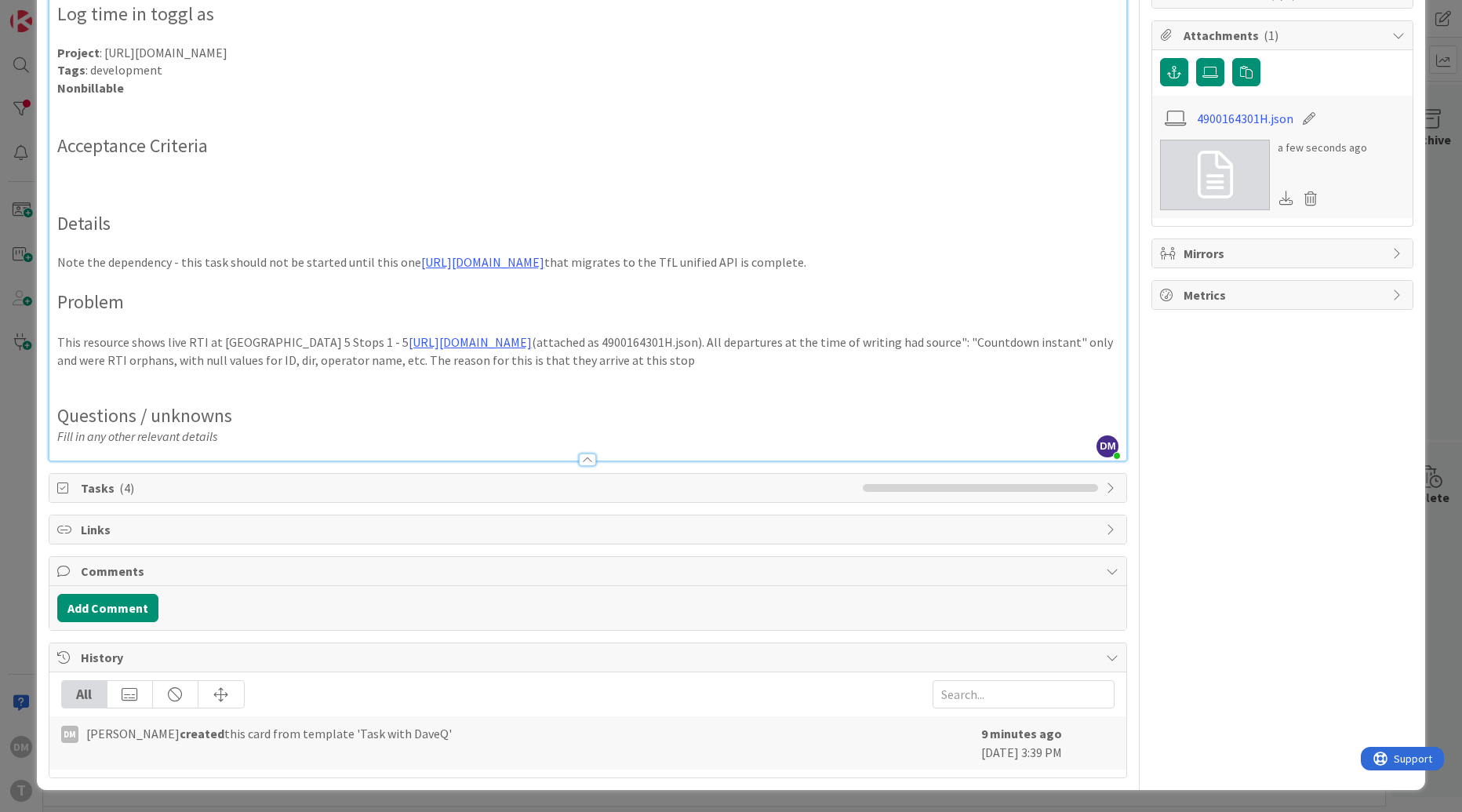
click at [535, 361] on p "This resource shows live RTI at Heathrow Terminal 5 Stops 1 - 5 https://transpo…" at bounding box center [588, 351] width 1062 height 36
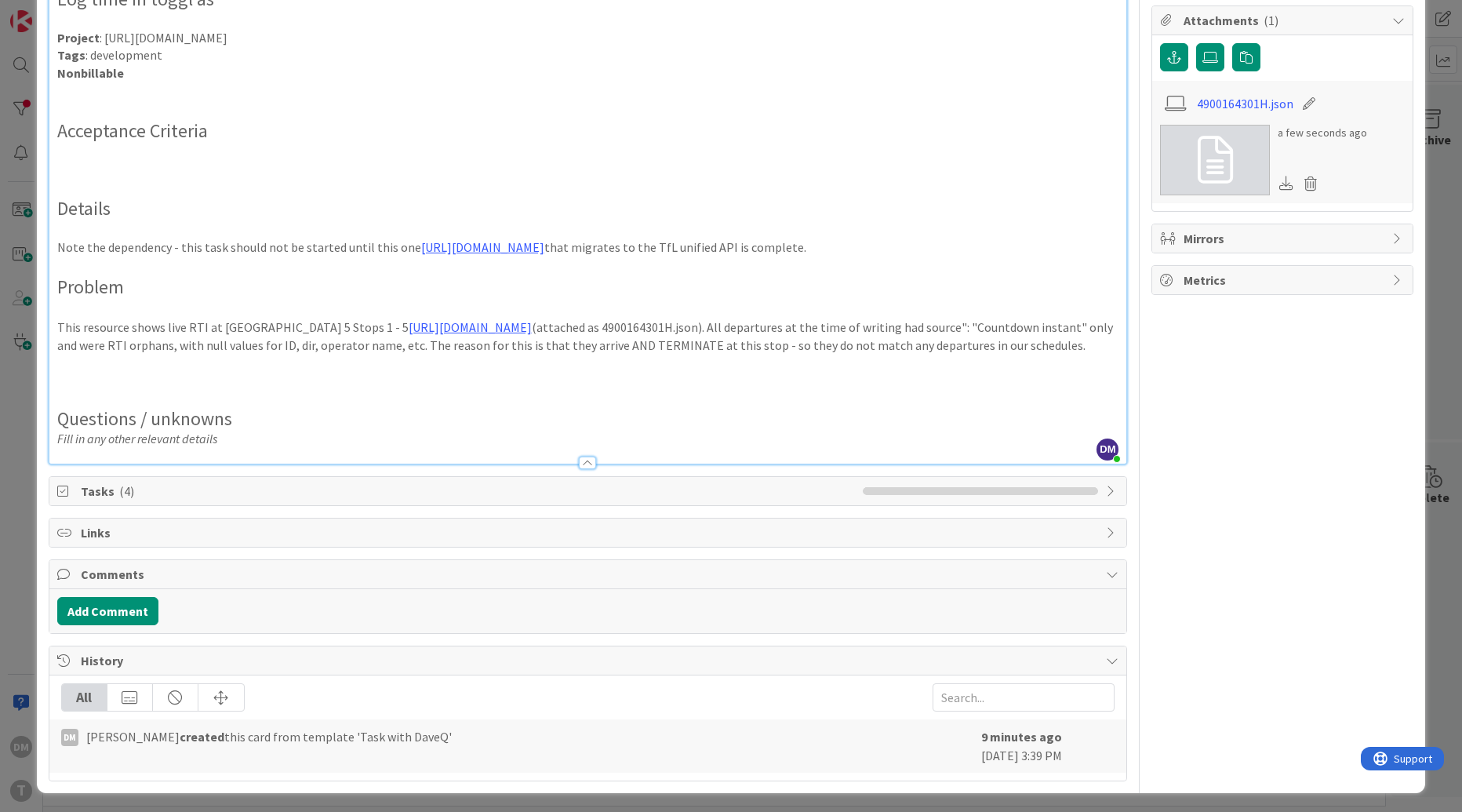
scroll to position [387, 0]
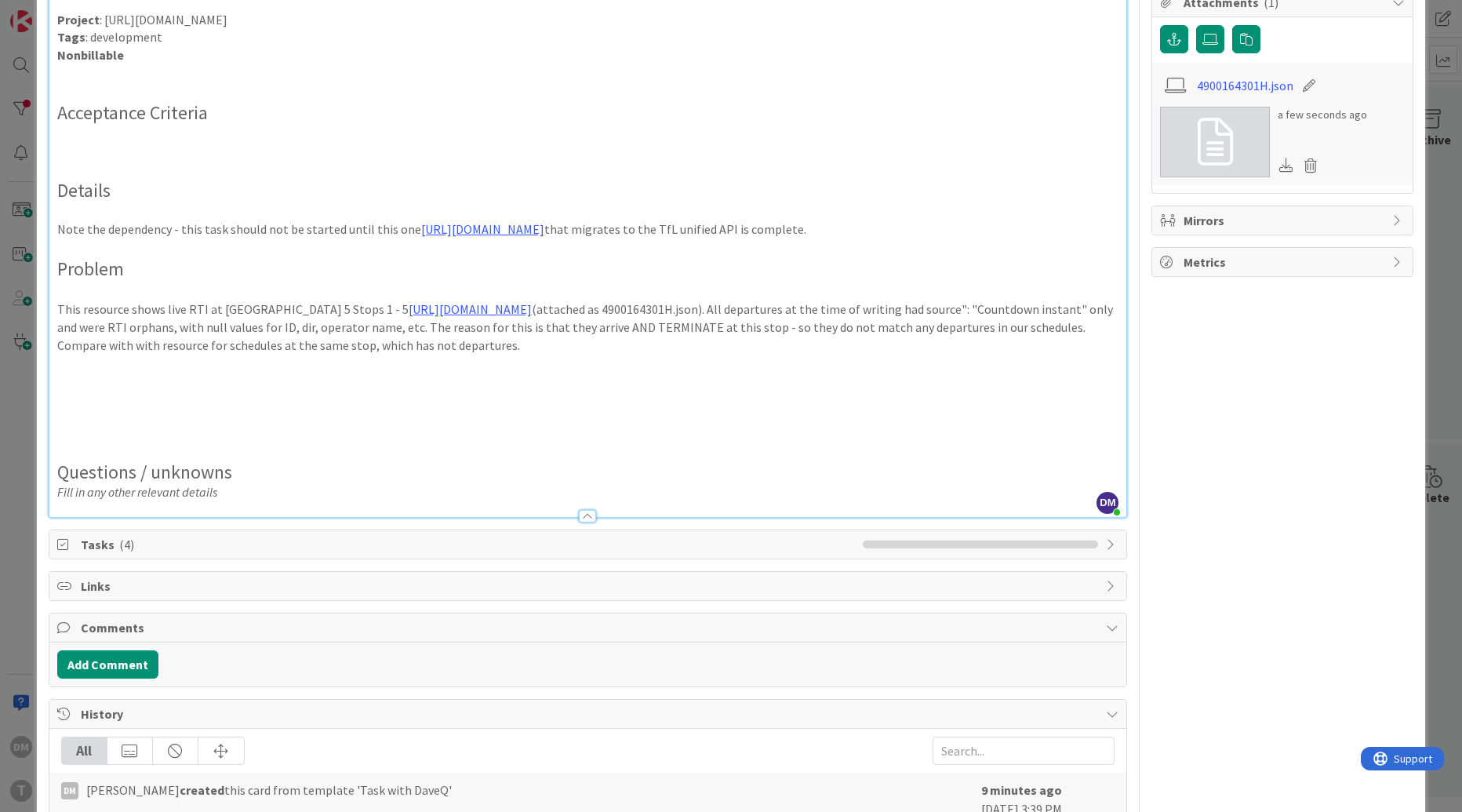
click at [503, 350] on p "This resource shows live RTI at Heathrow Terminal 5 Stops 1 - 5 https://transpo…" at bounding box center [588, 327] width 1062 height 53
click at [512, 354] on p "This resource shows live RTI at Heathrow Terminal 5 Stops 1 - 5 https://transpo…" at bounding box center [588, 327] width 1062 height 53
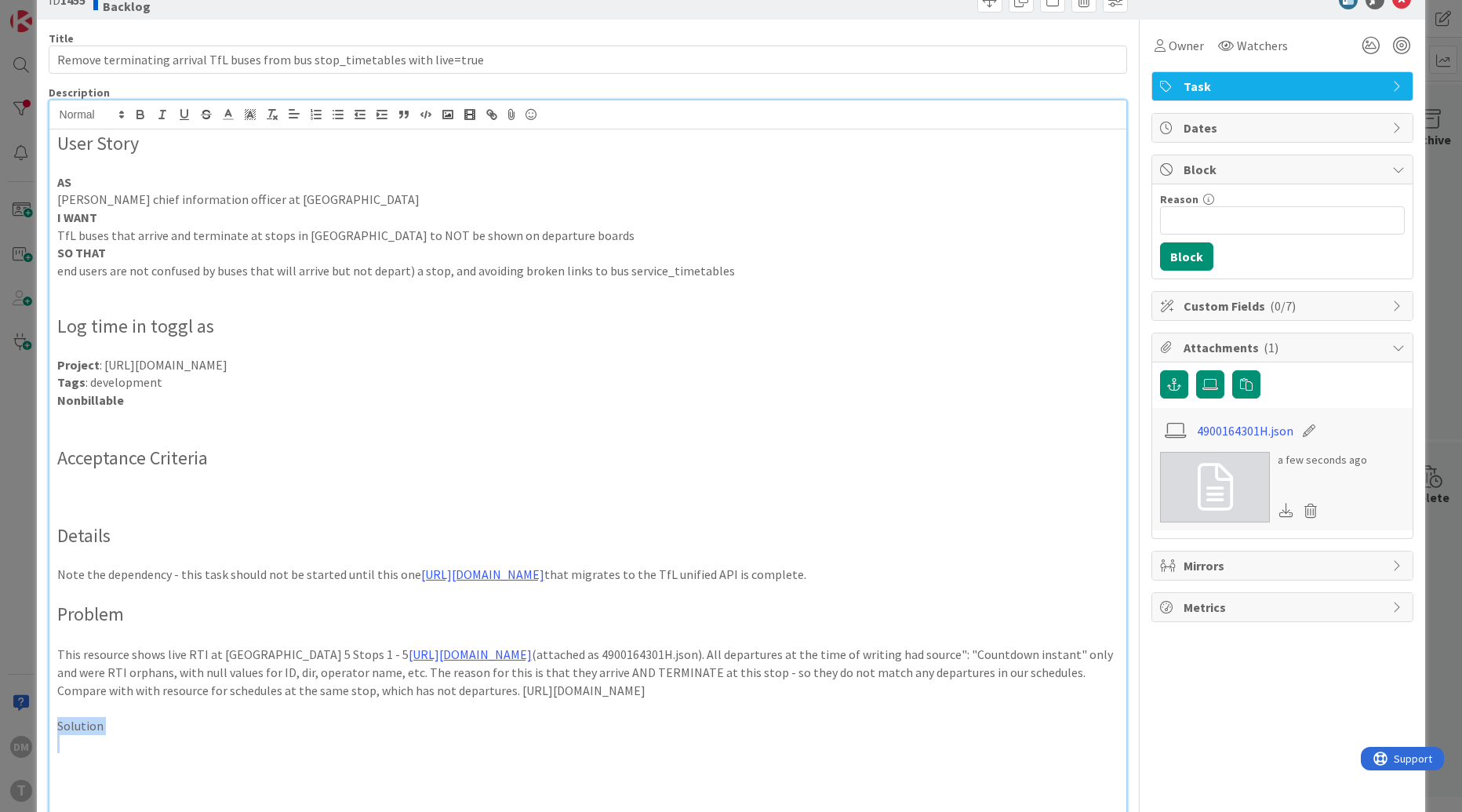
scroll to position [0, 0]
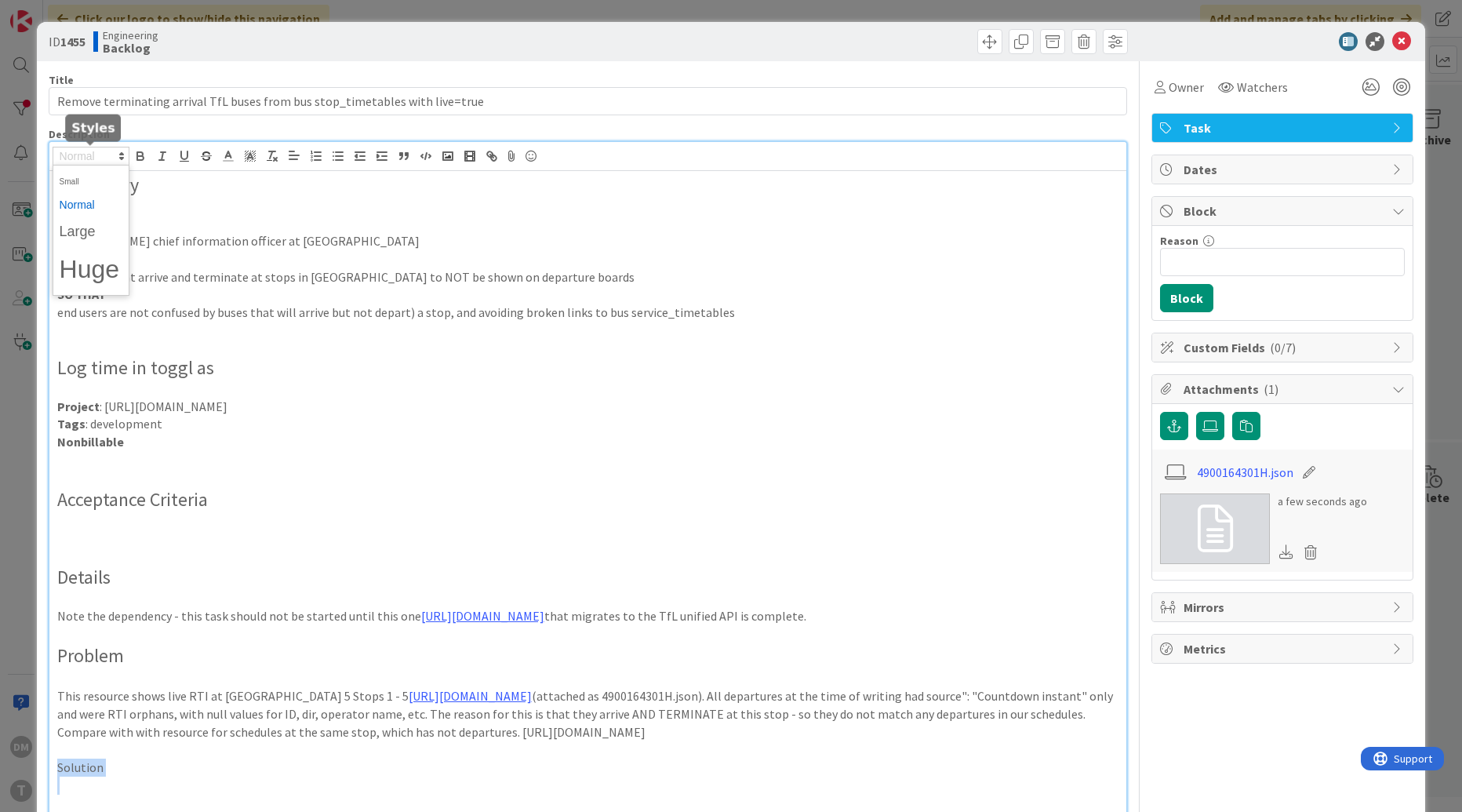
click at [114, 153] on icon at bounding box center [121, 156] width 15 height 14
click at [102, 226] on span at bounding box center [91, 232] width 63 height 29
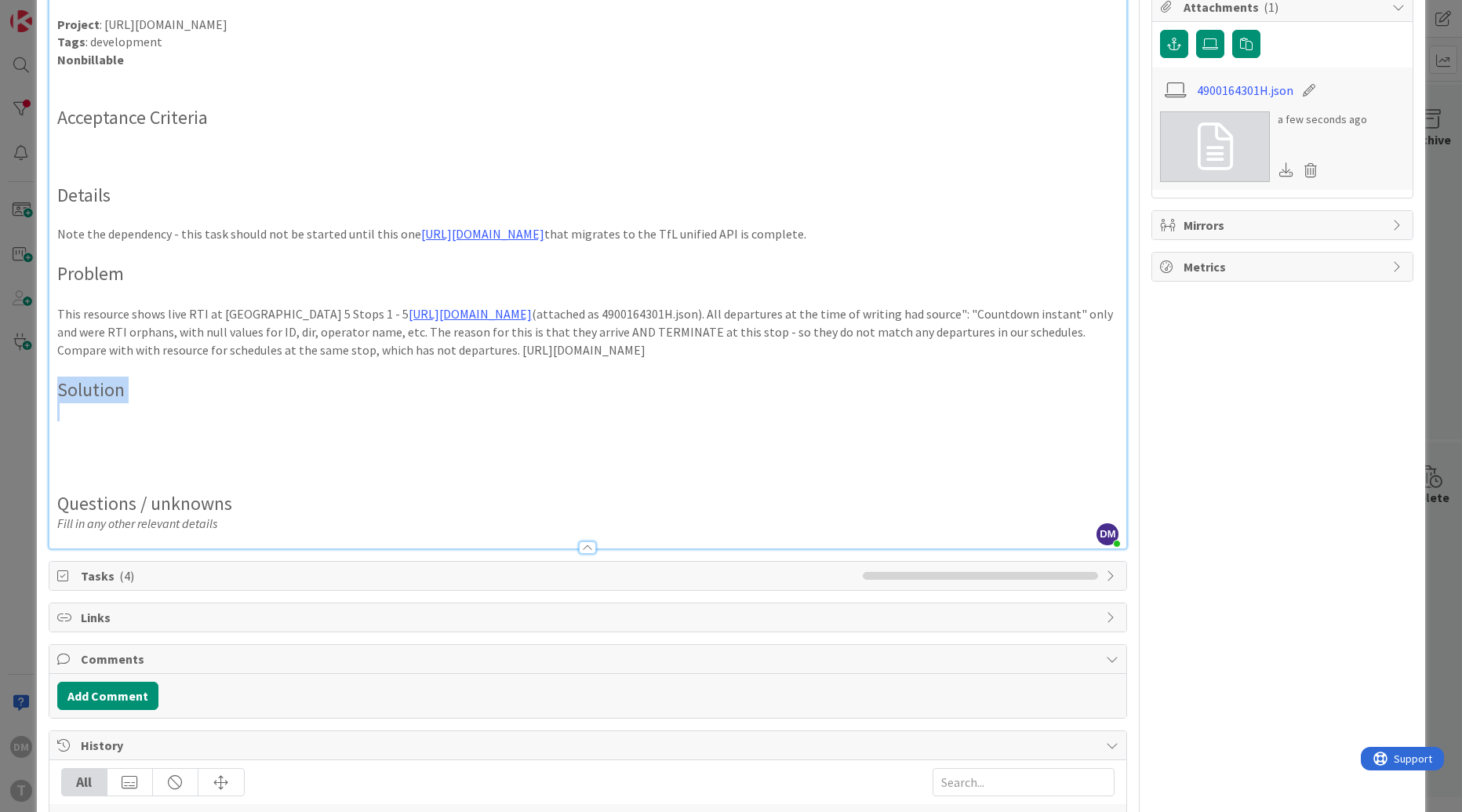
scroll to position [444, 0]
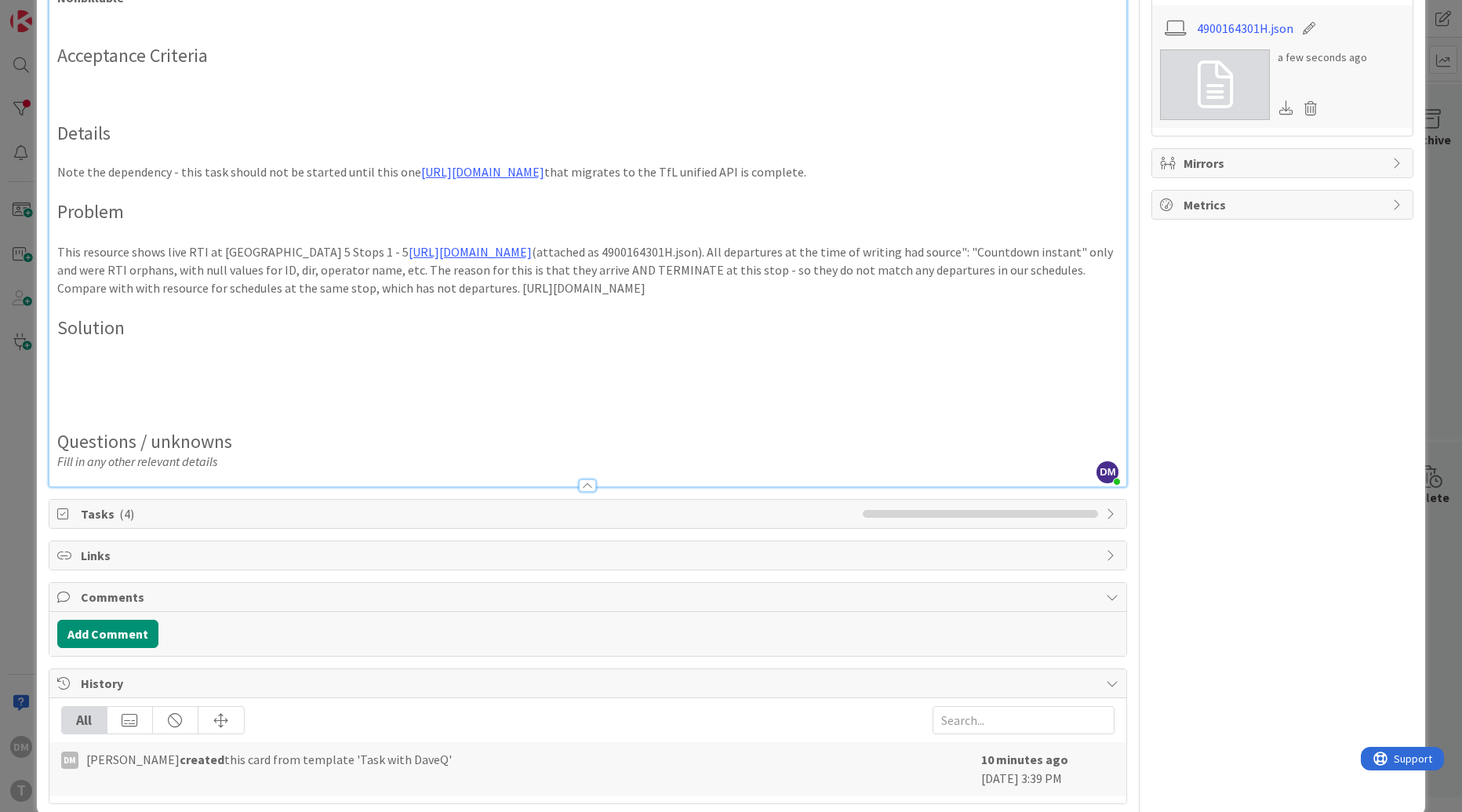
click at [208, 377] on p at bounding box center [588, 368] width 1062 height 18
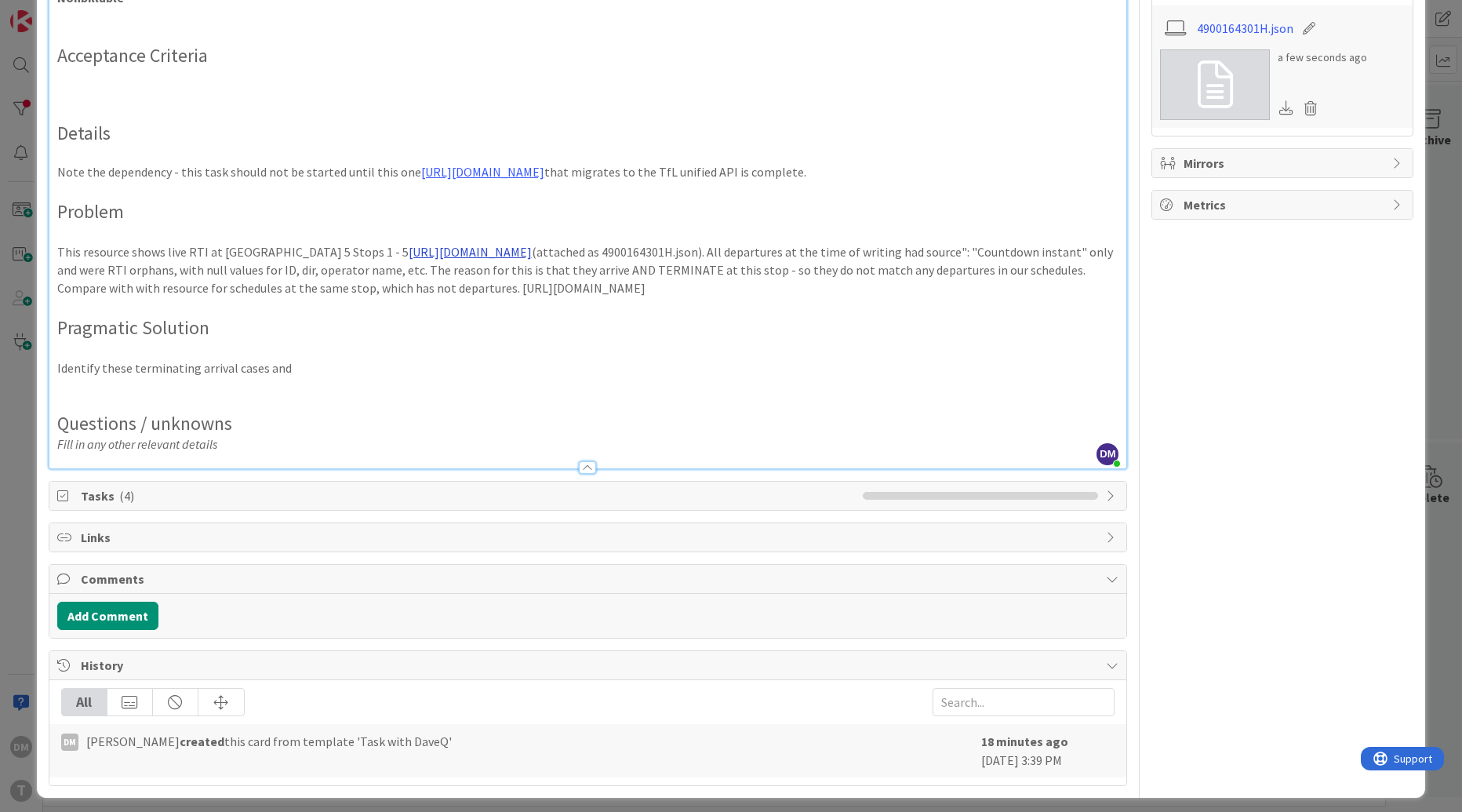
drag, startPoint x: 479, startPoint y: 269, endPoint x: 390, endPoint y: 253, distance: 90.4
click at [390, 253] on p "This resource shows live RTI at Heathrow Terminal 5 Stops 1 - 5 https://transpo…" at bounding box center [588, 269] width 1062 height 53
copy link "https://transportapi.com/v3/uk/bus/stop_timetables/4900164301H.json?&app_id=f26…"
click at [316, 123] on h2 "Details" at bounding box center [588, 134] width 1062 height 23
click at [268, 98] on p at bounding box center [588, 96] width 1062 height 18
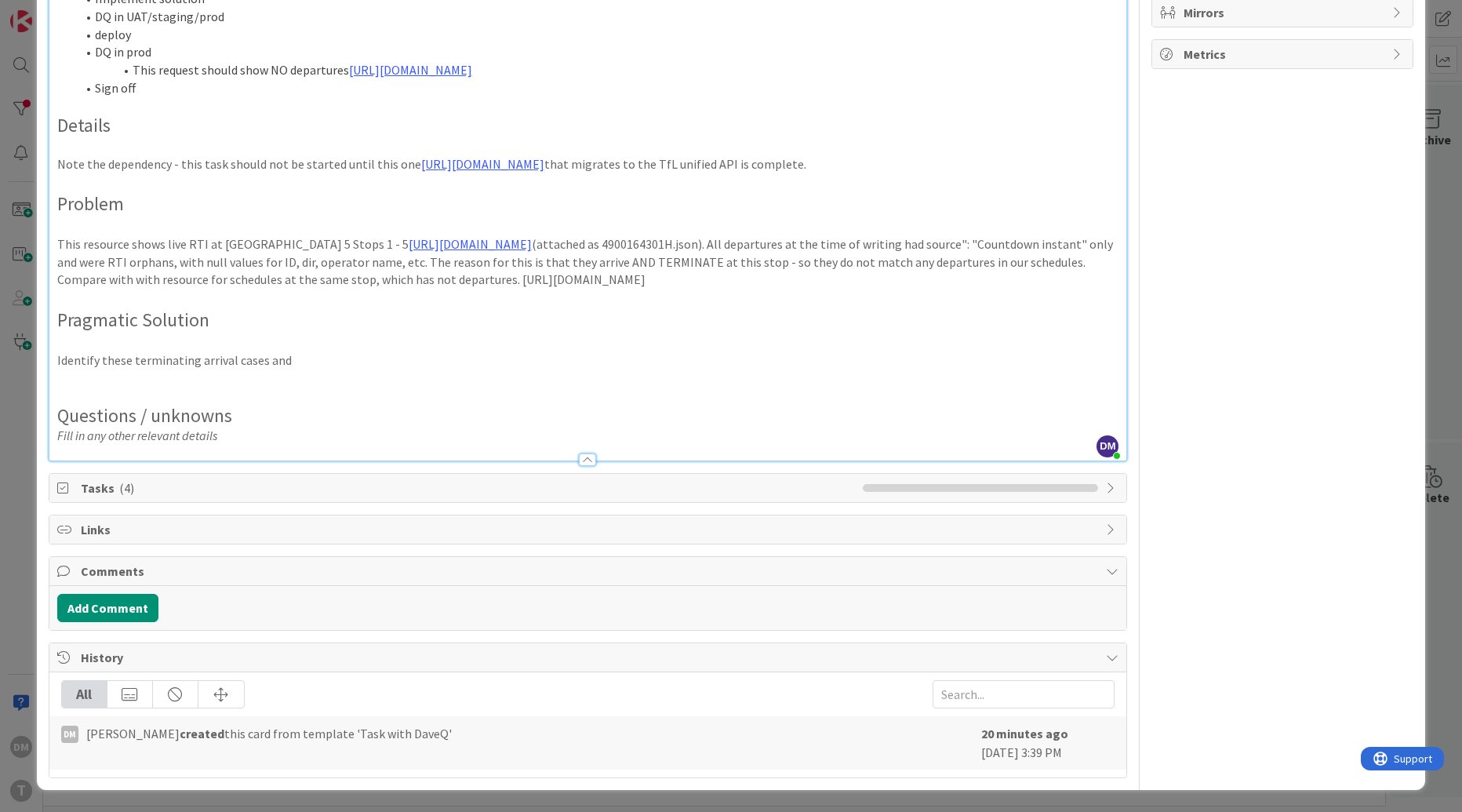
scroll to position [616, 0]
click at [505, 289] on p "This resource shows live RTI at Heathrow Terminal 5 Stops 1 - 5 https://transpo…" at bounding box center [588, 261] width 1062 height 53
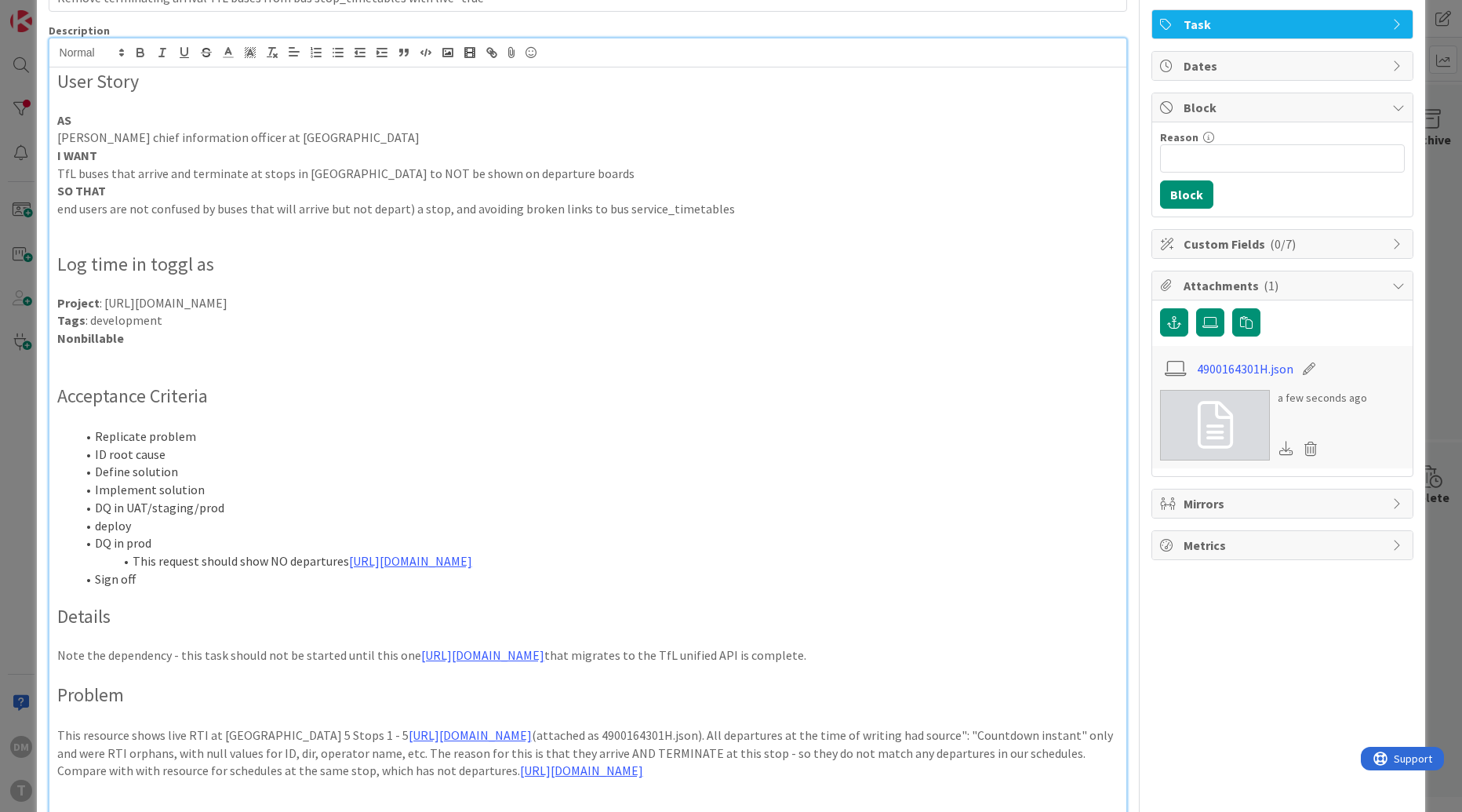
scroll to position [0, 0]
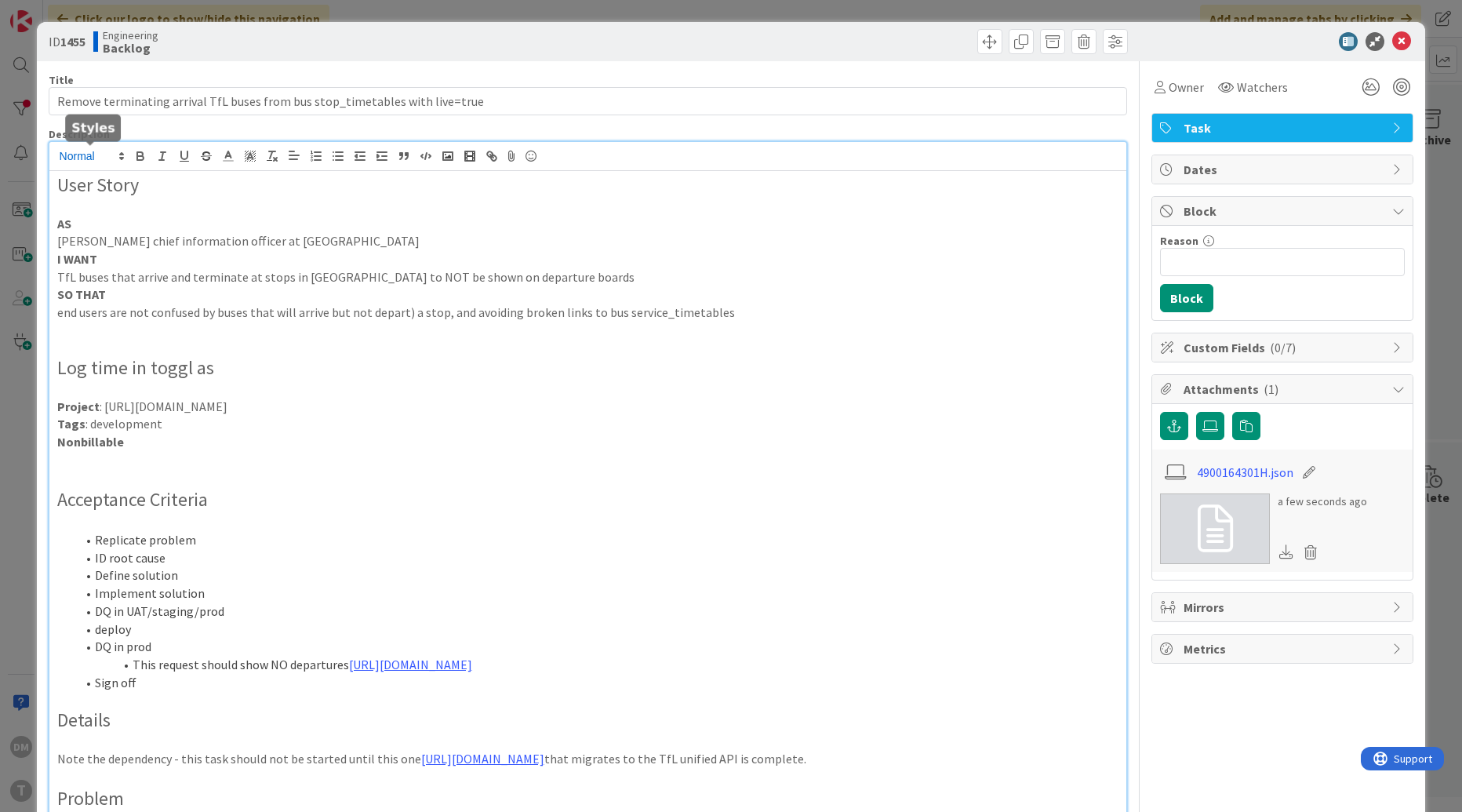
click at [121, 156] on icon at bounding box center [121, 156] width 15 height 14
click at [102, 231] on span at bounding box center [91, 232] width 63 height 29
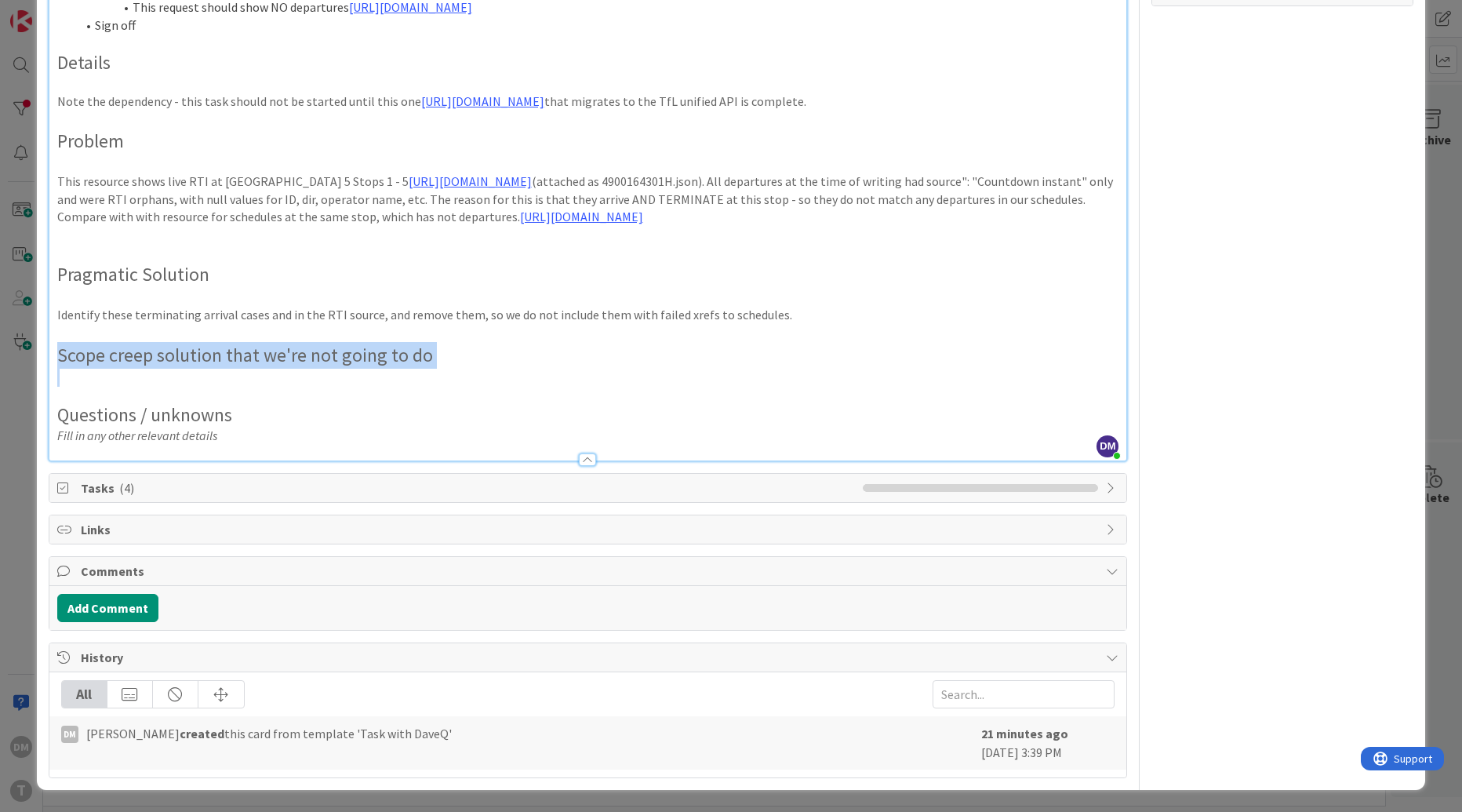
scroll to position [704, 0]
click at [164, 386] on p at bounding box center [588, 377] width 1062 height 18
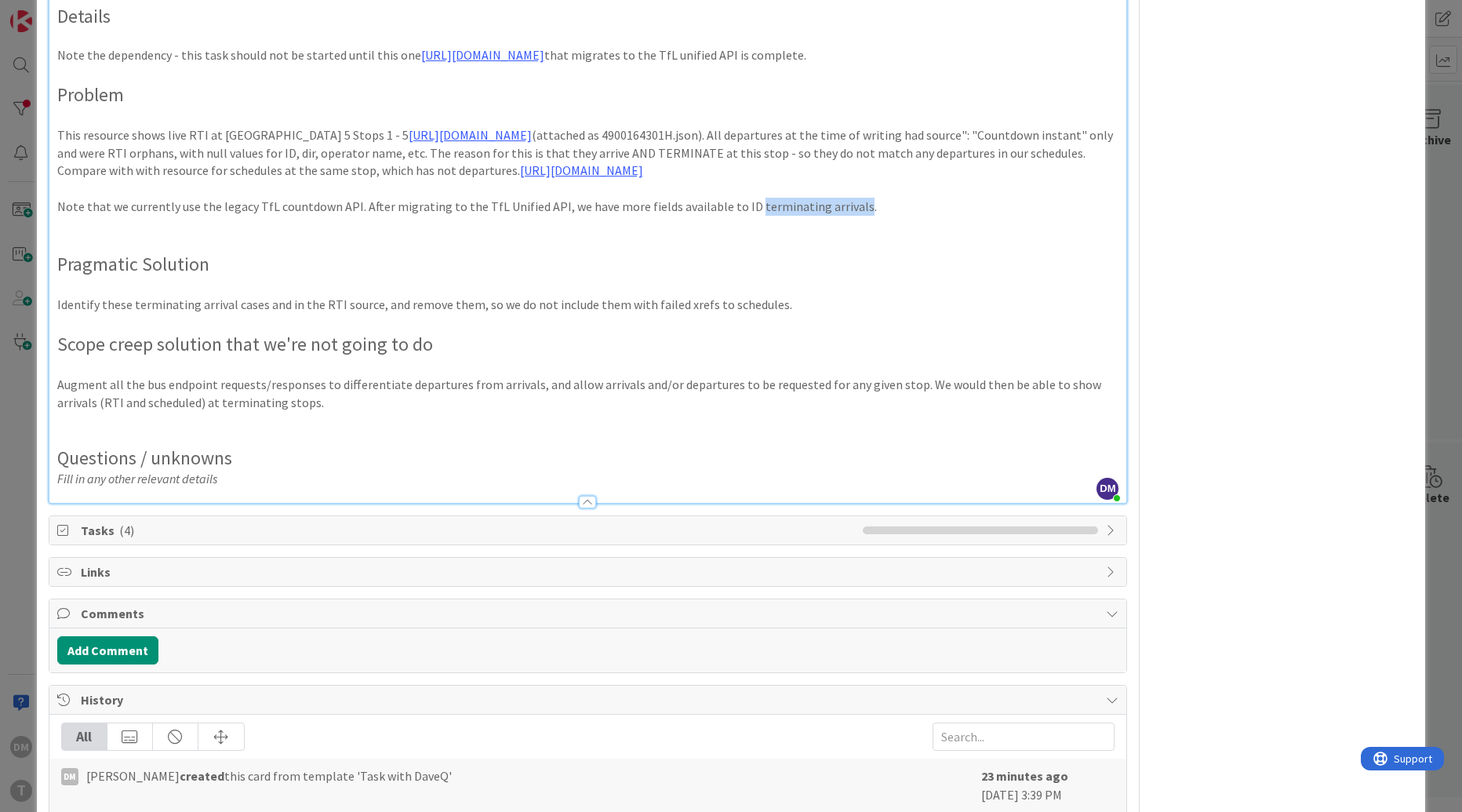
drag, startPoint x: 735, startPoint y: 259, endPoint x: 836, endPoint y: 260, distance: 101.0
click at [836, 216] on p "Note that we currently use the legacy TfL countdown API. After migrating to the…" at bounding box center [588, 206] width 1062 height 18
copy p "terminating arrivals"
click at [377, 233] on p at bounding box center [588, 223] width 1062 height 18
click at [392, 331] on p at bounding box center [588, 322] width 1062 height 18
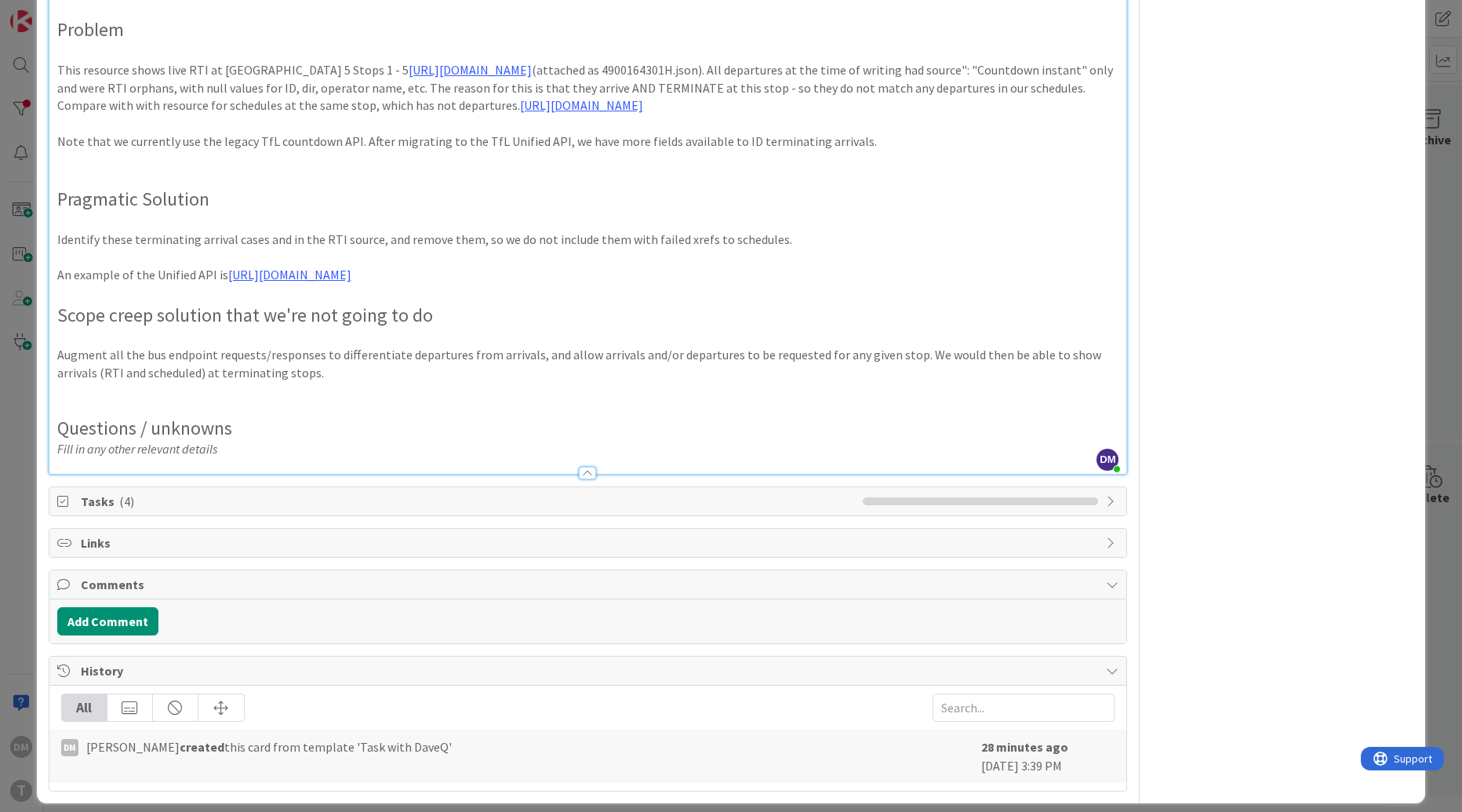
scroll to position [798, 0]
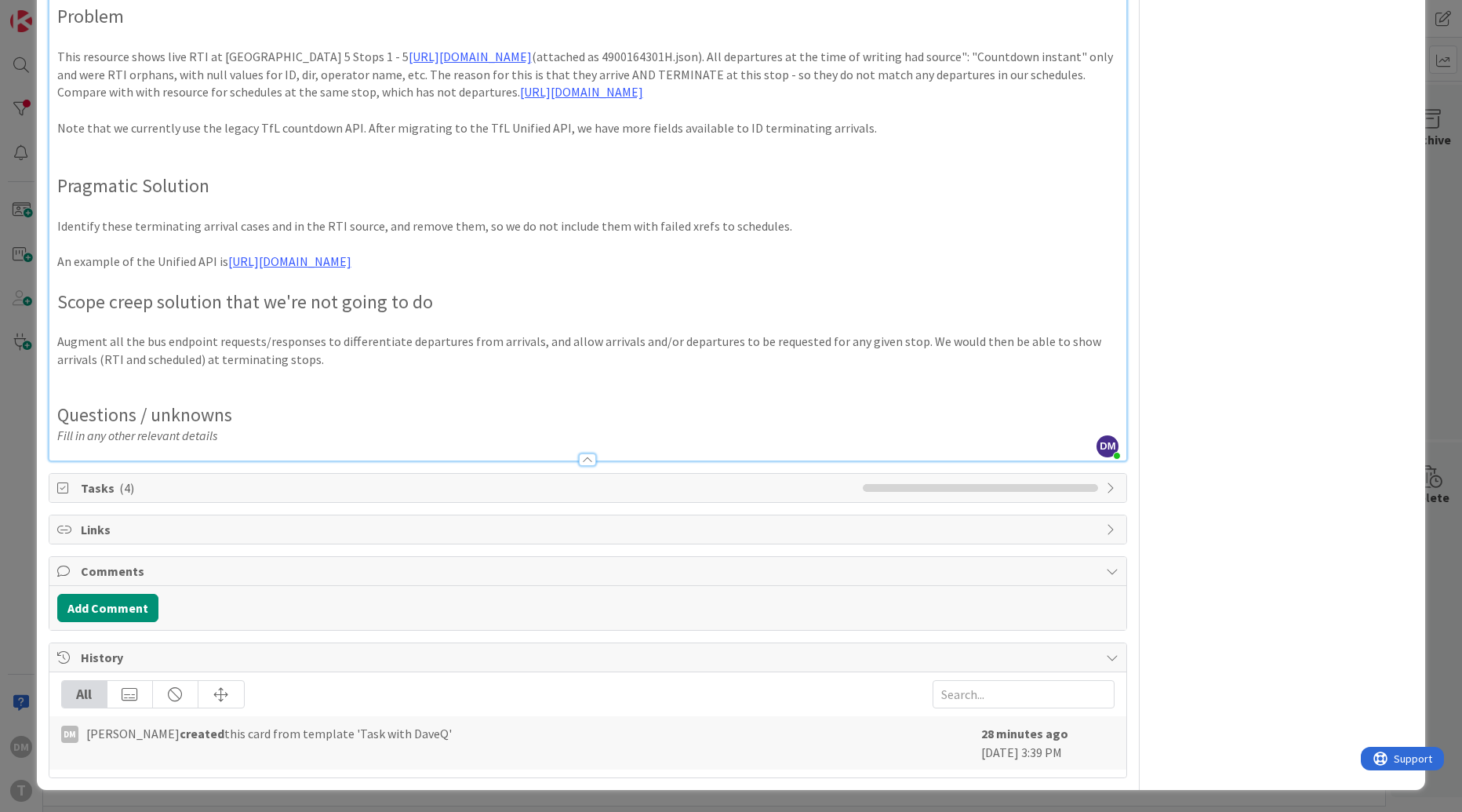
click at [386, 367] on p "Augment all the bus endpoint requests/responses to differentiate departures fro…" at bounding box center [588, 350] width 1062 height 36
click at [219, 271] on p "An example of the Unified API is [URL][DOMAIN_NAME]" at bounding box center [588, 261] width 1062 height 18
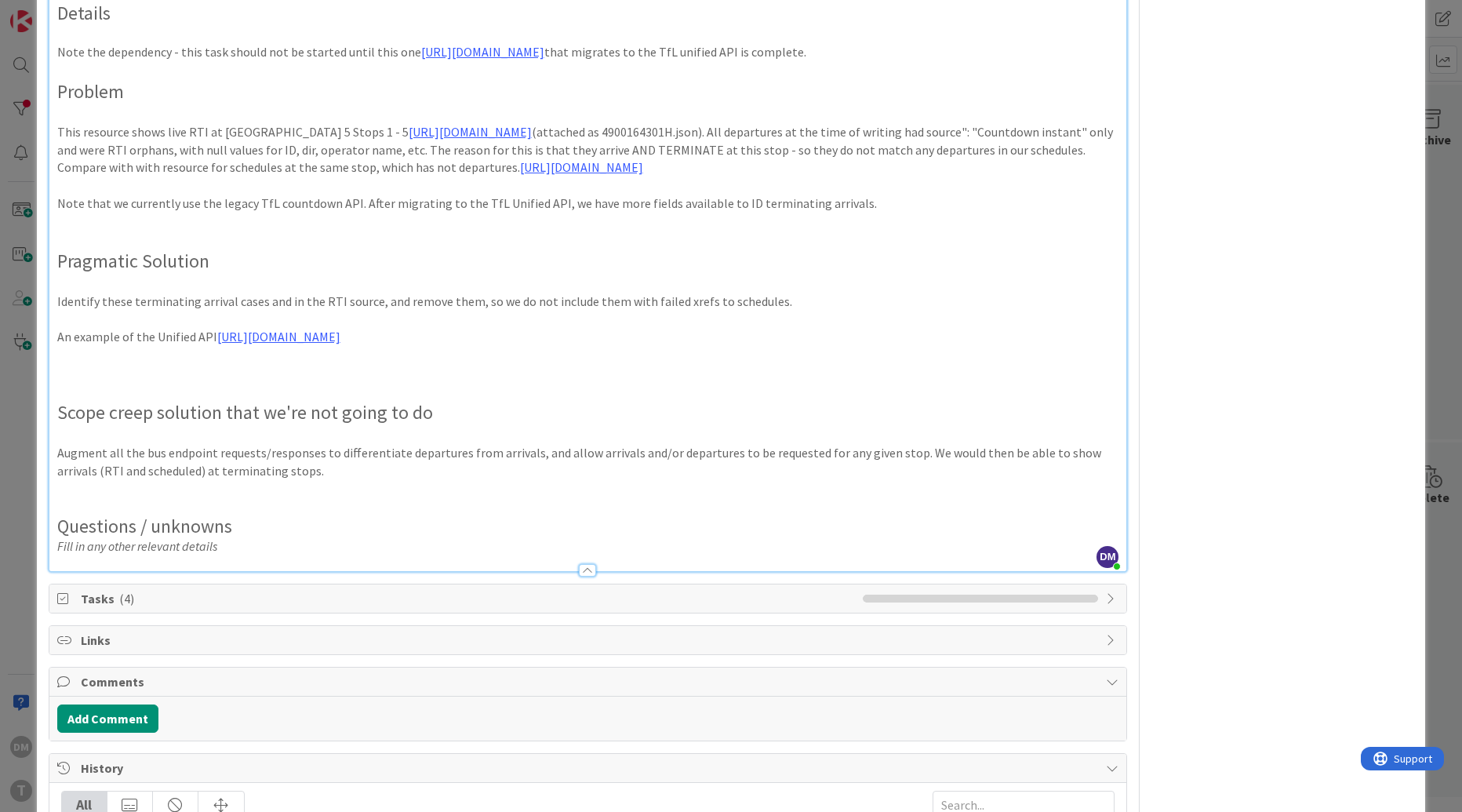
scroll to position [715, 0]
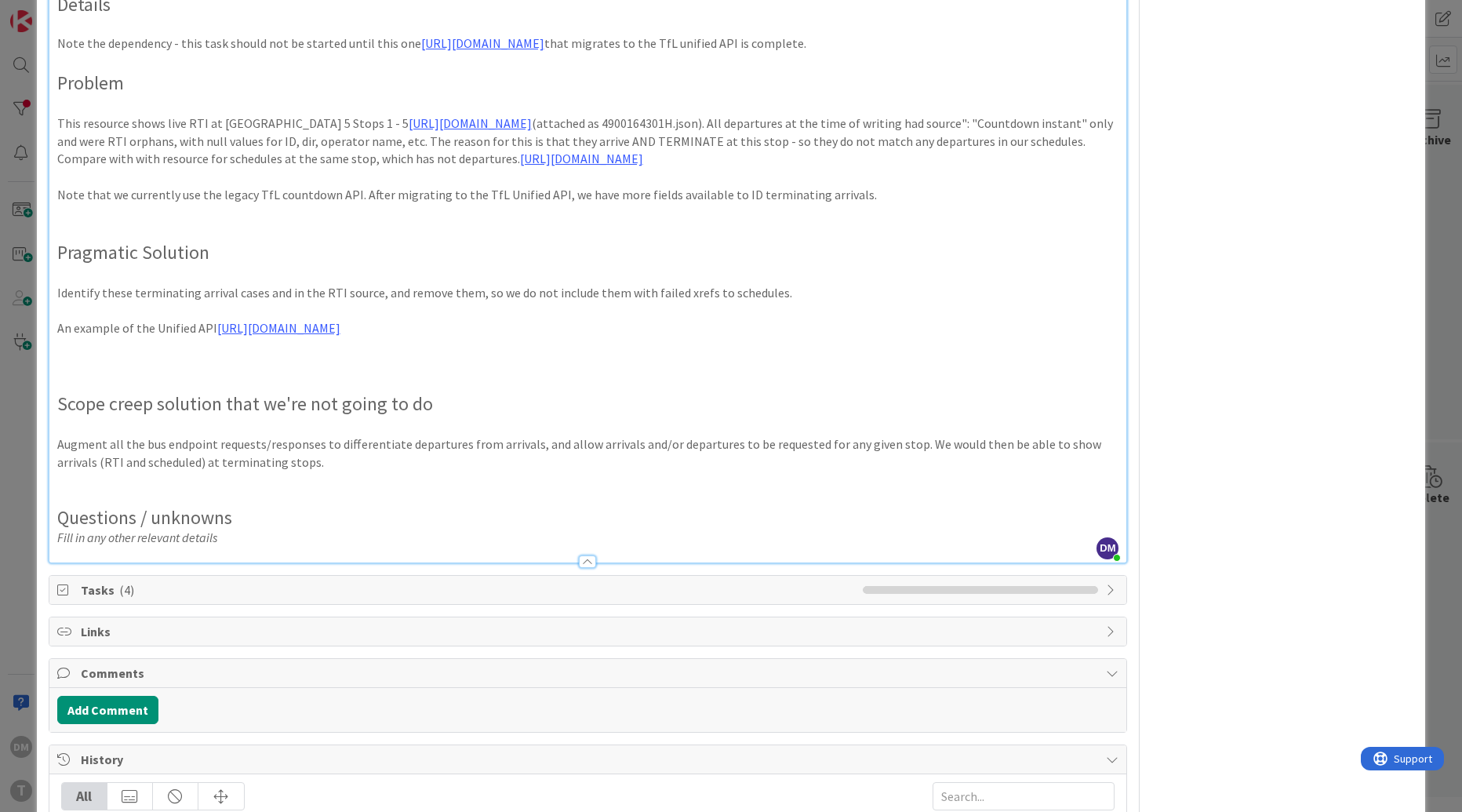
click at [609, 337] on p "An example of the Unified API https://api.tfl.gov.uk/StopPoint/4900164301H/Arri…" at bounding box center [588, 328] width 1062 height 18
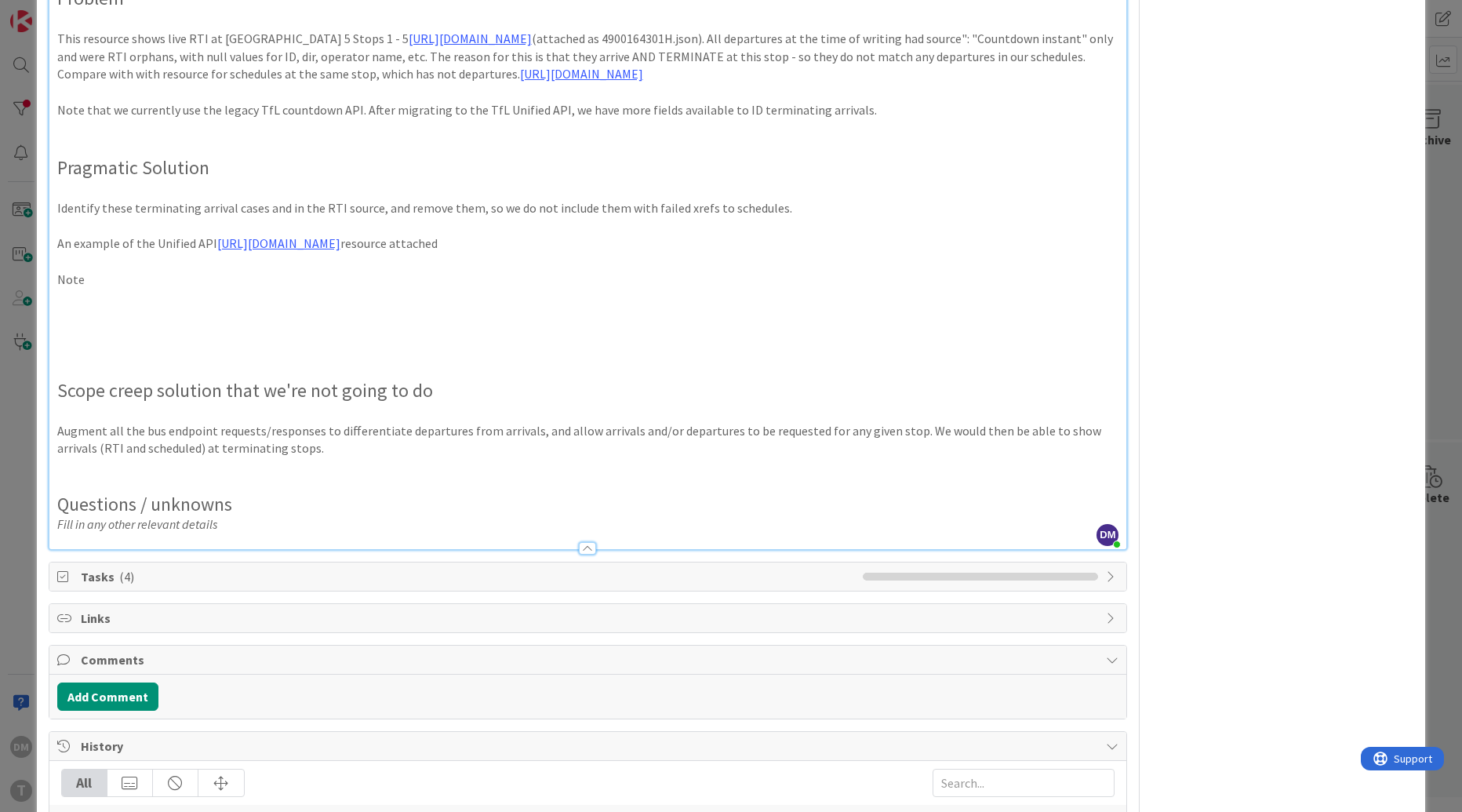
scroll to position [915, 0]
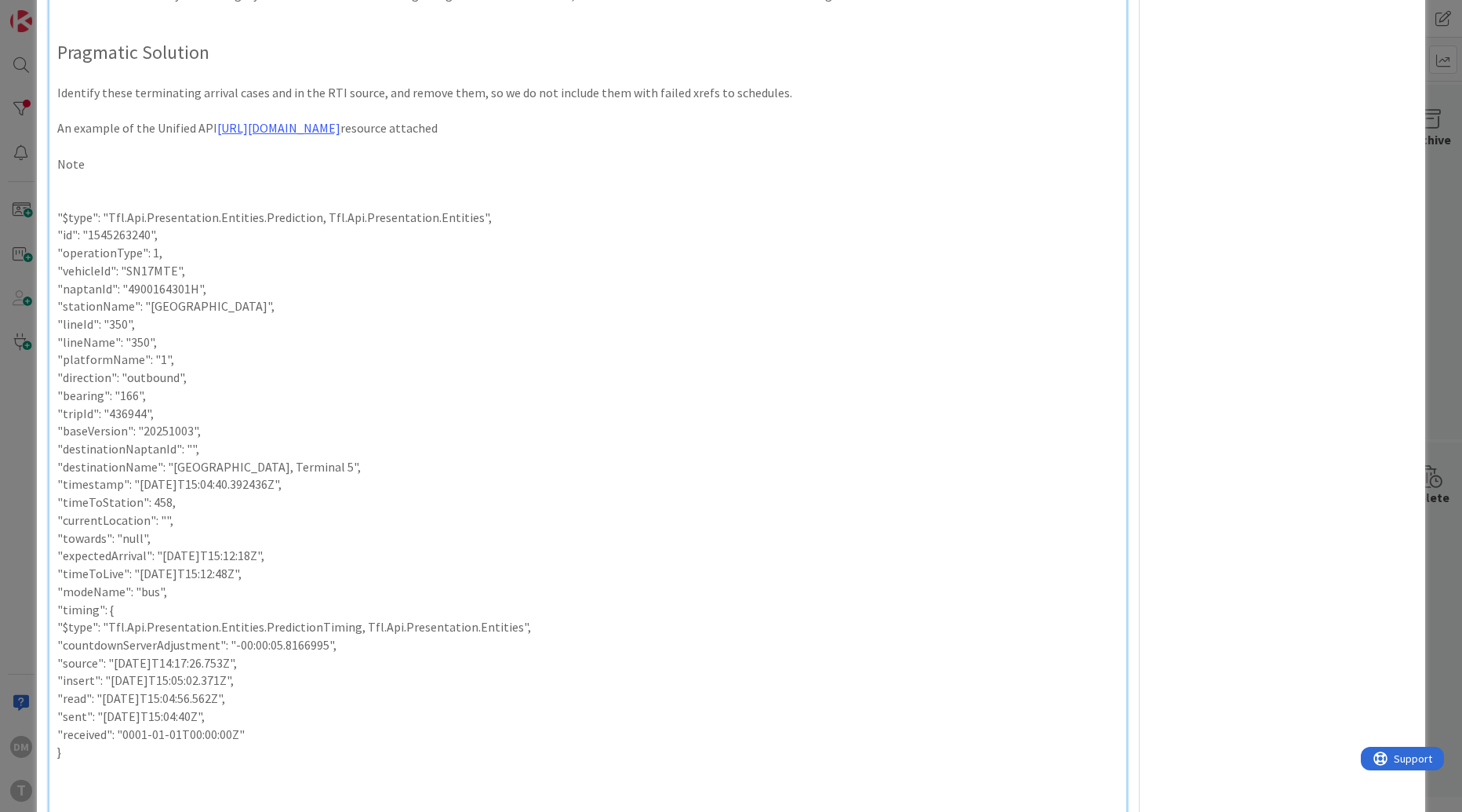
click at [69, 173] on p "Note" at bounding box center [588, 164] width 1062 height 18
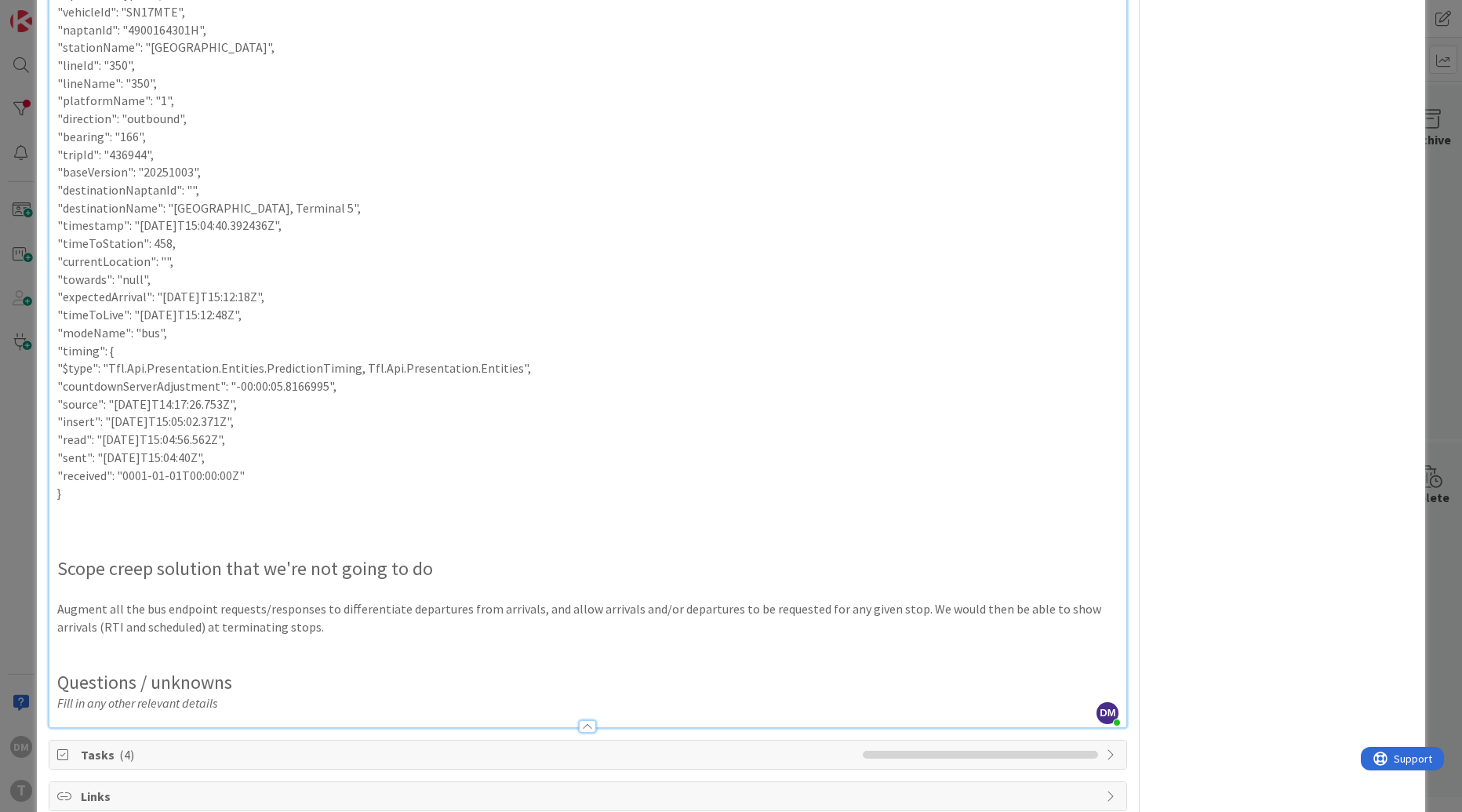
scroll to position [1177, 0]
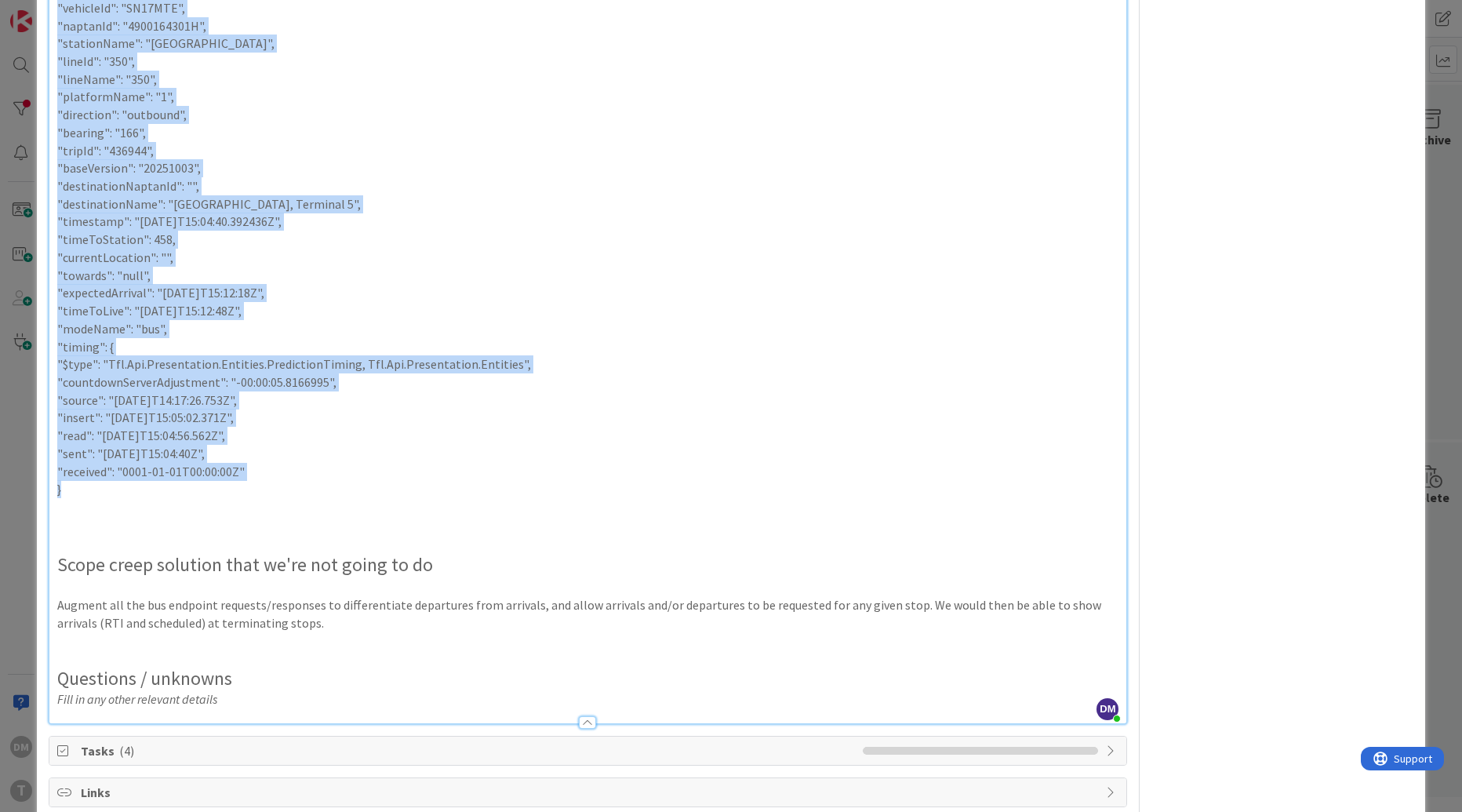
click at [111, 498] on p "}" at bounding box center [588, 488] width 1062 height 18
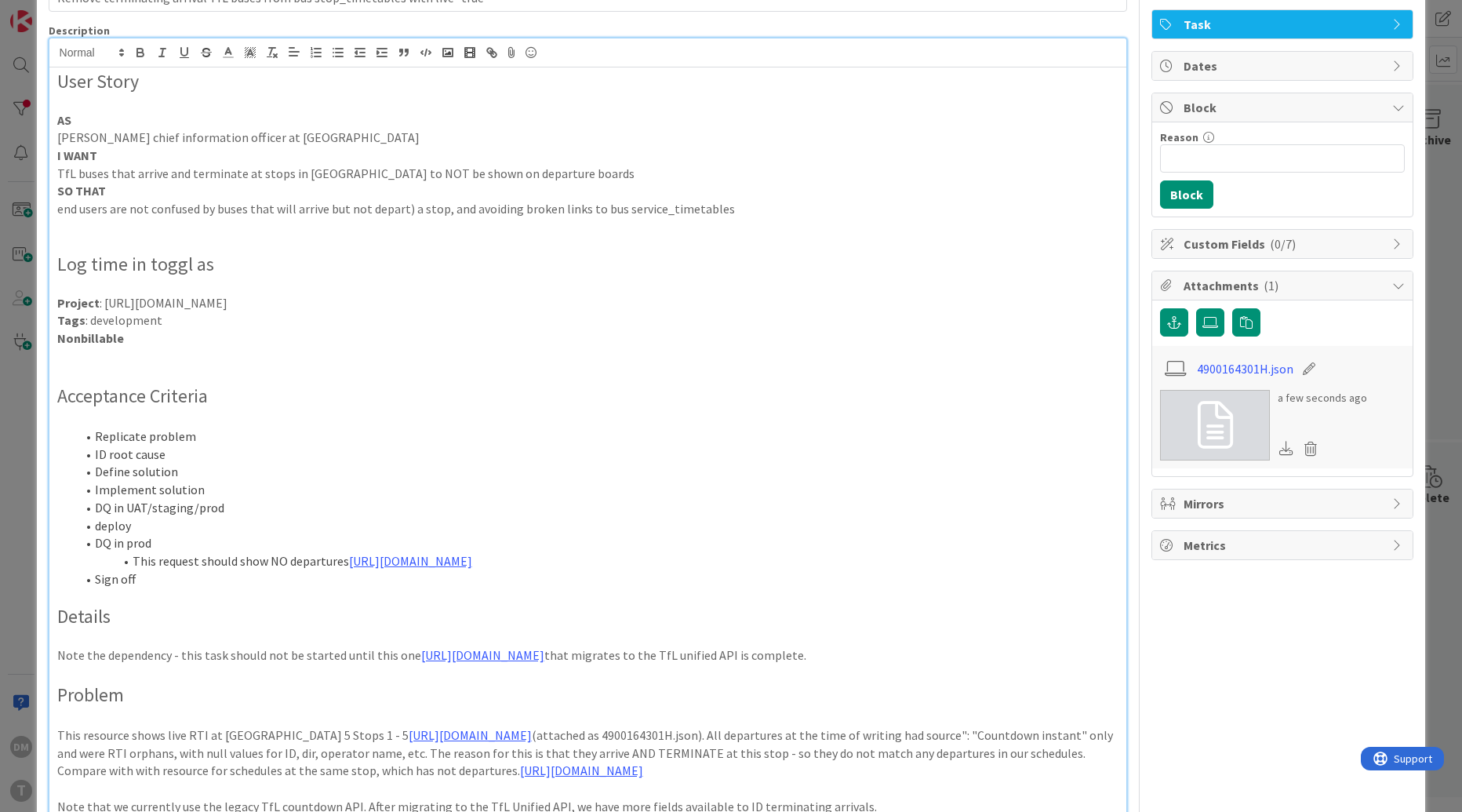
scroll to position [66, 0]
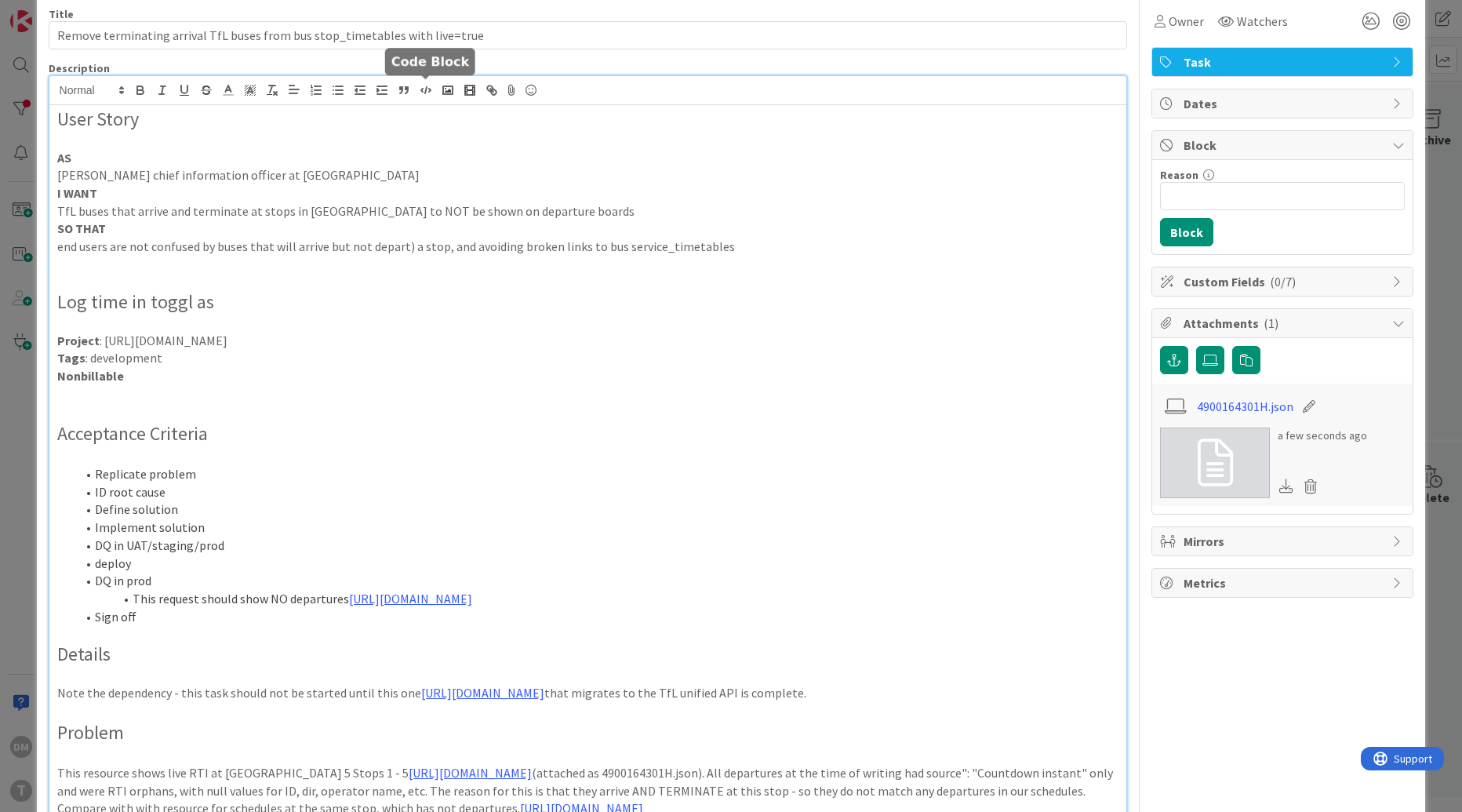
click at [422, 89] on icon "button" at bounding box center [425, 90] width 15 height 14
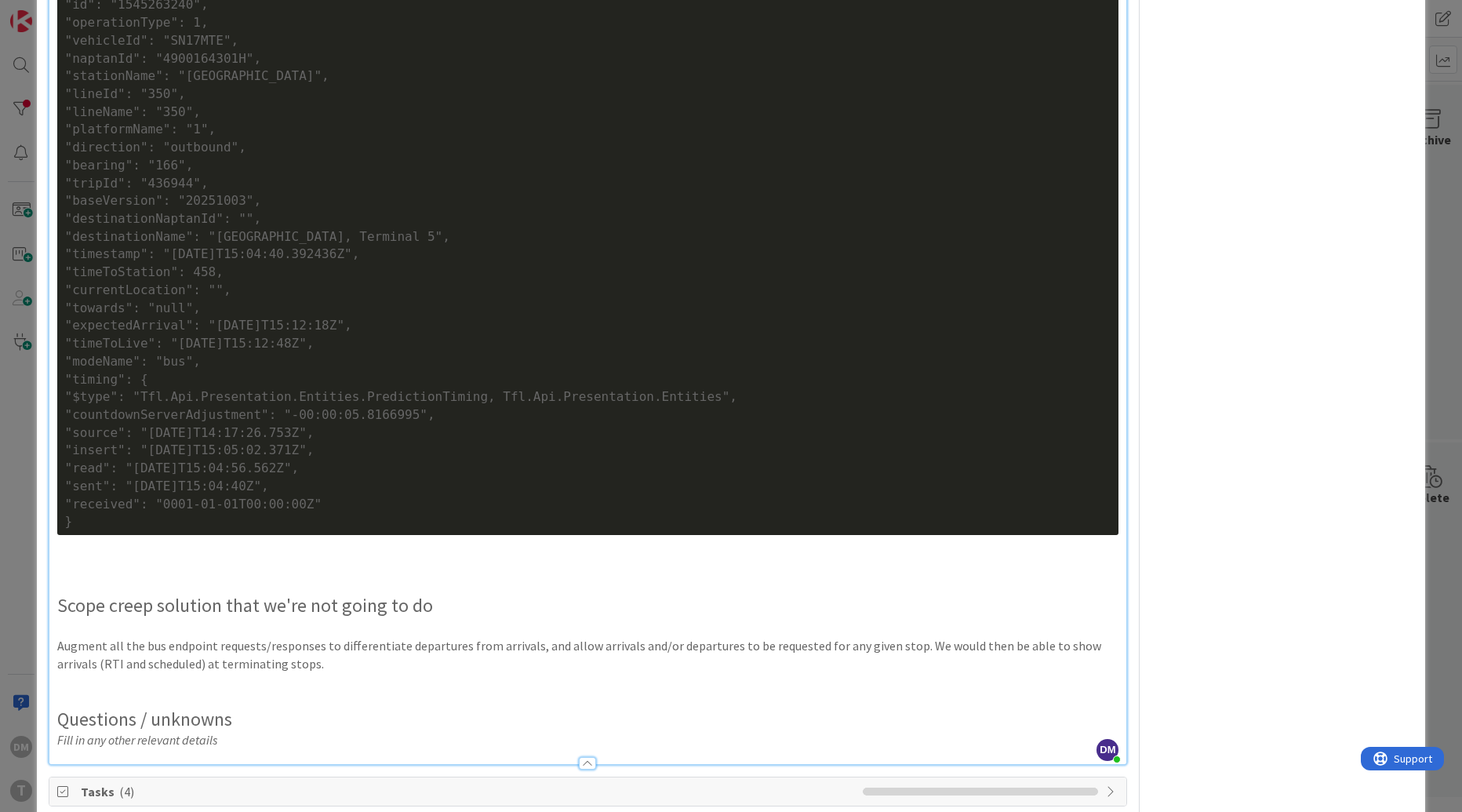
scroll to position [1170, 0]
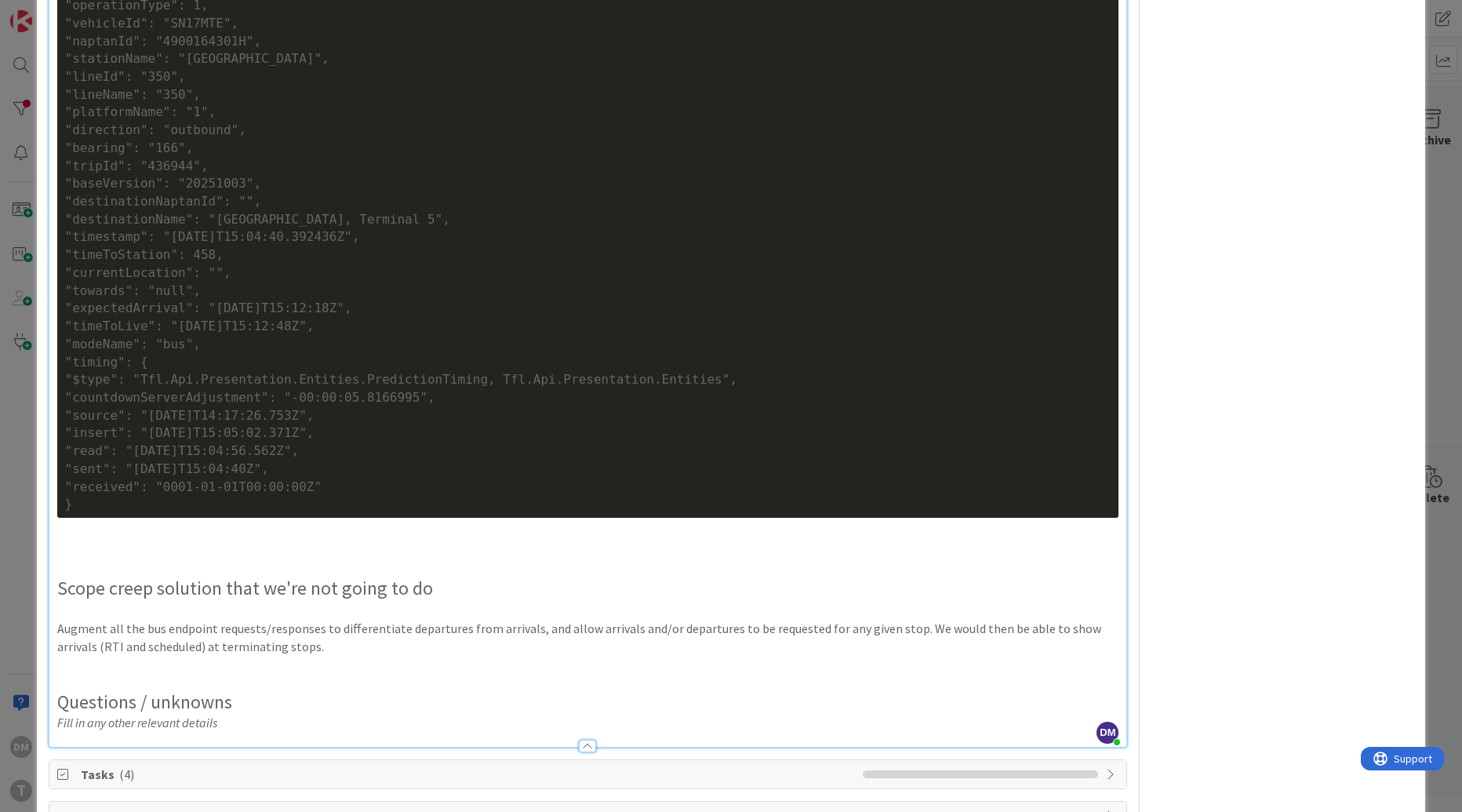
click at [309, 335] on div ""timeToLive": "2025-10-10T15:12:48Z"," at bounding box center [588, 327] width 1046 height 18
click at [297, 354] on div ""modeName": "bus"," at bounding box center [588, 344] width 1046 height 18
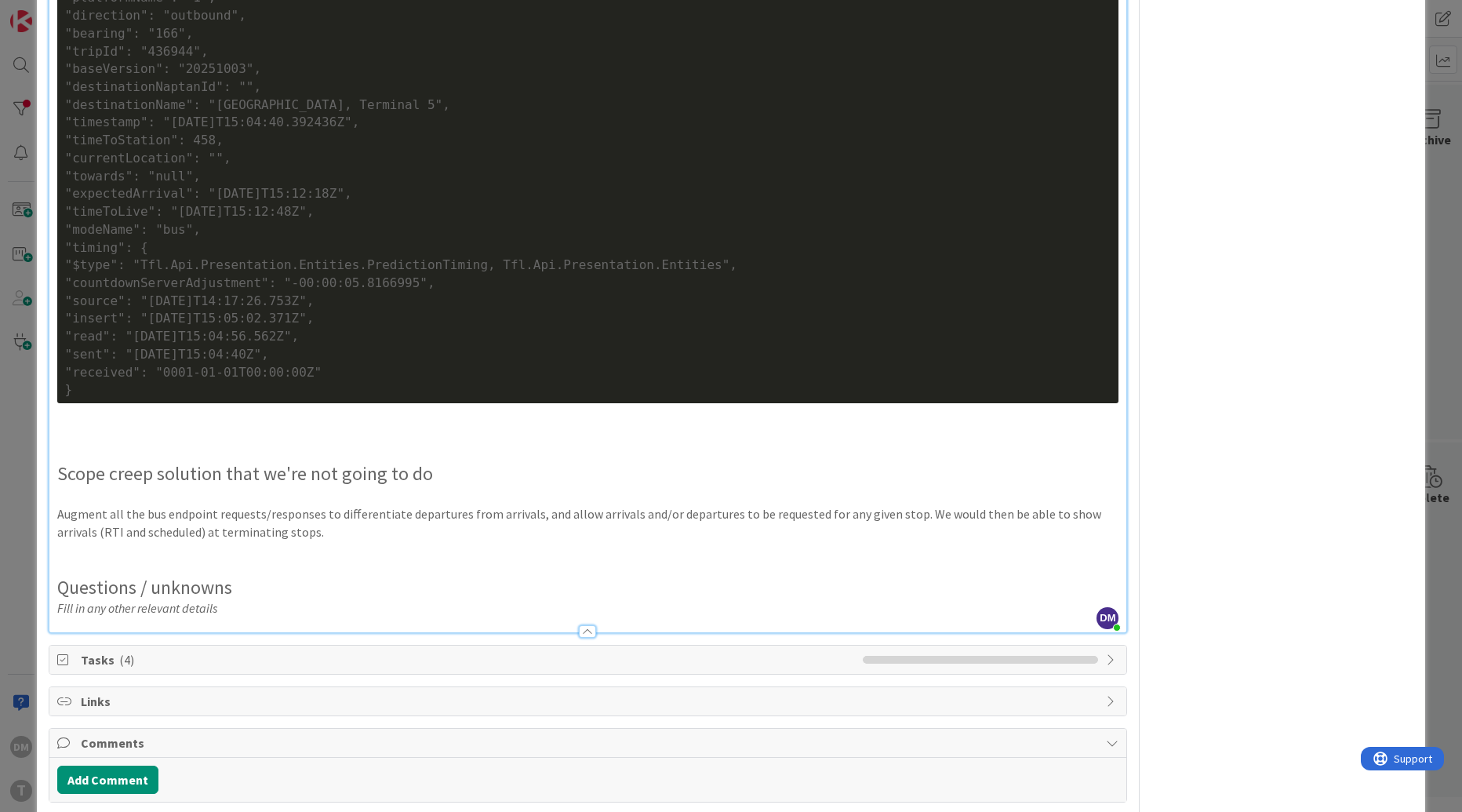
scroll to position [1332, 0]
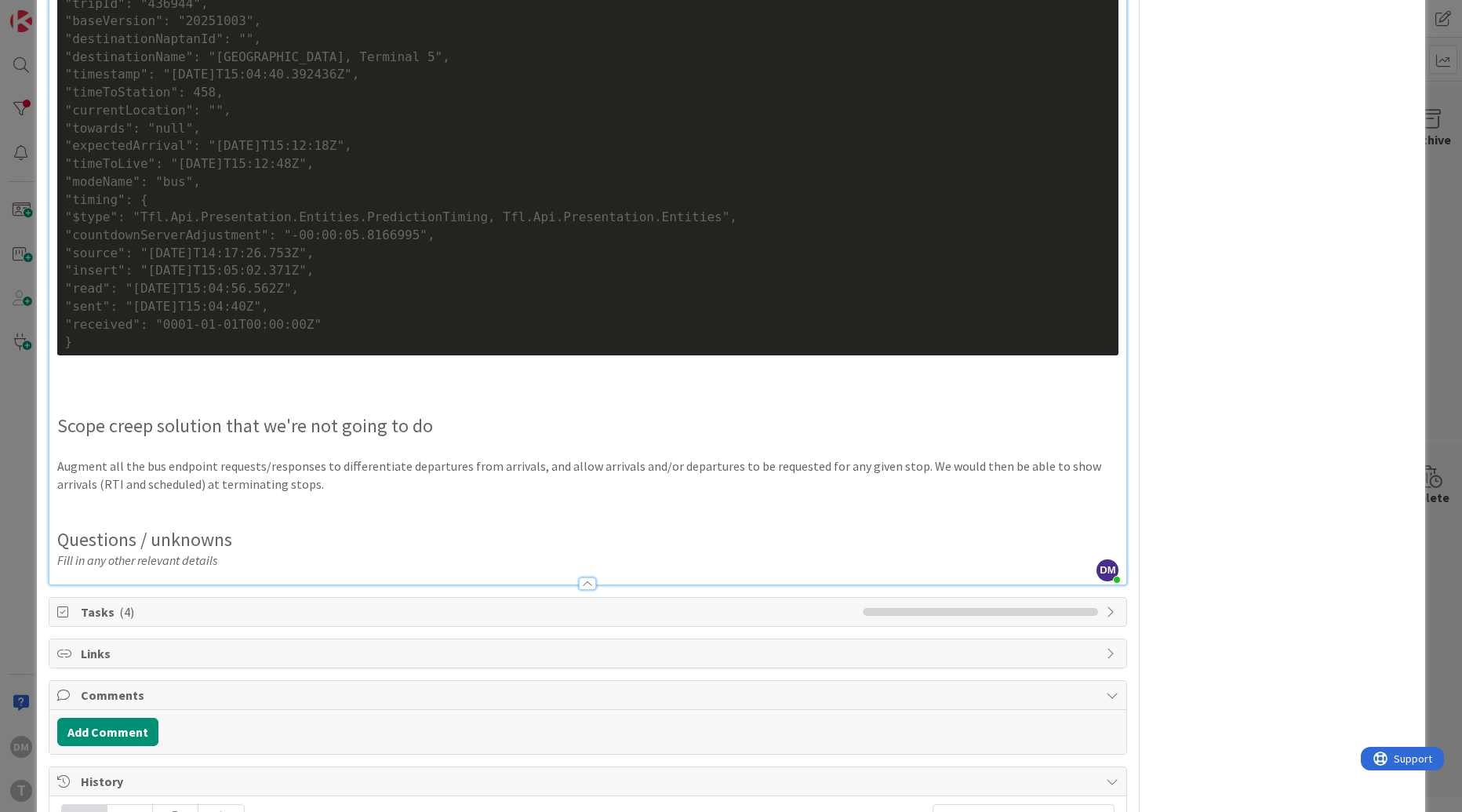
click at [257, 395] on p at bounding box center [588, 386] width 1062 height 18
click at [172, 395] on p "Note that there is NO obvious way to identify this as a terminating arrival fro…" at bounding box center [588, 386] width 1062 height 18
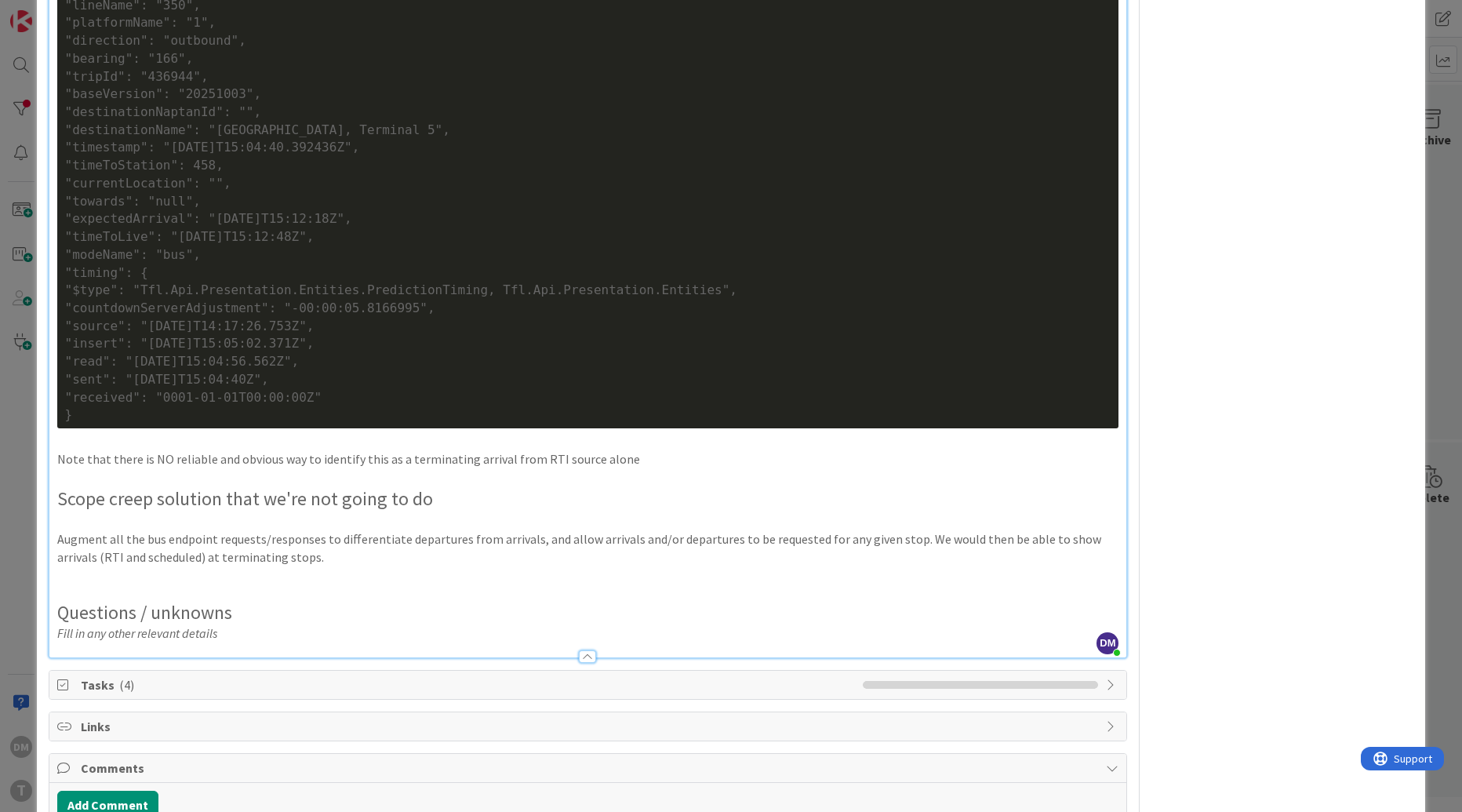
scroll to position [1261, 0]
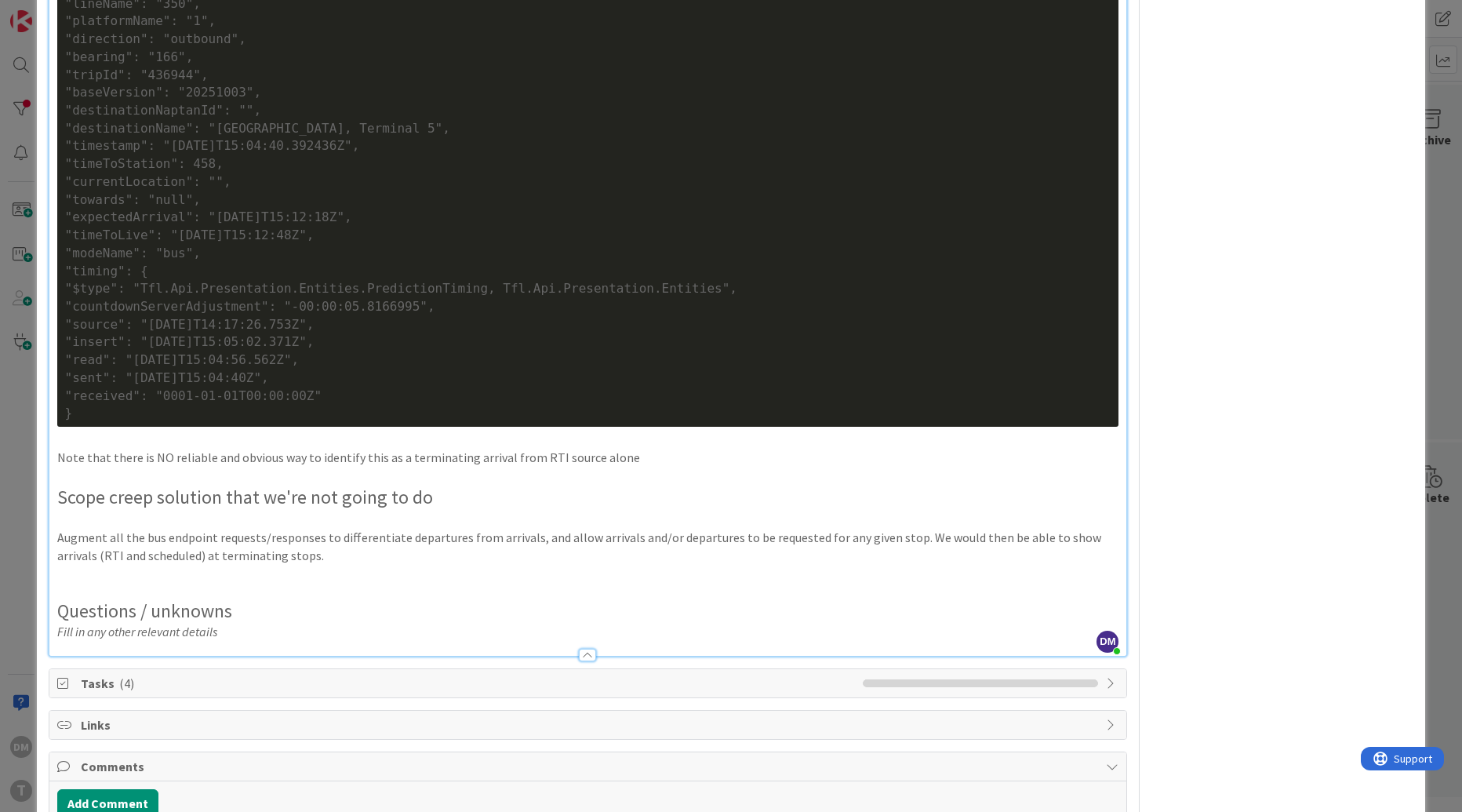
click at [180, 120] on div ""destinationNaptanId": ""," at bounding box center [588, 110] width 1046 height 18
copy div "destinationNaptanId"
click at [642, 467] on p "Note that there is NO reliable and obvious way to identify this as a terminatin…" at bounding box center [588, 457] width 1062 height 18
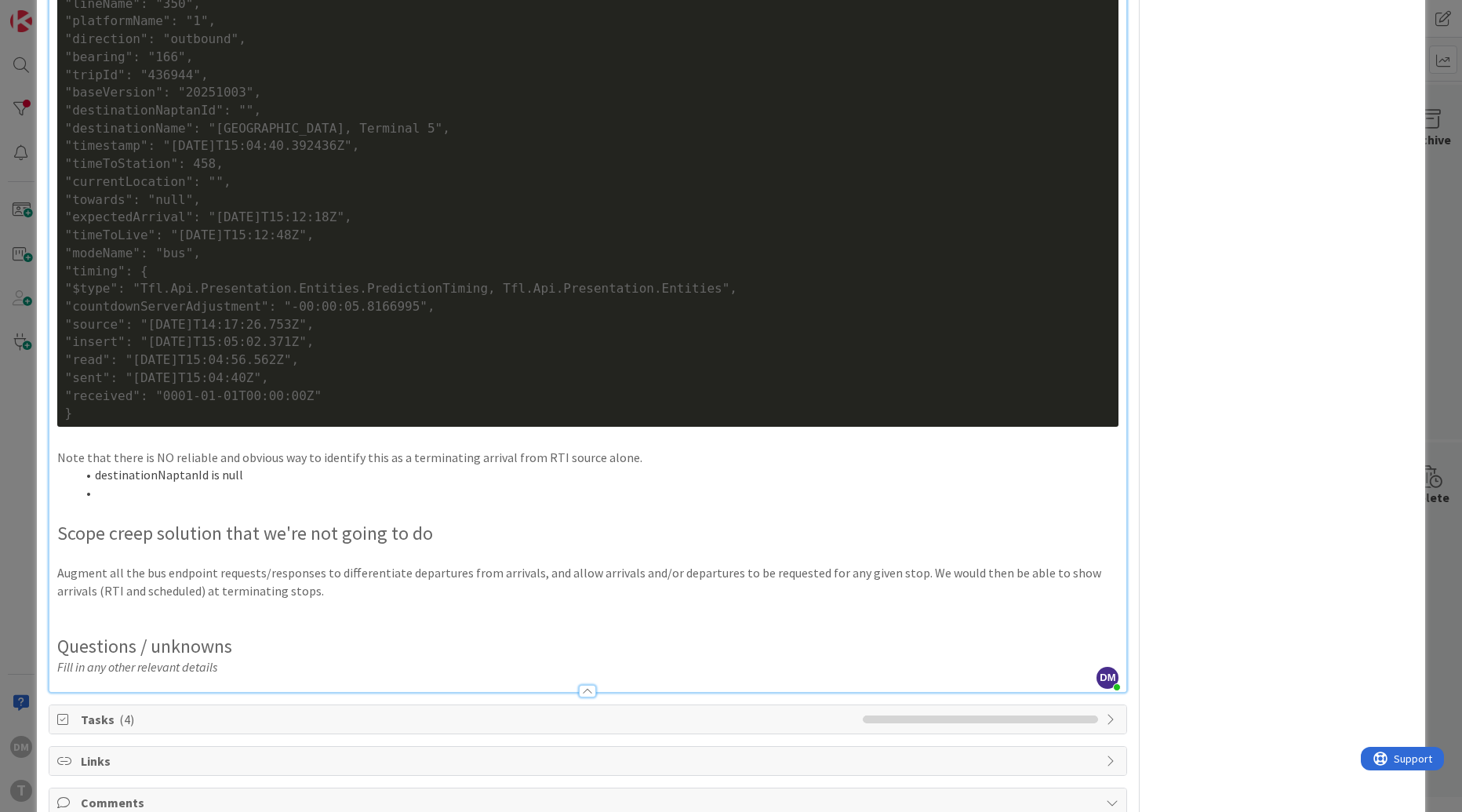
click at [455, 191] on div ""currentLocation": ""," at bounding box center [588, 182] width 1046 height 18
click at [175, 138] on div ""destinationName": "Heathrow Airport, Terminal 5"," at bounding box center [588, 129] width 1046 height 18
copy div "destinationName"
click at [199, 502] on li at bounding box center [598, 493] width 1043 height 18
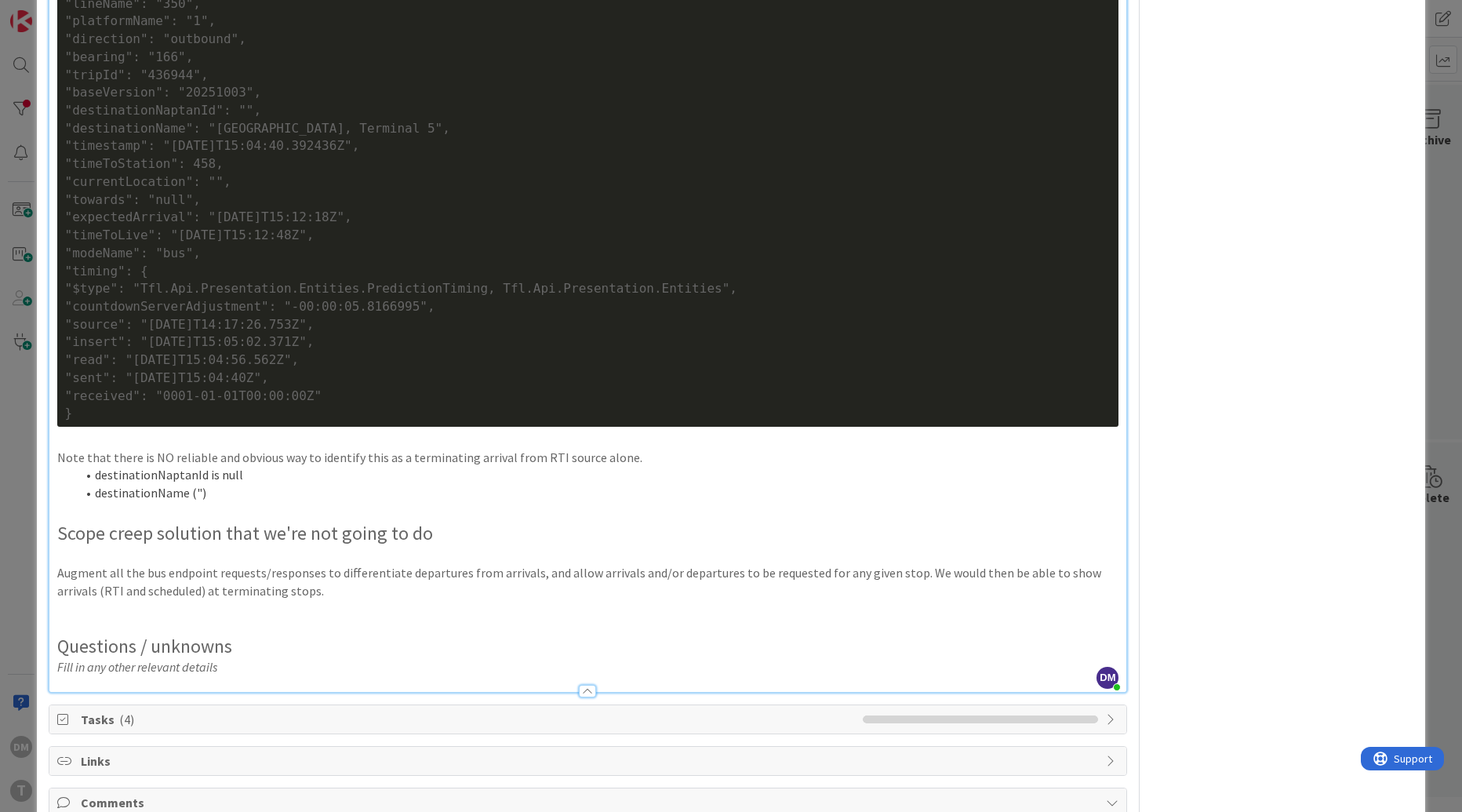
click at [166, 138] on div ""destinationName": "Heathrow Airport, Terminal 5"," at bounding box center [588, 129] width 1046 height 18
drag, startPoint x: 331, startPoint y: 21, endPoint x: 187, endPoint y: 21, distance: 144.0
copy div "Heathrow Terminal 5"
click at [229, 484] on li "destinationNaptanId is null" at bounding box center [598, 475] width 1043 height 18
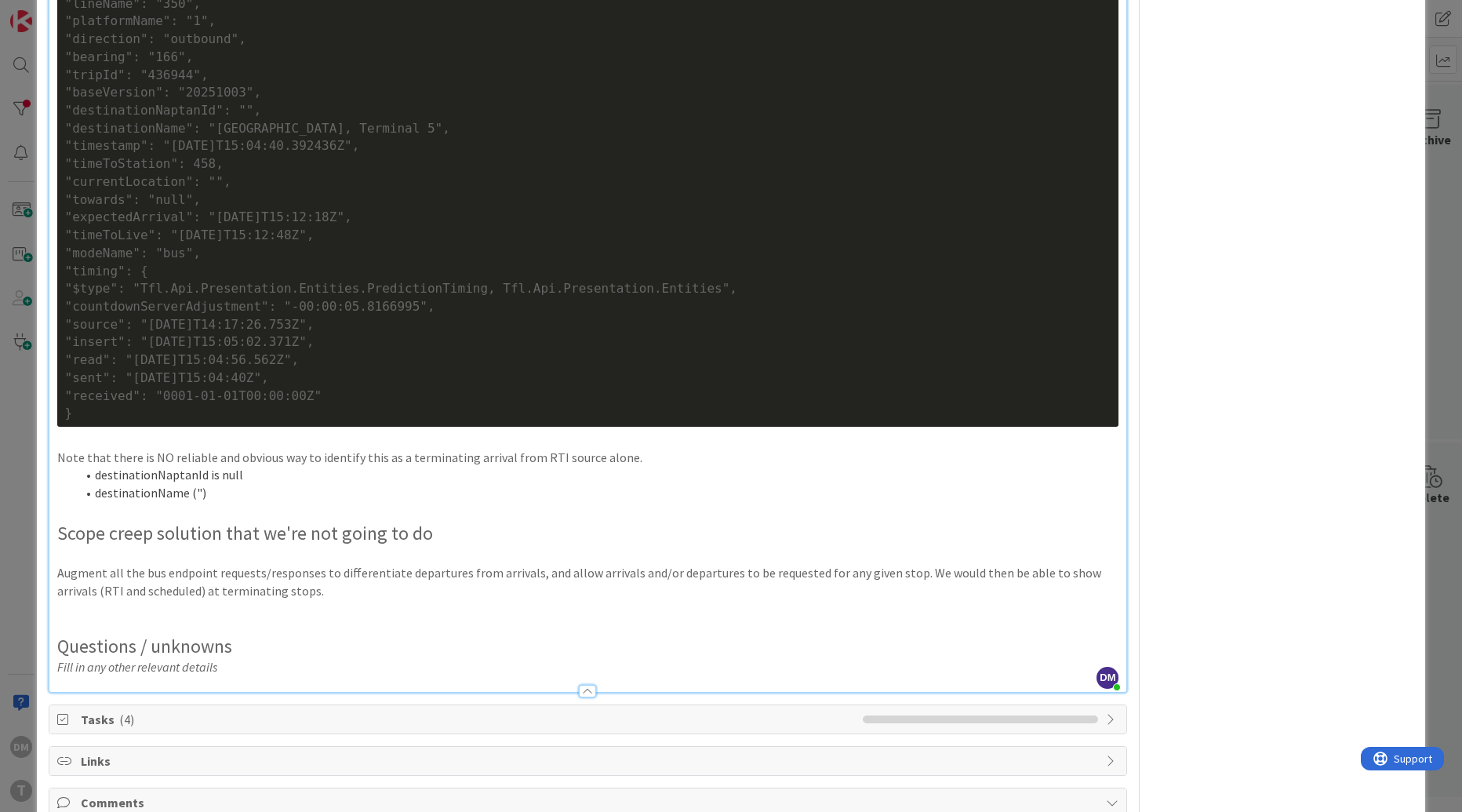
click at [231, 502] on li "destinationName (")" at bounding box center [598, 493] width 1043 height 18
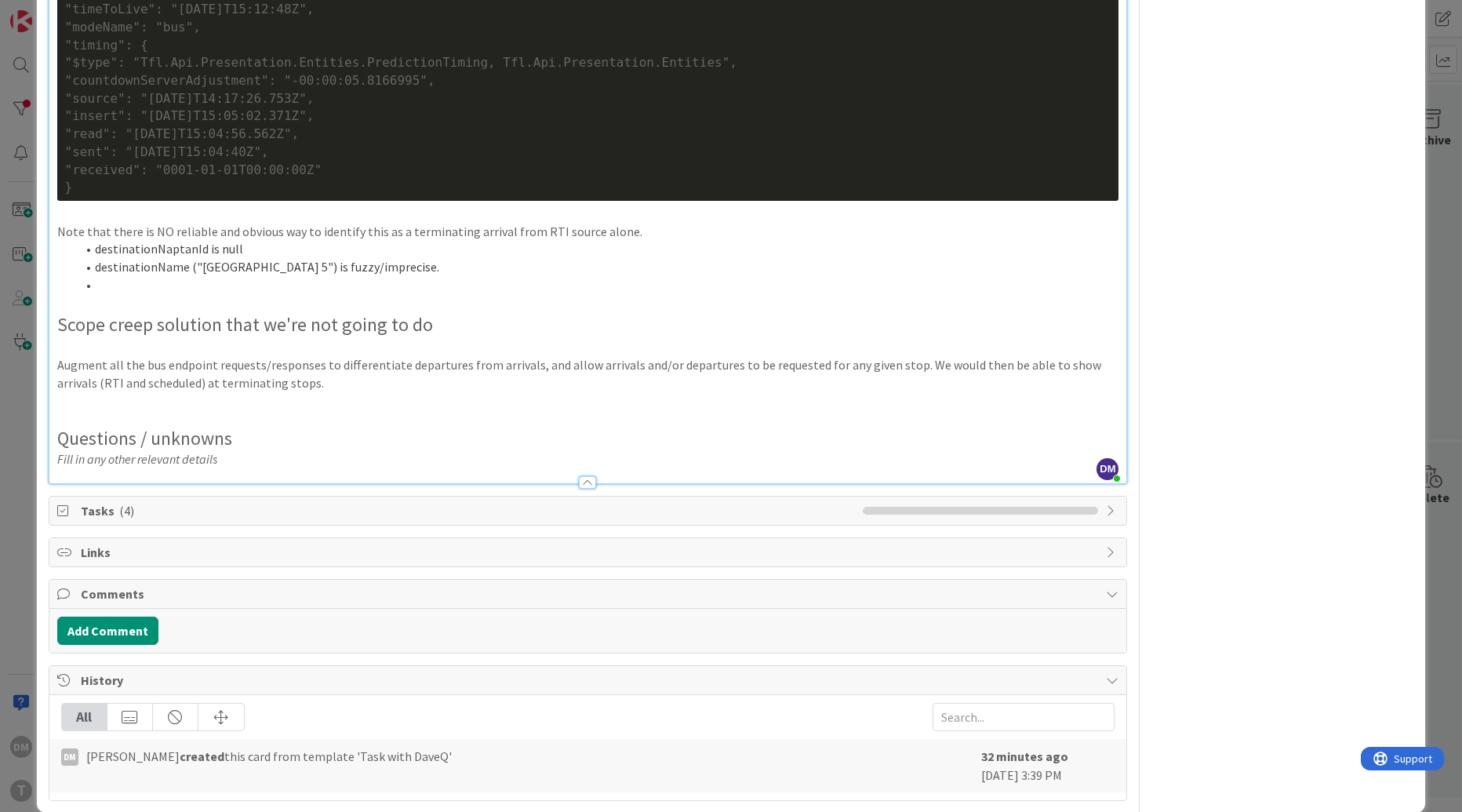
scroll to position [1497, 0]
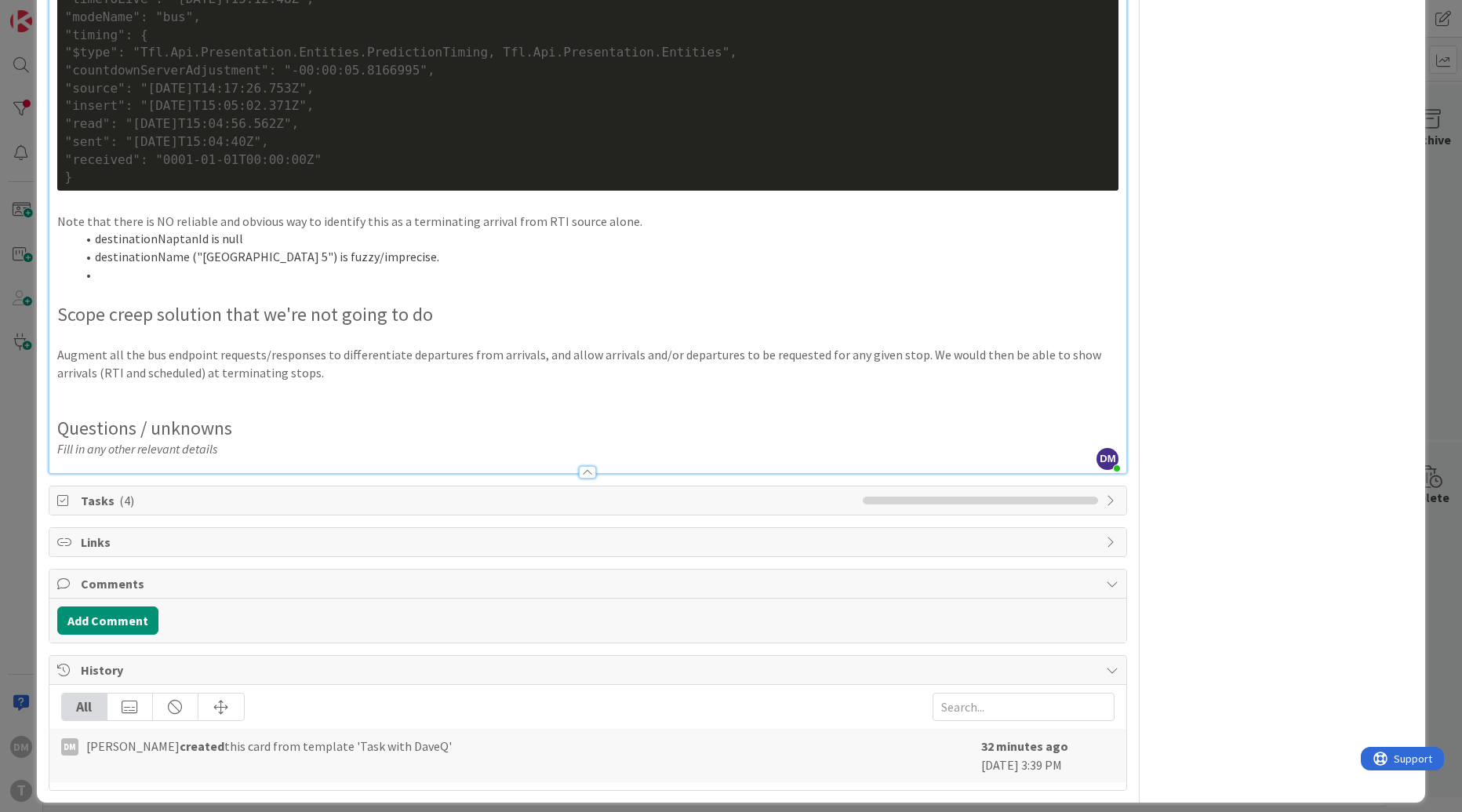
click at [432, 266] on li "destinationName ("Heathrow Terminal 5") is fuzzy/imprecise." at bounding box center [598, 256] width 1043 height 18
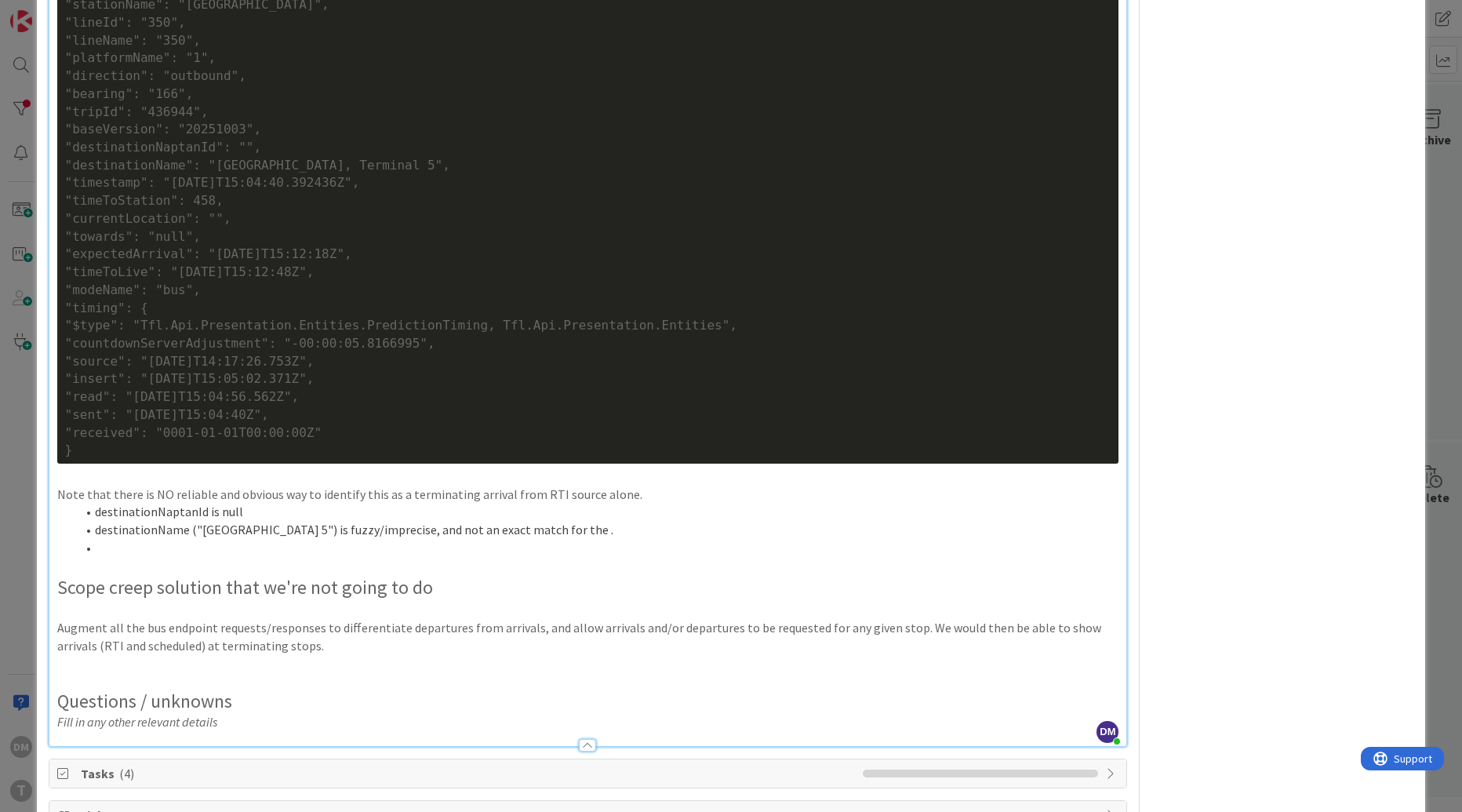
scroll to position [1146, 0]
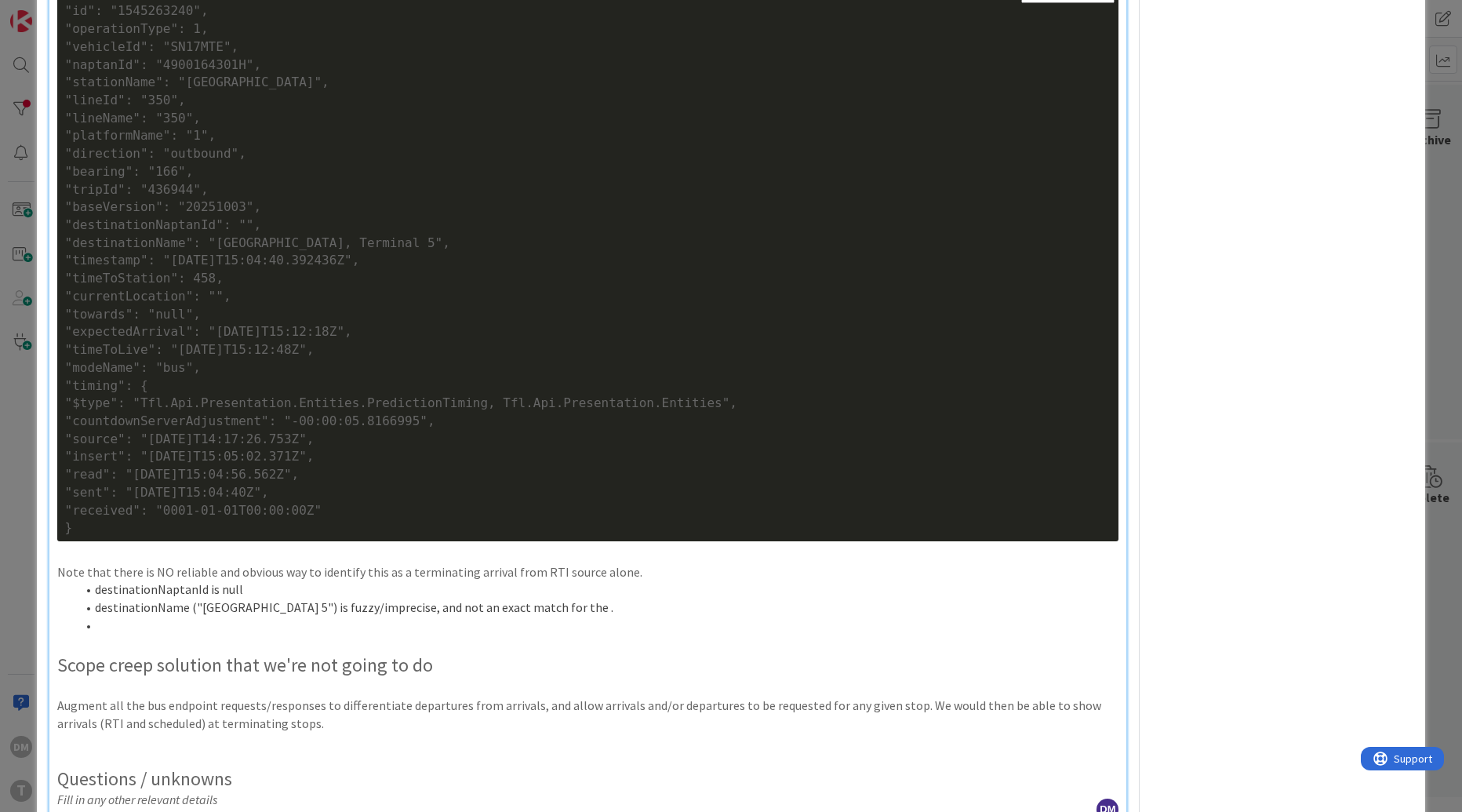
drag, startPoint x: 360, startPoint y: 139, endPoint x: 63, endPoint y: 139, distance: 297.0
click at [63, 139] on div "Plain Bash C++ C# CSS Diff HTML/XML Java JavaScript Markdown PHP Python Ruby SQ…" at bounding box center [588, 261] width 1062 height 560
copy div ""stationName": "Heathrow Terminal 5","
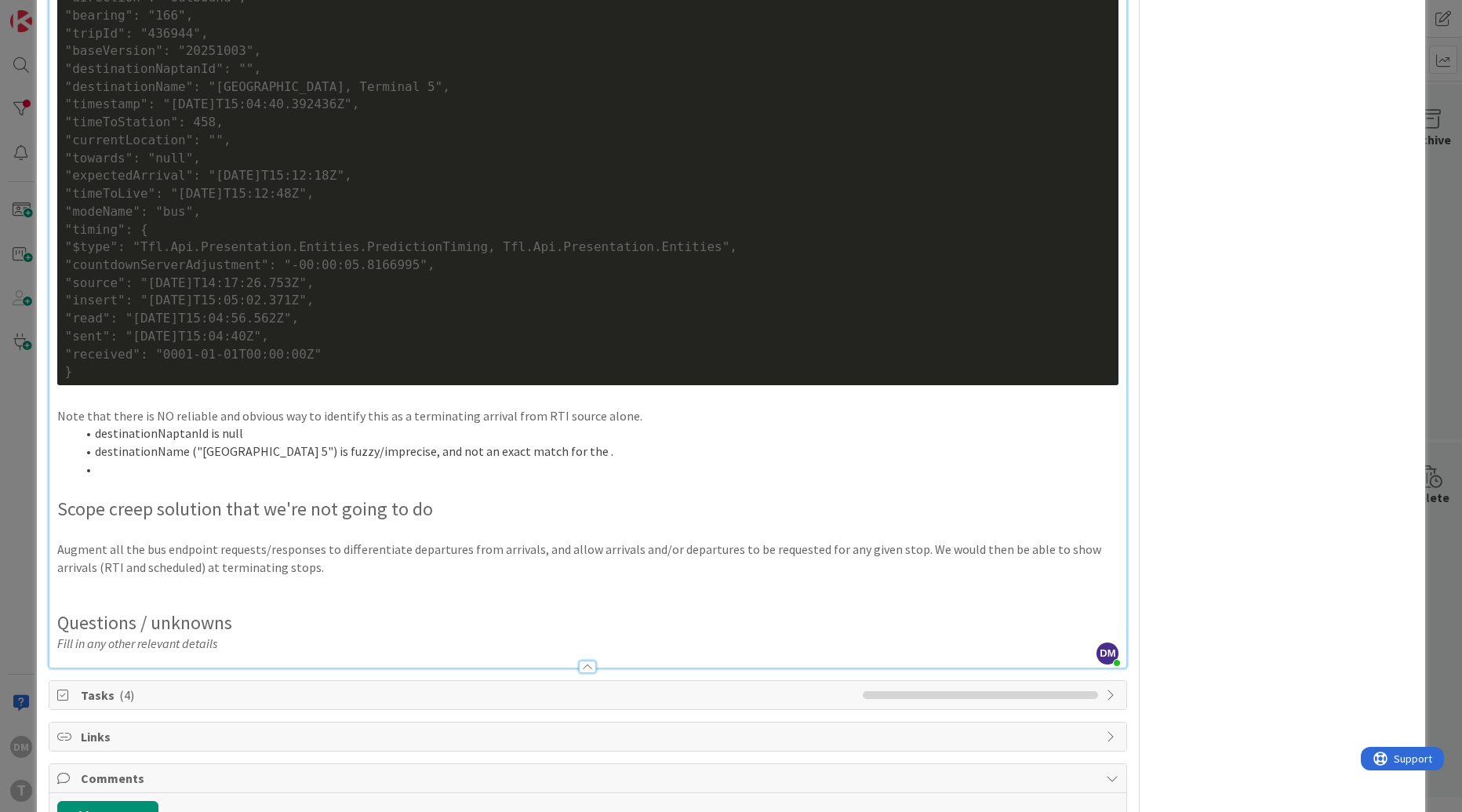
scroll to position [1449, 0]
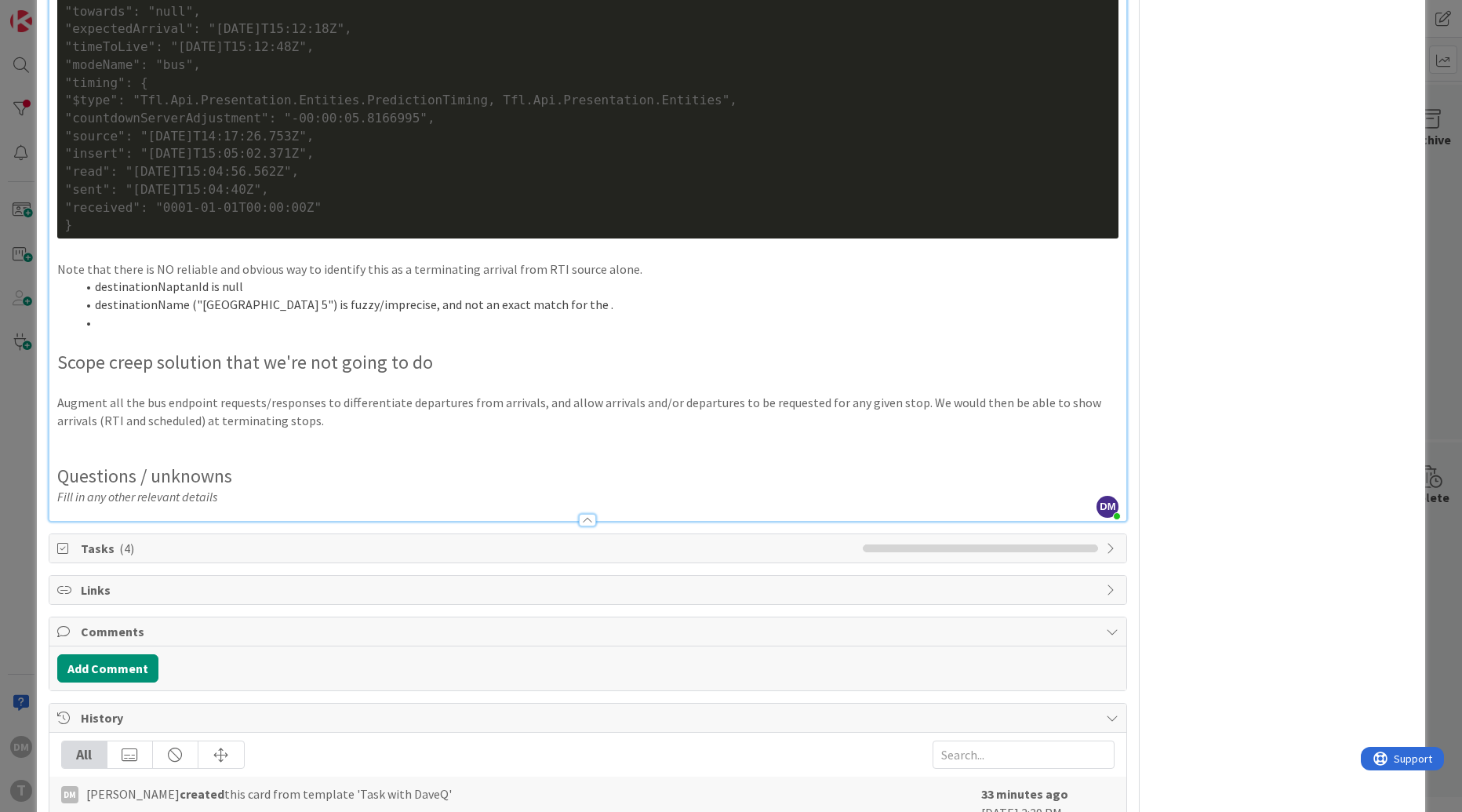
click at [289, 558] on span "Tasks ( 4 )" at bounding box center [468, 547] width 775 height 18
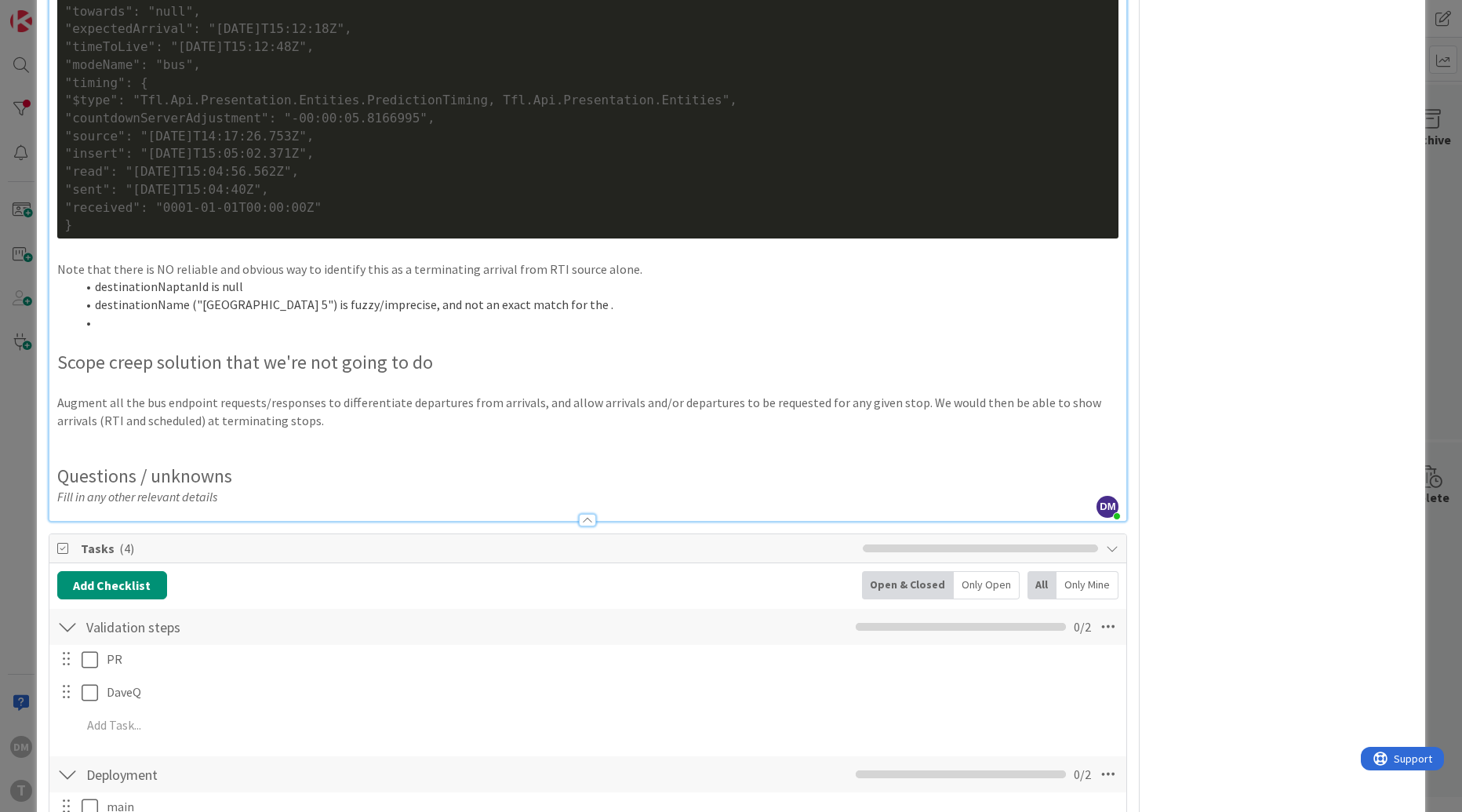
click at [600, 313] on li "destinationName ("Heathrow Terminal 5") is fuzzy/imprecise, and not an exact ma…" at bounding box center [598, 304] width 1043 height 18
click at [658, 313] on li "destinationName ("Heathrow Terminal 5") is fuzzy/imprecise, and not an exact ma…" at bounding box center [598, 304] width 1043 height 18
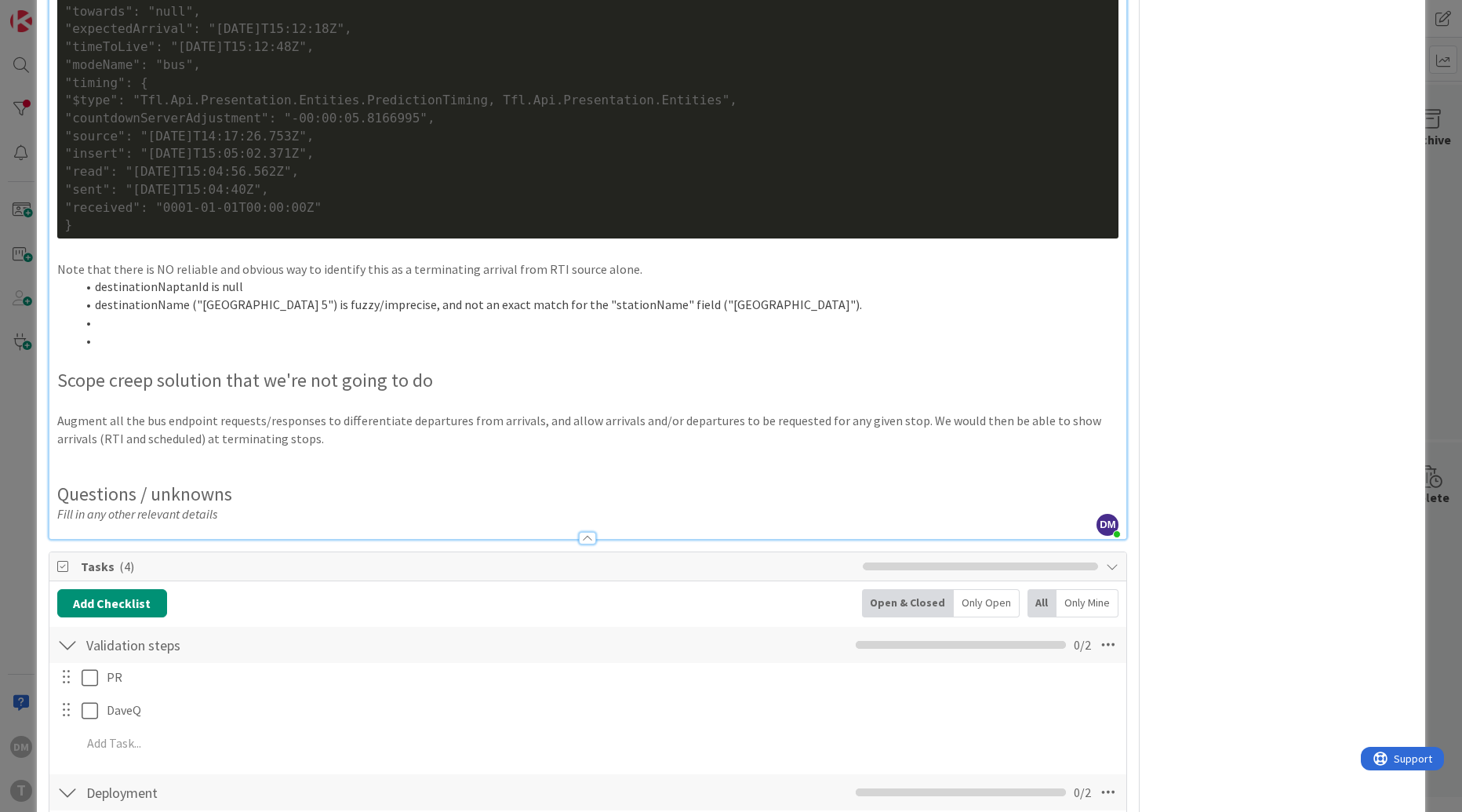
click at [127, 313] on li "destinationName ("Heathrow Terminal 5") is fuzzy/imprecise, and not an exact ma…" at bounding box center [598, 304] width 1043 height 18
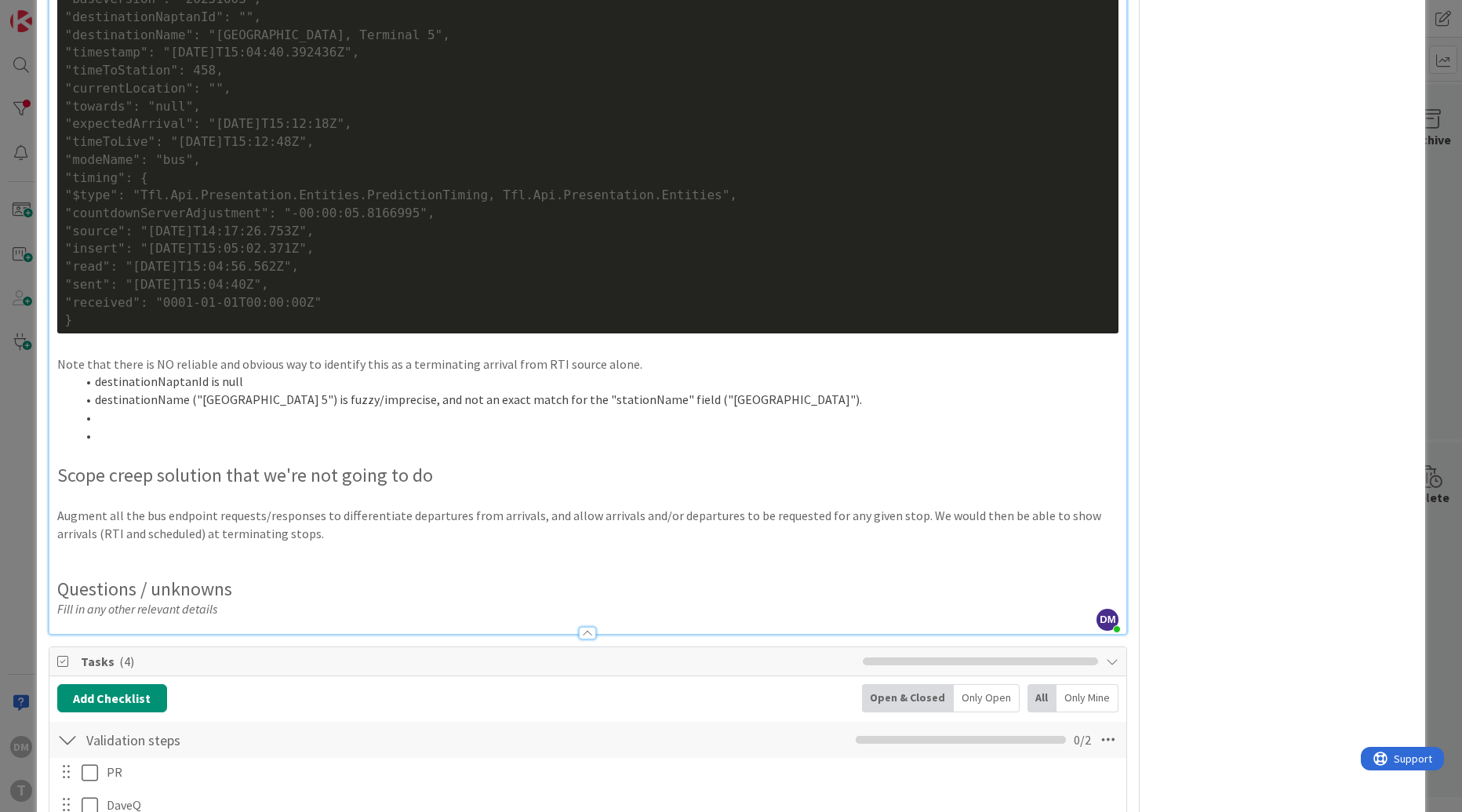
scroll to position [1413, 0]
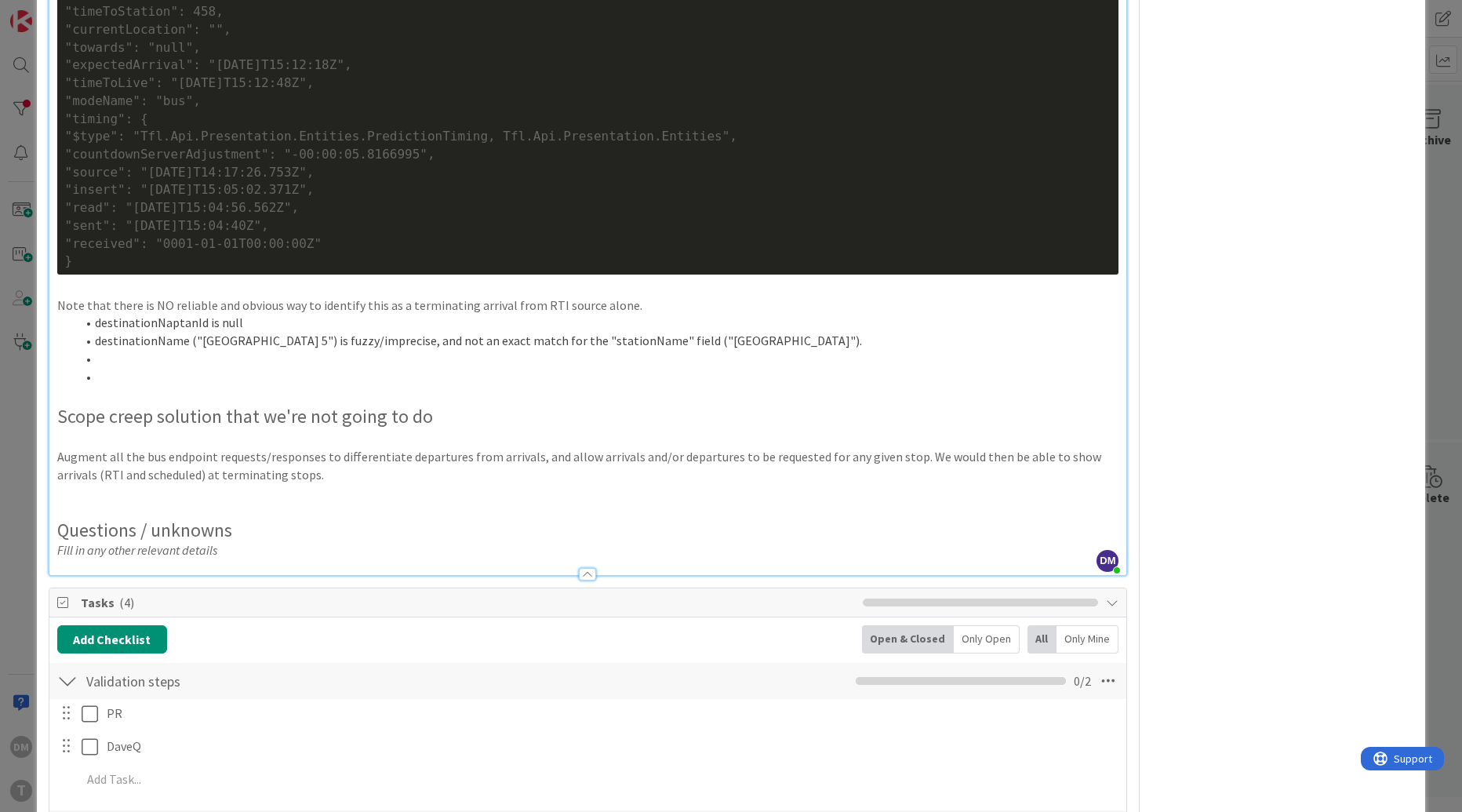
click at [172, 367] on li at bounding box center [598, 359] width 1043 height 18
click at [226, 386] on p "The best option might be to xref with arrivals in the schedules" at bounding box center [588, 376] width 1062 height 18
click at [290, 386] on p "The best option might be to xref with arrivals in the schedules for the TfL sou…" at bounding box center [588, 376] width 1062 height 18
click at [476, 386] on p "The best option might be to xref with arrivals in the first instance in the sch…" at bounding box center [588, 376] width 1062 height 18
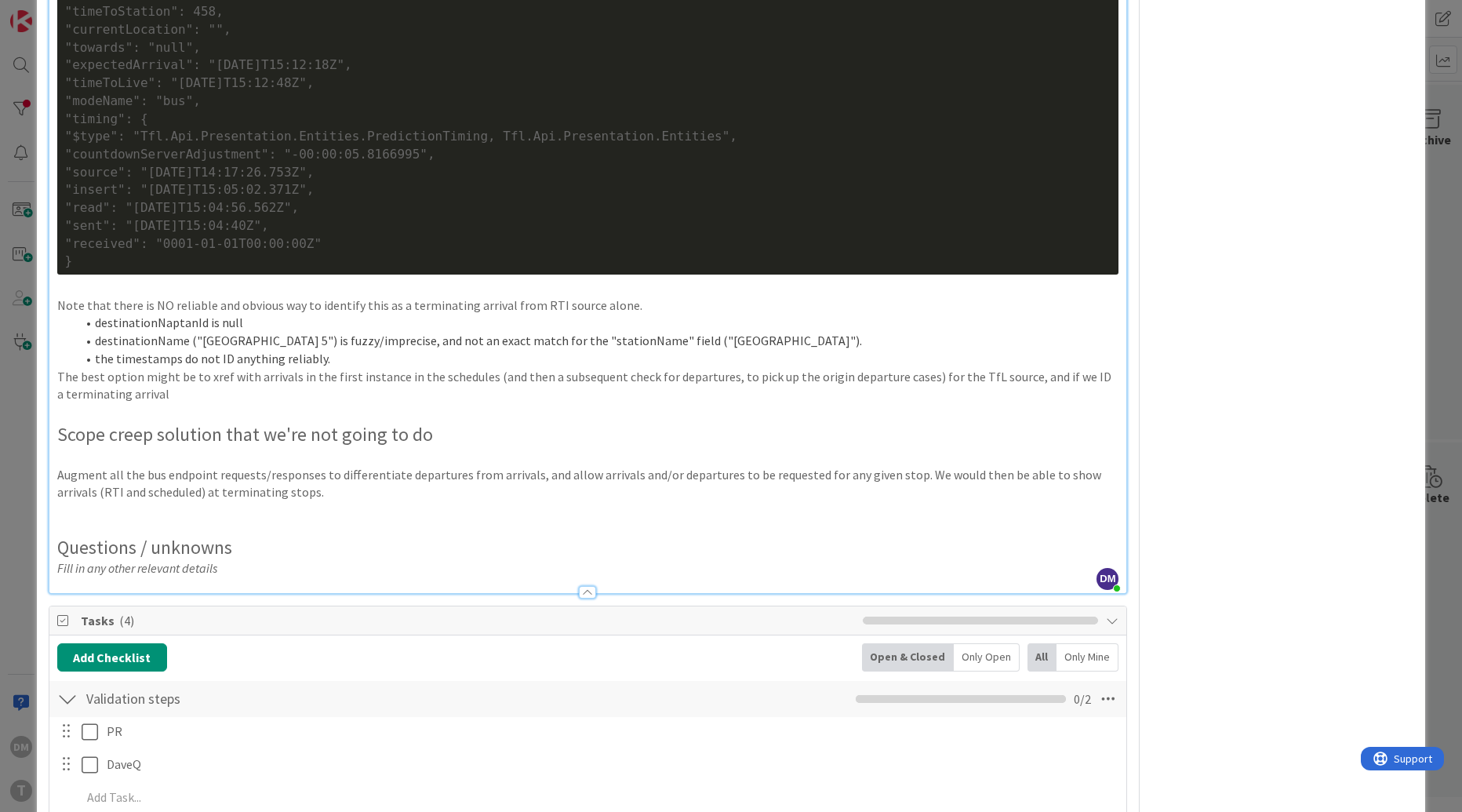
click at [351, 367] on li "the timestamps do not ID anything reliably." at bounding box center [598, 359] width 1043 height 18
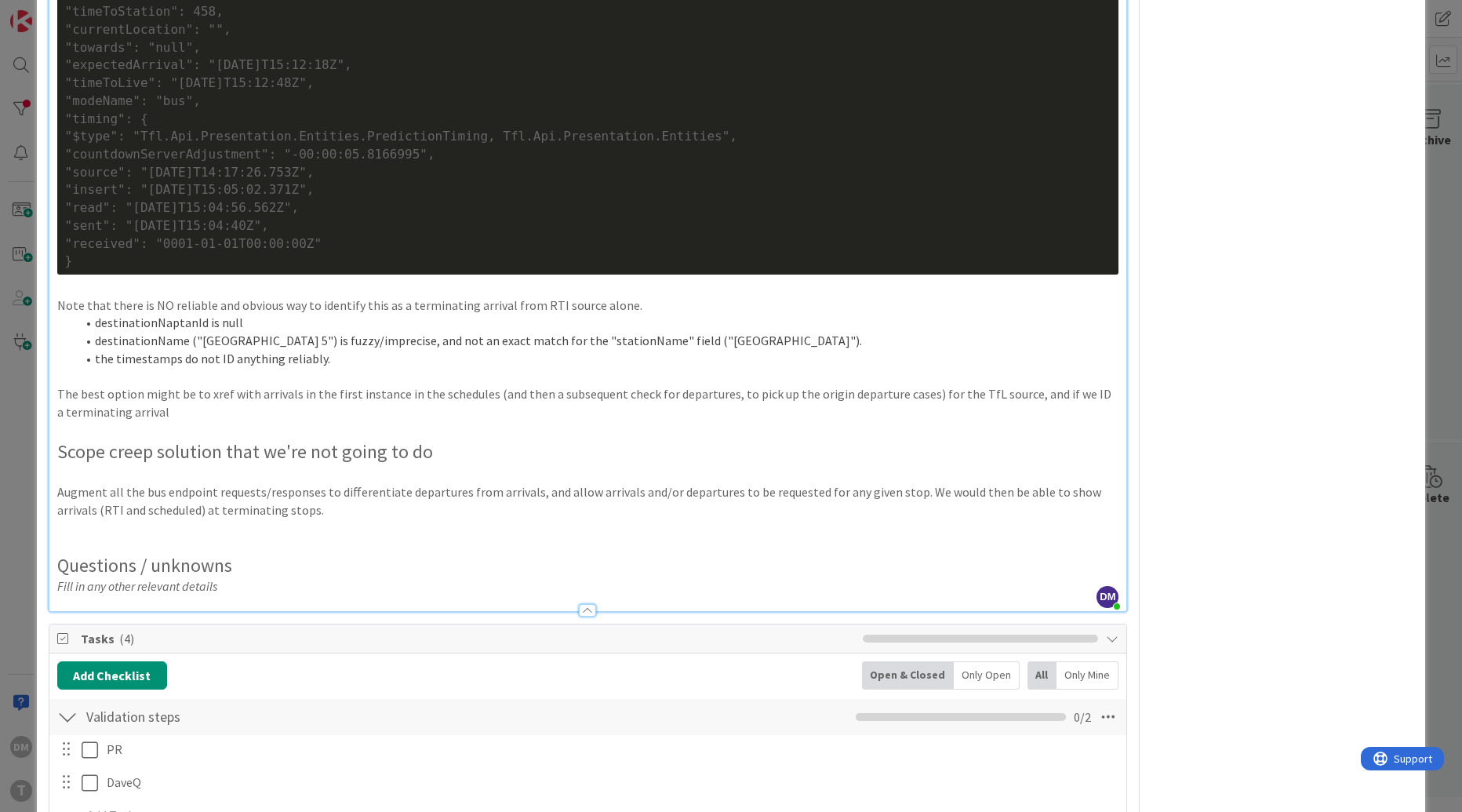
click at [278, 420] on p "The best option might be to xref with arrivals in the first instance in the sch…" at bounding box center [588, 402] width 1062 height 36
click at [277, 420] on p "The best option might be to xref with arrivals in the first instance in the sch…" at bounding box center [588, 402] width 1062 height 36
click at [288, 420] on p "The best option might be to xref with aimed arrival time in the first instance …" at bounding box center [588, 402] width 1062 height 36
click at [371, 420] on p "The best option might be to xref with aimed_arrival_time in the first instance …" at bounding box center [588, 402] width 1062 height 36
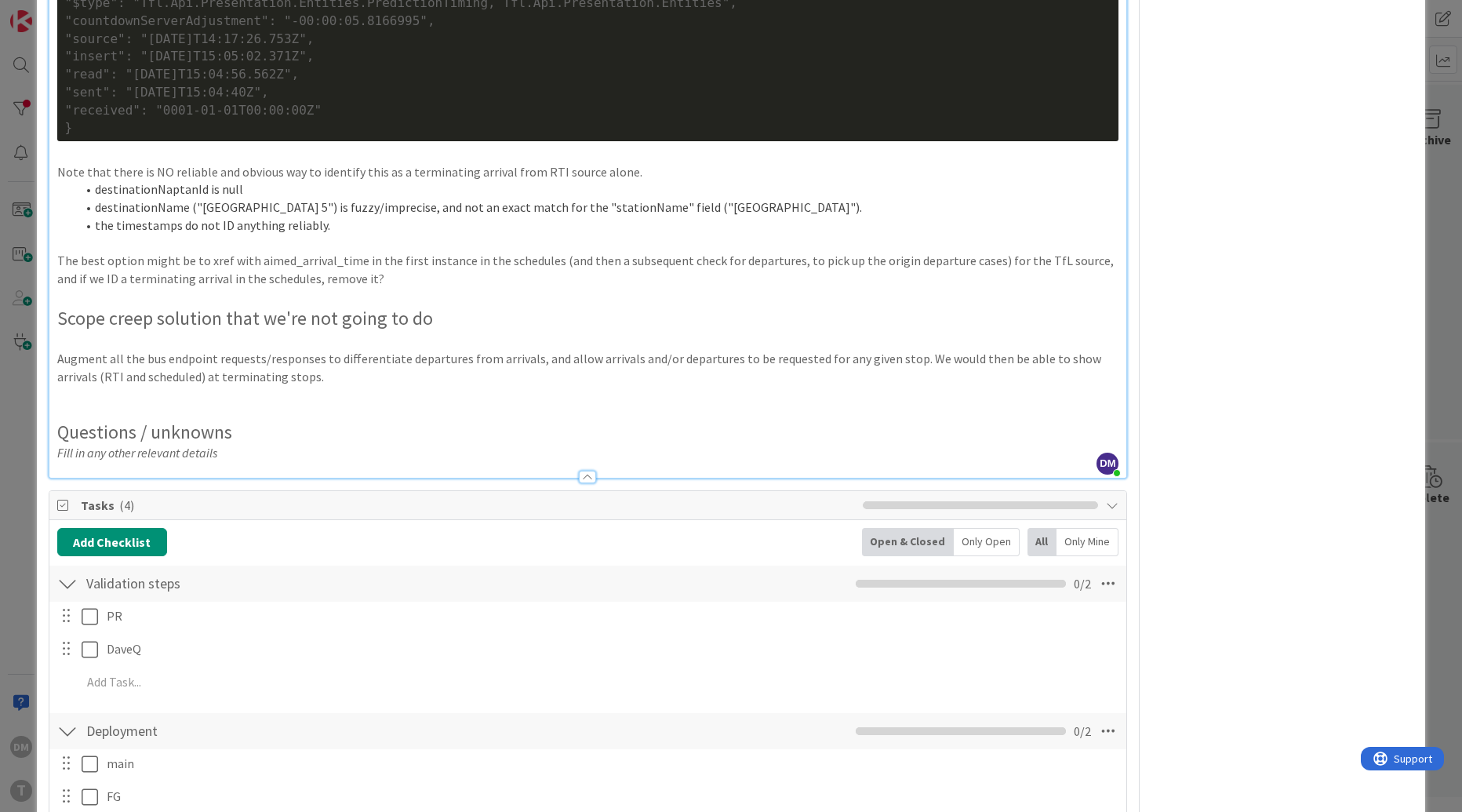
scroll to position [1548, 0]
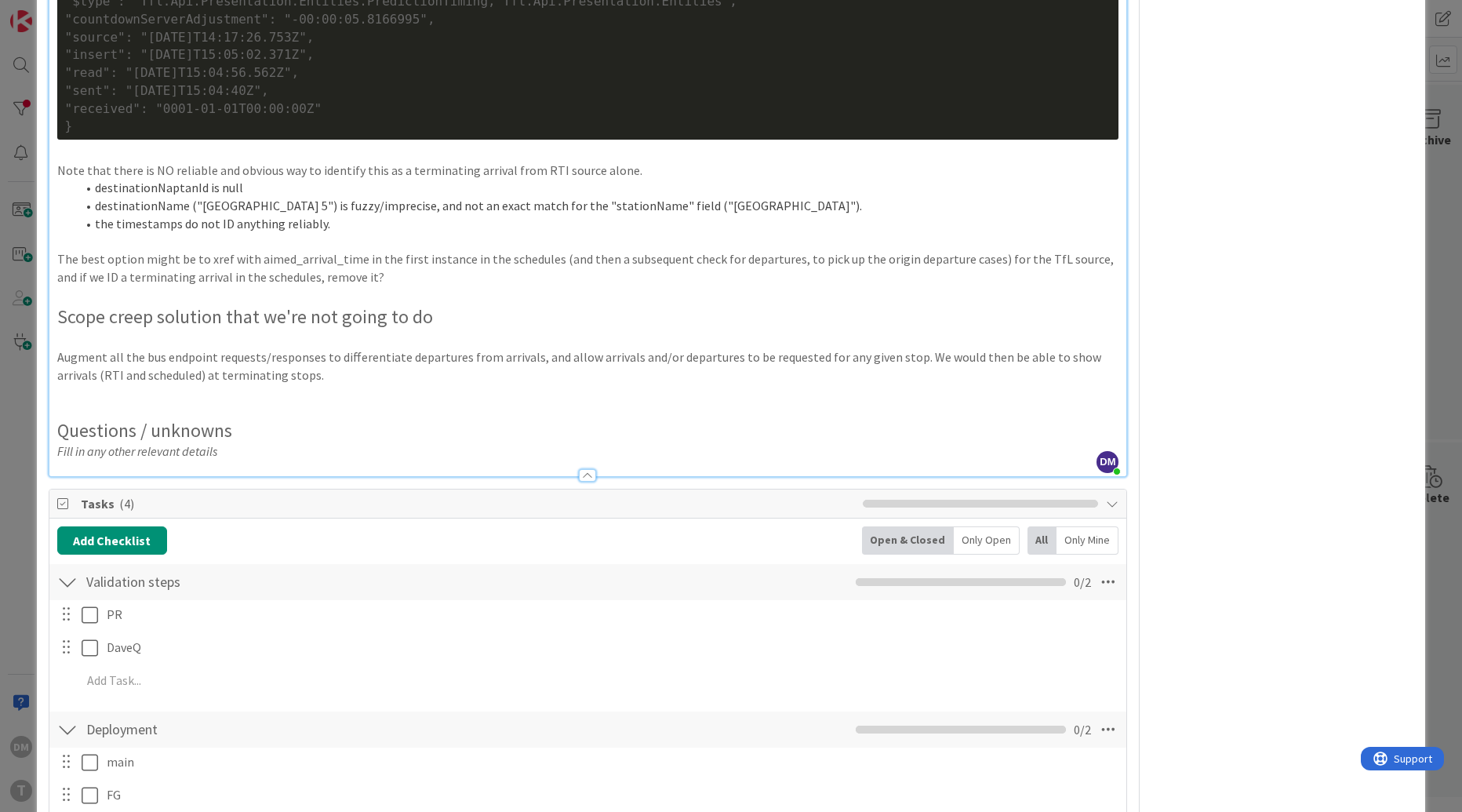
click at [588, 481] on div at bounding box center [588, 475] width 17 height 13
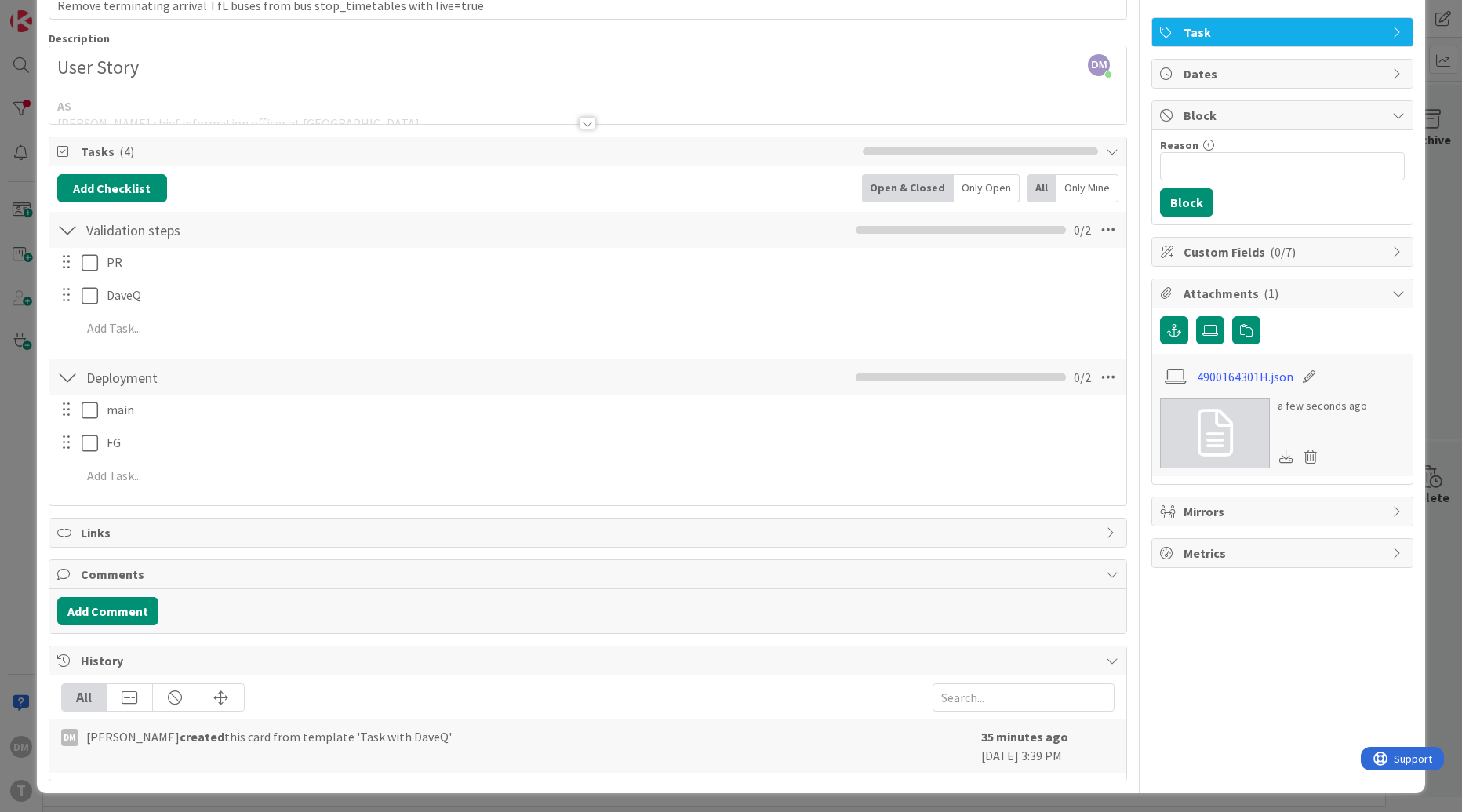
click at [588, 123] on div at bounding box center [588, 123] width 17 height 13
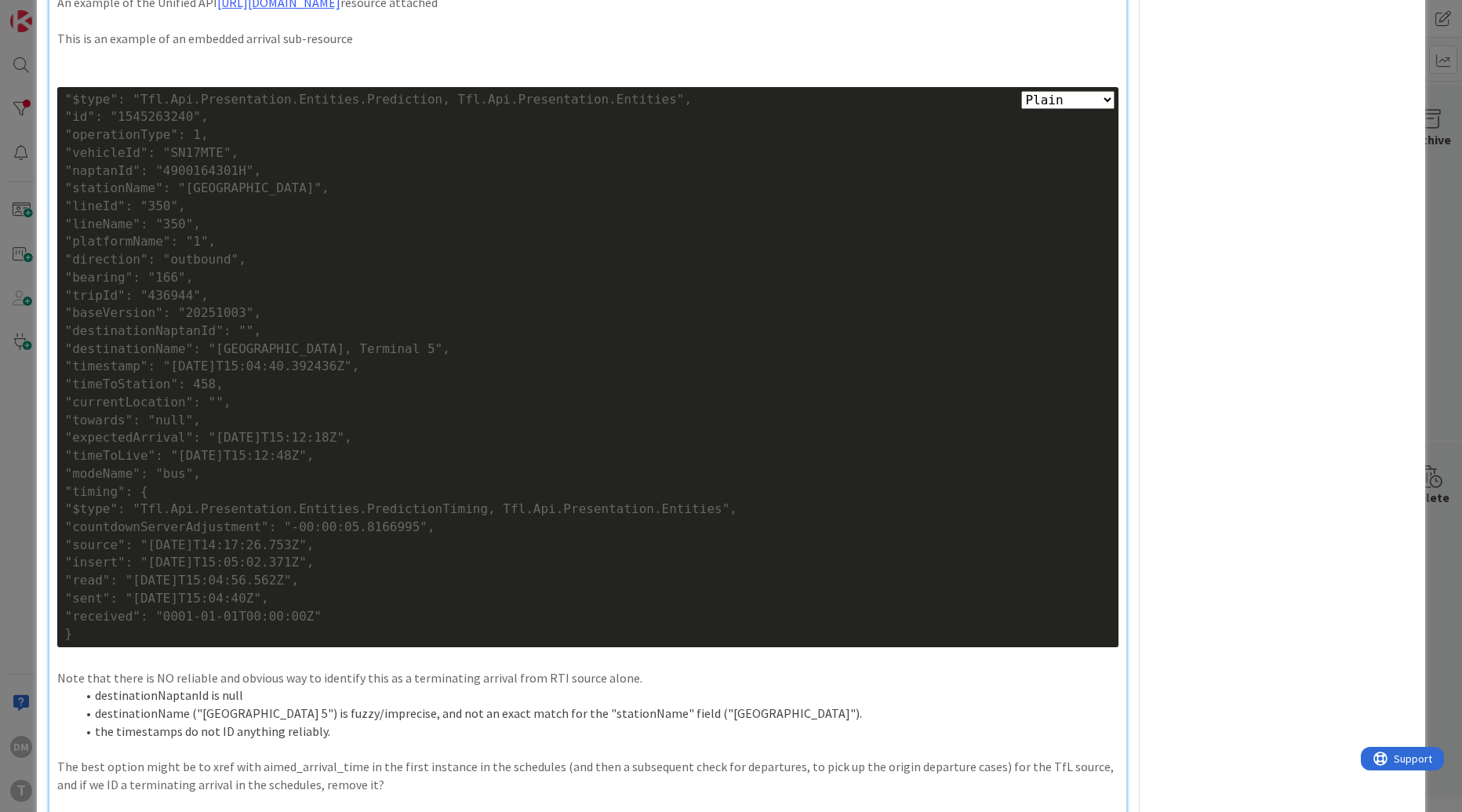
scroll to position [991, 0]
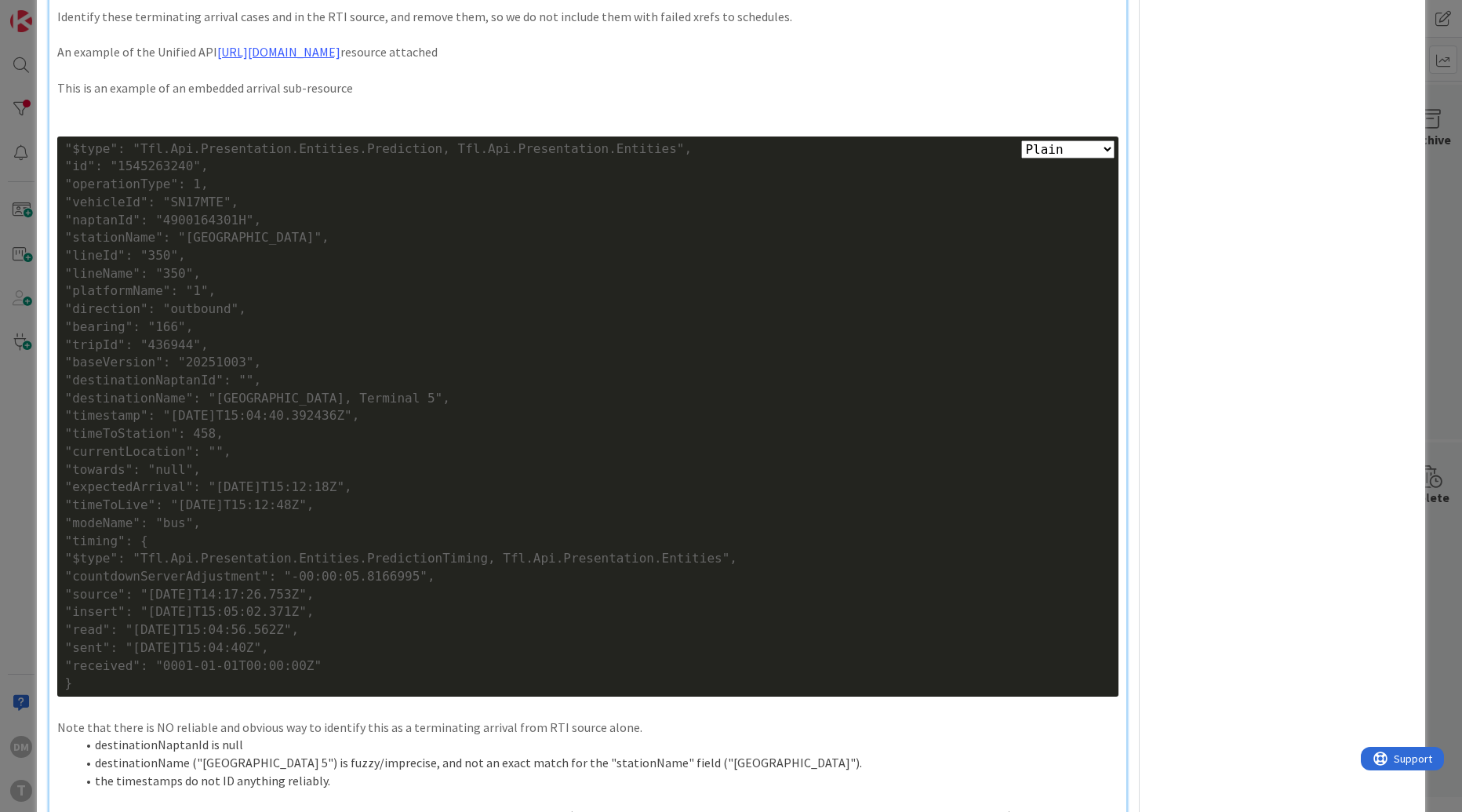
click at [284, 132] on p at bounding box center [588, 123] width 1062 height 18
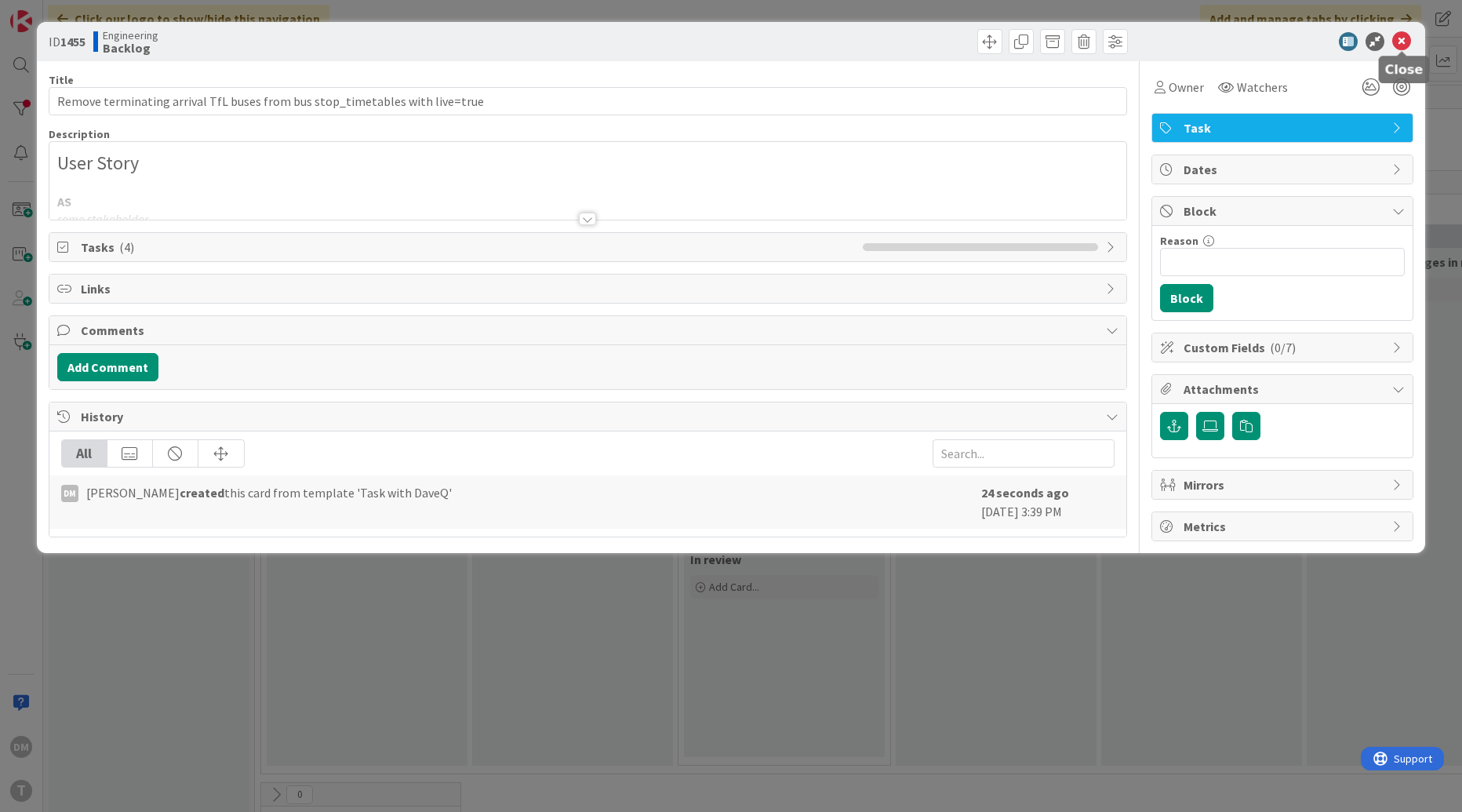
click at [1407, 37] on icon at bounding box center [1401, 41] width 18 height 18
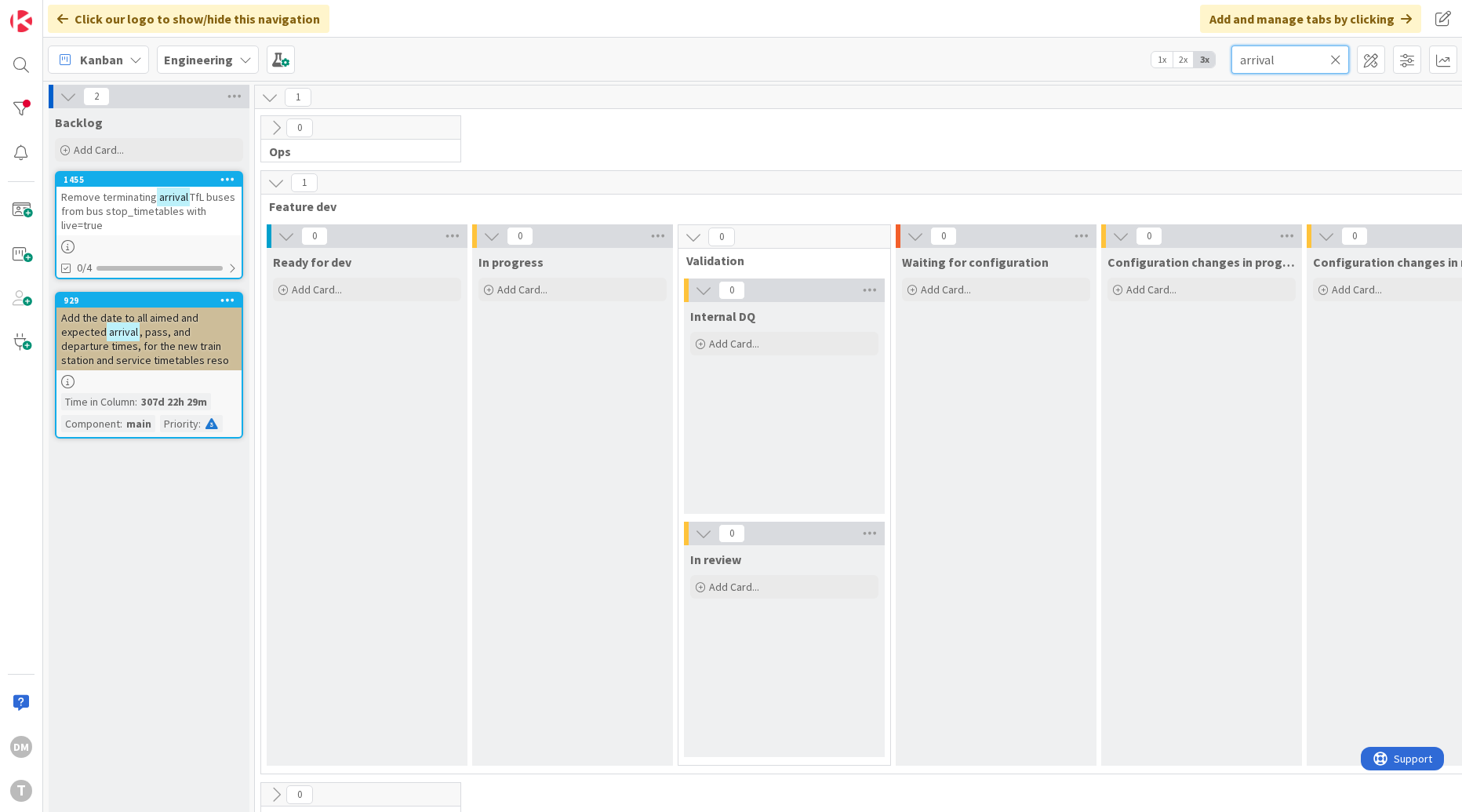
click at [1259, 56] on input "arrival" at bounding box center [1291, 59] width 118 height 28
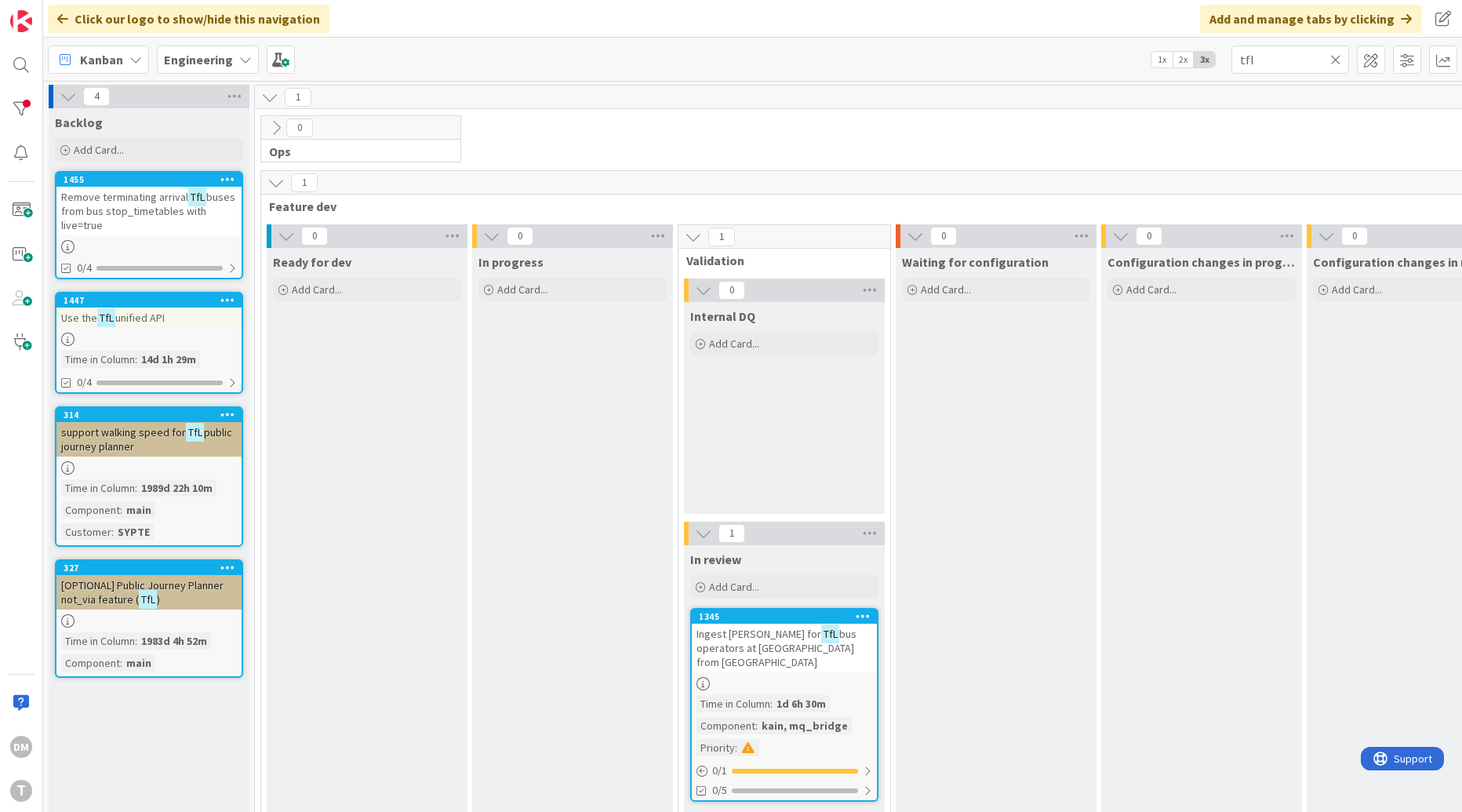
click at [141, 316] on span "unified API" at bounding box center [139, 317] width 49 height 14
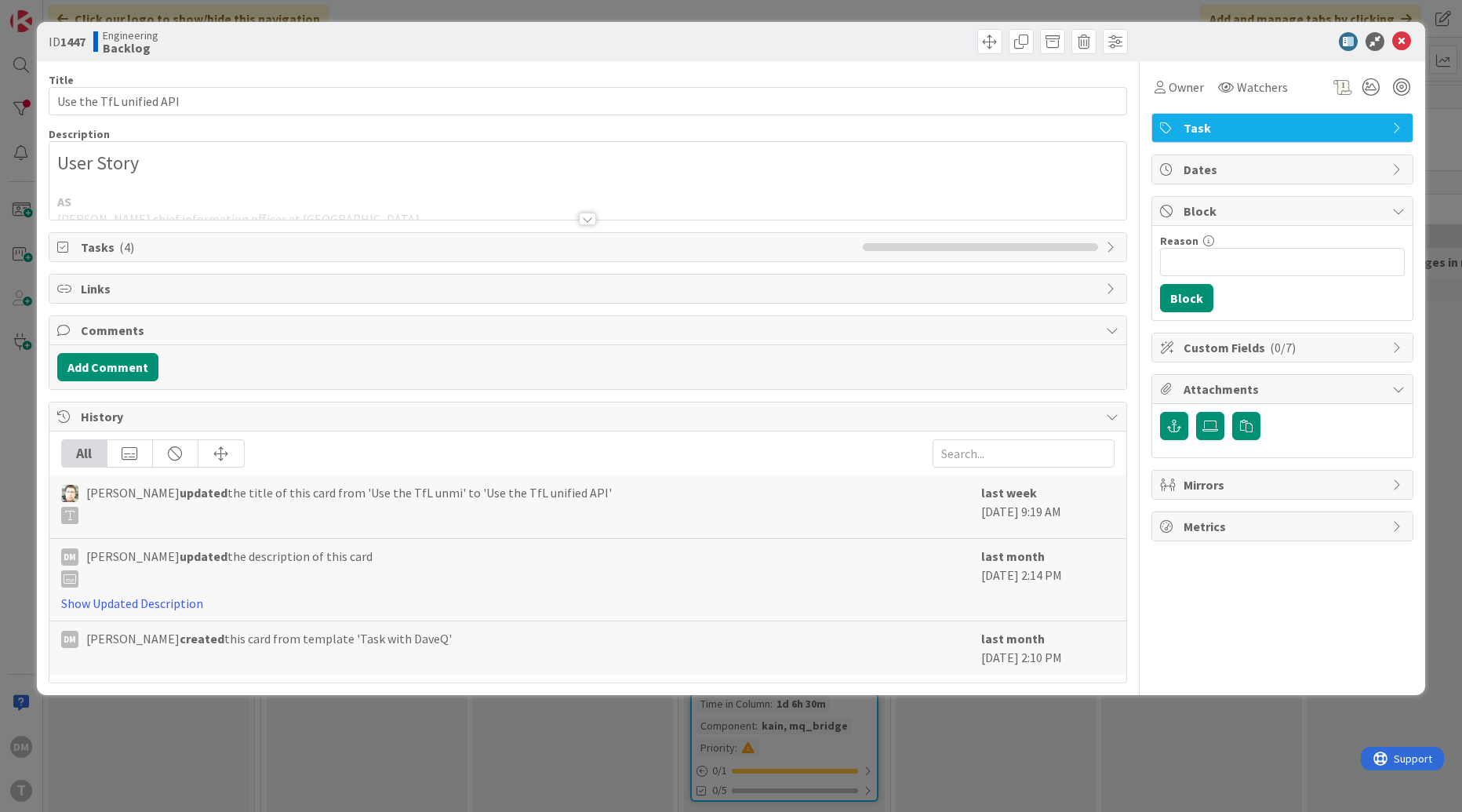
click at [583, 213] on div at bounding box center [588, 218] width 17 height 13
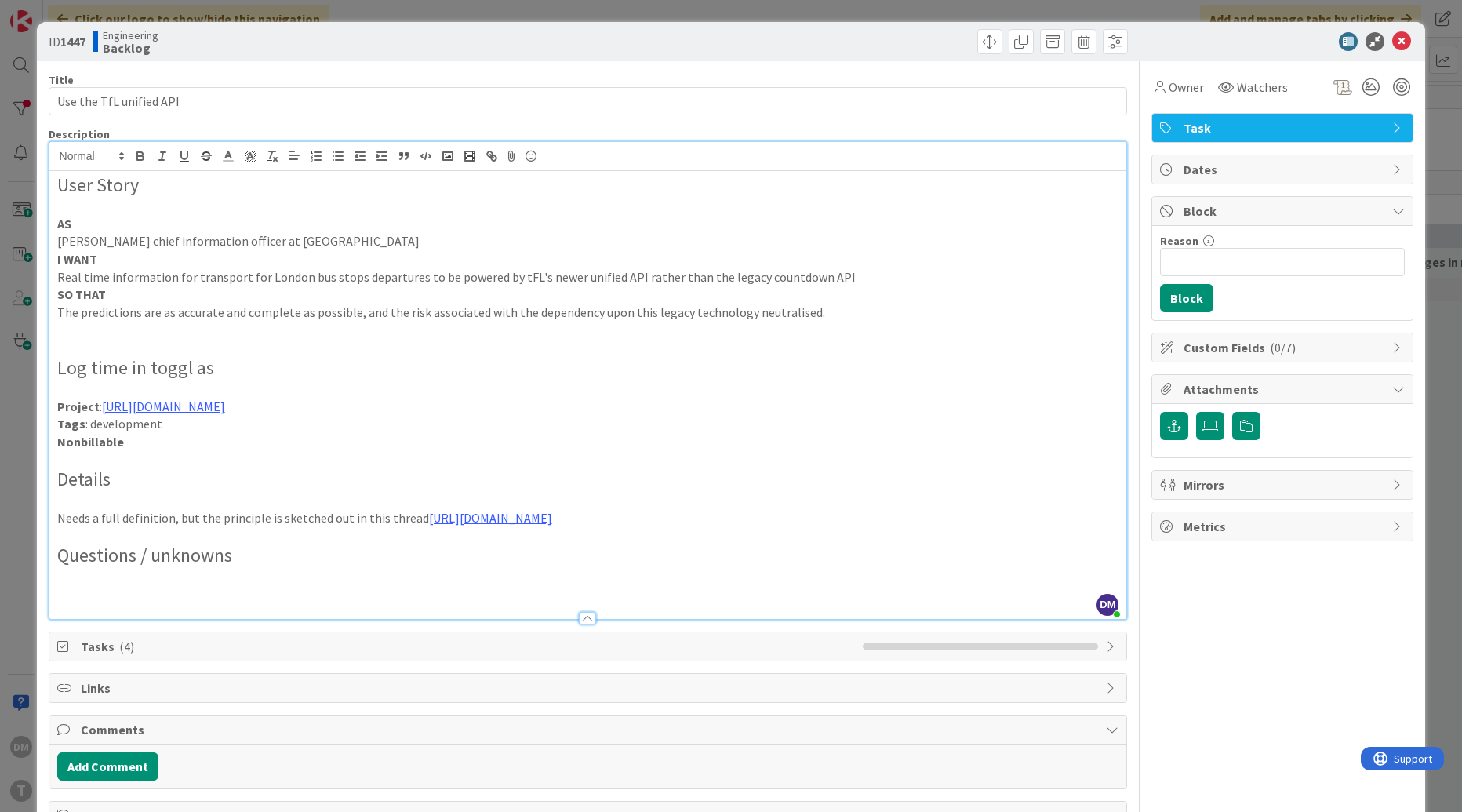
click at [335, 449] on p "Nonbillable" at bounding box center [588, 442] width 1062 height 18
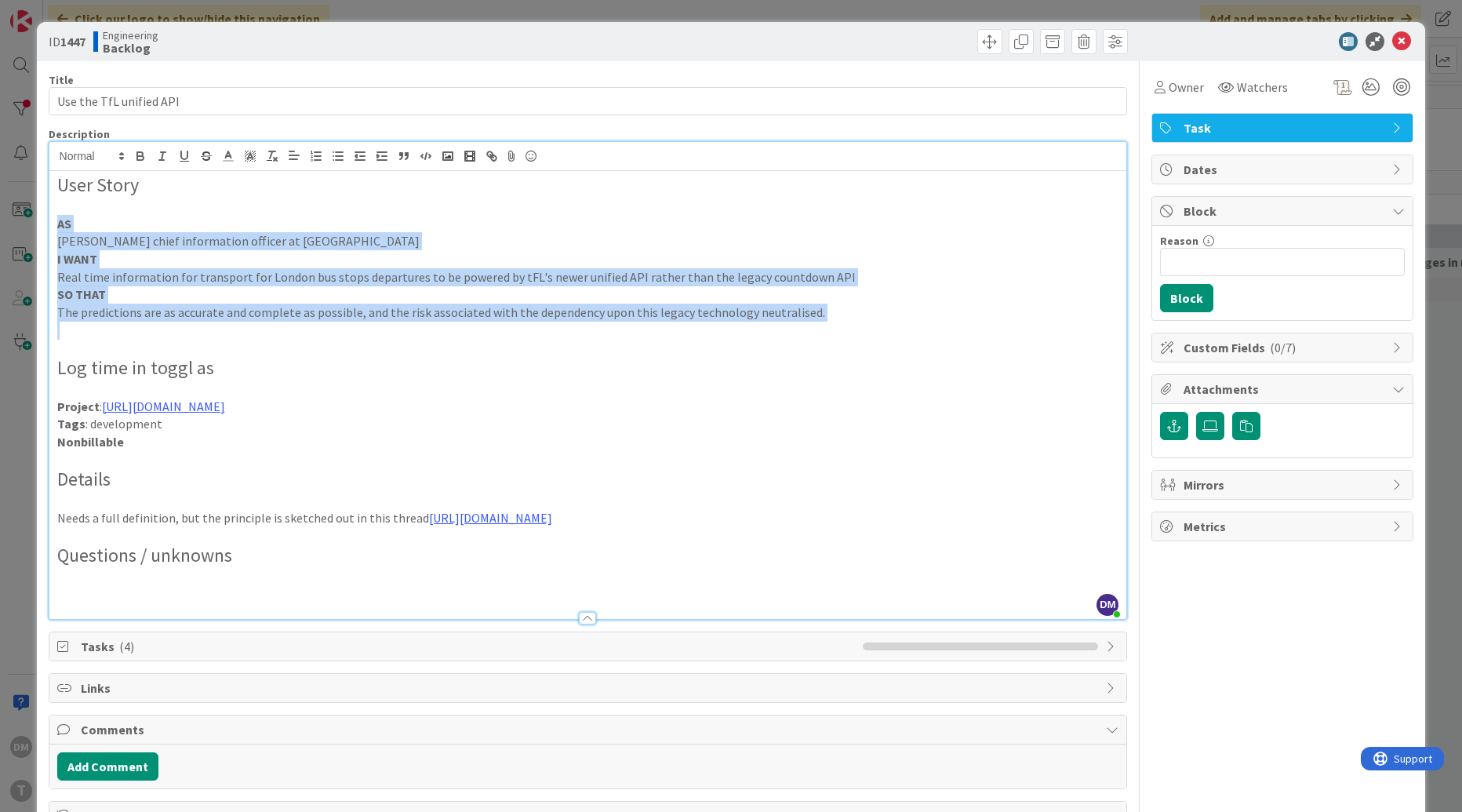
drag, startPoint x: 179, startPoint y: 330, endPoint x: 50, endPoint y: 225, distance: 166.3
click at [50, 225] on div "User Story AS [PERSON_NAME] chief information officer at [GEOGRAPHIC_DATA] I WA…" at bounding box center [588, 394] width 1078 height 448
copy div "AS [PERSON_NAME] chief information officer at [GEOGRAPHIC_DATA] I WANT Real tim…"
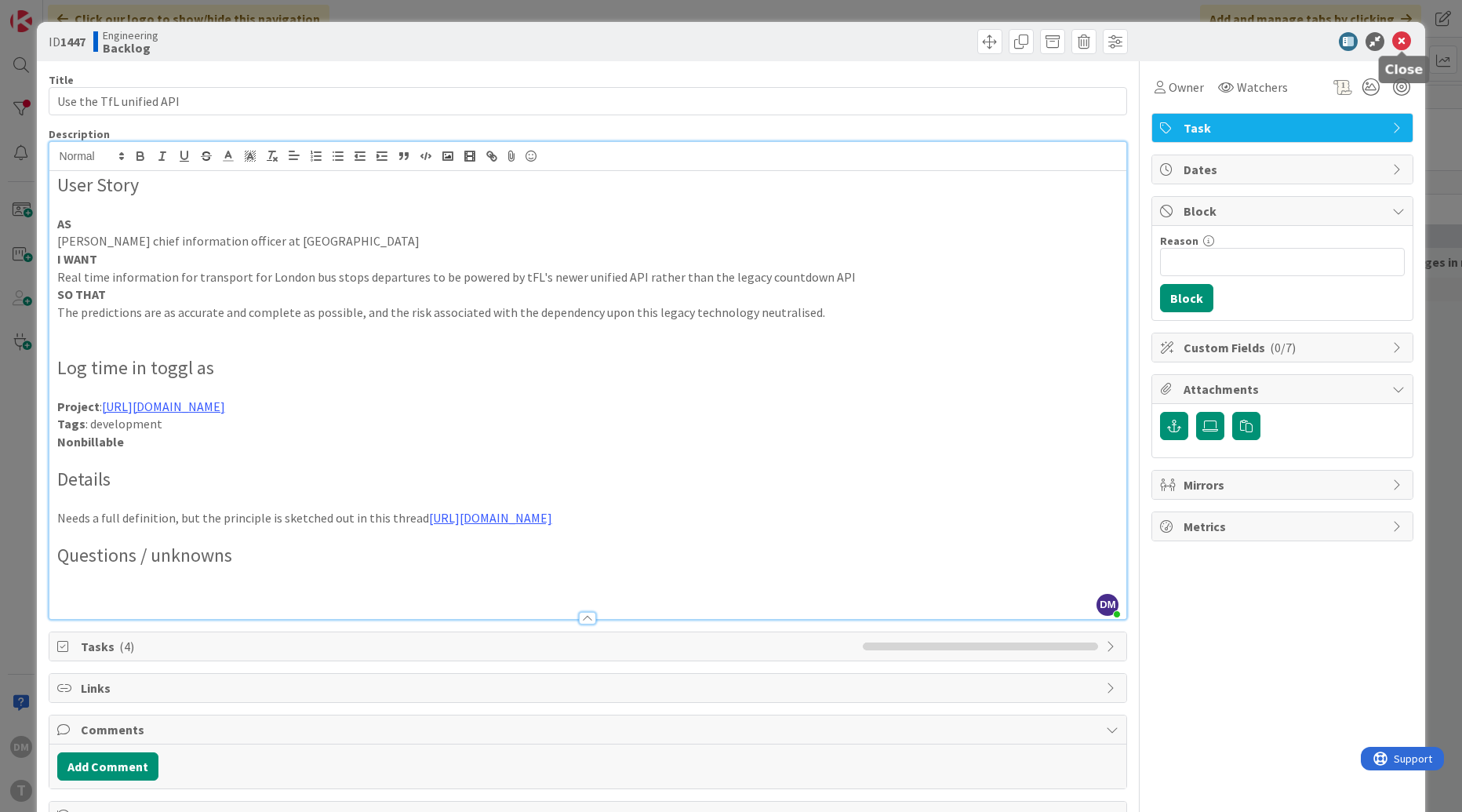
click at [1407, 43] on icon at bounding box center [1401, 41] width 18 height 18
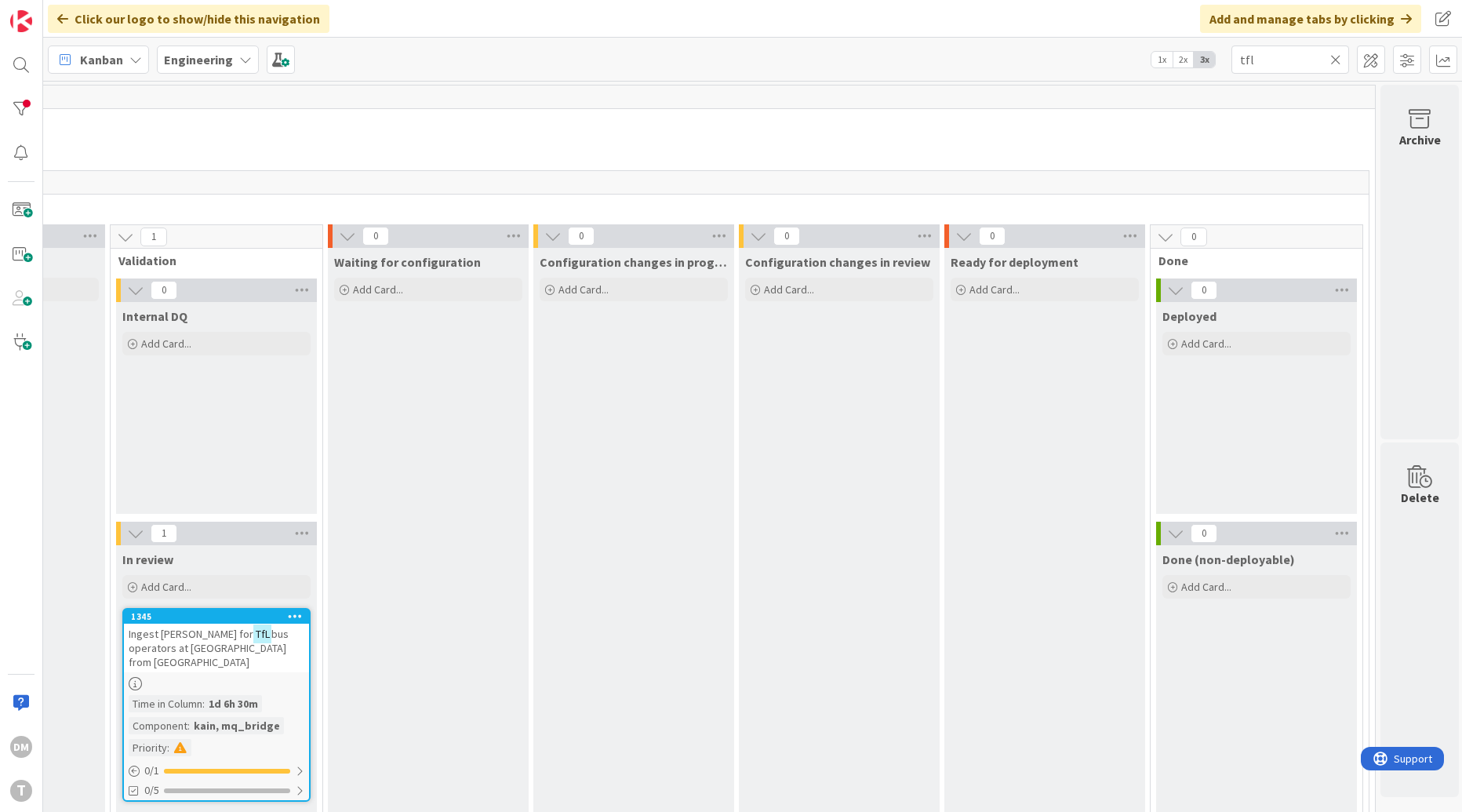
scroll to position [0, 569]
drag, startPoint x: 1270, startPoint y: 53, endPoint x: 1208, endPoint y: 57, distance: 62.1
click at [1208, 57] on div "Kanban Engineering 1x 2x 3x tfl" at bounding box center [752, 59] width 1418 height 44
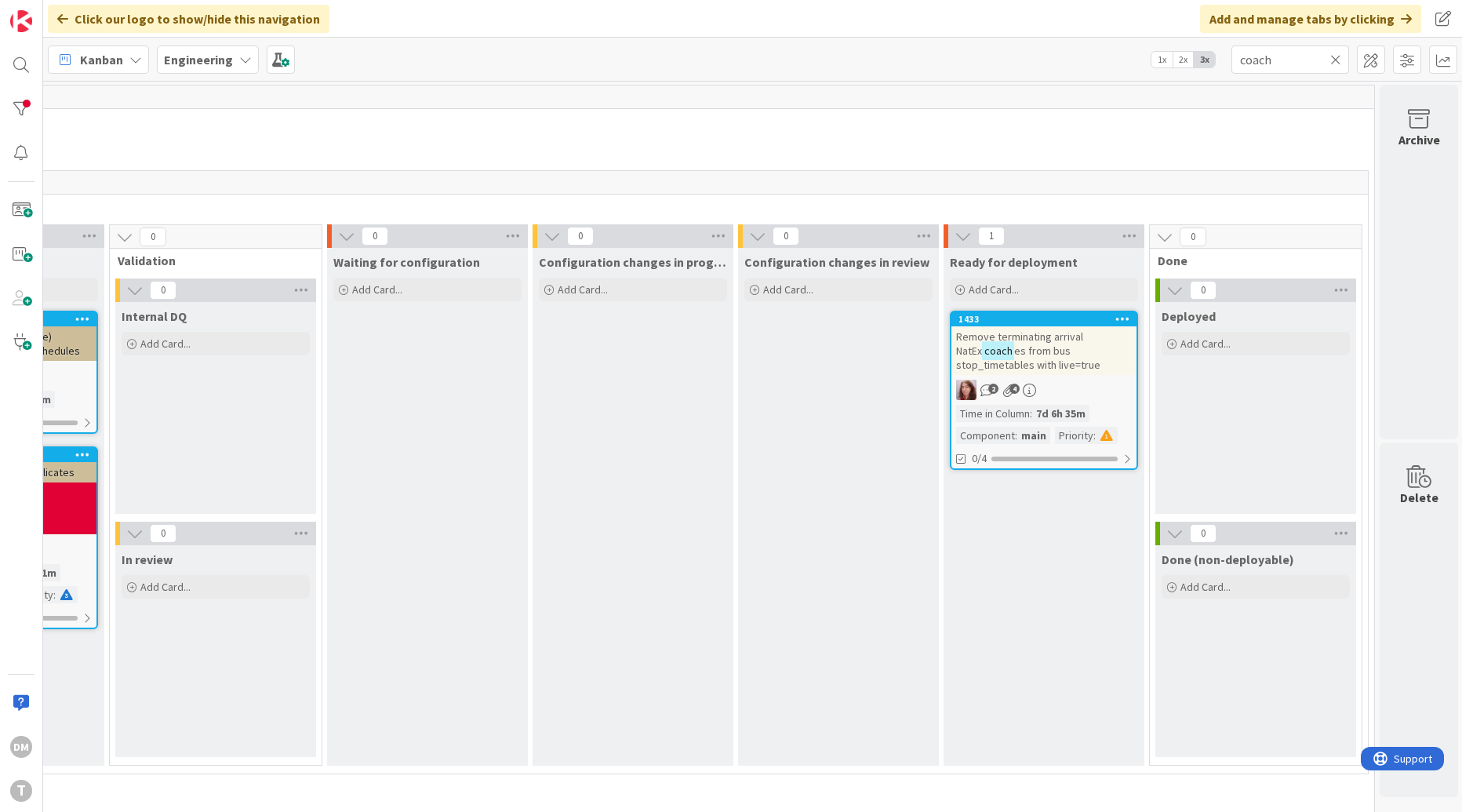
click at [1067, 344] on span "es from bus stop_timetables with live=true" at bounding box center [1028, 357] width 144 height 28
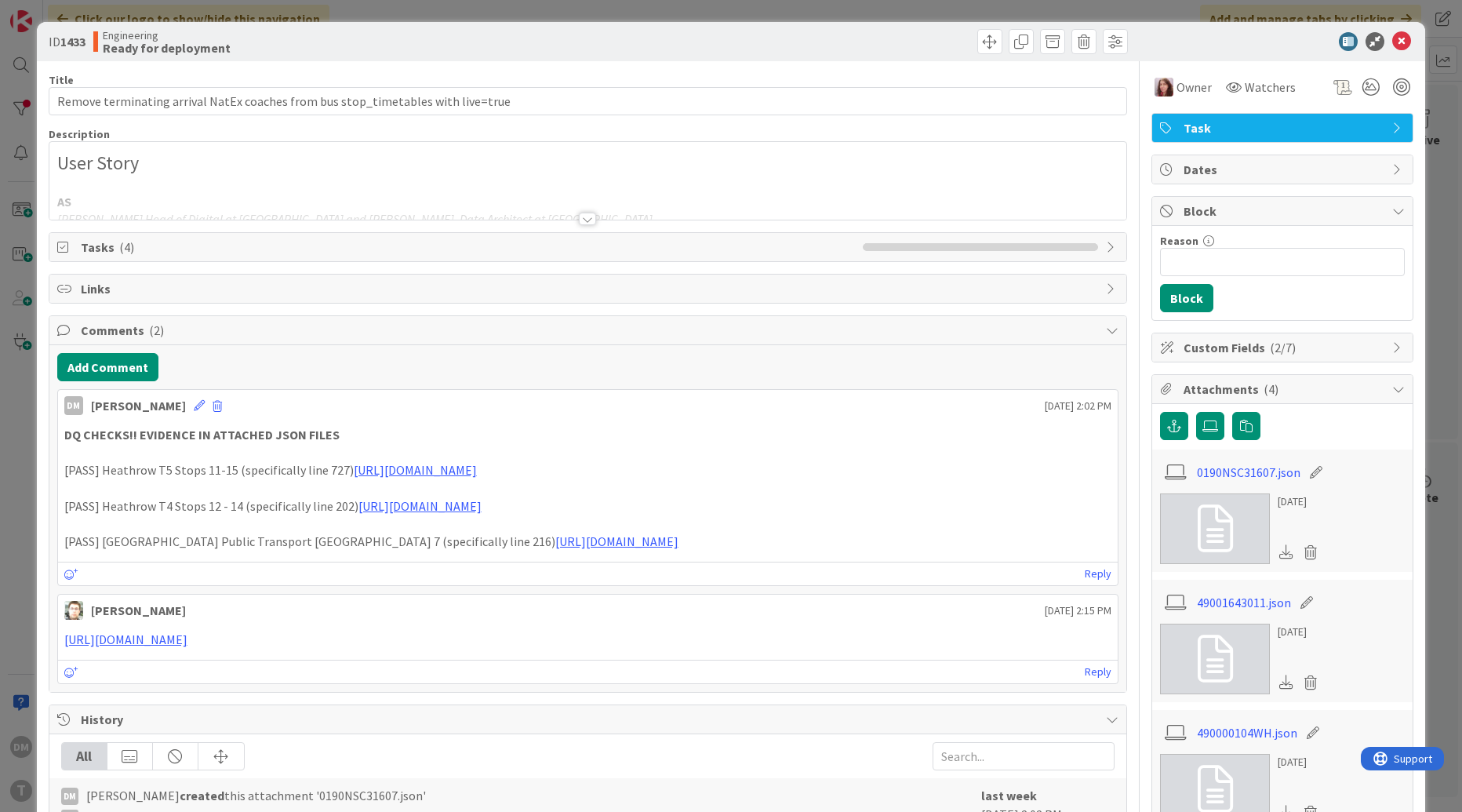
click at [592, 218] on div at bounding box center [588, 218] width 17 height 13
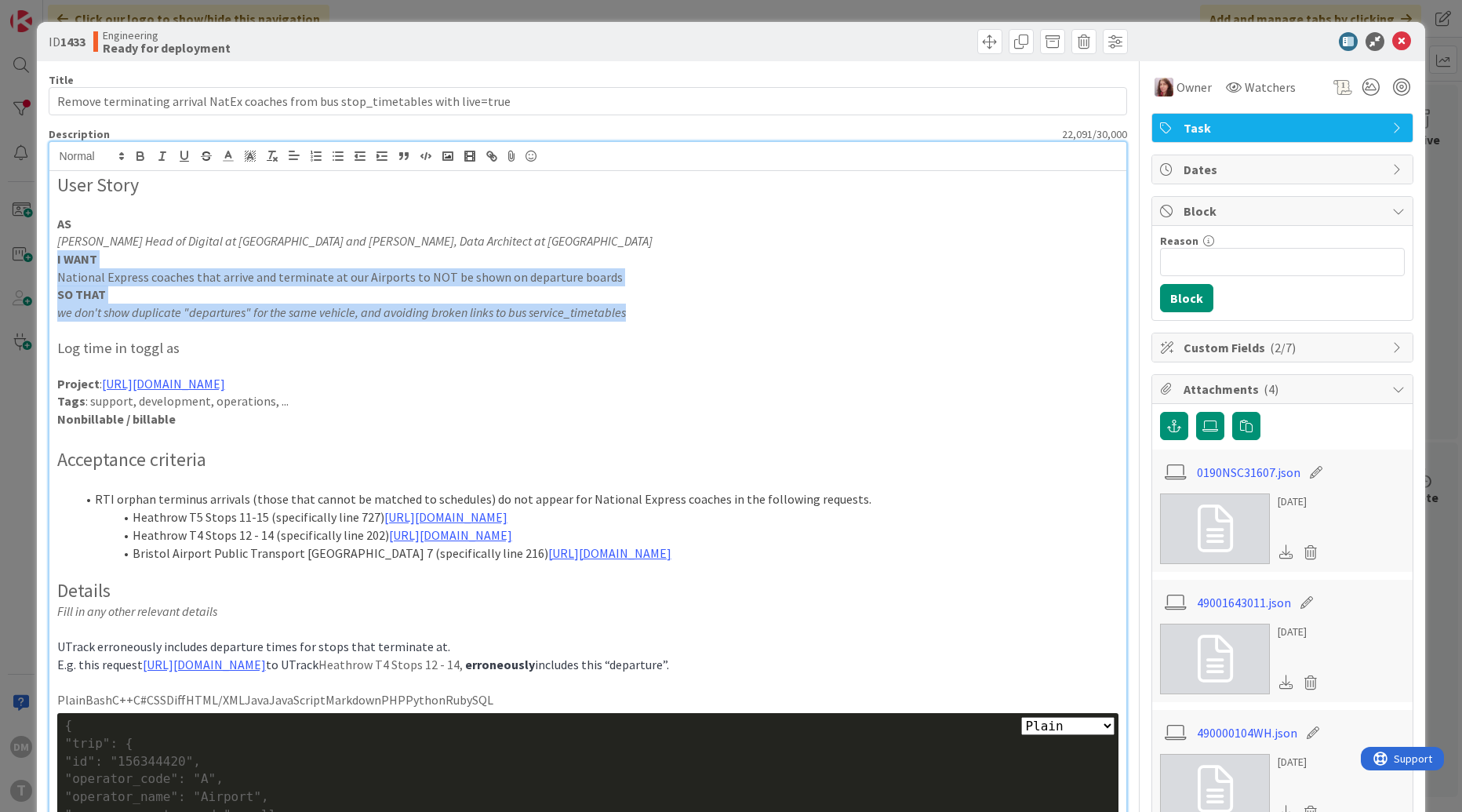
drag, startPoint x: 633, startPoint y: 314, endPoint x: 44, endPoint y: 261, distance: 591.4
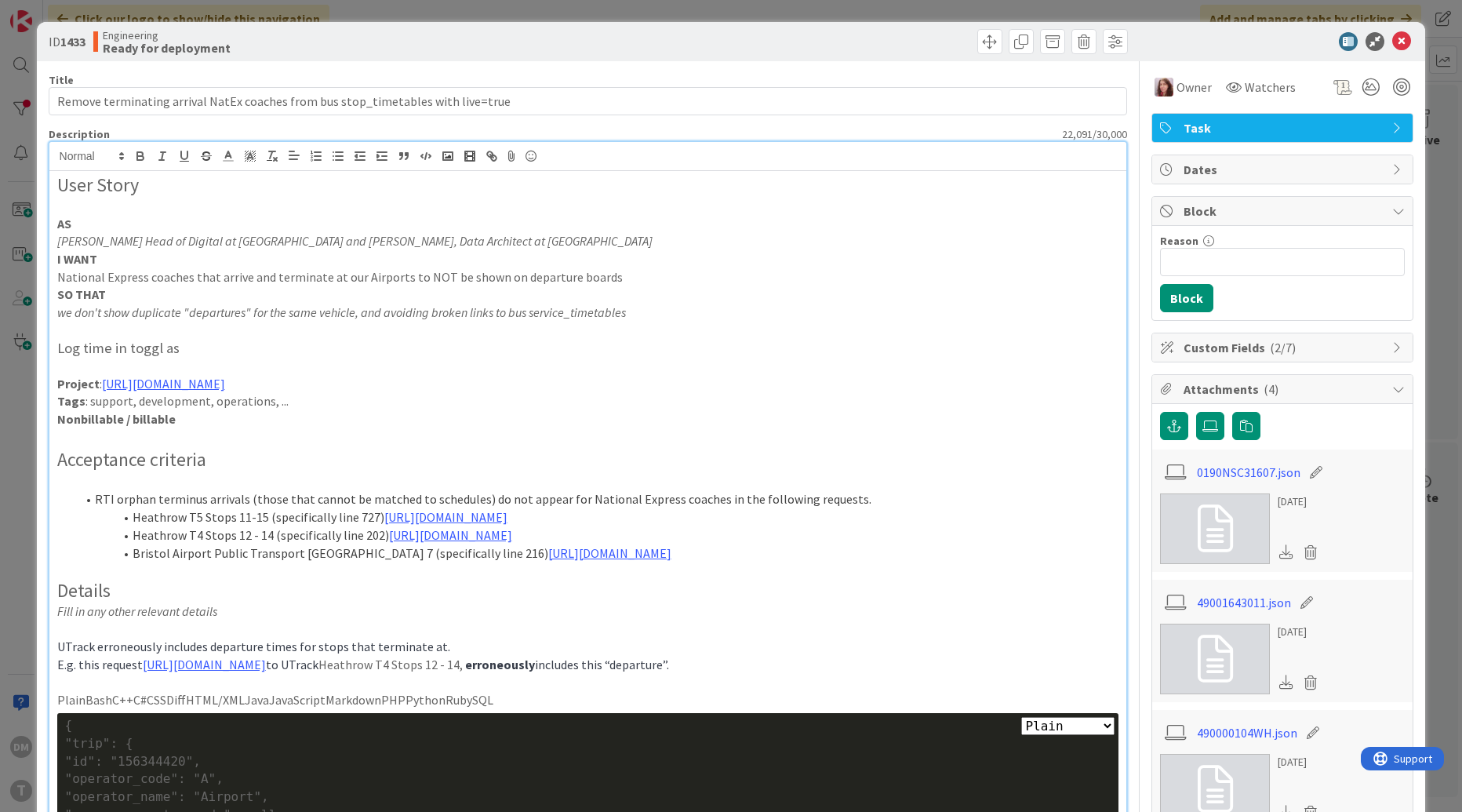
click at [297, 243] on em "[PERSON_NAME] Head of Digital at [GEOGRAPHIC_DATA] and [PERSON_NAME], Data Arch…" at bounding box center [355, 241] width 596 height 15
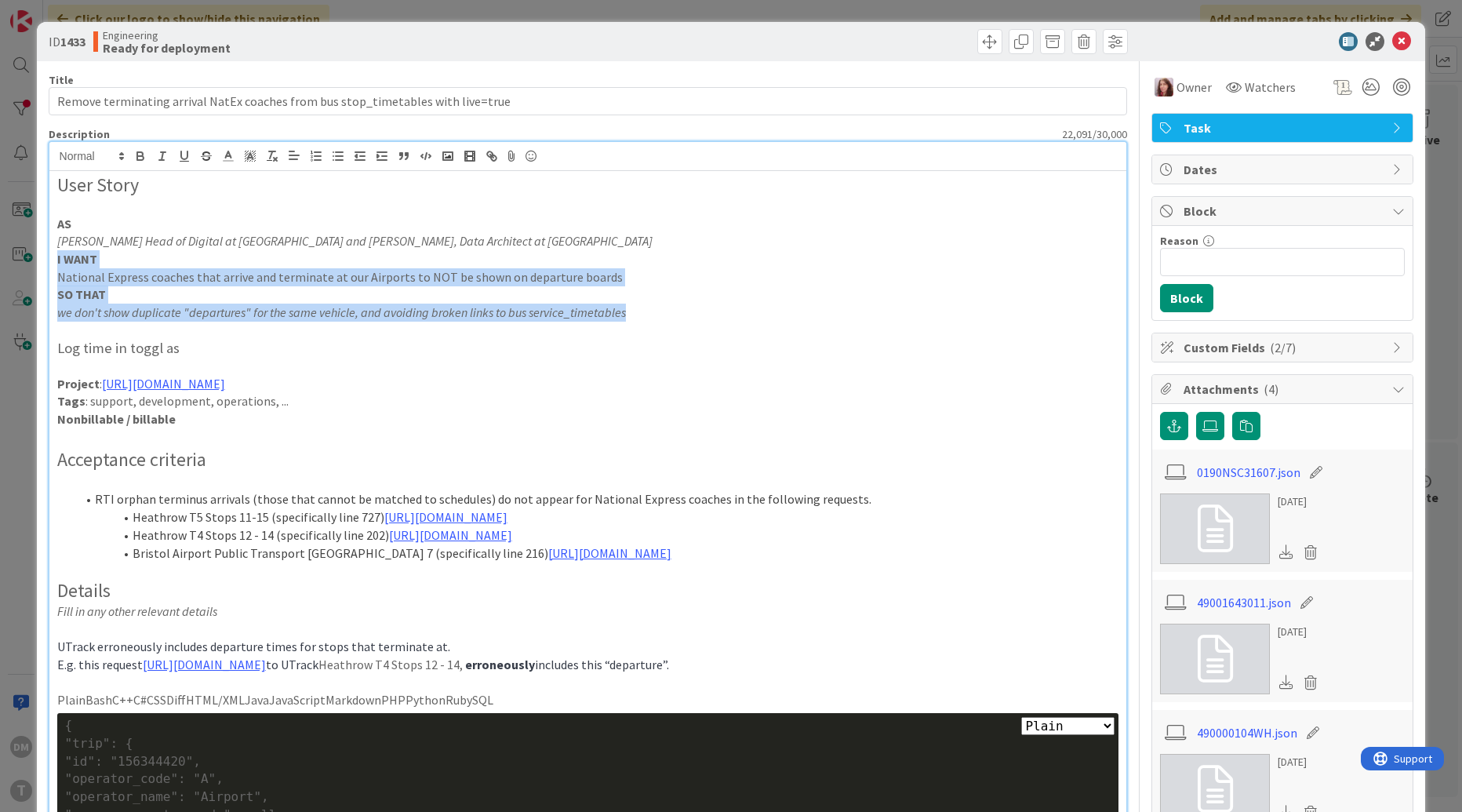
drag, startPoint x: 629, startPoint y: 317, endPoint x: 41, endPoint y: 261, distance: 590.7
copy div "I WANT National Express coaches that arrive and terminate at our Airports to NO…"
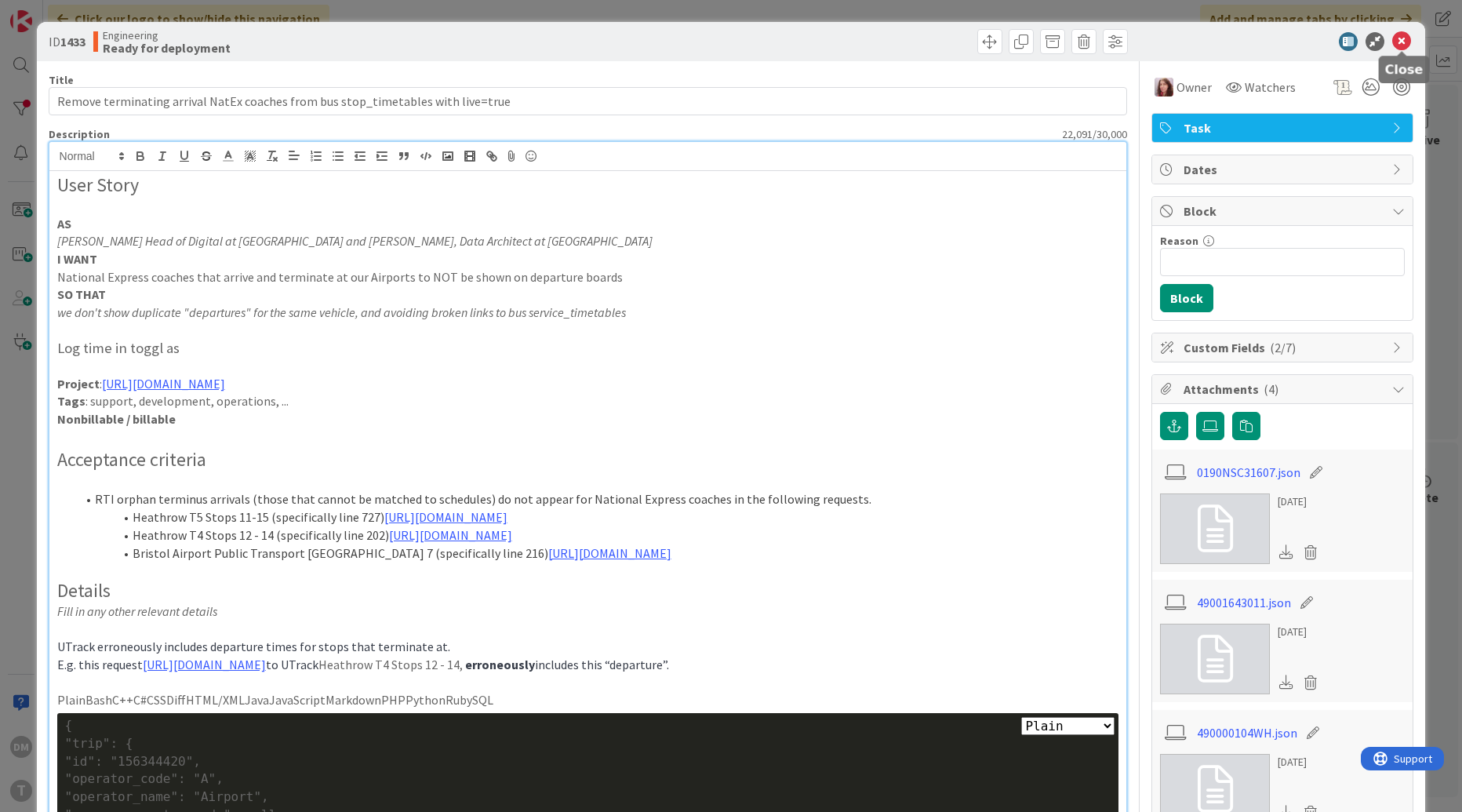
click at [1403, 41] on icon at bounding box center [1401, 41] width 18 height 18
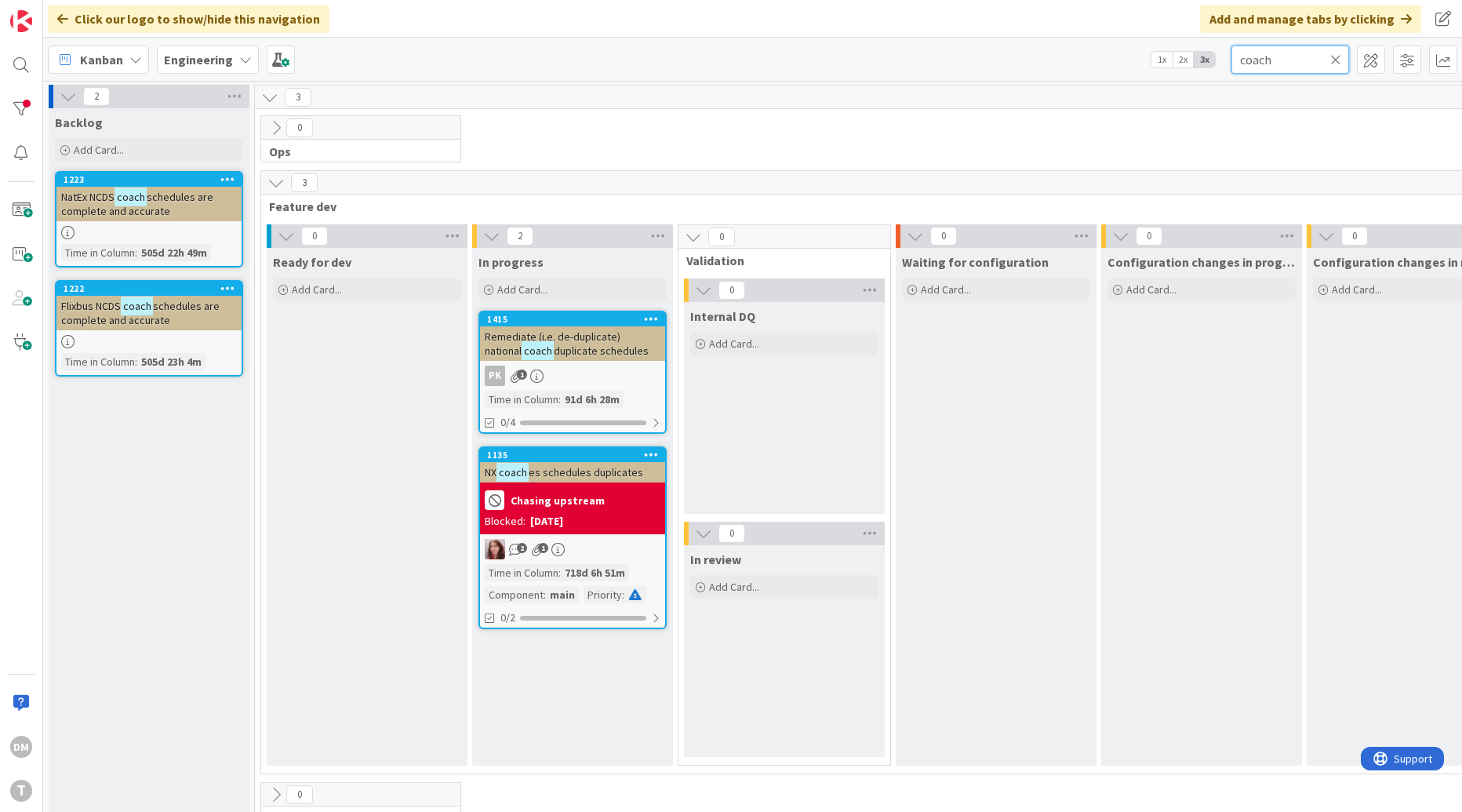
click at [1262, 61] on input "coach" at bounding box center [1291, 59] width 118 height 28
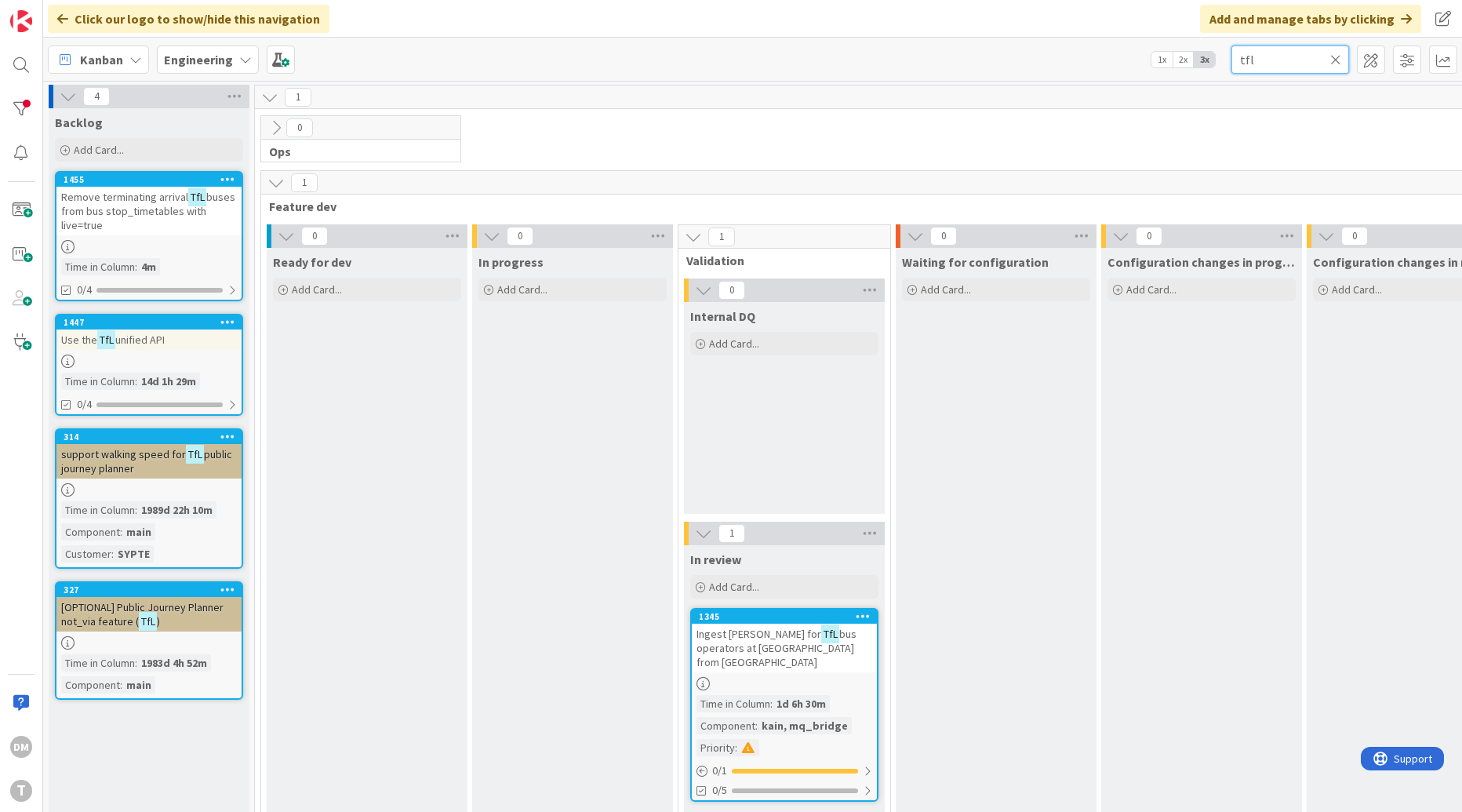
type input "tfl"
click at [157, 338] on span "unified API" at bounding box center [139, 339] width 49 height 14
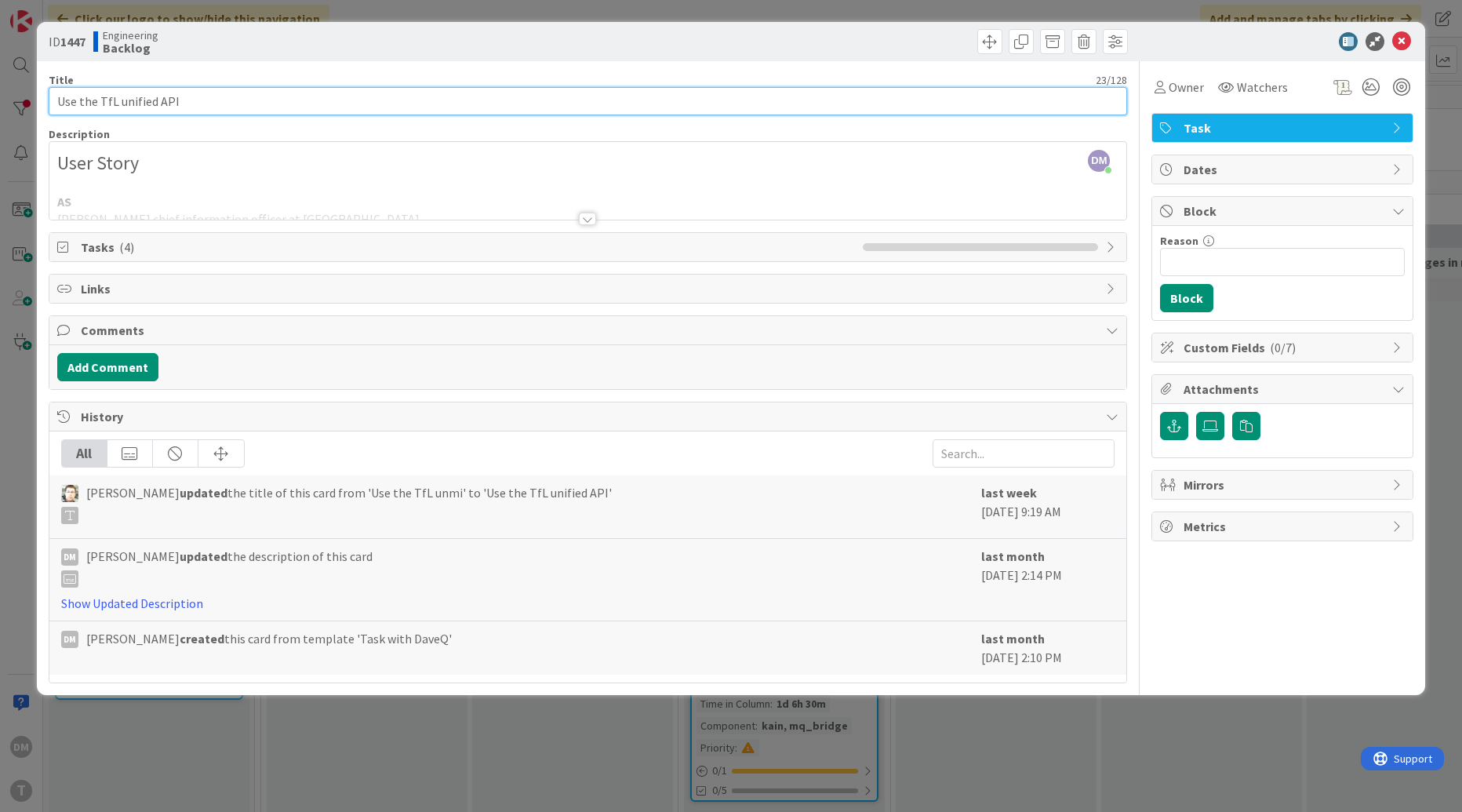
drag, startPoint x: 190, startPoint y: 105, endPoint x: 48, endPoint y: 97, distance: 142.2
click at [48, 97] on input "Use the TfL unified API" at bounding box center [588, 101] width 1079 height 28
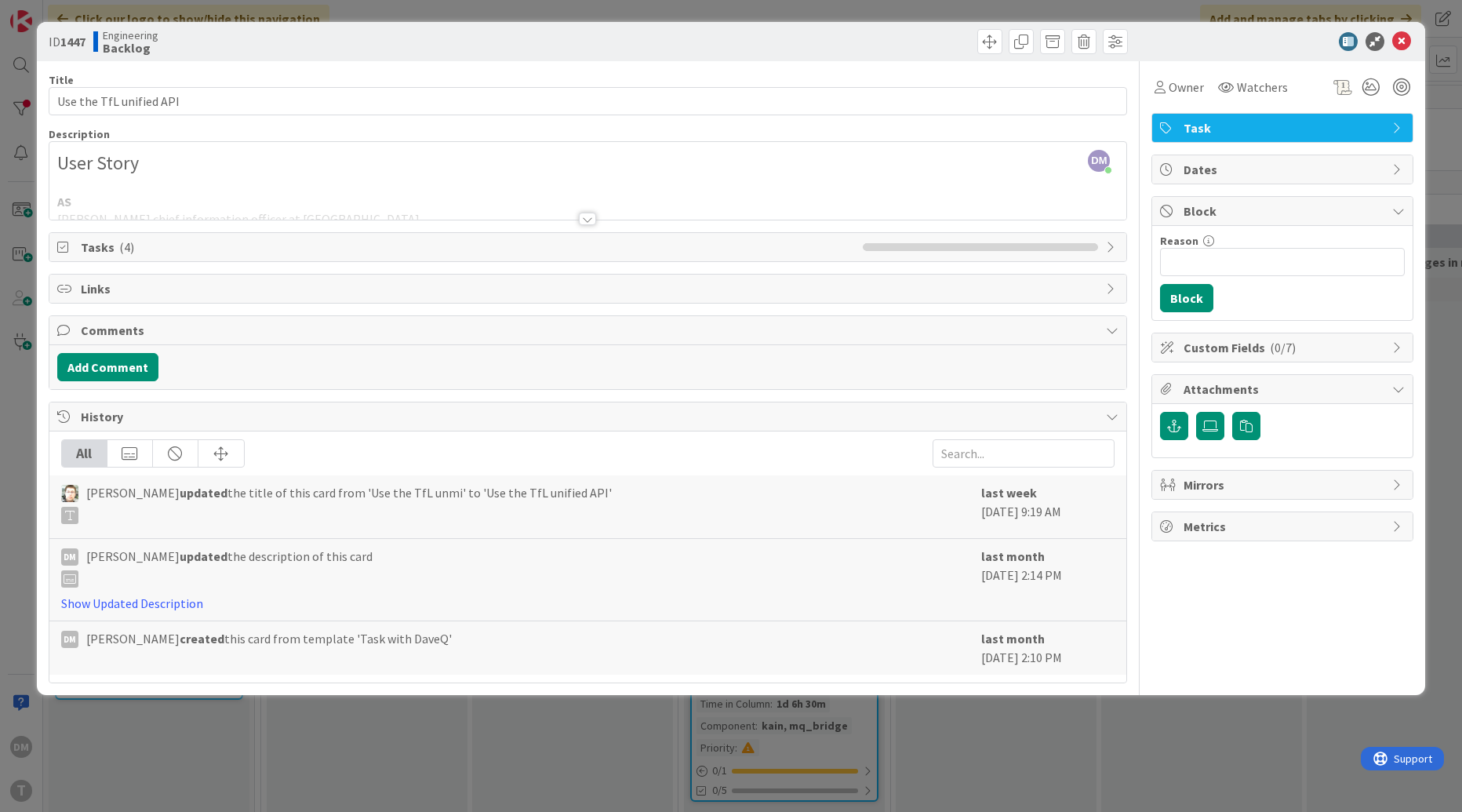
click at [585, 215] on div at bounding box center [588, 218] width 17 height 13
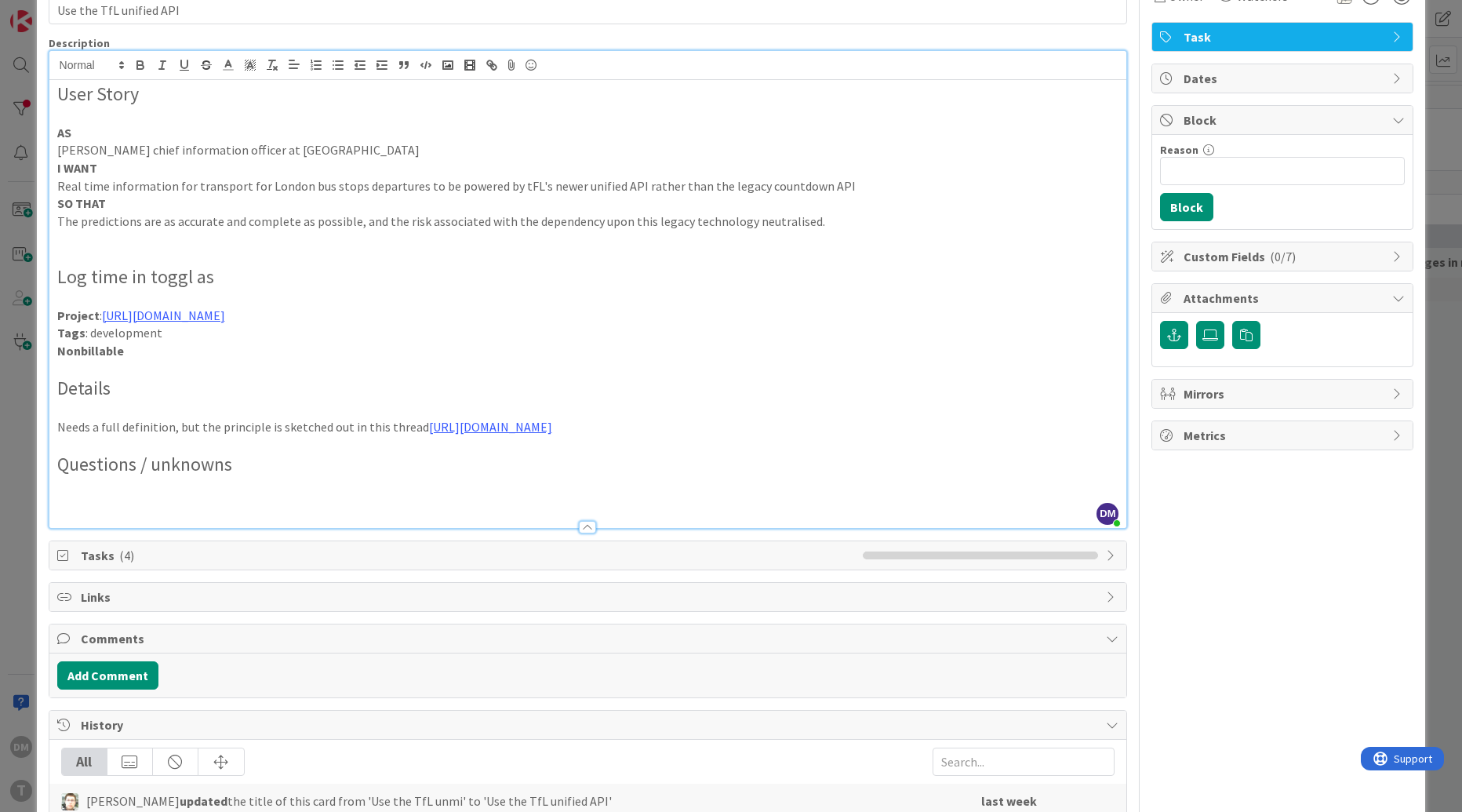
scroll to position [156, 0]
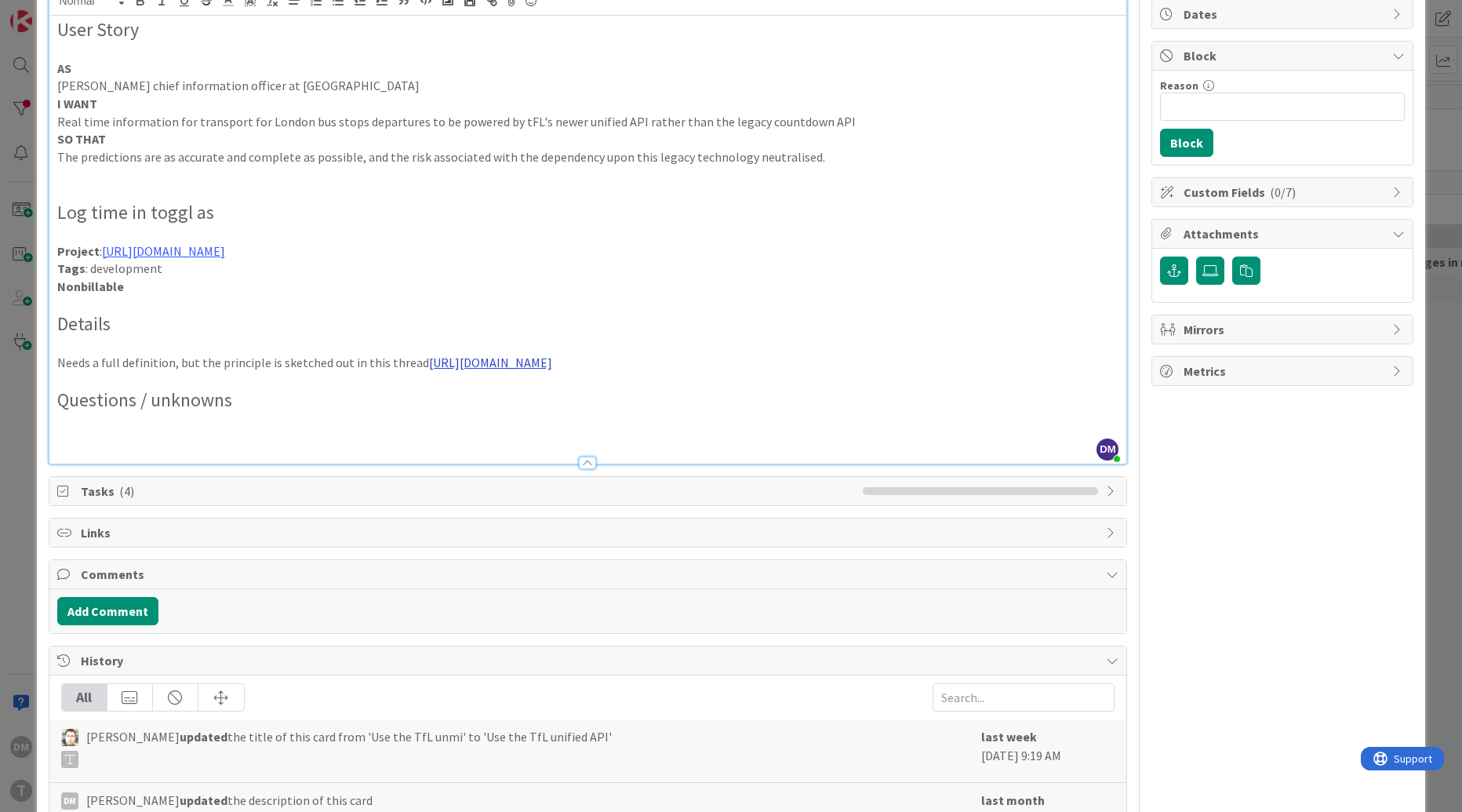
click at [552, 363] on link "[URL][DOMAIN_NAME]" at bounding box center [490, 362] width 123 height 15
click at [622, 392] on link "[URL][DOMAIN_NAME]" at bounding box center [578, 392] width 107 height 20
click at [318, 389] on h2 "Questions / unknowns" at bounding box center [588, 400] width 1062 height 23
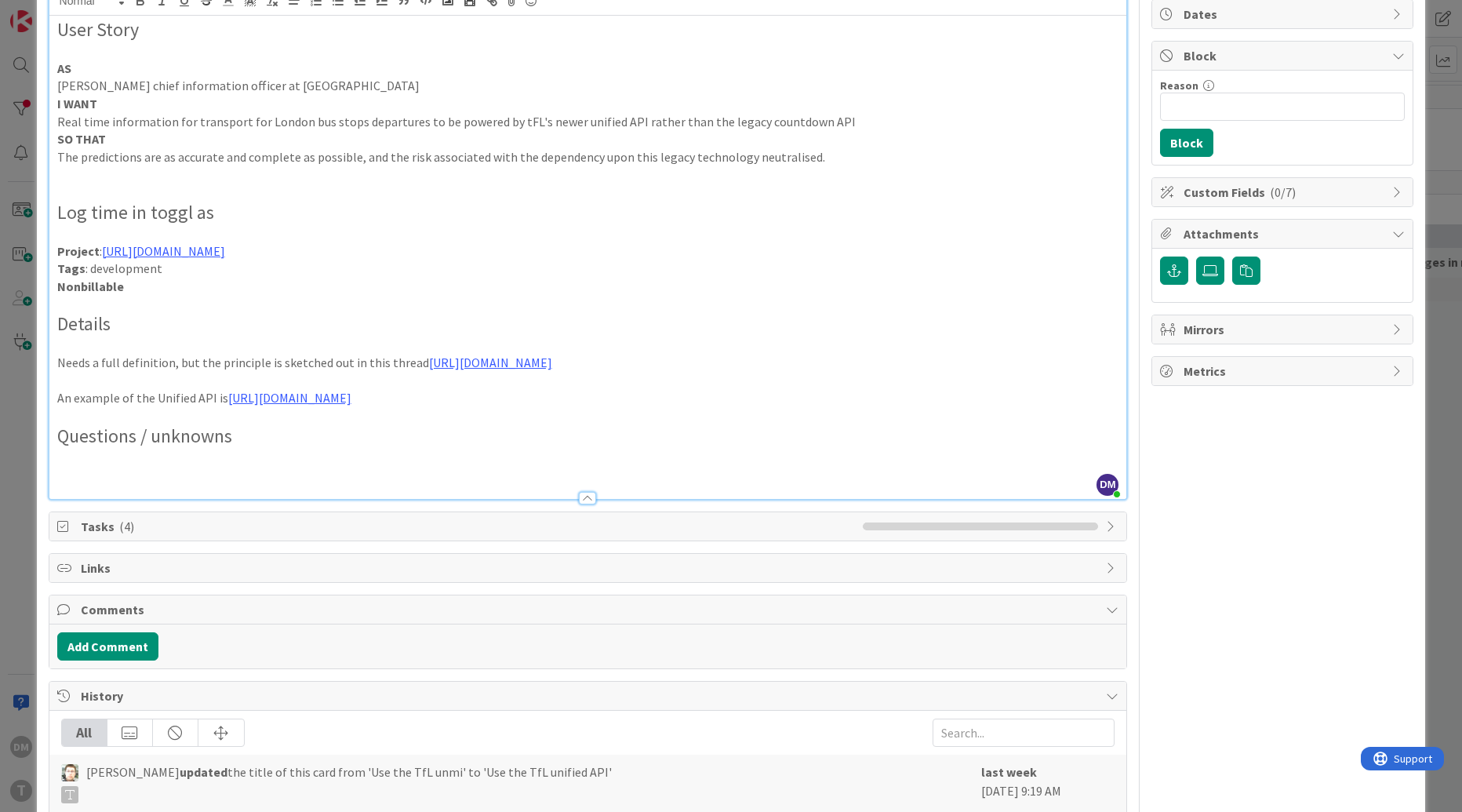
click at [596, 400] on p "An example of the Unified API is [URL][DOMAIN_NAME]" at bounding box center [588, 397] width 1062 height 18
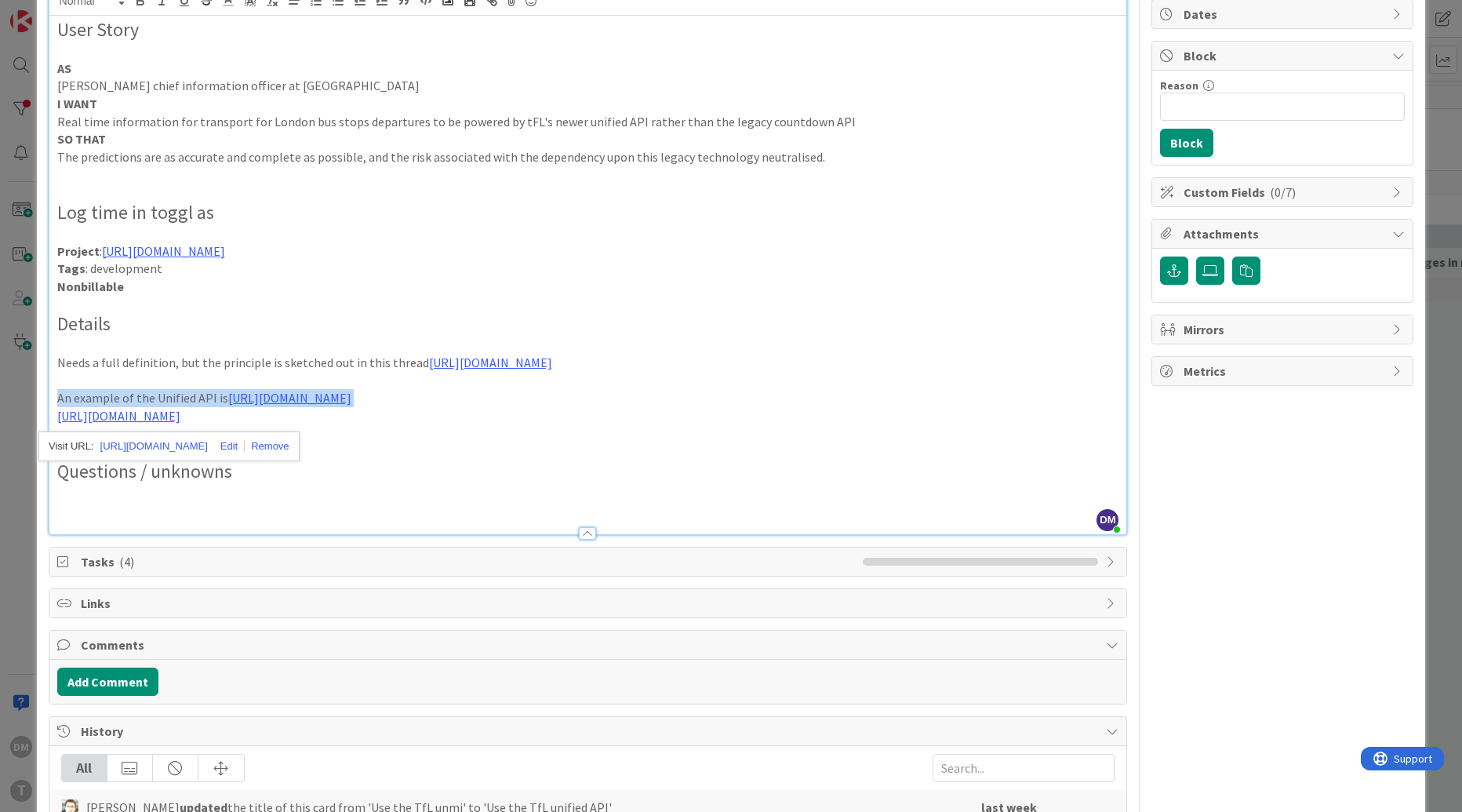
drag, startPoint x: 548, startPoint y: 403, endPoint x: 51, endPoint y: 392, distance: 497.1
click at [51, 392] on div "User Story AS [PERSON_NAME] chief information officer at [GEOGRAPHIC_DATA] I WA…" at bounding box center [588, 275] width 1078 height 518
copy p "An example of the Unified API is [URL][DOMAIN_NAME]"
click at [353, 435] on p at bounding box center [588, 434] width 1062 height 18
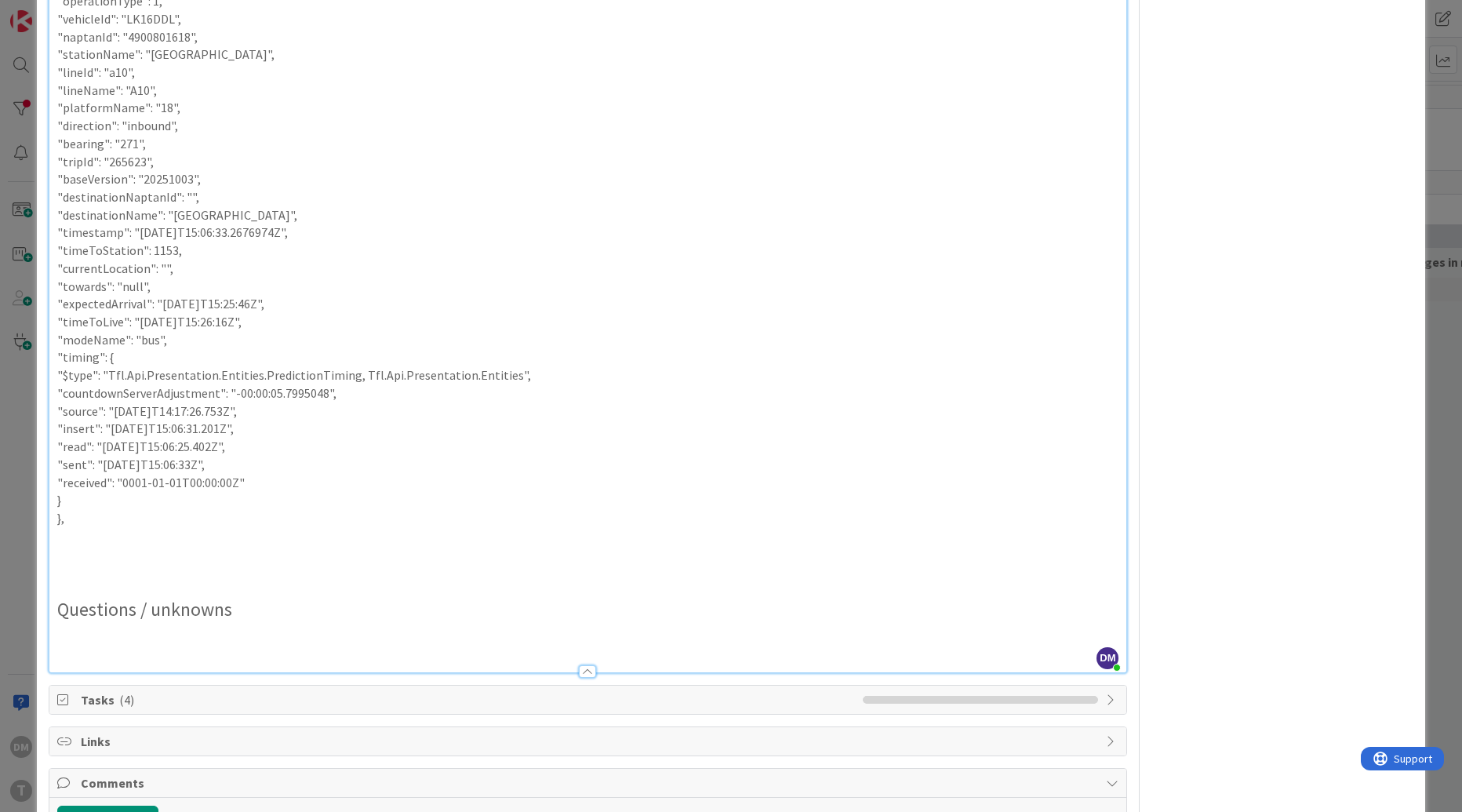
scroll to position [727, 0]
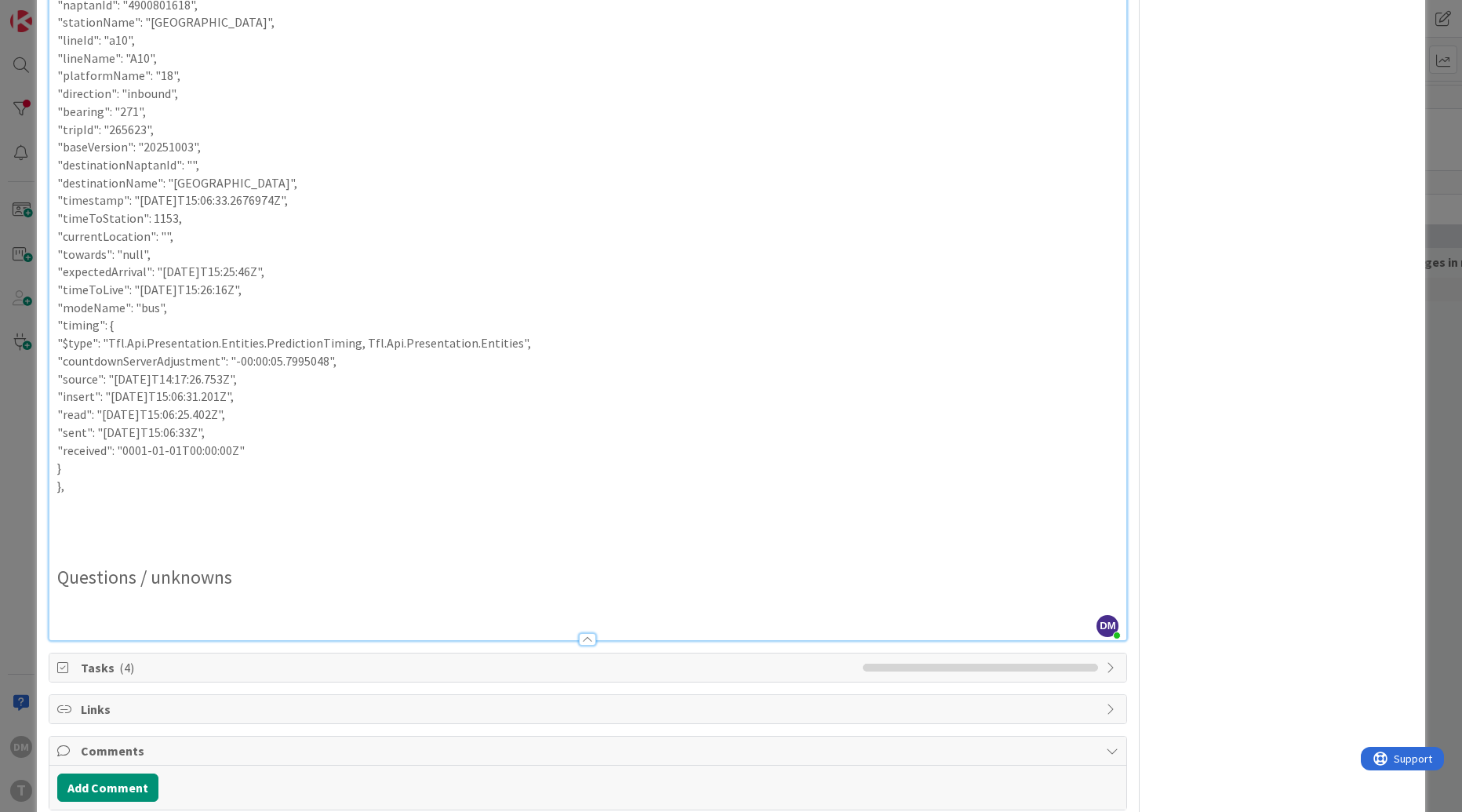
click at [93, 479] on p "}," at bounding box center [588, 485] width 1062 height 18
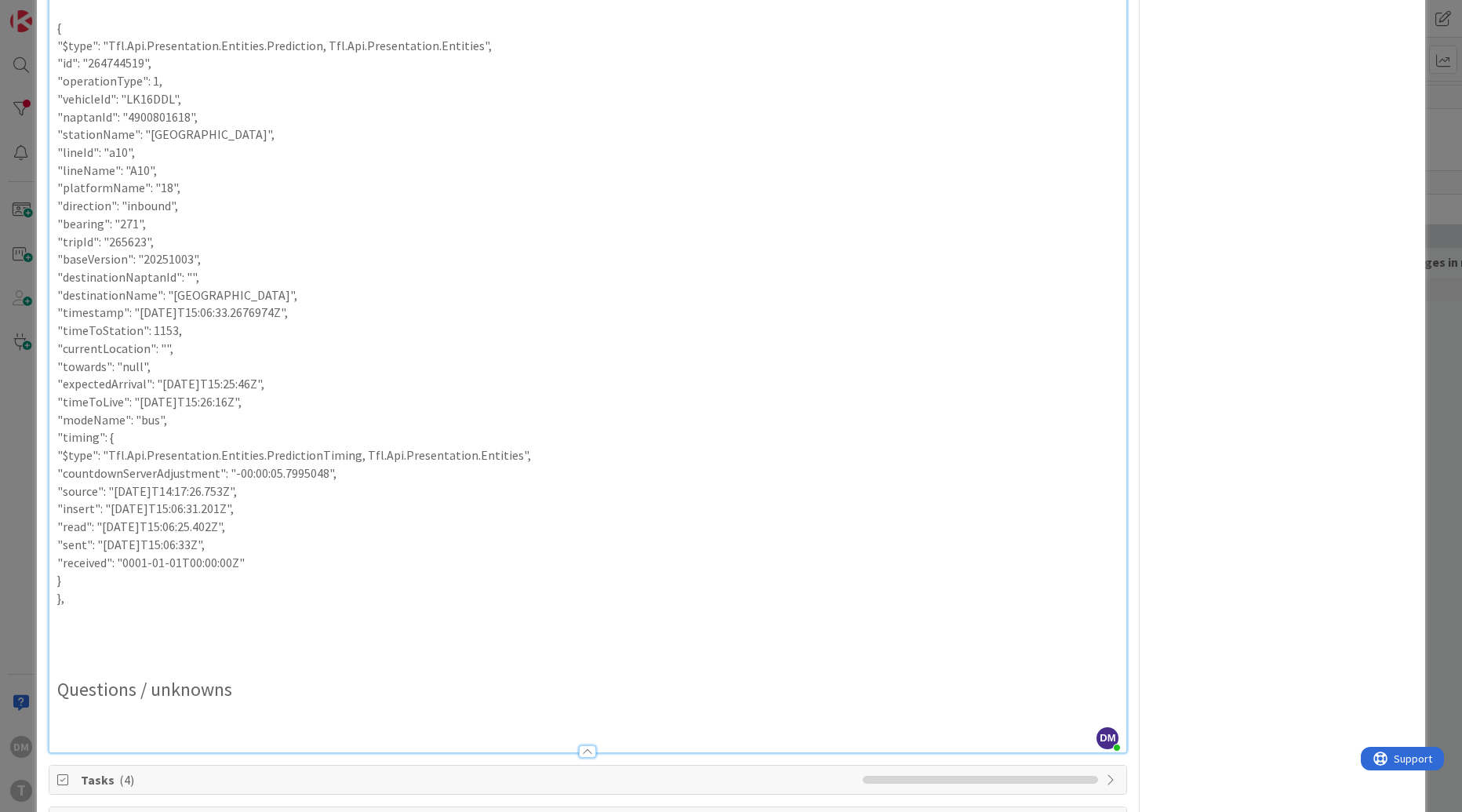
scroll to position [528, 0]
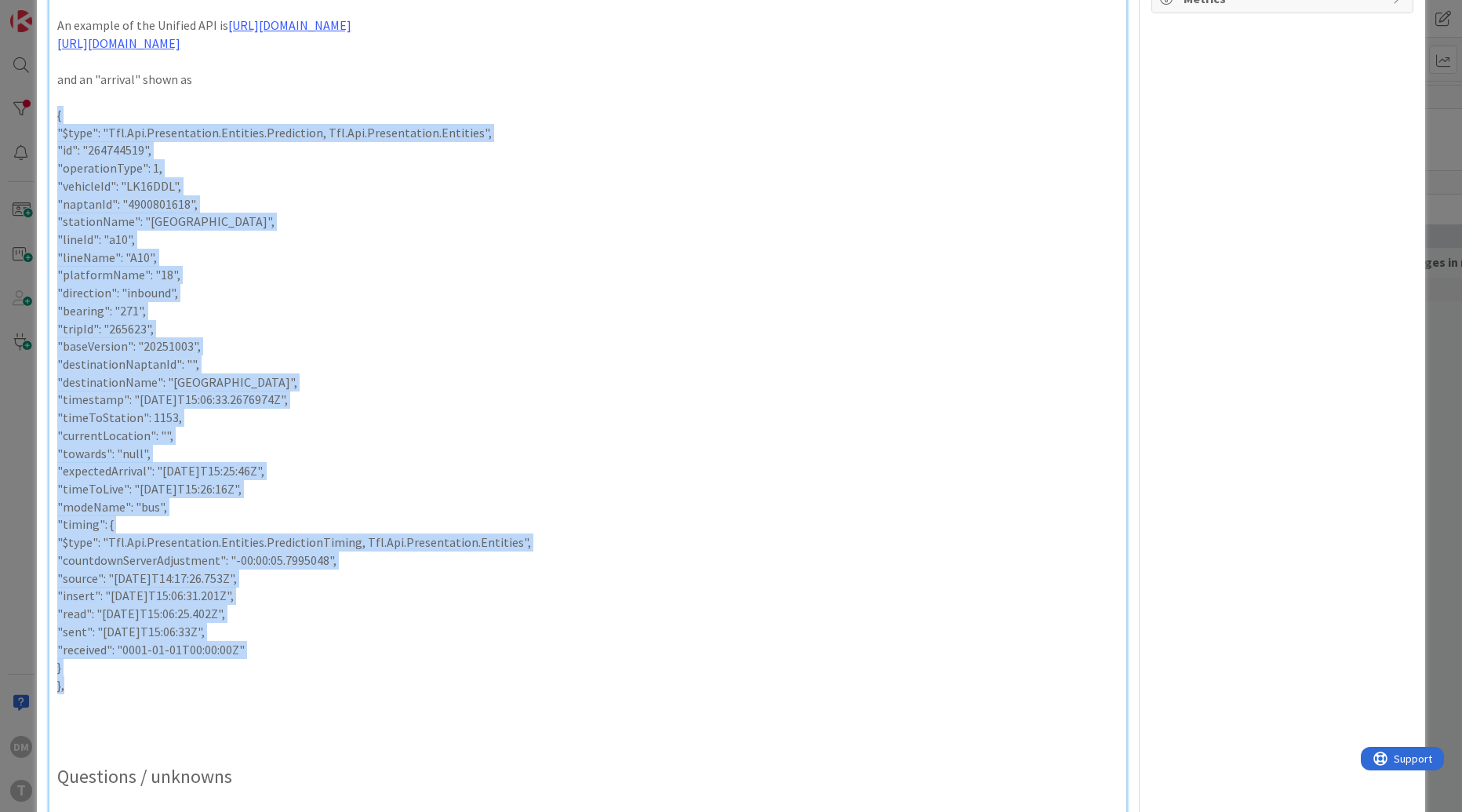
click at [57, 116] on p "{" at bounding box center [588, 115] width 1062 height 18
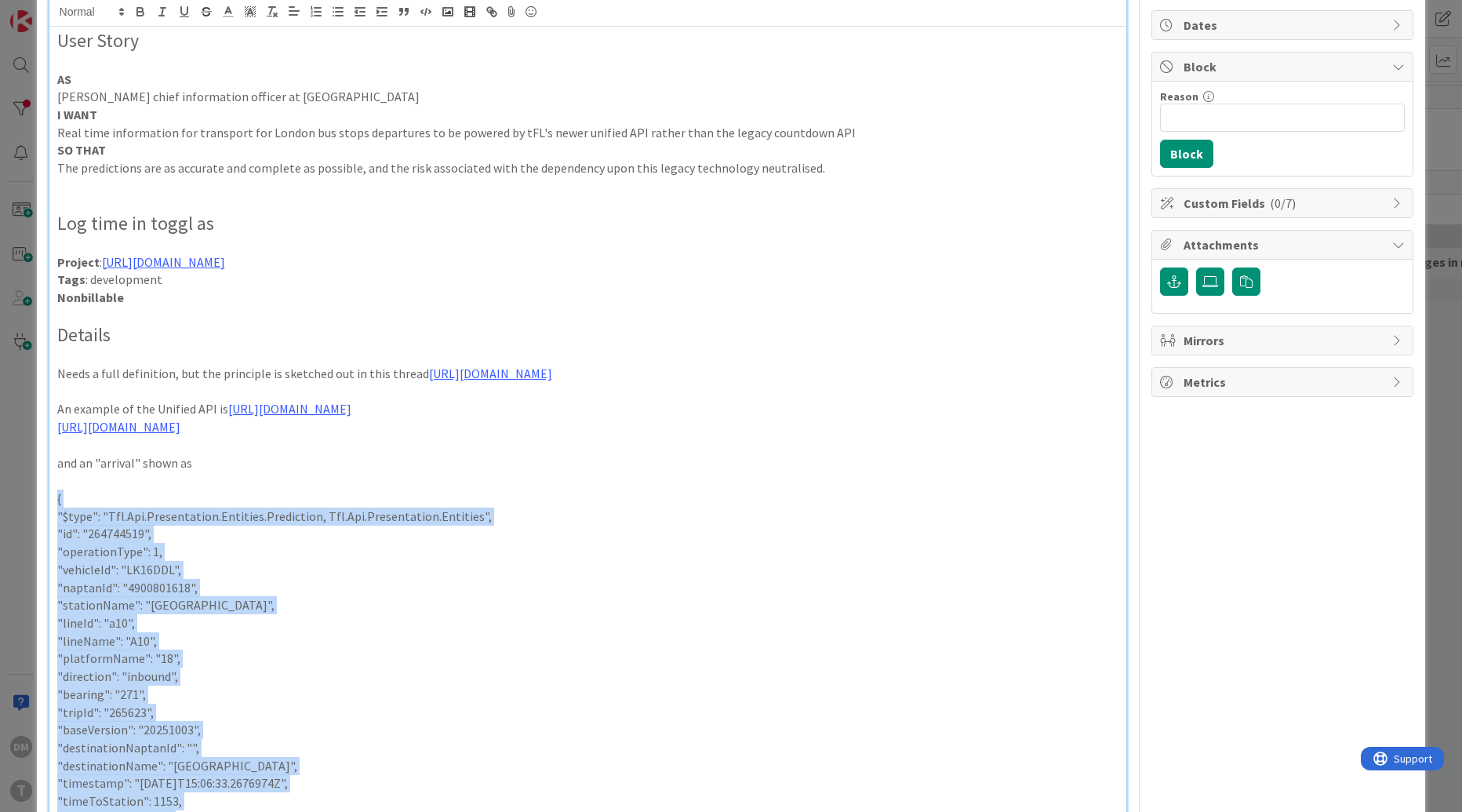
scroll to position [0, 0]
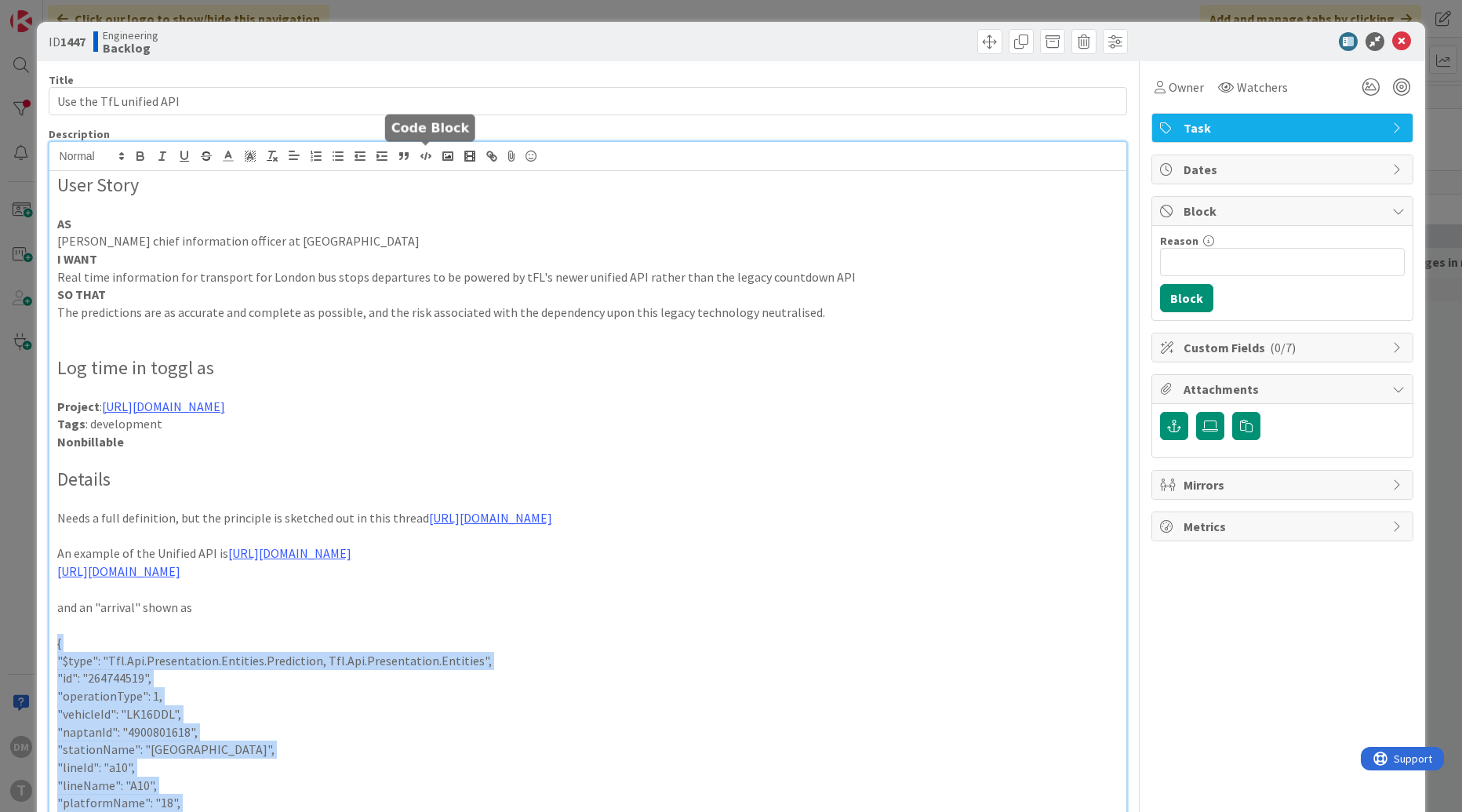
click at [424, 152] on icon "button" at bounding box center [425, 156] width 15 height 14
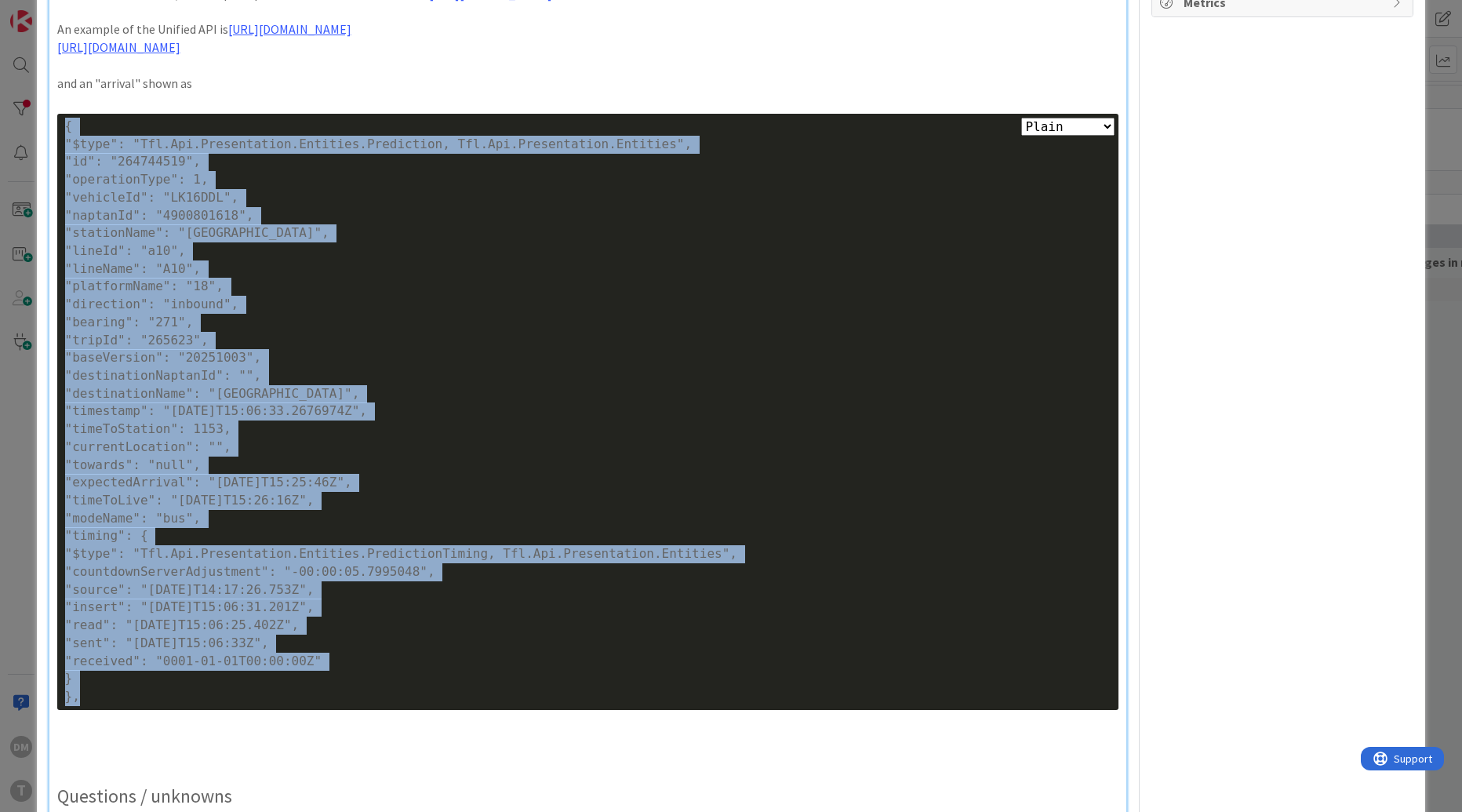
scroll to position [556, 0]
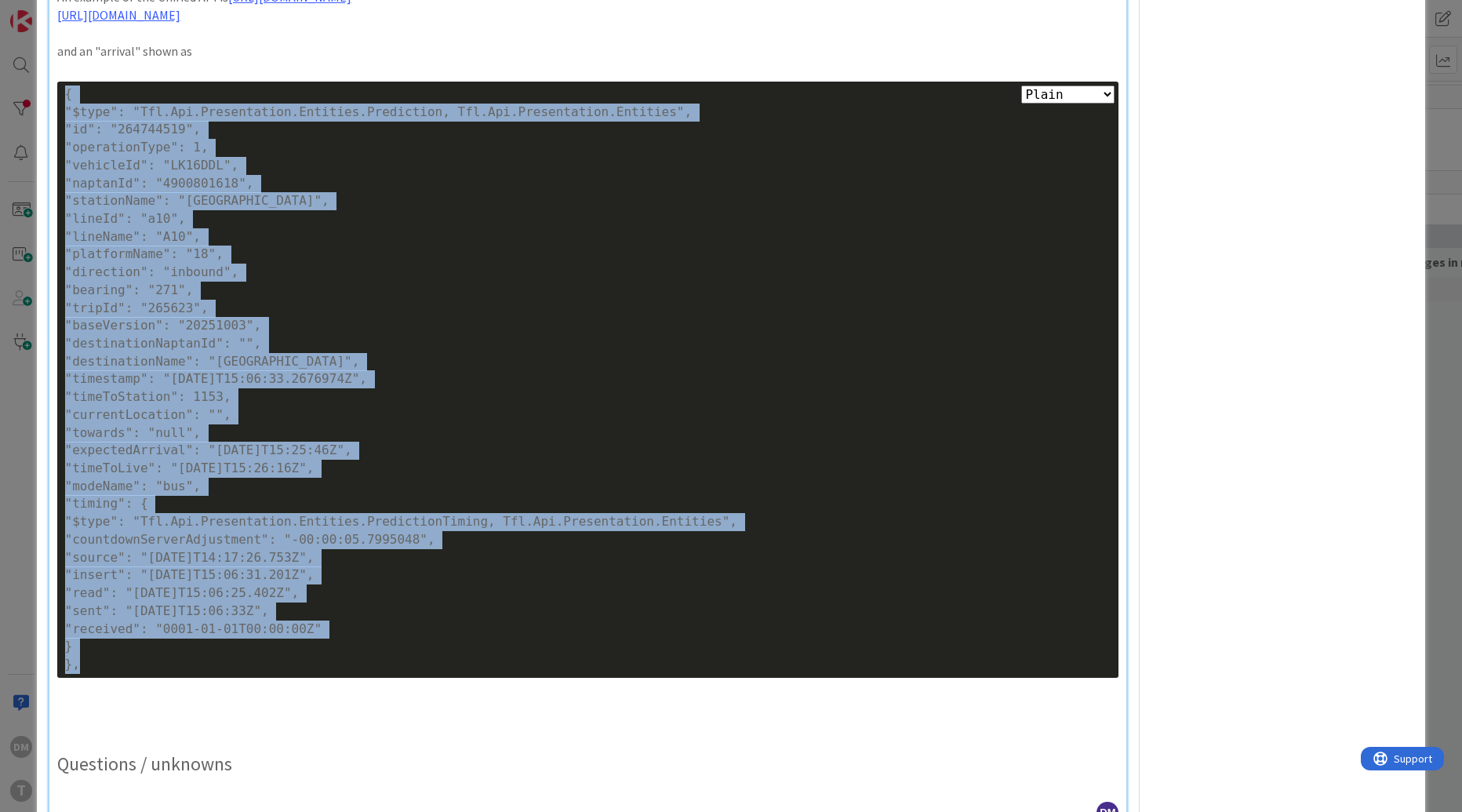
click at [392, 389] on div ""timeToStation": 1153," at bounding box center [588, 397] width 1046 height 18
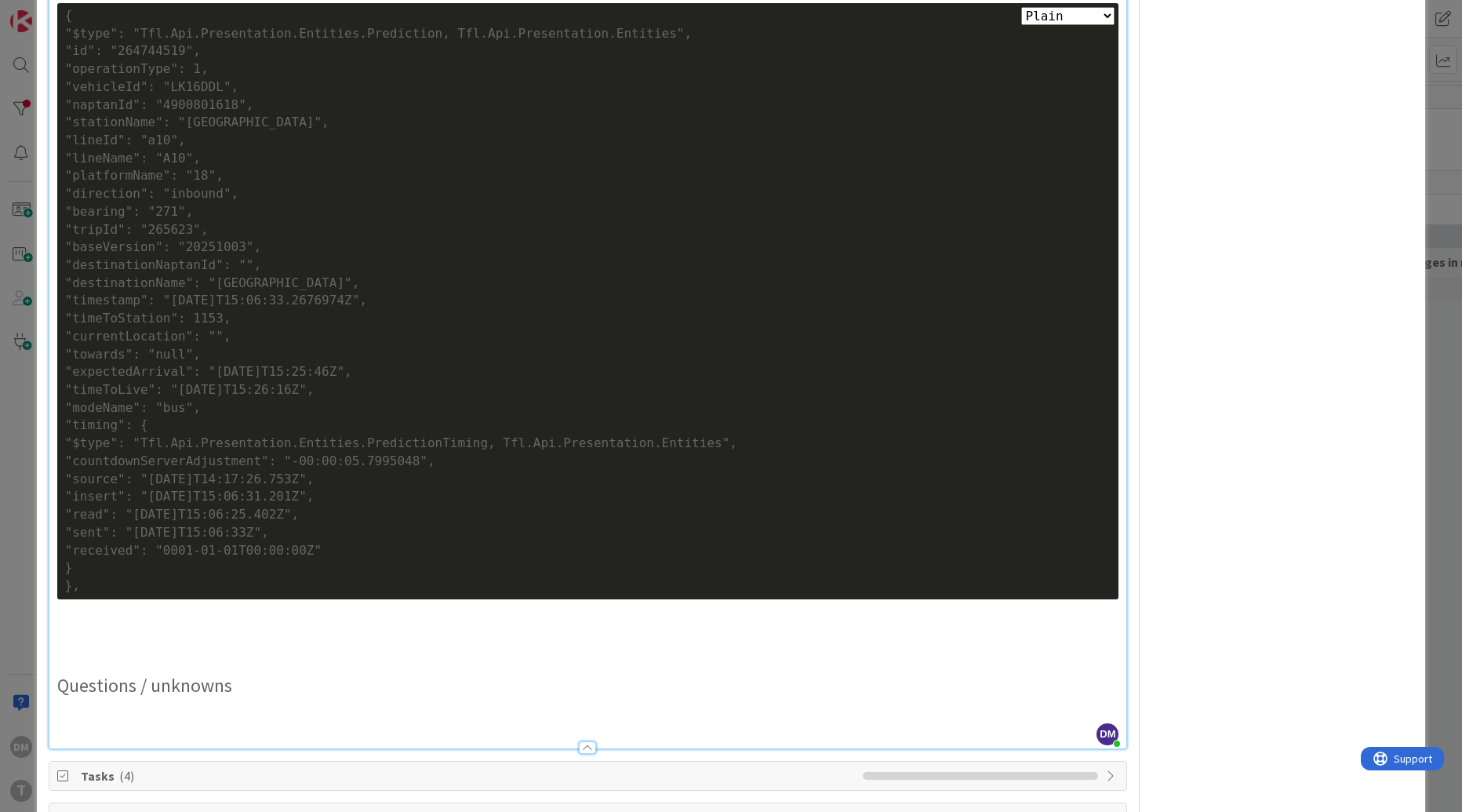
scroll to position [667, 0]
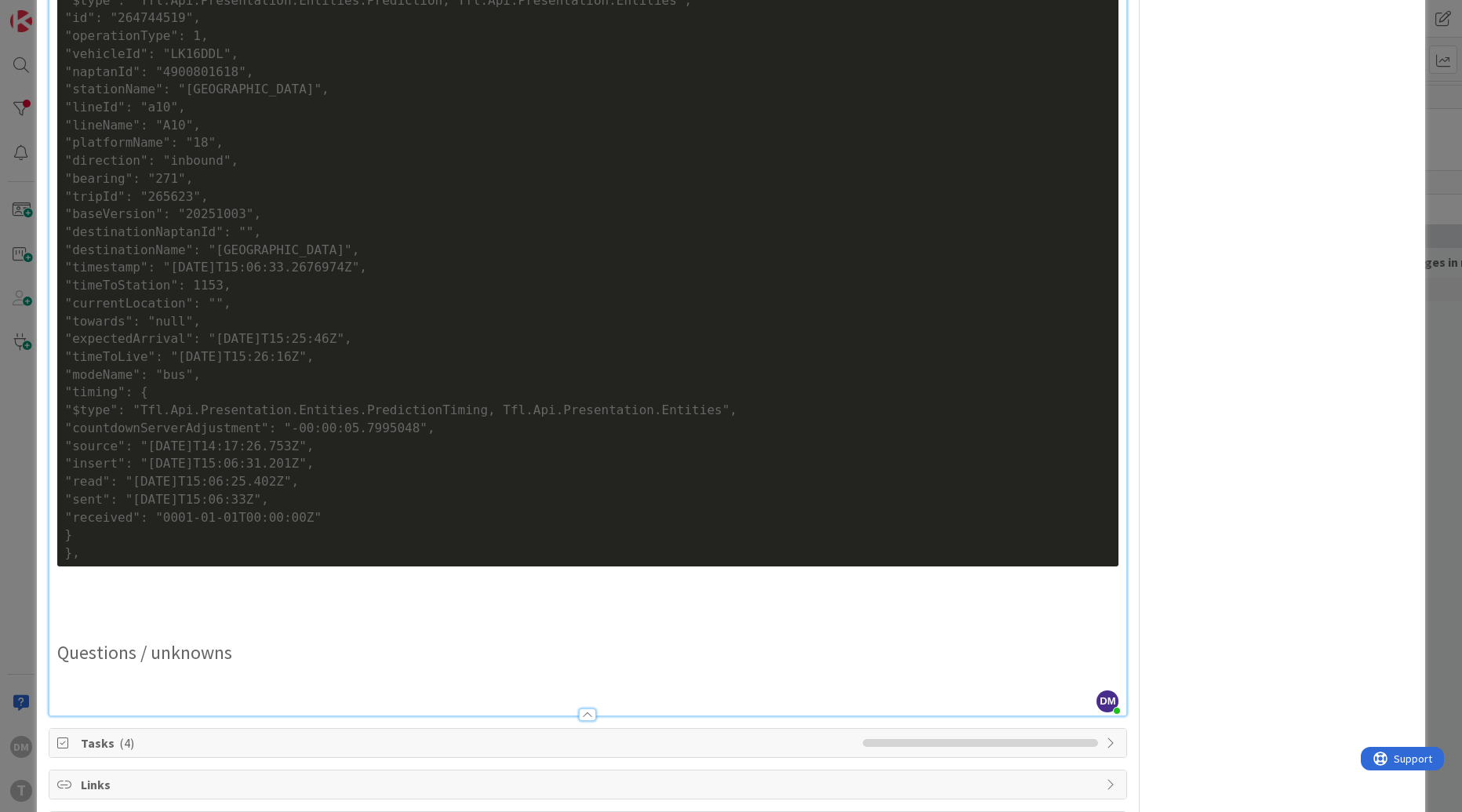
click at [251, 395] on div ""timing": {" at bounding box center [588, 392] width 1046 height 18
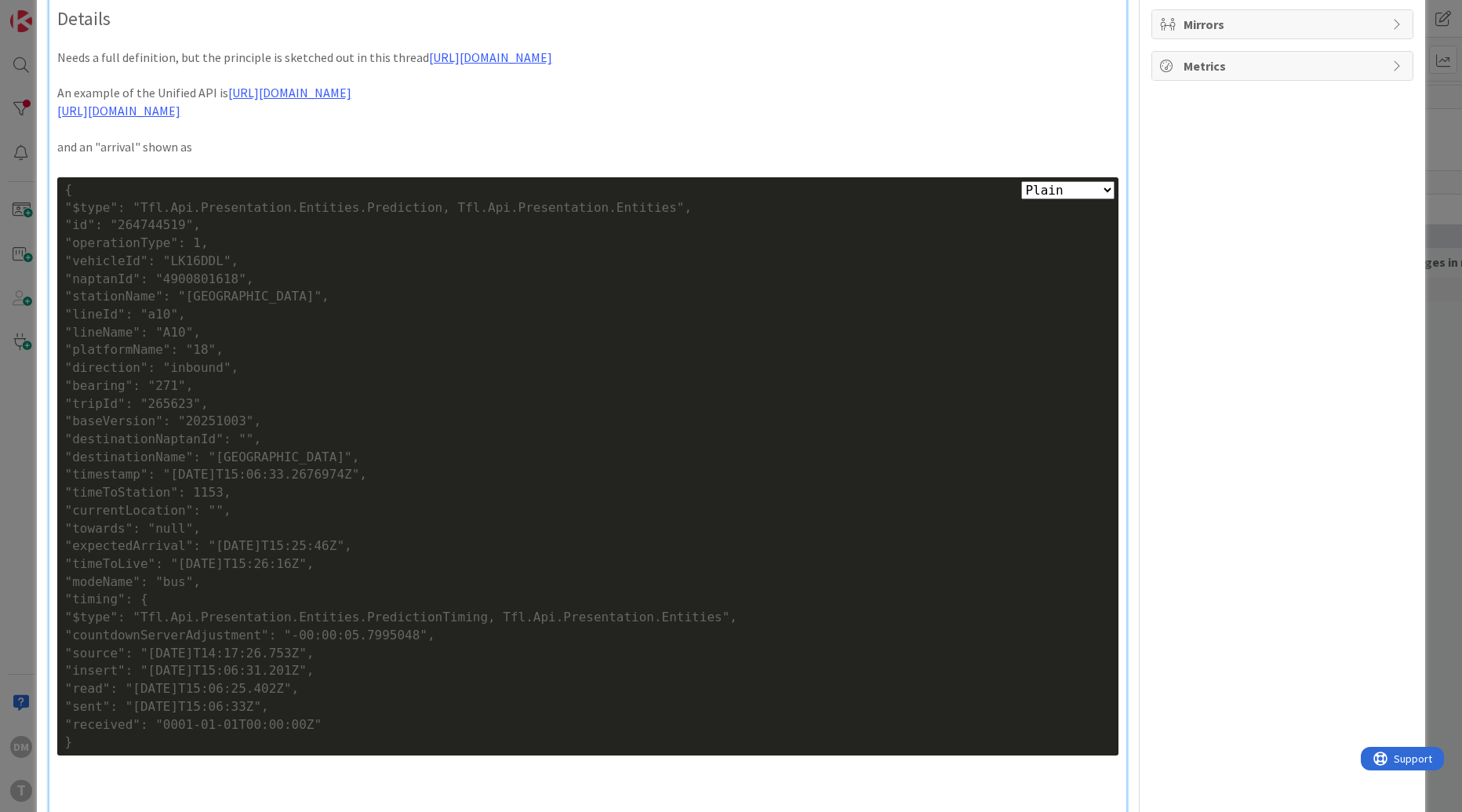
scroll to position [454, 0]
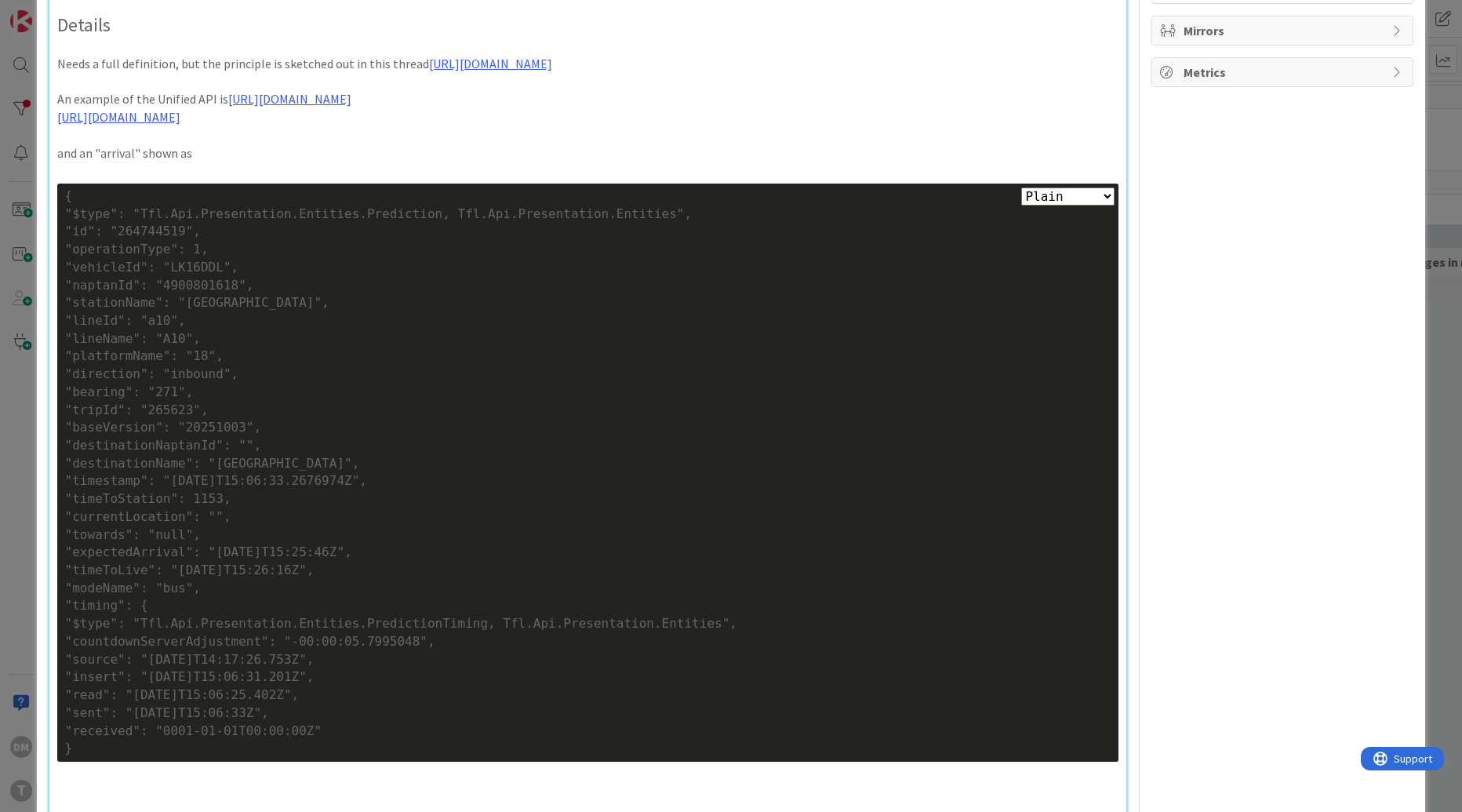
click at [143, 193] on div "{" at bounding box center [588, 196] width 1046 height 18
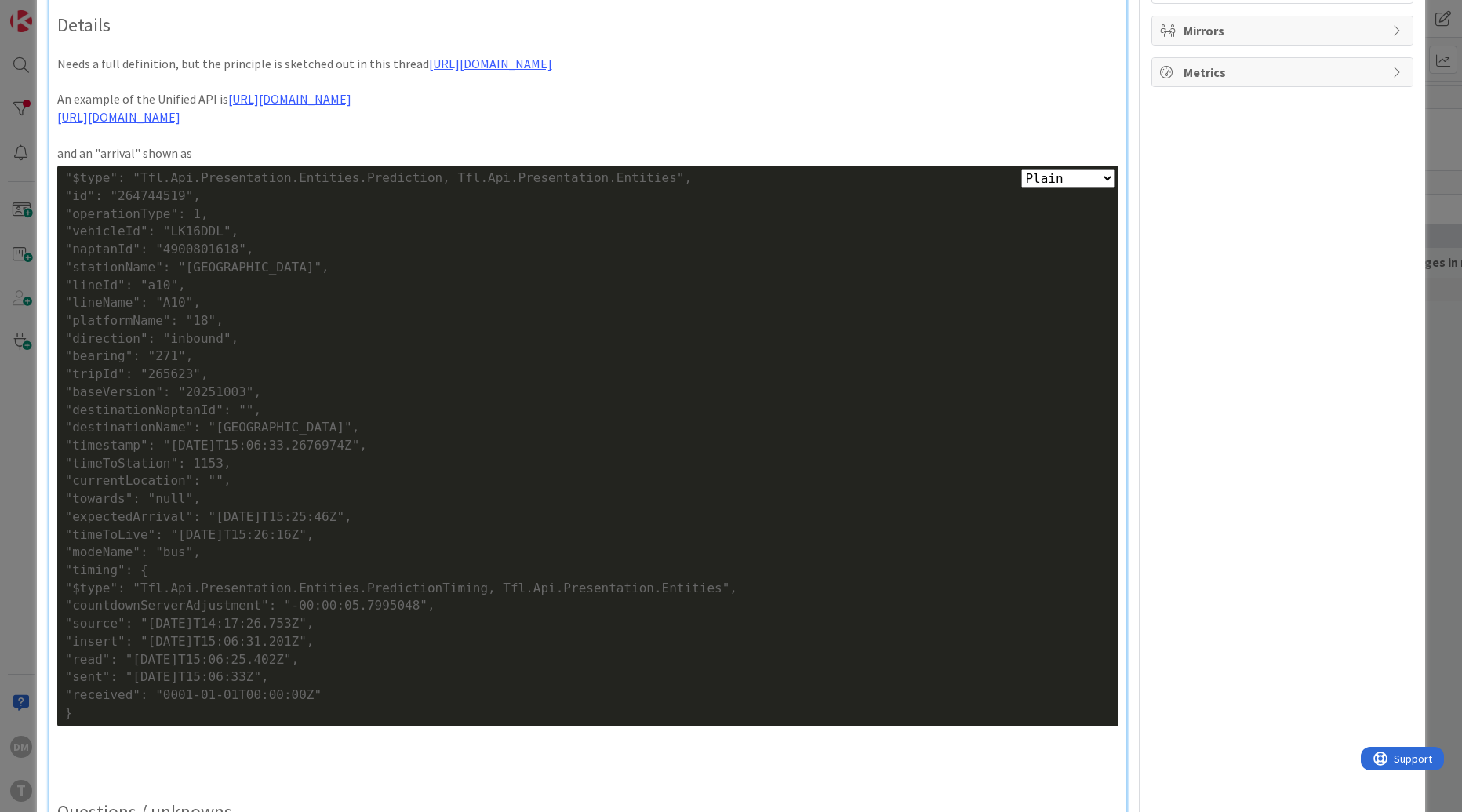
click at [190, 159] on p "and an "arrival" shown as" at bounding box center [588, 153] width 1062 height 18
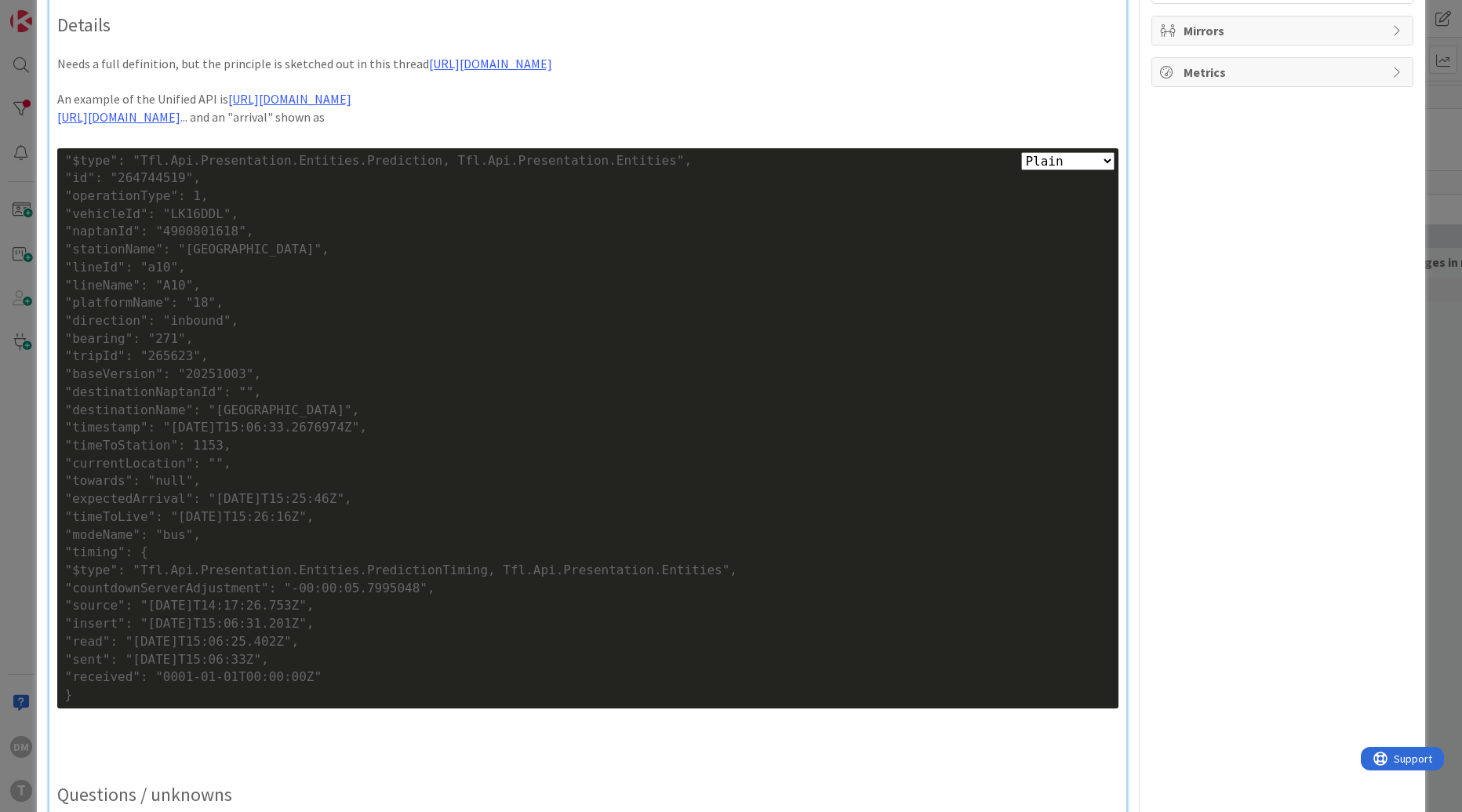
click at [426, 117] on p "[URL][DOMAIN_NAME] ... and an "arrival" shown as" at bounding box center [588, 117] width 1062 height 18
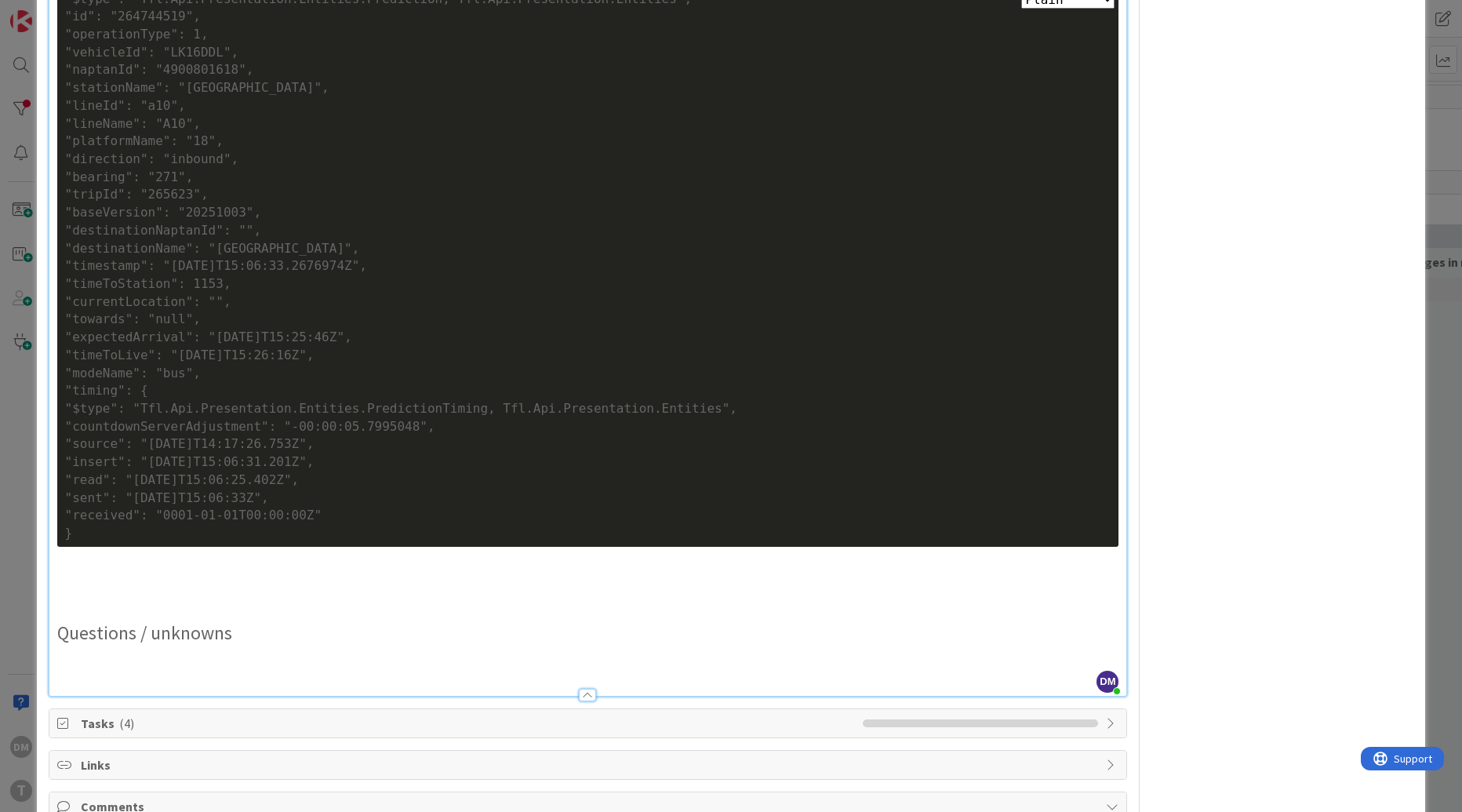
scroll to position [618, 0]
